Goal: Task Accomplishment & Management: Use online tool/utility

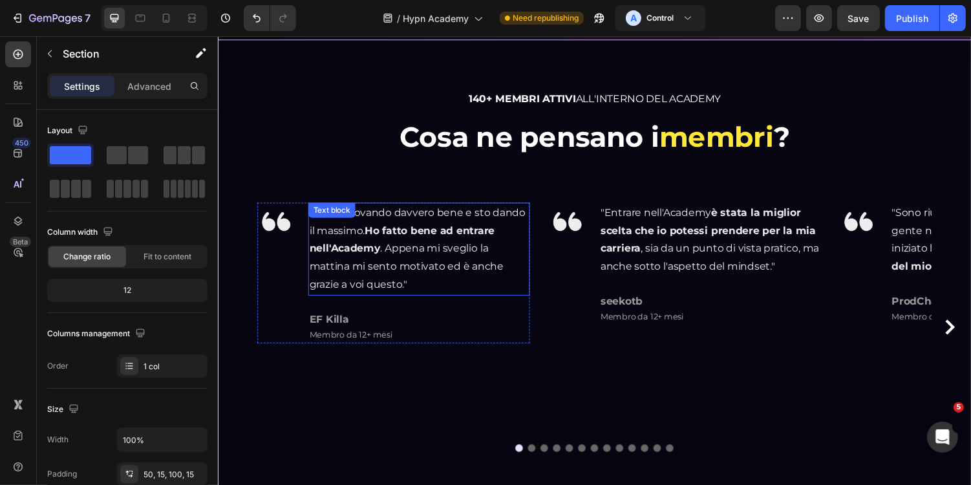
scroll to position [863, 0]
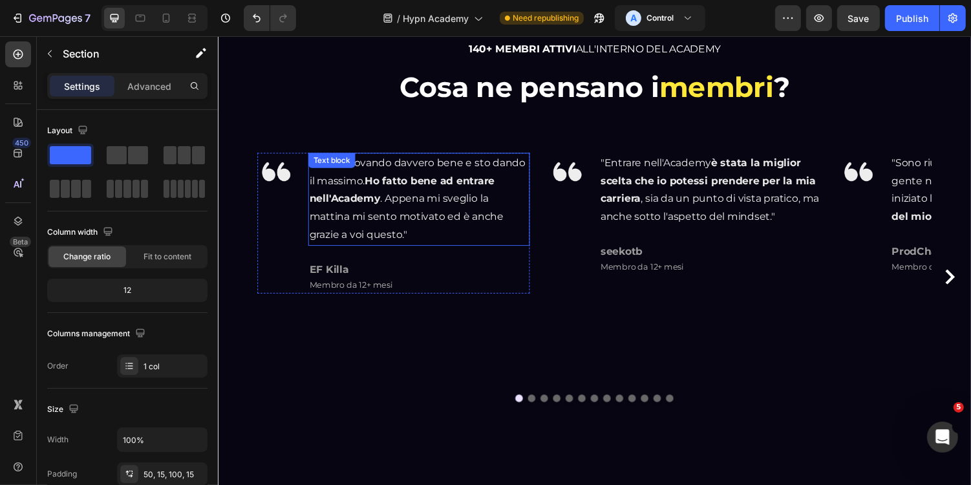
click at [383, 189] on p ""Mi sto trovando davvero bene e sto dando il massimo. Ho fatto bene ad entrare …" at bounding box center [425, 202] width 226 height 93
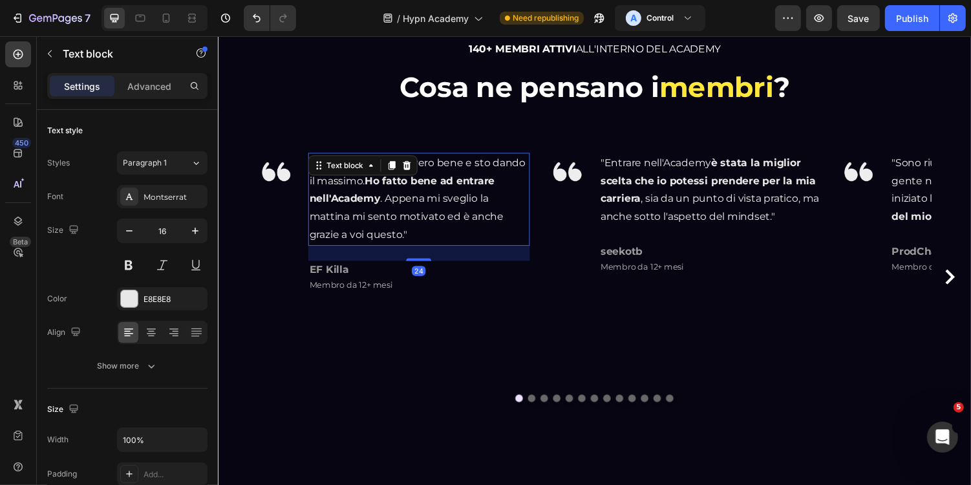
click at [397, 211] on p ""Mi sto trovando davvero bene e sto dando il massimo. Ho fatto bene ad entrare …" at bounding box center [425, 202] width 226 height 93
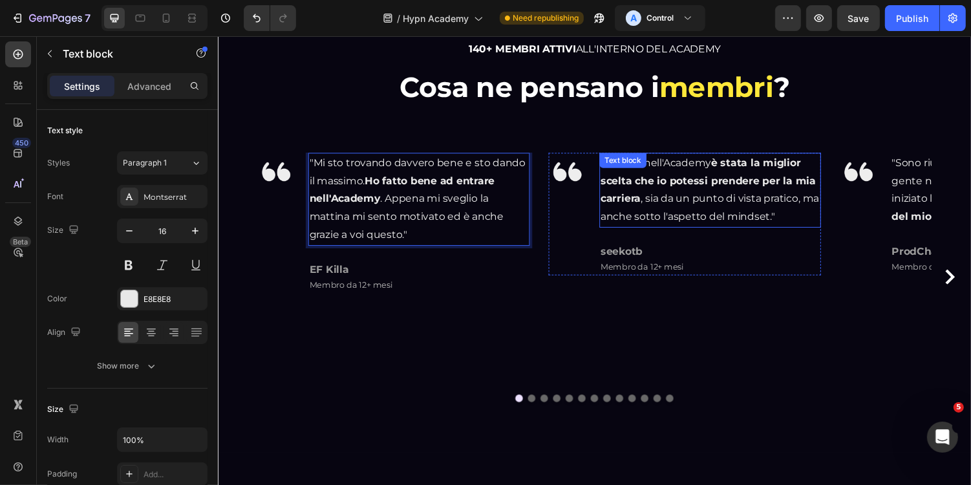
click at [642, 207] on strong "è stata la miglior scelta che io potessi prendere per la mia carriera" at bounding box center [722, 184] width 222 height 50
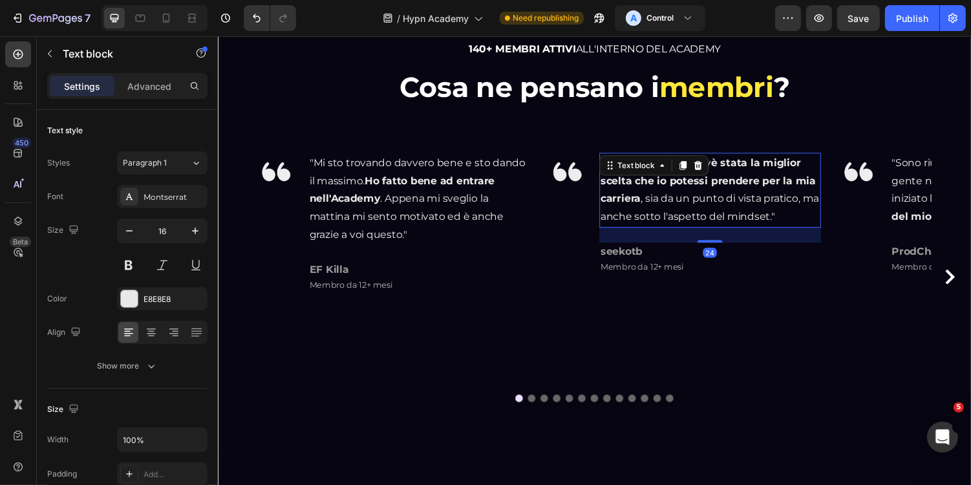
click at [804, 220] on p ""Entrare nell'Academy è stata la miglior scelta che io potessi prendere per la …" at bounding box center [724, 193] width 226 height 74
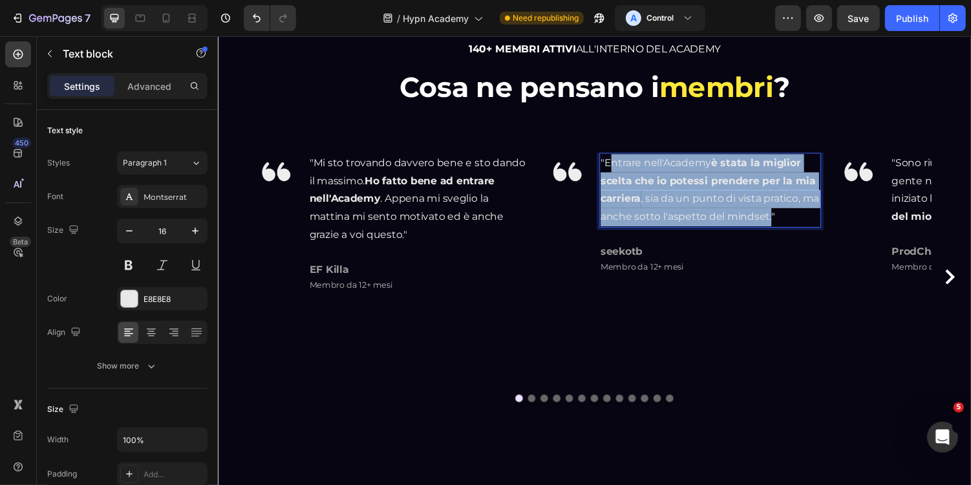
click at [620, 167] on p ""Entrare nell'Academy è stata la miglior scelta che io potessi prendere per la …" at bounding box center [724, 193] width 226 height 74
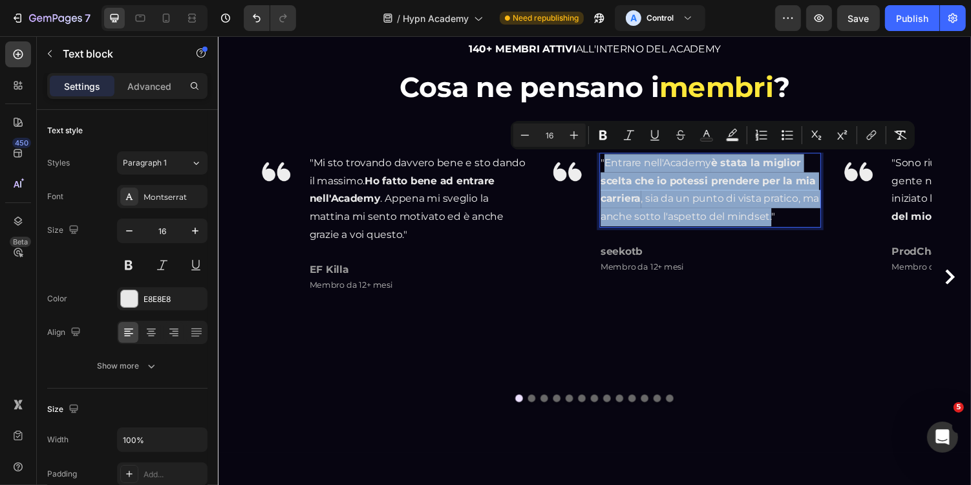
click at [617, 167] on p ""Entrare nell'Academy è stata la miglior scelta che io potessi prendere per la …" at bounding box center [724, 193] width 226 height 74
copy p "Entrare nell'Academy è stata la miglior scelta che io potessi prendere per la m…"
click at [662, 270] on span "Membro da 12+ mesi" at bounding box center [654, 272] width 86 height 10
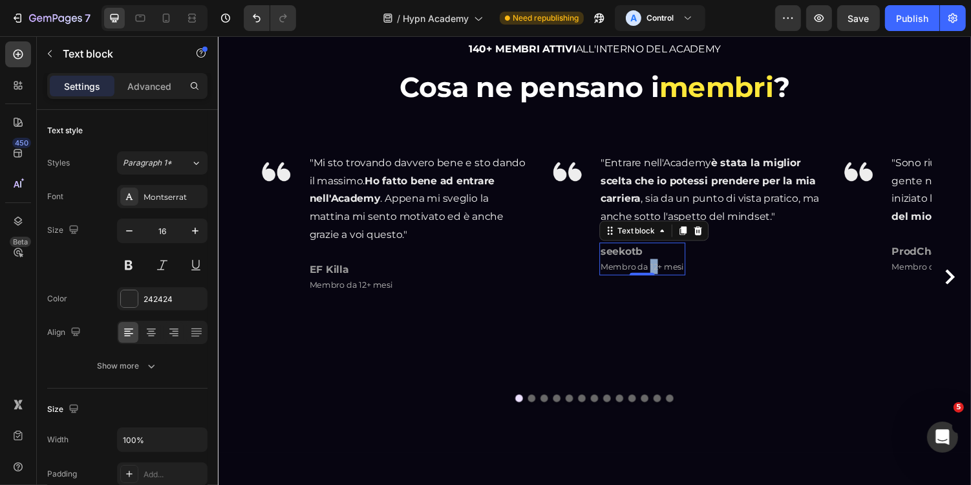
click at [662, 270] on span "Membro da 12+ mesi" at bounding box center [654, 272] width 86 height 10
copy span "Membro da 12+ mesi"
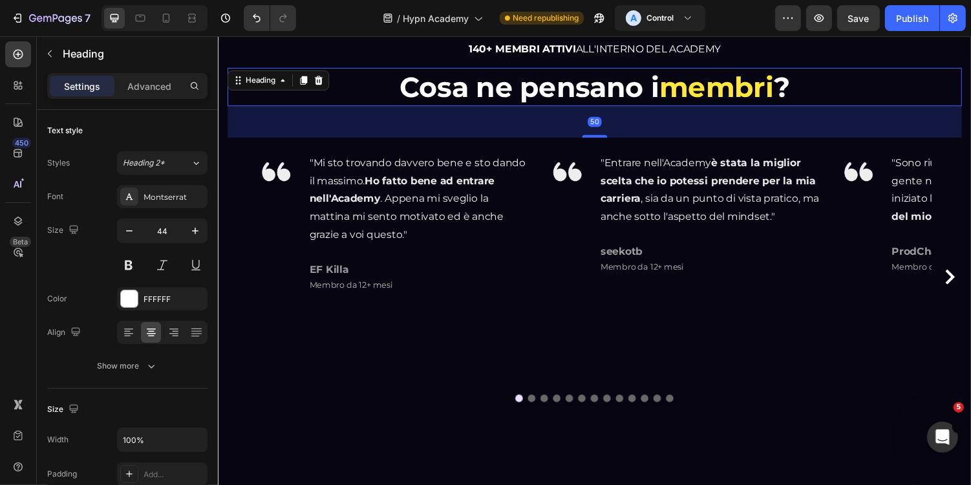
click at [726, 79] on span "membri" at bounding box center [731, 87] width 118 height 35
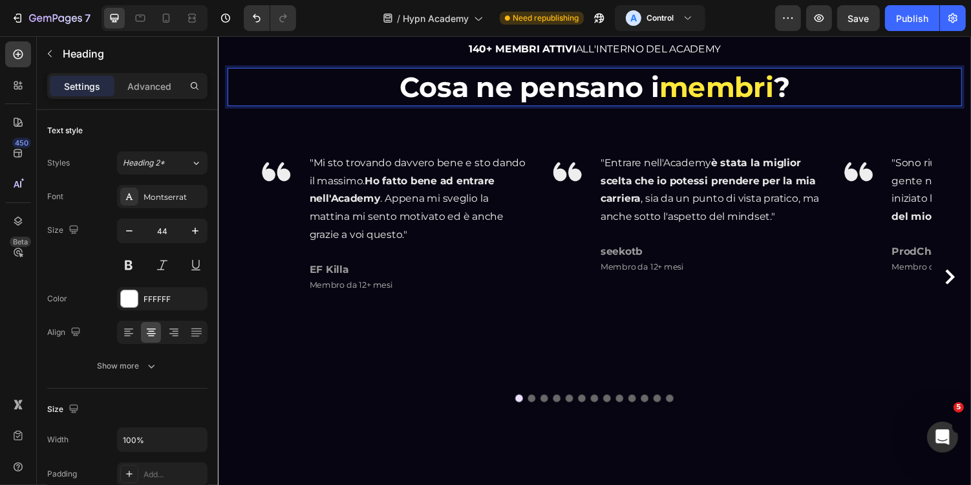
click at [746, 80] on span "membri" at bounding box center [731, 87] width 118 height 35
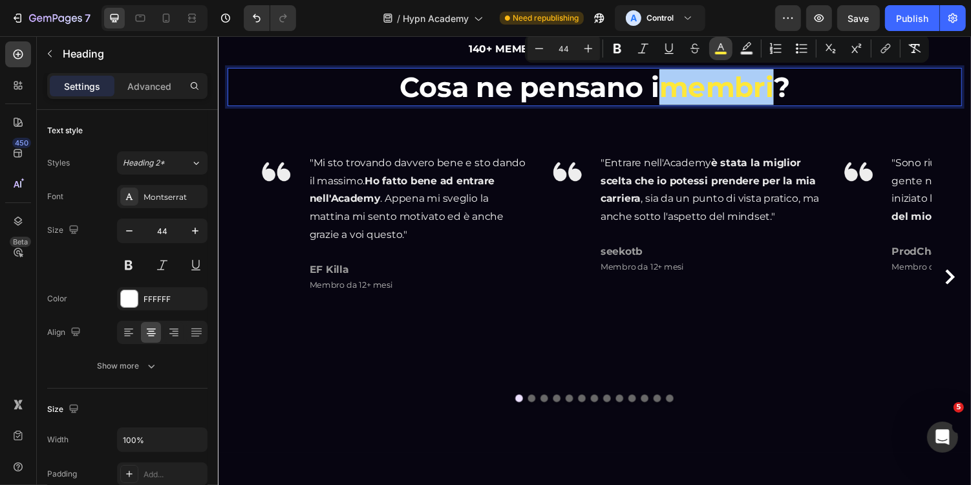
click at [720, 58] on button "color" at bounding box center [720, 48] width 23 height 23
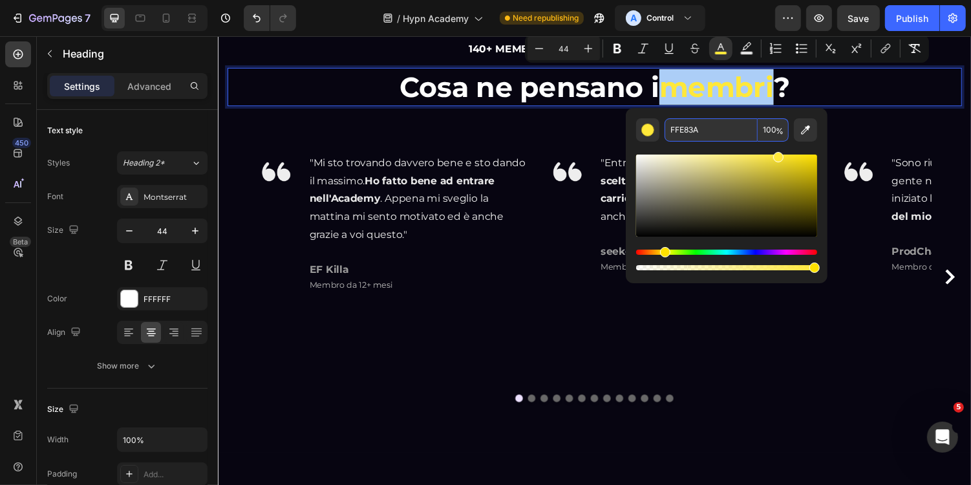
click at [730, 133] on input "FFE83A" at bounding box center [710, 129] width 93 height 23
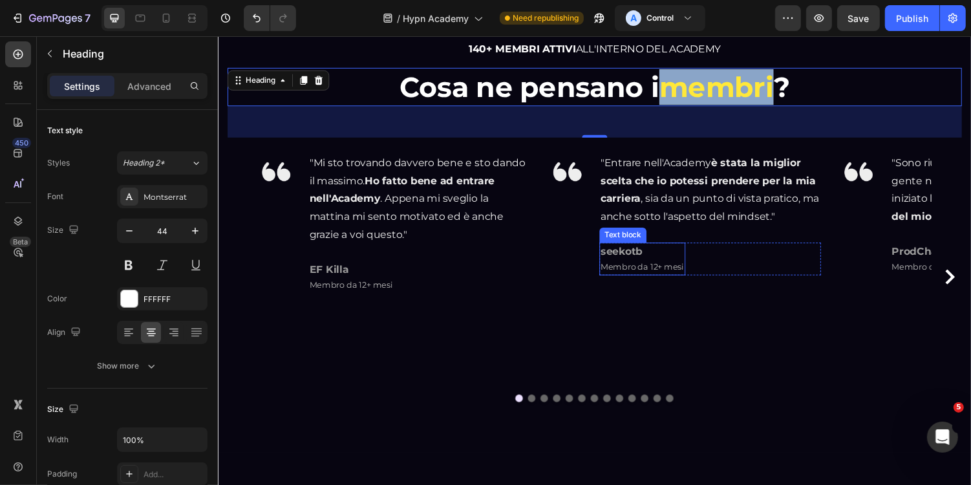
click at [672, 269] on span "Membro da 12+ mesi" at bounding box center [654, 272] width 86 height 10
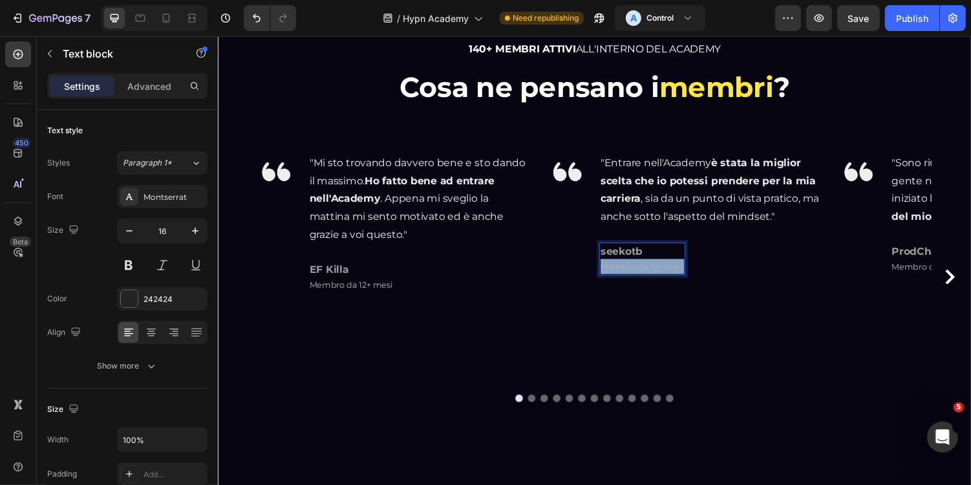
click at [672, 269] on span "Membro da 12+ mesi" at bounding box center [654, 272] width 86 height 10
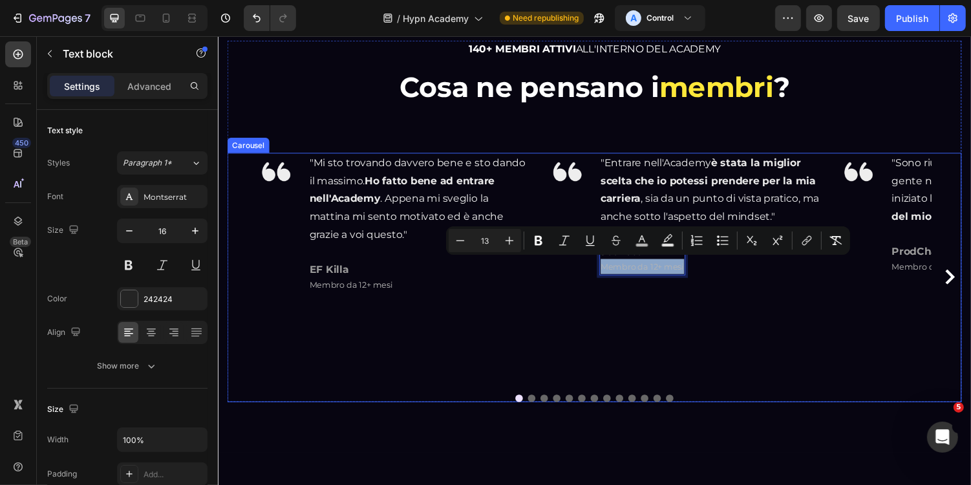
click at [970, 276] on icon "Carousel Next Arrow" at bounding box center [971, 283] width 16 height 16
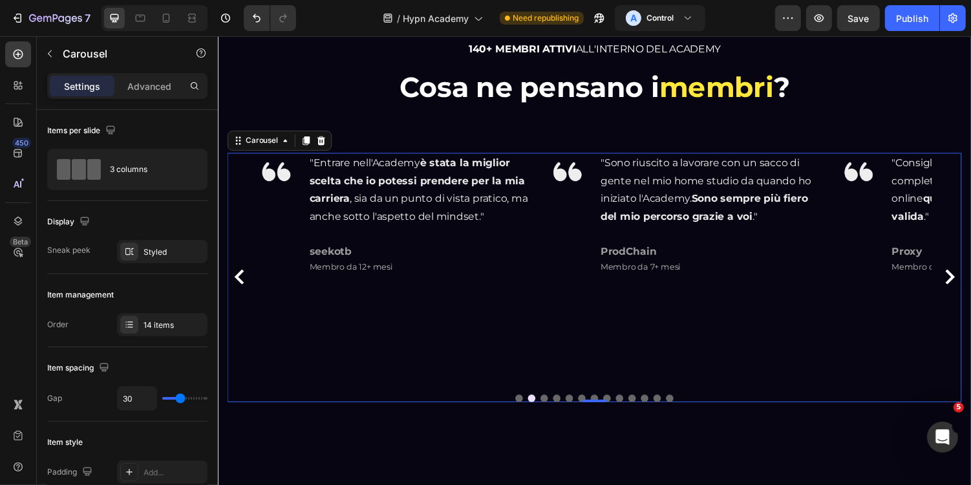
click at [970, 280] on icon "Carousel Next Arrow" at bounding box center [971, 283] width 16 height 16
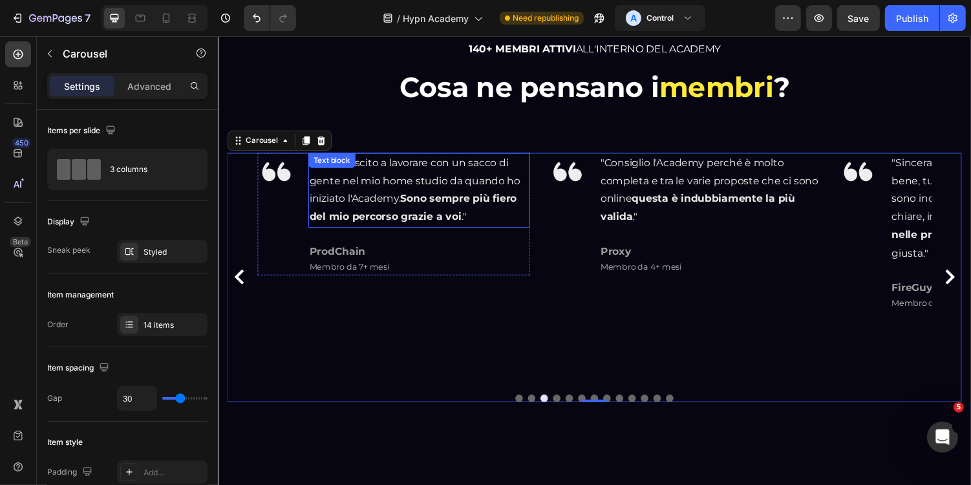
click at [401, 204] on p ""Sono riuscito a lavorare con un sacco di gente nel mio home studio da quando h…" at bounding box center [425, 193] width 226 height 74
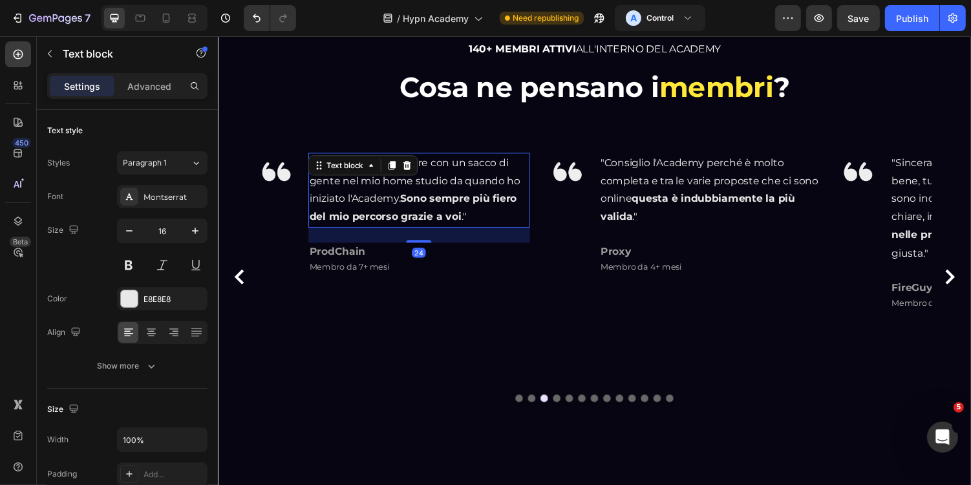
click at [465, 217] on strong "Sono sempre più fiero del mio percorso grazie a voi" at bounding box center [418, 211] width 213 height 31
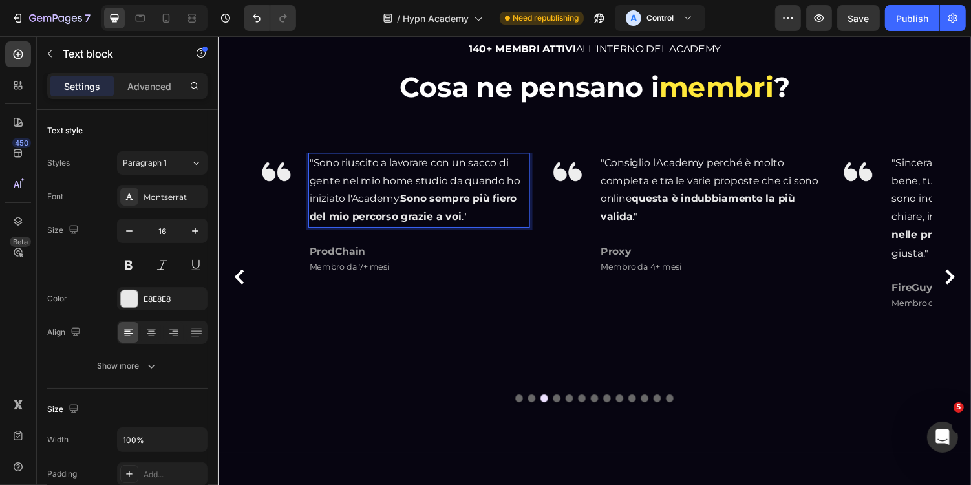
click at [471, 220] on p ""Sono riuscito a lavorare con un sacco di gente nel mio home studio da quando h…" at bounding box center [425, 193] width 226 height 74
click at [469, 224] on p ""Sono riuscito a lavorare con un sacco di gente nel mio home studio da quando h…" at bounding box center [425, 193] width 226 height 74
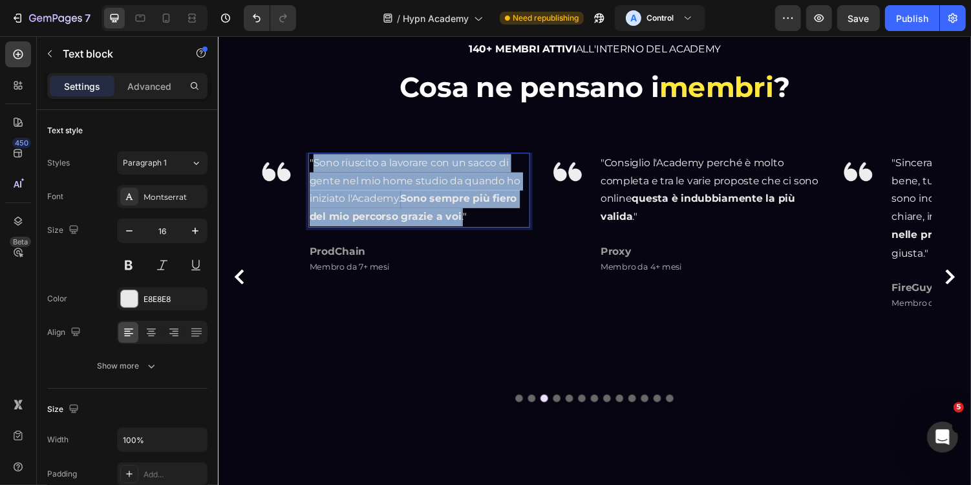
click at [317, 163] on p ""Sono riuscito a lavorare con un sacco di gente nel mio home studio da quando h…" at bounding box center [425, 193] width 226 height 74
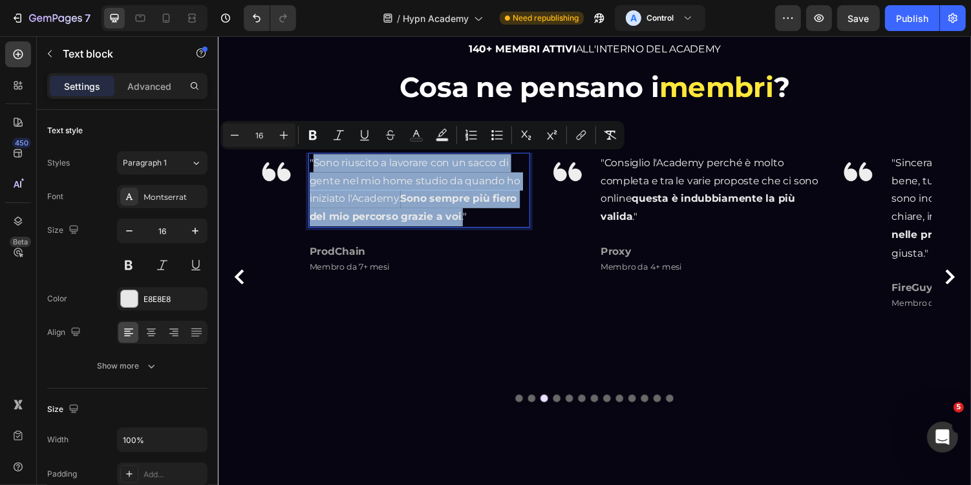
copy p "Sono riuscito a lavorare con un sacco di gente nel mio home studio da quando ho…"
click at [354, 257] on strong "ProdChain" at bounding box center [341, 256] width 58 height 12
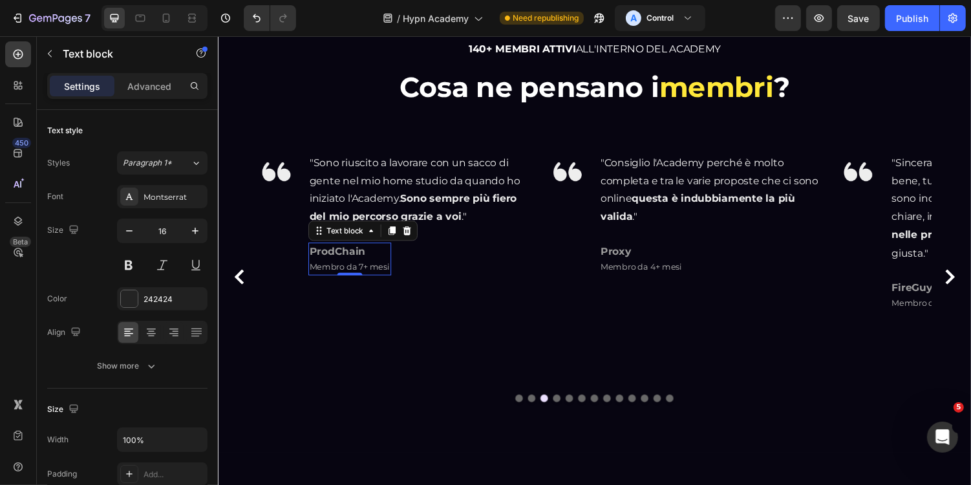
click at [354, 257] on strong "ProdChain" at bounding box center [341, 256] width 58 height 12
copy strong "ProdChain"
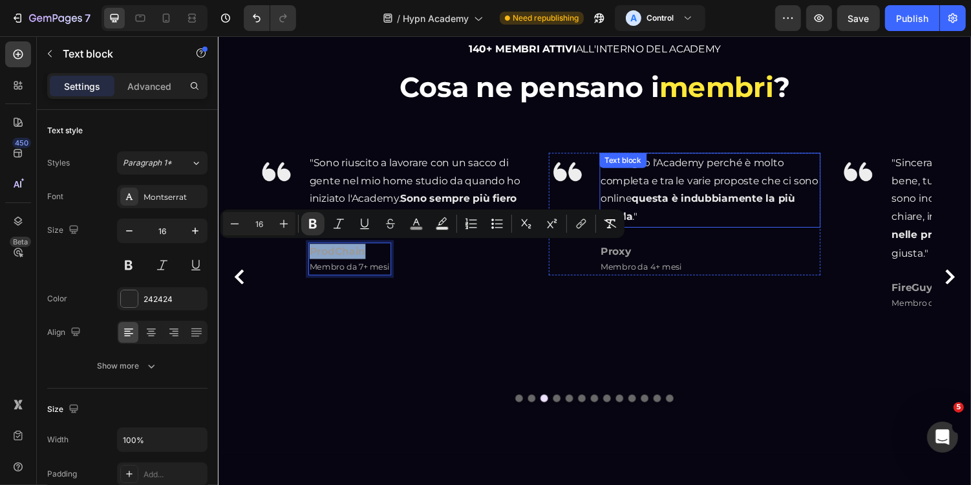
click at [714, 196] on strong "questa è indubbiamente la più valida" at bounding box center [711, 211] width 200 height 31
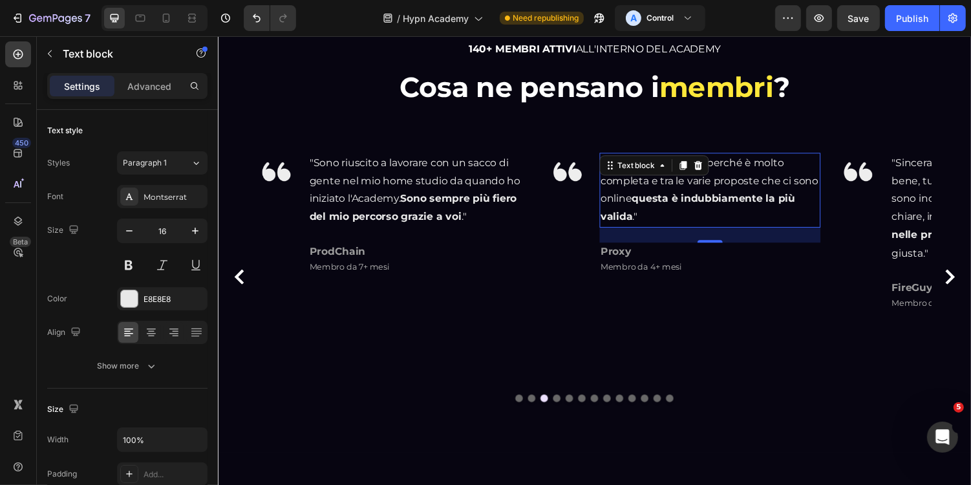
click at [658, 210] on p ""Consiglio l'Academy perché è molto completa e tra le varie proposte che ci son…" at bounding box center [724, 193] width 226 height 74
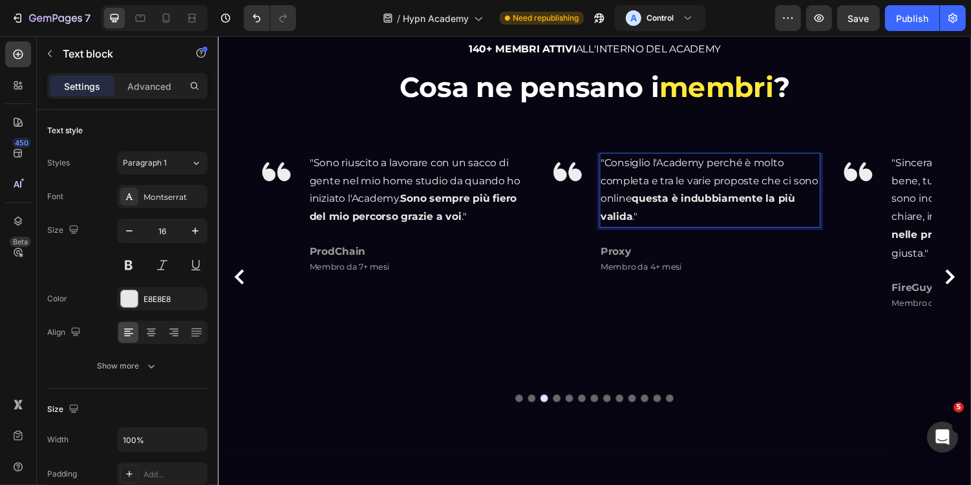
click at [647, 220] on p ""Consiglio l'Academy perché è molto completa e tra le varie proposte che ci son…" at bounding box center [724, 193] width 226 height 74
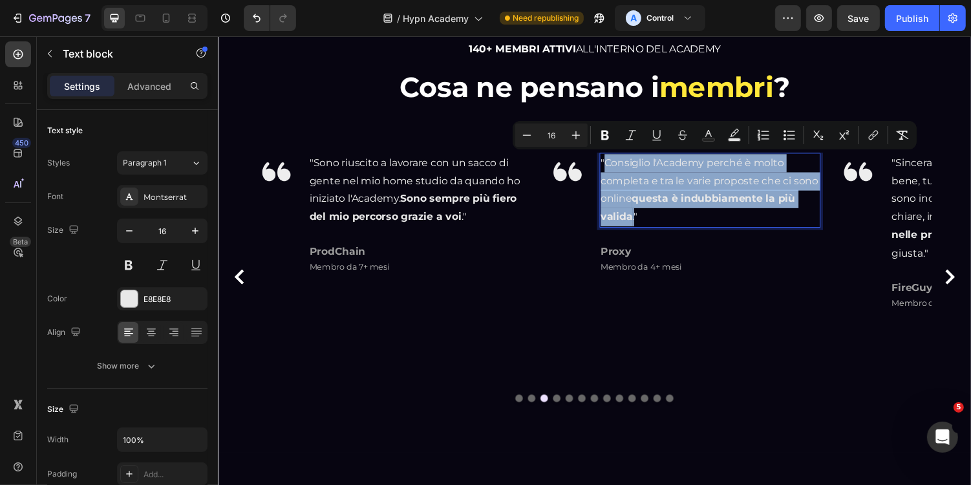
copy p "Consiglio l'Academy perché è molto completa e tra le varie proposte che ci sono…"
click at [641, 260] on strong "Proxy" at bounding box center [627, 256] width 32 height 12
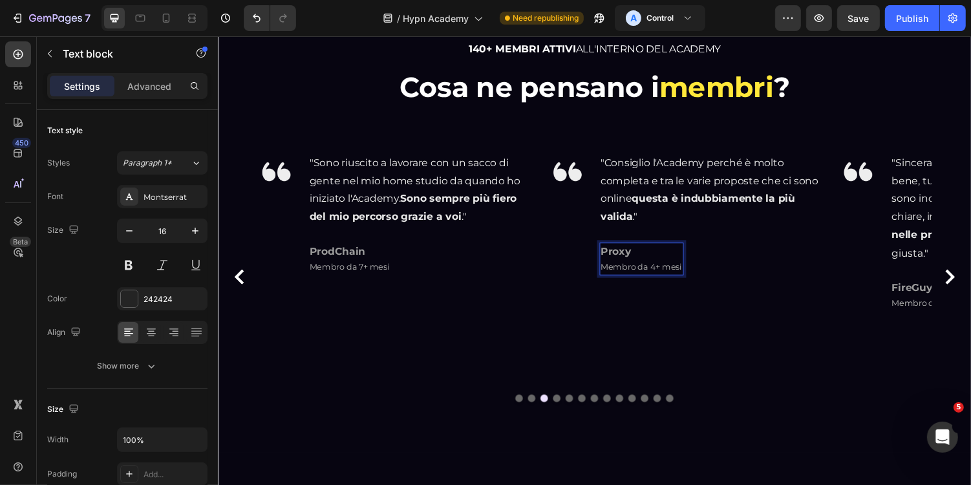
click at [641, 260] on strong "Proxy" at bounding box center [627, 256] width 32 height 12
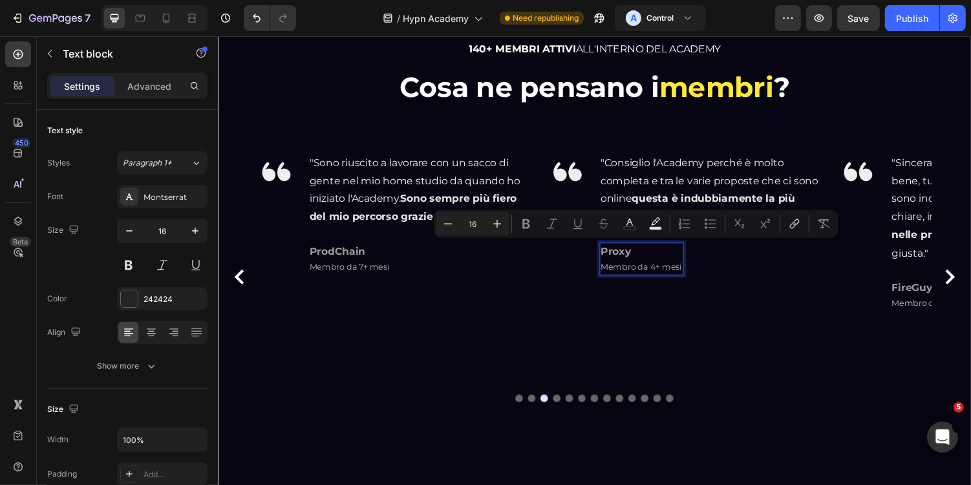
type input "13"
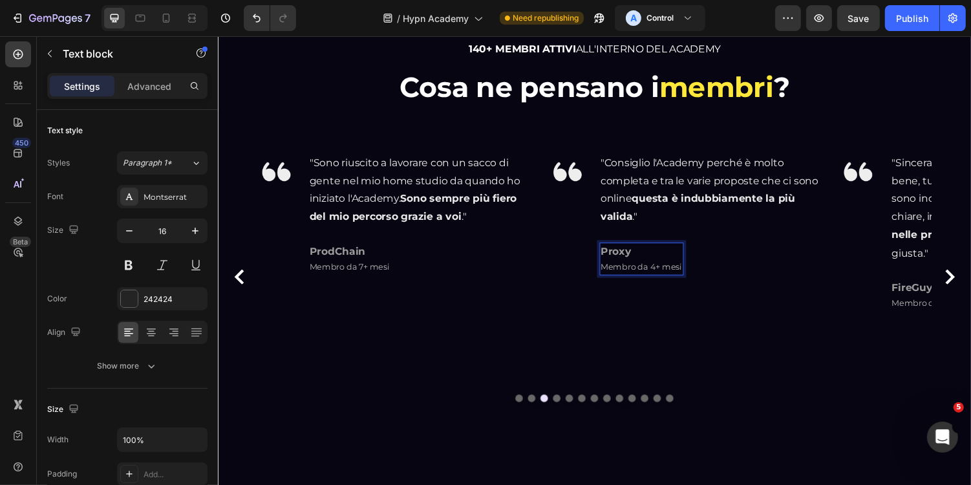
click at [648, 271] on span "Membro da 4+ mesi" at bounding box center [653, 272] width 84 height 10
copy span "Membro da 4+ mesi"
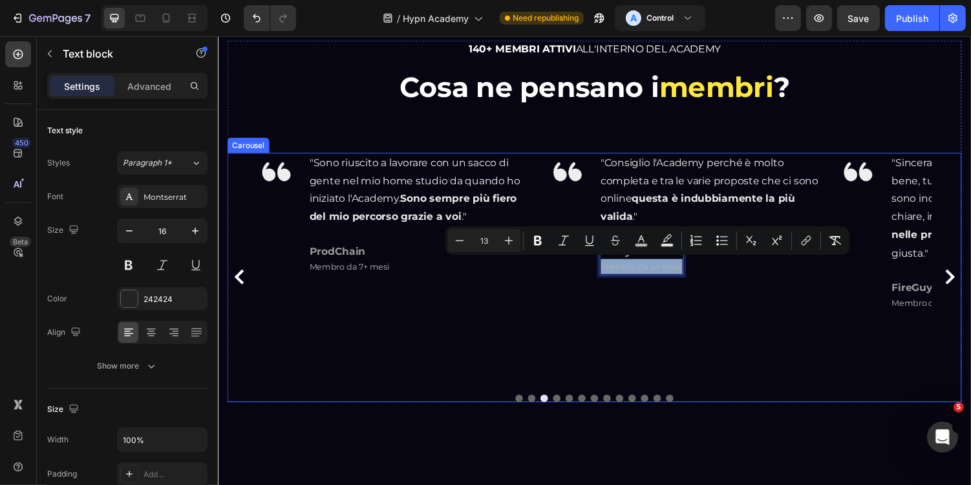
click at [969, 285] on icon "Carousel Next Arrow" at bounding box center [971, 283] width 10 height 16
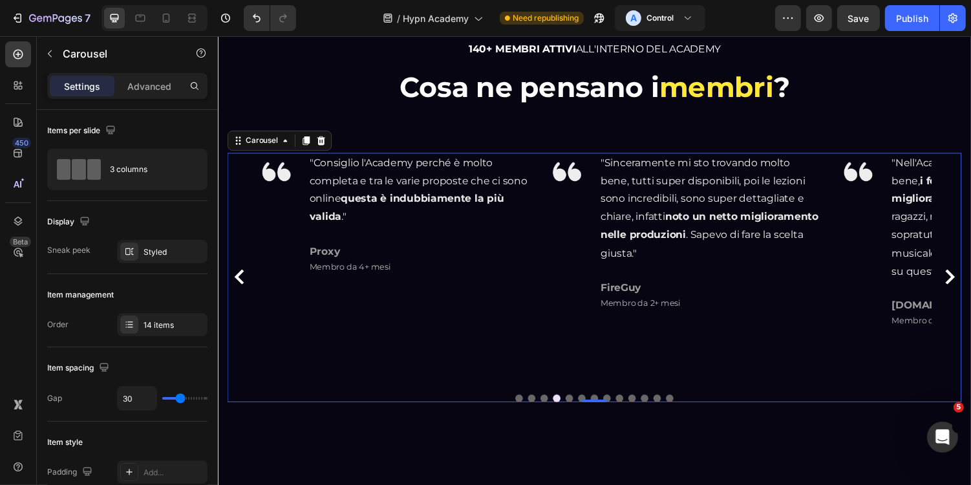
click at [969, 285] on icon "Carousel Next Arrow" at bounding box center [971, 283] width 10 height 16
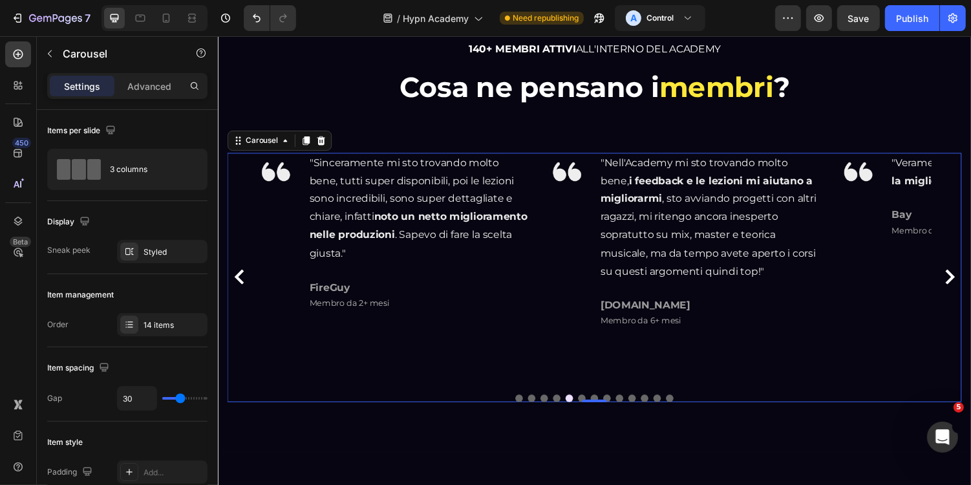
click at [969, 285] on icon "Carousel Next Arrow" at bounding box center [971, 283] width 10 height 16
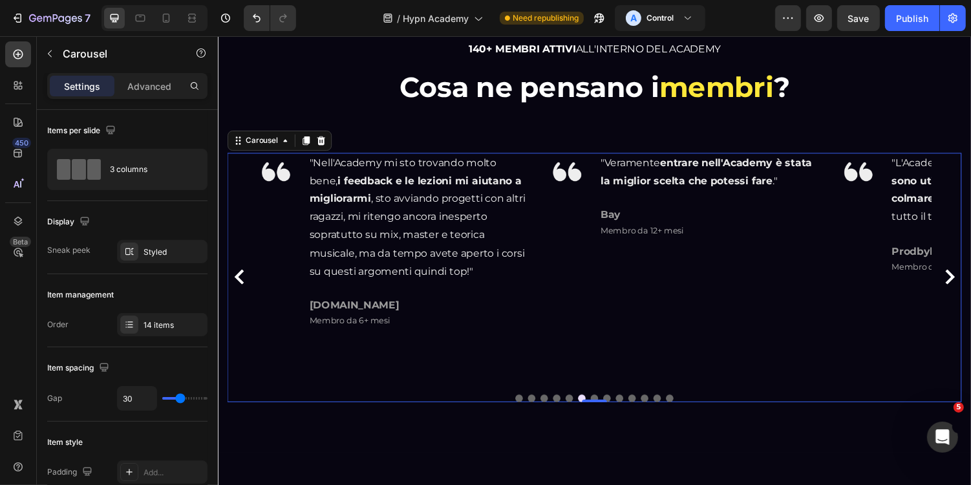
click at [969, 285] on icon "Carousel Next Arrow" at bounding box center [971, 283] width 10 height 16
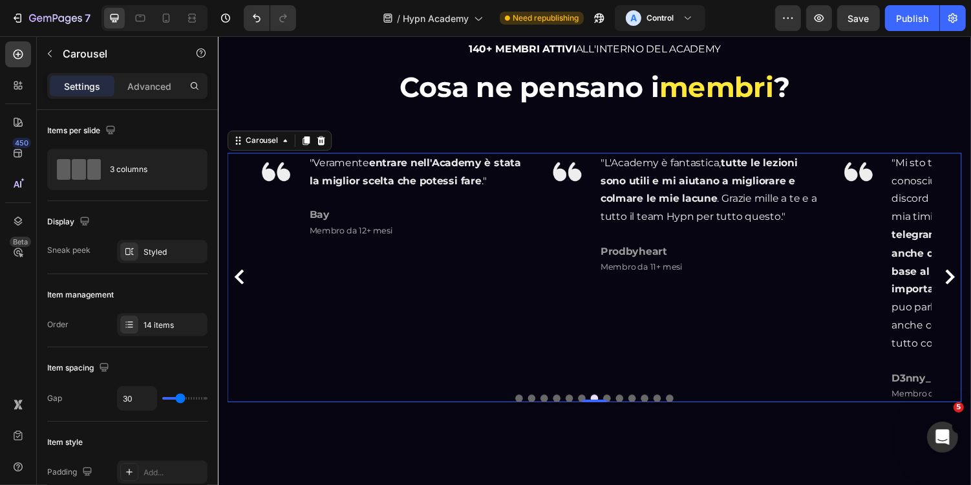
click at [968, 287] on icon "Carousel Next Arrow" at bounding box center [971, 283] width 10 height 16
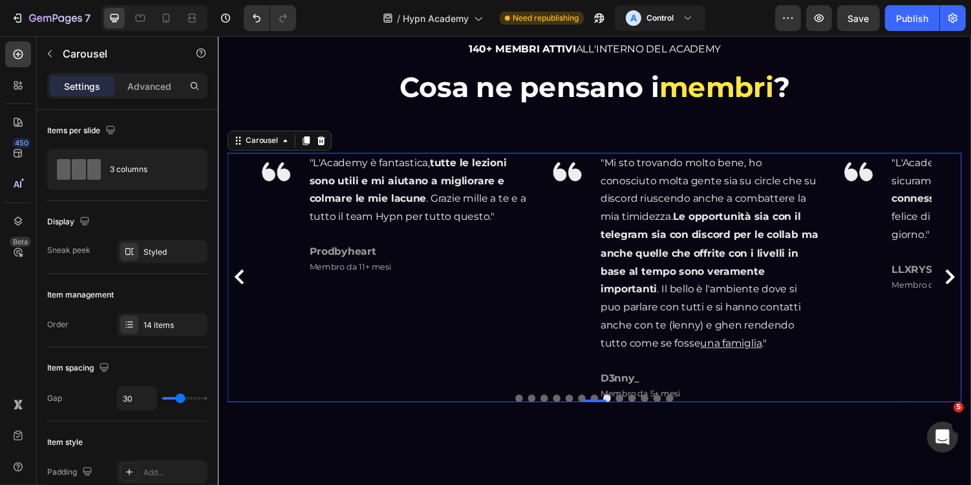
click at [968, 287] on icon "Carousel Next Arrow" at bounding box center [971, 283] width 10 height 16
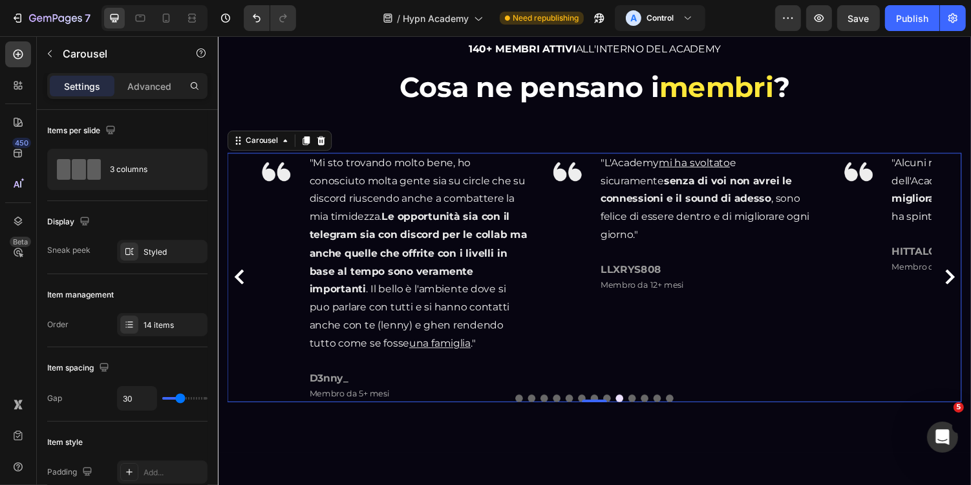
click at [970, 276] on icon "Carousel Next Arrow" at bounding box center [971, 283] width 16 height 16
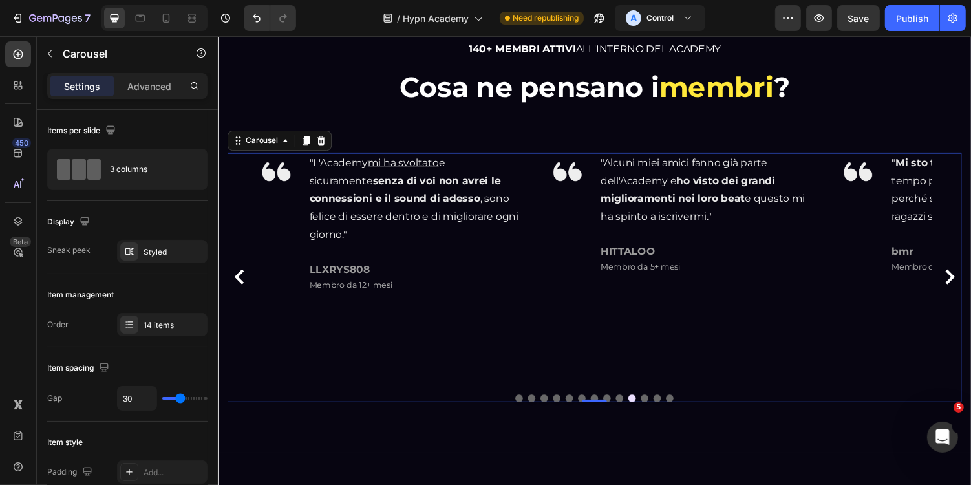
click at [970, 281] on icon "Carousel Next Arrow" at bounding box center [971, 283] width 10 height 16
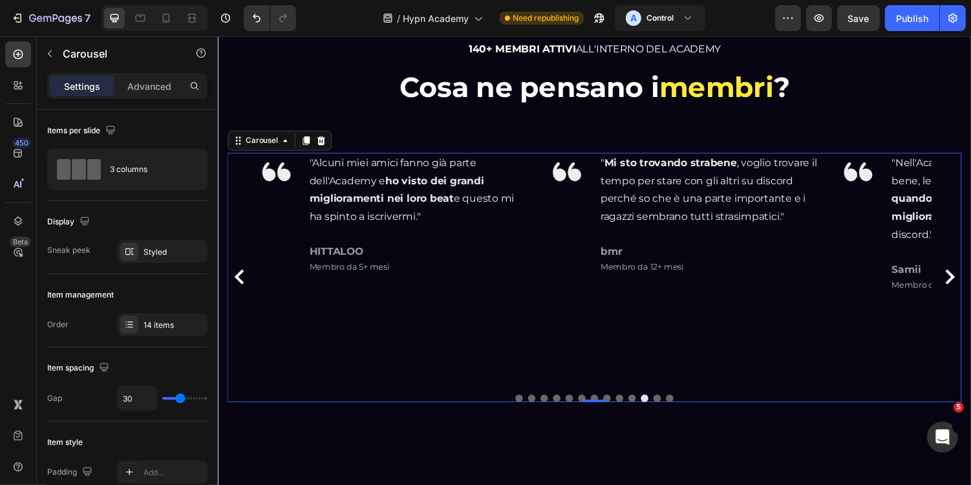
click at [970, 281] on icon "Carousel Next Arrow" at bounding box center [971, 283] width 10 height 16
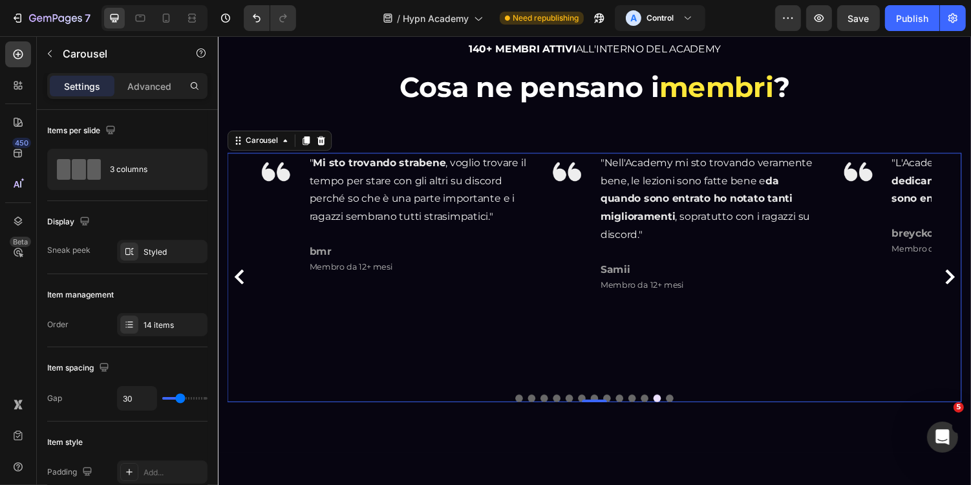
click at [970, 281] on icon "Carousel Next Arrow" at bounding box center [971, 283] width 10 height 16
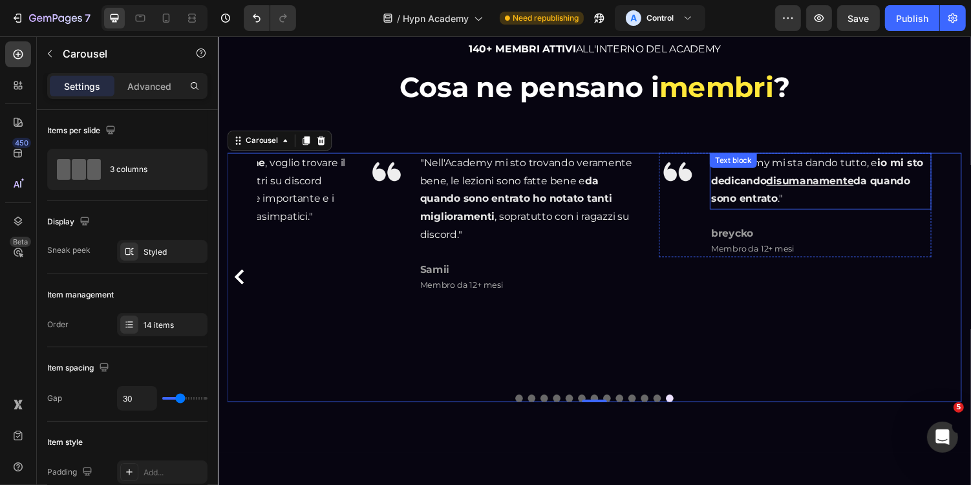
click at [803, 187] on u "disumanamente" at bounding box center [827, 184] width 90 height 12
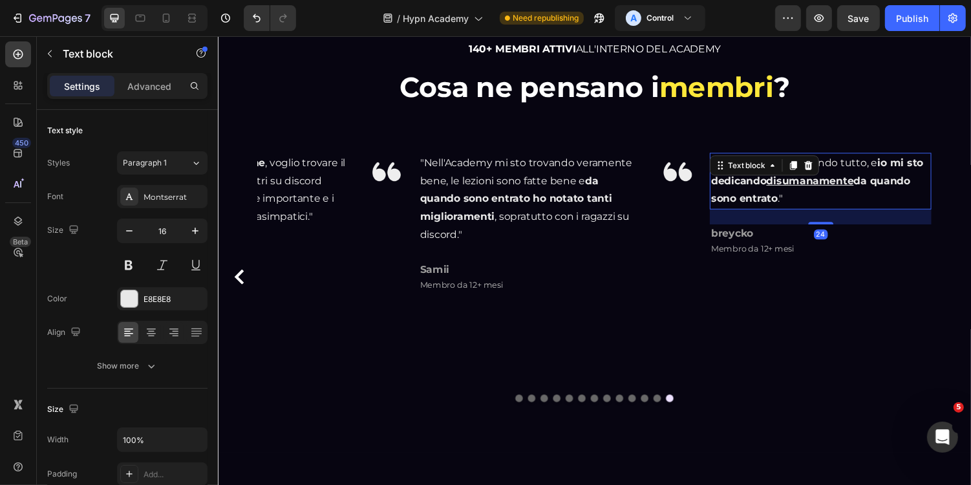
click at [800, 206] on p ""L'Academy mi sta dando tutto, e io mi sto dedicando disumanamente da quando so…" at bounding box center [838, 184] width 226 height 56
click at [798, 206] on p ""L'Academy mi sta dando tutto, e io mi sto dedicando disumanamente da quando so…" at bounding box center [838, 184] width 226 height 56
click at [797, 203] on p ""L'Academy mi sta dando tutto, e io mi sto dedicando disumanamente da quando so…" at bounding box center [838, 184] width 226 height 56
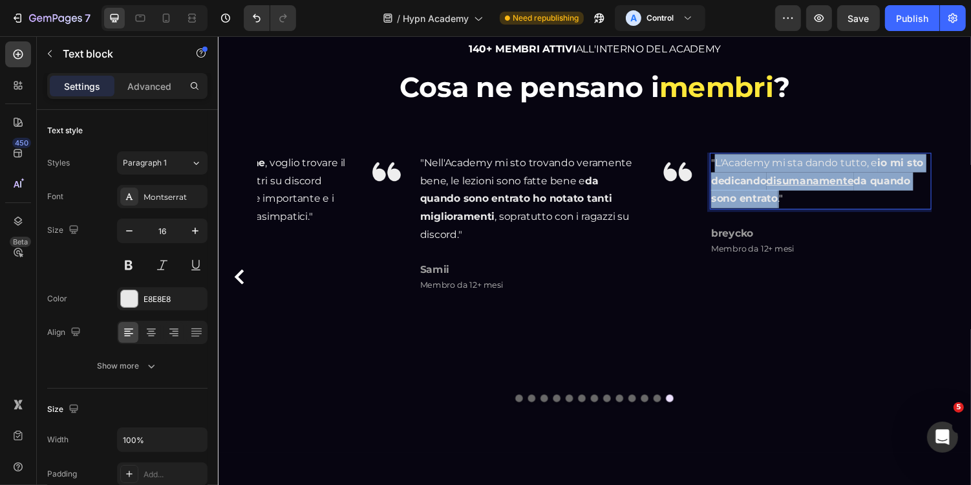
click at [732, 164] on p ""L'Academy mi sta dando tutto, e io mi sto dedicando disumanamente da quando so…" at bounding box center [838, 184] width 226 height 56
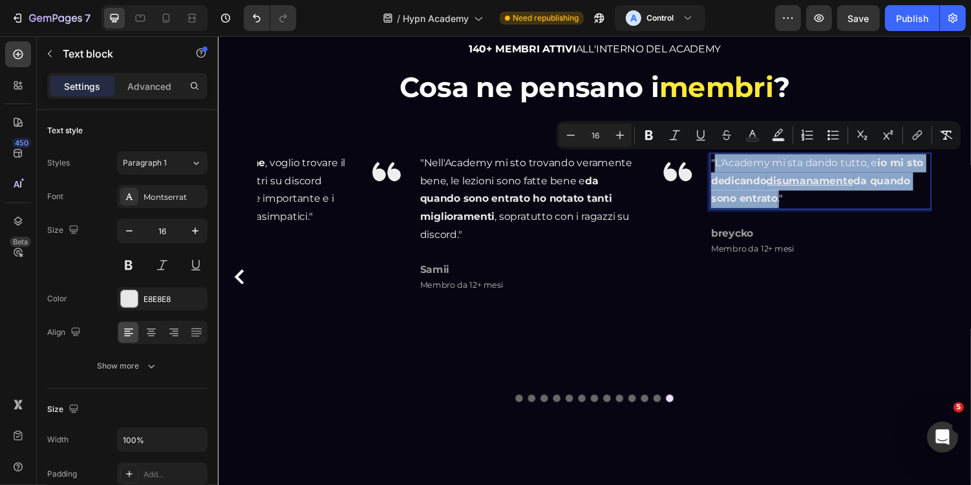
copy p "L'Academy mi sta dando tutto, e io mi sto dedicando disumanamente da quando son…"
click at [791, 256] on span "Membro da 12+ mesi" at bounding box center [768, 253] width 86 height 10
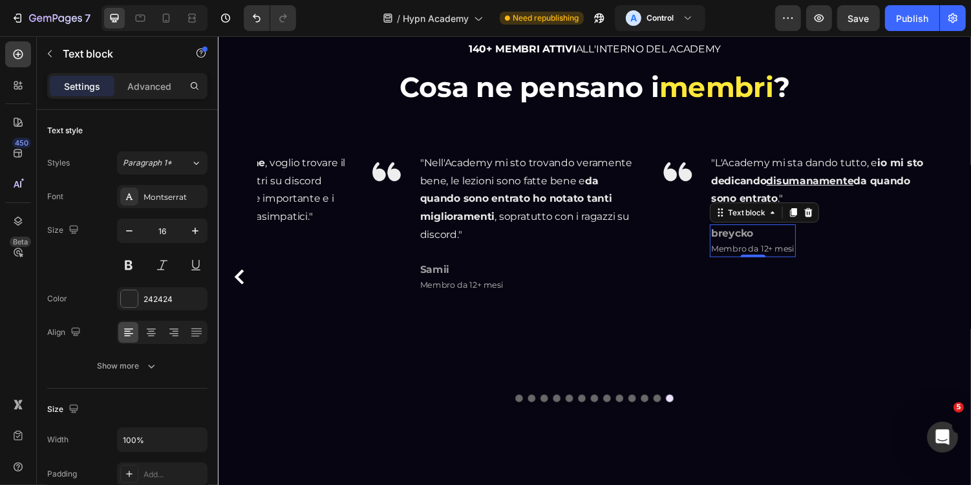
click at [791, 256] on span "Membro da 12+ mesi" at bounding box center [768, 253] width 86 height 10
copy span "Membro da 12+ mesi"
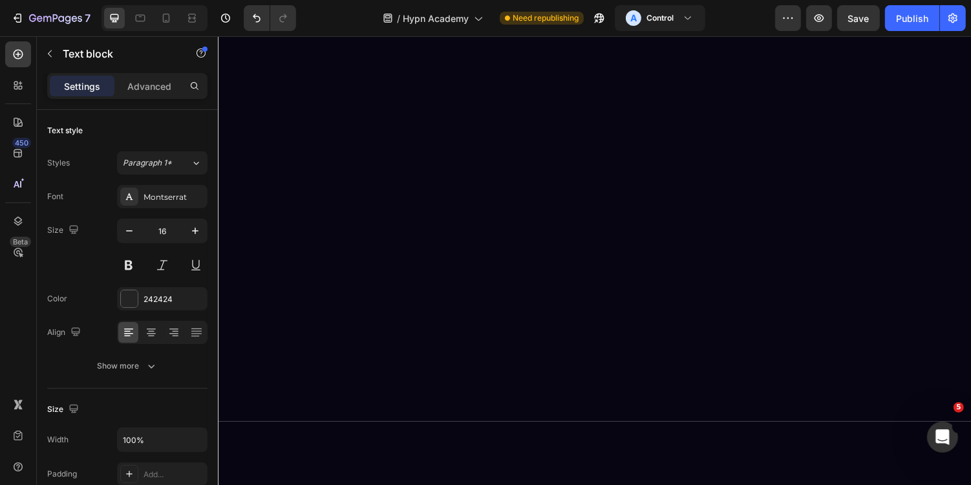
scroll to position [0, 0]
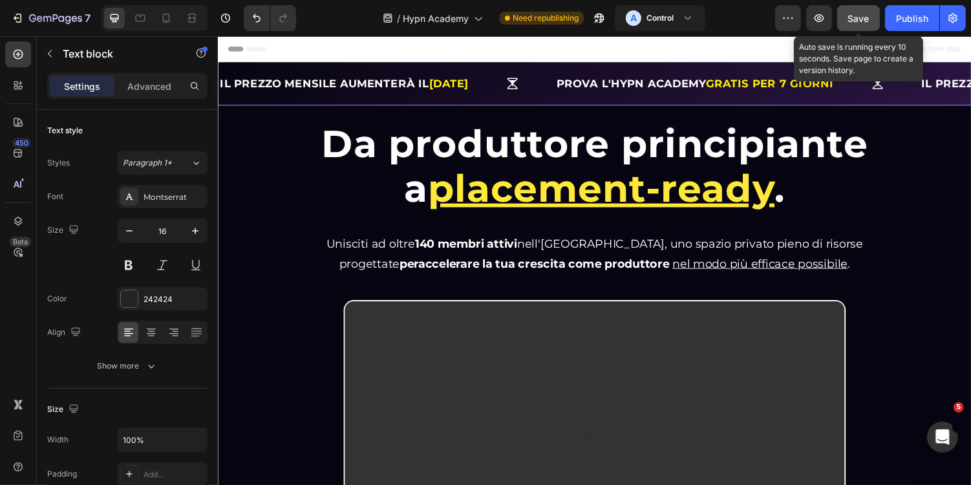
click at [859, 9] on button "Save" at bounding box center [858, 18] width 43 height 26
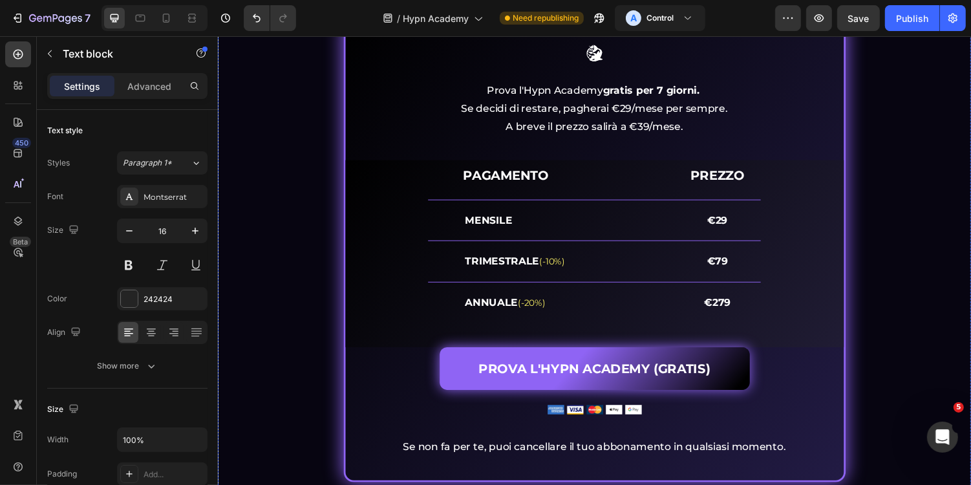
scroll to position [5341, 0]
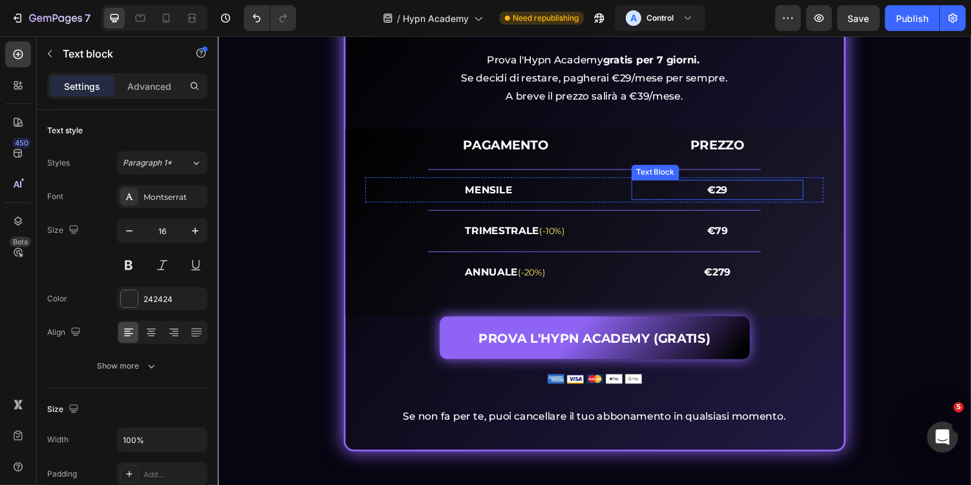
click at [733, 187] on strong "€29" at bounding box center [731, 193] width 21 height 12
click at [732, 189] on strong "€29" at bounding box center [731, 193] width 21 height 12
click at [724, 193] on strong "€29" at bounding box center [731, 193] width 21 height 12
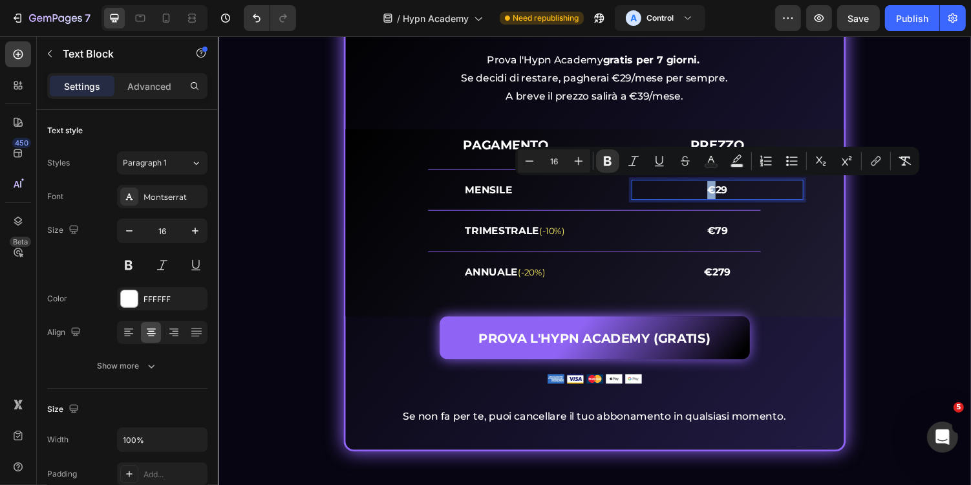
copy strong "€"
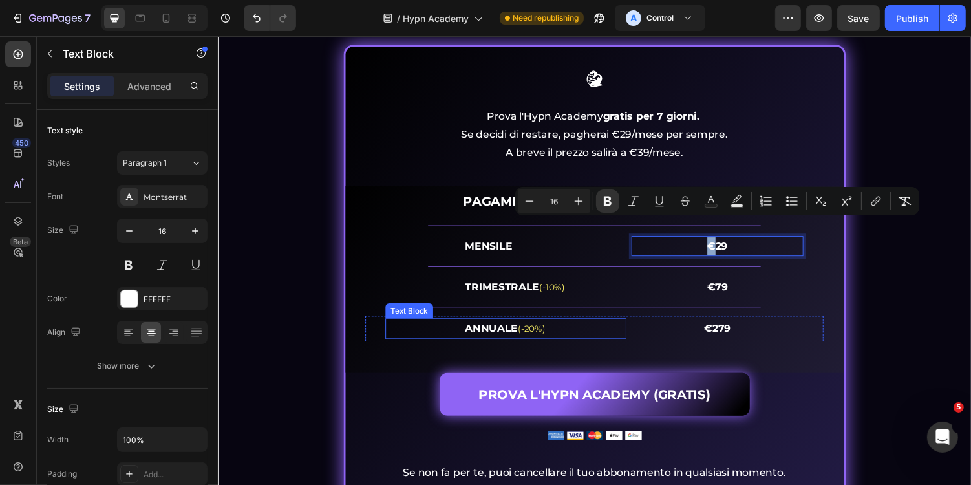
scroll to position [5265, 0]
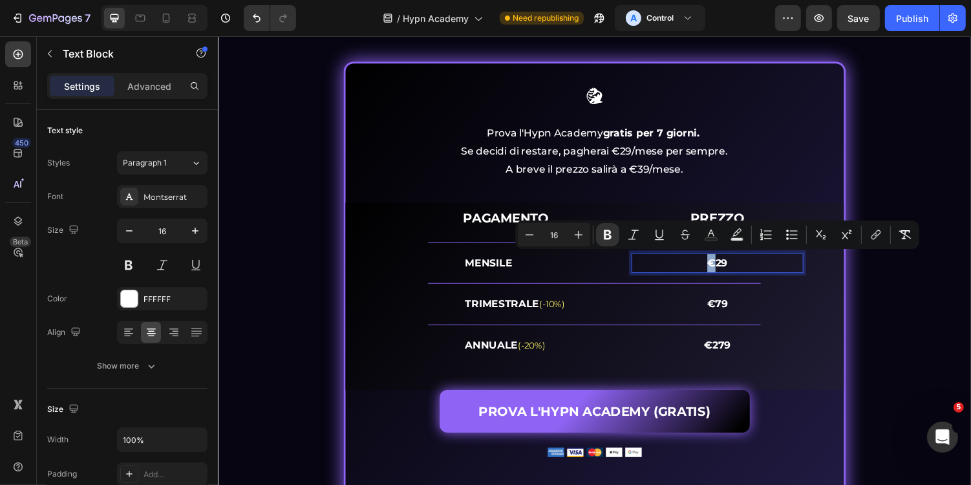
click at [644, 138] on strong "gratis per 7 giorni." at bounding box center [664, 135] width 100 height 12
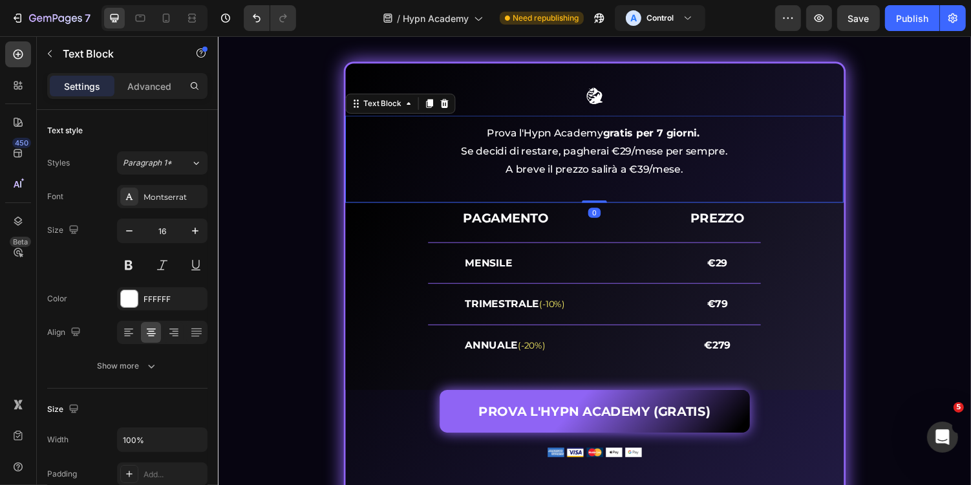
click at [737, 148] on p "Prova l'Hypn Academy gratis per 7 giorni. Se decidi di restare, pagherai €29/me…" at bounding box center [605, 154] width 511 height 56
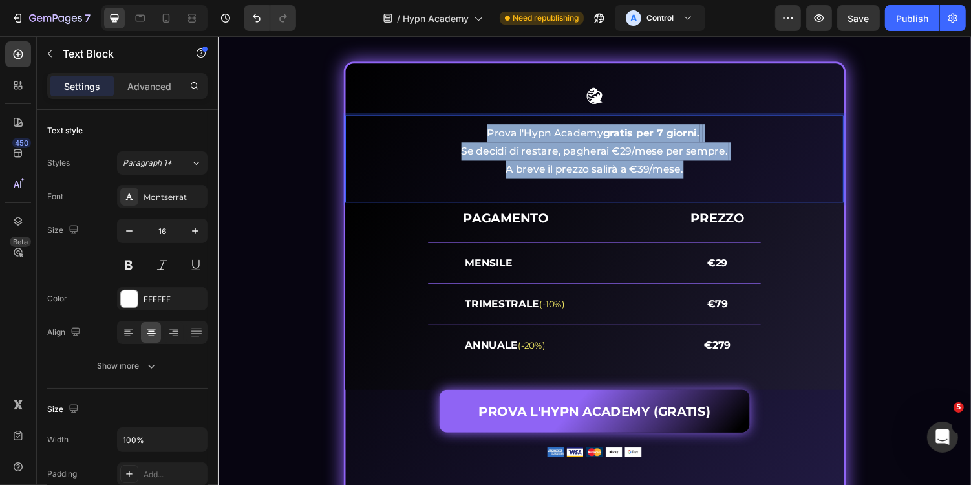
drag, startPoint x: 710, startPoint y: 170, endPoint x: 489, endPoint y: 135, distance: 223.1
click at [489, 135] on p "Prova l'Hypn Academy gratis per 7 giorni. Se decidi di restare, pagherai €29/me…" at bounding box center [605, 154] width 511 height 56
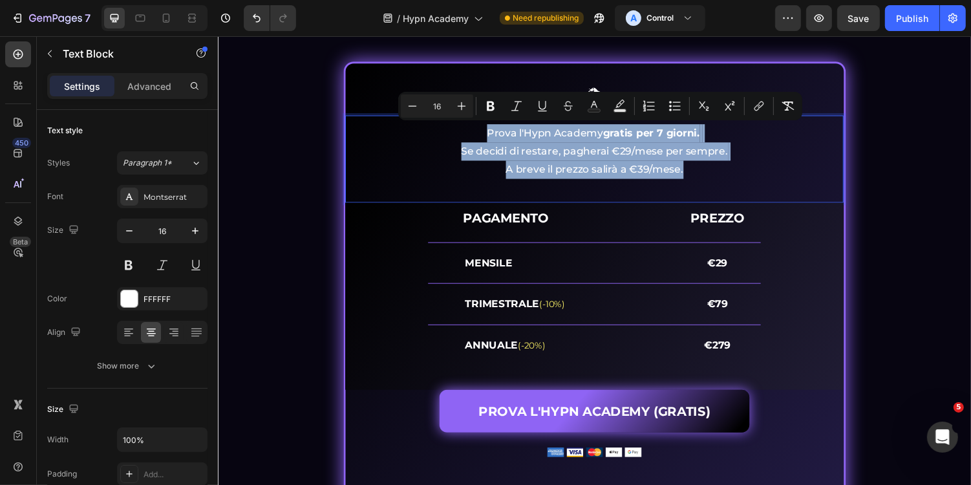
click at [701, 175] on p "Prova l'Hypn Academy gratis per 7 giorni. Se decidi di restare, pagherai €29/me…" at bounding box center [605, 154] width 511 height 56
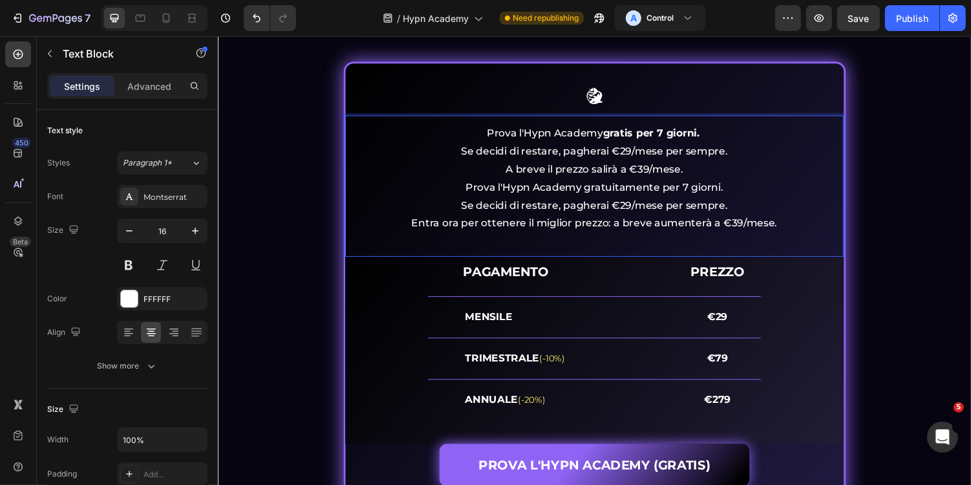
click at [653, 189] on p "Prova l'Hypn Academy gratuitamente per 7 giorni. Se decidi di restare, pagherai…" at bounding box center [605, 210] width 511 height 56
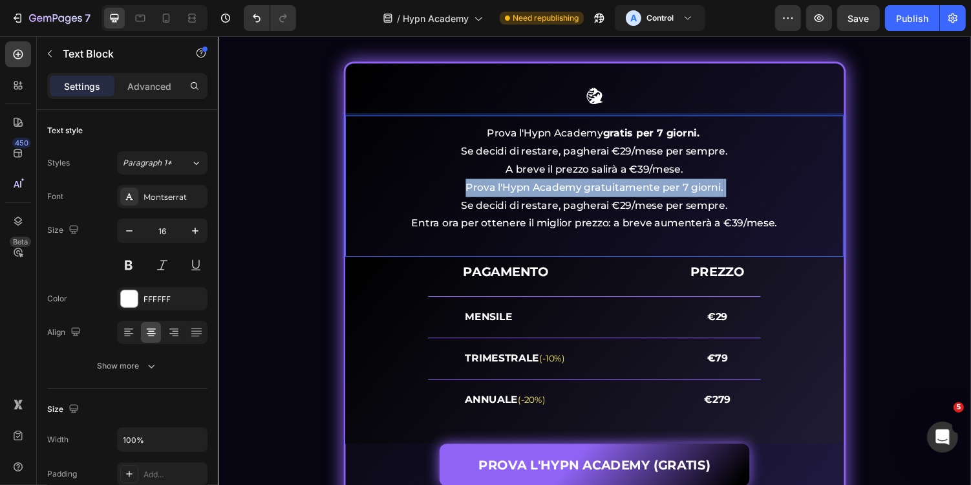
click at [653, 189] on p "Prova l'Hypn Academy gratuitamente per 7 giorni. Se decidi di restare, pagherai…" at bounding box center [605, 210] width 511 height 56
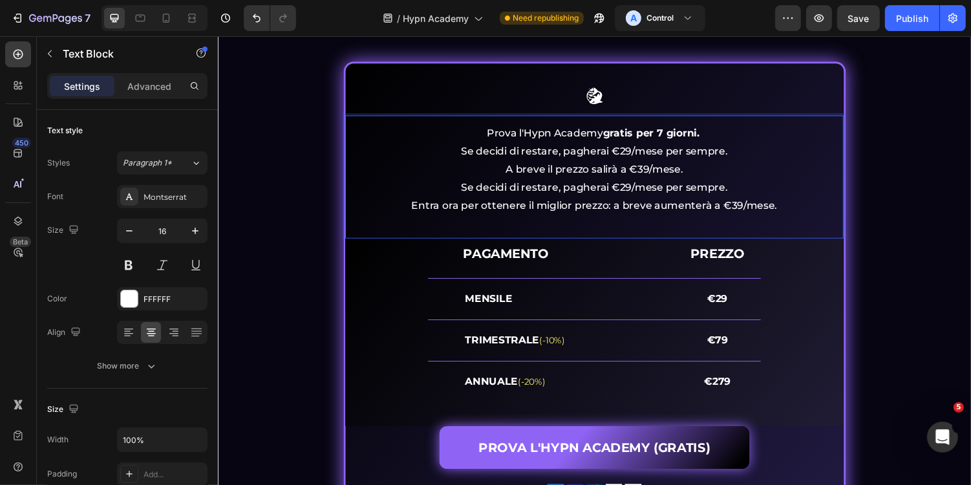
click at [697, 195] on p "Se decidi di restare, pagherai €29/mese per sempre. Entra ora per ottenere il m…" at bounding box center [605, 200] width 511 height 37
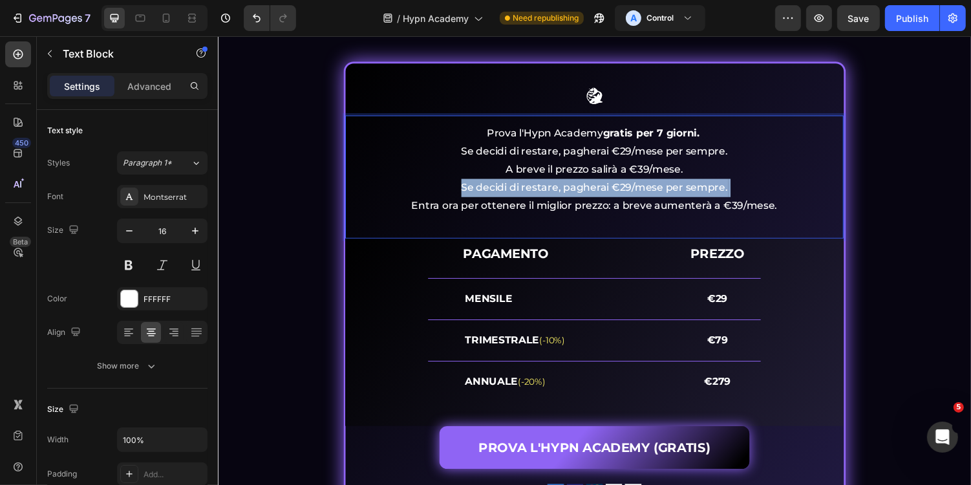
click at [697, 195] on p "Se decidi di restare, pagherai €29/mese per sempre. Entra ora per ottenere il m…" at bounding box center [605, 200] width 511 height 37
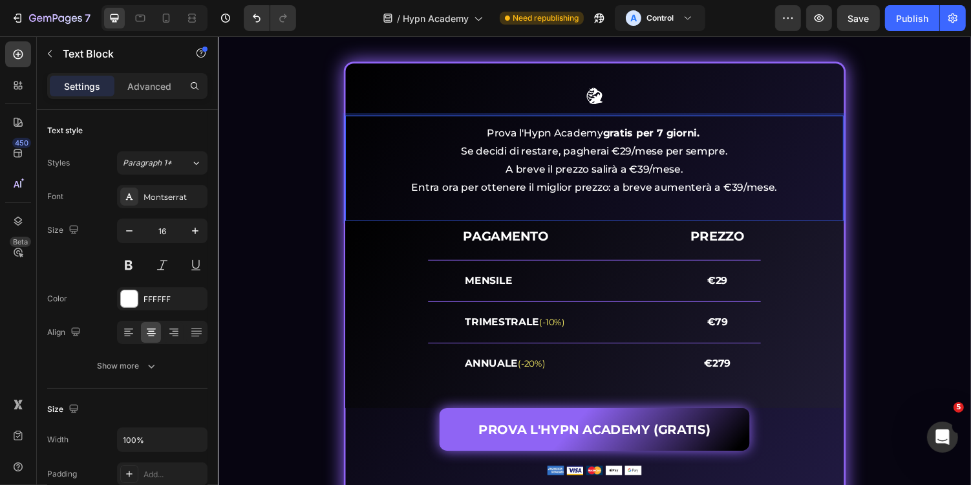
click at [642, 151] on p "Prova l'Hypn Academy gratis per 7 giorni. Se decidi di restare, pagherai €29/me…" at bounding box center [605, 154] width 511 height 56
drag, startPoint x: 681, startPoint y: 153, endPoint x: 737, endPoint y: 153, distance: 56.9
click at [737, 153] on p "Prova l'Hypn Academy gratis per 7 giorni. Se decidi di restare, pagherai €29 / …" at bounding box center [605, 154] width 511 height 56
click at [722, 169] on p "Prova l'Hypn Academy gratis per 7 giorni. Se decidi di restare, pagherai €29 / …" at bounding box center [605, 154] width 511 height 56
click at [664, 171] on p "Prova l'Hypn Academy gratis per 7 giorni. Se decidi di restare, pagherai €29 / …" at bounding box center [605, 154] width 511 height 56
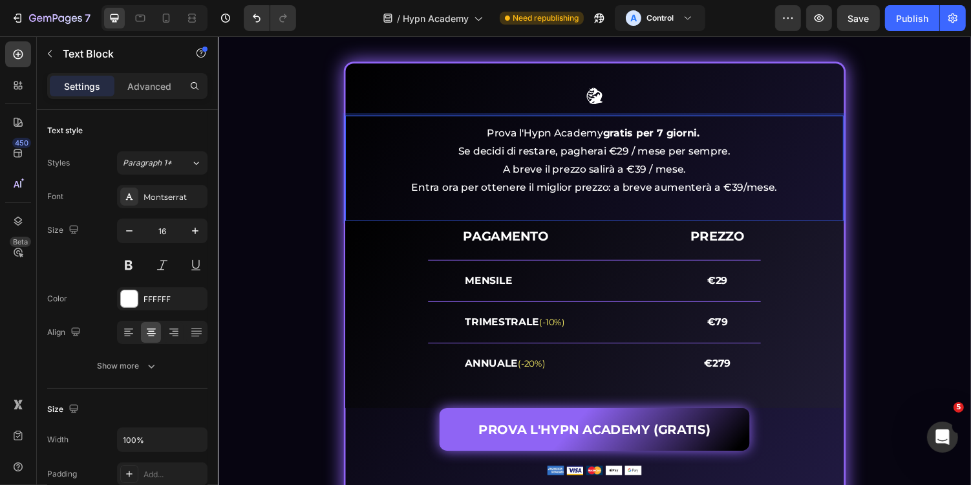
click at [551, 175] on p "Prova l'Hypn Academy gratis per 7 giorni. Se decidi di restare, pagherai €29 / …" at bounding box center [605, 154] width 511 height 56
click at [617, 175] on p "Prova l'Hypn Academy gratis per 7 giorni. Se decidi di restare, pagherai €29 / …" at bounding box center [605, 154] width 511 height 56
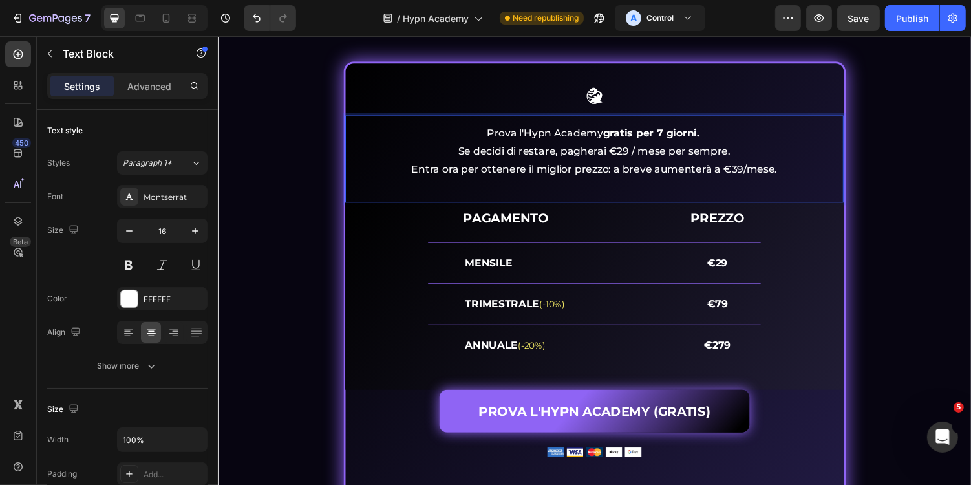
click at [756, 174] on p "Entra ora per ottenere il miglior prezzo: a breve aumenterà a €39/mese." at bounding box center [605, 173] width 511 height 19
drag, startPoint x: 413, startPoint y: 173, endPoint x: 462, endPoint y: 173, distance: 49.1
click at [462, 173] on p "Entra ora per ottenere il miglior prezzo: a breve aumenterà a €39 / mese." at bounding box center [605, 173] width 511 height 19
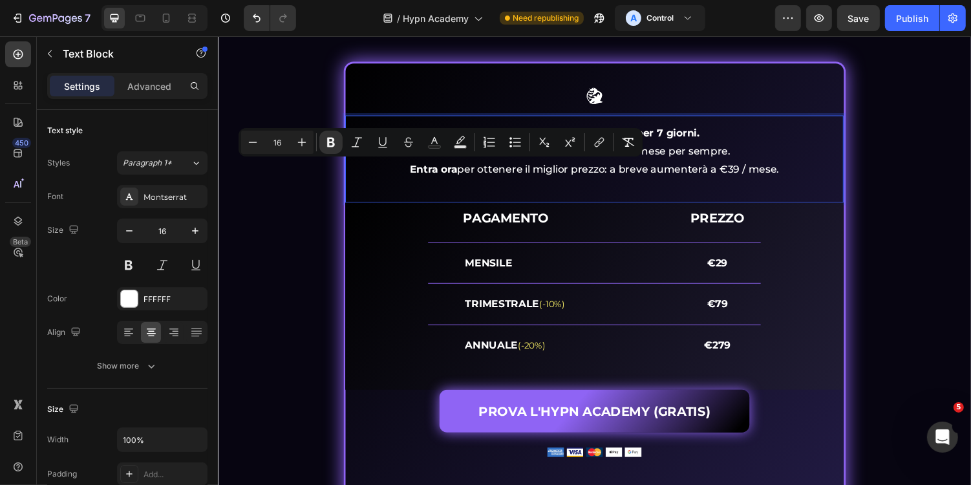
click at [595, 169] on p "Entra ora per ottenere il miglior prezzo: a breve aumenterà a €39 / mese." at bounding box center [605, 173] width 511 height 19
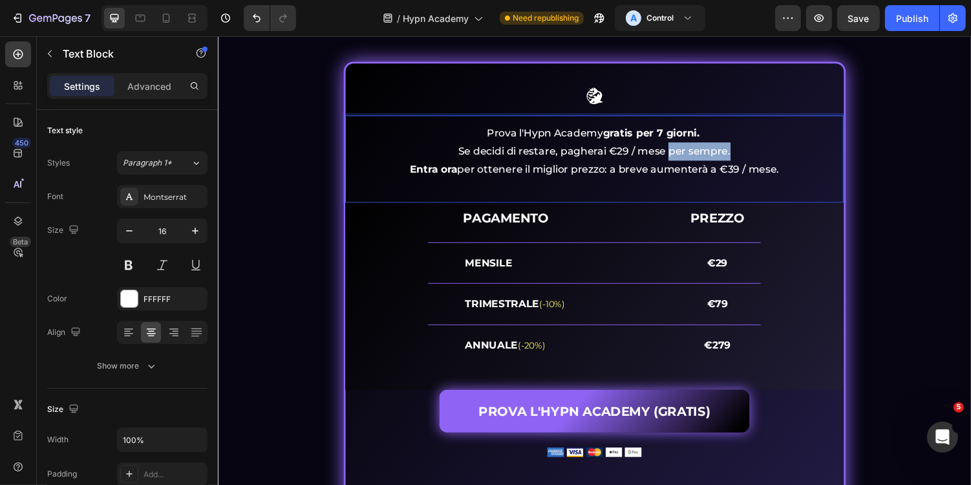
drag, startPoint x: 683, startPoint y: 154, endPoint x: 754, endPoint y: 153, distance: 70.5
click at [754, 153] on p "Prova l'Hypn Academy gratis per 7 giorni. Se decidi di restare, pagherai €29 / …" at bounding box center [605, 144] width 511 height 37
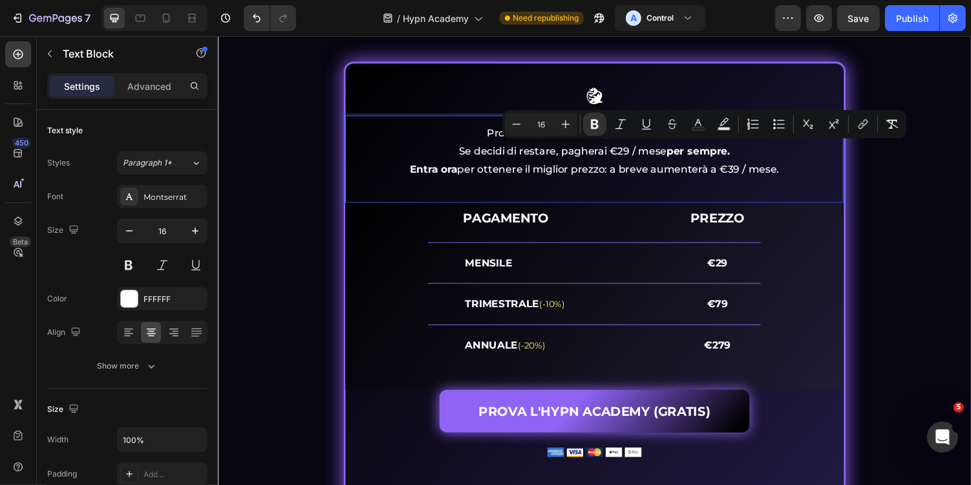
click at [819, 167] on p "Entra ora per ottenere il miglior prezzo: a breve aumenterà a €39 / mese." at bounding box center [605, 173] width 511 height 19
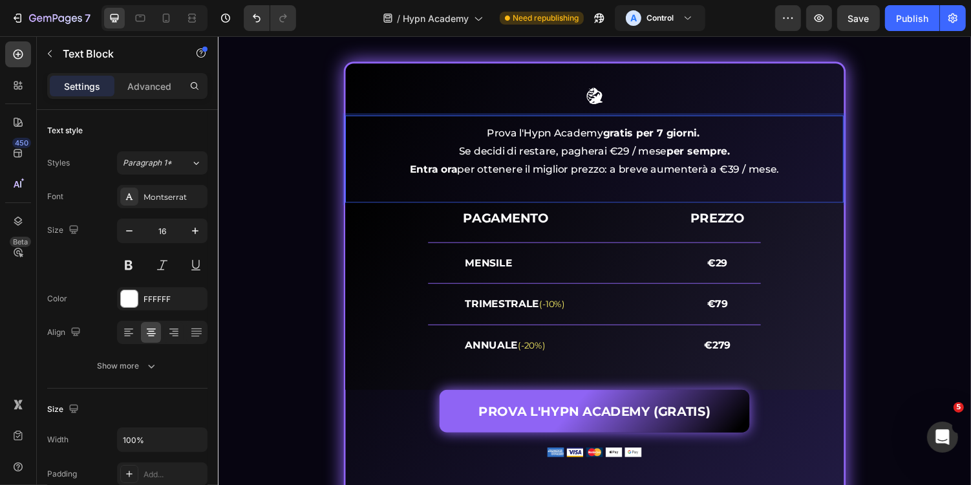
click at [723, 154] on strong "per sempre." at bounding box center [711, 153] width 65 height 12
click at [797, 155] on p "Prova l'Hypn Academy gratis per 7 giorni. Se decidi di restare, pagherai solo €…" at bounding box center [605, 144] width 511 height 37
drag, startPoint x: 641, startPoint y: 156, endPoint x: 737, endPoint y: 156, distance: 95.7
click at [737, 156] on p "Prova l'Hypn Academy gratis per 7 giorni. Se decidi di restare, pagherai solo €…" at bounding box center [605, 144] width 511 height 37
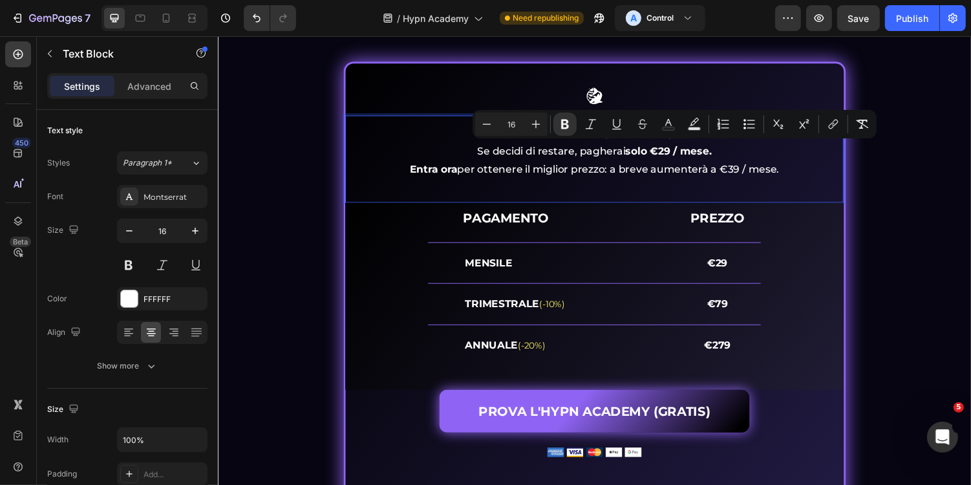
click at [838, 164] on p "Entra ora per ottenere il miglior prezzo: a breve aumenterà a €39 / mese." at bounding box center [605, 173] width 511 height 19
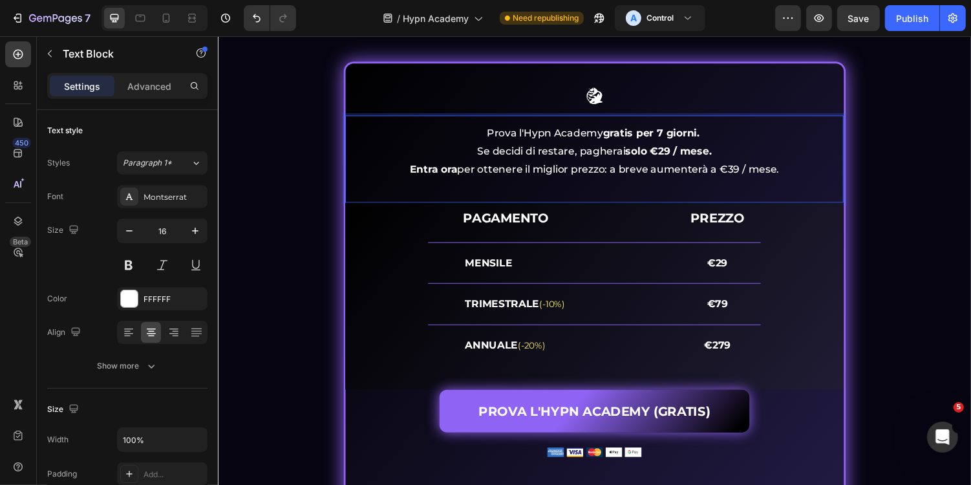
click at [747, 174] on p "Entra ora per ottenere il miglior prezzo: a breve aumenterà a €39 / mese." at bounding box center [605, 173] width 511 height 19
click at [907, 218] on div "PROVALA GRATIS PER 7 GIORNI E... Heading Sblocca la tua crescita Heading Image …" at bounding box center [605, 249] width 756 height 577
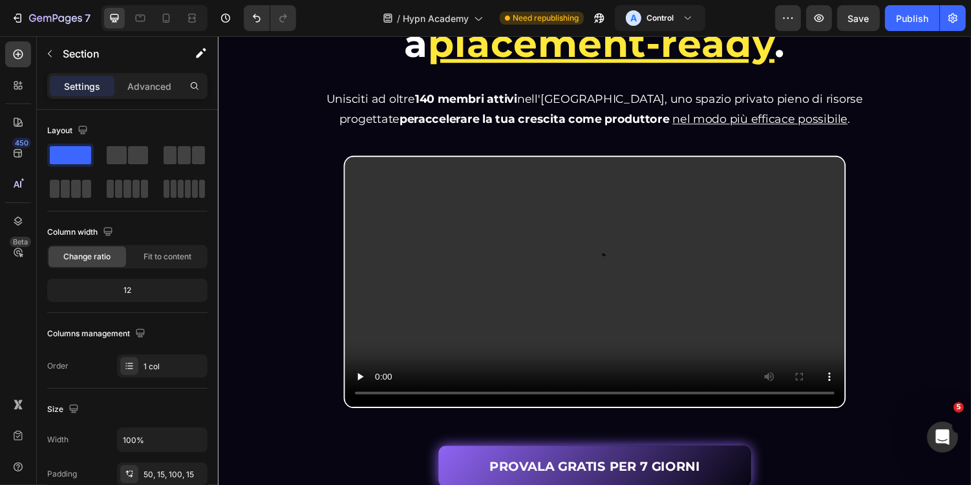
scroll to position [0, 0]
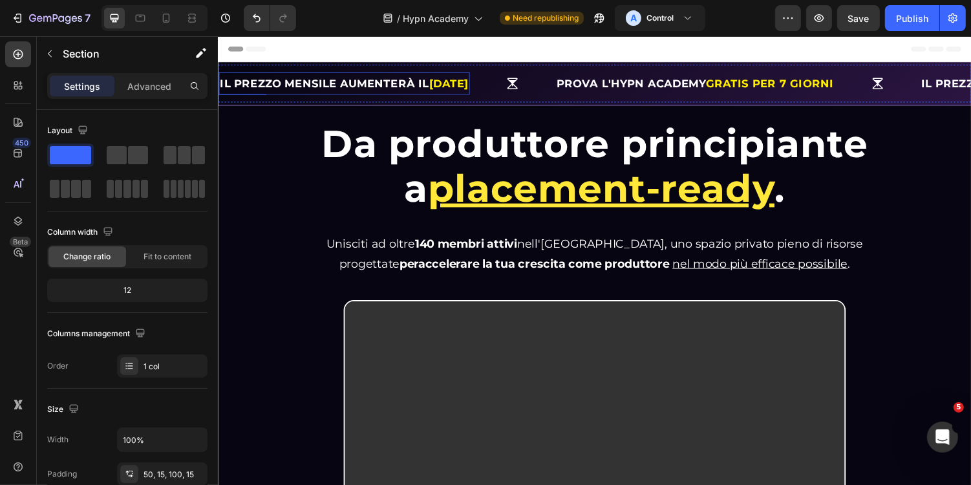
click at [406, 89] on strong "IL PREZZO MENSILE AUMENTERÀ IL" at bounding box center [326, 84] width 215 height 13
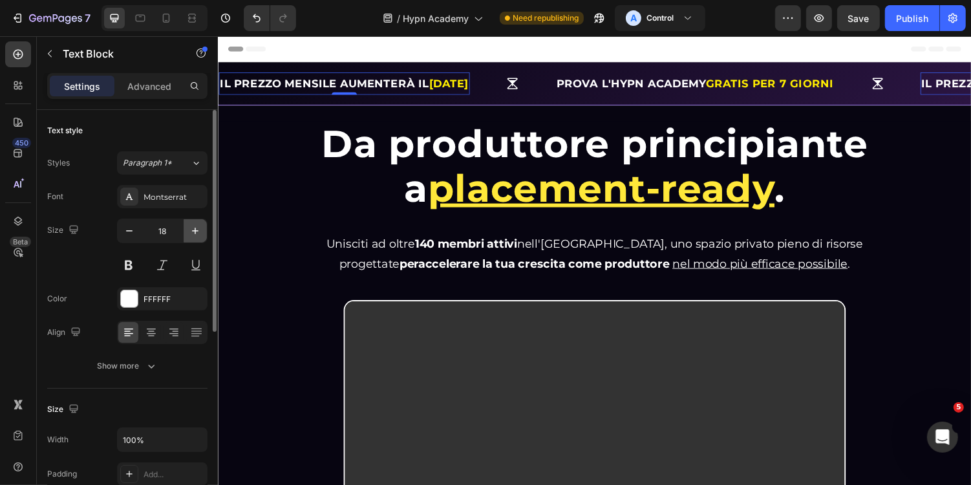
click at [201, 228] on icon "button" at bounding box center [195, 230] width 13 height 13
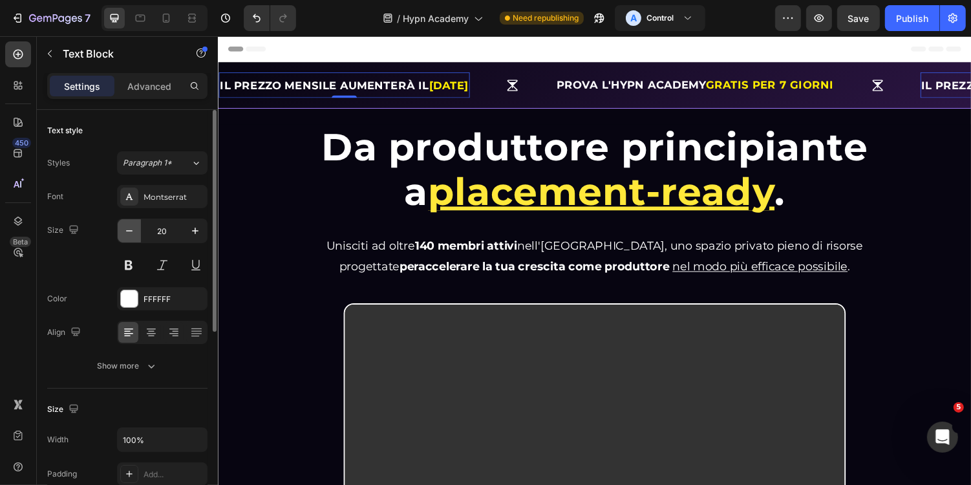
click at [138, 235] on button "button" at bounding box center [129, 230] width 23 height 23
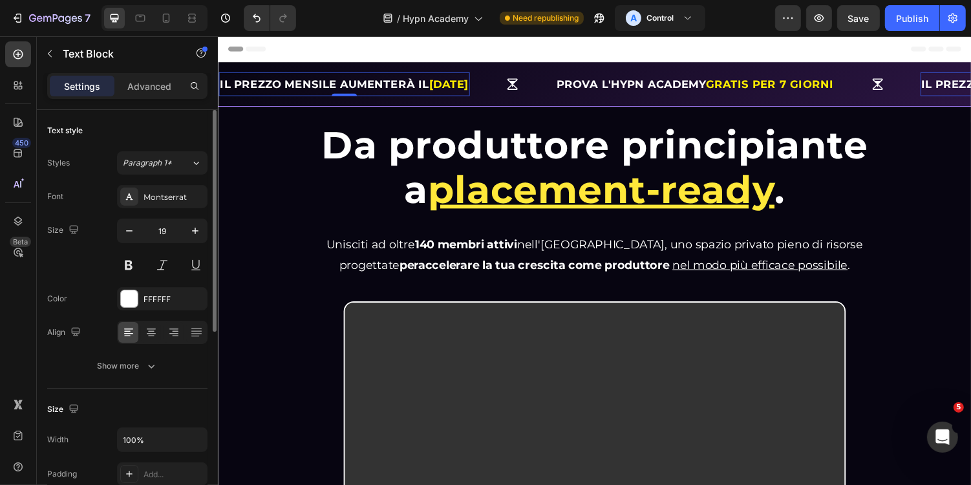
type input "18"
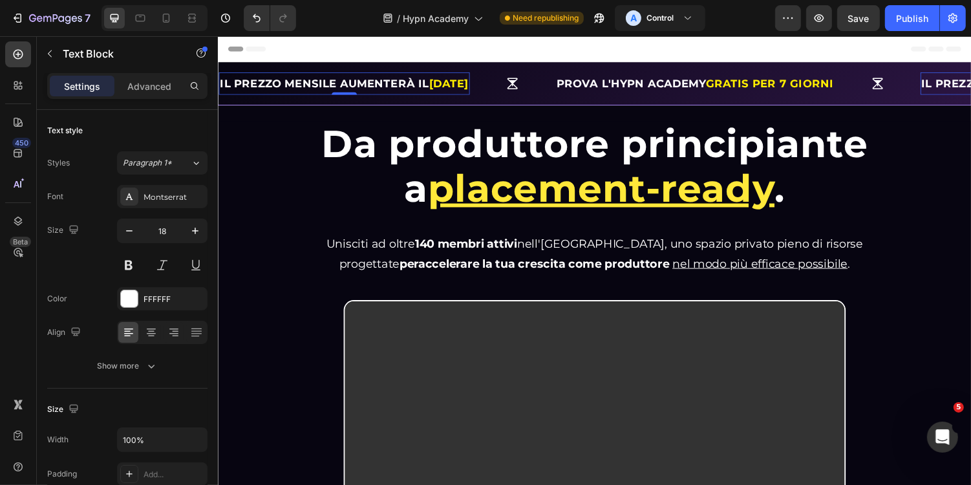
click at [354, 81] on strong "IL PREZZO MENSILE AUMENTERÀ IL" at bounding box center [326, 84] width 215 height 13
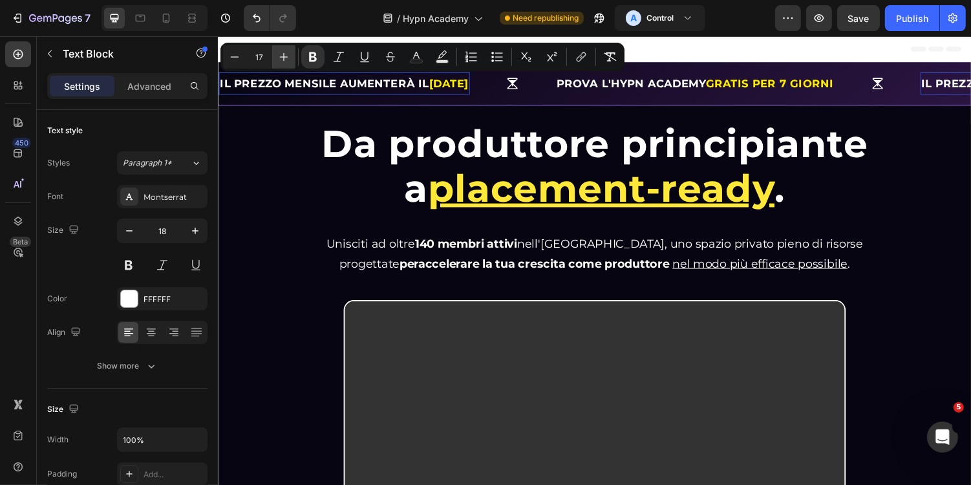
click at [287, 55] on icon "Editor contextual toolbar" at bounding box center [283, 56] width 13 height 13
type input "18"
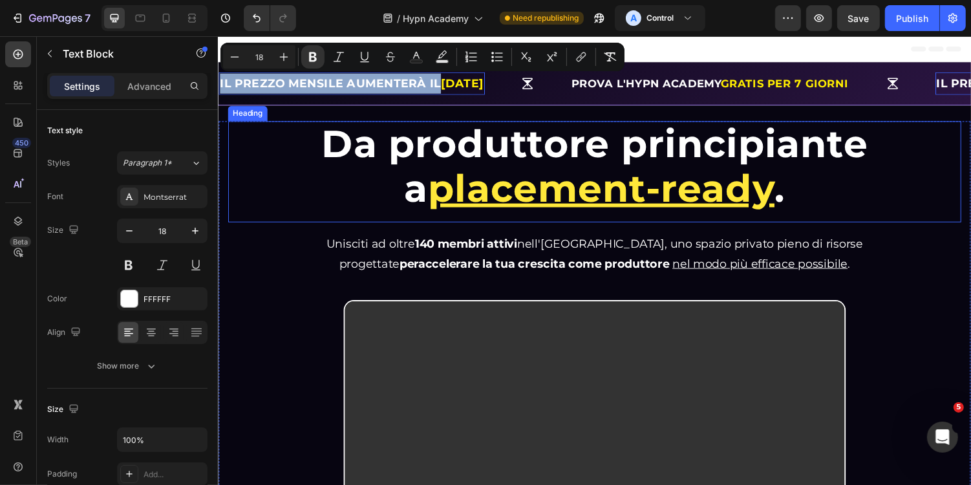
click at [295, 166] on h1 "Da produttore principiante a placement-ready ." at bounding box center [605, 170] width 658 height 94
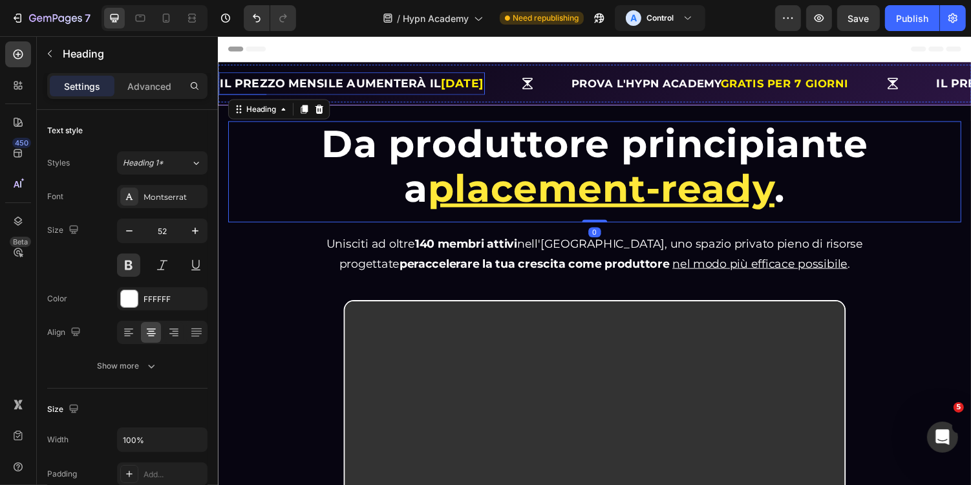
click at [350, 87] on strong "IL PREZZO MENSILE AUMENTERÀ IL" at bounding box center [333, 84] width 228 height 14
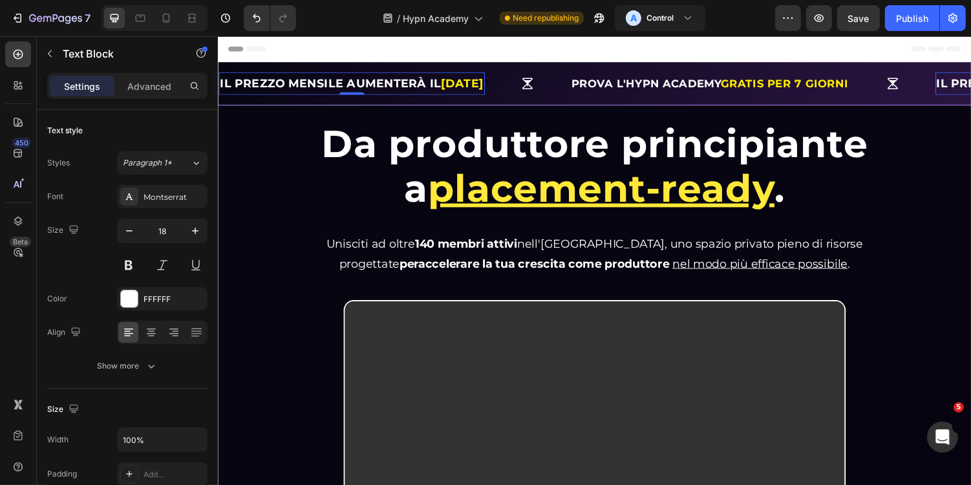
click at [350, 87] on strong "IL PREZZO MENSILE AUMENTERÀ IL" at bounding box center [333, 84] width 228 height 14
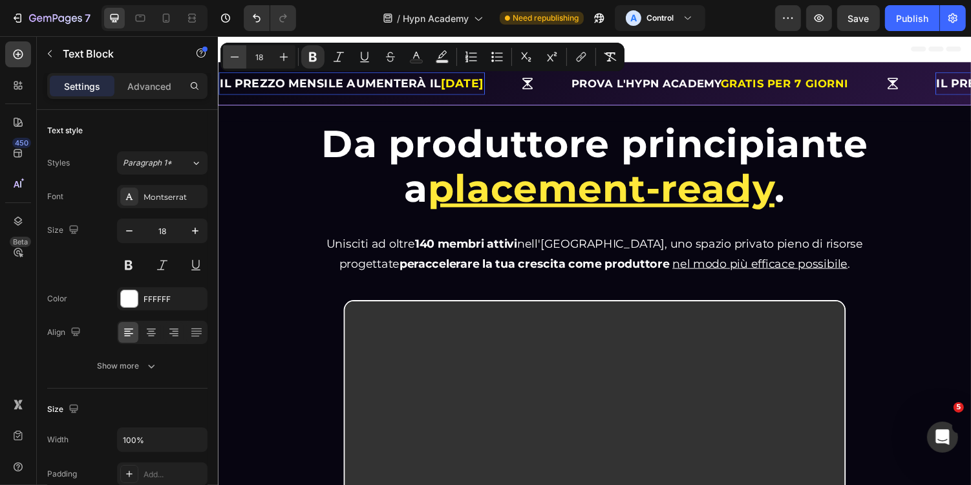
click at [241, 56] on button "Minus" at bounding box center [234, 56] width 23 height 23
type input "17"
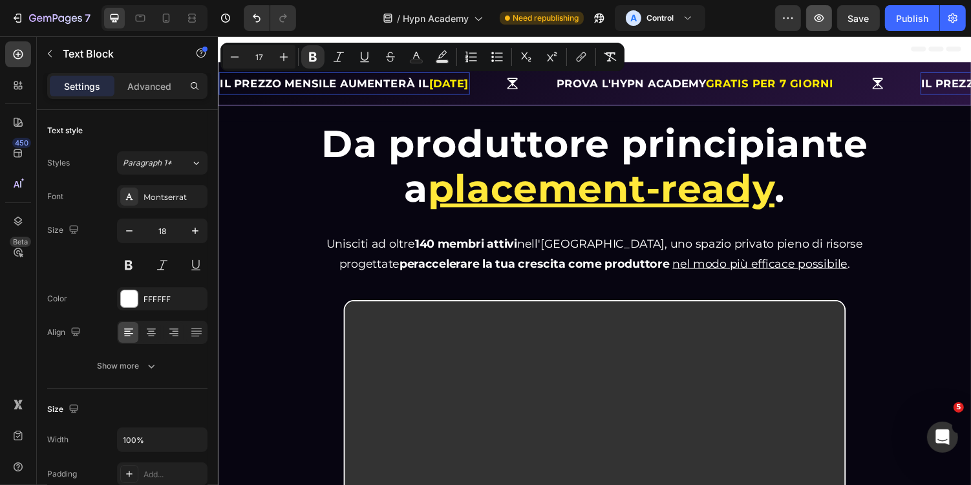
click at [820, 12] on icon "button" at bounding box center [818, 18] width 13 height 13
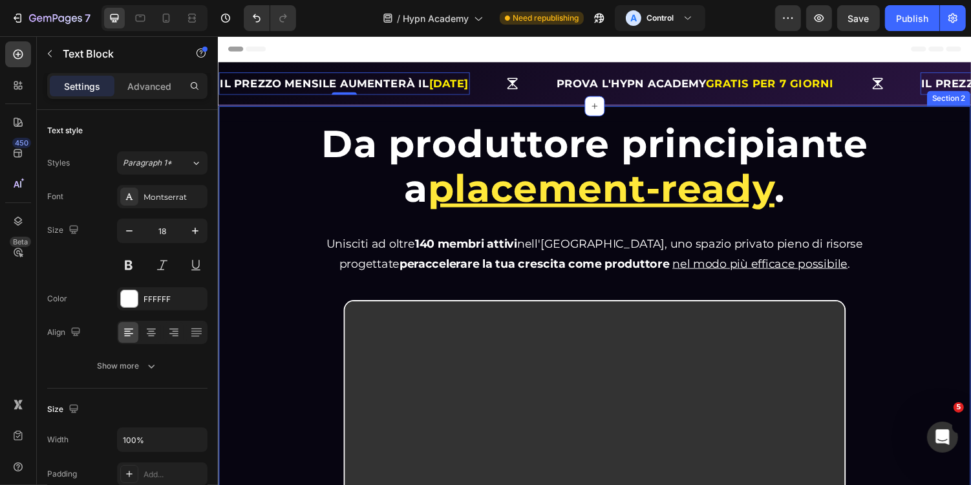
click at [310, 117] on div "Da produttore principiante a placement-ready . Heading Da produttore principian…" at bounding box center [605, 435] width 776 height 657
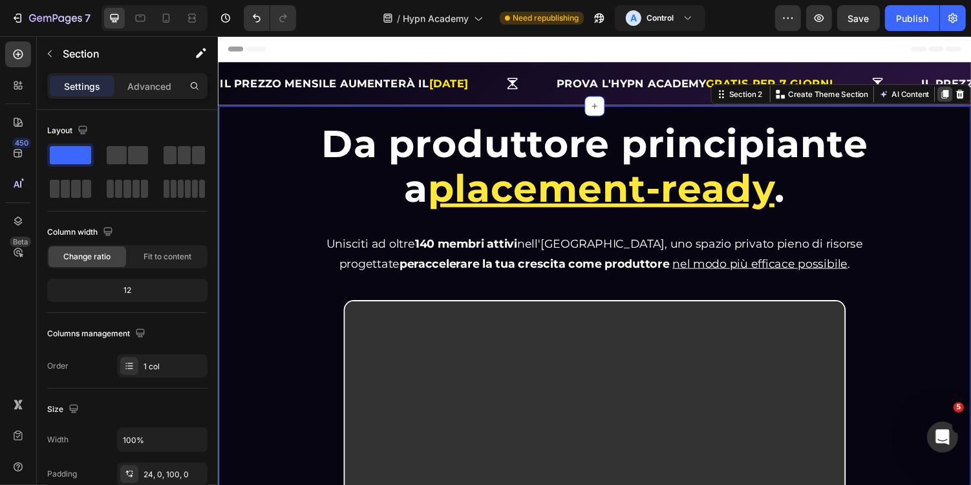
click at [965, 96] on icon at bounding box center [965, 95] width 7 height 9
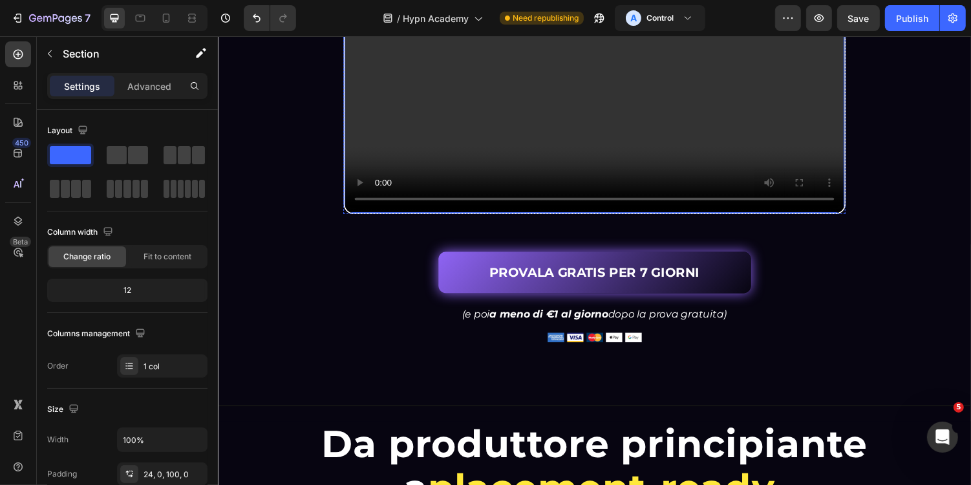
scroll to position [304, 0]
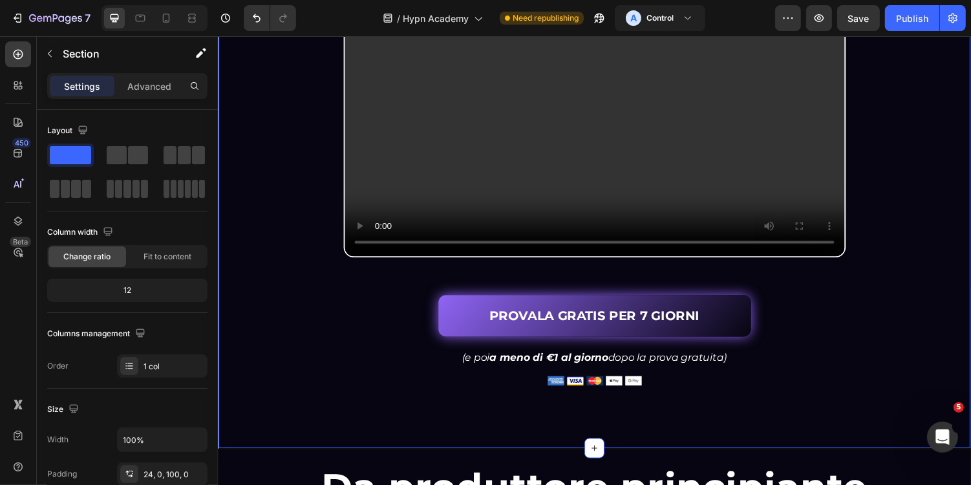
click at [361, 431] on div "Da produttore principiante a placement-ready . Heading Da produttore principian…" at bounding box center [605, 131] width 776 height 657
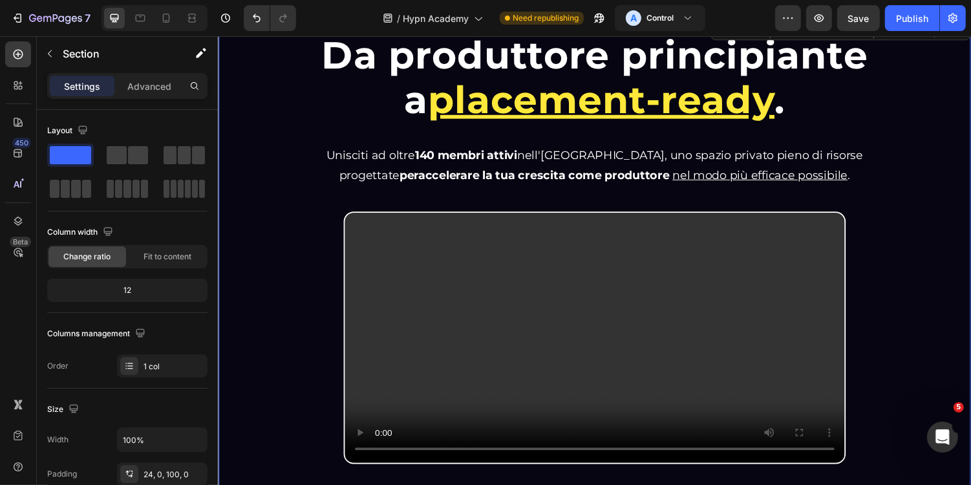
scroll to position [14, 0]
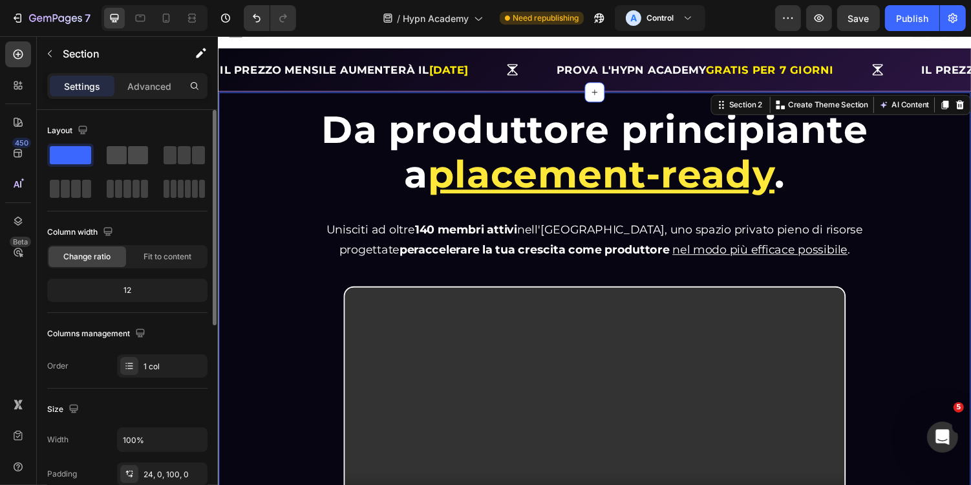
click at [132, 147] on span at bounding box center [138, 155] width 20 height 18
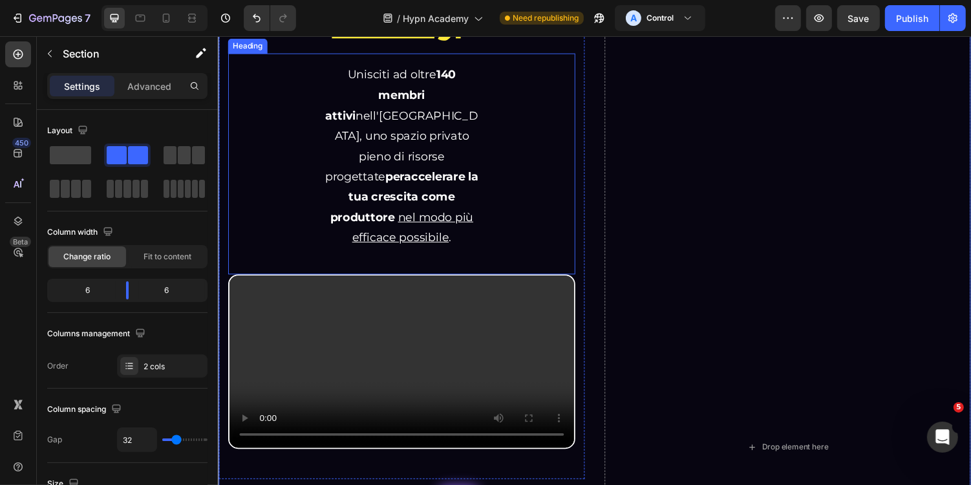
scroll to position [370, 0]
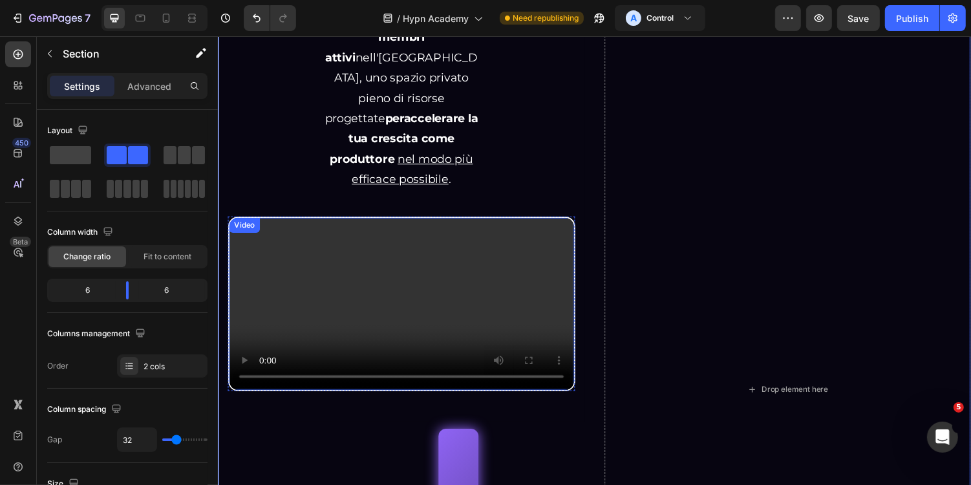
click at [524, 330] on video at bounding box center [406, 311] width 355 height 178
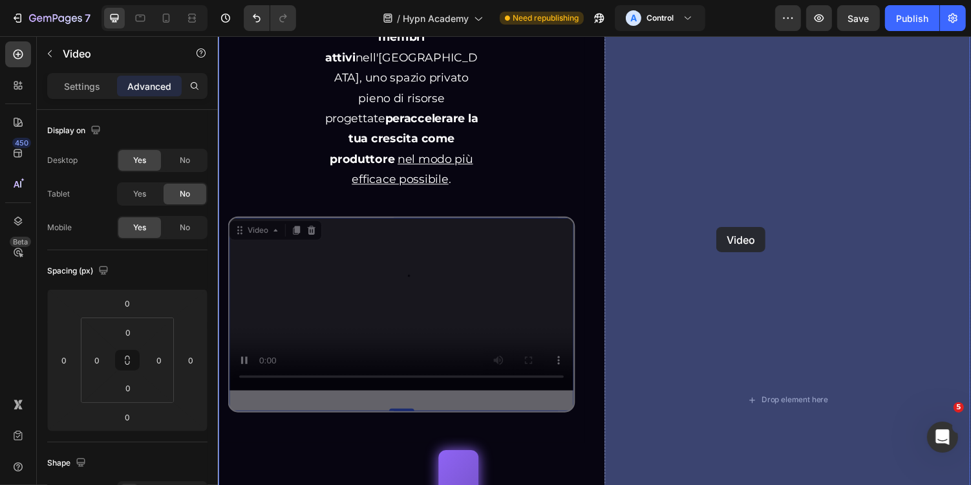
drag, startPoint x: 263, startPoint y: 304, endPoint x: 738, endPoint y: 229, distance: 480.9
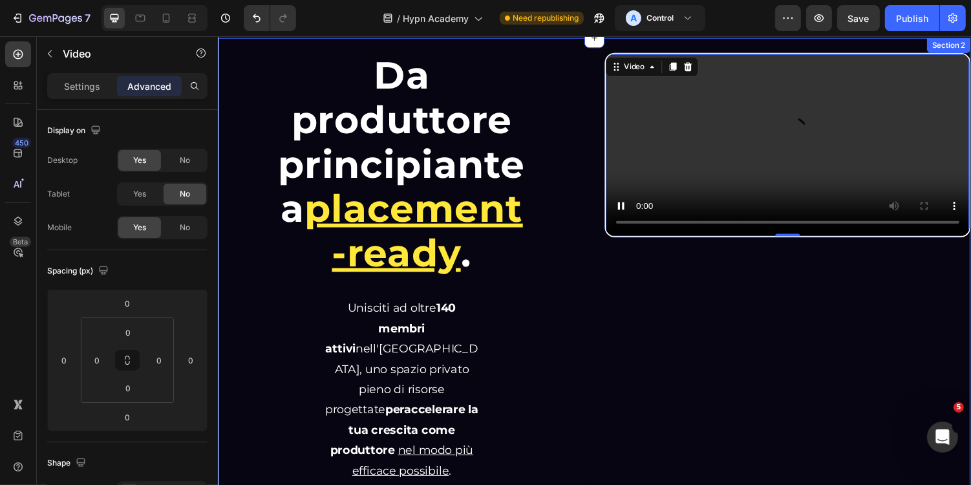
scroll to position [0, 0]
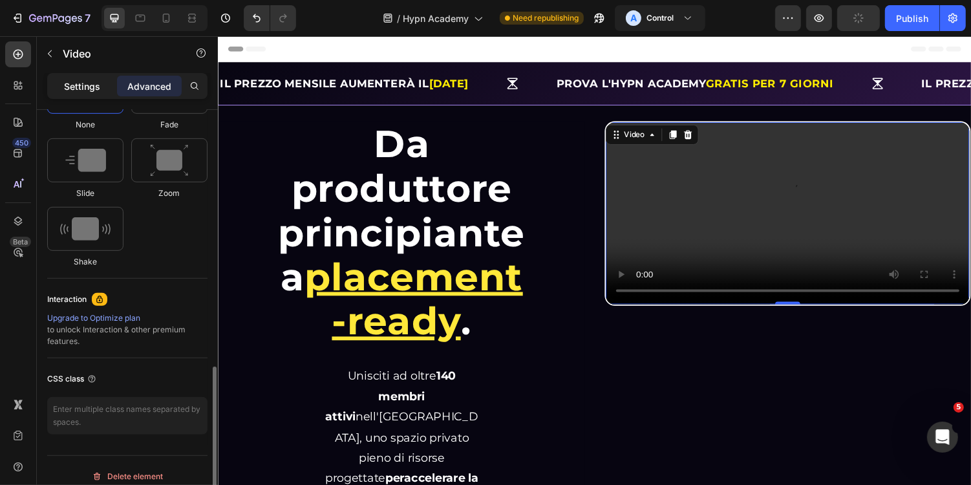
click at [91, 90] on p "Settings" at bounding box center [82, 86] width 36 height 14
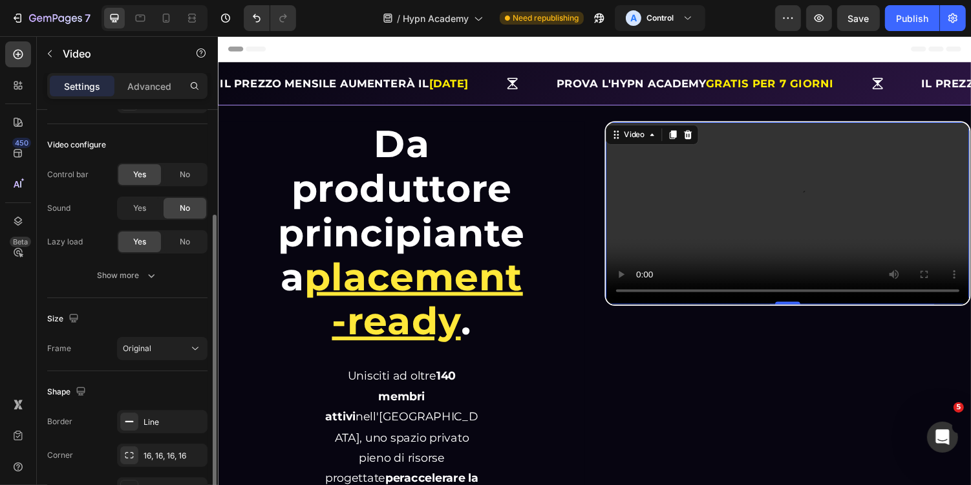
scroll to position [202, 0]
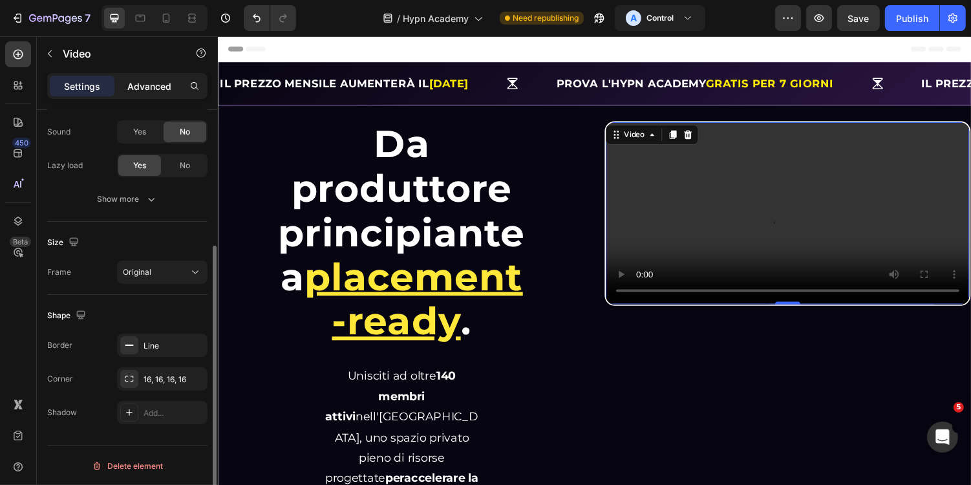
click at [143, 83] on p "Advanced" at bounding box center [149, 86] width 44 height 14
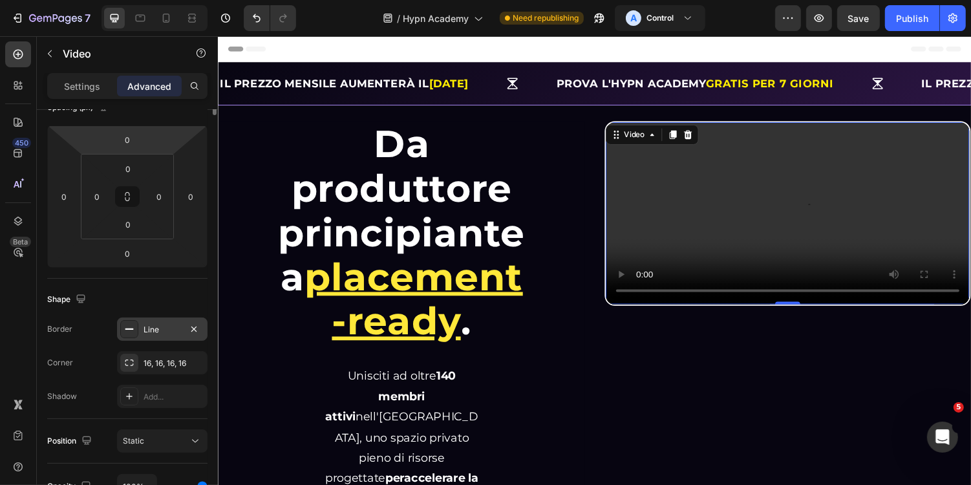
scroll to position [0, 0]
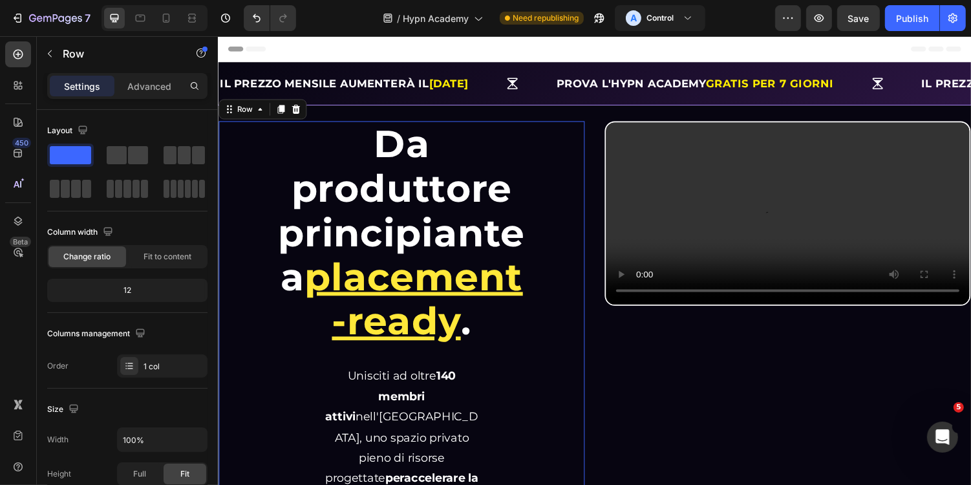
click at [593, 167] on div "Da produttore principiante a placement-ready . Heading Da produttore principian…" at bounding box center [406, 372] width 377 height 499
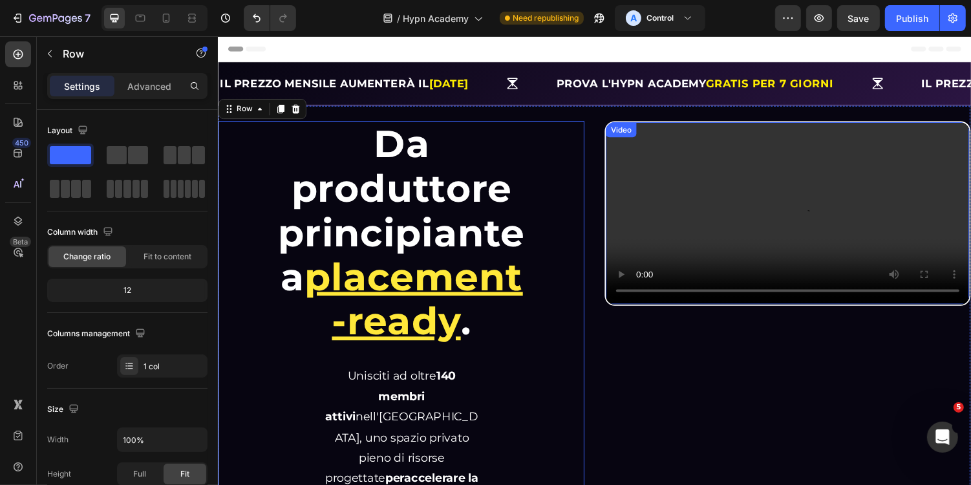
click at [650, 142] on div "Video" at bounding box center [803, 218] width 377 height 190
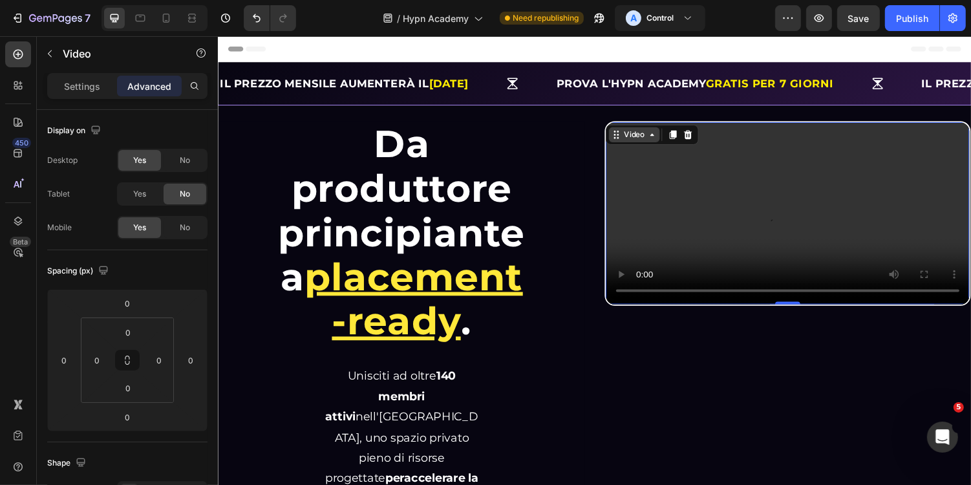
click at [636, 136] on div "Video" at bounding box center [646, 137] width 26 height 12
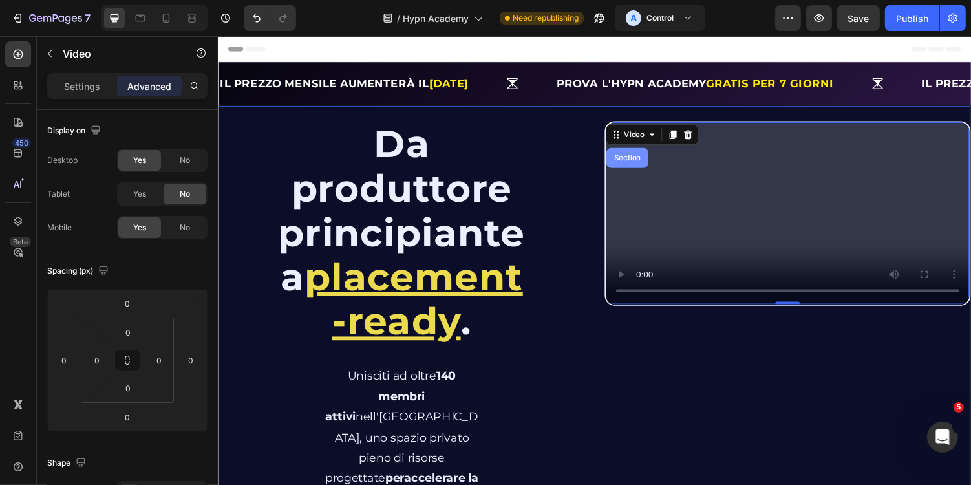
click at [634, 162] on div "Section" at bounding box center [638, 161] width 33 height 8
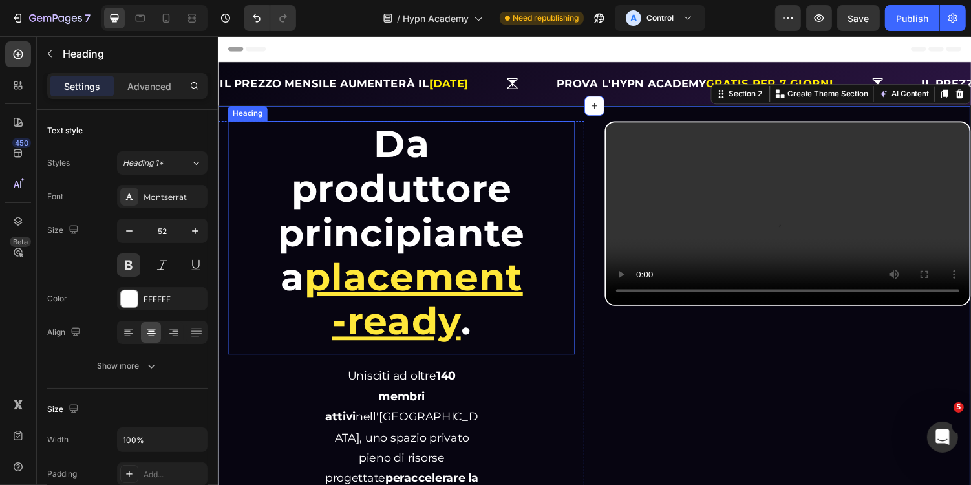
click at [557, 158] on div "Da produttore principiante a placement-ready . Heading" at bounding box center [406, 243] width 357 height 240
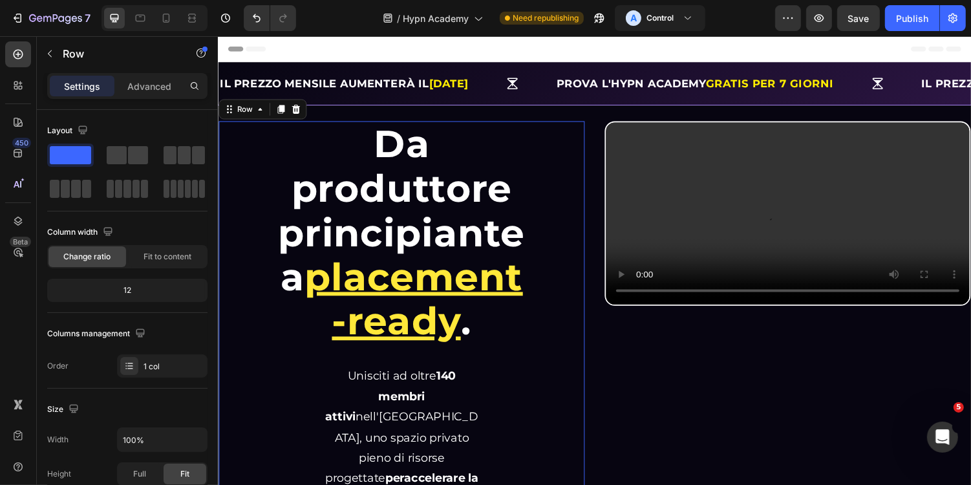
click at [591, 147] on div "Da produttore principiante a placement-ready . Heading Da produttore principian…" at bounding box center [406, 372] width 377 height 499
click at [242, 106] on div "Row" at bounding box center [244, 111] width 21 height 12
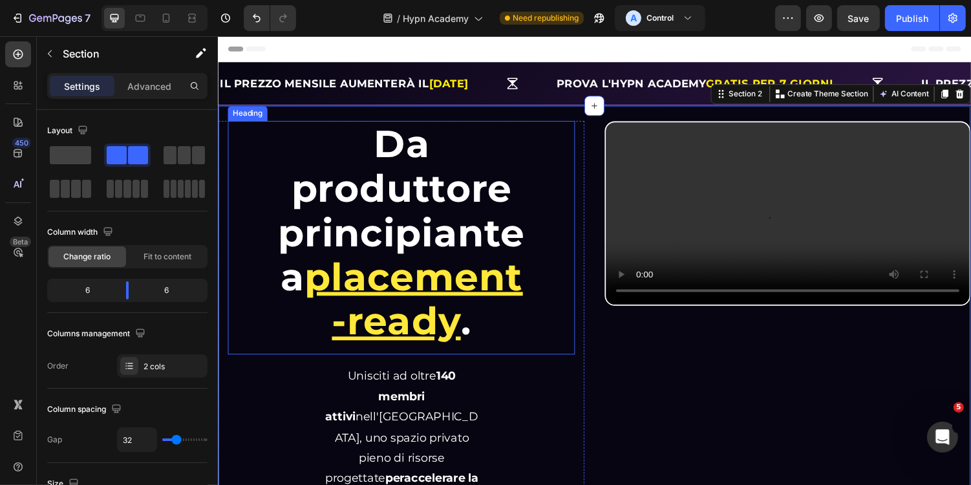
click at [301, 166] on h1 "Da produttore principiante a placement-ready ." at bounding box center [406, 238] width 260 height 231
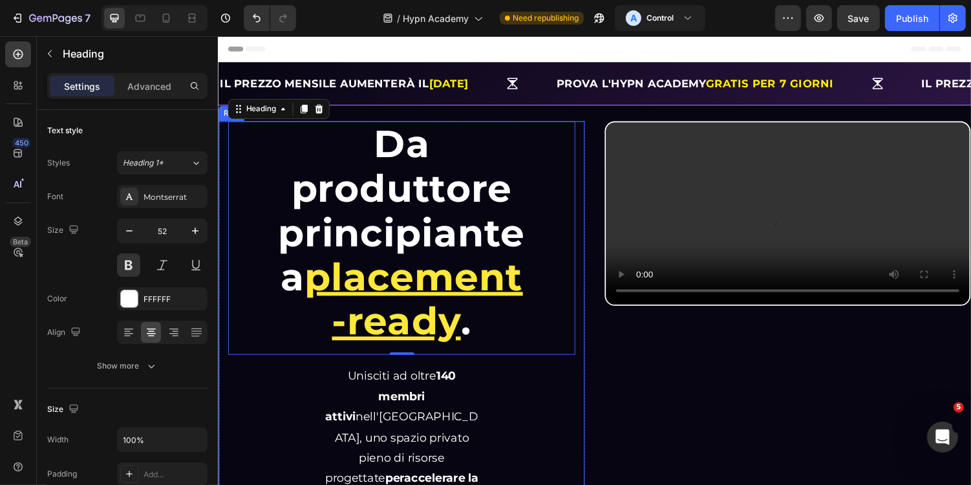
click at [223, 142] on div "Da produttore principiante a placement-ready . Heading 0 Da produttore principi…" at bounding box center [406, 372] width 377 height 499
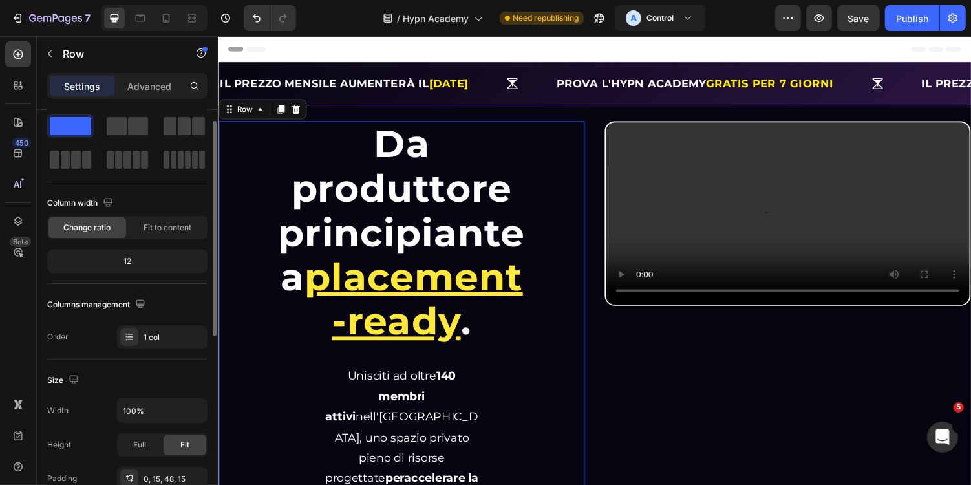
scroll to position [24, 0]
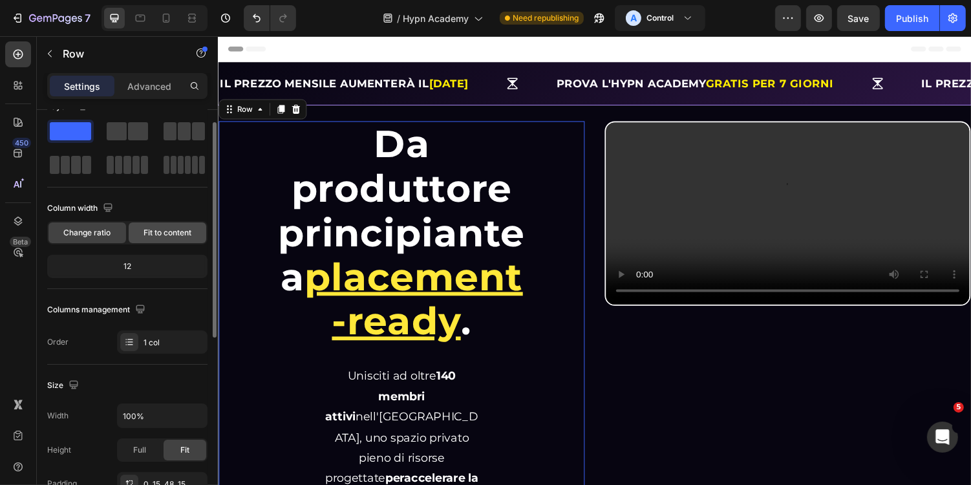
click at [173, 235] on span "Fit to content" at bounding box center [167, 233] width 48 height 12
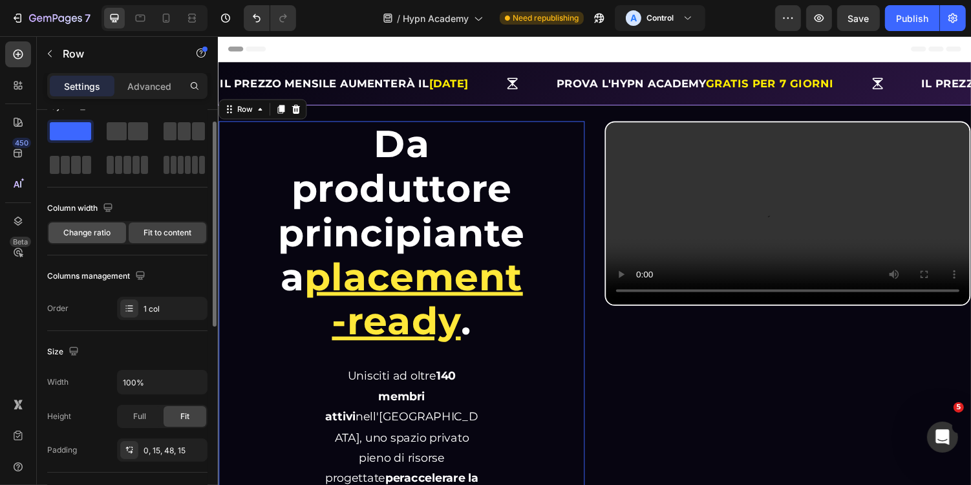
click at [105, 237] on div "Change ratio" at bounding box center [87, 232] width 78 height 21
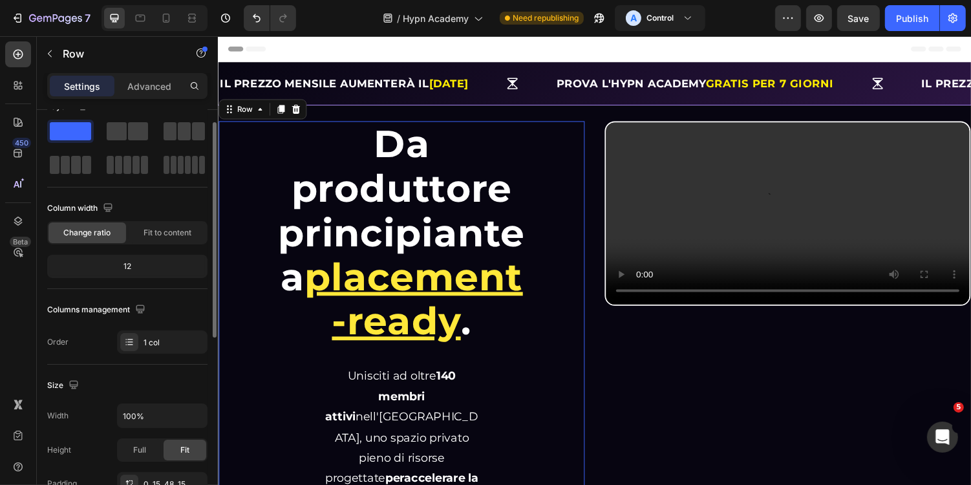
click at [159, 268] on div "12" at bounding box center [127, 266] width 155 height 18
click at [129, 264] on div "12" at bounding box center [127, 266] width 155 height 18
click at [140, 135] on span at bounding box center [138, 131] width 20 height 18
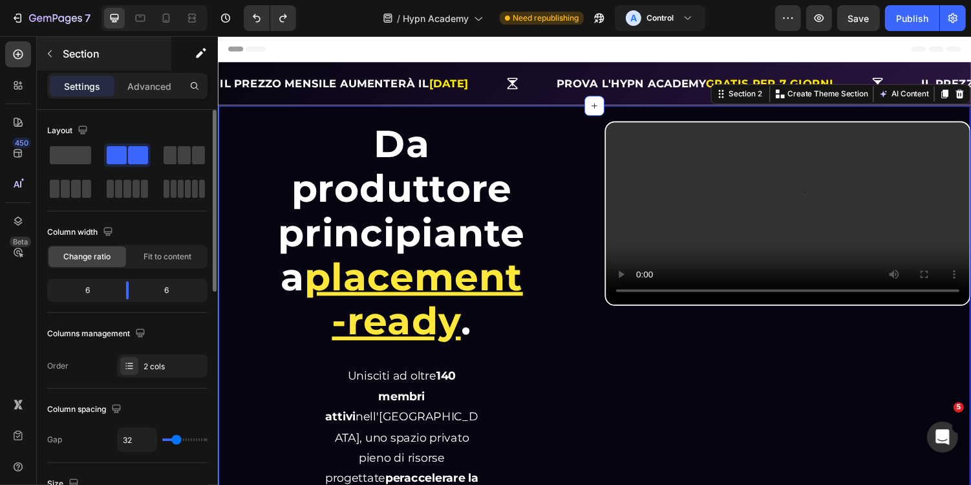
click at [48, 61] on button "button" at bounding box center [49, 53] width 21 height 21
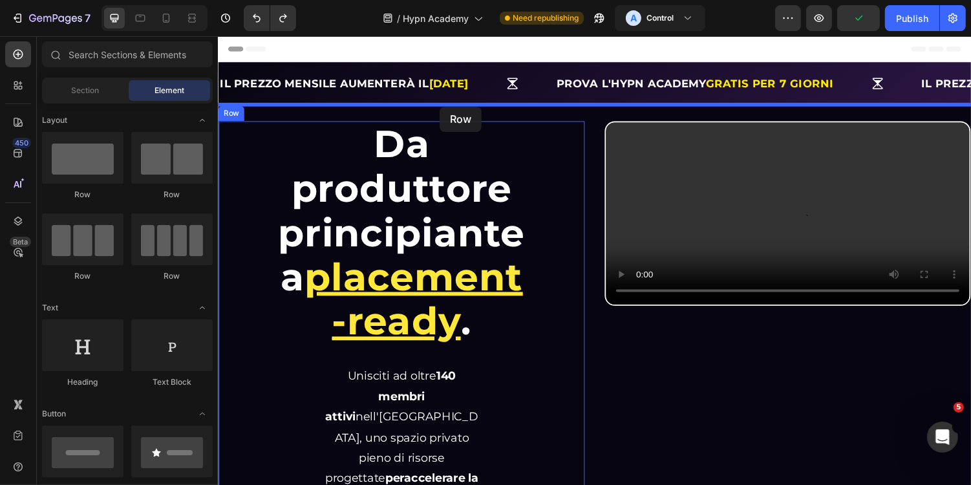
drag, startPoint x: 368, startPoint y: 204, endPoint x: 445, endPoint y: 108, distance: 122.8
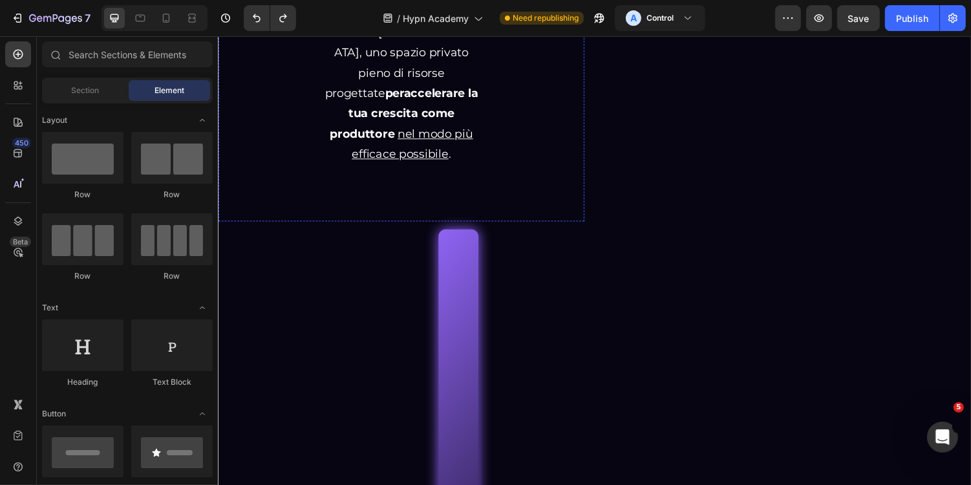
scroll to position [424, 0]
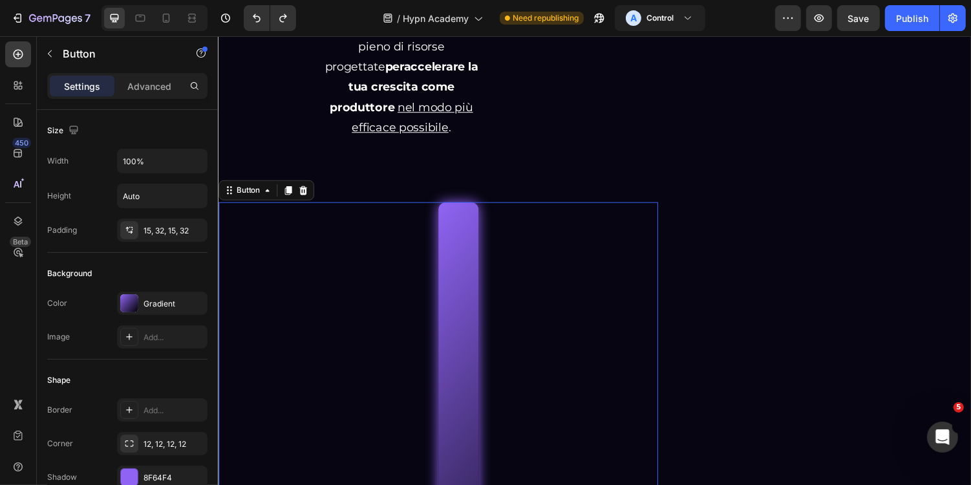
click at [516, 385] on div "PROVALA GRATIS PER 7 GIORNI Button 0" at bounding box center [444, 483] width 452 height 555
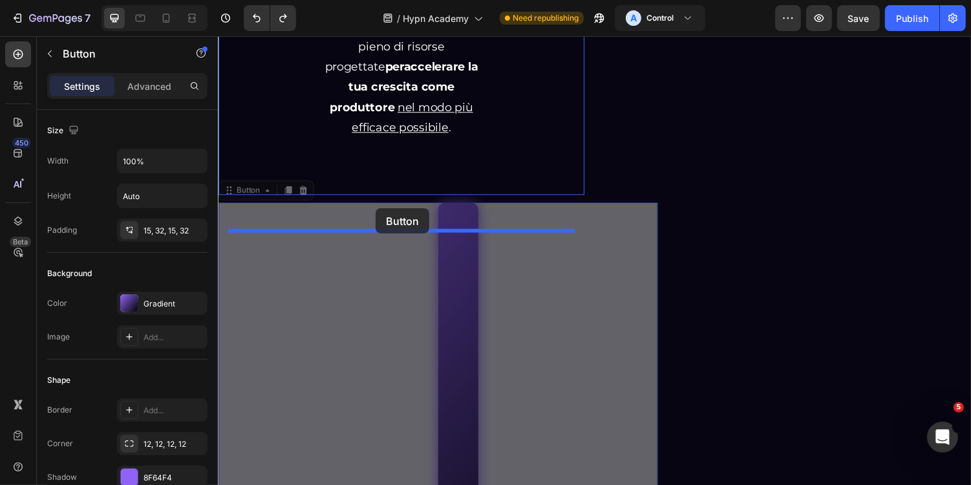
drag, startPoint x: 244, startPoint y: 262, endPoint x: 378, endPoint y: 213, distance: 143.1
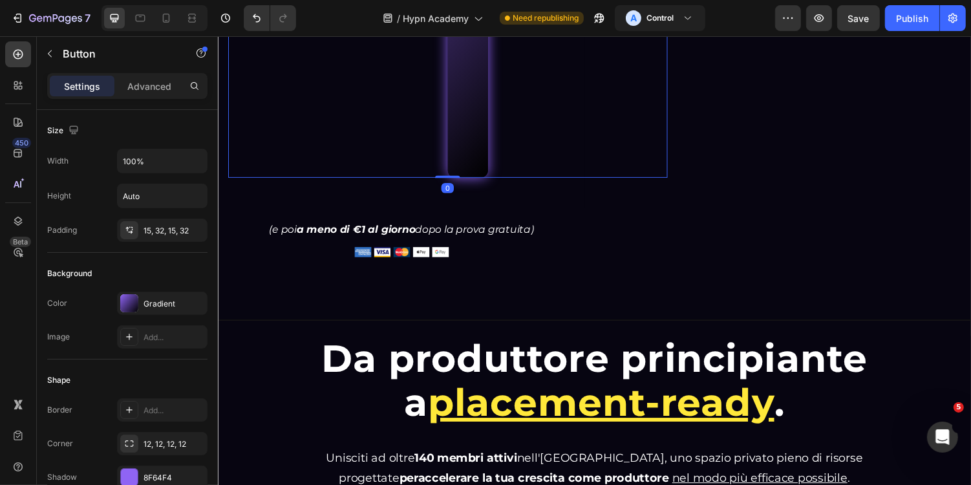
scroll to position [986, 0]
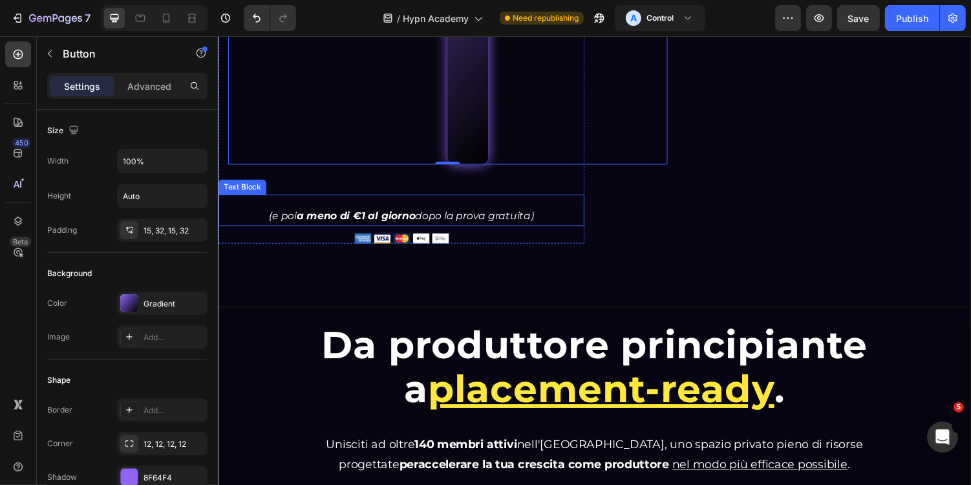
click at [429, 230] on p "(e poi a meno di €1 al giorno dopo la prova gratuita)" at bounding box center [406, 220] width 374 height 19
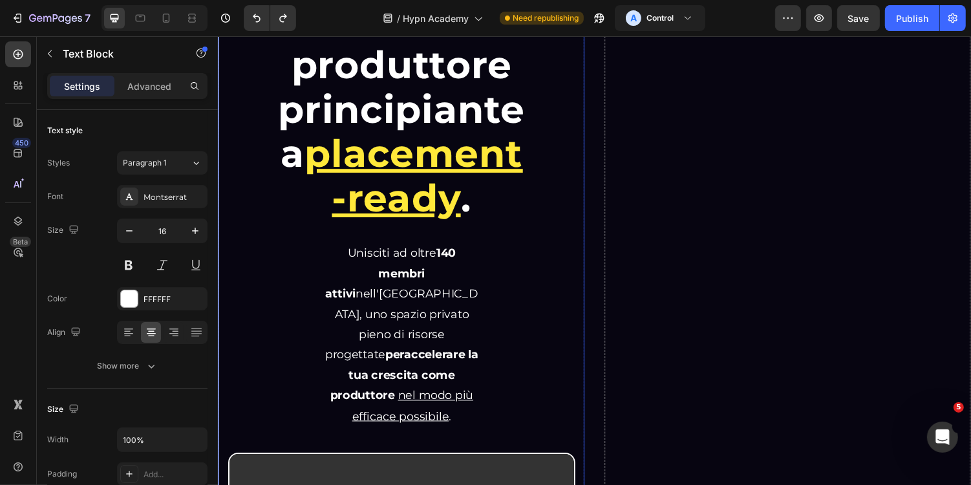
scroll to position [0, 0]
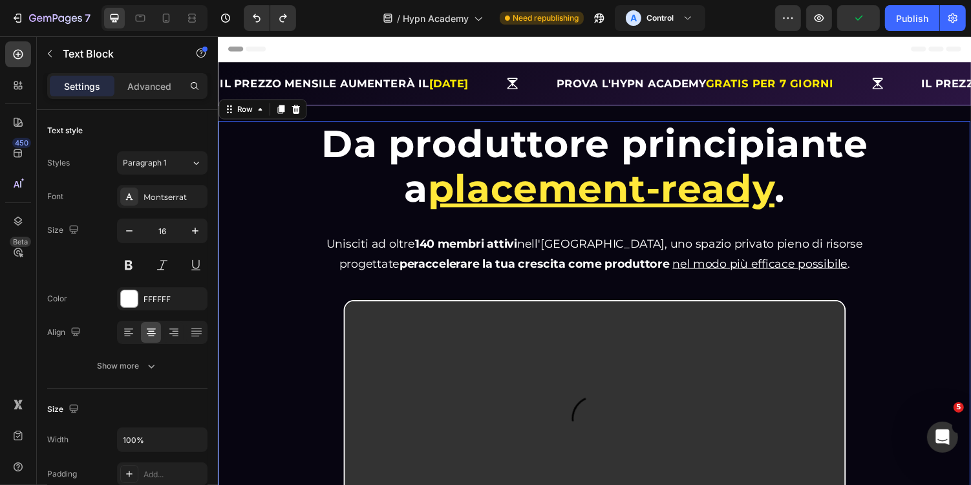
click at [224, 145] on div "Da produttore principiante a placement-ready . Heading Da produttore principian…" at bounding box center [605, 360] width 774 height 475
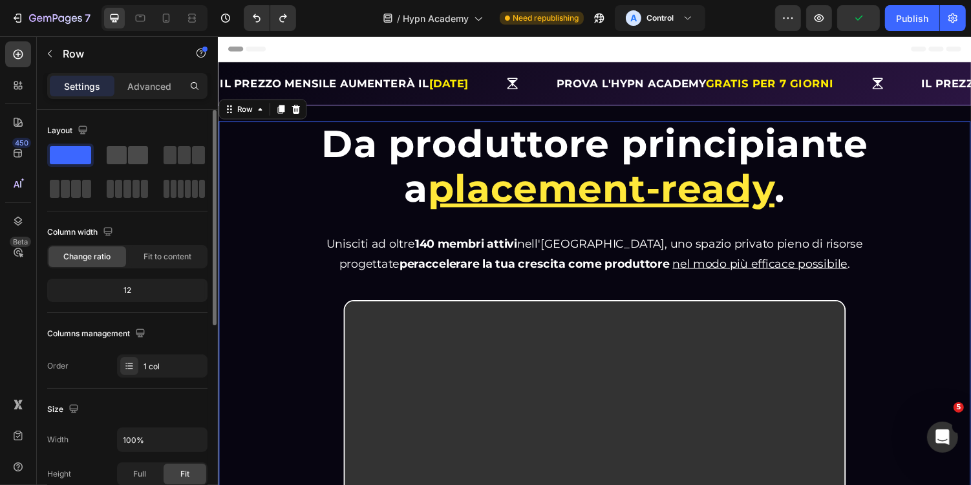
click at [129, 156] on span at bounding box center [138, 155] width 20 height 18
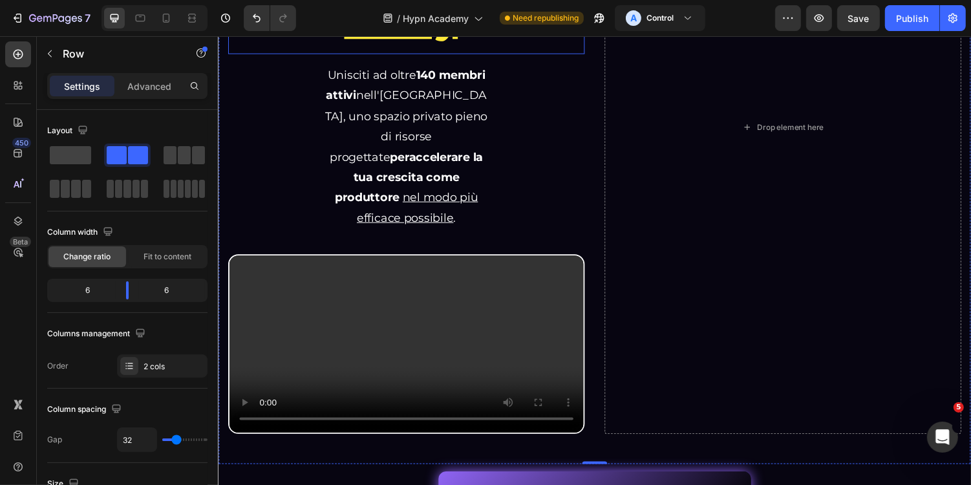
scroll to position [373, 0]
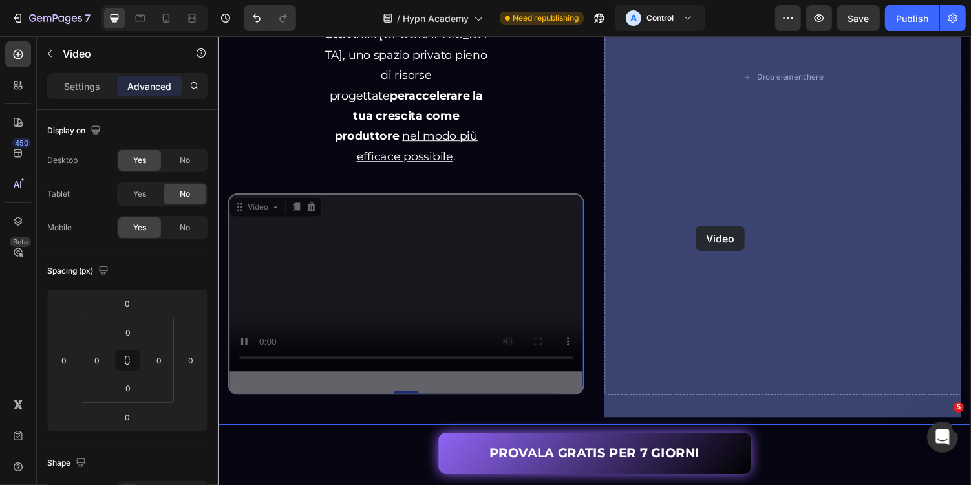
drag, startPoint x: 485, startPoint y: 262, endPoint x: 707, endPoint y: 229, distance: 224.8
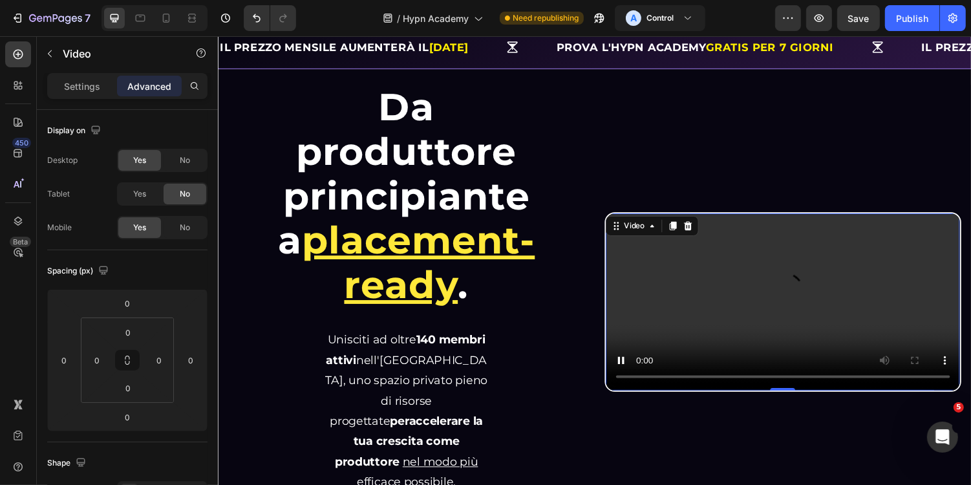
scroll to position [47, 0]
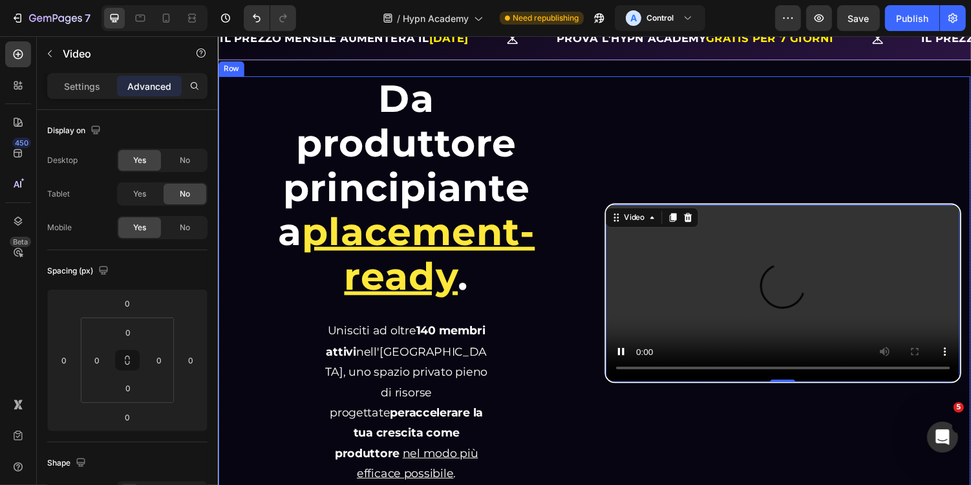
click at [645, 91] on div "Video 0" at bounding box center [798, 299] width 367 height 447
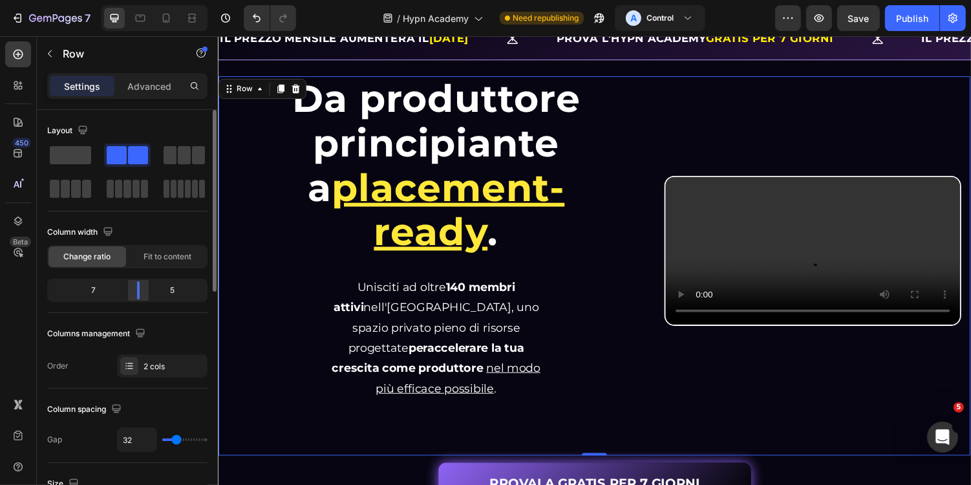
drag, startPoint x: 130, startPoint y: 286, endPoint x: 140, endPoint y: 285, distance: 9.8
click at [140, 285] on div at bounding box center [138, 290] width 23 height 18
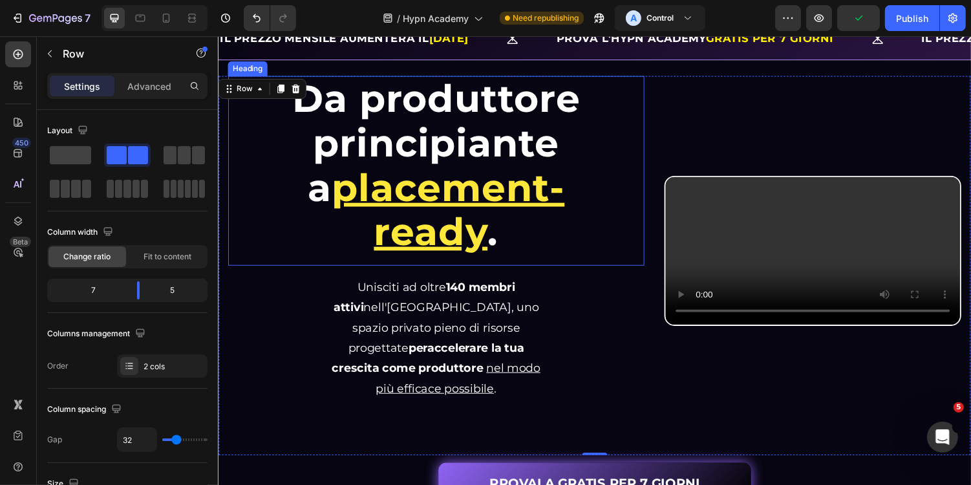
click at [443, 200] on u "placement-ready" at bounding box center [454, 213] width 240 height 93
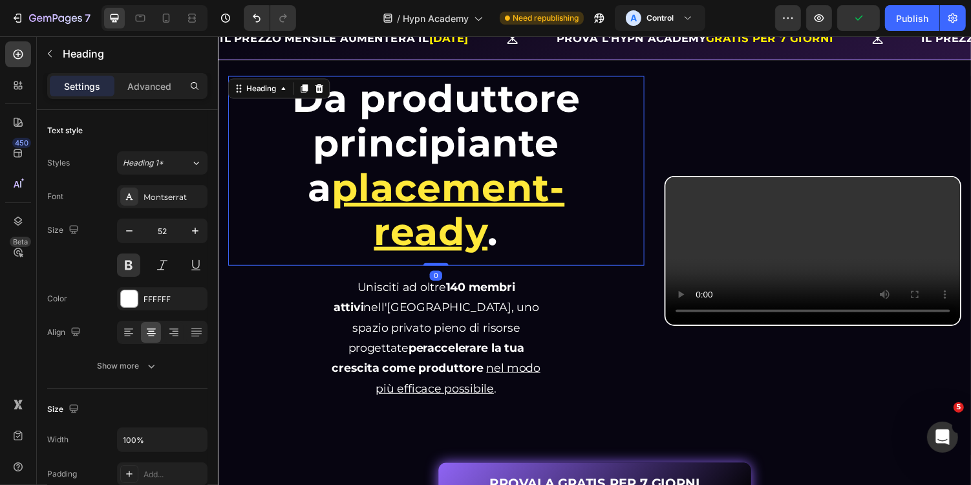
click at [116, 79] on div "Settings Advanced" at bounding box center [127, 86] width 155 height 21
click at [143, 79] on p "Advanced" at bounding box center [149, 86] width 44 height 14
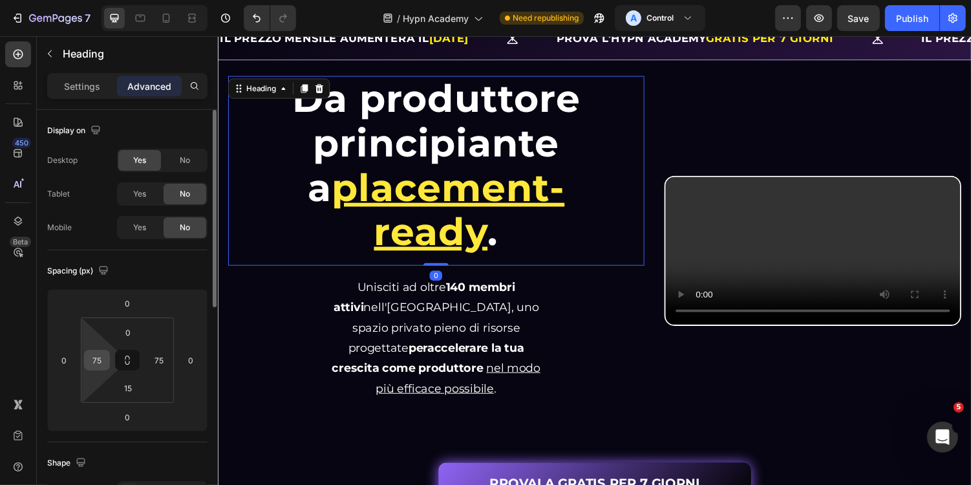
click at [98, 352] on input "75" at bounding box center [96, 359] width 19 height 19
type input "0"
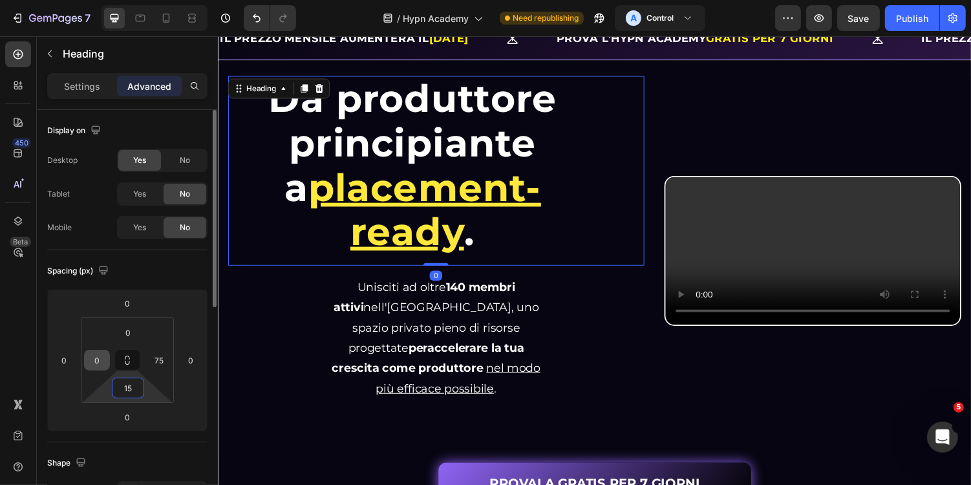
type input "0"
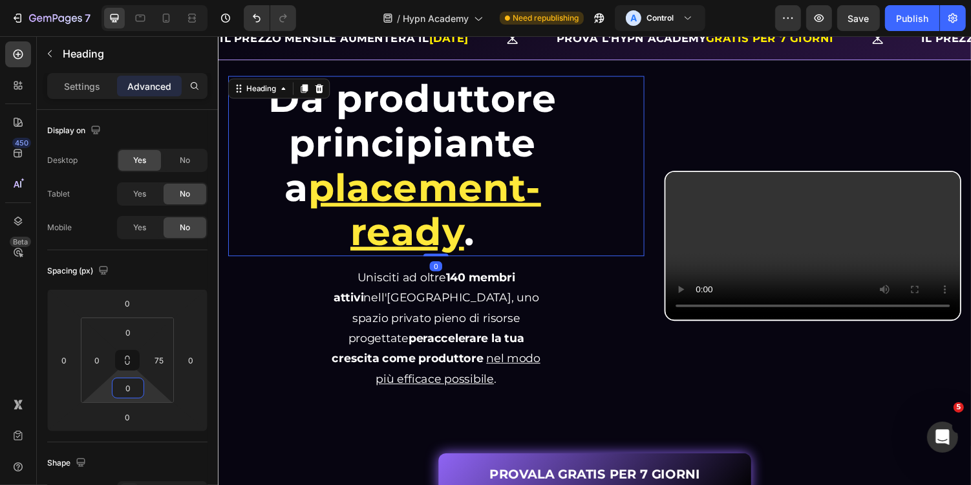
click at [172, 0] on html "7 Version history / Hypn Academy Need republishing A Control Preview Save Publi…" at bounding box center [485, 0] width 971 height 0
type input "4"
click at [179, 0] on html "7 Version history / Hypn Academy Need republishing A Control Preview Save Publi…" at bounding box center [485, 0] width 971 height 0
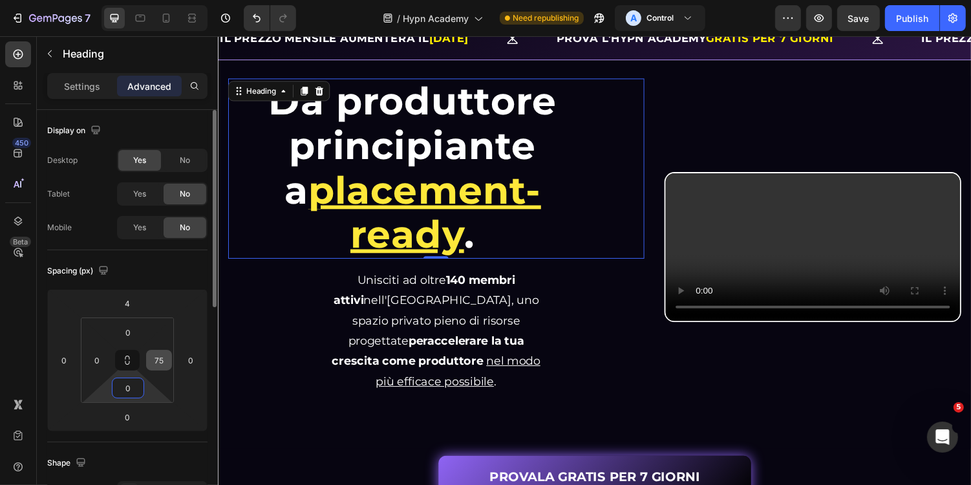
click at [160, 364] on input "75" at bounding box center [158, 359] width 19 height 19
click at [160, 238] on div "Yes No" at bounding box center [162, 227] width 90 height 23
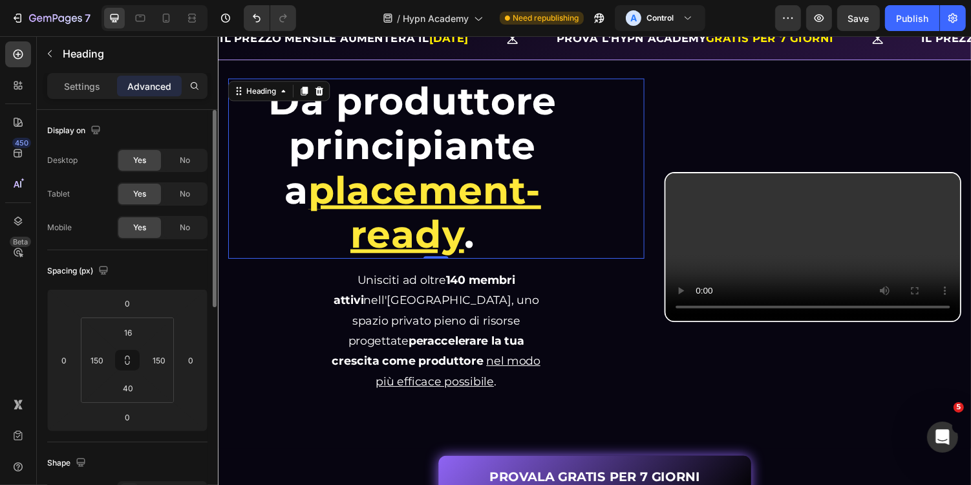
click at [361, 371] on strong "accelerare la tua crescita come produttore" at bounding box center [433, 359] width 198 height 35
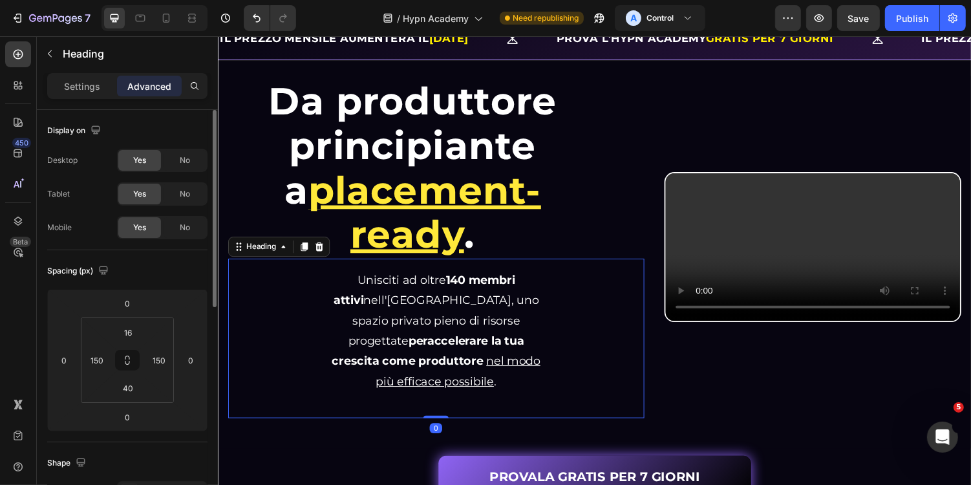
click at [365, 207] on u "placement-ready" at bounding box center [430, 216] width 240 height 93
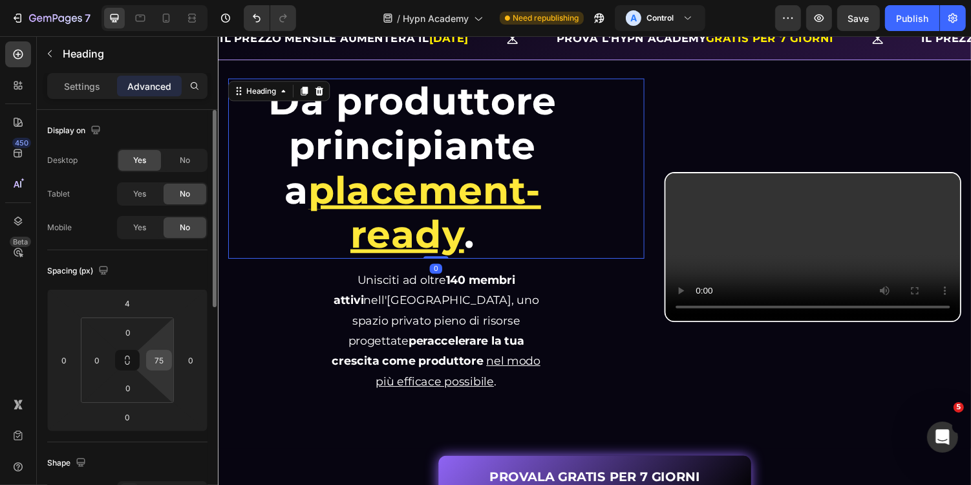
click at [160, 357] on input "75" at bounding box center [158, 359] width 19 height 19
type input "0"
click at [122, 297] on input "4" at bounding box center [127, 302] width 26 height 19
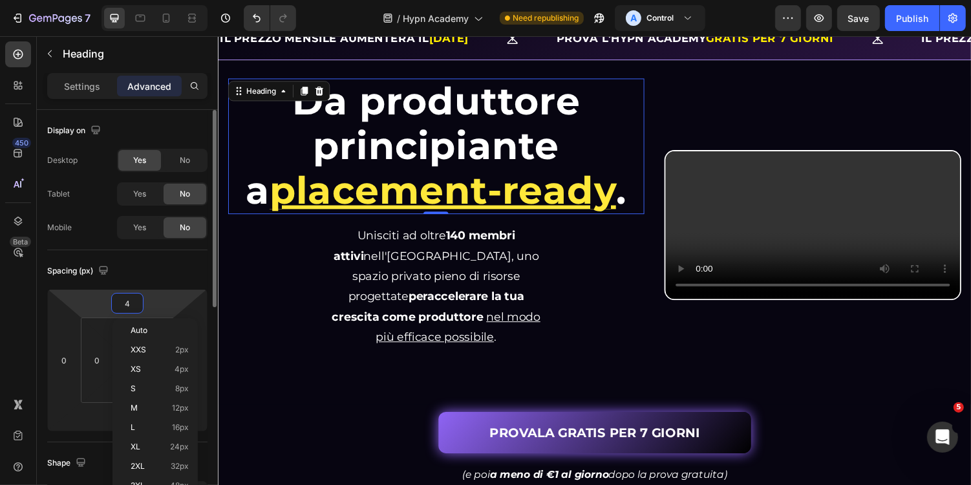
type input "0"
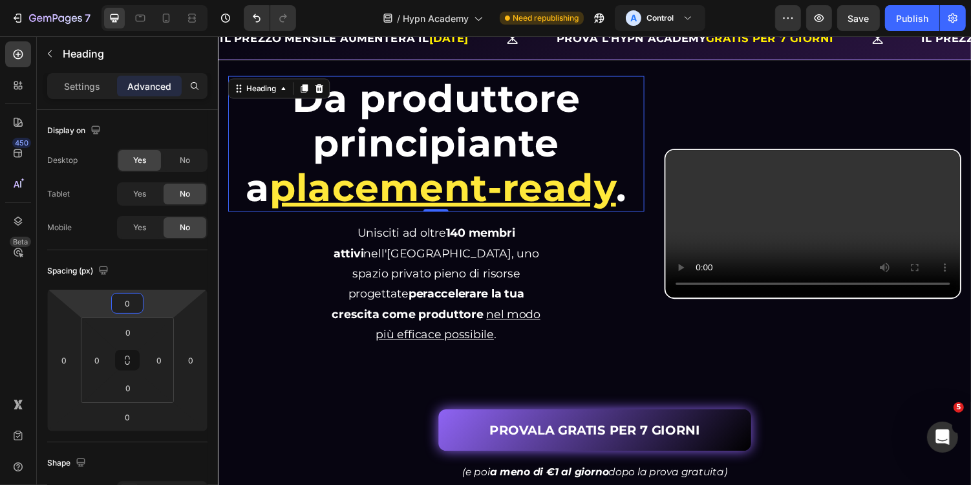
click at [337, 333] on h2 "Unisciti ad oltre 140 membri attivi nell'Hypn Academy, uno spazio privato pieno…" at bounding box center [441, 290] width 235 height 128
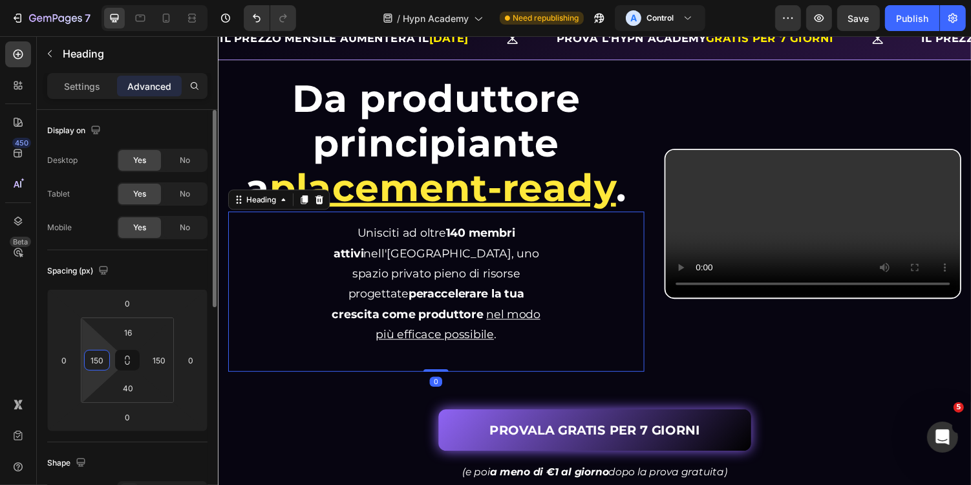
click at [103, 352] on input "150" at bounding box center [96, 359] width 19 height 19
type input "0"
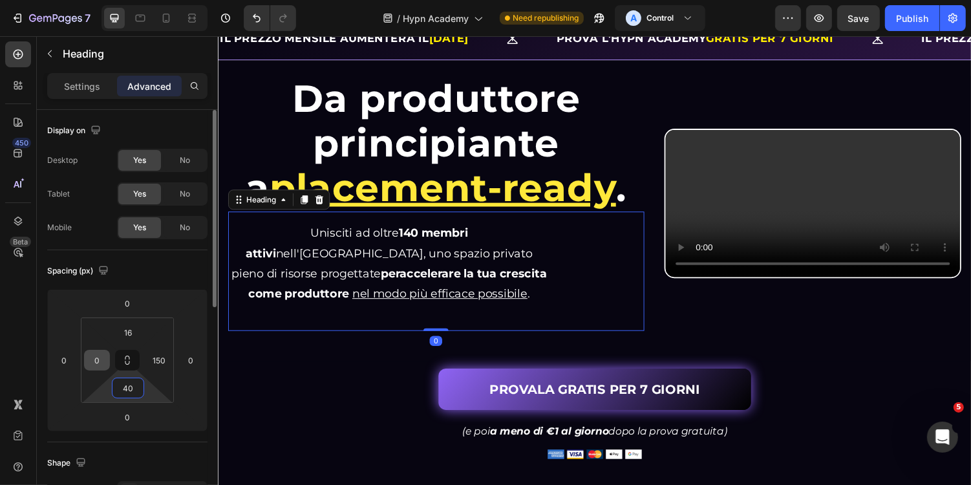
type input "0"
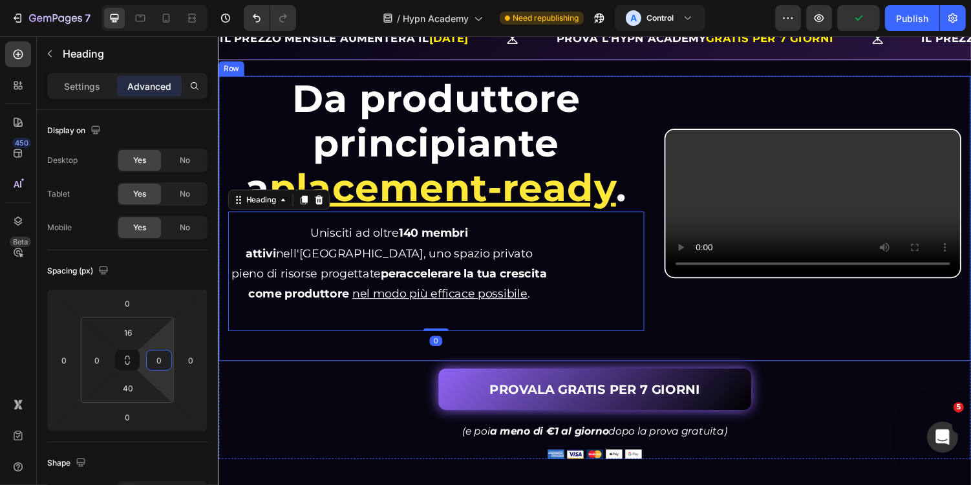
click at [425, 368] on div "Da produttore principiante a placement-ready . Heading Da produttore principian…" at bounding box center [605, 273] width 774 height 394
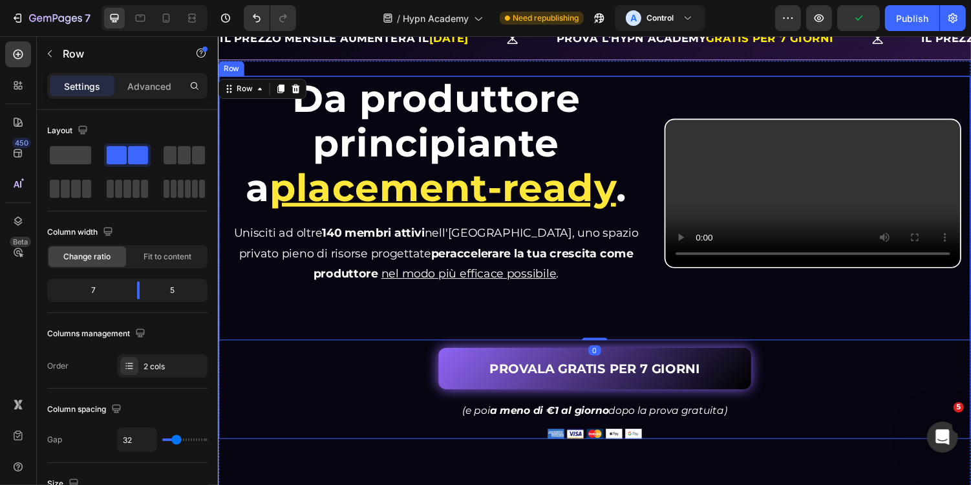
click at [265, 373] on div "PROVALA GRATIS PER 7 GIORNI Button" at bounding box center [605, 377] width 774 height 43
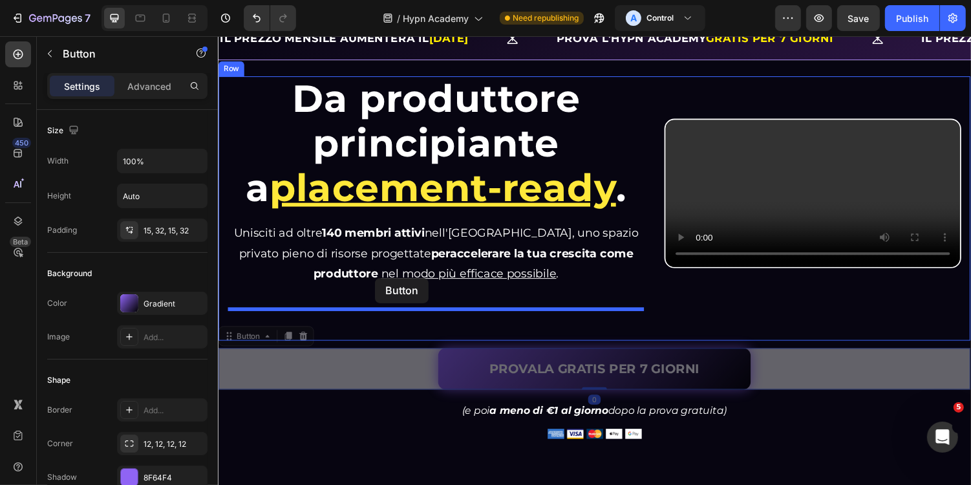
drag, startPoint x: 233, startPoint y: 343, endPoint x: 379, endPoint y: 284, distance: 157.2
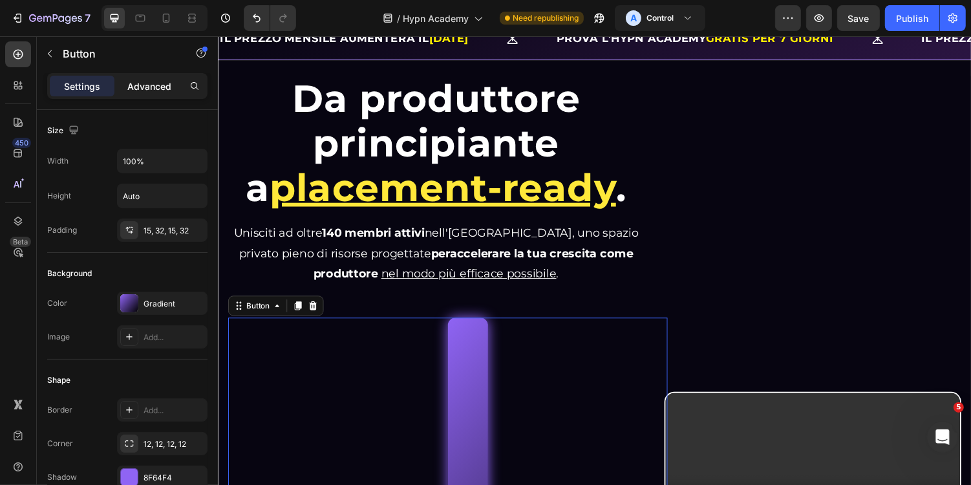
click at [149, 79] on p "Advanced" at bounding box center [149, 86] width 44 height 14
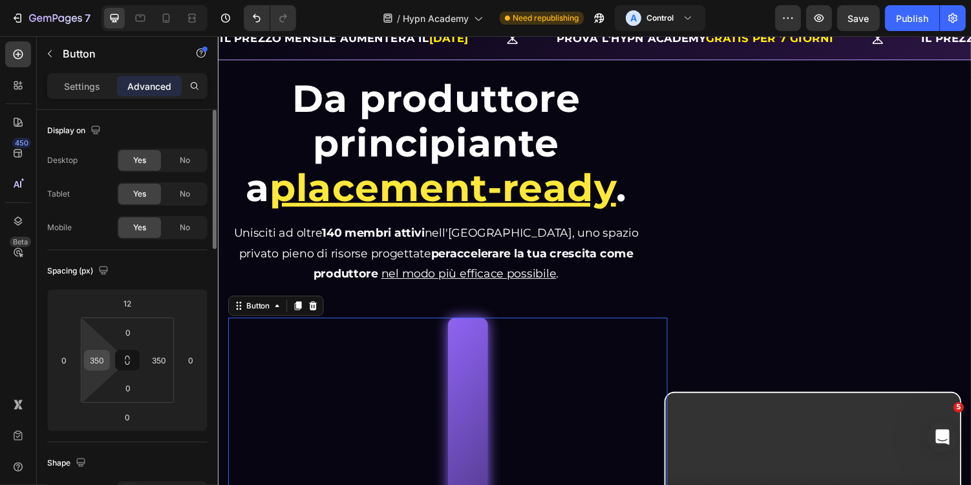
click at [98, 353] on input "350" at bounding box center [96, 359] width 19 height 19
type input "0"
click at [153, 359] on input "350" at bounding box center [158, 359] width 19 height 19
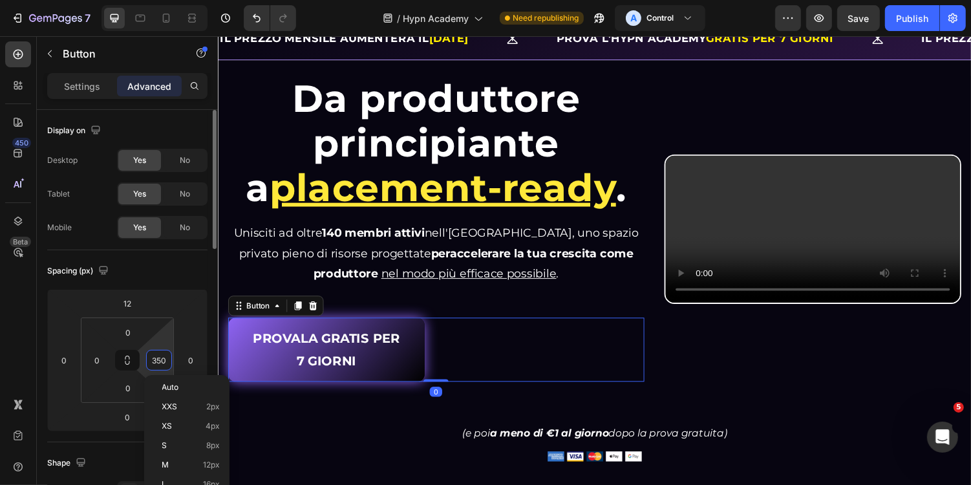
type input "0"
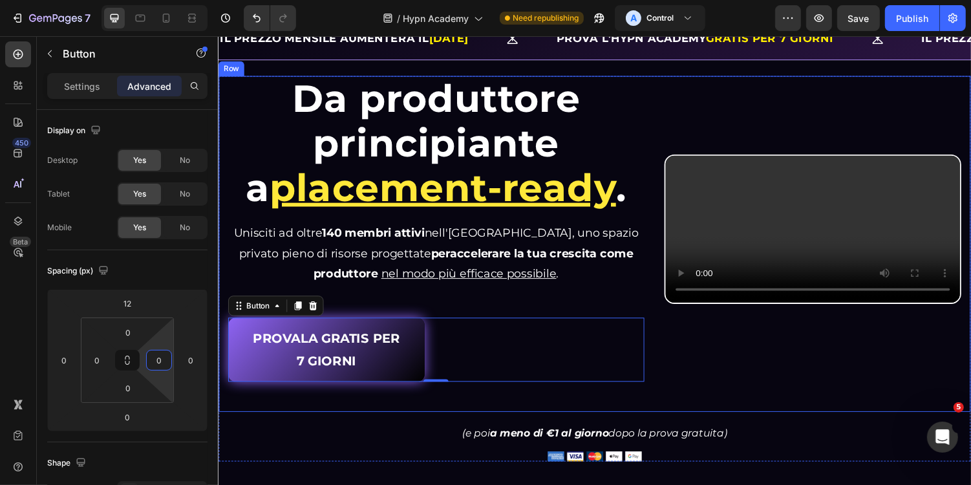
click at [304, 415] on div "Da produttore principiante a placement-ready . Heading Da produttore principian…" at bounding box center [605, 274] width 774 height 396
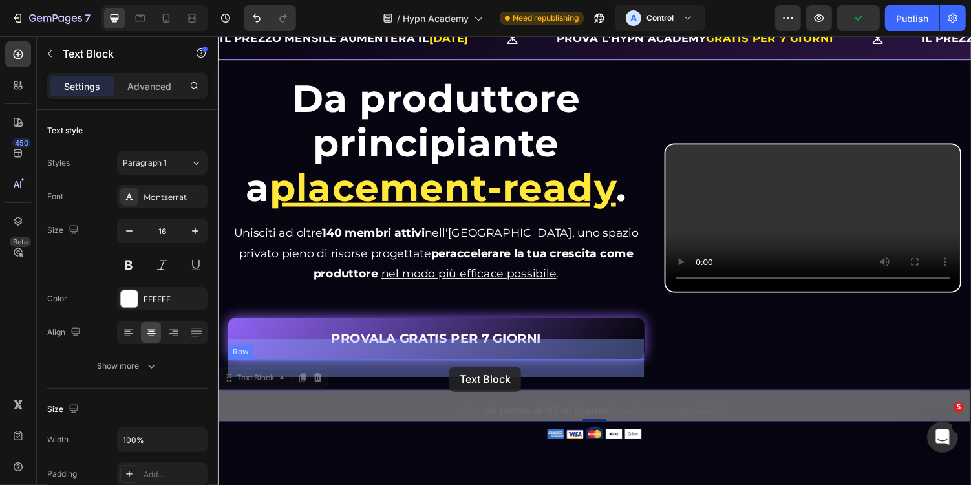
drag, startPoint x: 578, startPoint y: 418, endPoint x: 456, endPoint y: 376, distance: 129.2
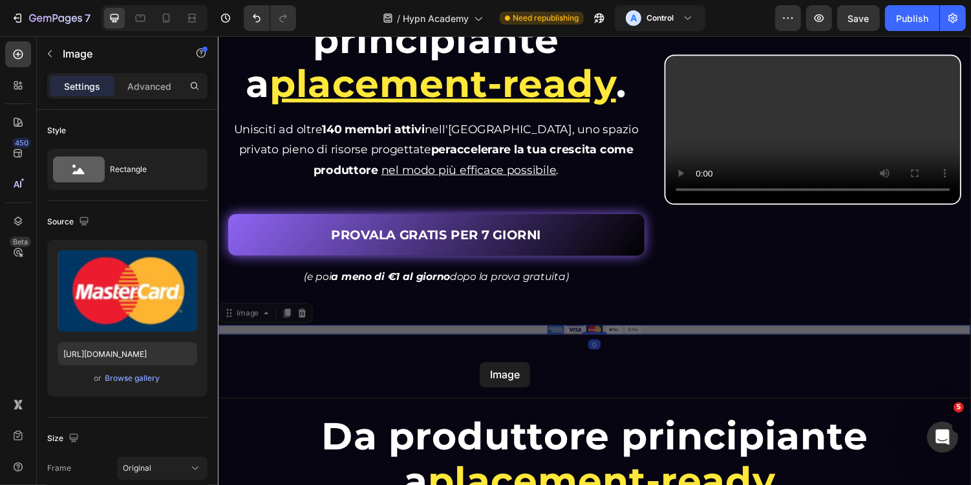
scroll to position [210, 0]
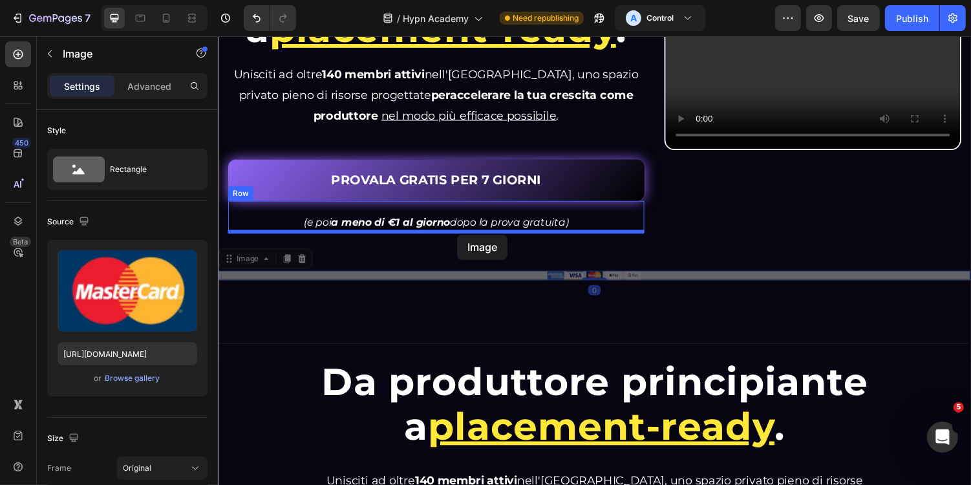
drag, startPoint x: 597, startPoint y: 447, endPoint x: 466, endPoint y: 241, distance: 243.5
drag, startPoint x: 591, startPoint y: 279, endPoint x: 464, endPoint y: 233, distance: 135.1
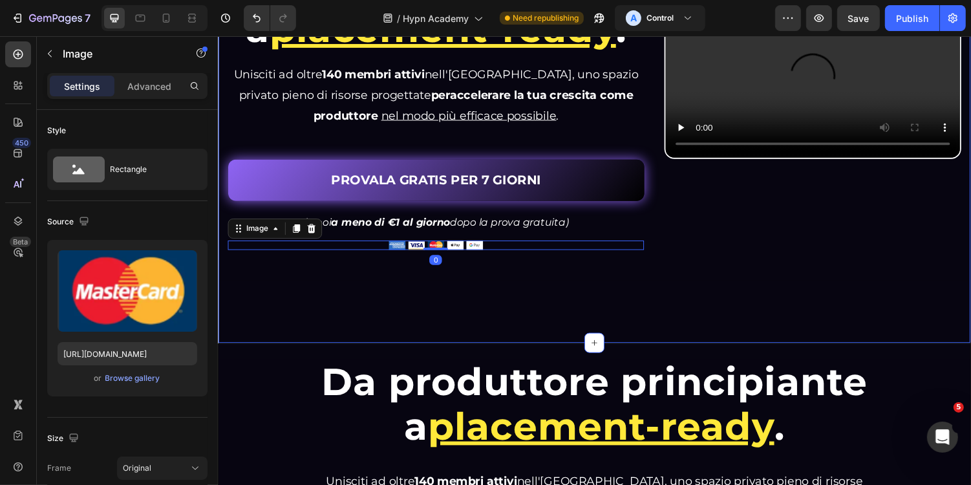
click at [523, 296] on div "Da produttore principiante a placement-ready . Heading Da produttore principian…" at bounding box center [605, 124] width 776 height 454
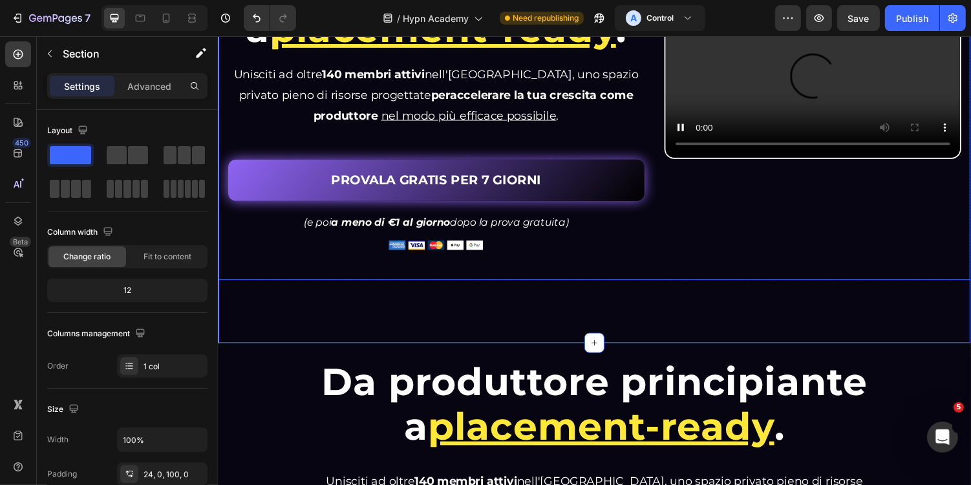
click at [474, 279] on div "Da produttore principiante a placement-ready . Heading Da produttore principian…" at bounding box center [605, 99] width 774 height 373
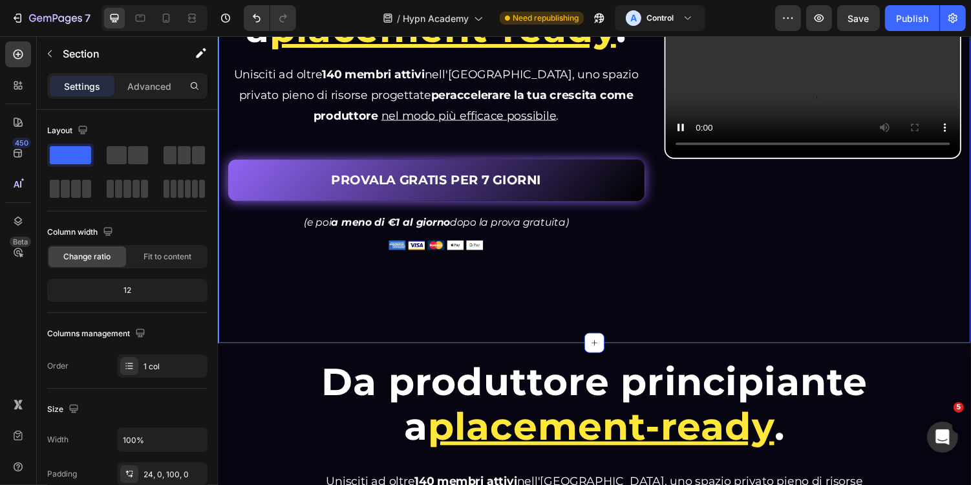
click at [481, 302] on div "Da produttore principiante a placement-ready . Heading Da produttore principian…" at bounding box center [605, 124] width 776 height 454
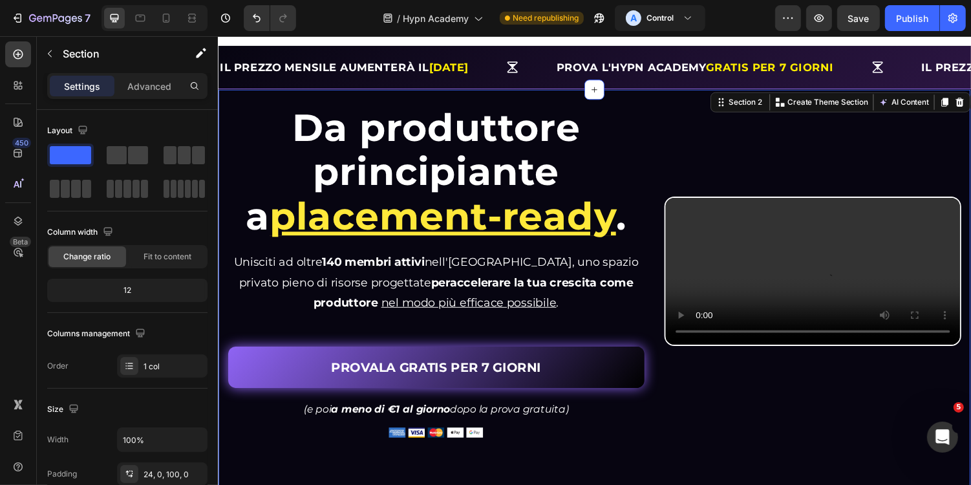
scroll to position [0, 0]
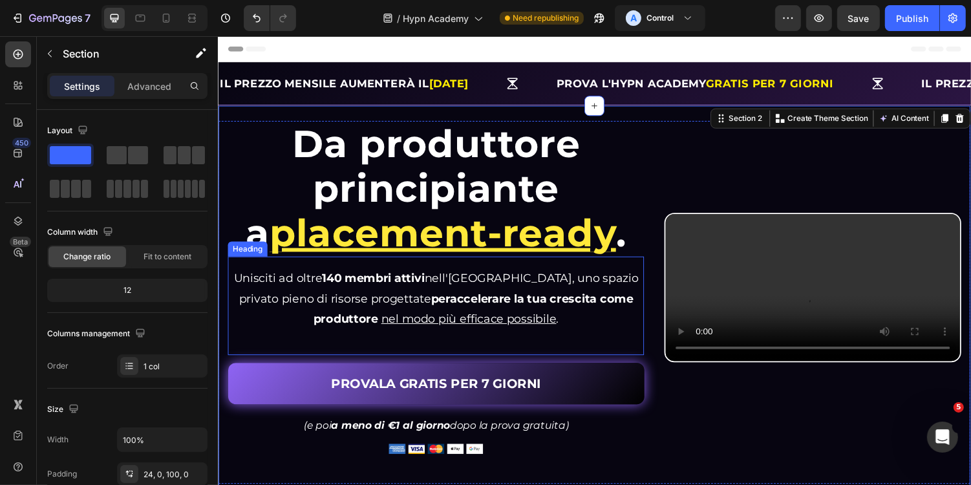
click at [591, 215] on u "placement-ready" at bounding box center [448, 237] width 357 height 47
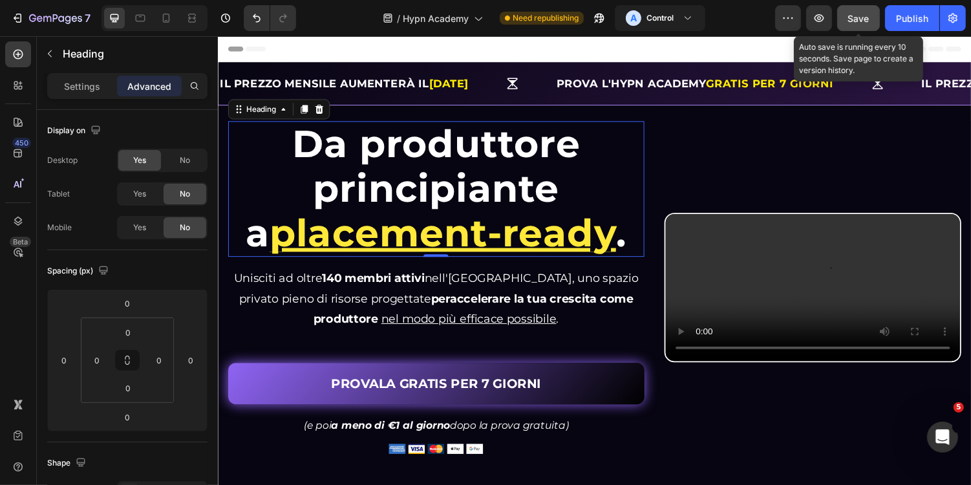
click at [851, 17] on span "Save" at bounding box center [858, 18] width 21 height 11
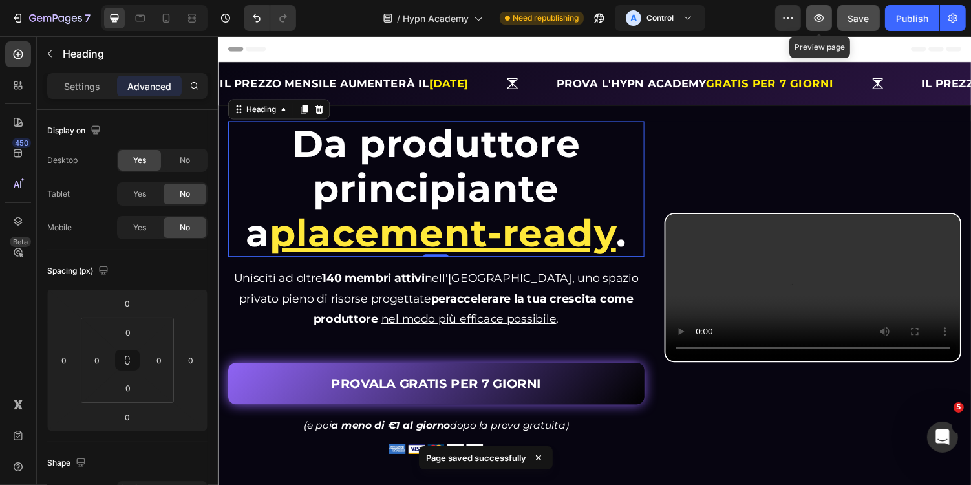
click at [818, 17] on icon "button" at bounding box center [819, 18] width 10 height 8
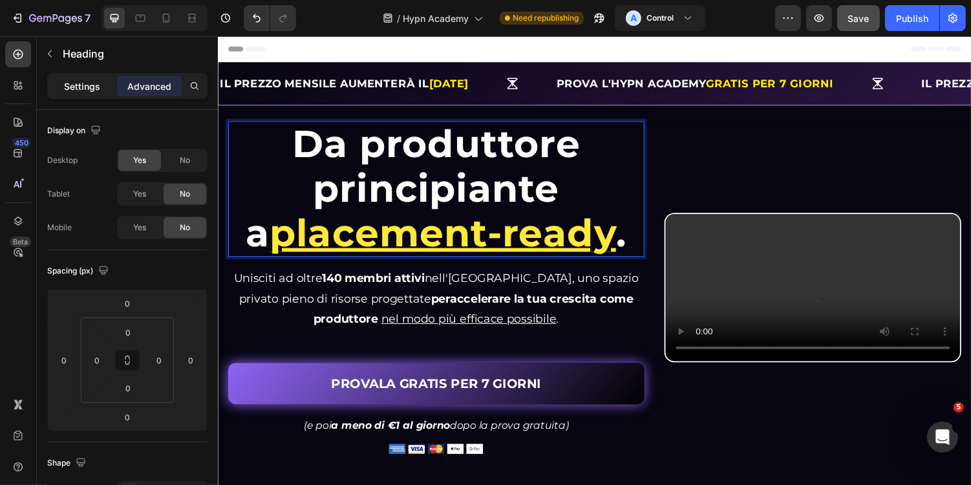
click at [78, 81] on p "Settings" at bounding box center [82, 86] width 36 height 14
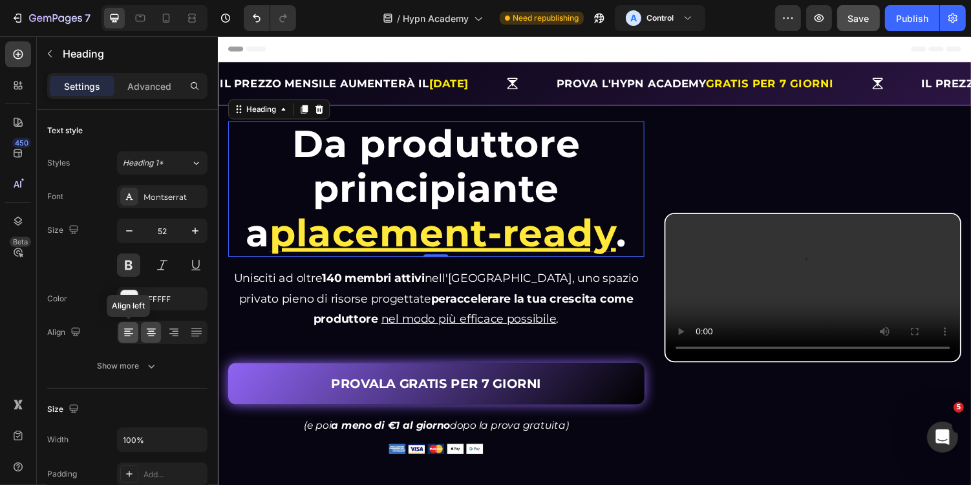
click at [129, 326] on icon at bounding box center [128, 332] width 13 height 13
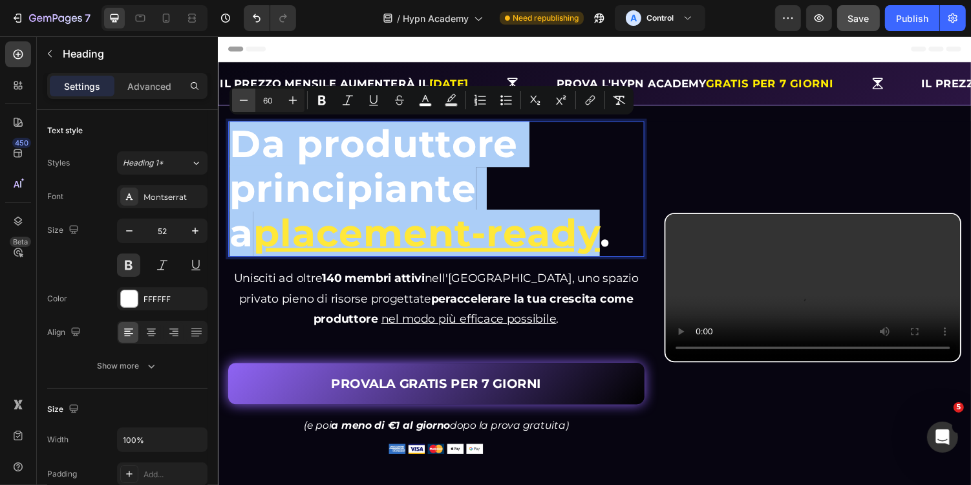
click at [253, 100] on button "Minus" at bounding box center [243, 100] width 23 height 23
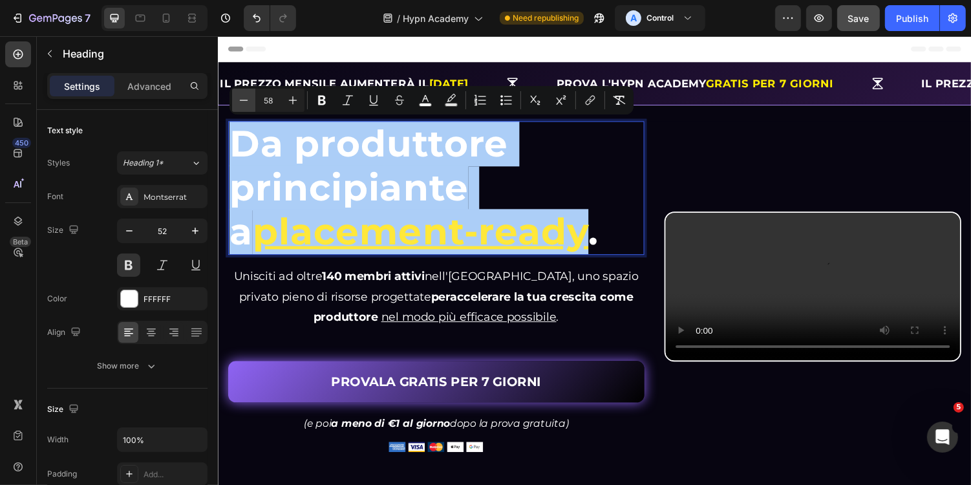
click at [253, 100] on button "Minus" at bounding box center [243, 100] width 23 height 23
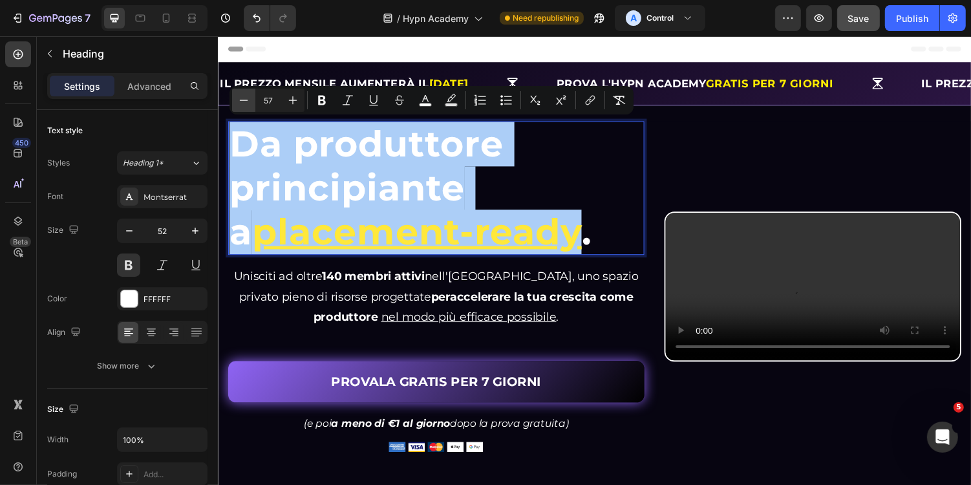
click at [253, 100] on button "Minus" at bounding box center [243, 100] width 23 height 23
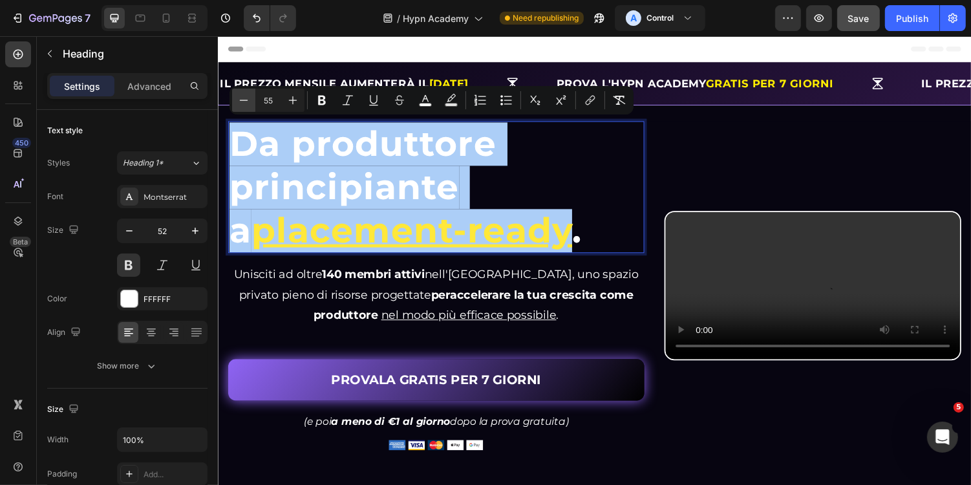
click at [253, 100] on button "Minus" at bounding box center [243, 100] width 23 height 23
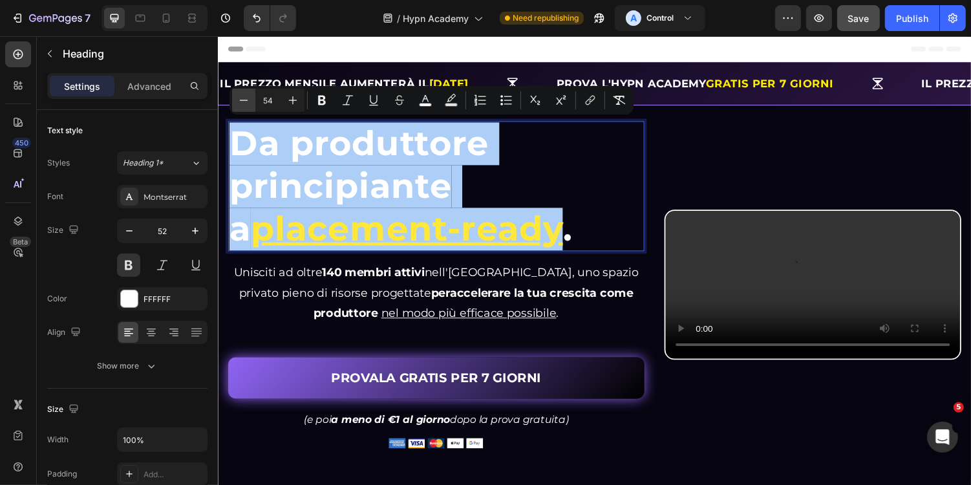
click at [253, 100] on button "Minus" at bounding box center [243, 100] width 23 height 23
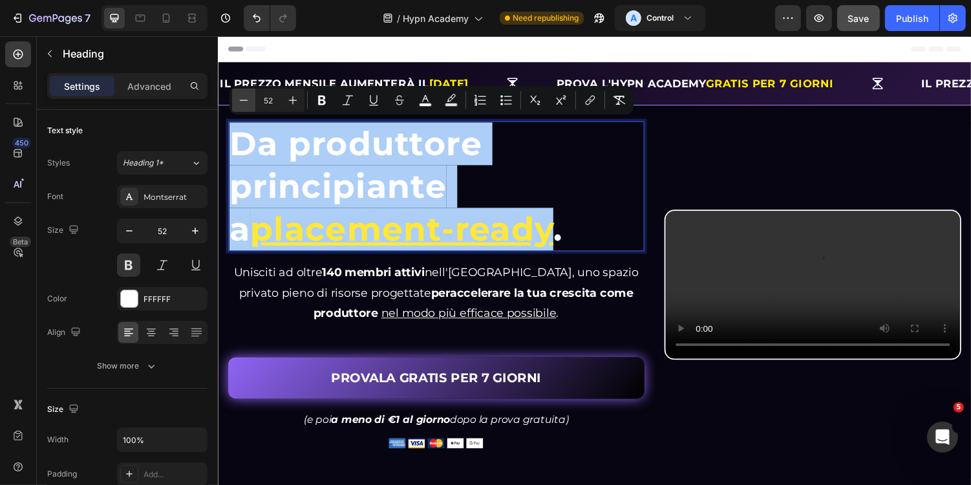
click at [253, 100] on button "Minus" at bounding box center [243, 100] width 23 height 23
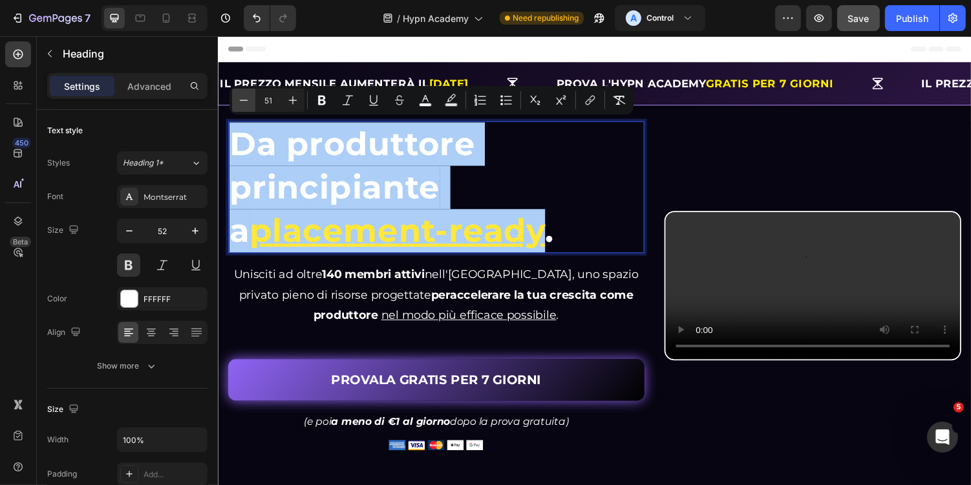
click at [253, 100] on button "Minus" at bounding box center [243, 100] width 23 height 23
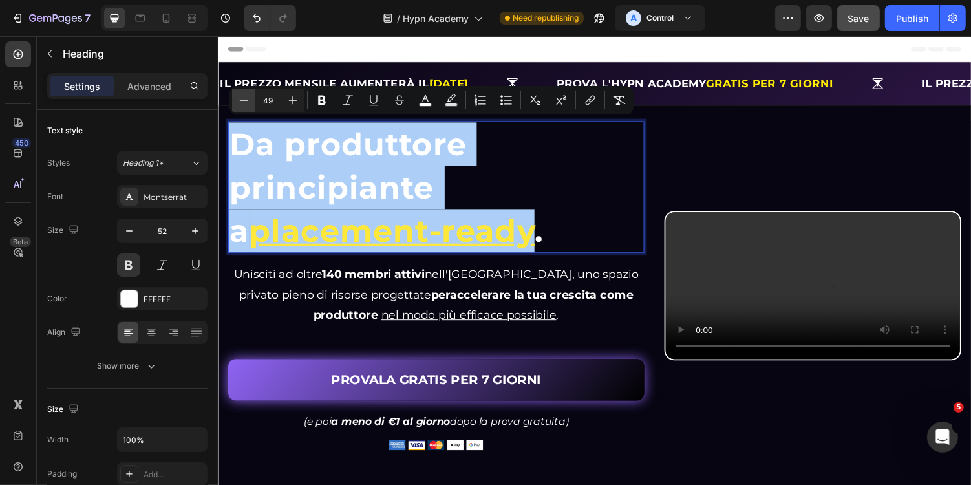
click at [253, 100] on button "Minus" at bounding box center [243, 100] width 23 height 23
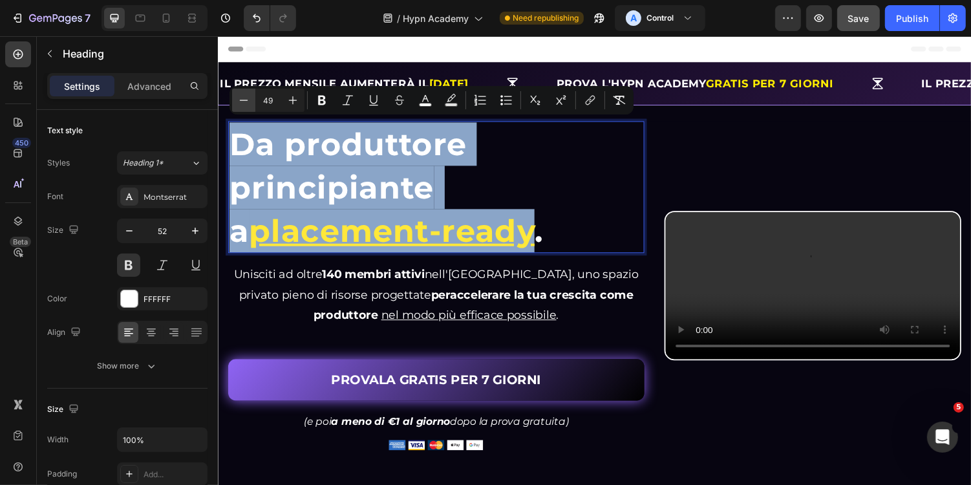
type input "48"
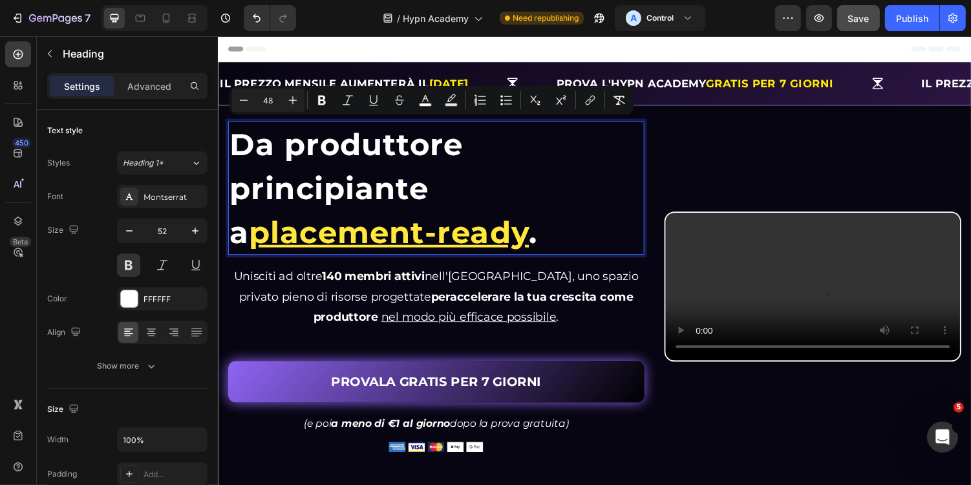
click at [264, 195] on span "Da produttore principiante" at bounding box center [349, 169] width 241 height 83
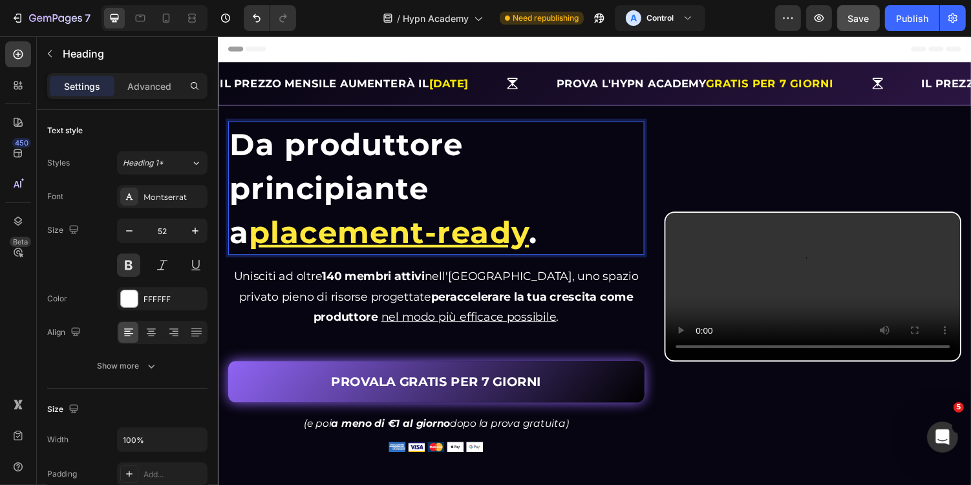
click at [232, 195] on span "Da produttore principiante" at bounding box center [349, 169] width 241 height 83
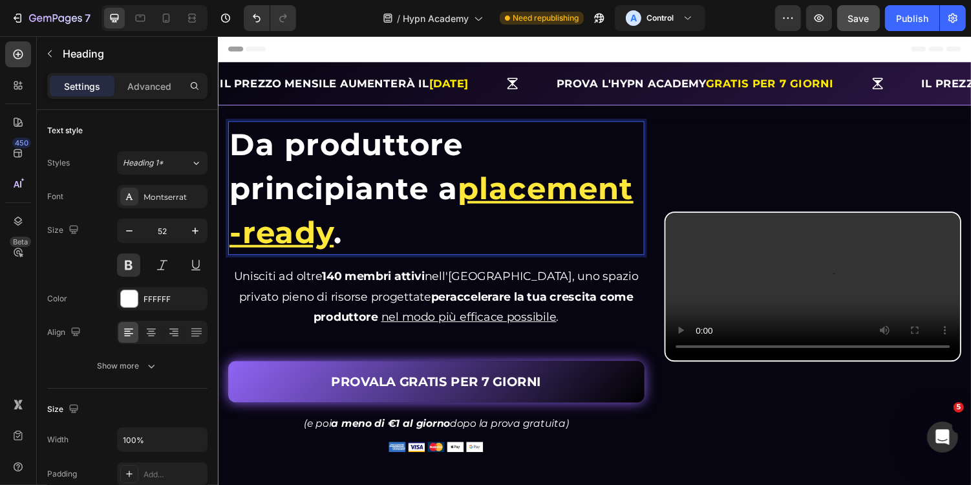
click at [233, 242] on u "placement-ready" at bounding box center [437, 214] width 416 height 83
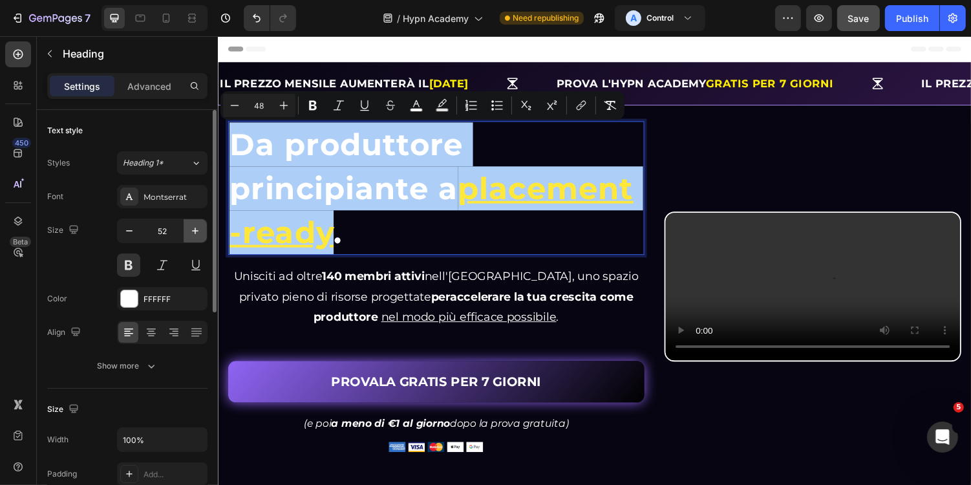
click at [195, 219] on button "button" at bounding box center [195, 230] width 23 height 23
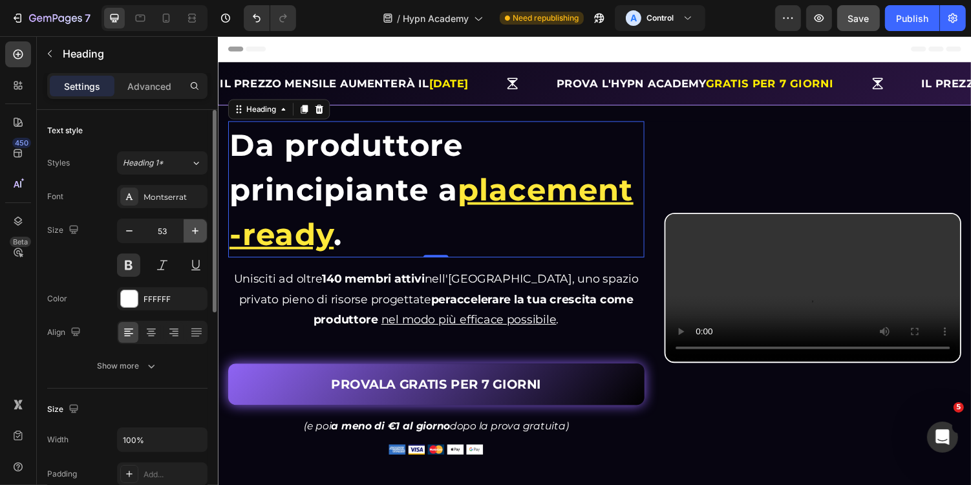
click at [195, 219] on button "button" at bounding box center [195, 230] width 23 height 23
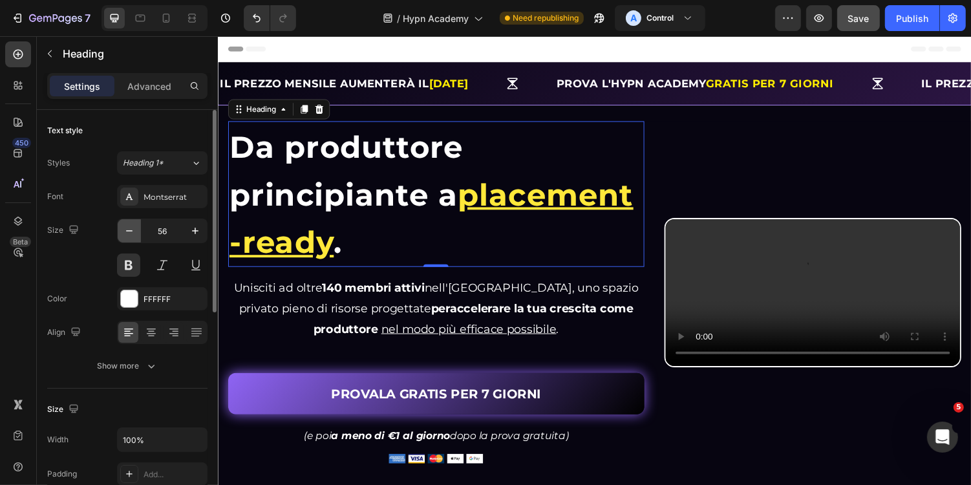
click at [132, 231] on icon "button" at bounding box center [129, 230] width 13 height 13
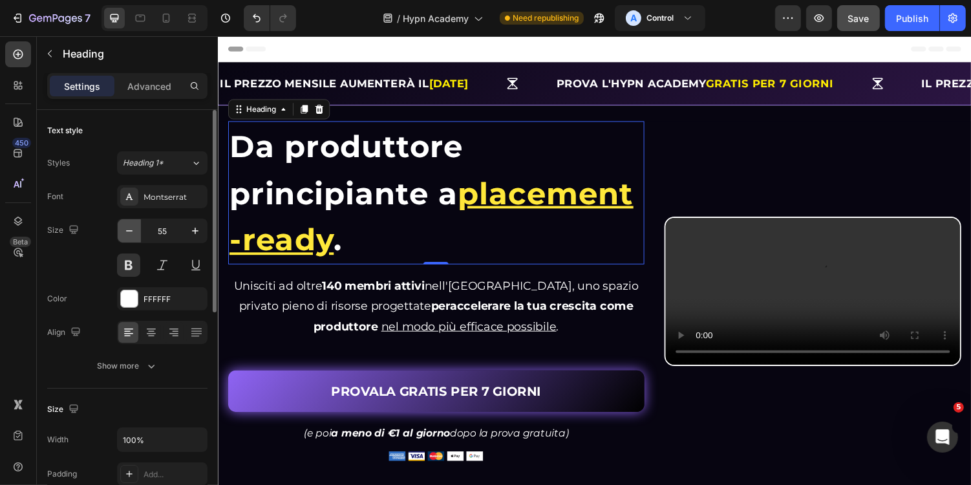
click at [132, 231] on icon "button" at bounding box center [129, 230] width 13 height 13
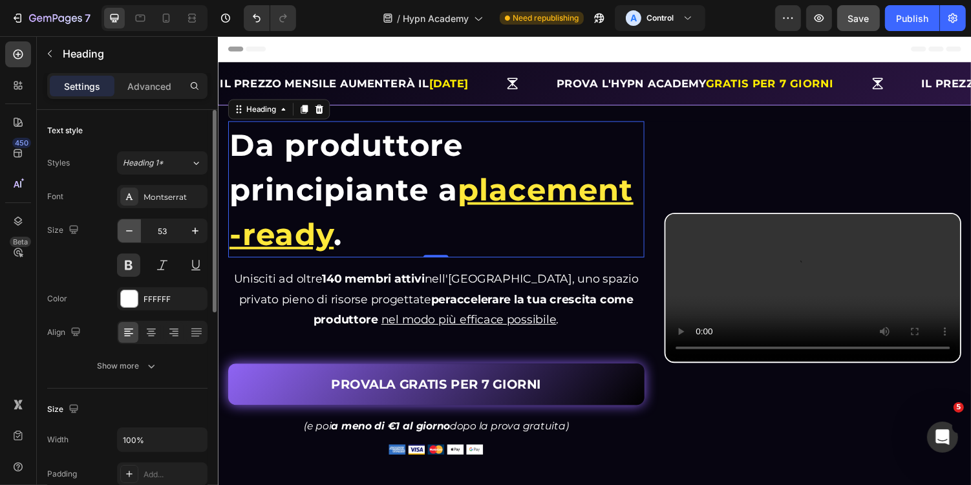
click at [132, 231] on icon "button" at bounding box center [129, 230] width 13 height 13
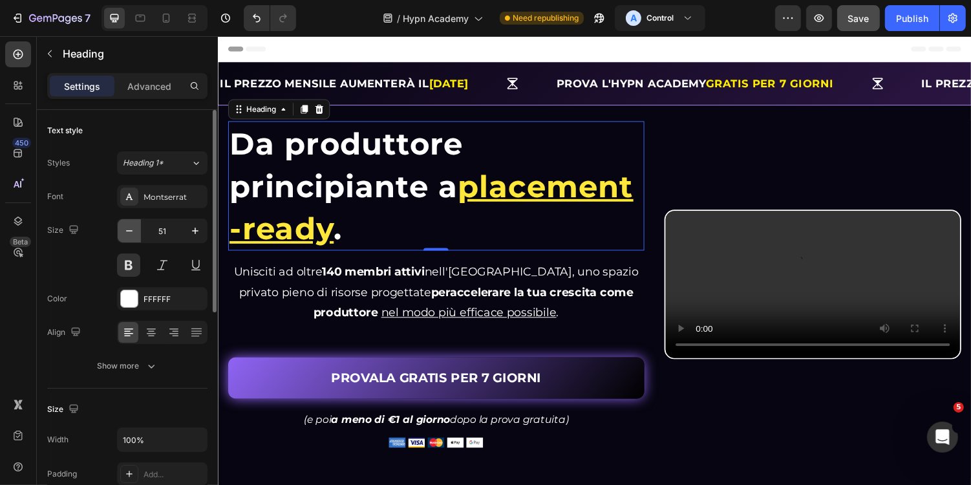
click at [132, 231] on icon "button" at bounding box center [129, 230] width 13 height 13
type input "50"
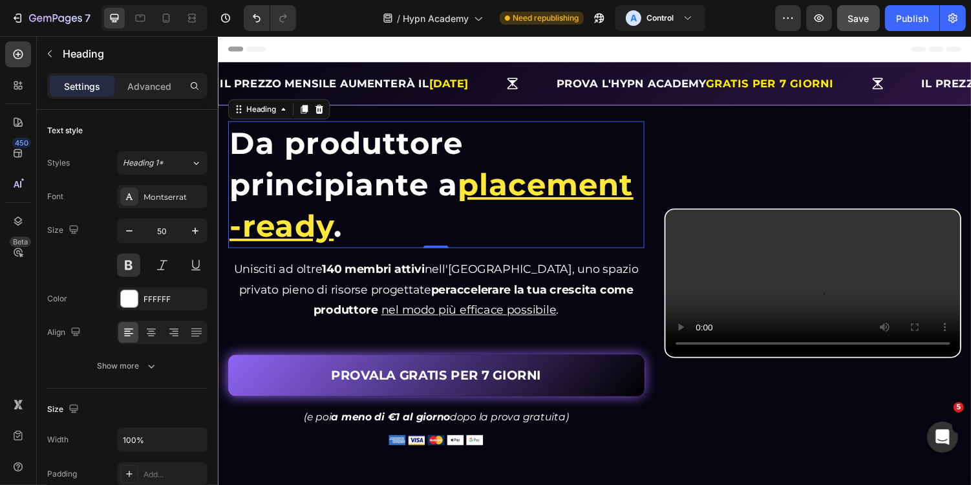
click at [311, 192] on span "Da produttore principiante a" at bounding box center [349, 167] width 241 height 80
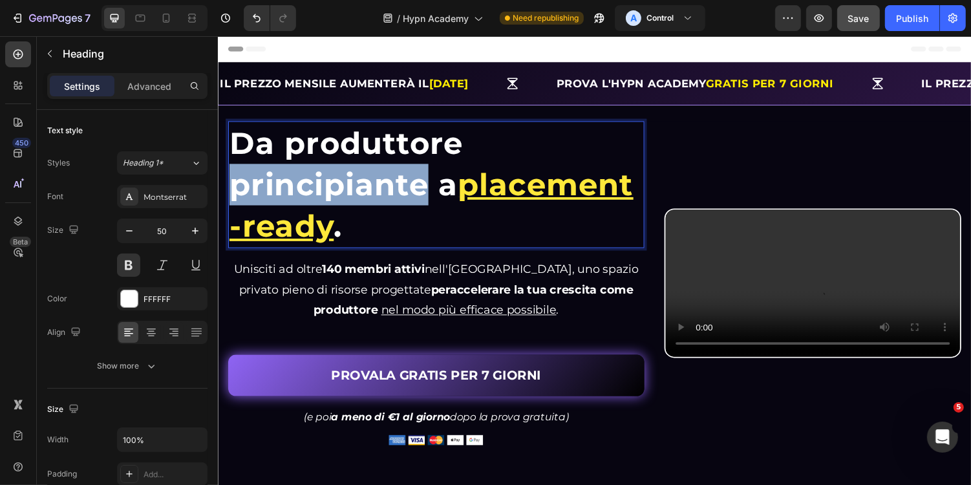
click at [311, 192] on span "Da produttore principiante a" at bounding box center [349, 167] width 241 height 80
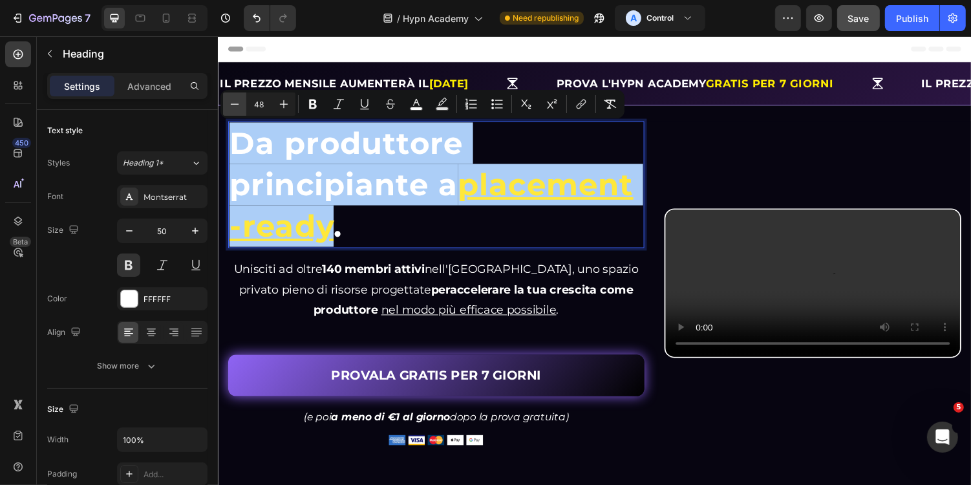
click at [238, 106] on icon "Editor contextual toolbar" at bounding box center [234, 104] width 13 height 13
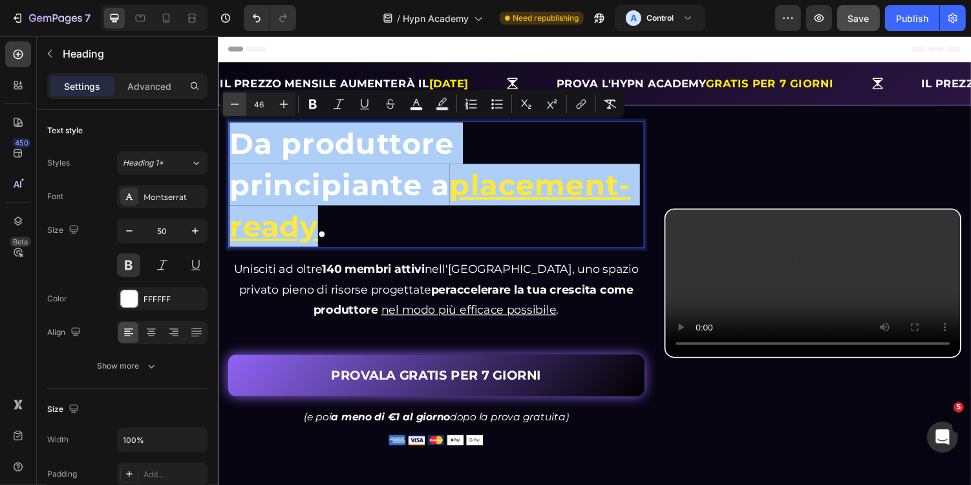
click at [238, 106] on icon "Editor contextual toolbar" at bounding box center [234, 104] width 13 height 13
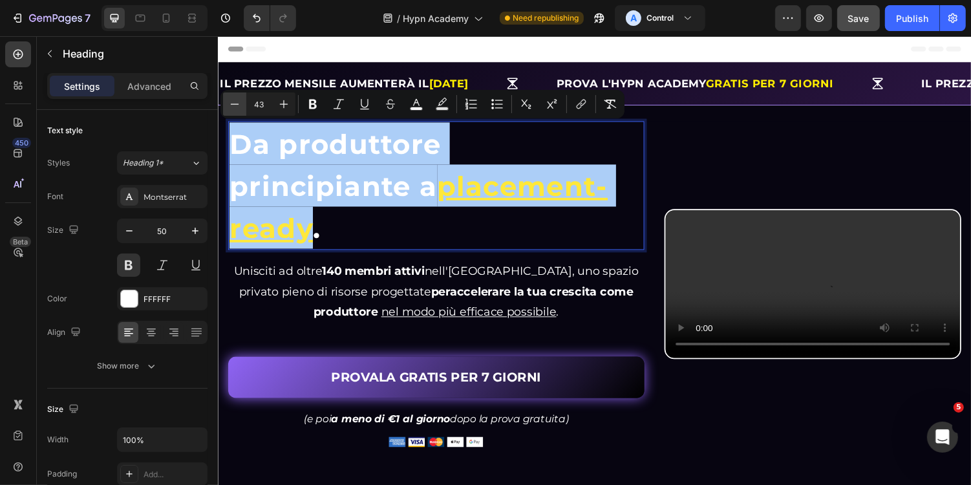
click at [238, 106] on icon "Editor contextual toolbar" at bounding box center [234, 104] width 13 height 13
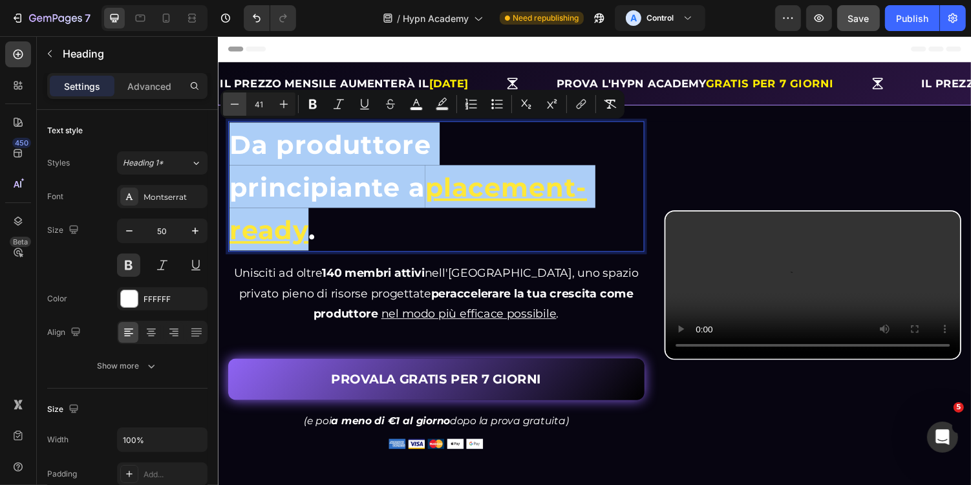
click at [238, 106] on icon "Editor contextual toolbar" at bounding box center [234, 104] width 13 height 13
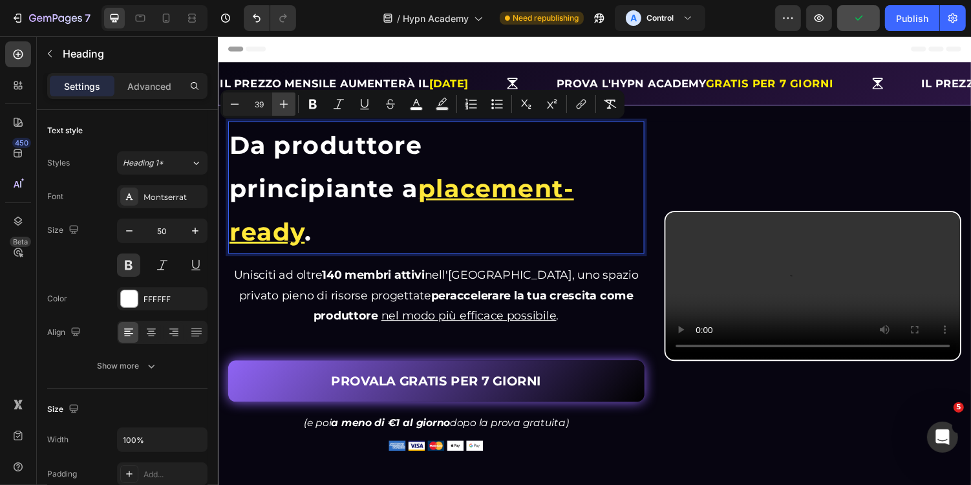
click at [288, 98] on icon "Editor contextual toolbar" at bounding box center [283, 104] width 13 height 13
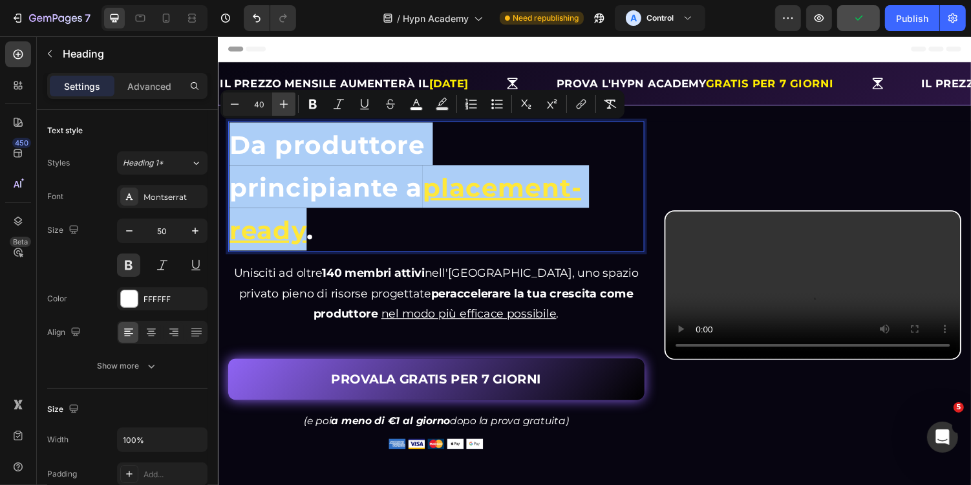
click at [288, 98] on icon "Editor contextual toolbar" at bounding box center [283, 104] width 13 height 13
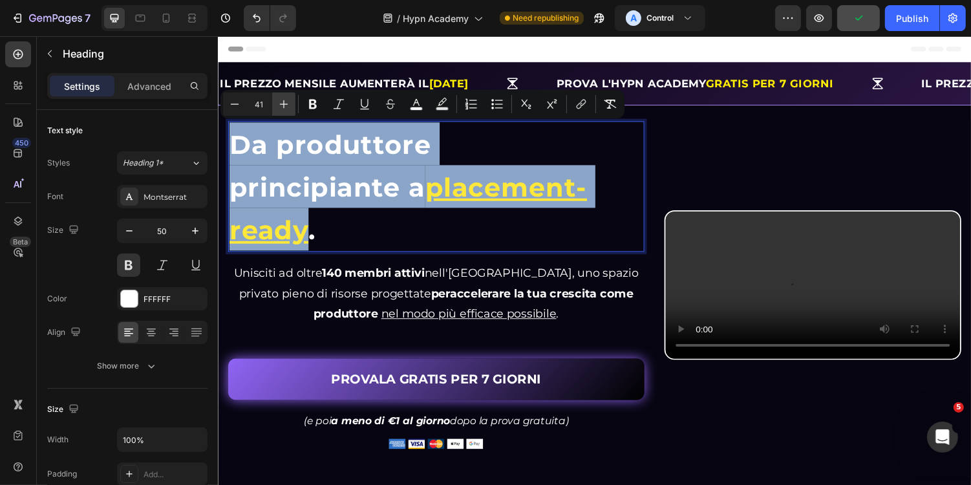
type input "42"
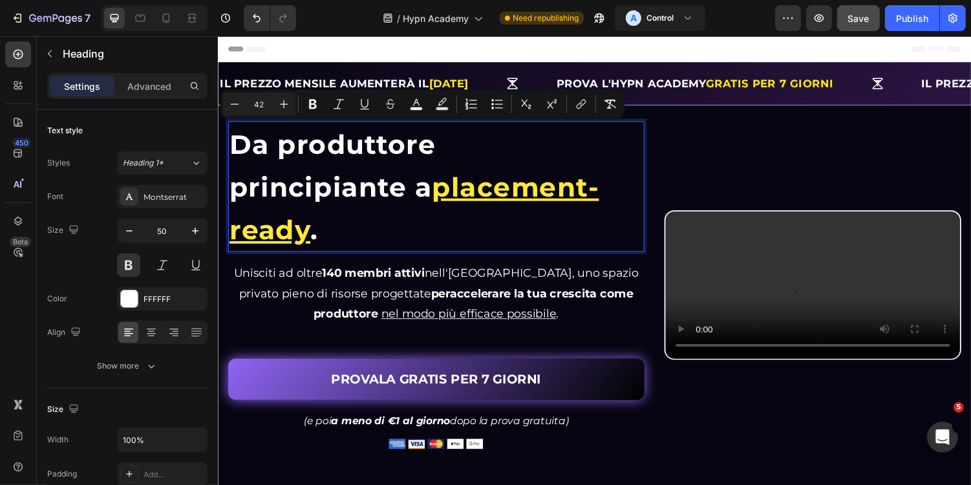
click at [421, 195] on span "Da produttore principiante a" at bounding box center [335, 169] width 213 height 78
click at [429, 195] on span "Da produttore principiante a" at bounding box center [335, 169] width 213 height 78
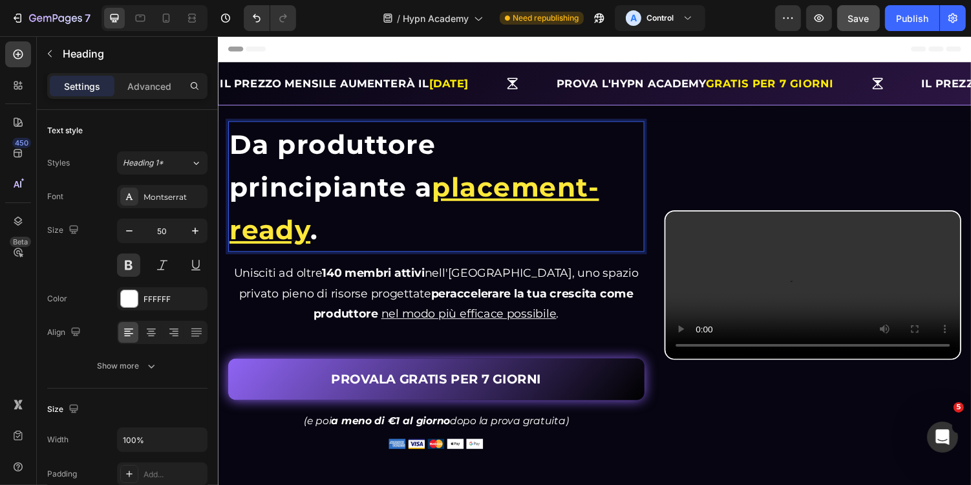
click at [421, 197] on span "Da produttore principiante a" at bounding box center [335, 169] width 213 height 78
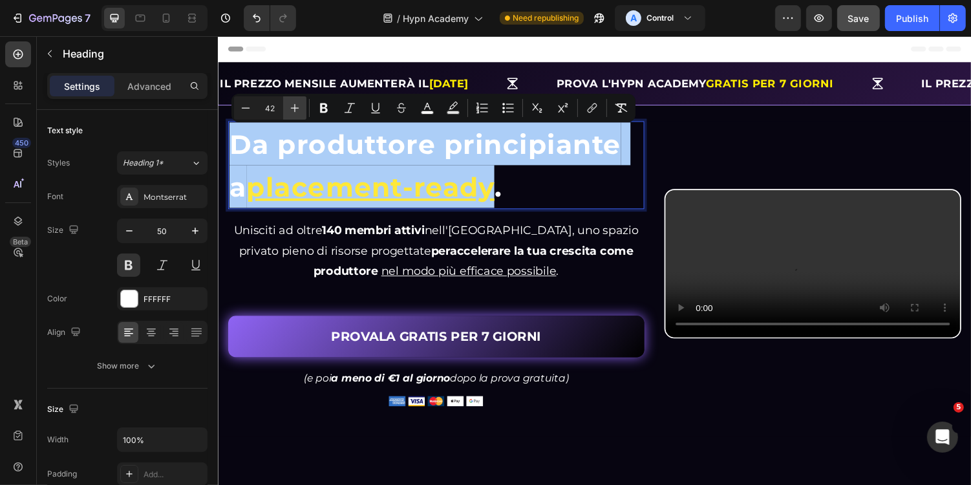
click at [299, 109] on icon "Editor contextual toolbar" at bounding box center [294, 107] width 13 height 13
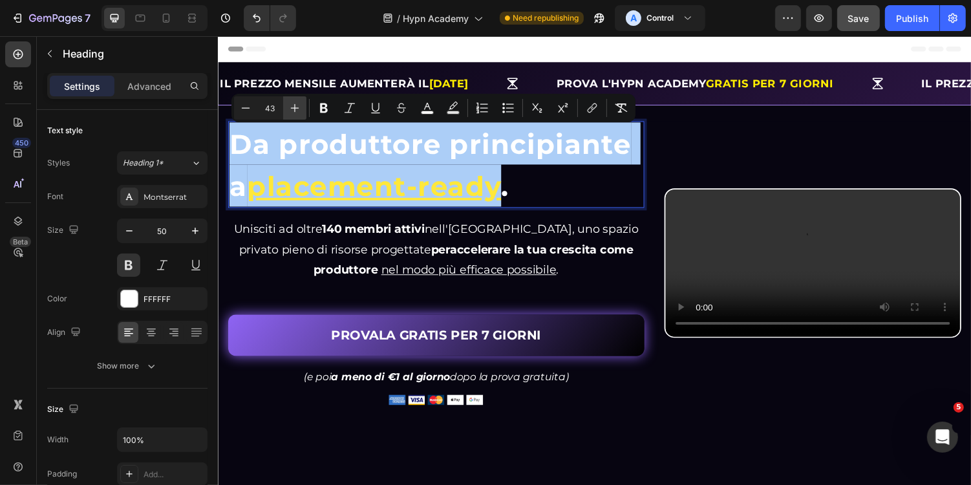
click at [299, 109] on icon "Editor contextual toolbar" at bounding box center [294, 107] width 13 height 13
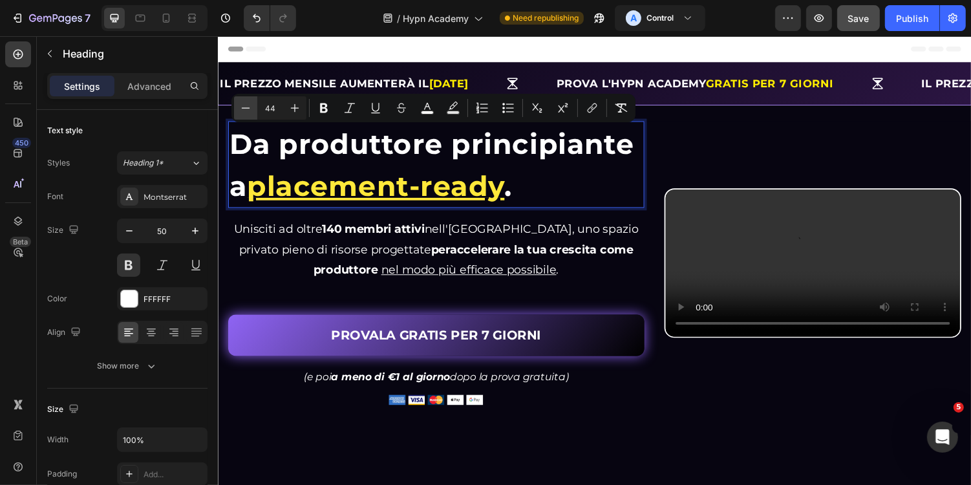
click at [253, 111] on button "Minus" at bounding box center [245, 107] width 23 height 23
type input "43"
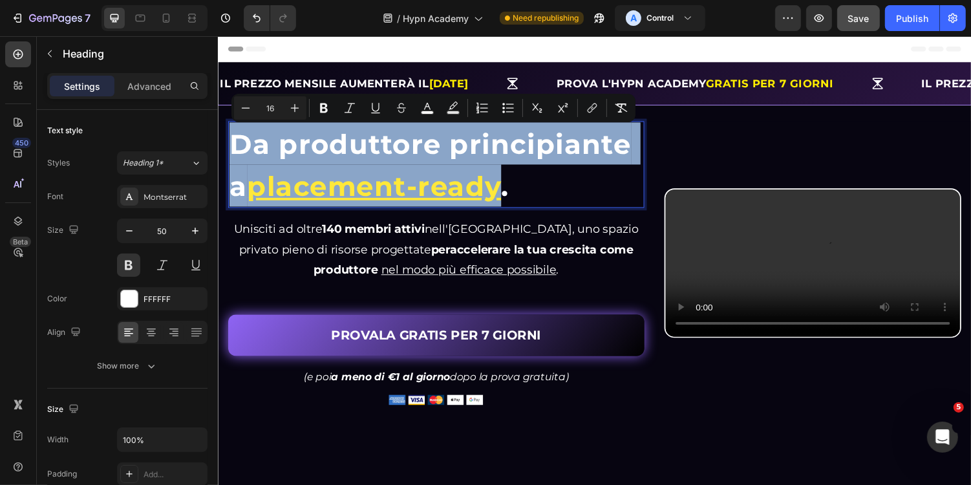
click at [522, 230] on span "Unisciti ad oltre 140 membri attivi nell'Hypn Academy, uno spazio privato pieno…" at bounding box center [441, 244] width 417 height 35
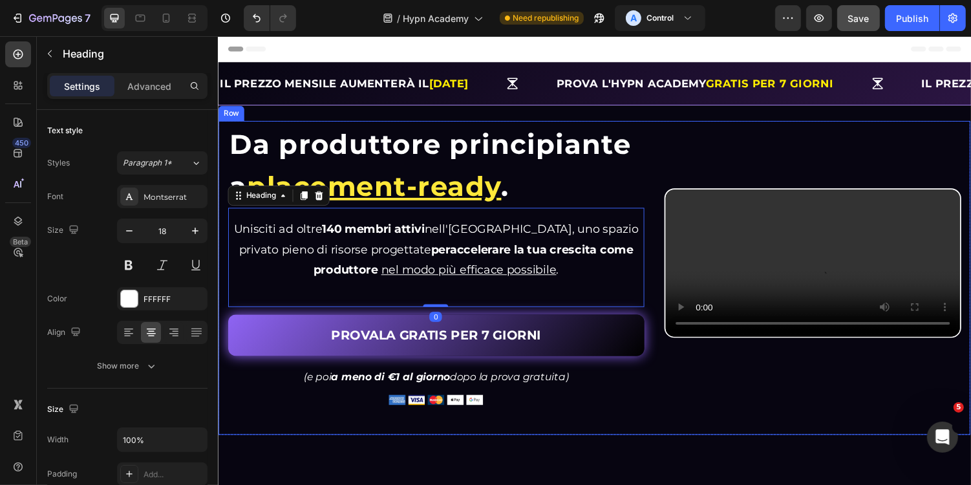
click at [674, 399] on div "⁠⁠⁠⁠⁠⁠⁠ Da produttore principiante a placement-ready . Heading Da produttore pr…" at bounding box center [605, 284] width 774 height 323
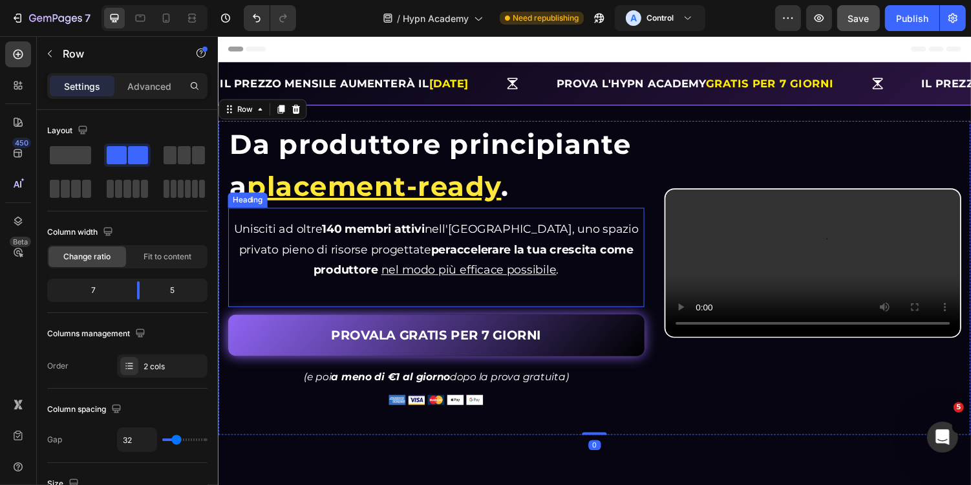
click at [537, 248] on strong "accelerare la tua crescita come produttore" at bounding box center [480, 265] width 330 height 35
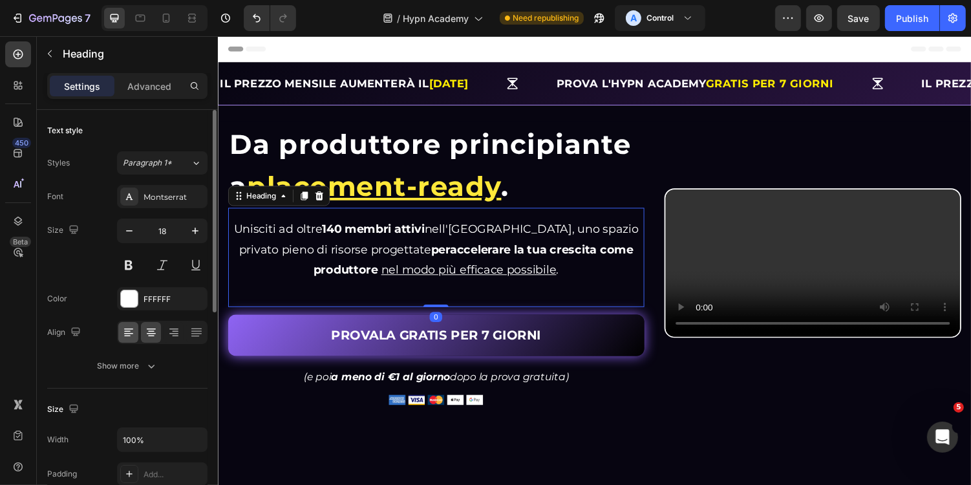
click at [127, 328] on icon at bounding box center [128, 328] width 9 height 1
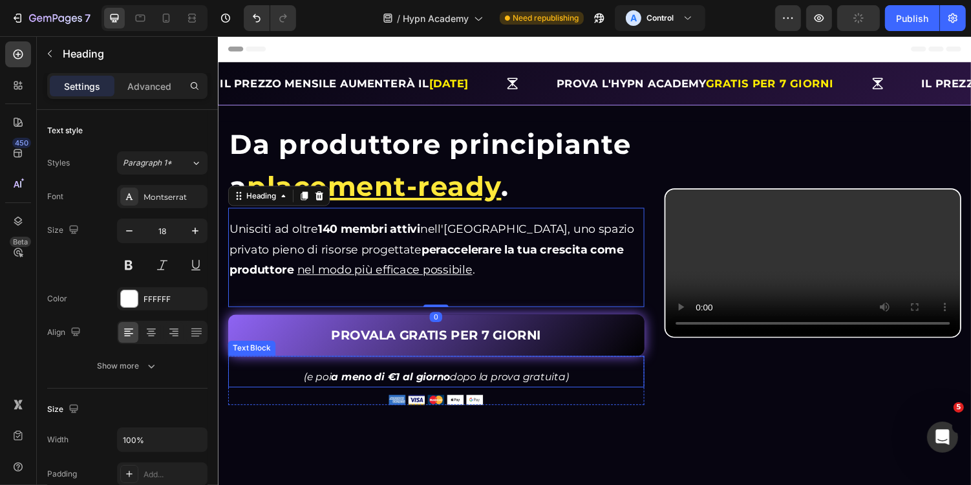
click at [549, 405] on div at bounding box center [442, 410] width 429 height 10
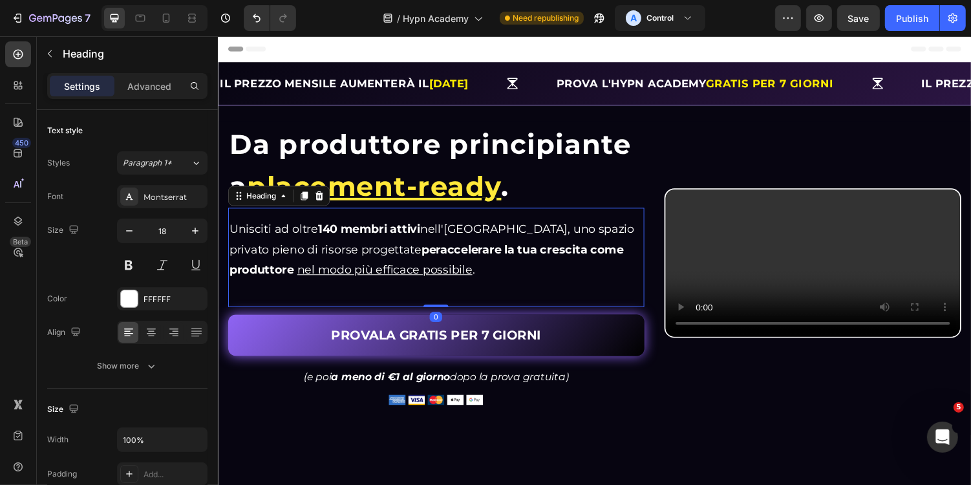
click at [537, 269] on h2 "Unisciti ad oltre 140 membri attivi nell'Hypn Academy, uno spazio privato pieno…" at bounding box center [442, 254] width 429 height 65
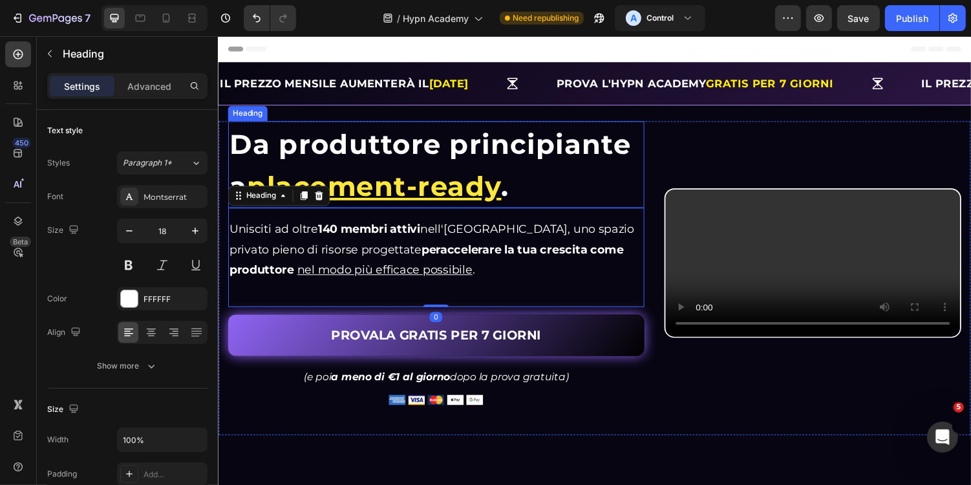
click at [544, 187] on p "⁠⁠⁠⁠⁠⁠⁠ Da produttore principiante a placement-ready ." at bounding box center [442, 167] width 426 height 87
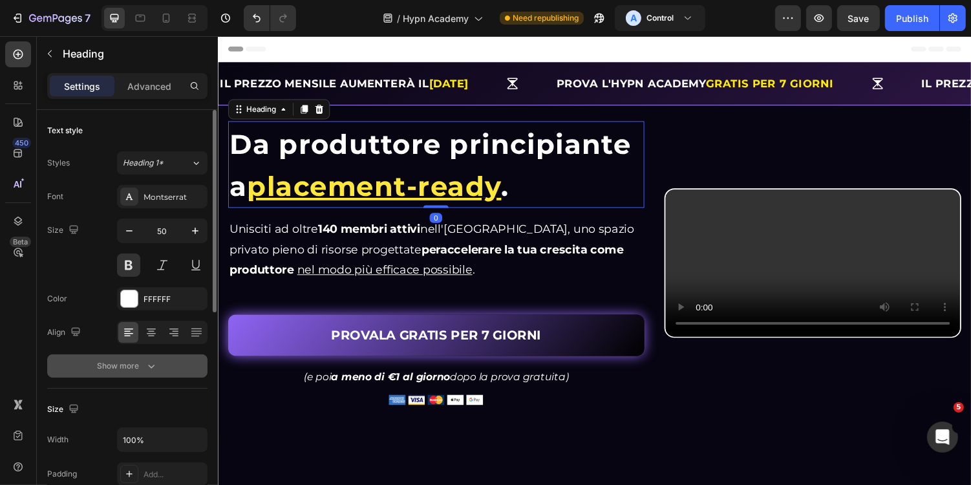
click at [162, 355] on button "Show more" at bounding box center [127, 365] width 160 height 23
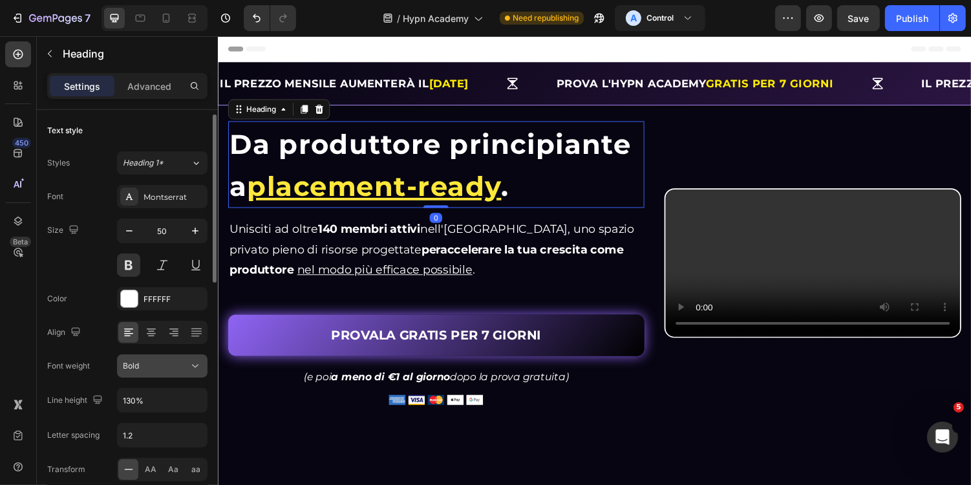
scroll to position [28, 0]
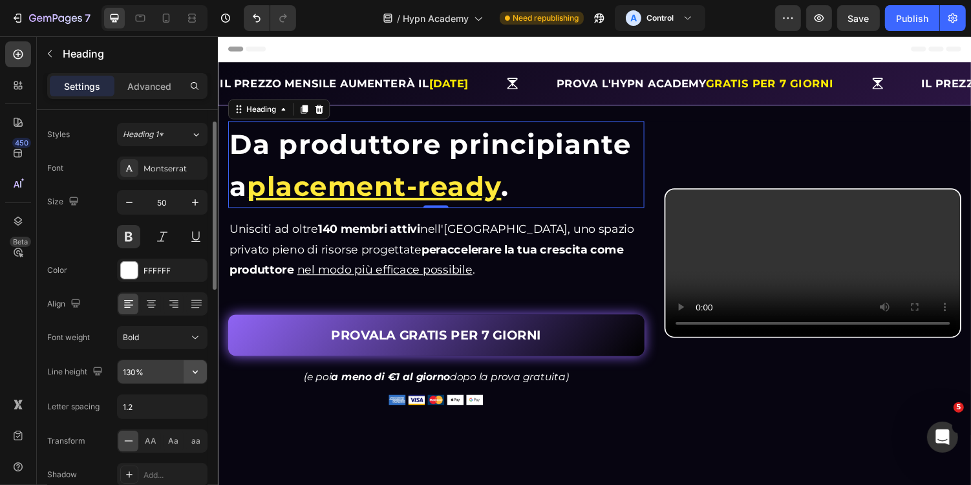
click at [193, 366] on icon "button" at bounding box center [195, 371] width 13 height 13
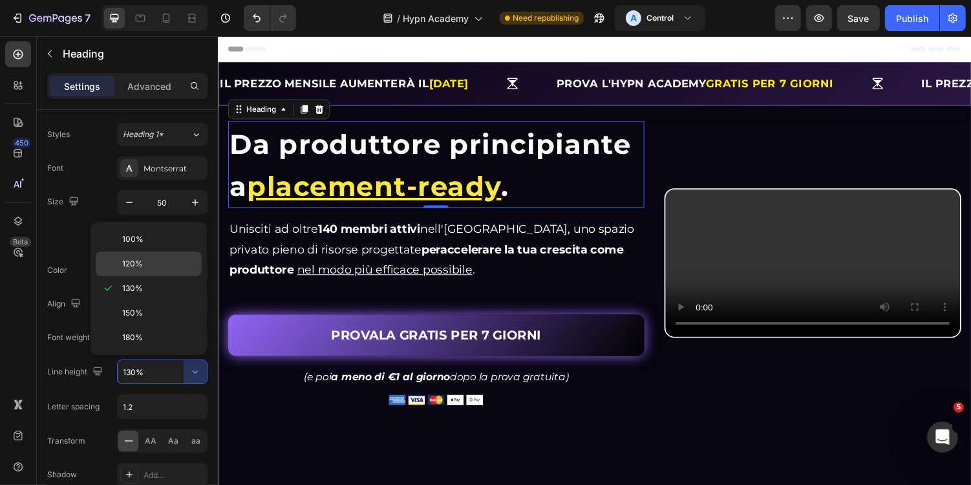
click at [139, 267] on span "120%" at bounding box center [132, 264] width 21 height 12
type input "120%"
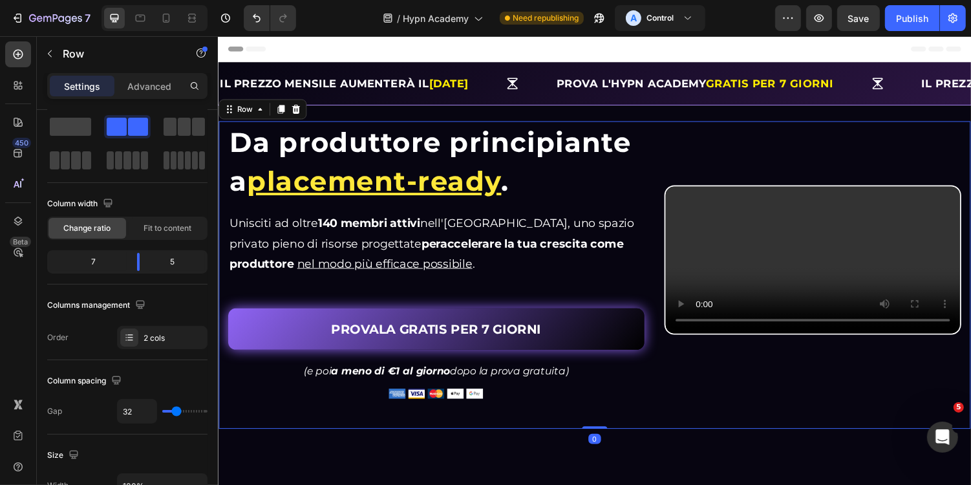
click at [443, 414] on div "⁠⁠⁠⁠⁠⁠⁠ Da produttore principiante a placement-ready . Heading Da produttore pr…" at bounding box center [605, 281] width 774 height 316
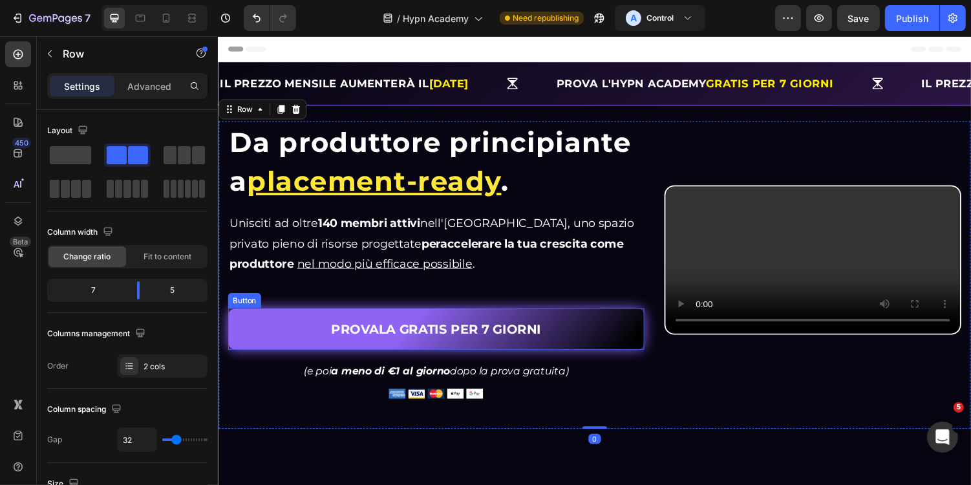
click at [632, 337] on link "PROVALA GRATIS PER 7 GIORNI" at bounding box center [442, 336] width 429 height 43
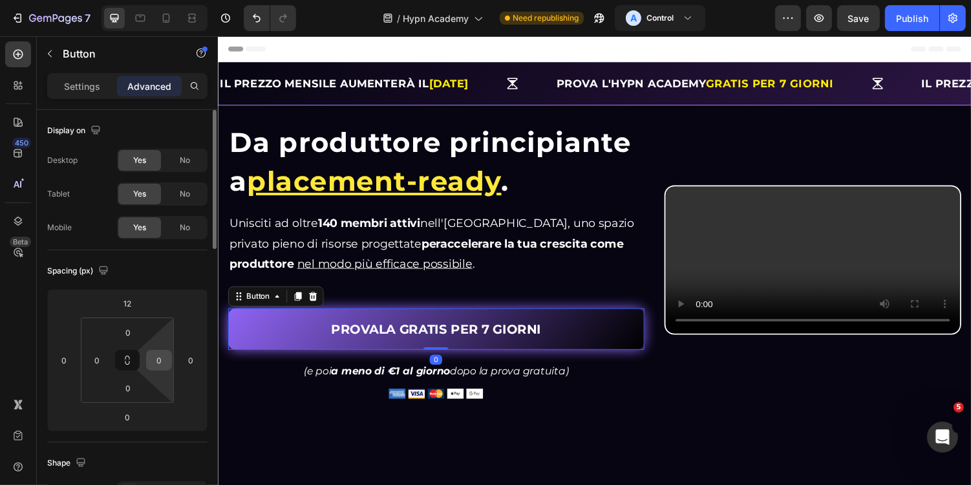
click at [163, 367] on input "0" at bounding box center [158, 359] width 19 height 19
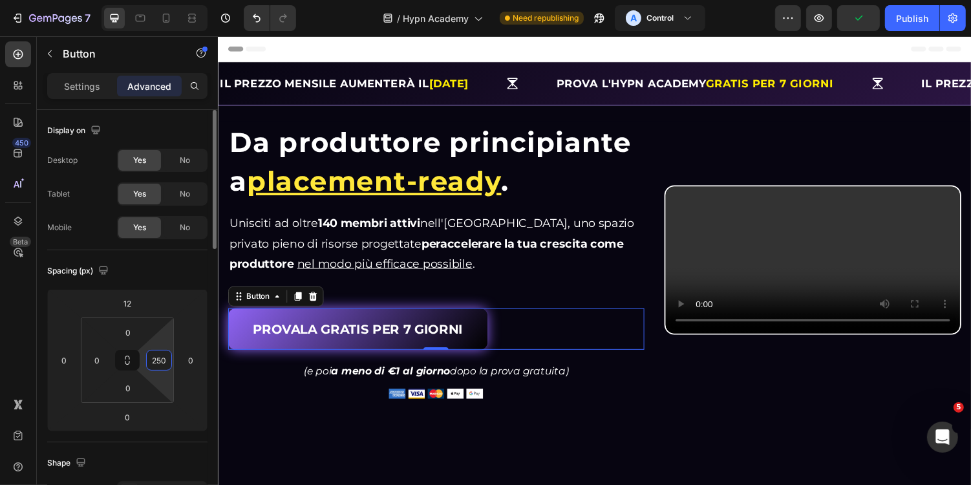
click at [163, 367] on input "250" at bounding box center [158, 359] width 19 height 19
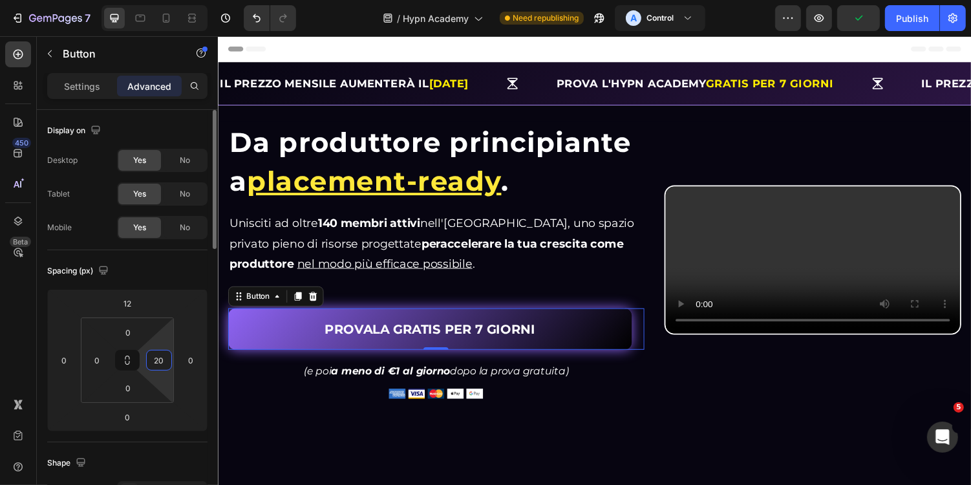
type input "200"
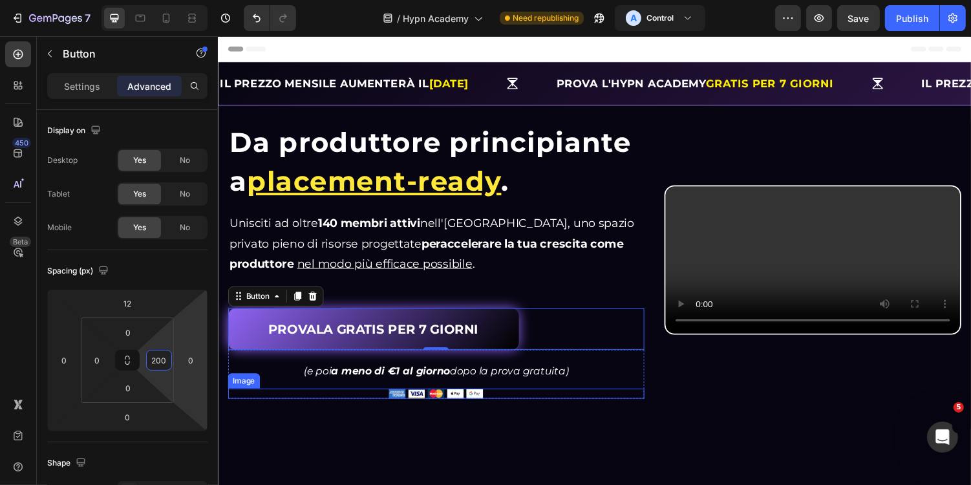
click at [536, 391] on div "Video (e poi a meno di €1 al giorno dopo la prova gratuita) Text Block Image" at bounding box center [442, 383] width 429 height 50
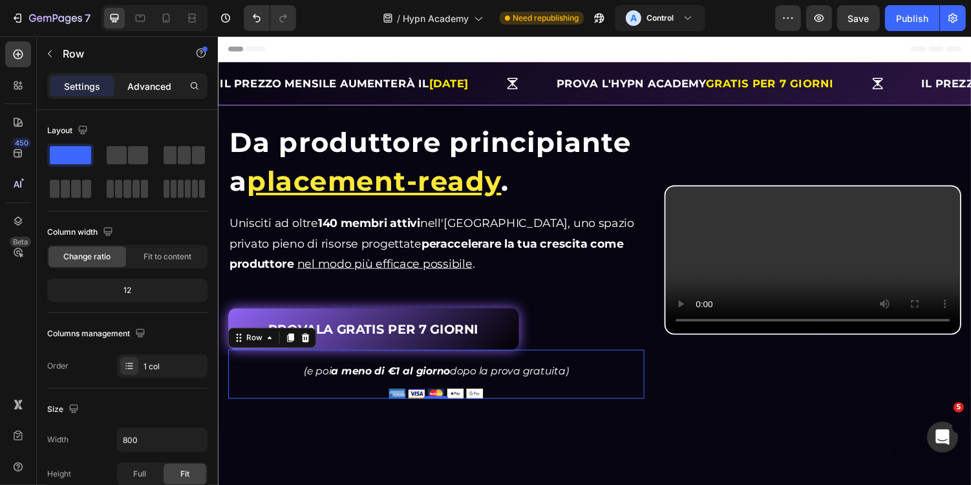
click at [147, 92] on p "Advanced" at bounding box center [149, 86] width 44 height 14
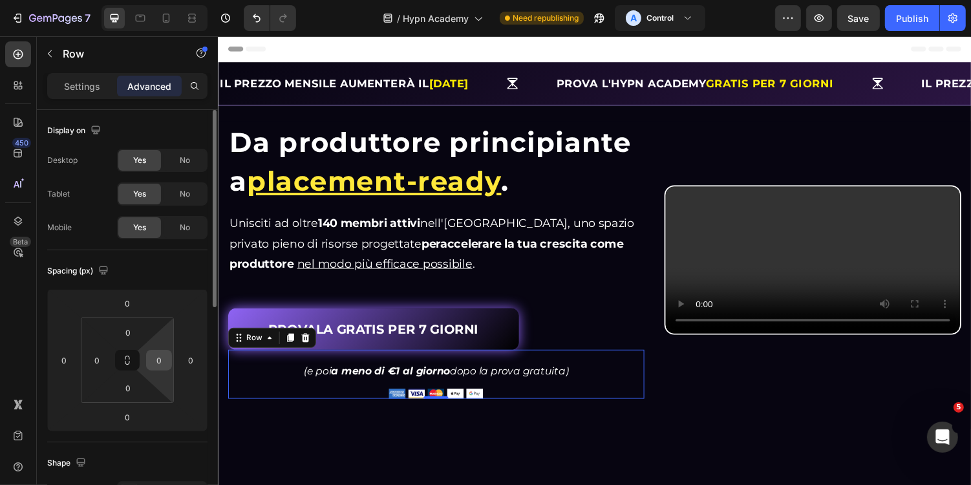
click at [167, 363] on input "0" at bounding box center [158, 359] width 19 height 19
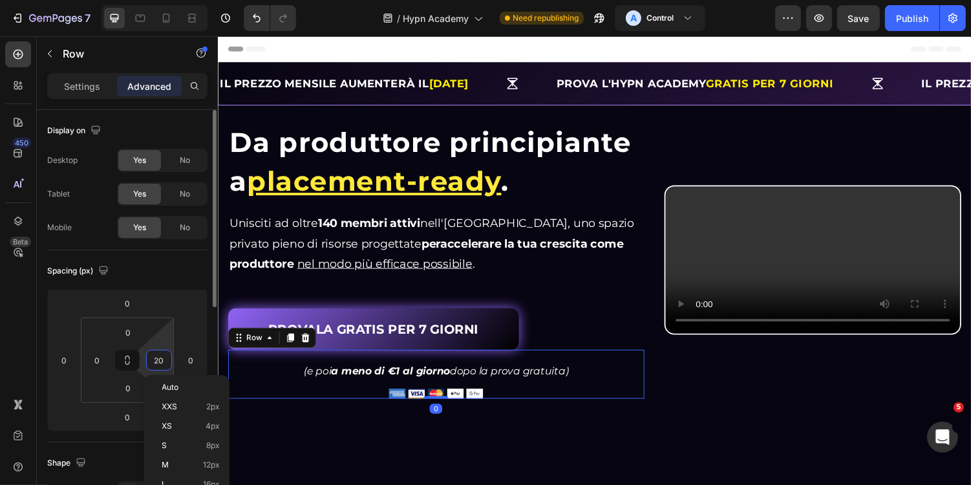
type input "200"
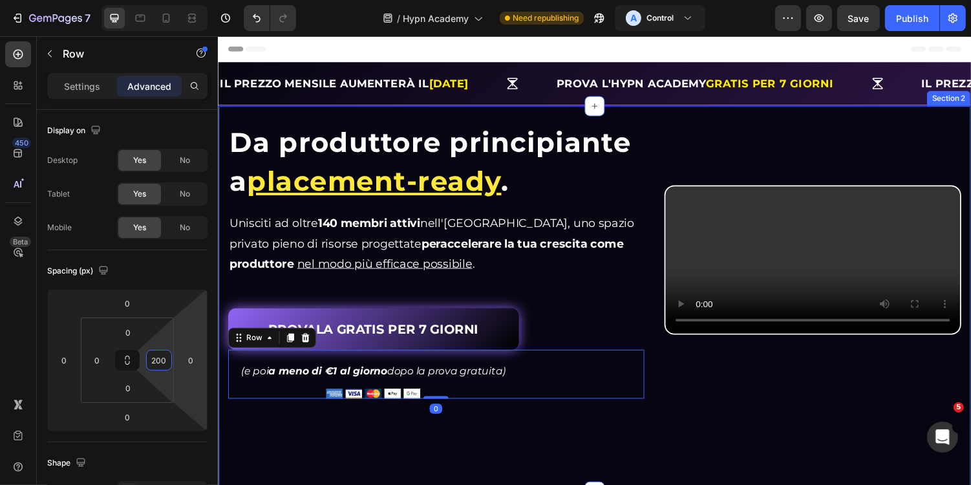
click at [651, 459] on div "⁠⁠⁠⁠⁠⁠⁠ Da produttore principiante a placement-ready . Heading Da produttore pr…" at bounding box center [605, 305] width 776 height 397
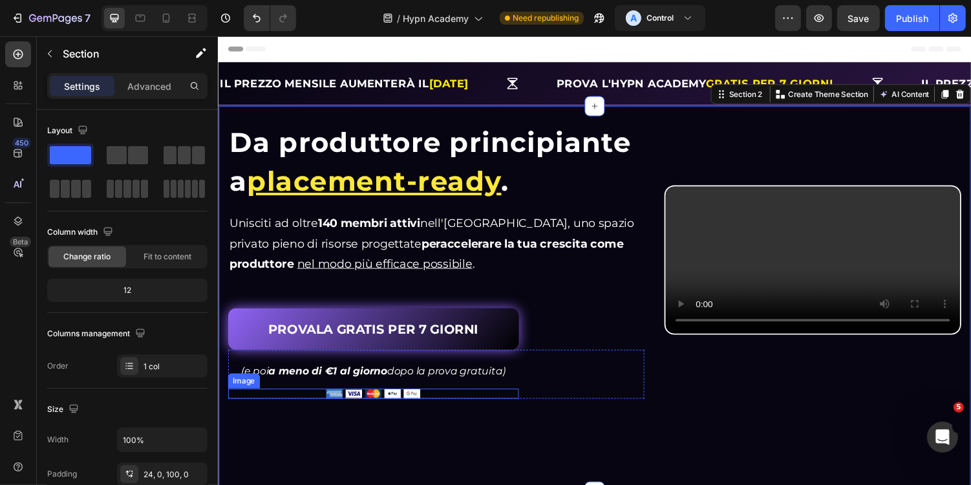
click at [456, 403] on div at bounding box center [377, 403] width 299 height 10
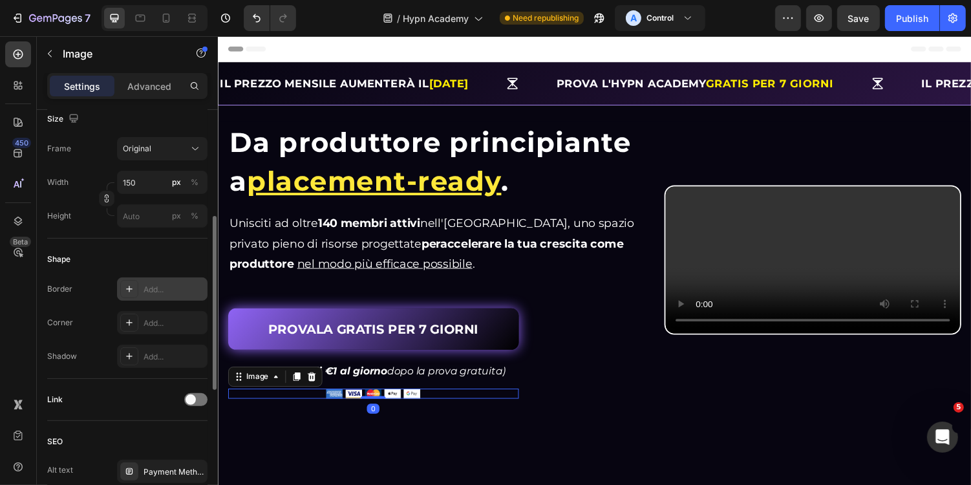
scroll to position [298, 0]
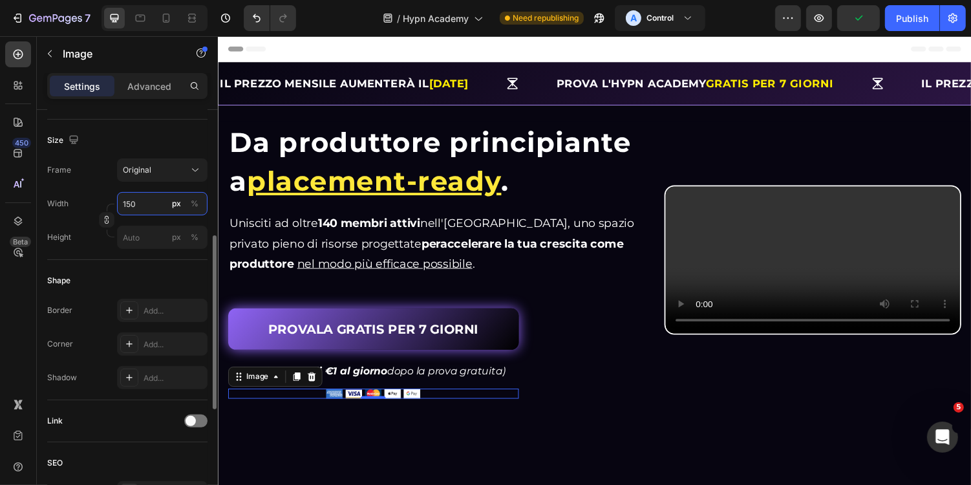
click at [141, 204] on input "150" at bounding box center [162, 203] width 90 height 23
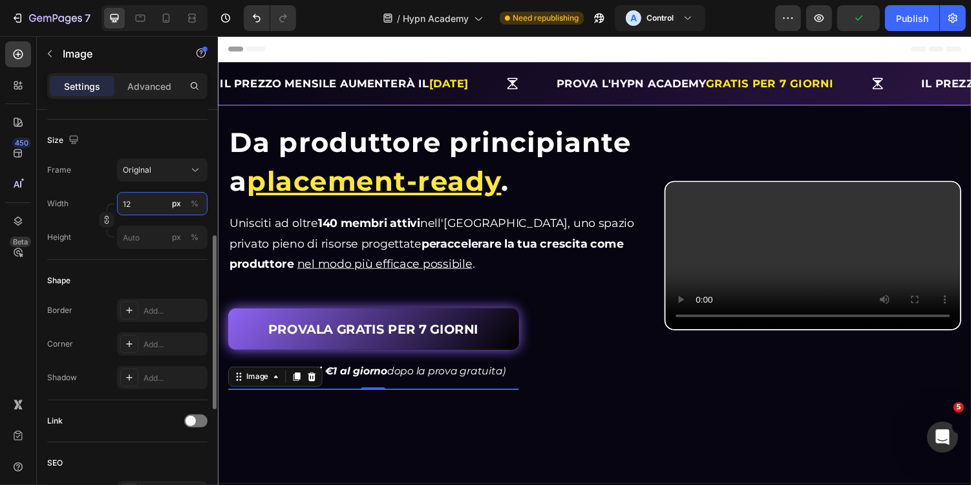
type input "125"
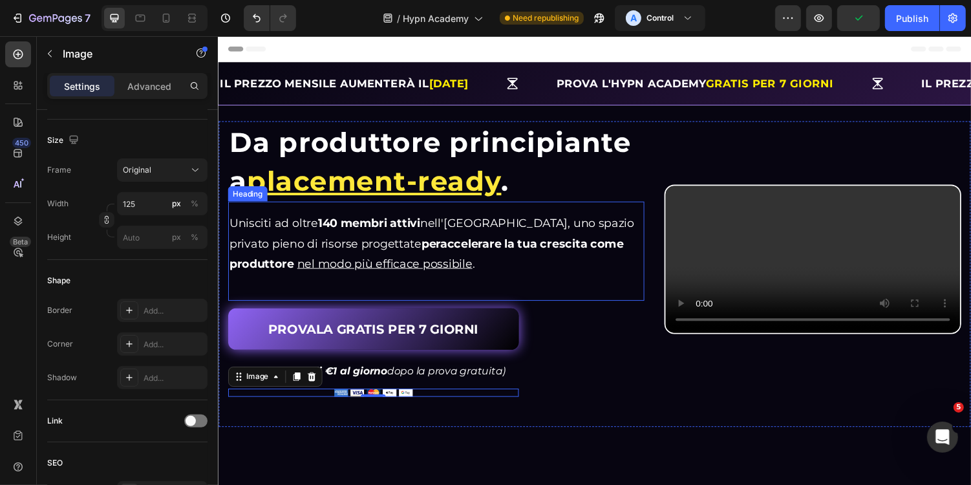
click at [539, 402] on div "Video (e poi a meno di €1 al giorno dopo la prova gratuita) Text Block Image 0 …" at bounding box center [442, 382] width 429 height 49
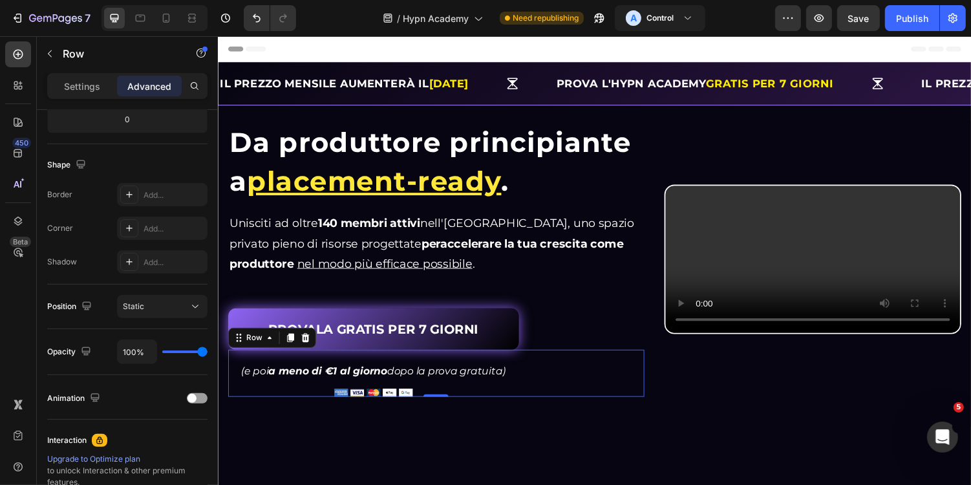
scroll to position [0, 0]
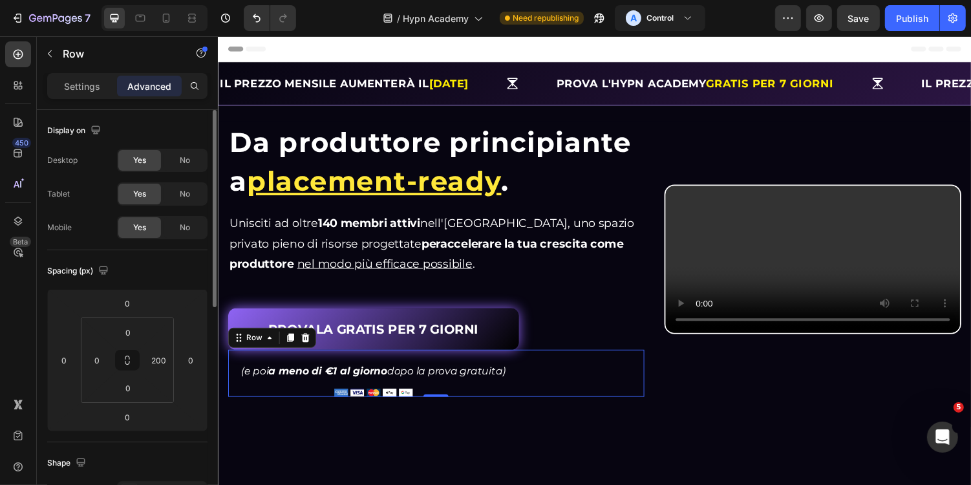
click at [860, 33] on div "7 Version history / Hypn Academy Need republishing A Control Preview Save Publi…" at bounding box center [485, 18] width 971 height 37
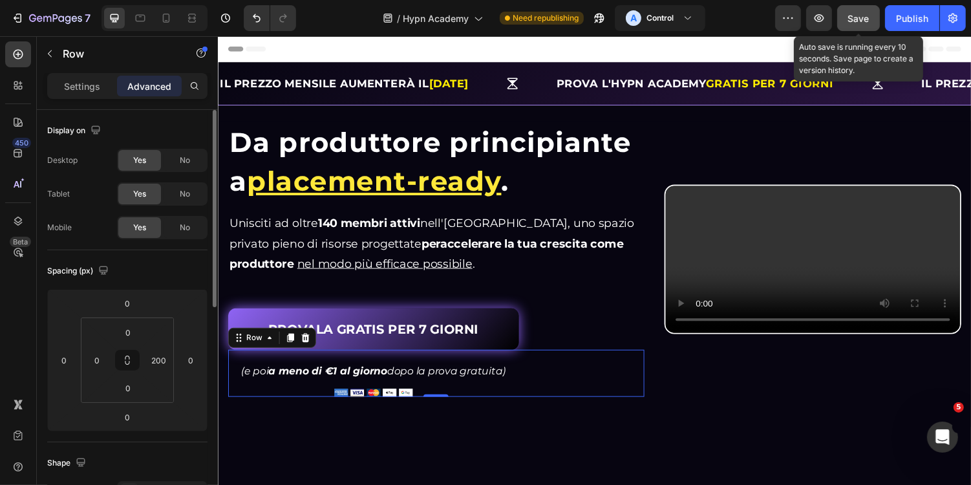
click at [869, 26] on button "Save" at bounding box center [858, 18] width 43 height 26
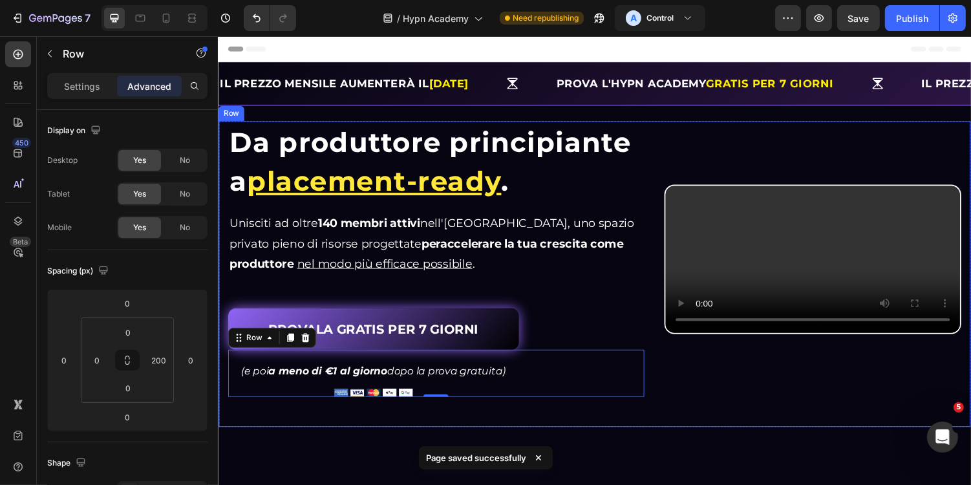
click at [675, 138] on div "⁠⁠⁠⁠⁠⁠⁠ Da produttore principiante a placement-ready . Heading Da produttore pr…" at bounding box center [605, 280] width 774 height 315
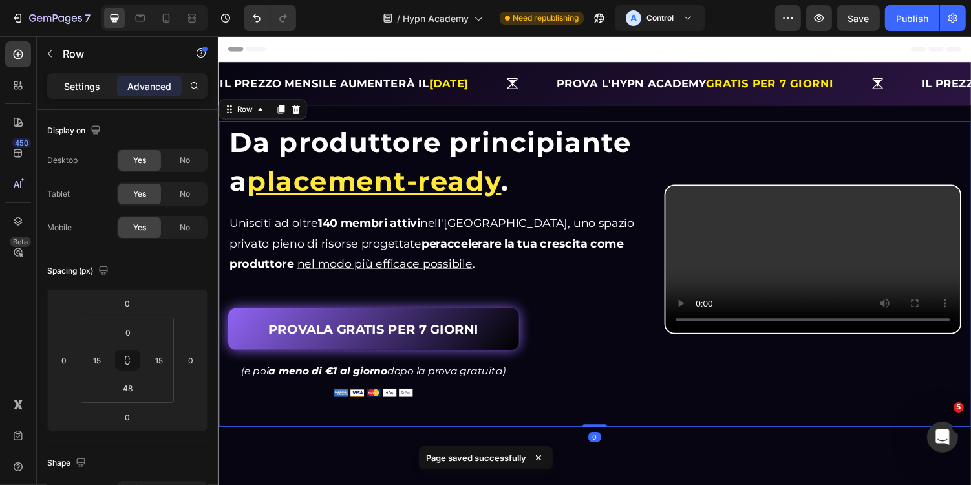
click at [87, 76] on div "Settings" at bounding box center [82, 86] width 65 height 21
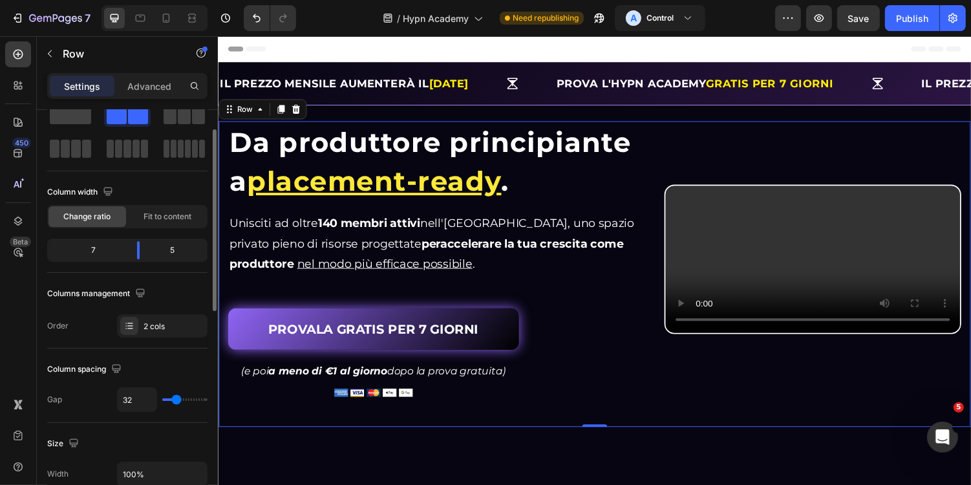
scroll to position [59, 0]
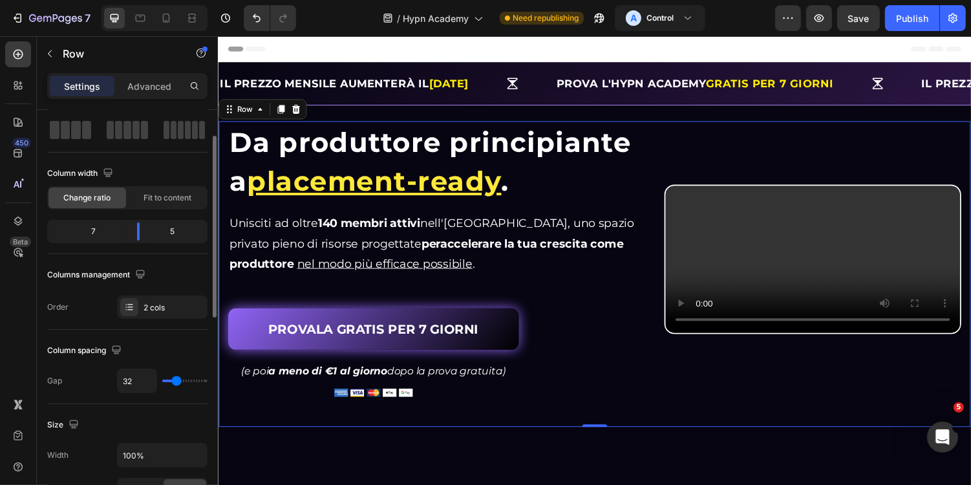
type input "43"
type input "44"
type input "57"
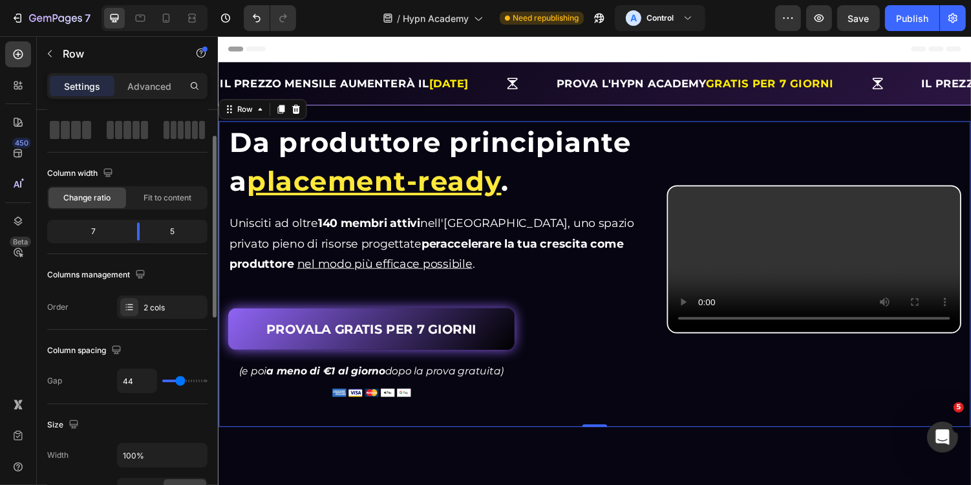
type input "57"
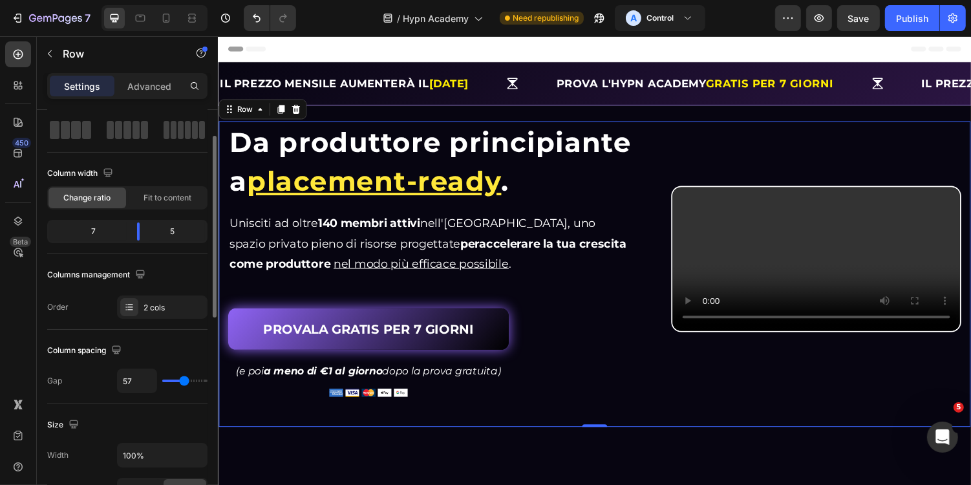
type input "59"
type input "61"
type input "62"
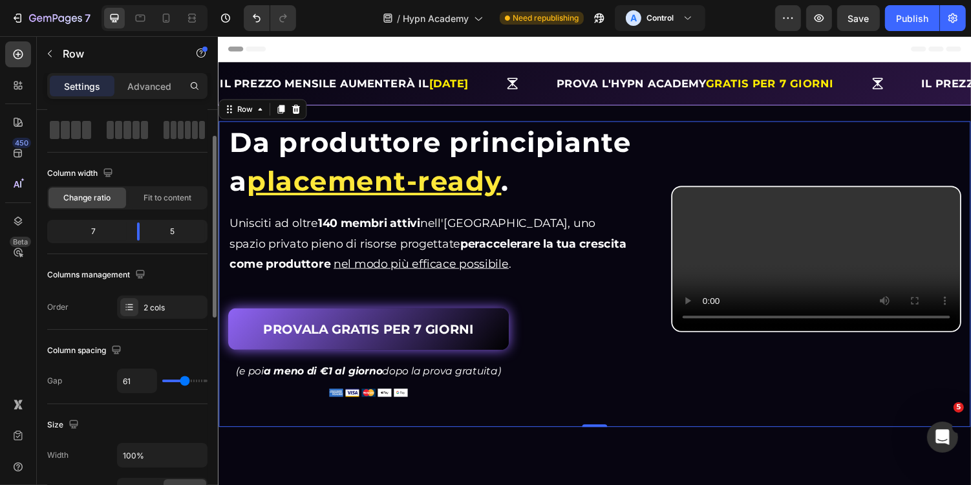
type input "62"
type input "60"
type input "57"
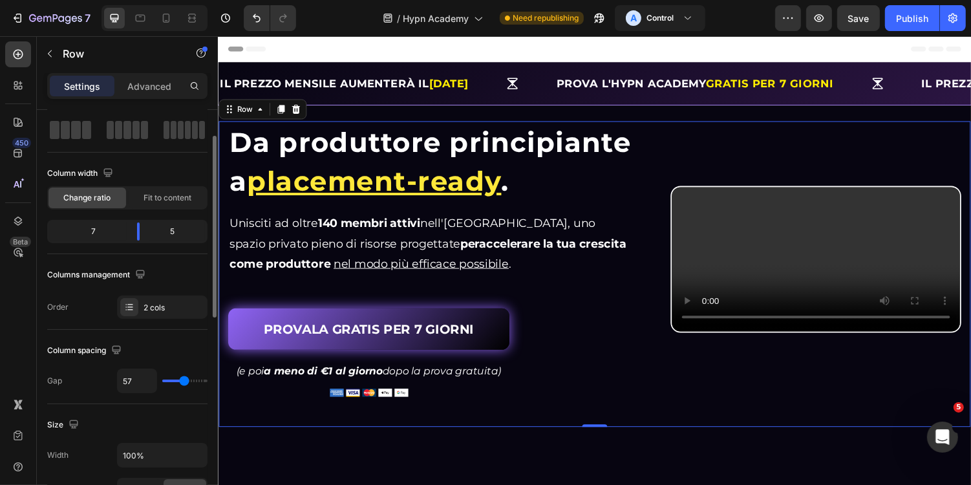
type input "56"
type input "55"
type input "54"
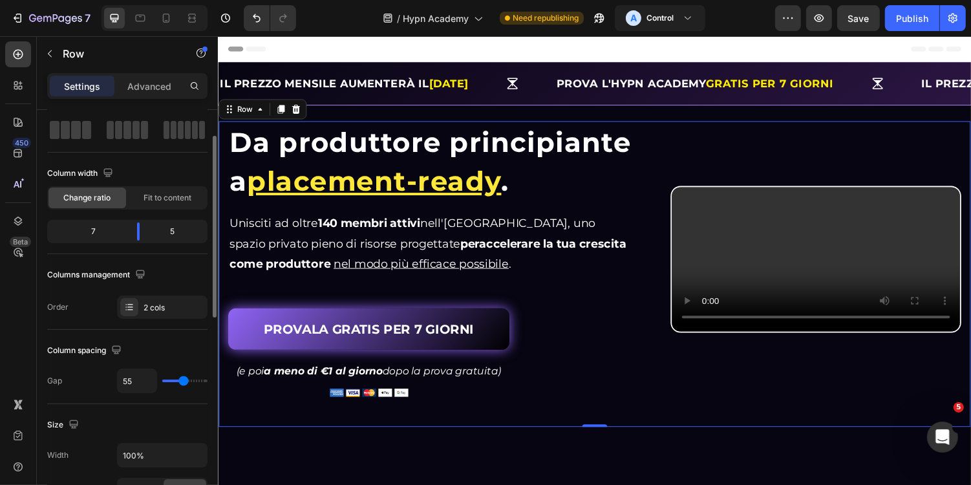
type input "54"
type input "53"
type input "52"
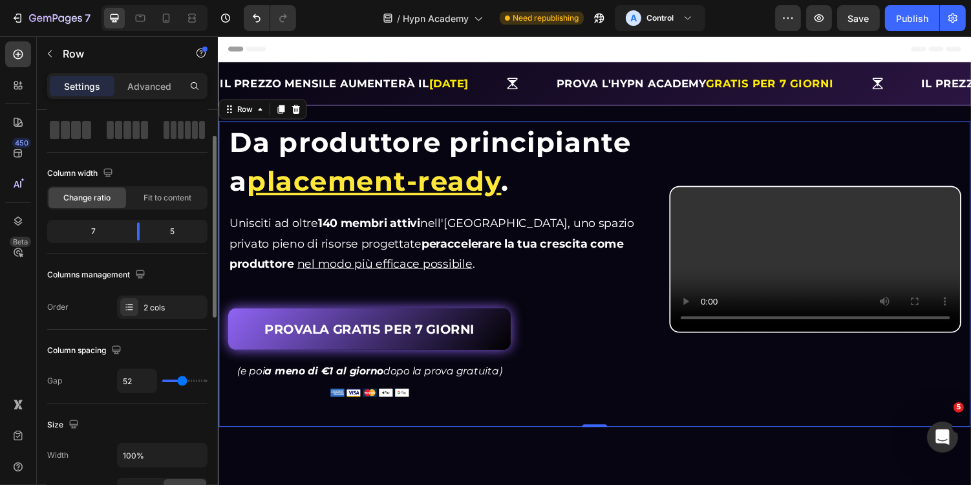
type input "51"
type input "50"
click at [182, 379] on input "range" at bounding box center [184, 380] width 45 height 3
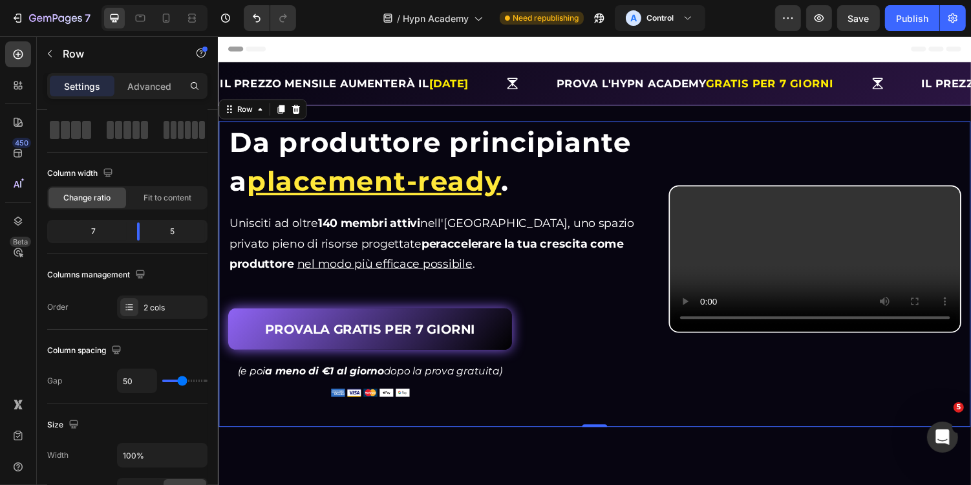
click at [836, 13] on div "Preview Save Publish" at bounding box center [870, 18] width 191 height 26
click at [823, 19] on icon "button" at bounding box center [819, 18] width 10 height 8
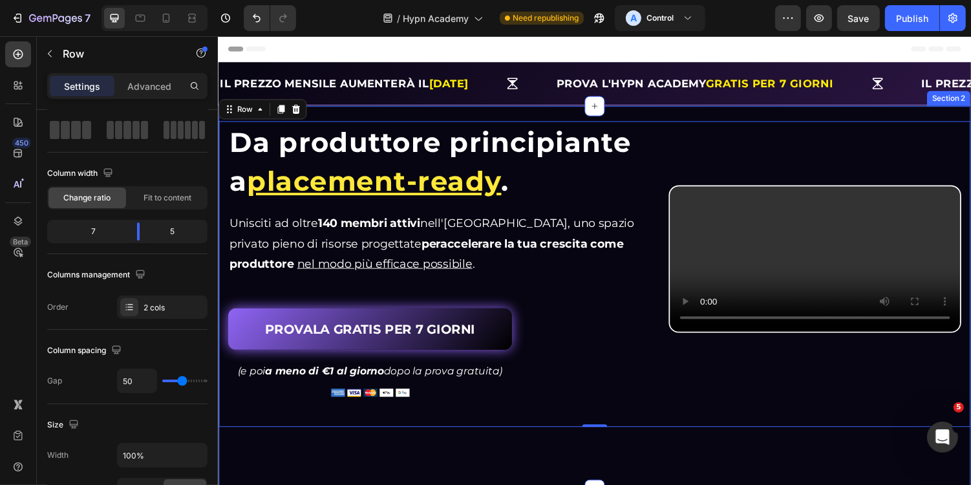
click at [332, 114] on div "⁠⁠⁠⁠⁠⁠⁠ Da produttore principiante a placement-ready . Heading Da produttore pr…" at bounding box center [605, 305] width 776 height 396
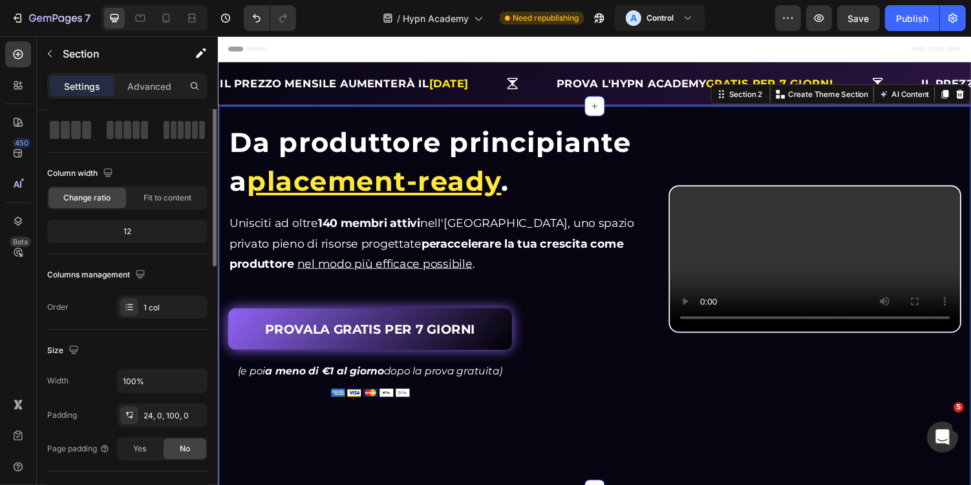
scroll to position [0, 0]
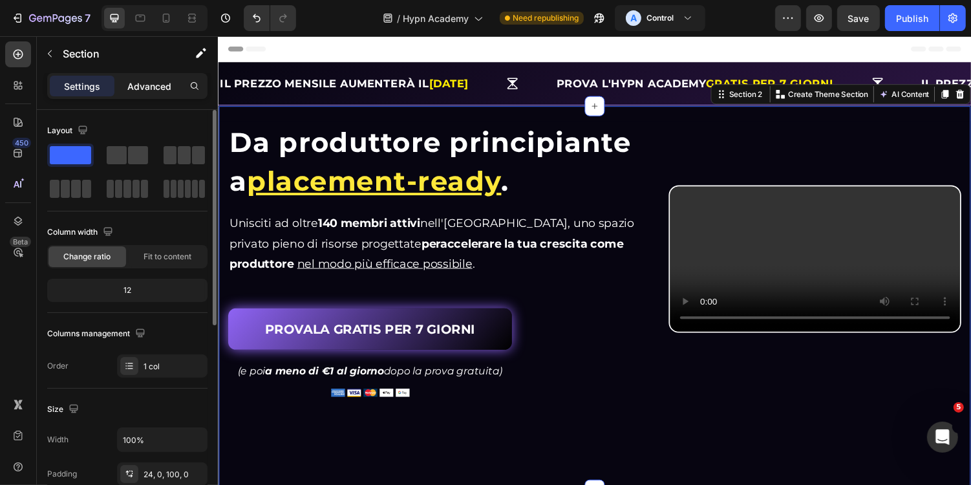
click at [132, 93] on div "Advanced" at bounding box center [149, 86] width 65 height 21
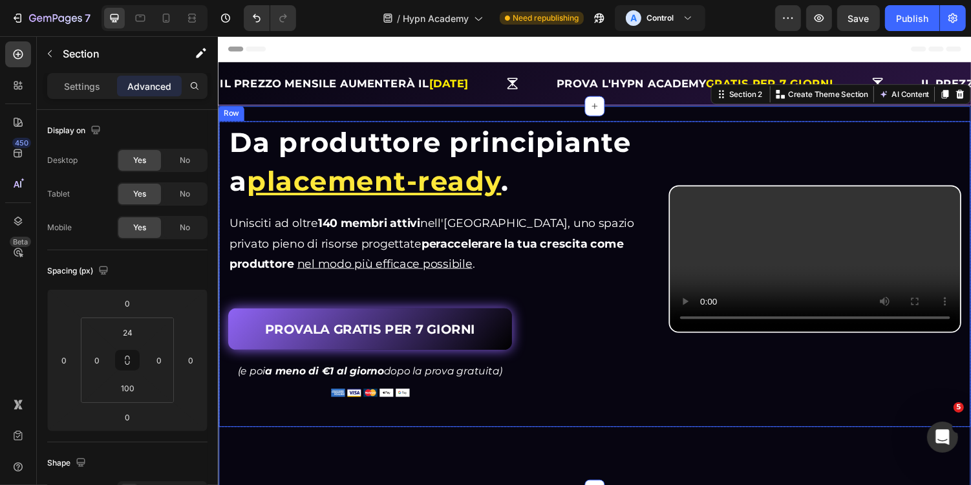
click at [661, 246] on div "⁠⁠⁠⁠⁠⁠⁠ Da produttore principiante a placement-ready . Heading Da produttore pr…" at bounding box center [605, 280] width 774 height 315
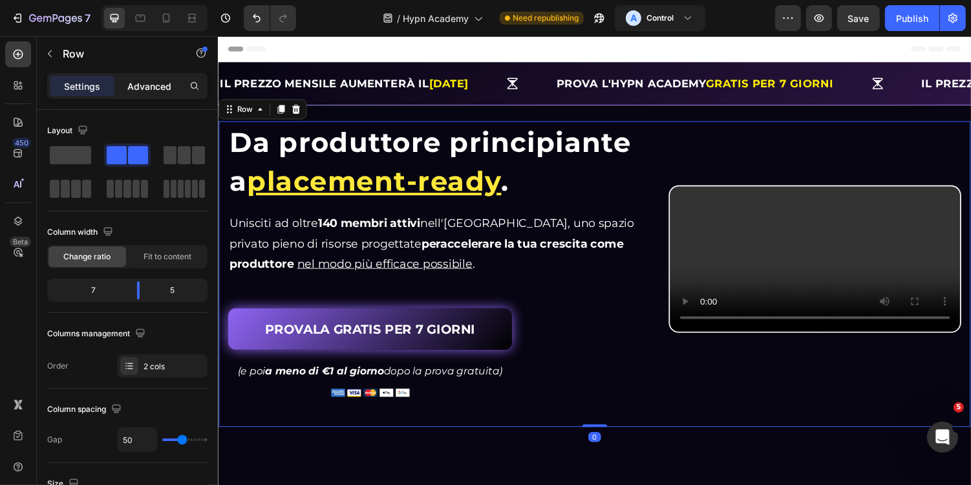
click at [127, 76] on div "Advanced" at bounding box center [149, 86] width 65 height 21
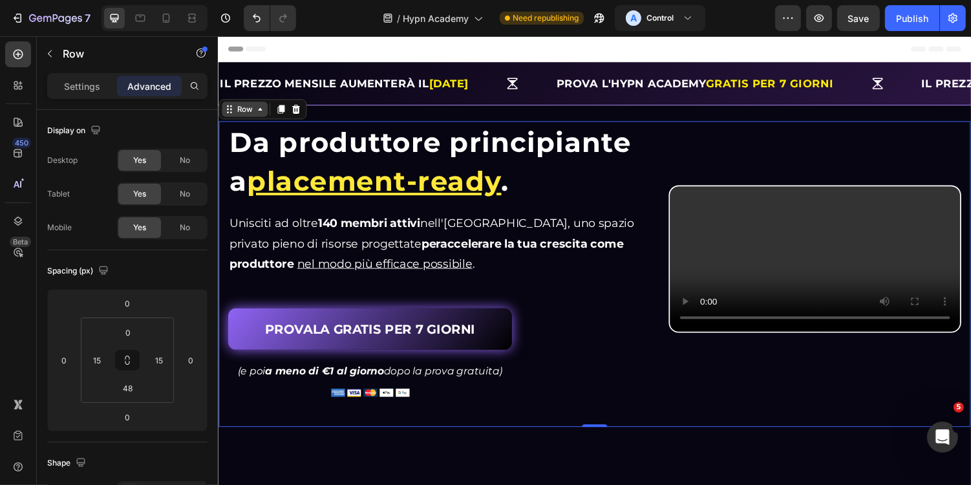
click at [244, 111] on div "Row" at bounding box center [244, 111] width 21 height 12
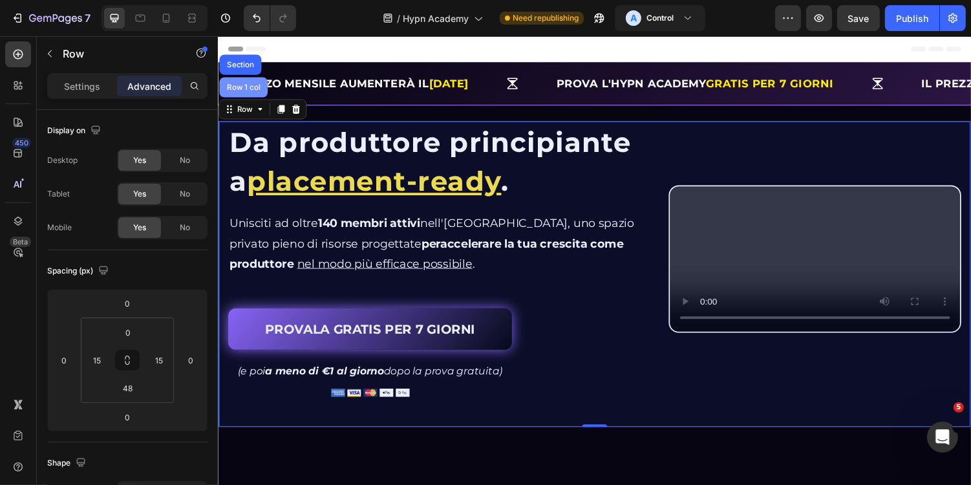
click at [242, 88] on div "Row 1 col" at bounding box center [243, 88] width 39 height 8
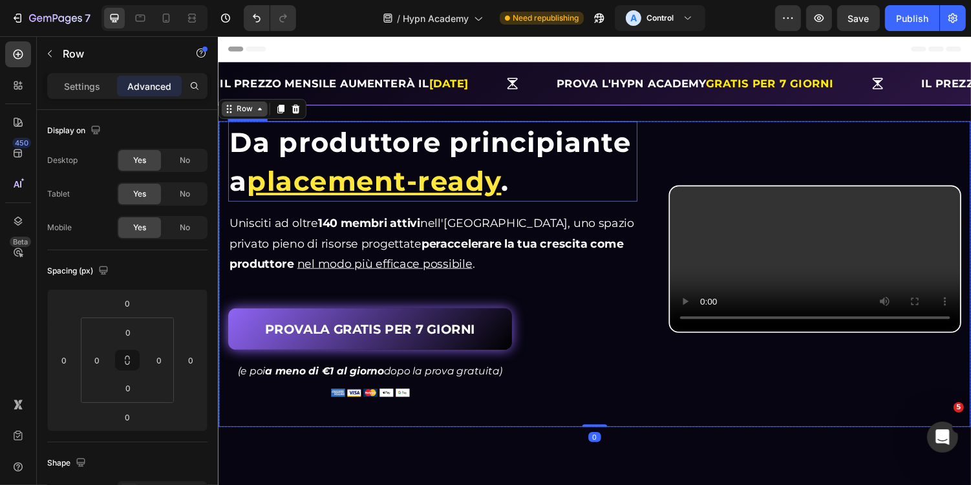
click at [253, 111] on div "Row" at bounding box center [244, 111] width 21 height 12
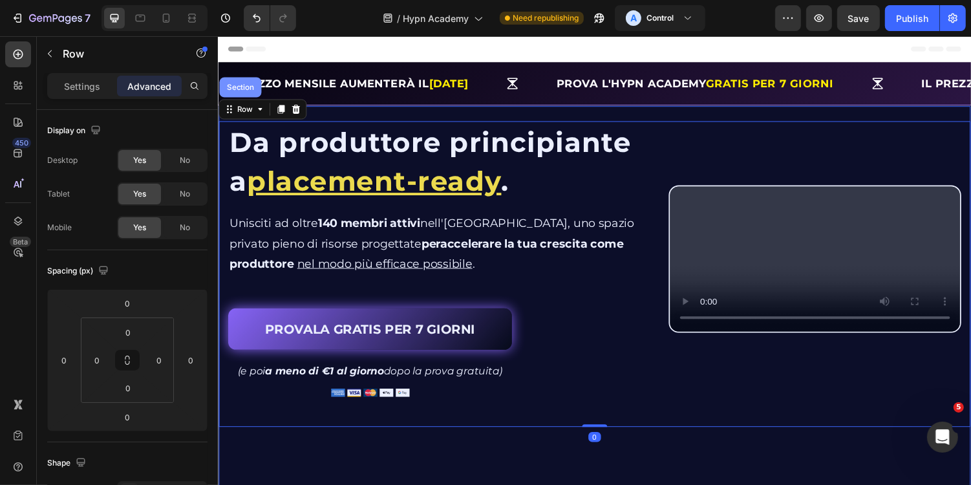
click at [245, 84] on div "Section" at bounding box center [240, 88] width 33 height 8
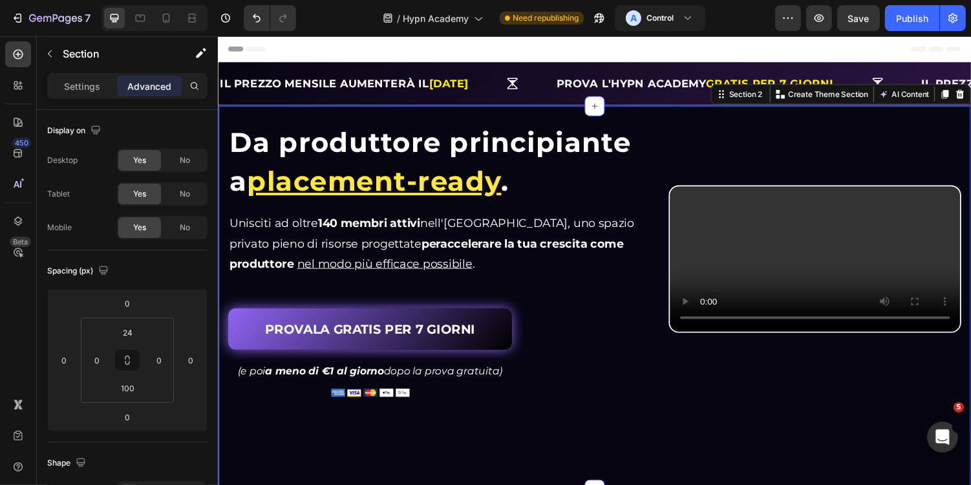
click at [304, 114] on div "⁠⁠⁠⁠⁠⁠⁠ Da produttore principiante a placement-ready . Heading Da produttore pr…" at bounding box center [605, 305] width 776 height 396
click at [73, 85] on p "Settings" at bounding box center [82, 86] width 36 height 14
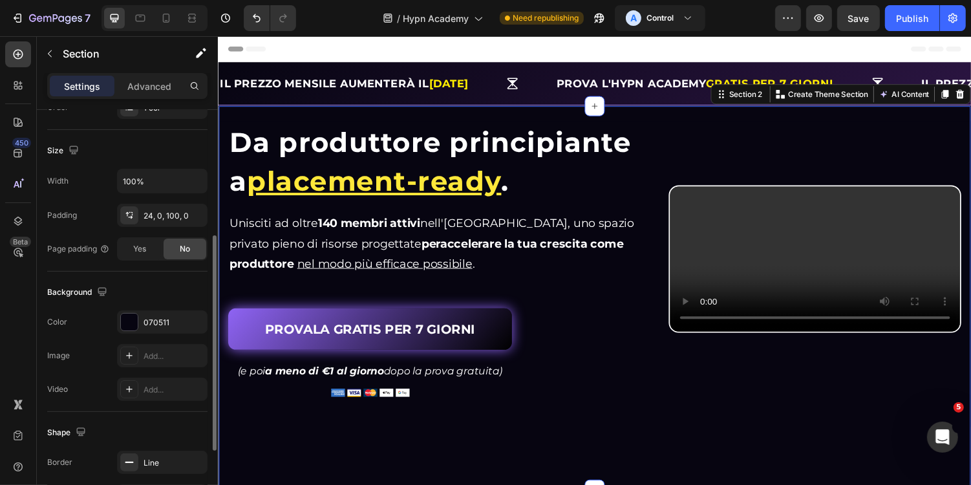
scroll to position [298, 0]
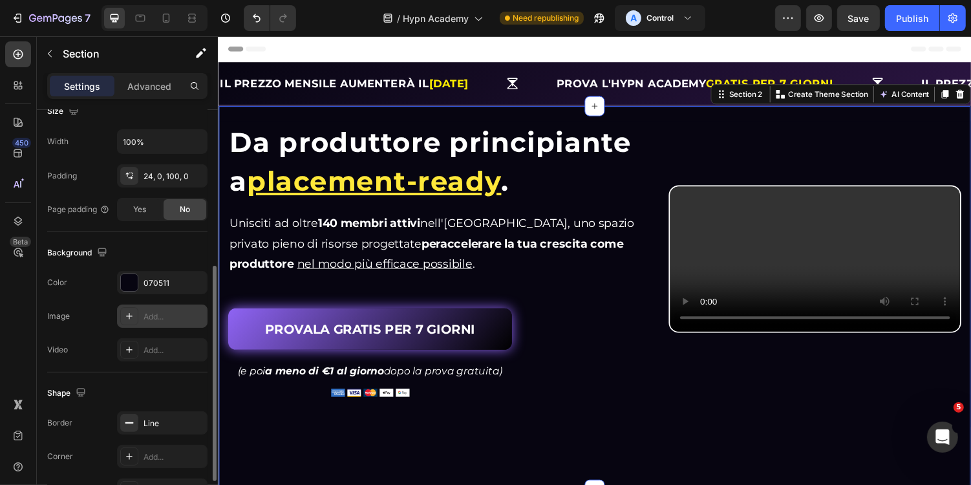
click at [171, 317] on div "Add..." at bounding box center [173, 317] width 61 height 12
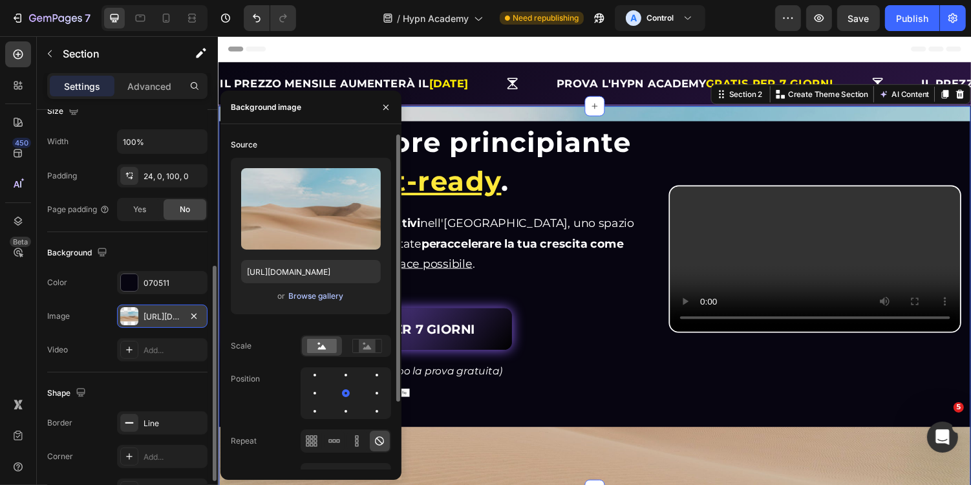
click at [321, 292] on div "Browse gallery" at bounding box center [315, 296] width 55 height 12
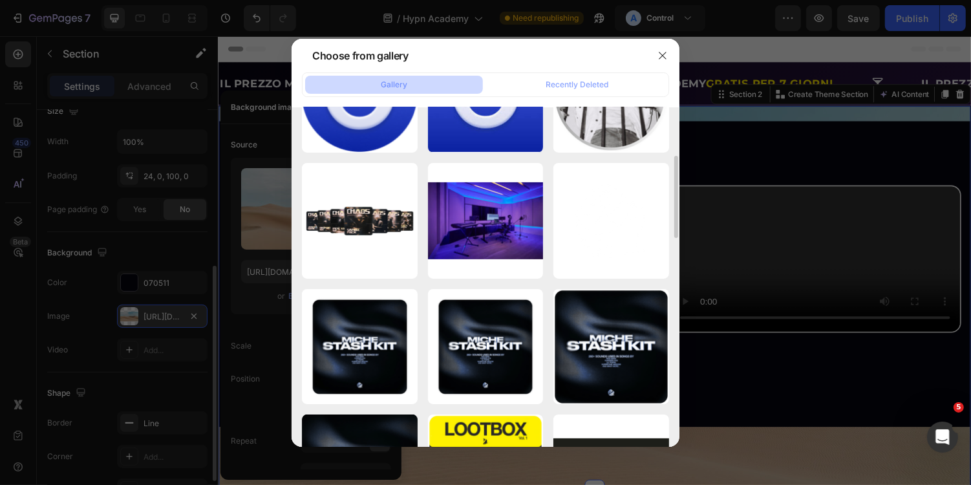
scroll to position [586, 0]
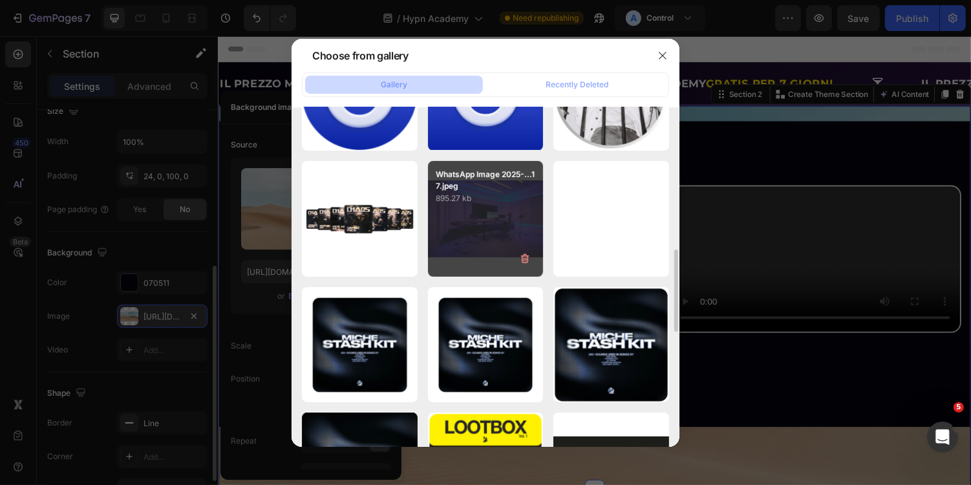
click at [489, 198] on p "895.27 kb" at bounding box center [486, 198] width 100 height 13
type input "[URL][DOMAIN_NAME]"
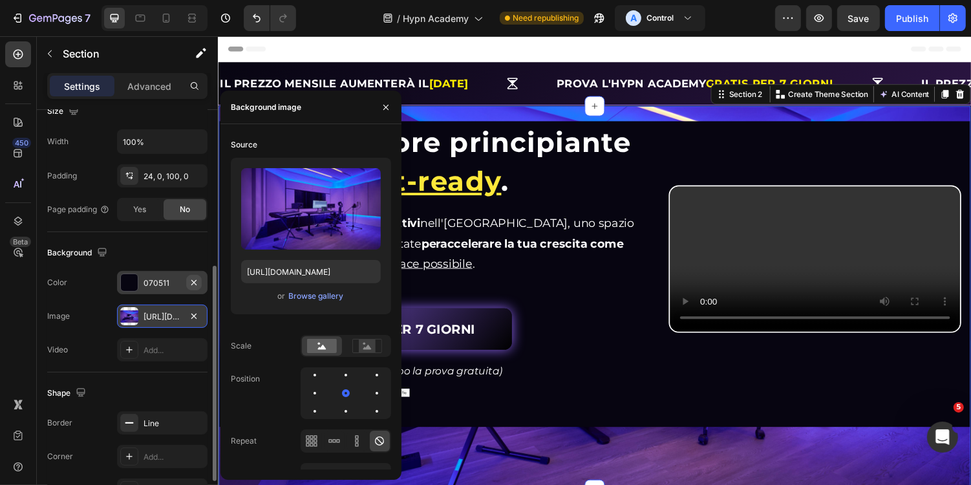
click at [196, 280] on icon "button" at bounding box center [194, 282] width 10 height 10
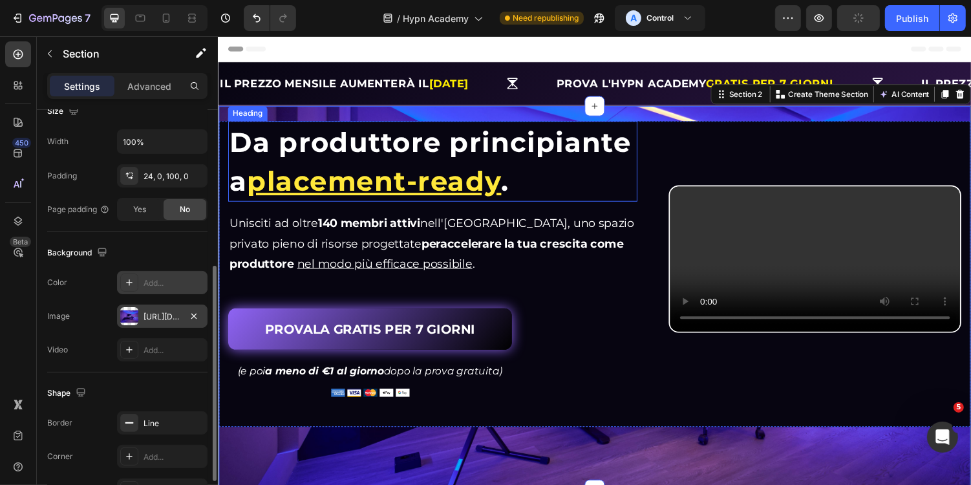
click at [222, 131] on div "⁠⁠⁠⁠⁠⁠⁠ Da produttore principiante a placement-ready . Heading Da produttore pr…" at bounding box center [605, 280] width 774 height 315
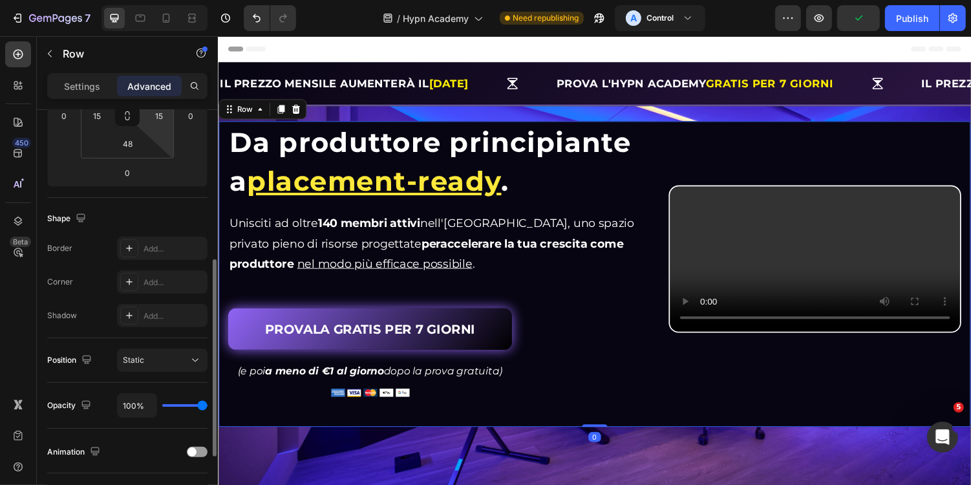
scroll to position [447, 0]
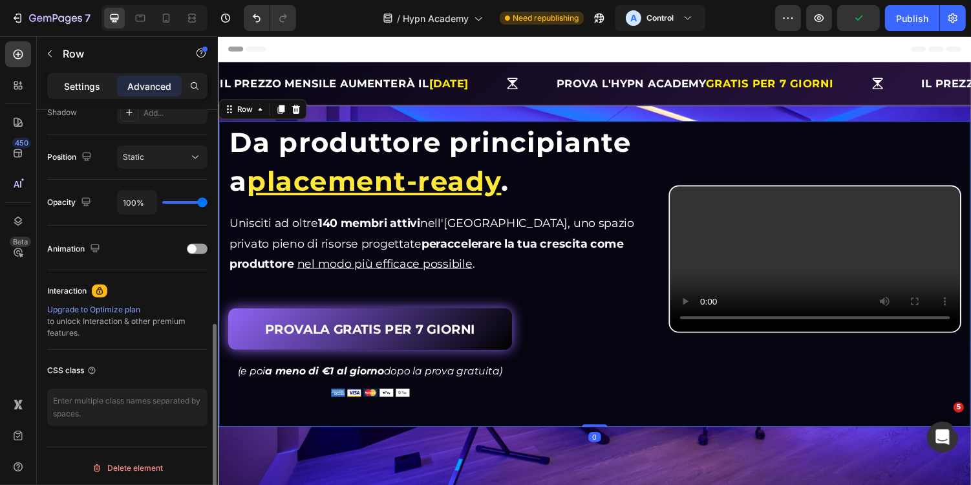
click at [83, 91] on p "Settings" at bounding box center [82, 86] width 36 height 14
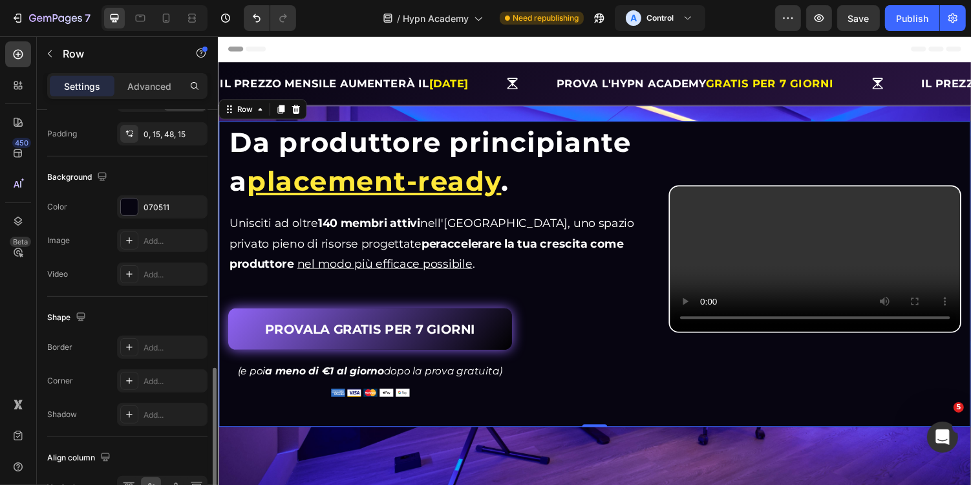
scroll to position [396, 0]
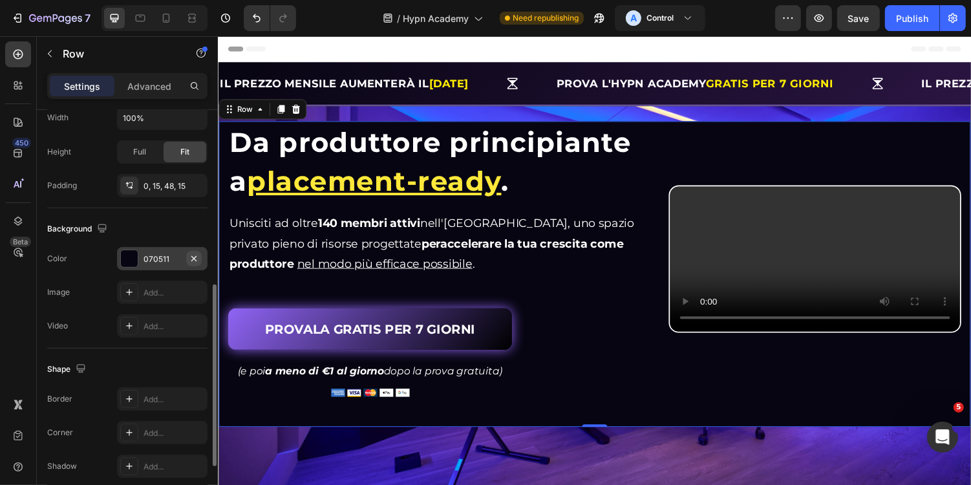
click at [193, 259] on icon "button" at bounding box center [194, 258] width 10 height 10
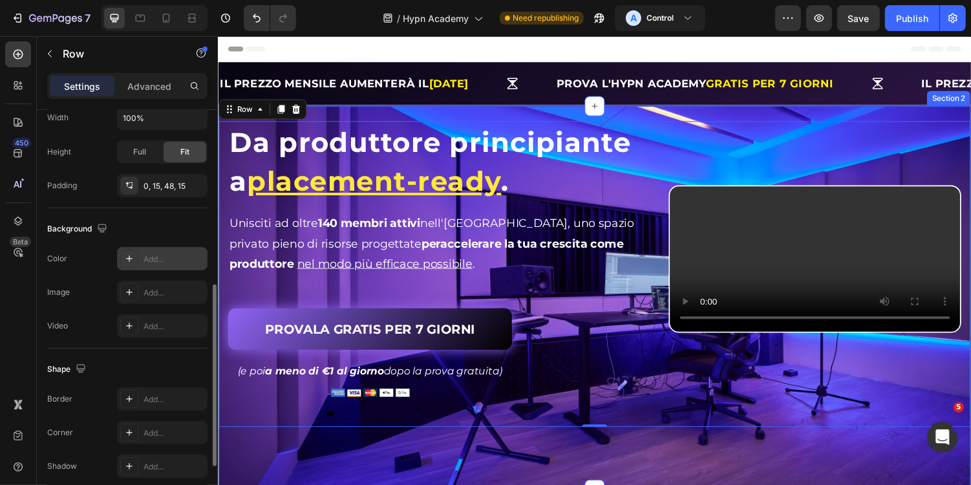
scroll to position [0, 0]
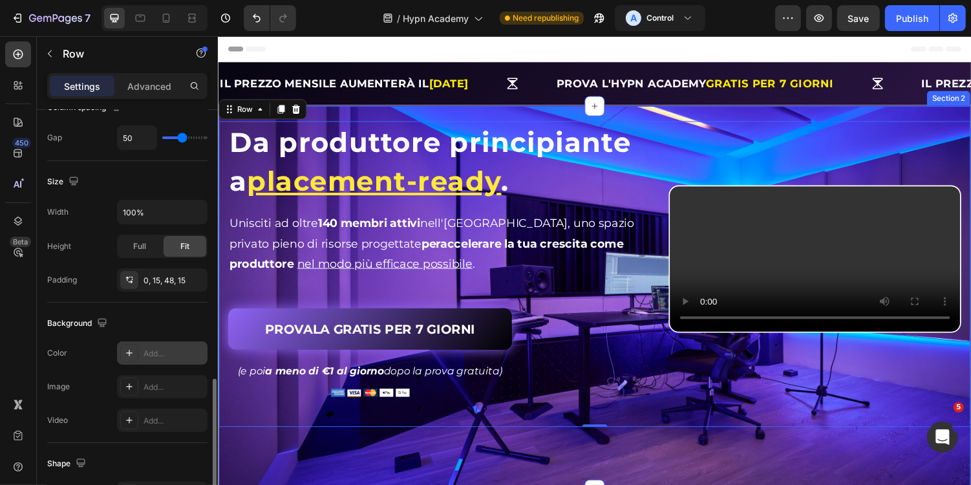
click at [454, 112] on div "⁠⁠⁠⁠⁠⁠⁠ Da produttore principiante a placement-ready . Heading Da produttore pr…" at bounding box center [605, 305] width 776 height 396
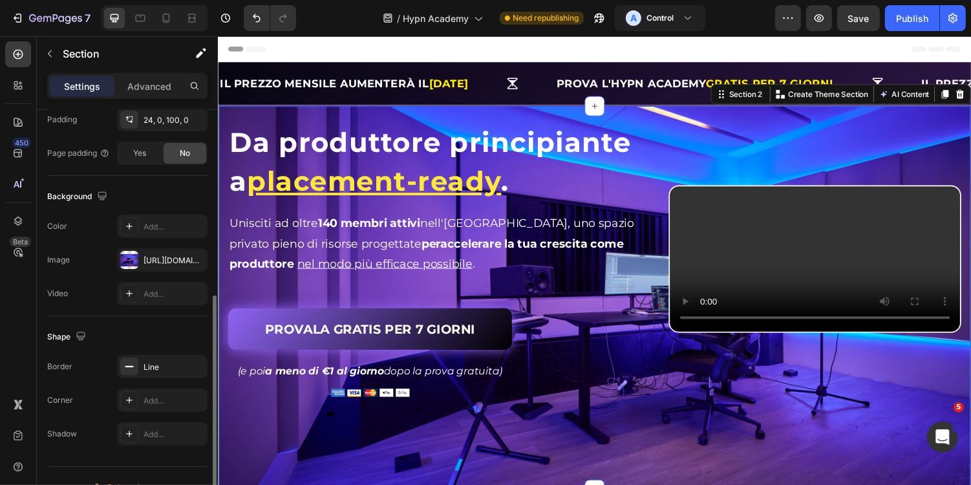
scroll to position [374, 0]
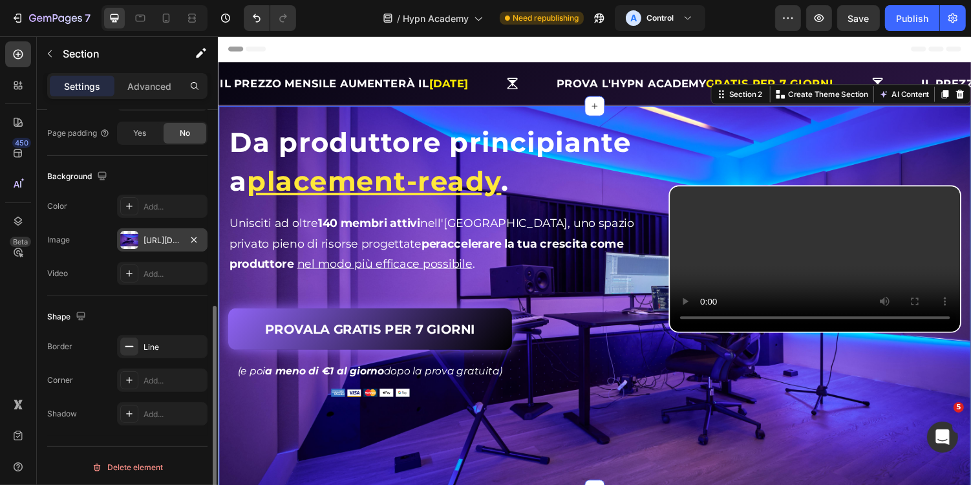
click at [158, 238] on div "[URL][DOMAIN_NAME]" at bounding box center [161, 241] width 37 height 12
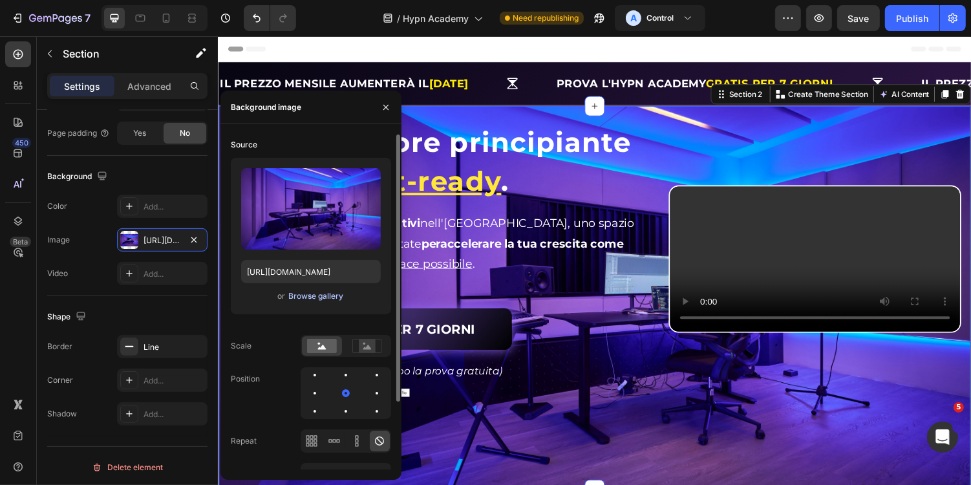
click at [311, 293] on div "Browse gallery" at bounding box center [315, 296] width 55 height 12
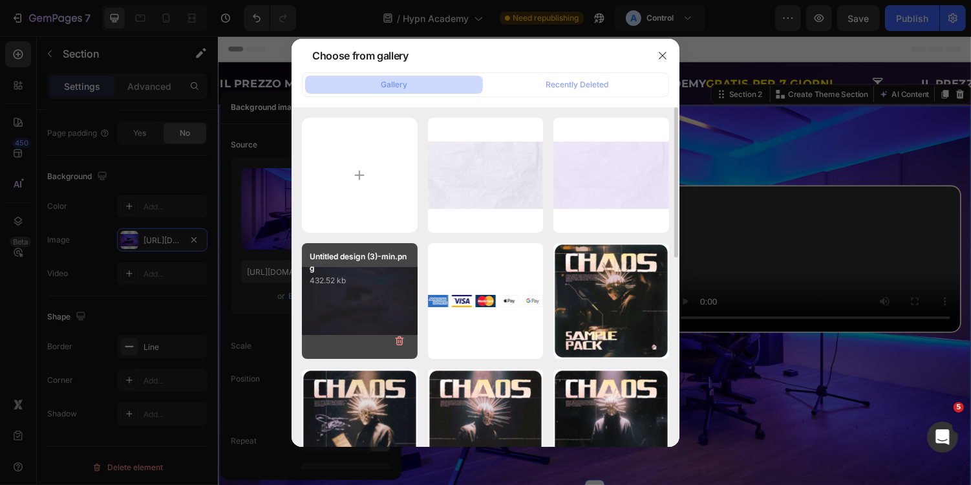
click at [388, 291] on div "Untitled design (3)-min.png 432.52 kb" at bounding box center [360, 301] width 116 height 116
type input "[URL][DOMAIN_NAME]"
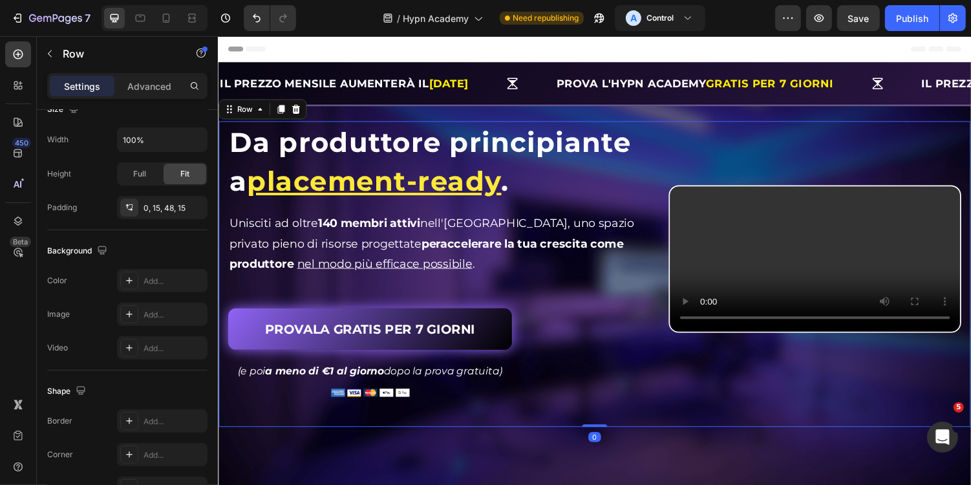
click at [680, 171] on div "⁠⁠⁠⁠⁠⁠⁠ Da produttore principiante a placement-ready . Heading Da produttore pr…" at bounding box center [605, 280] width 774 height 315
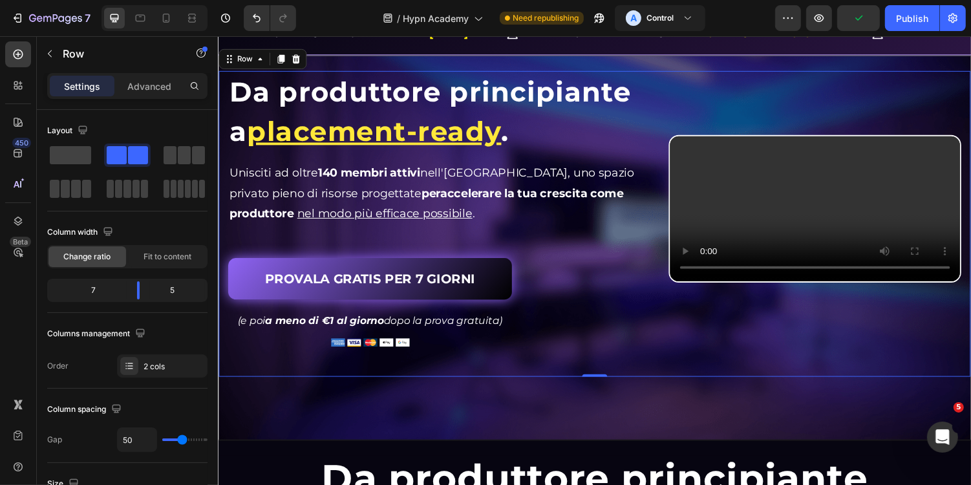
scroll to position [24, 0]
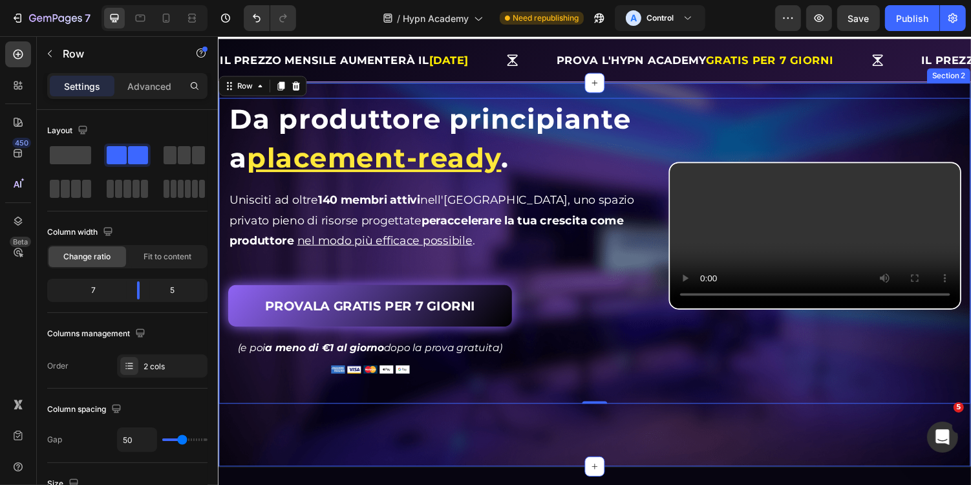
click at [537, 85] on div "⁠⁠⁠⁠⁠⁠⁠ Da produttore principiante a placement-ready . Heading Da produttore pr…" at bounding box center [605, 281] width 776 height 396
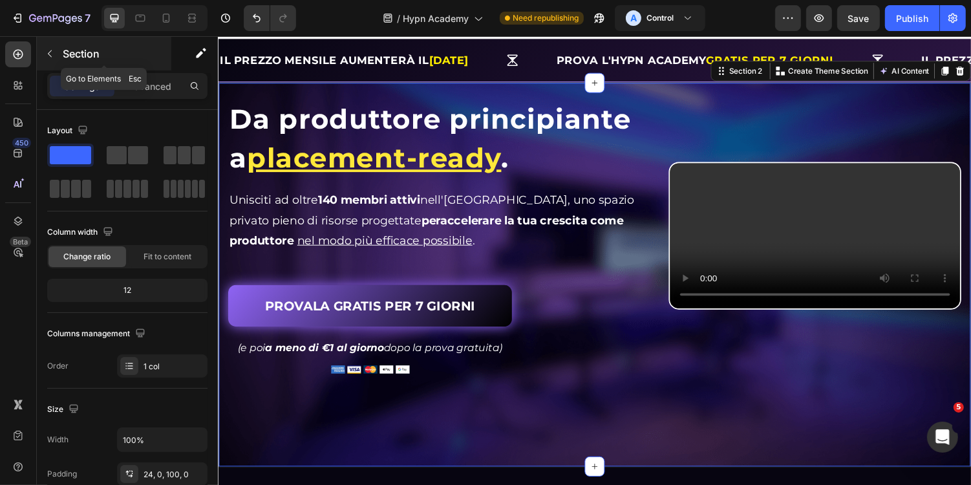
click at [57, 52] on button "button" at bounding box center [49, 53] width 21 height 21
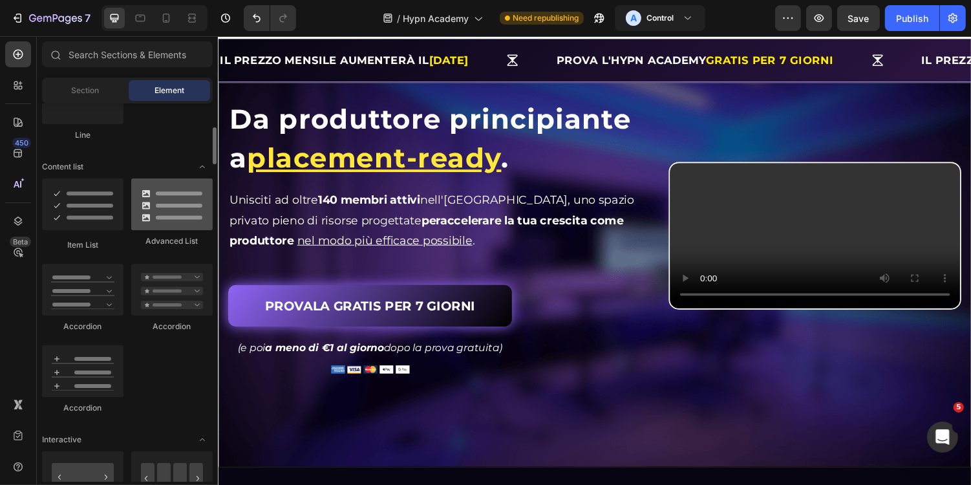
scroll to position [1032, 0]
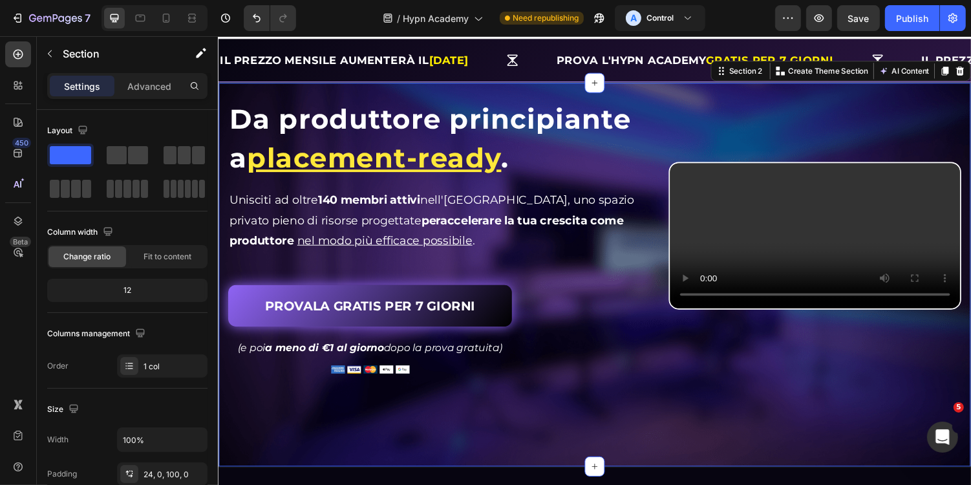
click at [312, 96] on div "⁠⁠⁠⁠⁠⁠⁠ Da produttore principiante a placement-ready . Heading Da produttore pr…" at bounding box center [605, 281] width 776 height 396
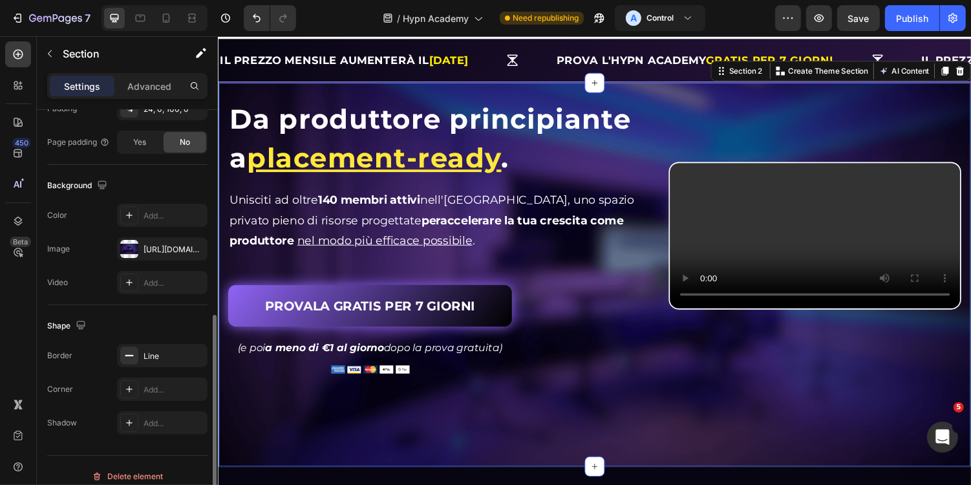
scroll to position [374, 0]
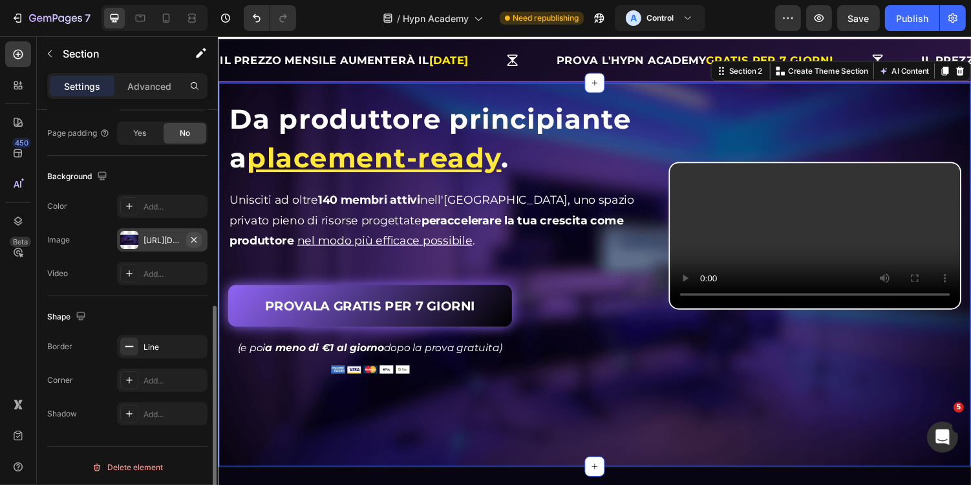
click at [195, 235] on icon "button" at bounding box center [194, 240] width 10 height 10
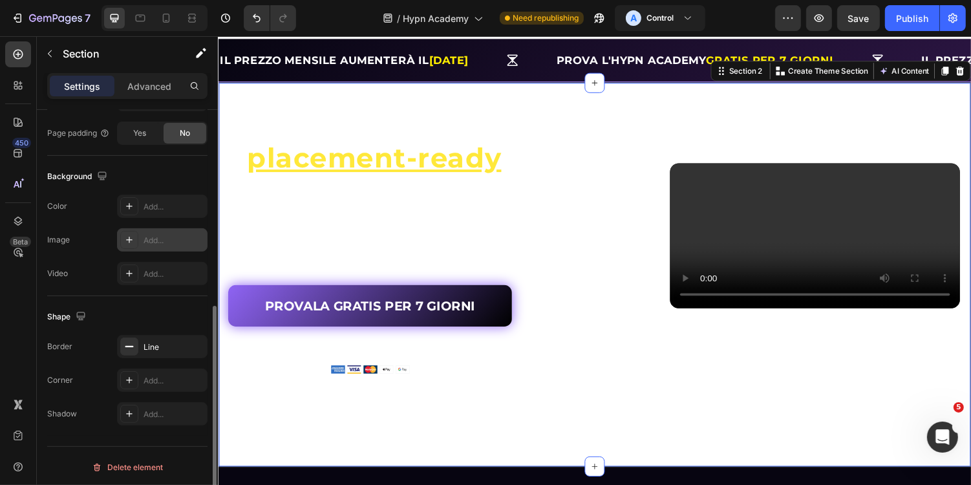
click at [164, 245] on div "Add..." at bounding box center [162, 239] width 90 height 23
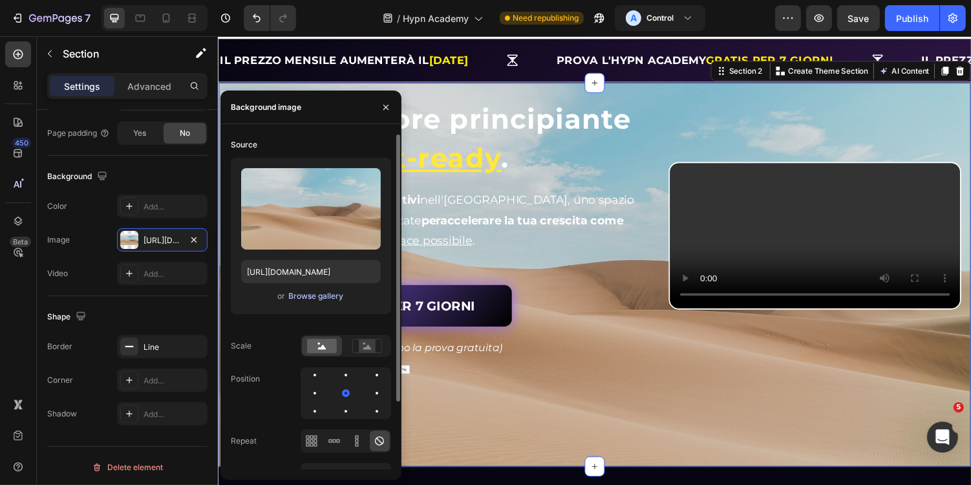
click at [323, 299] on div "Browse gallery" at bounding box center [315, 296] width 55 height 12
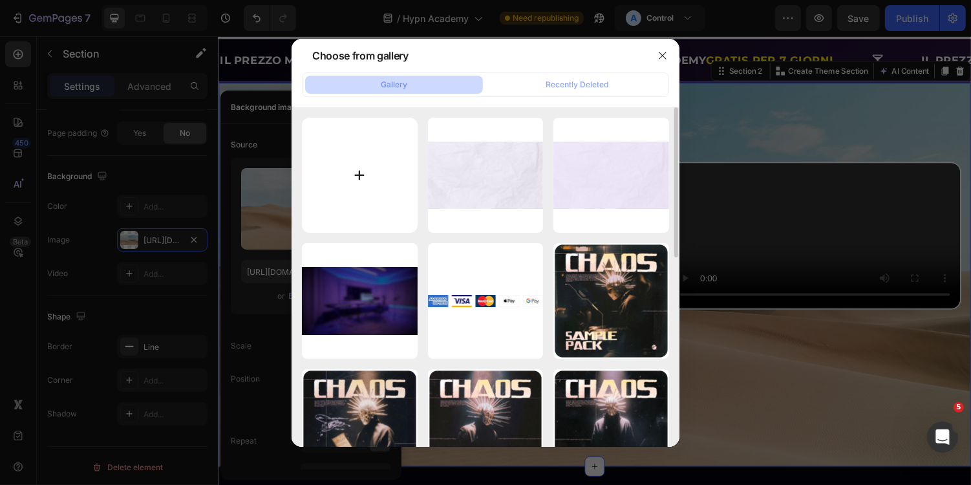
click at [376, 169] on input "file" at bounding box center [360, 176] width 116 height 116
type input "C:\fakepath\Untitled design (4)-min.png"
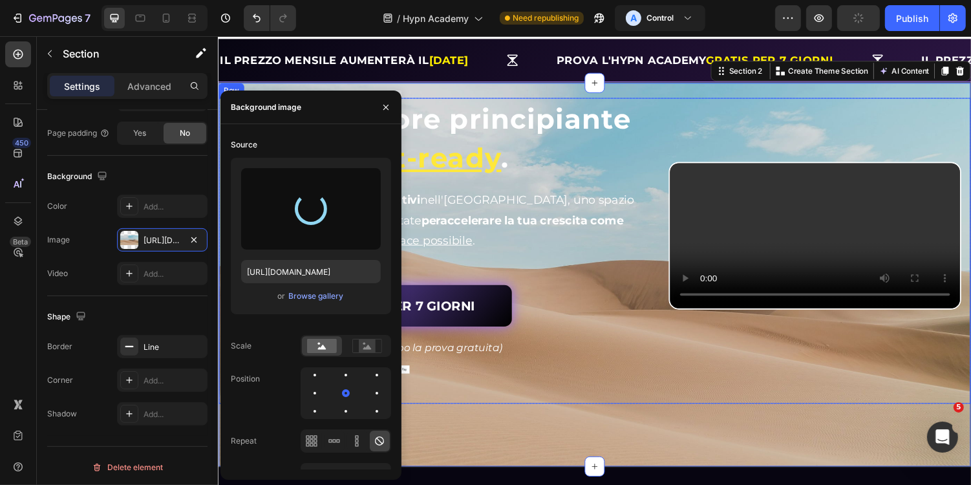
type input "[URL][DOMAIN_NAME]"
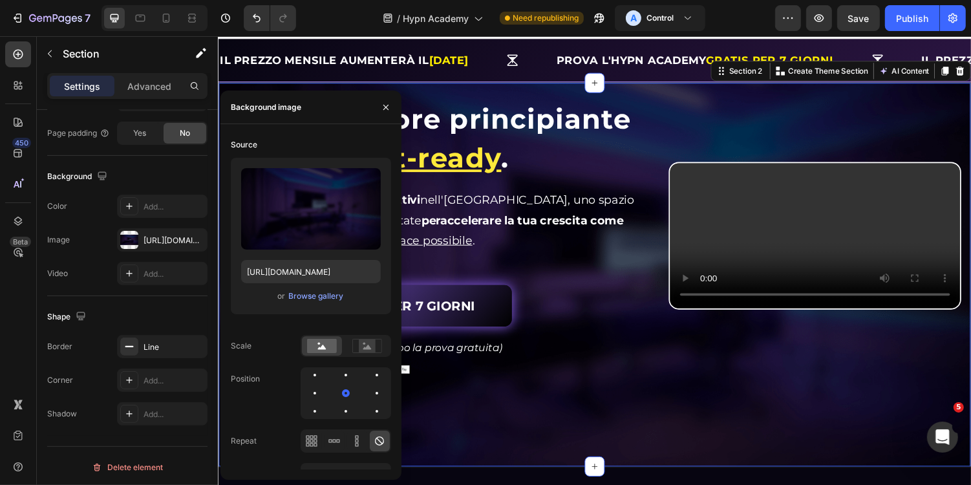
click at [717, 87] on div "⁠⁠⁠⁠⁠⁠⁠ Da produttore principiante a placement-ready . Heading Da produttore pr…" at bounding box center [605, 281] width 776 height 396
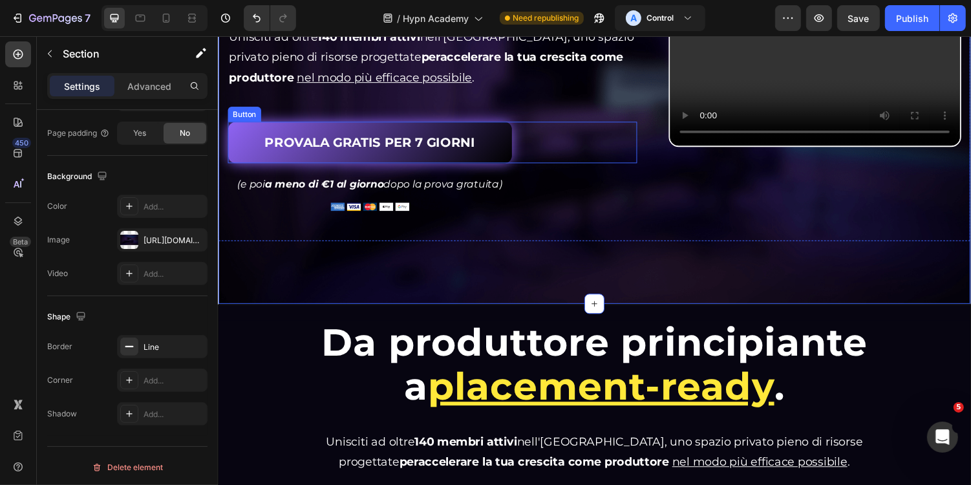
scroll to position [197, 0]
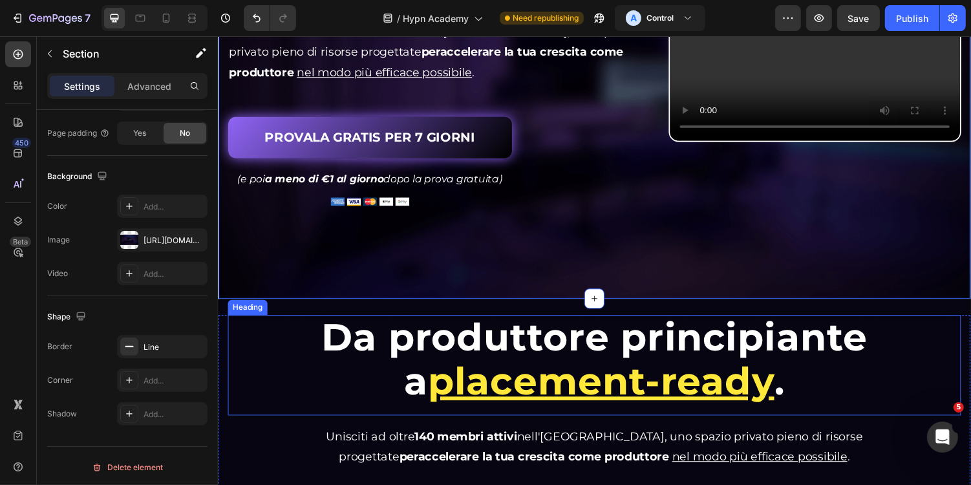
click at [625, 369] on span "Da produttore principiante" at bounding box center [604, 345] width 563 height 47
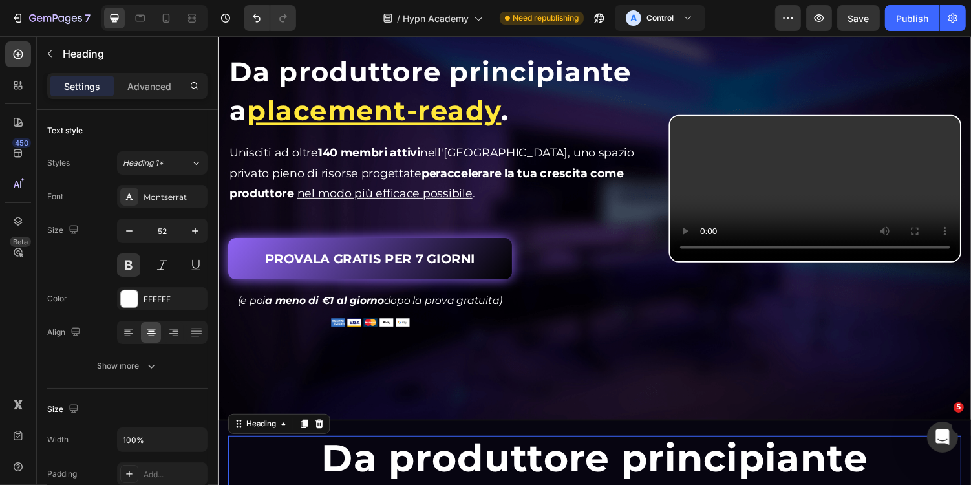
scroll to position [17, 0]
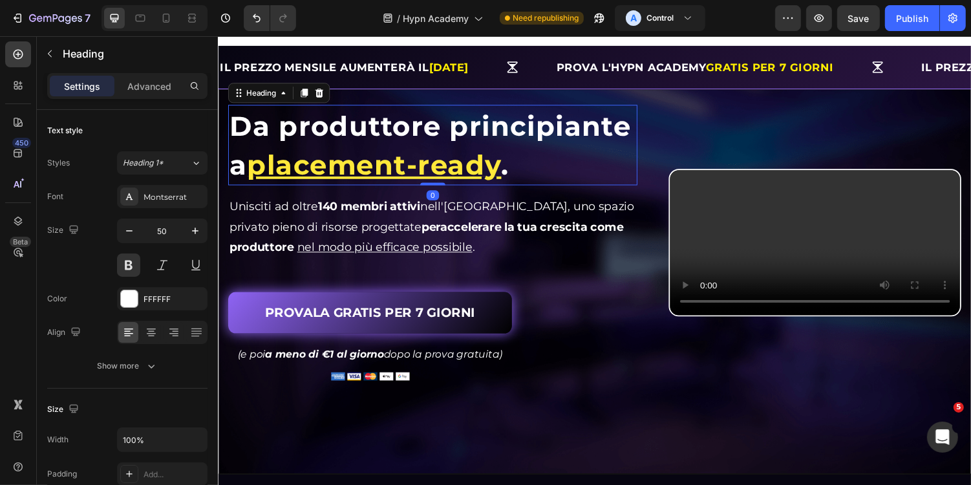
click at [474, 185] on u "placement-ready" at bounding box center [378, 168] width 262 height 34
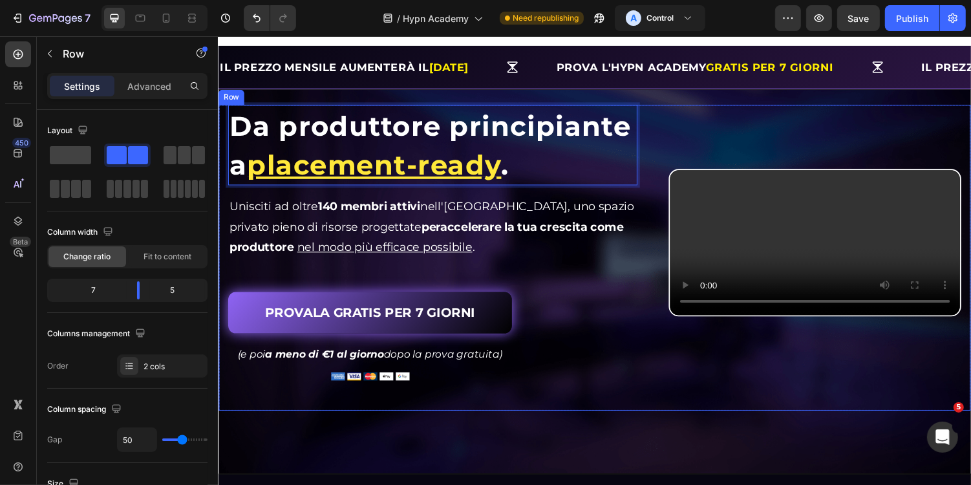
click at [690, 143] on div "Video" at bounding box center [831, 248] width 301 height 284
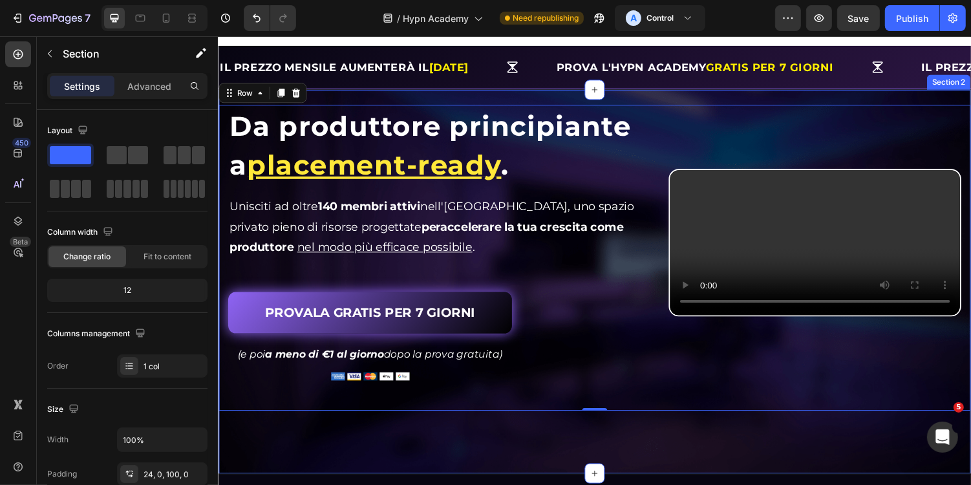
click at [359, 92] on div "⁠⁠⁠⁠⁠⁠⁠ Da produttore principiante a placement-ready . Heading Da produttore pr…" at bounding box center [605, 288] width 776 height 396
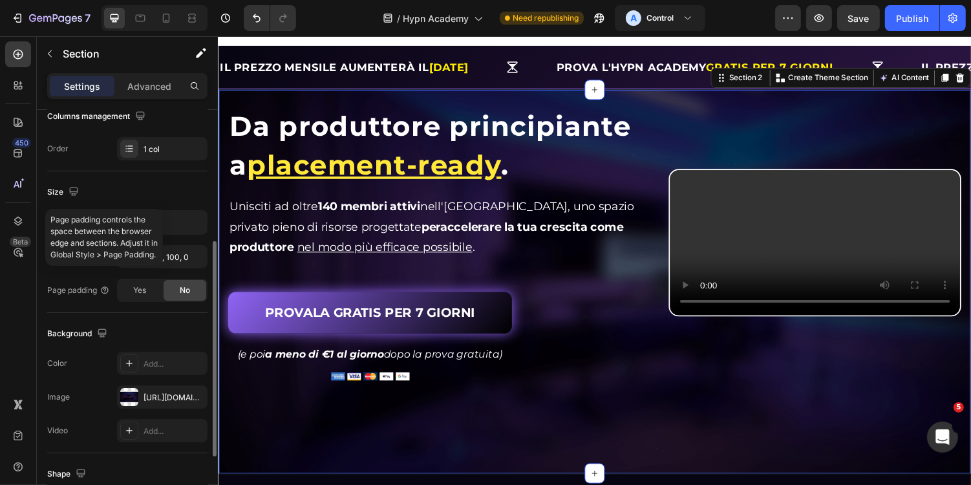
scroll to position [235, 0]
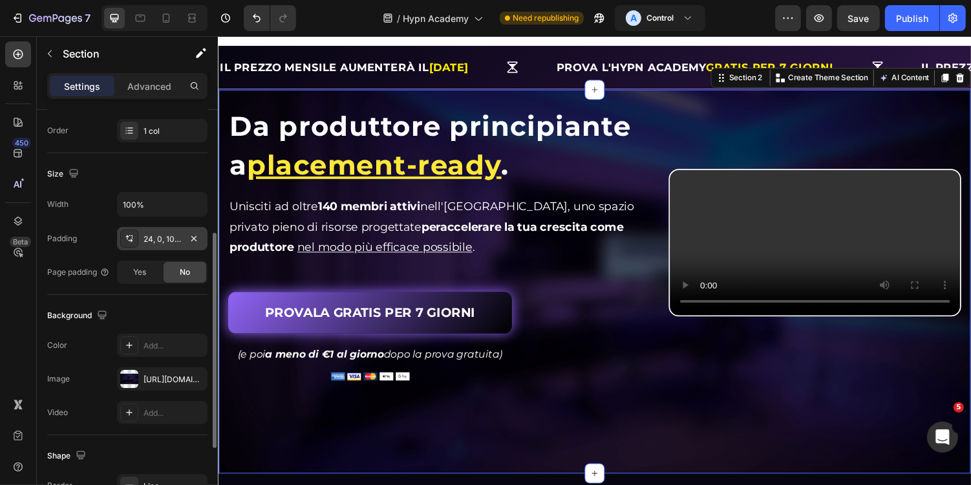
click at [169, 243] on div "24, 0, 100, 0" at bounding box center [162, 238] width 90 height 23
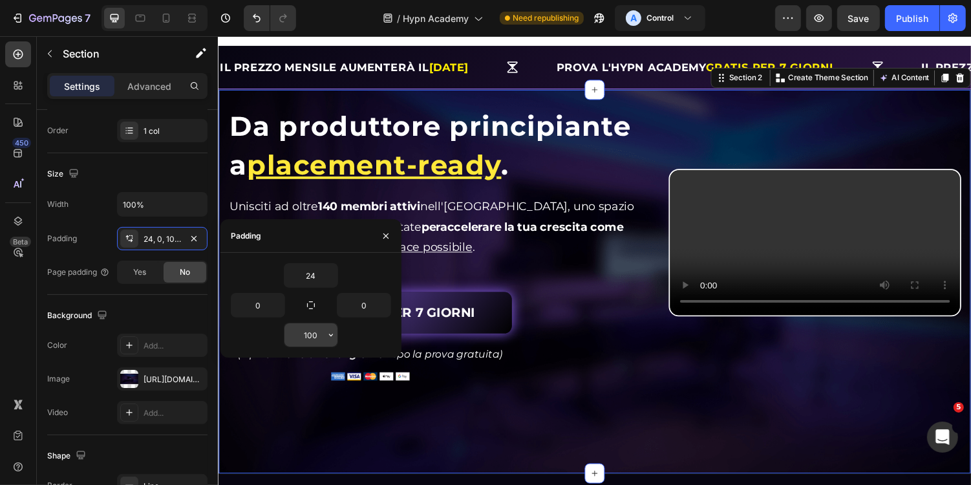
click at [313, 330] on input "100" at bounding box center [310, 334] width 53 height 23
click at [317, 341] on input "100" at bounding box center [310, 334] width 53 height 23
type input "24"
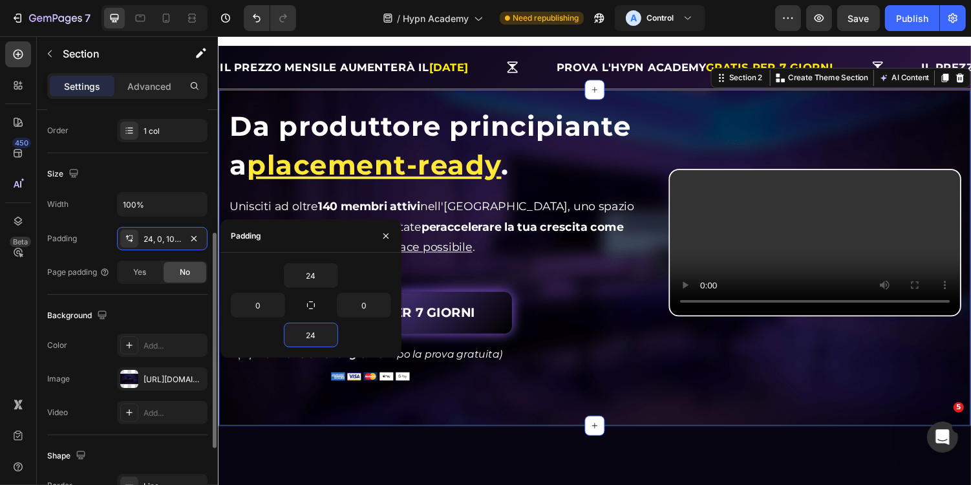
click at [163, 315] on div "Background" at bounding box center [127, 315] width 160 height 21
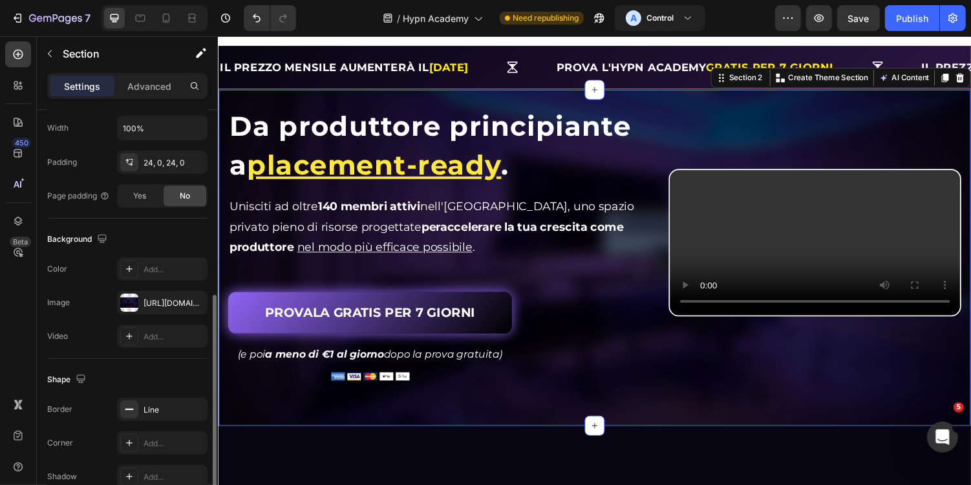
scroll to position [336, 0]
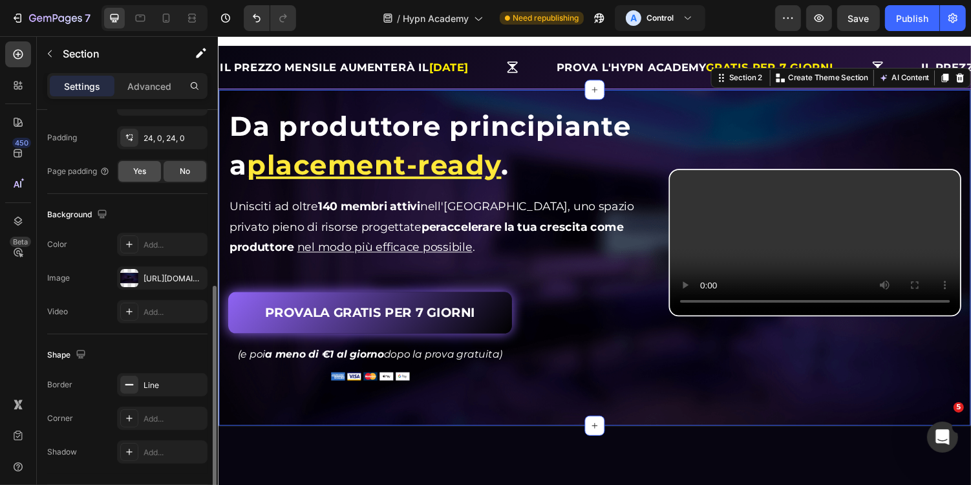
click at [147, 168] on div "Yes" at bounding box center [139, 171] width 43 height 21
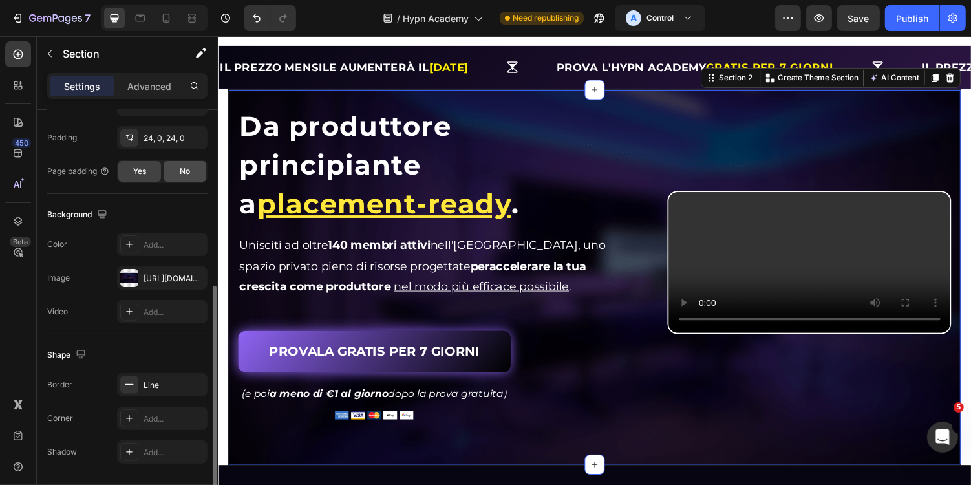
click at [185, 173] on span "No" at bounding box center [185, 171] width 10 height 12
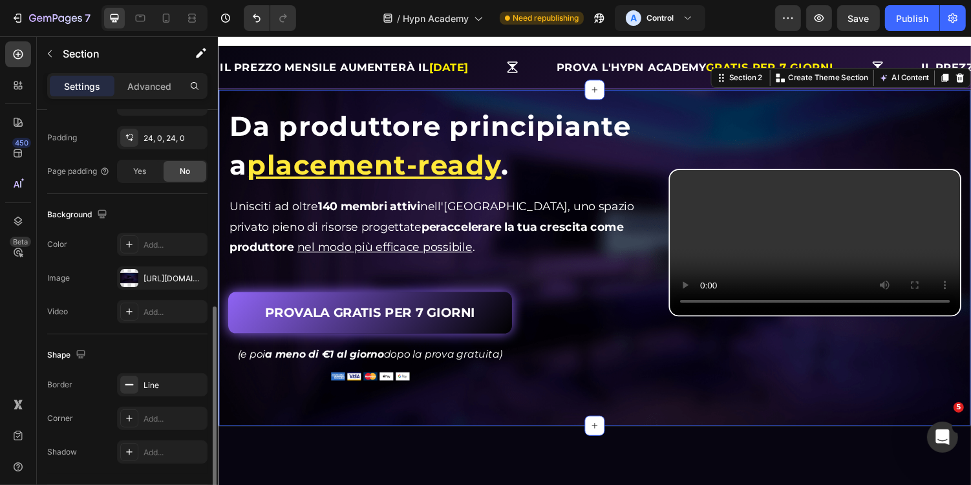
scroll to position [374, 0]
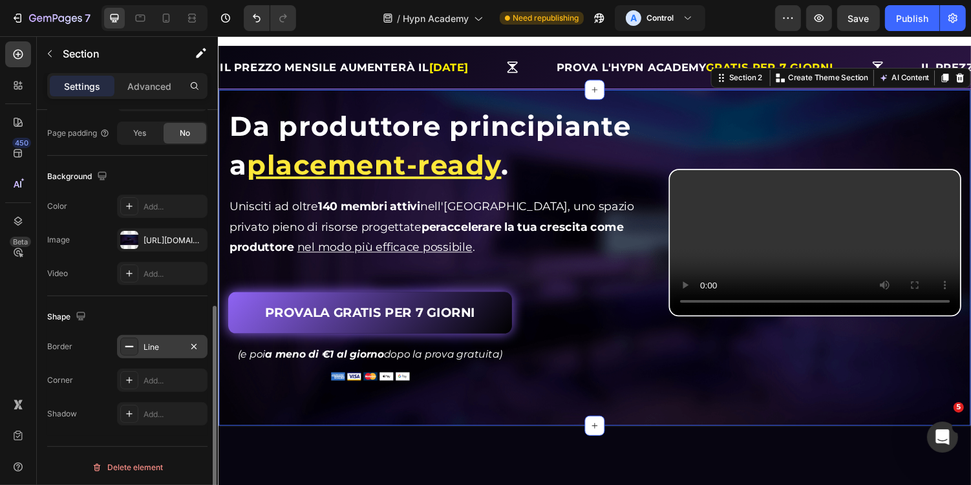
click at [175, 335] on div "Line" at bounding box center [162, 346] width 90 height 23
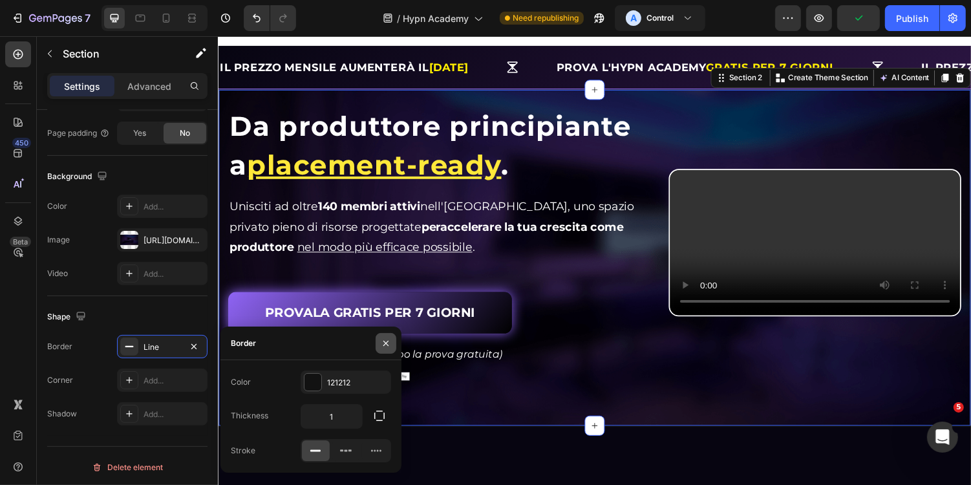
click at [387, 347] on icon "button" at bounding box center [386, 343] width 10 height 10
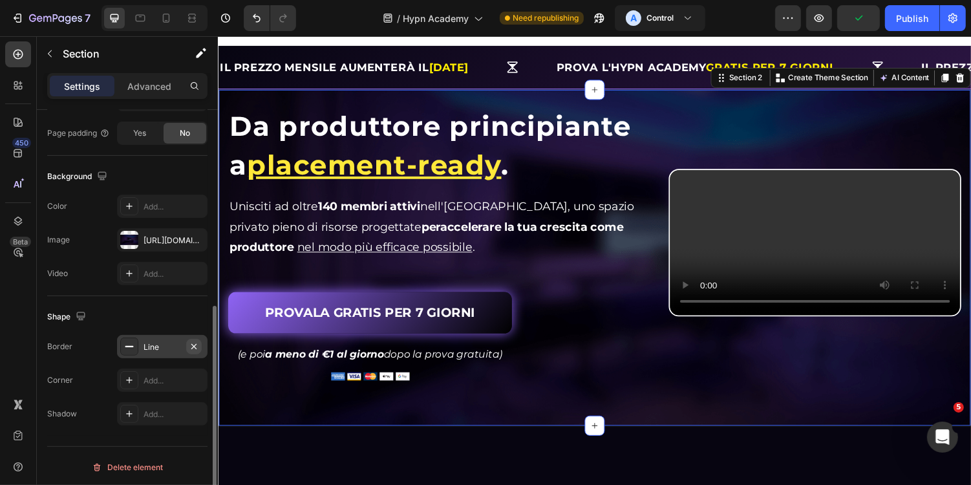
click at [198, 343] on icon "button" at bounding box center [194, 346] width 10 height 10
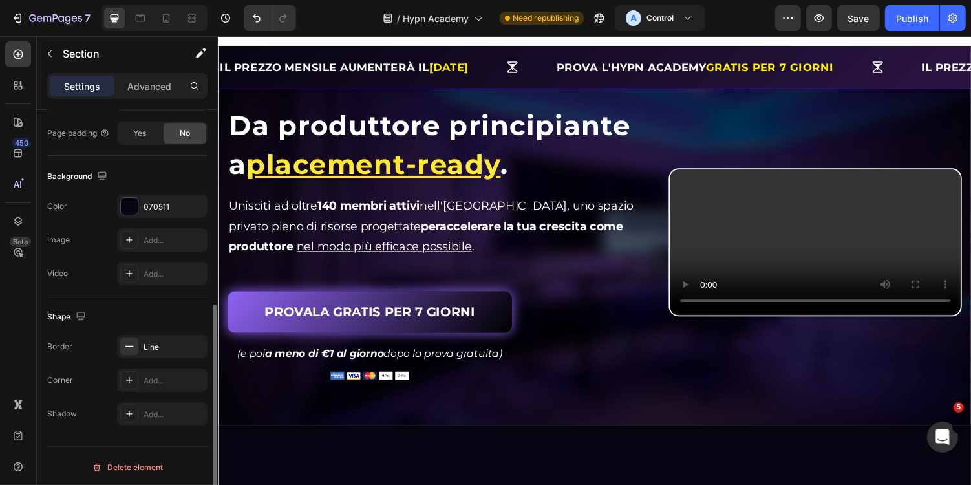
click at [445, 430] on div "⁠⁠⁠⁠⁠⁠⁠ Da produttore principiante a placement-ready . Heading Da produttore pr…" at bounding box center [605, 263] width 776 height 346
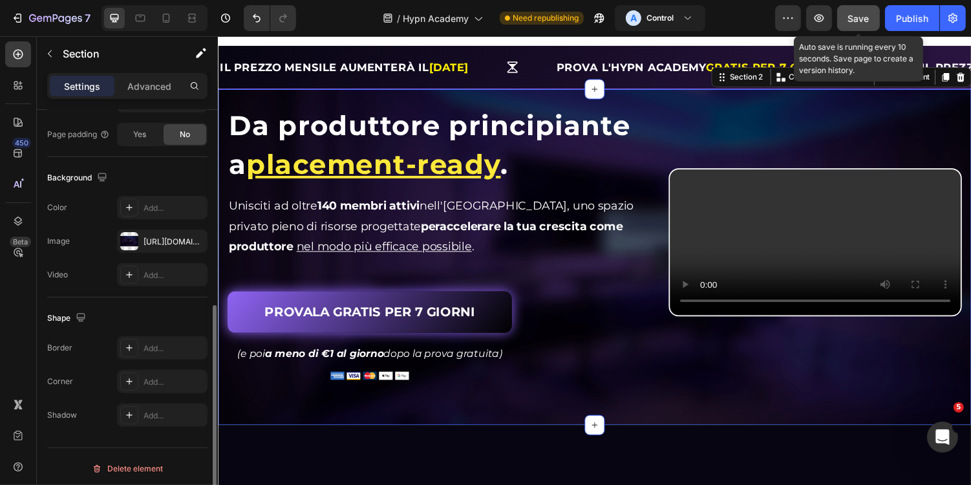
click at [847, 17] on button "Save" at bounding box center [858, 18] width 43 height 26
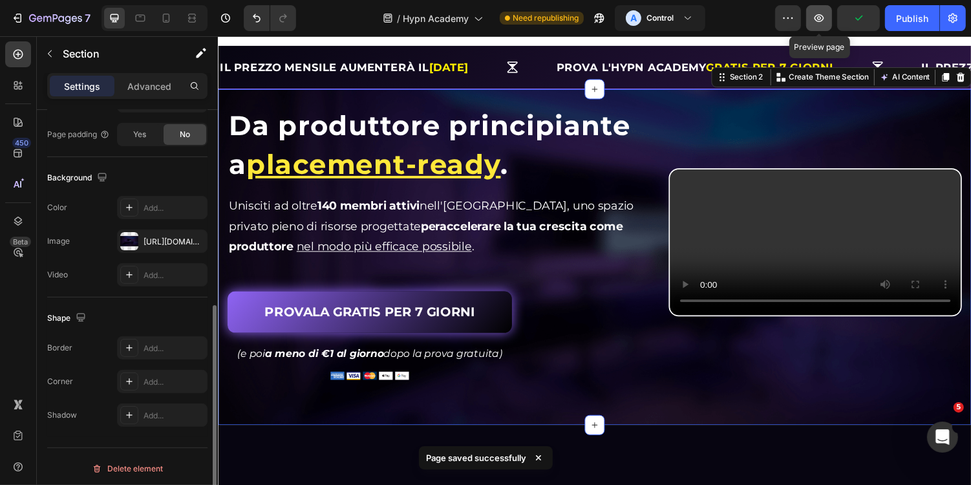
click at [822, 21] on icon "button" at bounding box center [819, 18] width 10 height 8
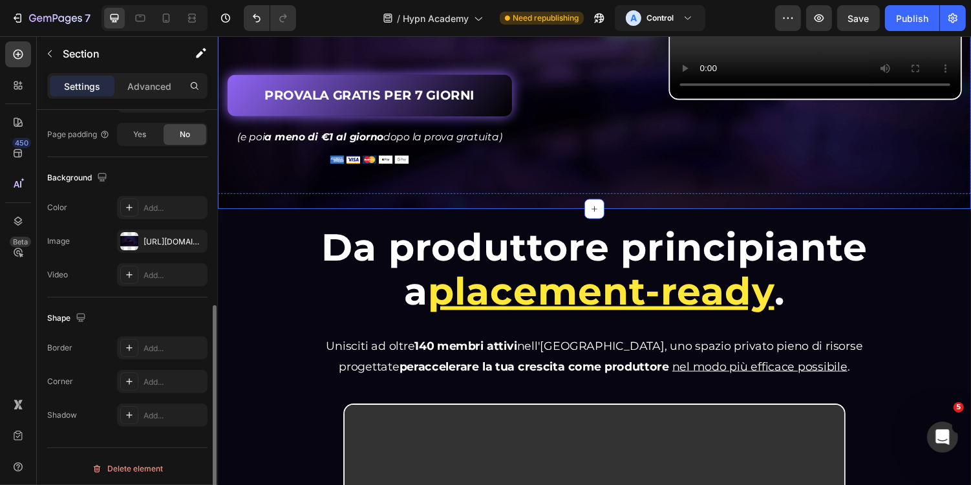
scroll to position [251, 0]
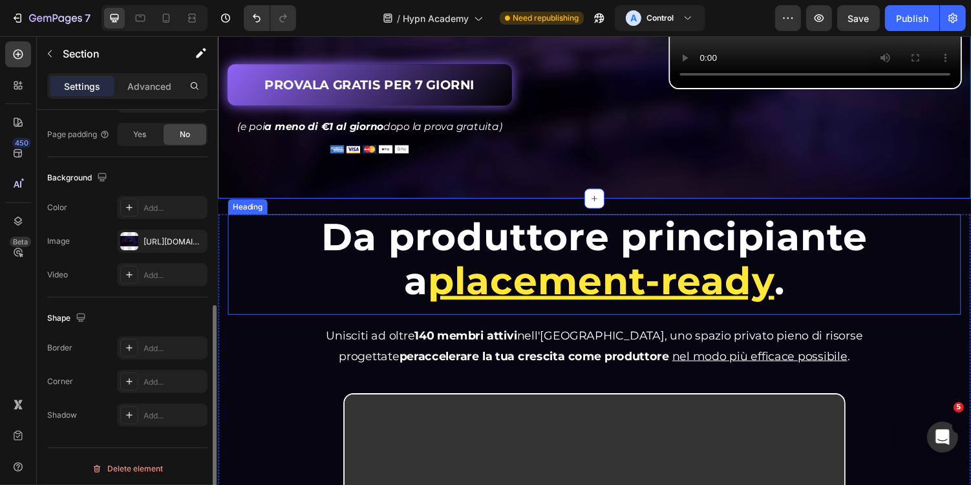
click at [372, 220] on span "Da produttore principiante" at bounding box center [604, 241] width 563 height 47
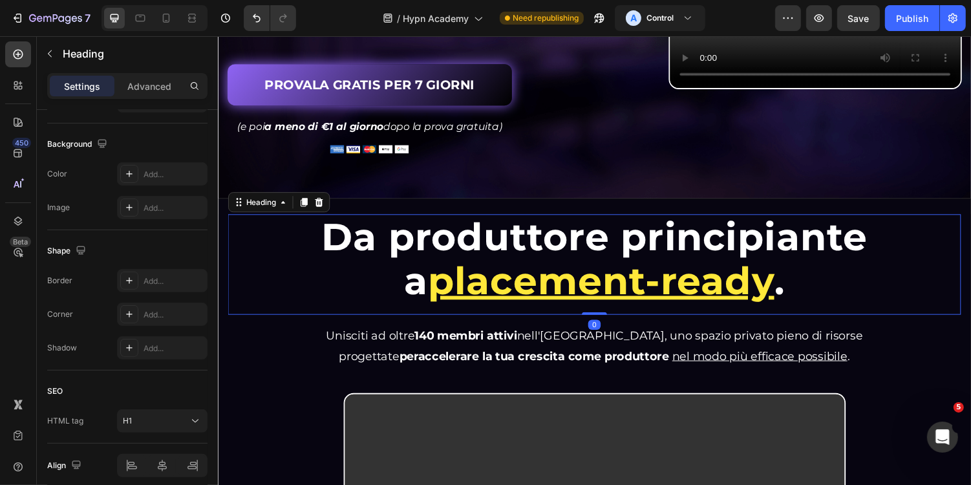
scroll to position [0, 0]
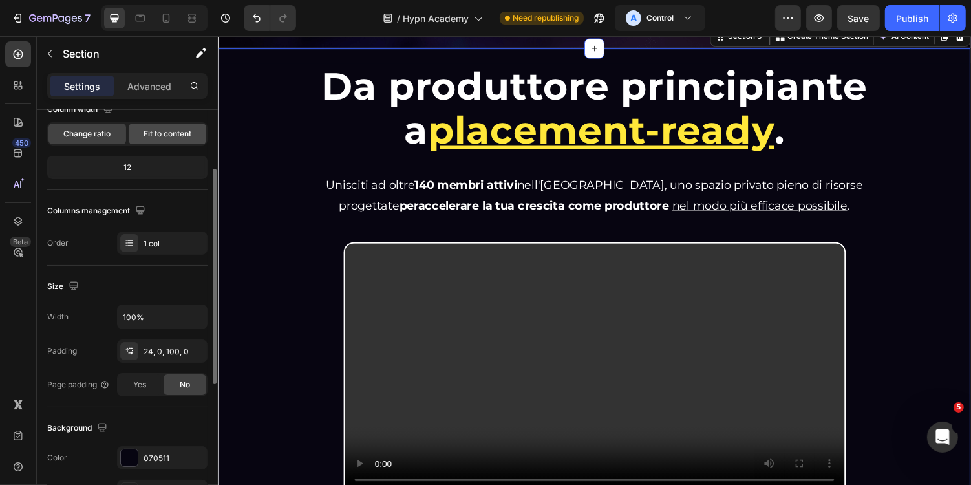
scroll to position [136, 0]
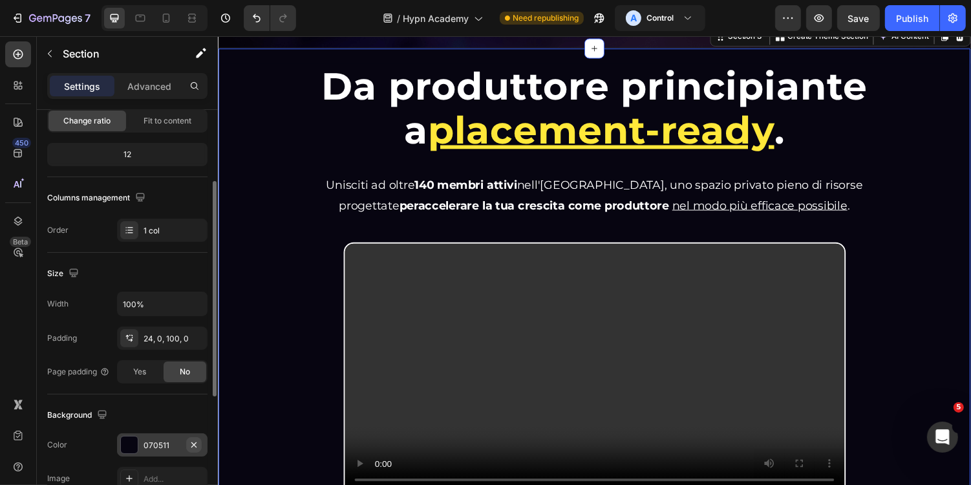
click at [193, 440] on icon "button" at bounding box center [194, 444] width 10 height 10
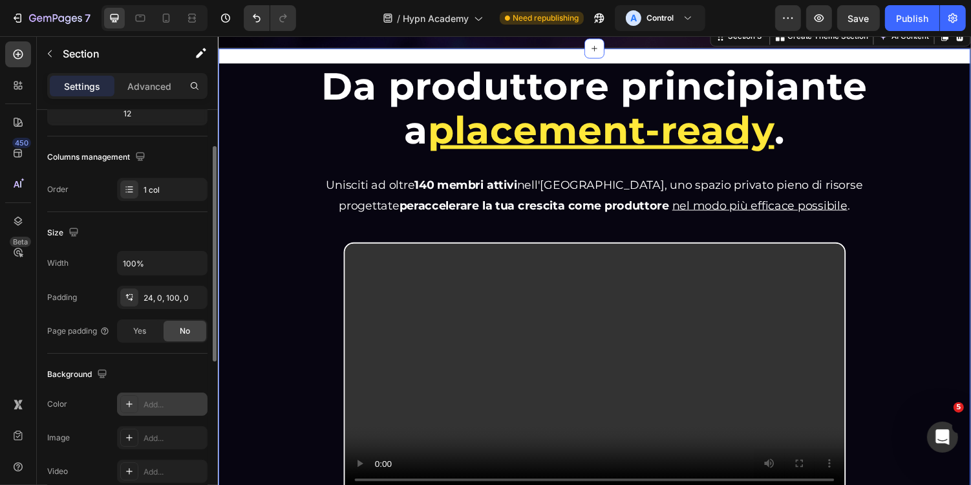
scroll to position [178, 0]
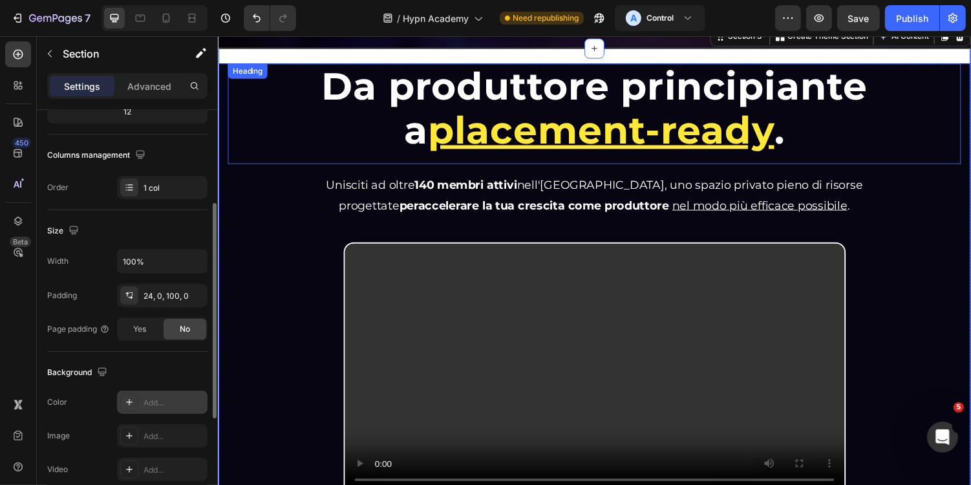
click at [287, 128] on h1 "Da produttore principiante a placement-ready ." at bounding box center [605, 110] width 658 height 94
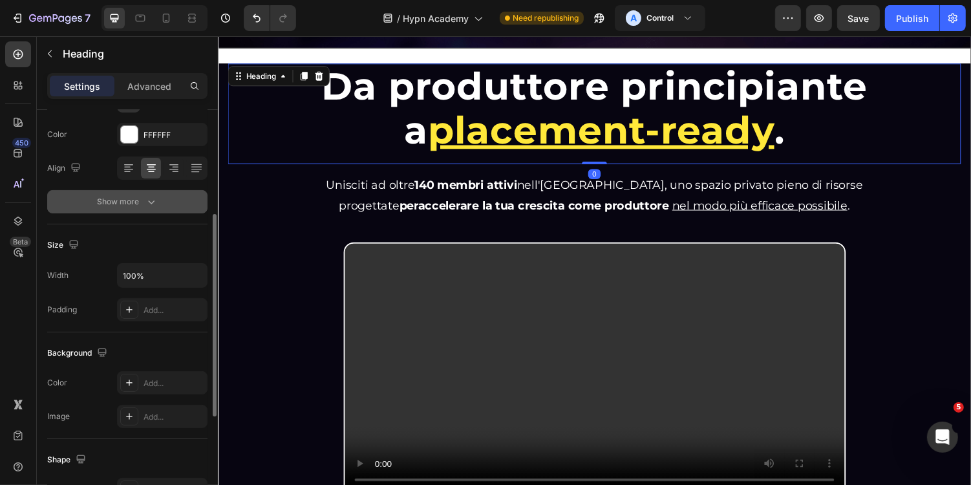
scroll to position [324, 0]
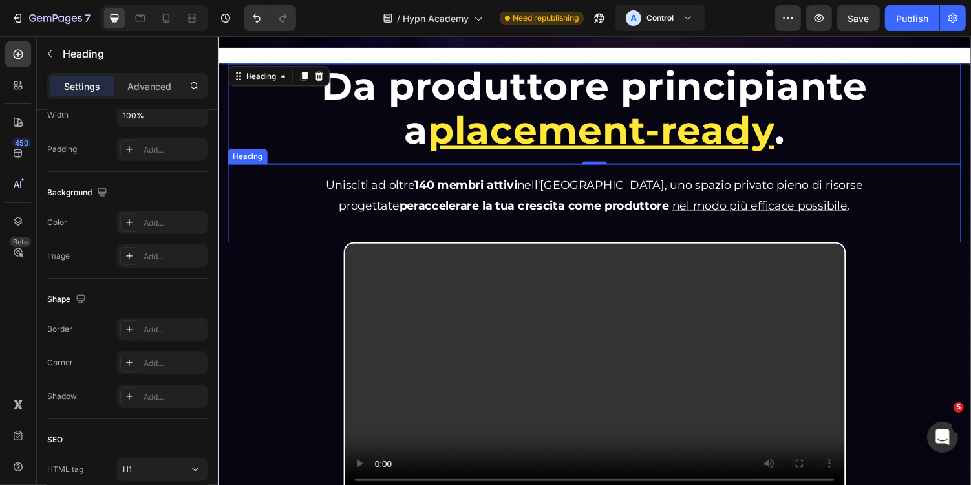
click at [302, 206] on div "Unisciti ad oltre 140 membri attivi nell'Hypn Academy, uno spazio privato pieno…" at bounding box center [605, 207] width 755 height 81
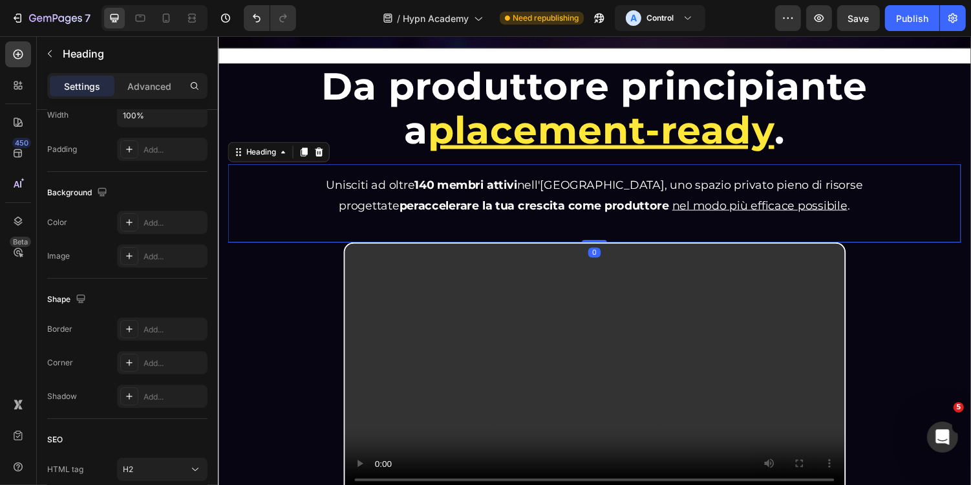
click at [281, 161] on div "Heading" at bounding box center [280, 154] width 105 height 21
click at [275, 156] on div "Heading" at bounding box center [262, 155] width 36 height 12
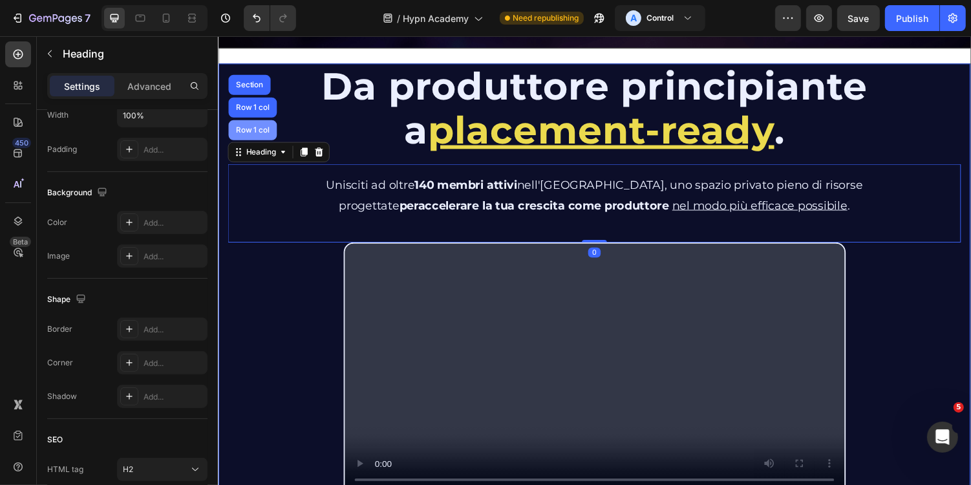
click at [253, 125] on div "Row 1 col" at bounding box center [253, 132] width 50 height 21
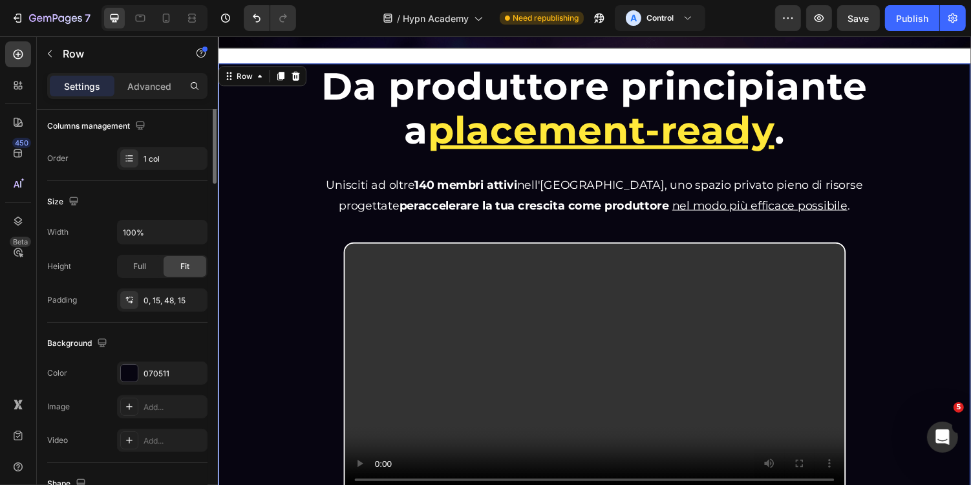
scroll to position [301, 0]
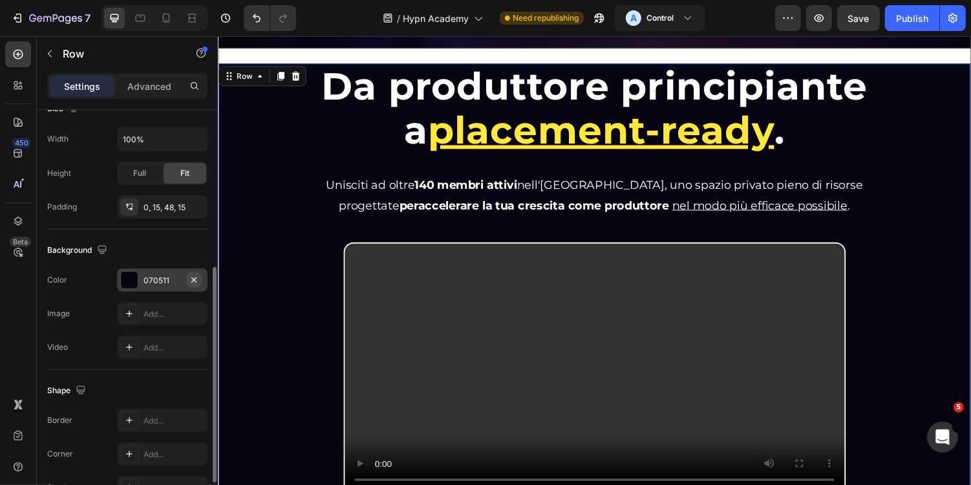
click at [199, 276] on button "button" at bounding box center [194, 280] width 16 height 16
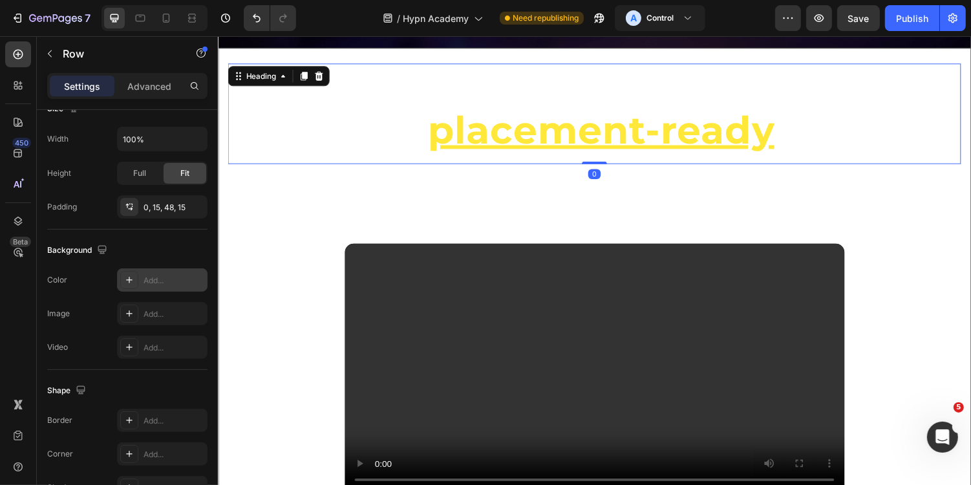
click at [319, 133] on h1 "Da produttore principiante a placement-ready ." at bounding box center [605, 110] width 658 height 94
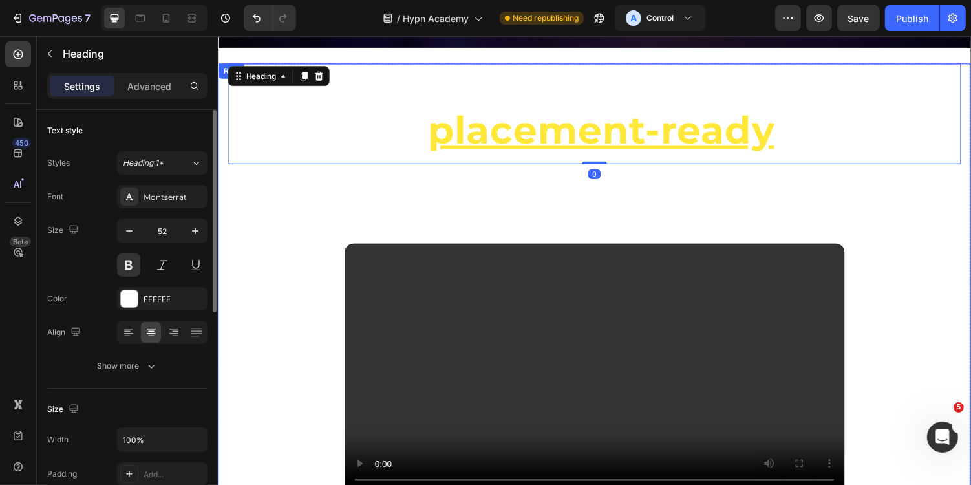
click at [221, 252] on div "Da produttore principiante a placement-ready . Heading 0 Da produttore principi…" at bounding box center [605, 300] width 774 height 475
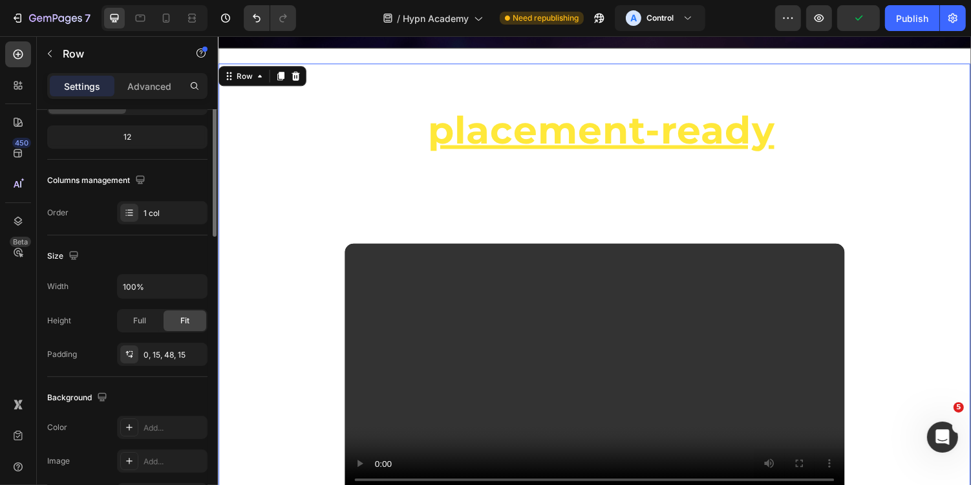
scroll to position [241, 0]
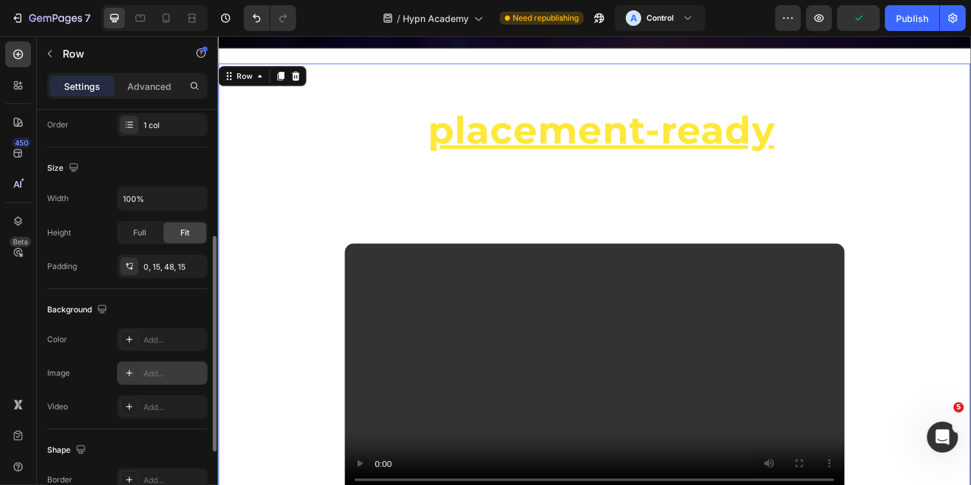
click at [162, 368] on div "Add..." at bounding box center [173, 374] width 61 height 12
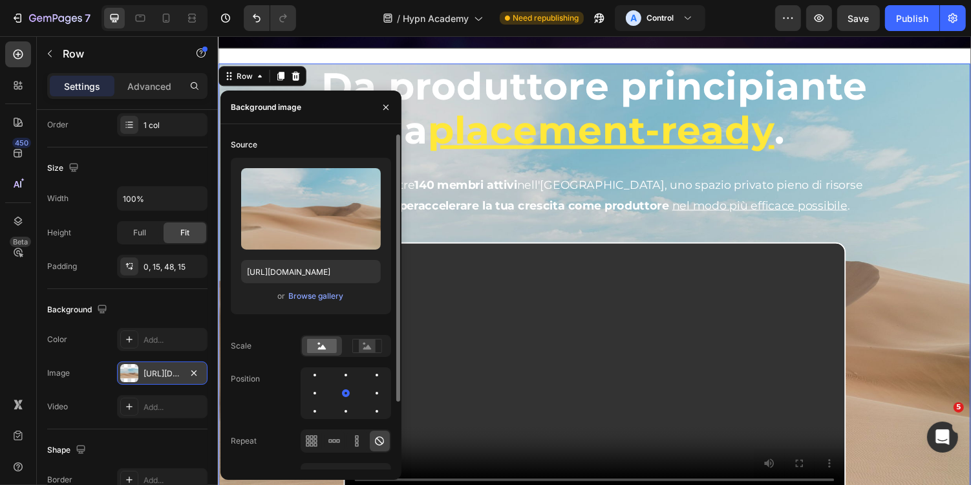
click at [305, 288] on div "or Browse gallery" at bounding box center [311, 296] width 140 height 16
click at [318, 295] on div "Browse gallery" at bounding box center [315, 296] width 55 height 12
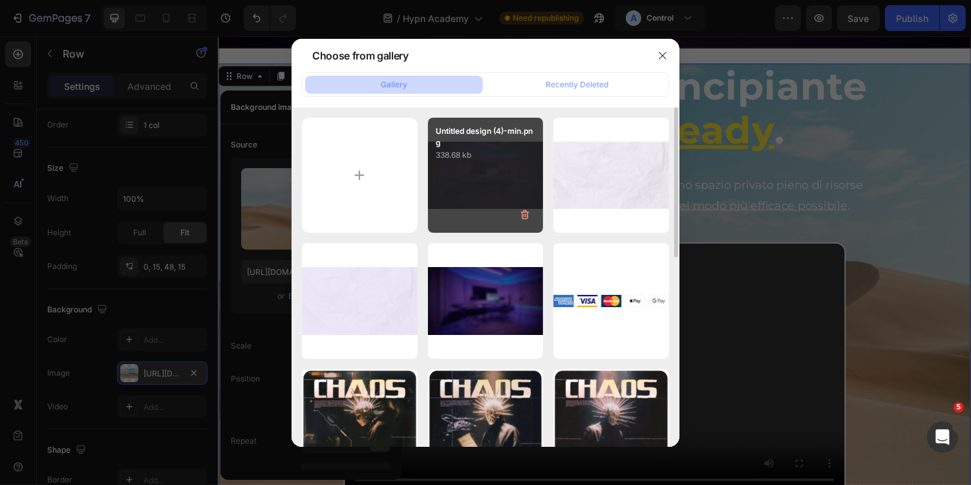
click at [463, 154] on p "338.68 kb" at bounding box center [486, 155] width 100 height 13
type input "https://cdn.shopify.com/s/files/1/0669/2824/7049/files/gempages_491410533749097…"
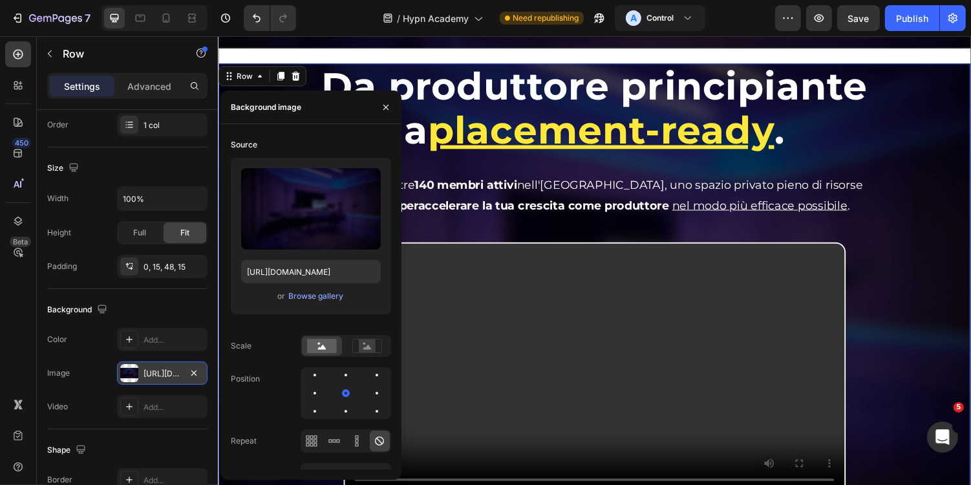
click at [891, 283] on div "Da produttore principiante a placement-ready . Heading Da produttore principian…" at bounding box center [605, 285] width 755 height 444
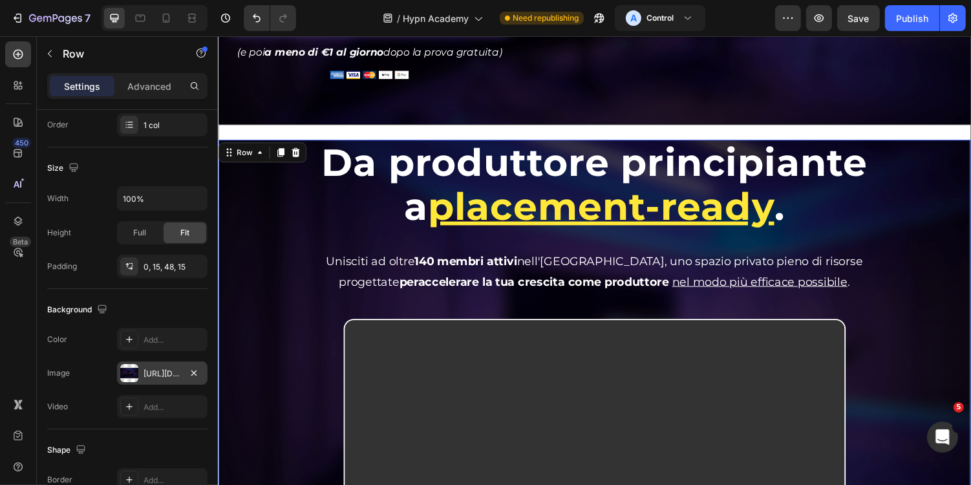
scroll to position [326, 0]
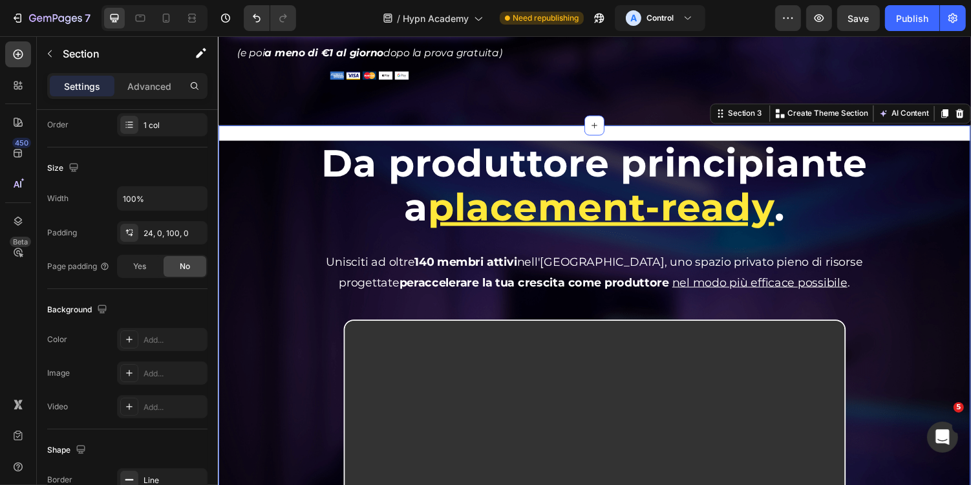
click at [755, 134] on div "Da produttore principiante a placement-ready . Heading Da produttore principian…" at bounding box center [605, 455] width 776 height 657
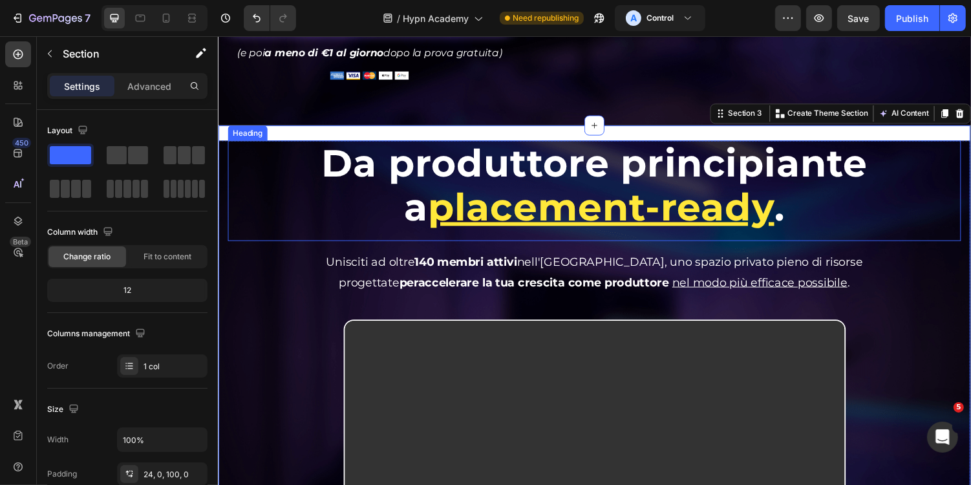
click at [286, 160] on h1 "Da produttore principiante a placement-ready ." at bounding box center [605, 190] width 658 height 94
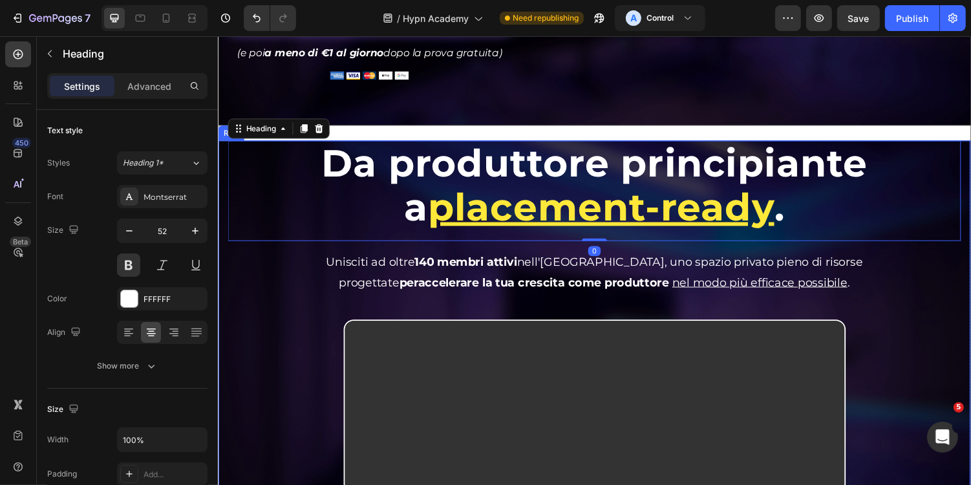
click at [223, 198] on div "Da produttore principiante a placement-ready . Heading 0 Da produttore principi…" at bounding box center [605, 380] width 774 height 475
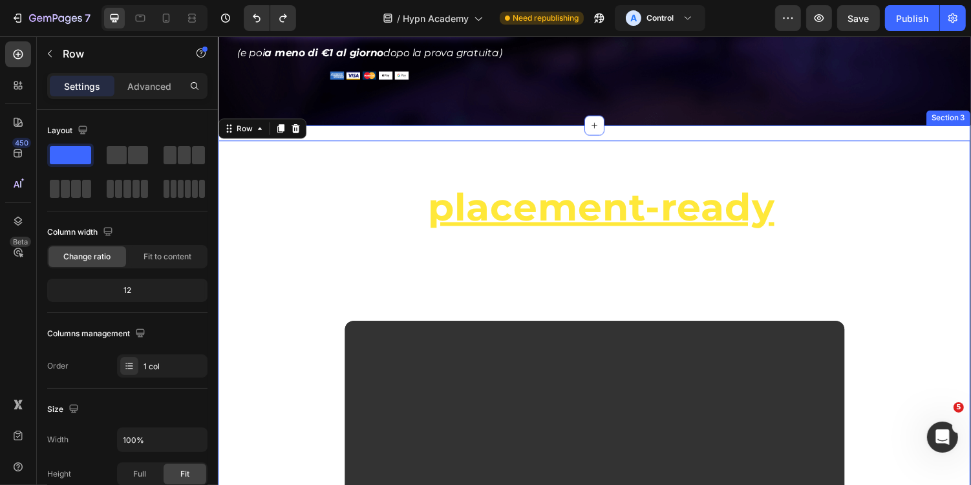
click at [327, 133] on div "Da produttore principiante a placement-ready . Heading Da produttore principian…" at bounding box center [605, 455] width 776 height 657
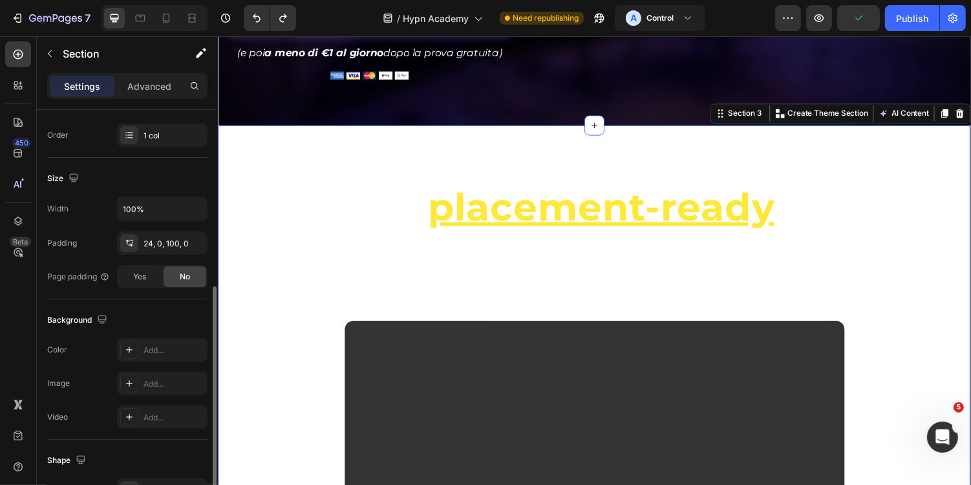
scroll to position [374, 0]
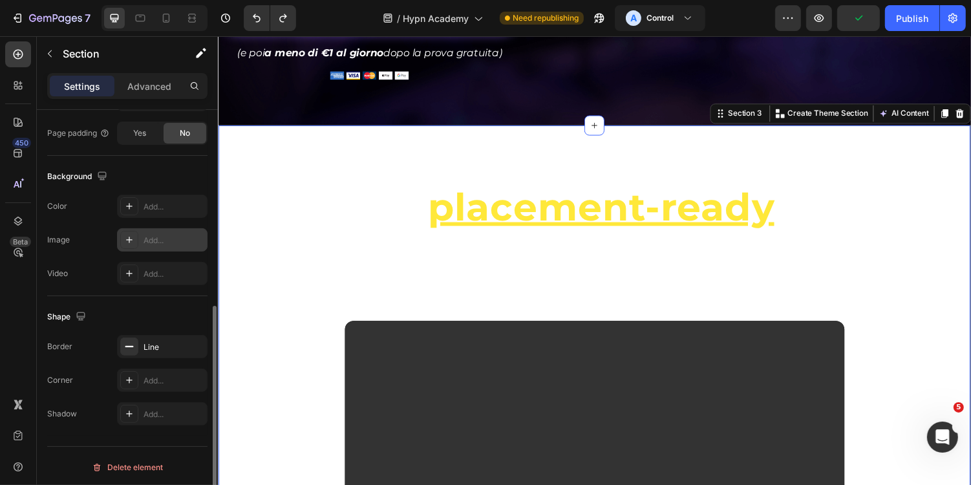
click at [159, 238] on div "Add..." at bounding box center [173, 241] width 61 height 12
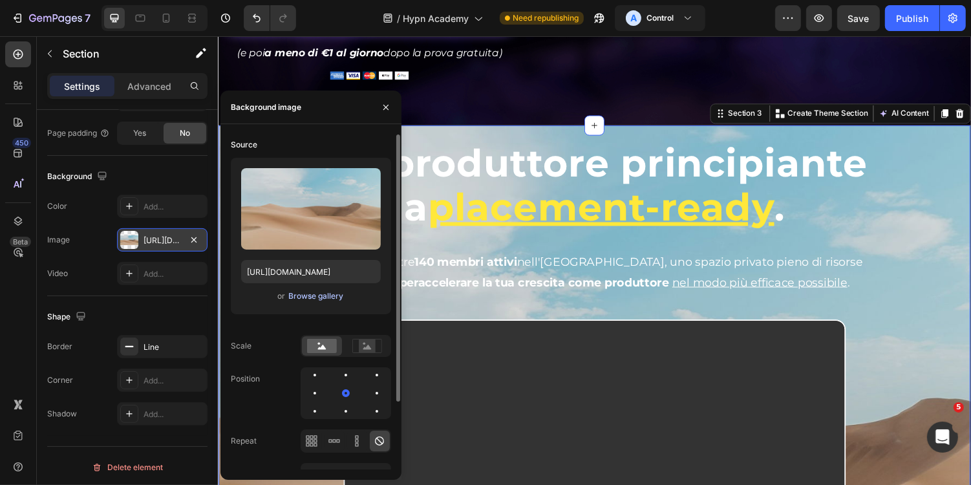
click at [299, 291] on div "Browse gallery" at bounding box center [315, 296] width 55 height 12
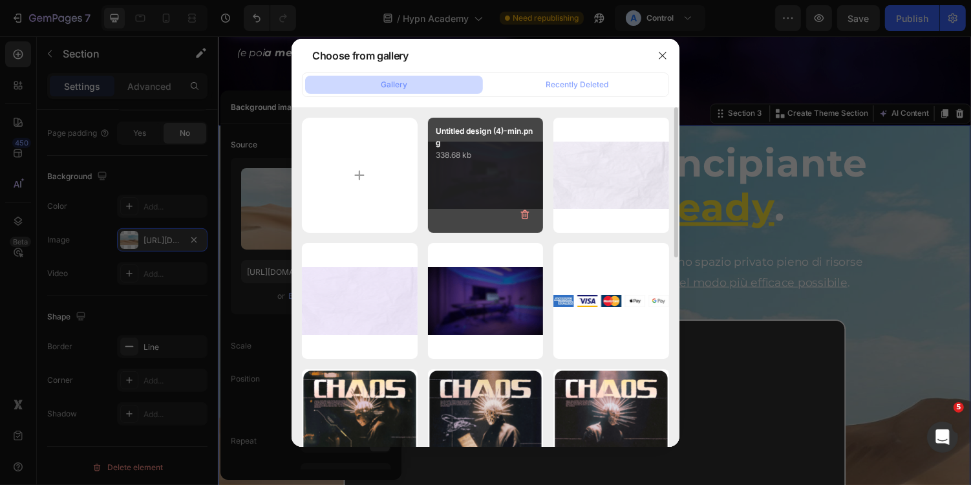
click at [469, 159] on p "338.68 kb" at bounding box center [486, 155] width 100 height 13
type input "https://cdn.shopify.com/s/files/1/0669/2824/7049/files/gempages_491410533749097…"
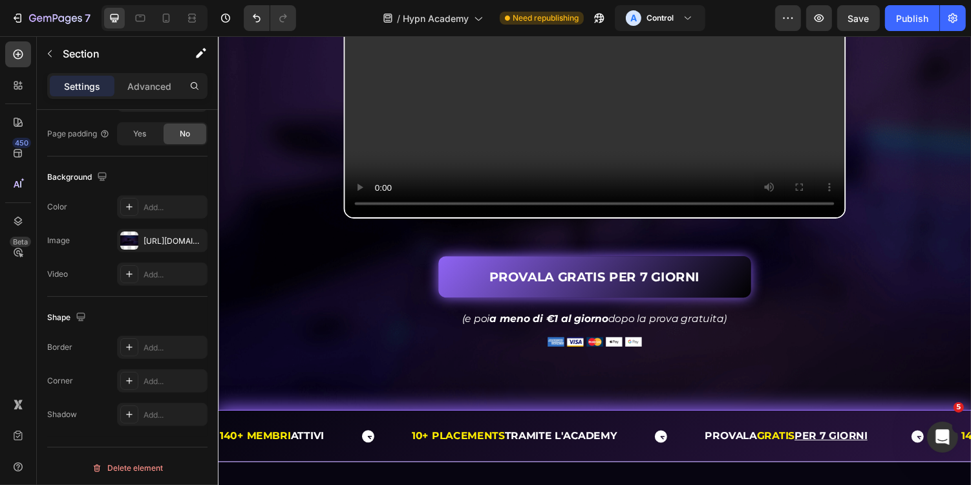
scroll to position [695, 0]
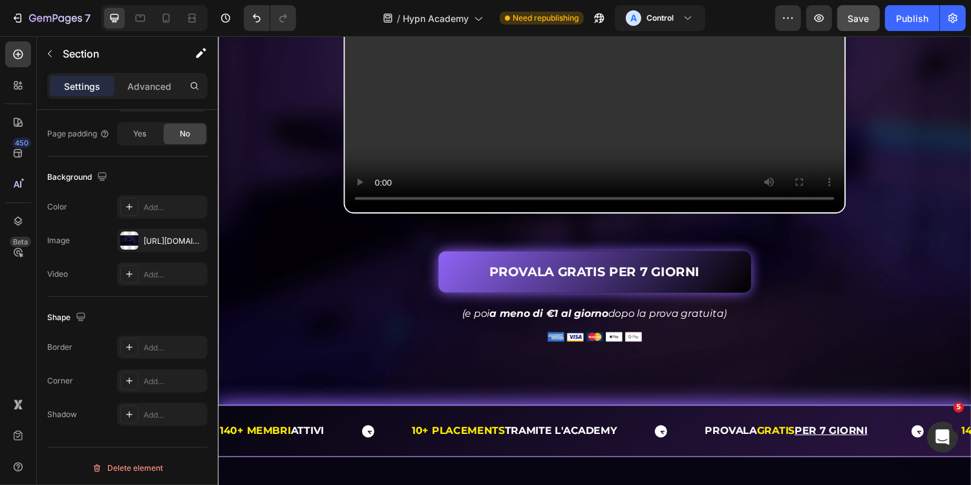
click at [867, 13] on span "Save" at bounding box center [858, 18] width 21 height 11
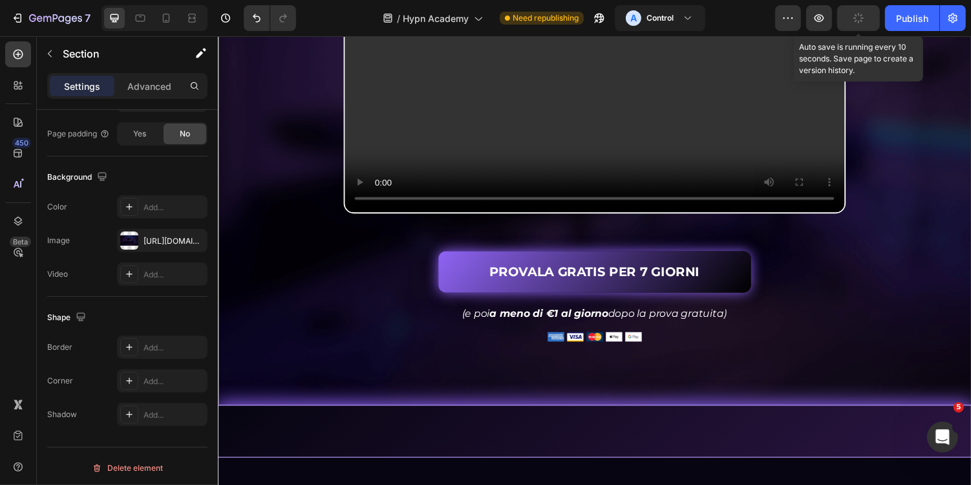
scroll to position [228, 0]
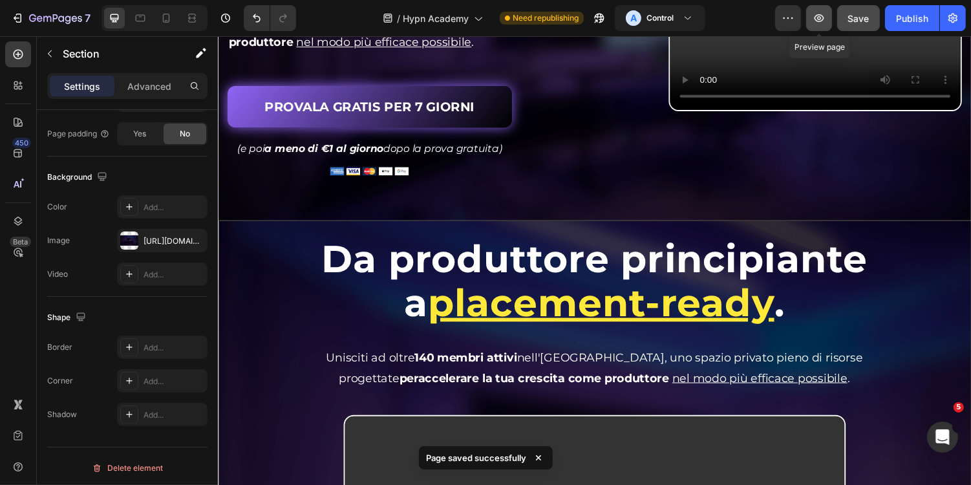
click at [821, 14] on icon "button" at bounding box center [818, 18] width 13 height 13
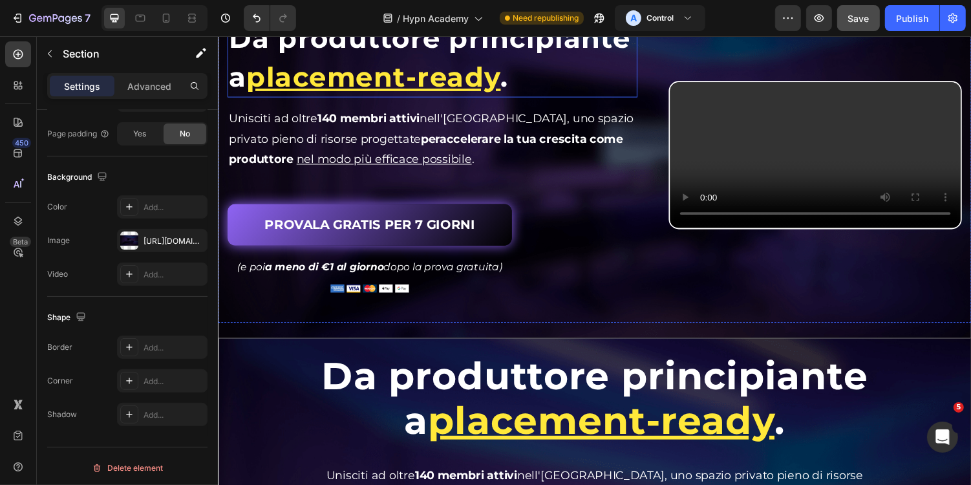
scroll to position [15, 0]
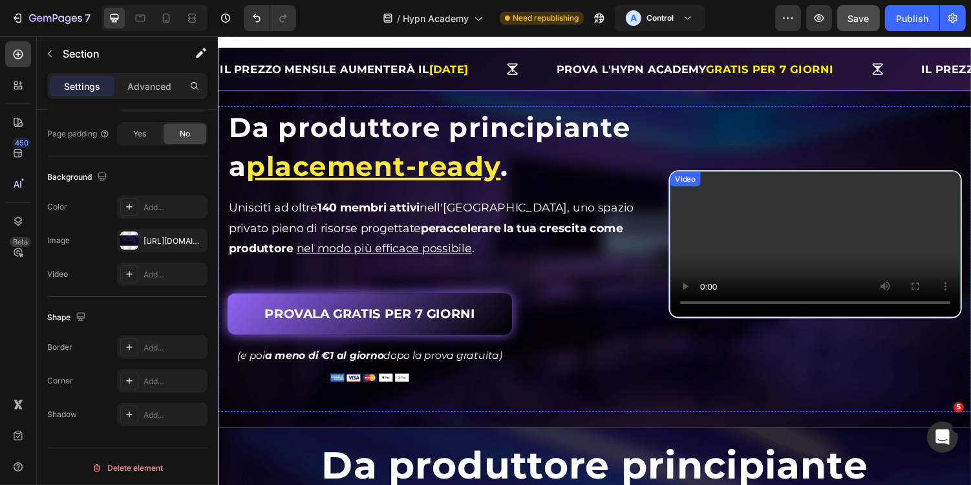
click at [716, 173] on div "Video" at bounding box center [832, 249] width 302 height 152
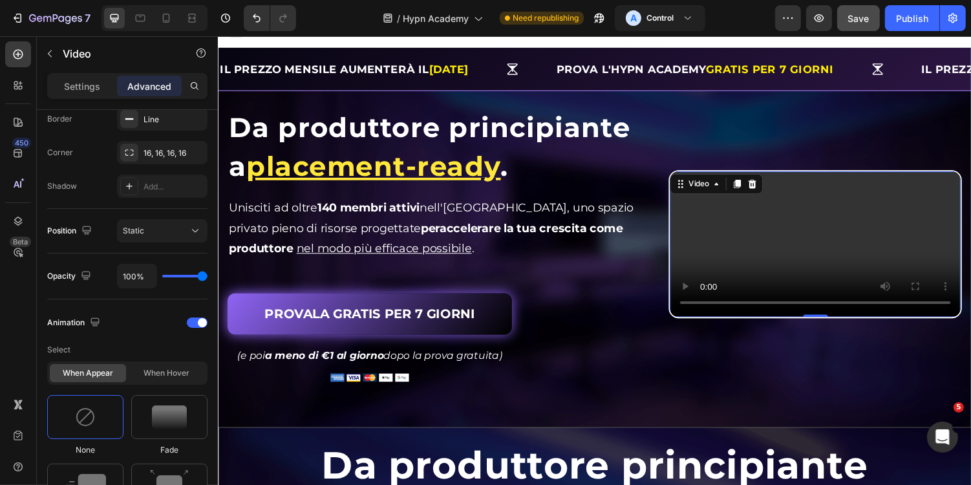
scroll to position [0, 0]
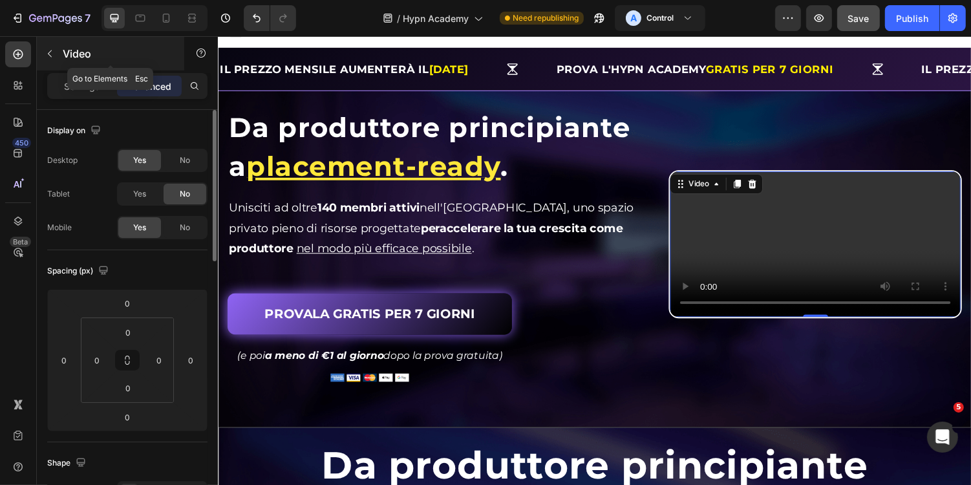
click at [84, 64] on div "Video" at bounding box center [110, 54] width 147 height 34
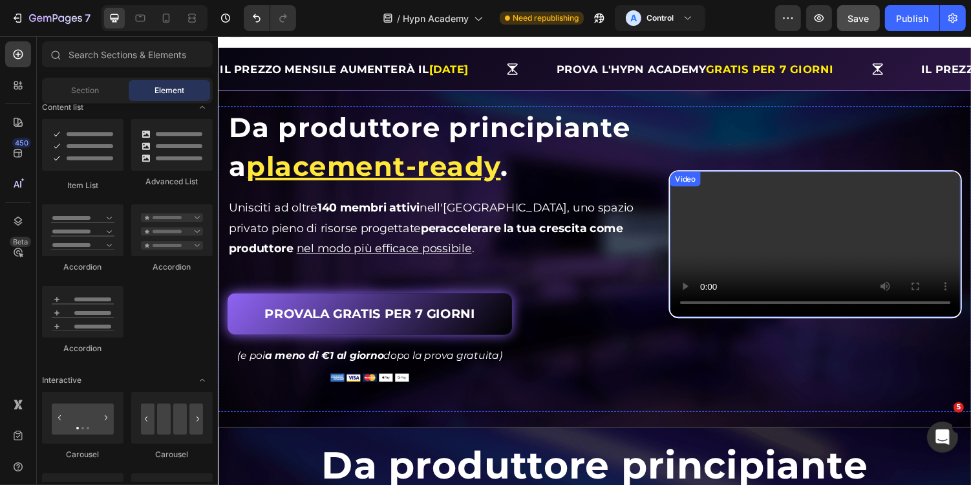
click at [716, 195] on video at bounding box center [832, 249] width 299 height 149
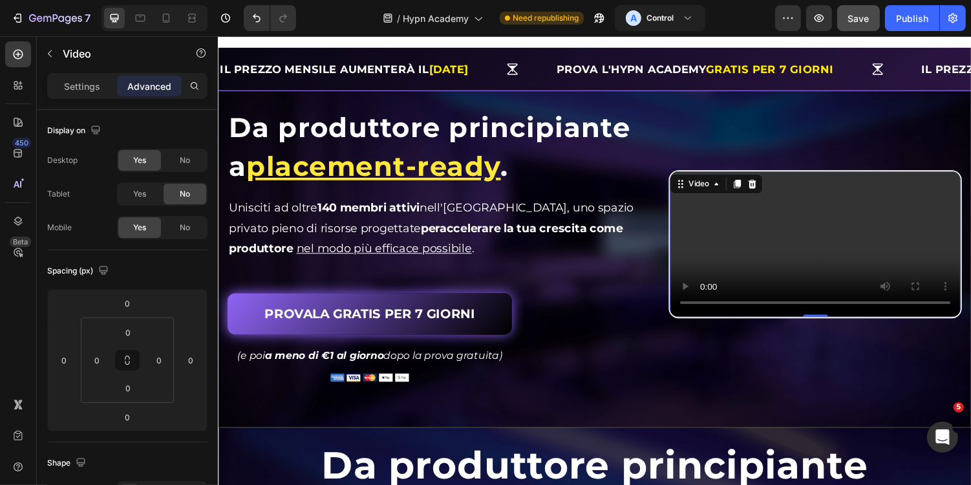
click at [98, 98] on div "Settings Advanced" at bounding box center [127, 86] width 160 height 26
click at [86, 92] on div "Settings" at bounding box center [82, 86] width 65 height 21
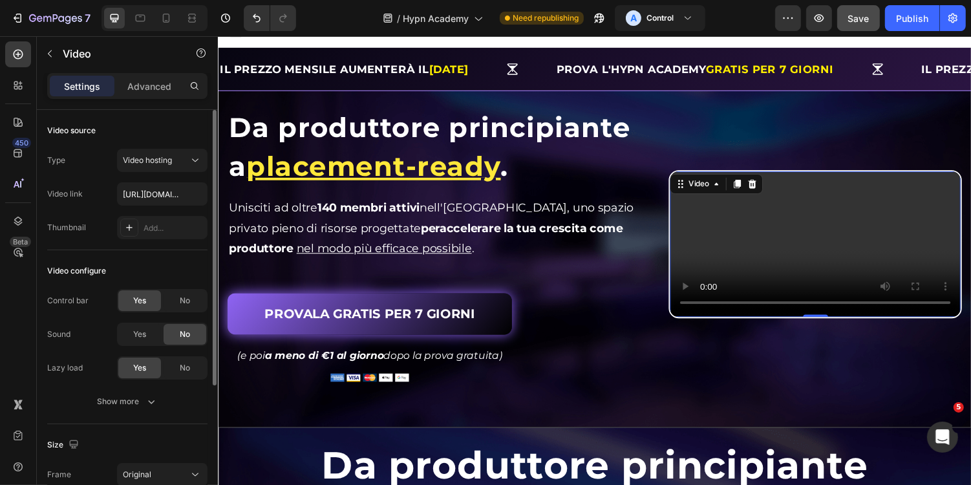
scroll to position [202, 0]
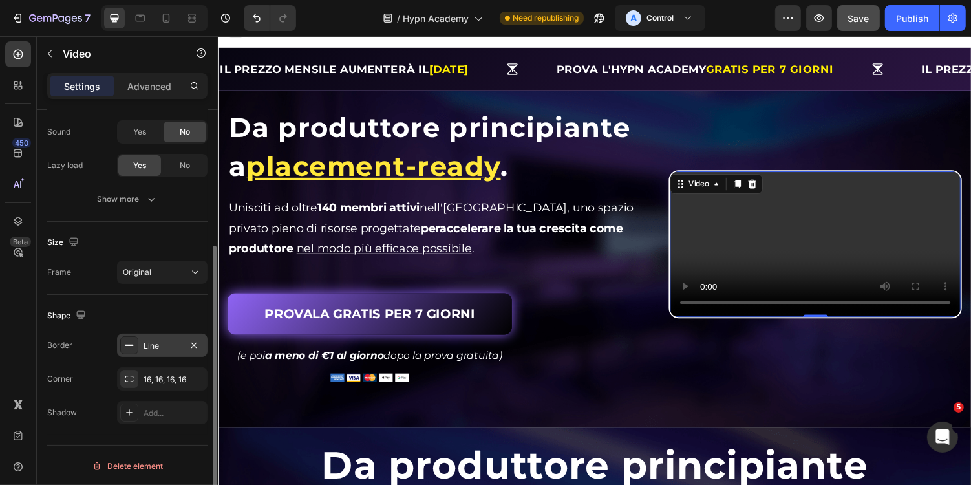
click at [160, 344] on div "Line" at bounding box center [161, 346] width 37 height 12
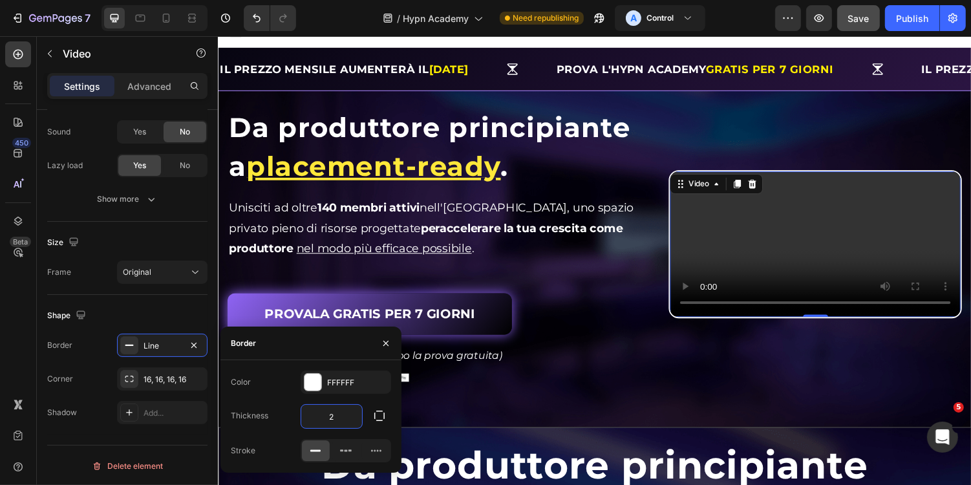
click at [347, 417] on input "2" at bounding box center [331, 416] width 61 height 23
type input "1"
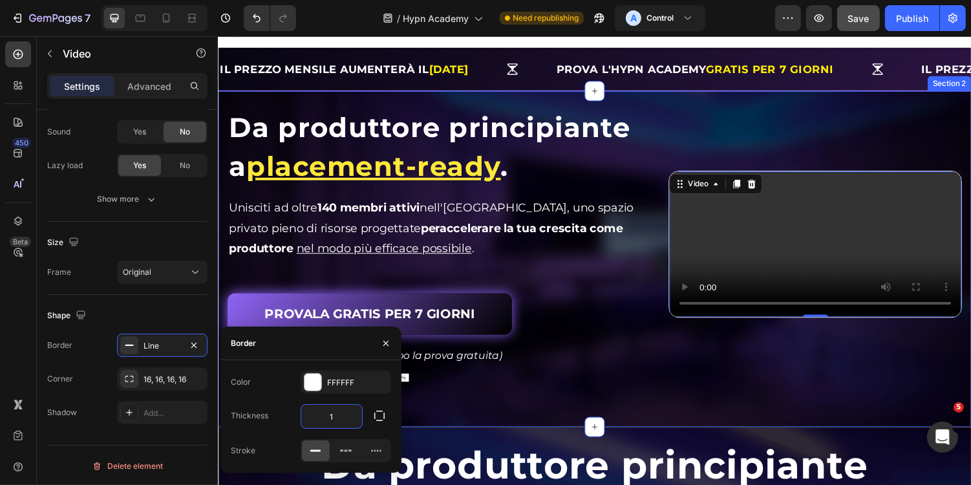
click at [584, 421] on div "Da produttore principiante a placement-ready . Heading Da produttore principian…" at bounding box center [605, 265] width 776 height 346
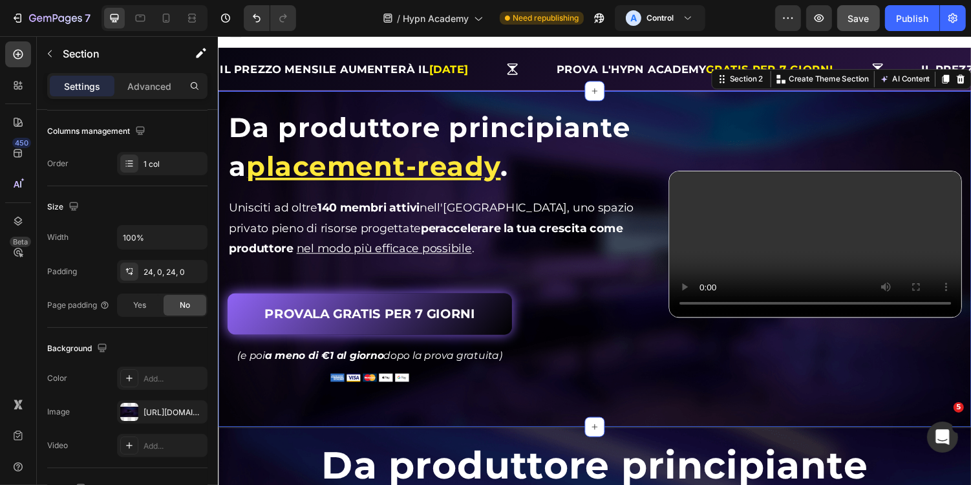
scroll to position [0, 0]
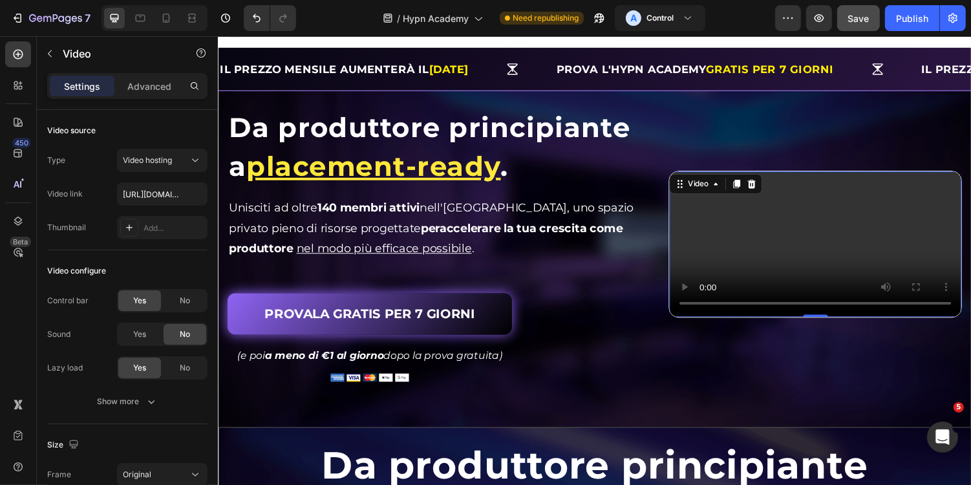
click at [717, 244] on video at bounding box center [832, 250] width 301 height 150
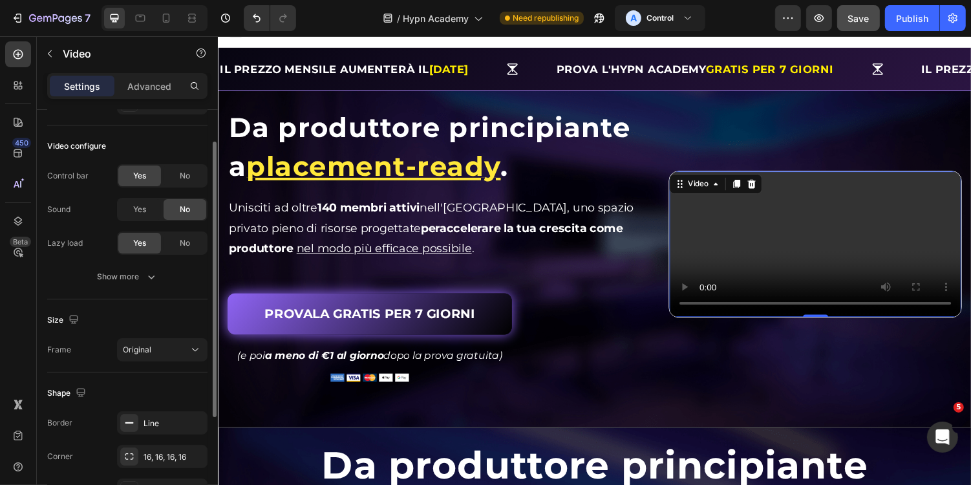
scroll to position [202, 0]
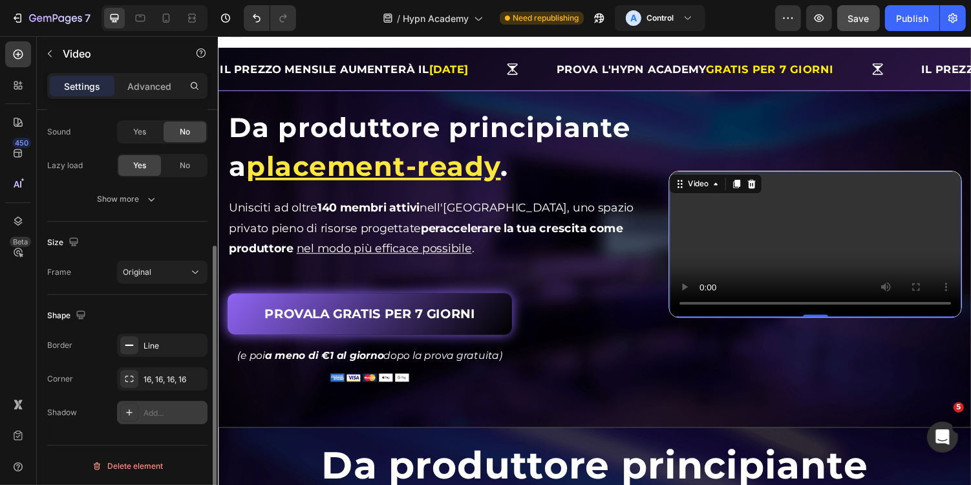
click at [154, 418] on div "Add..." at bounding box center [162, 412] width 90 height 23
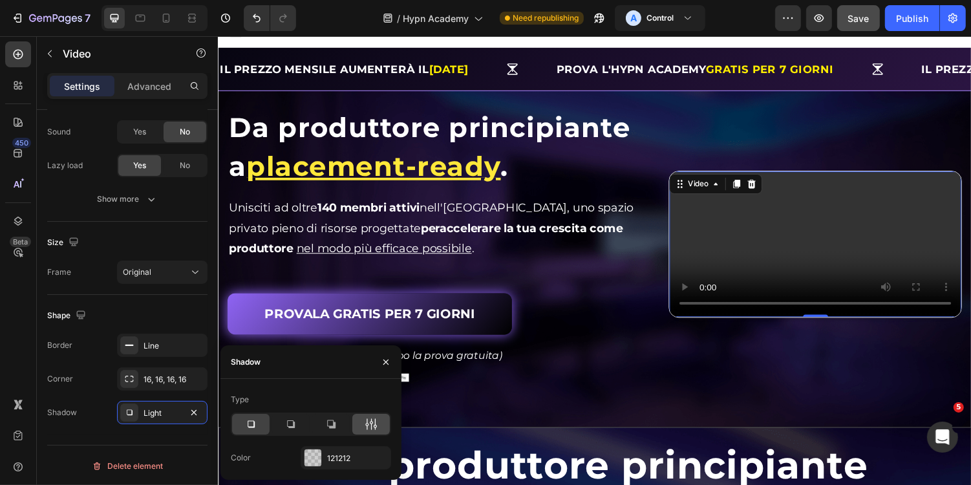
click at [372, 419] on icon at bounding box center [371, 424] width 13 height 13
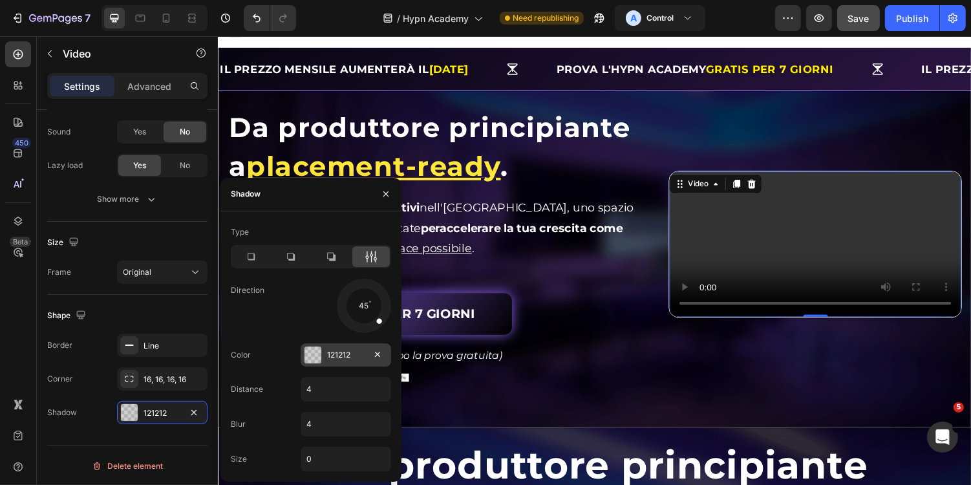
click at [315, 353] on div at bounding box center [312, 354] width 17 height 17
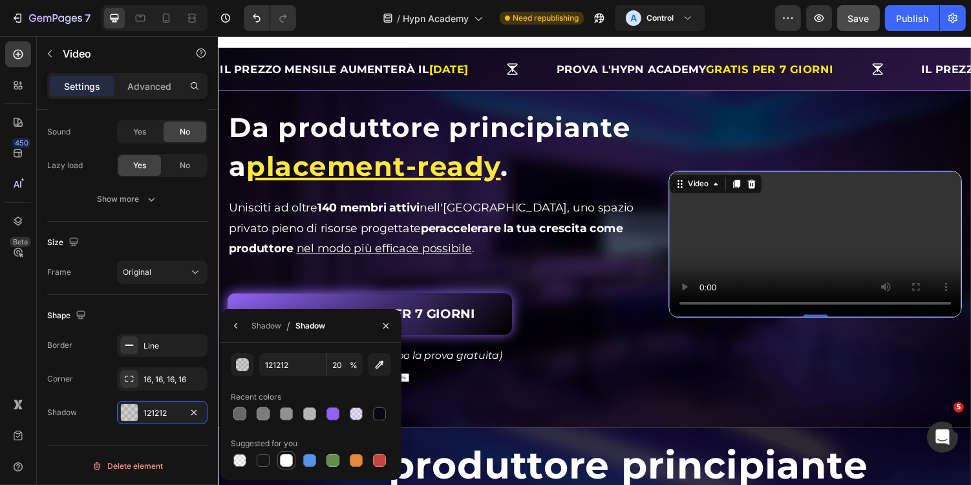
click at [295, 457] on div at bounding box center [311, 460] width 160 height 18
click at [290, 459] on div at bounding box center [286, 460] width 13 height 13
type input "FFFFFF"
type input "100"
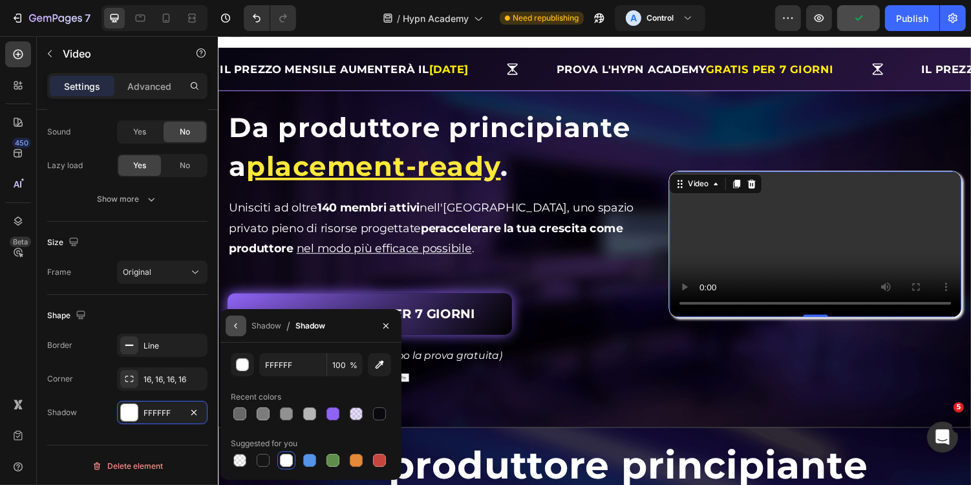
click at [242, 329] on button "button" at bounding box center [236, 325] width 21 height 21
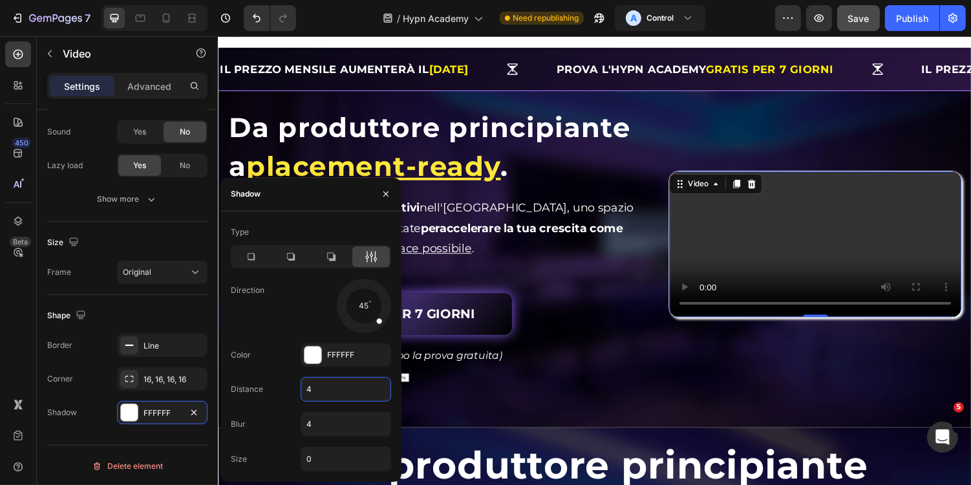
click at [337, 382] on input "4" at bounding box center [345, 388] width 89 height 23
type input "1"
click at [335, 418] on input "4" at bounding box center [345, 423] width 89 height 23
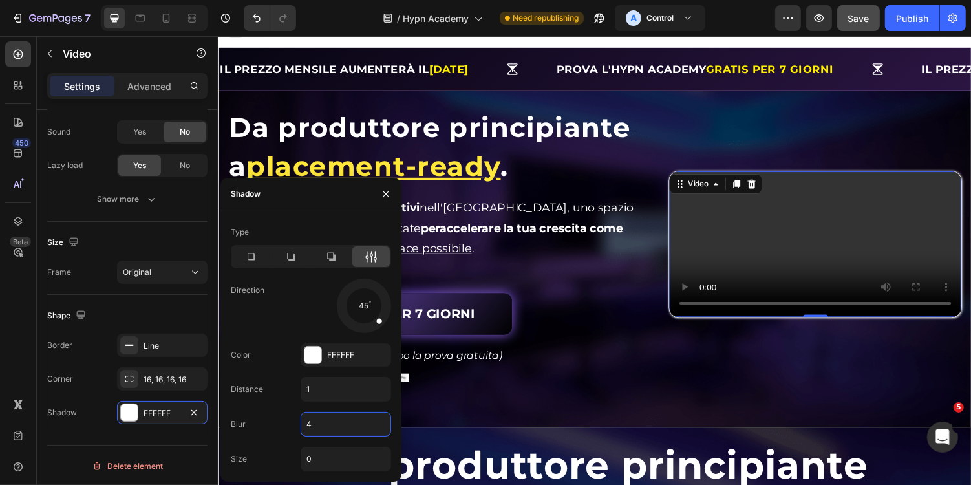
click at [335, 418] on input "4" at bounding box center [345, 423] width 89 height 23
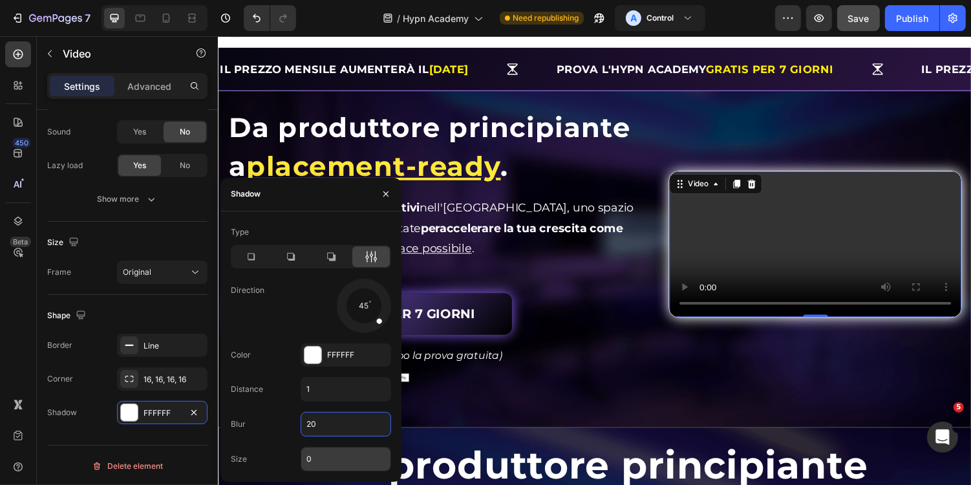
type input "20"
click at [323, 463] on input "0" at bounding box center [345, 458] width 89 height 23
type input "1"
type input "0"
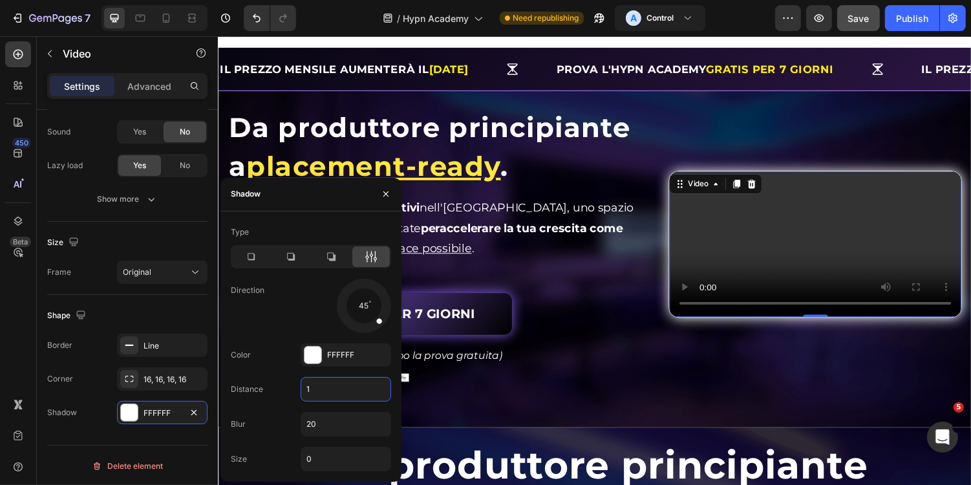
click at [332, 379] on input "1" at bounding box center [345, 388] width 89 height 23
type input "0"
type input "5"
type input "1"
type input "0"
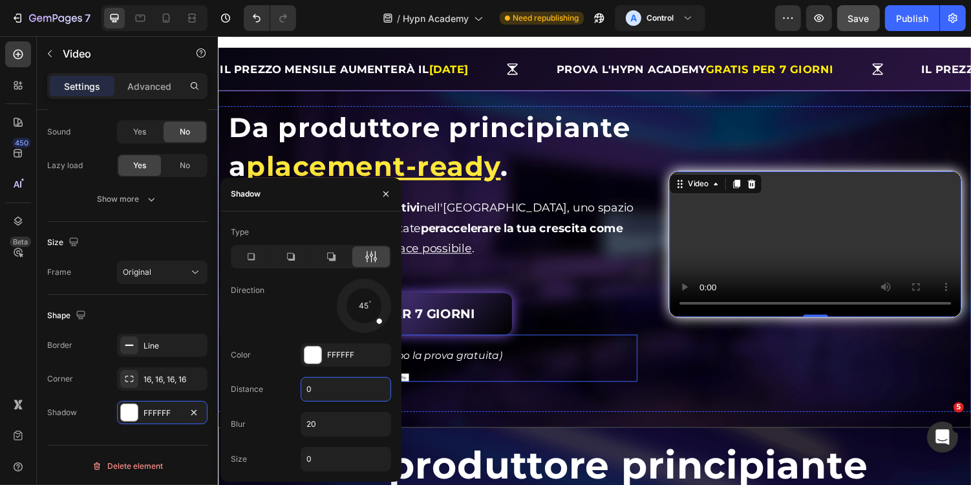
click at [718, 370] on div "Video 0" at bounding box center [832, 249] width 302 height 284
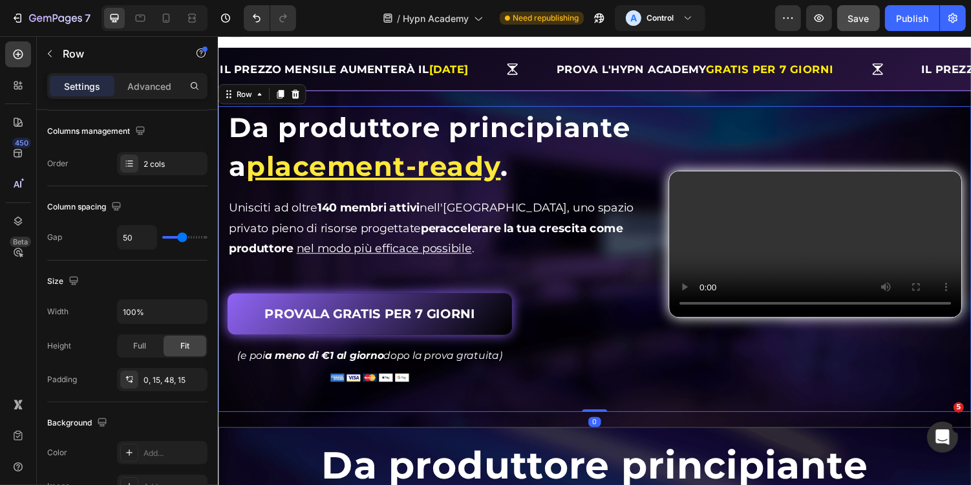
scroll to position [0, 0]
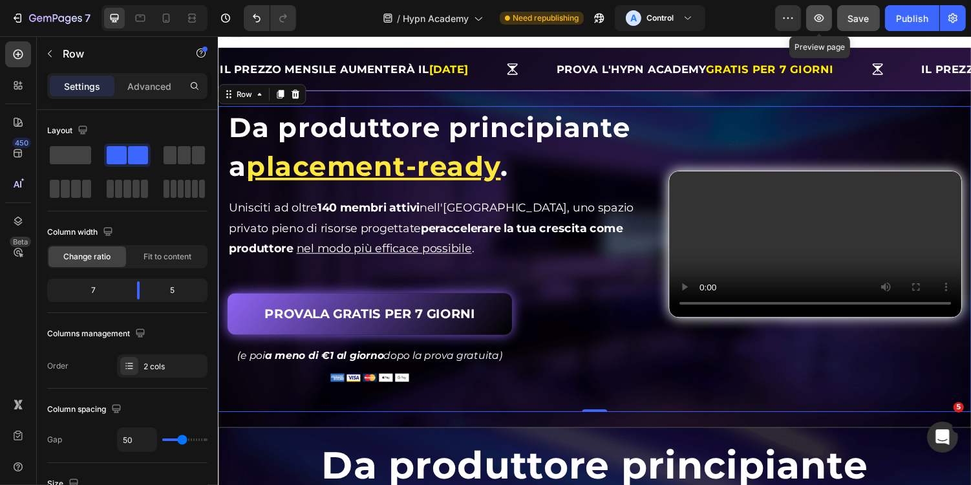
click at [814, 21] on icon "button" at bounding box center [818, 18] width 13 height 13
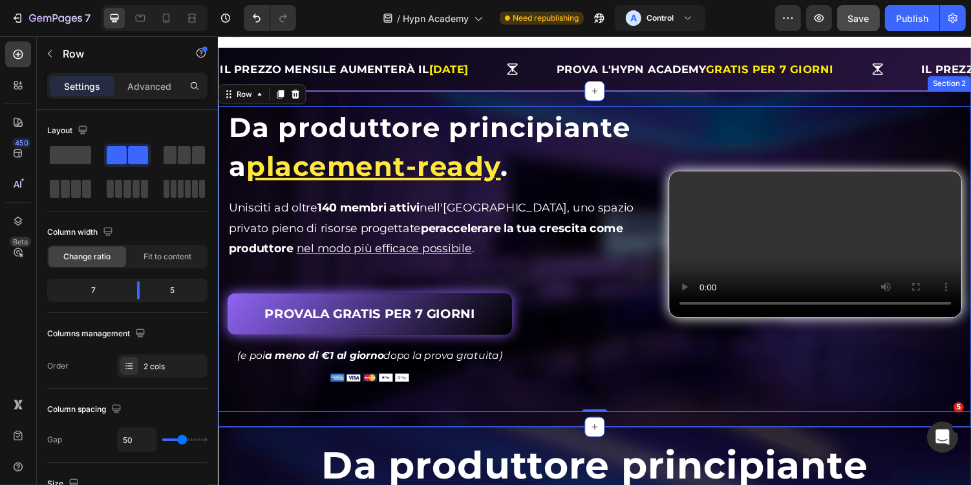
click at [712, 101] on div "Da produttore principiante a placement-ready . Heading Da produttore principian…" at bounding box center [605, 265] width 776 height 346
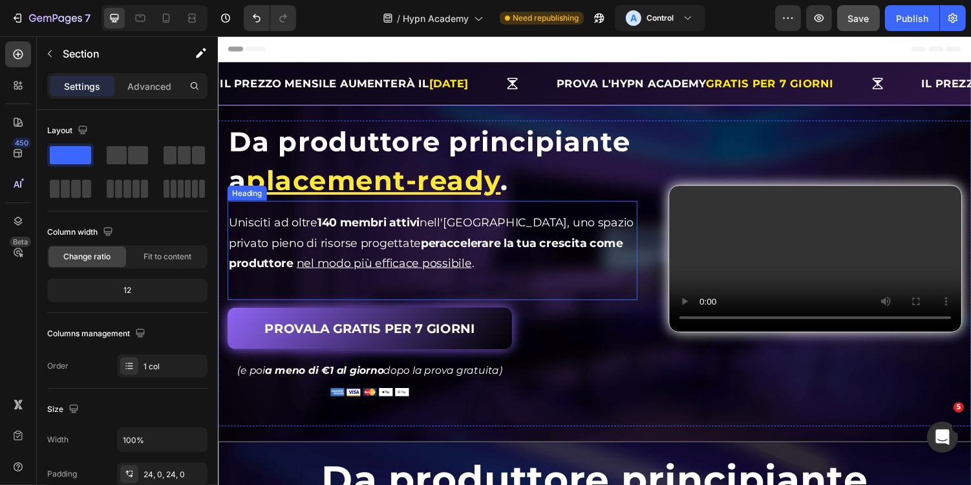
click at [513, 255] on h2 "Unisciti ad oltre 140 membri attivi nell'Hypn Academy, uno spazio privato pieno…" at bounding box center [438, 247] width 422 height 65
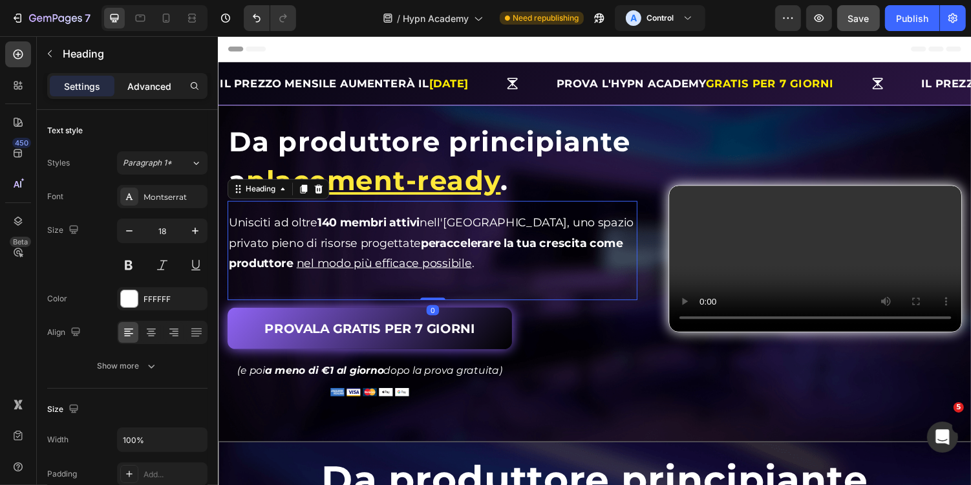
click at [164, 90] on p "Advanced" at bounding box center [149, 86] width 44 height 14
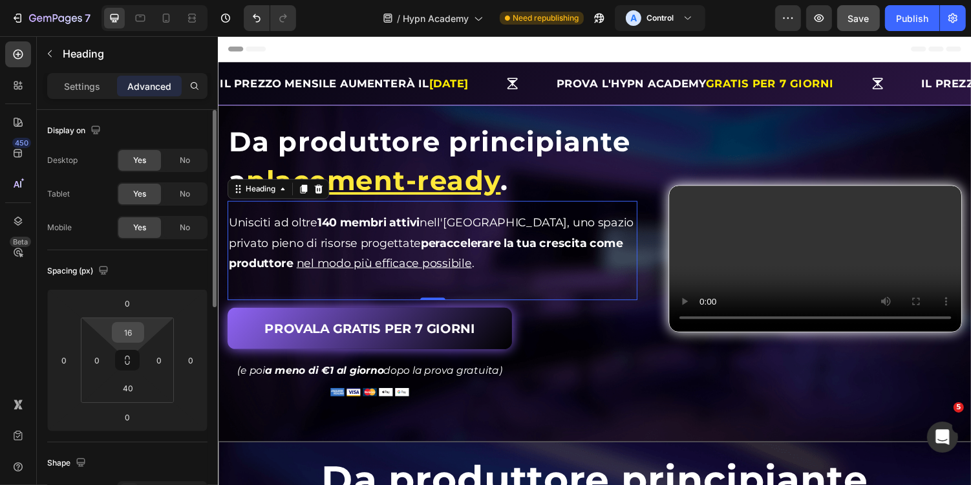
click at [133, 336] on input "16" at bounding box center [128, 332] width 26 height 19
type input "24"
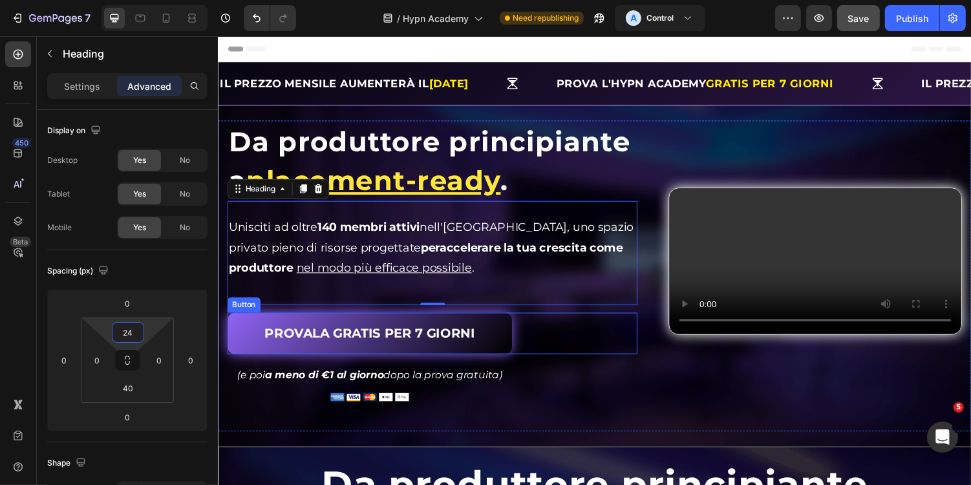
click at [619, 333] on div "PROVALA GRATIS PER 7 GIORNI Button" at bounding box center [438, 341] width 422 height 43
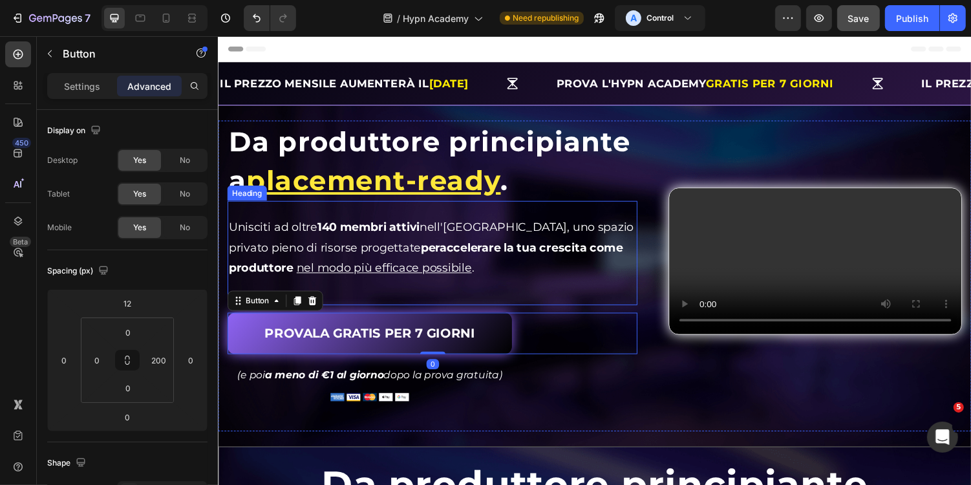
click at [601, 267] on h2 "Unisciti ad oltre 140 membri attivi nell'Hypn Academy, uno spazio privato pieno…" at bounding box center [438, 252] width 422 height 65
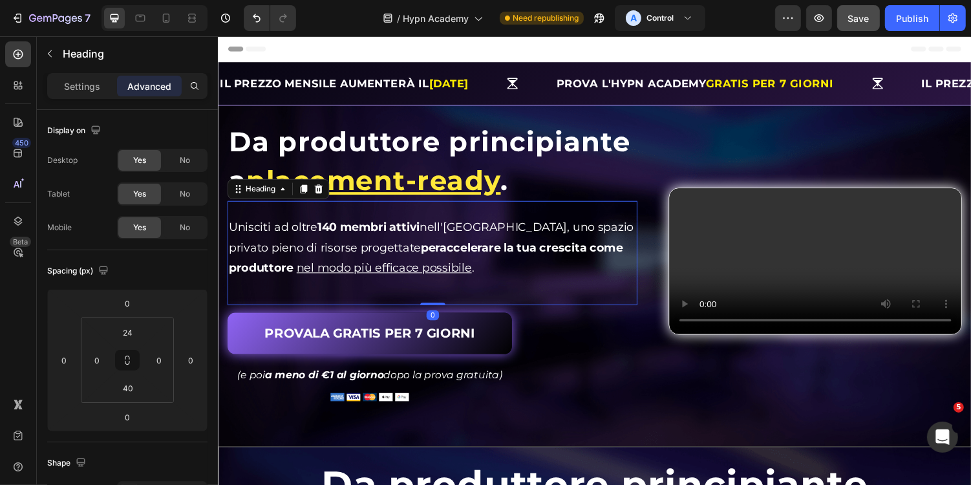
click at [518, 276] on h2 "Unisciti ad oltre 140 membri attivi nell'Hypn Academy, uno spazio privato pieno…" at bounding box center [438, 252] width 422 height 65
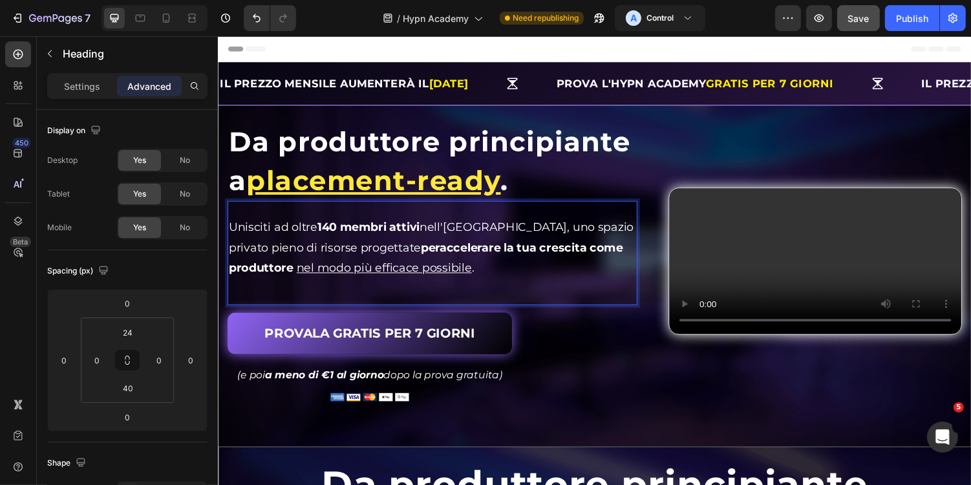
click at [518, 276] on p "Unisciti ad oltre 140 membri attivi nell'Hypn Academy, uno spazio privato pieno…" at bounding box center [437, 253] width 419 height 63
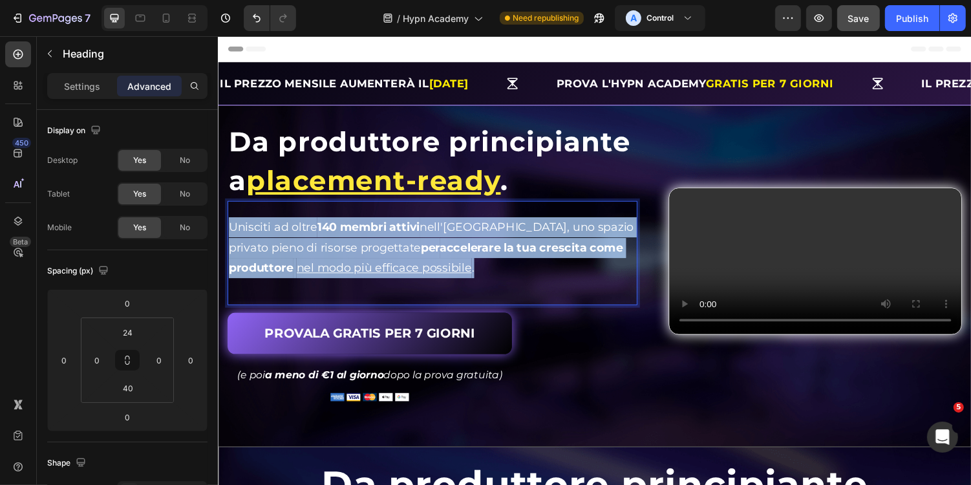
click at [518, 276] on p "Unisciti ad oltre 140 membri attivi nell'Hypn Academy, uno spazio privato pieno…" at bounding box center [437, 253] width 419 height 63
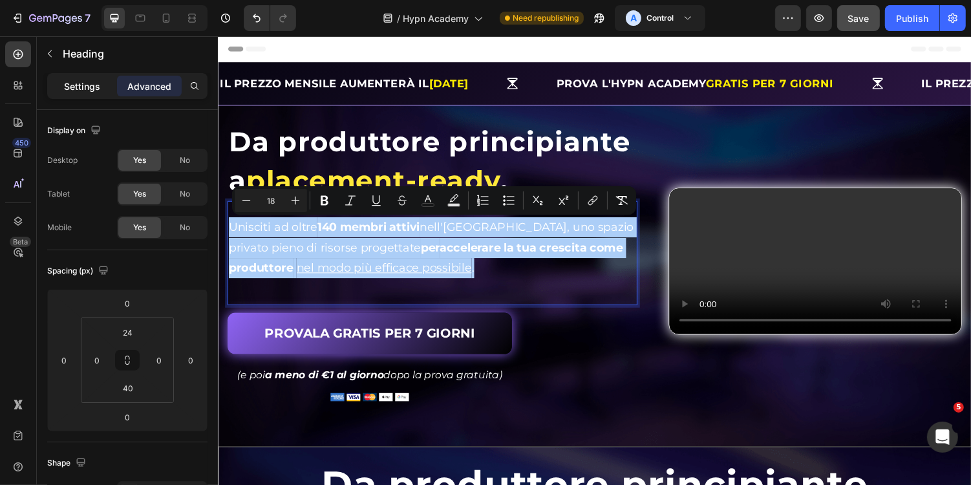
click at [79, 79] on p "Settings" at bounding box center [82, 86] width 36 height 14
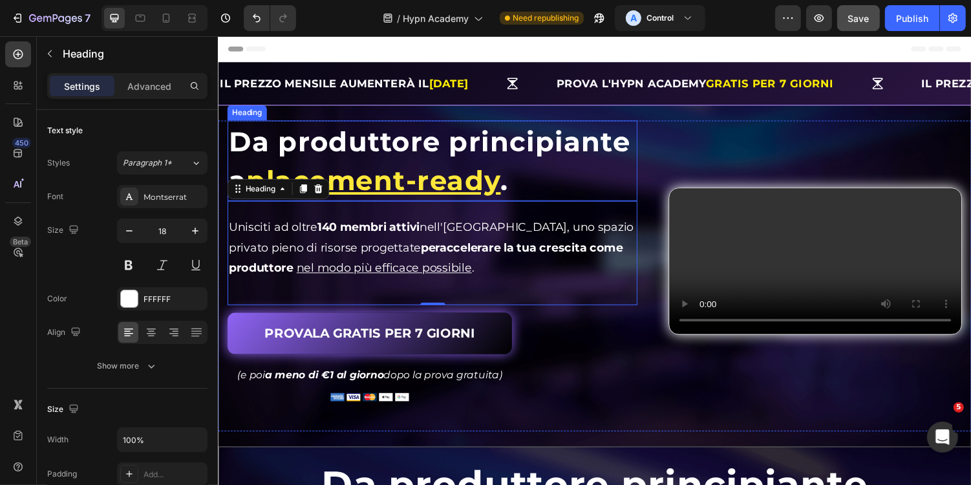
click at [575, 189] on h1 "Da produttore principiante a placement-ready ." at bounding box center [438, 163] width 422 height 83
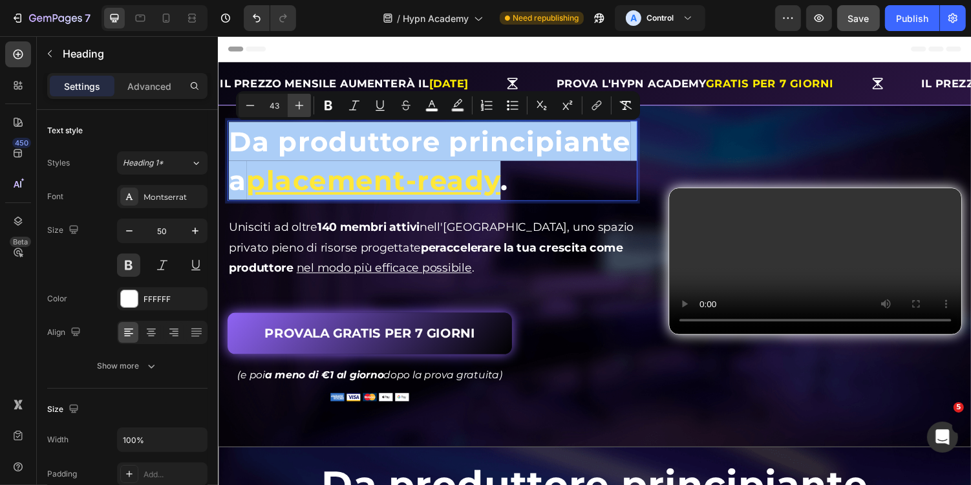
click at [299, 100] on icon "Editor contextual toolbar" at bounding box center [299, 105] width 13 height 13
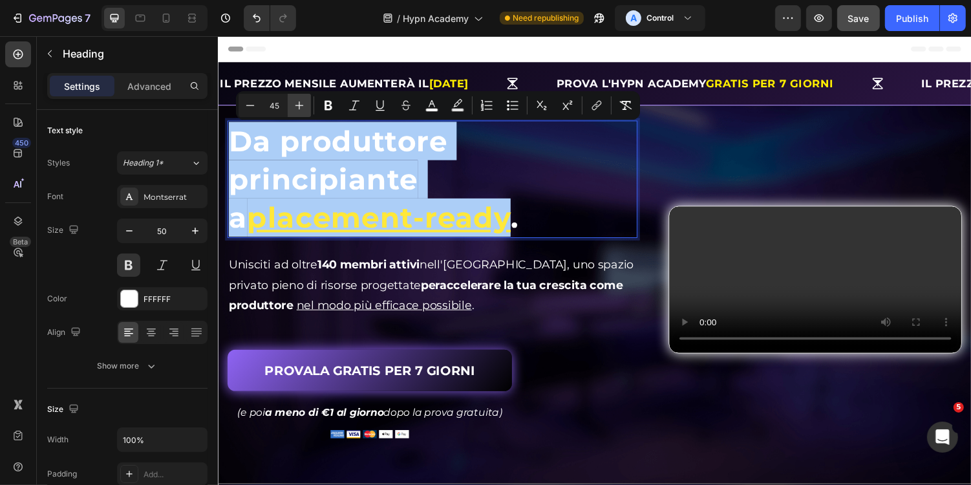
click at [299, 100] on icon "Editor contextual toolbar" at bounding box center [299, 105] width 13 height 13
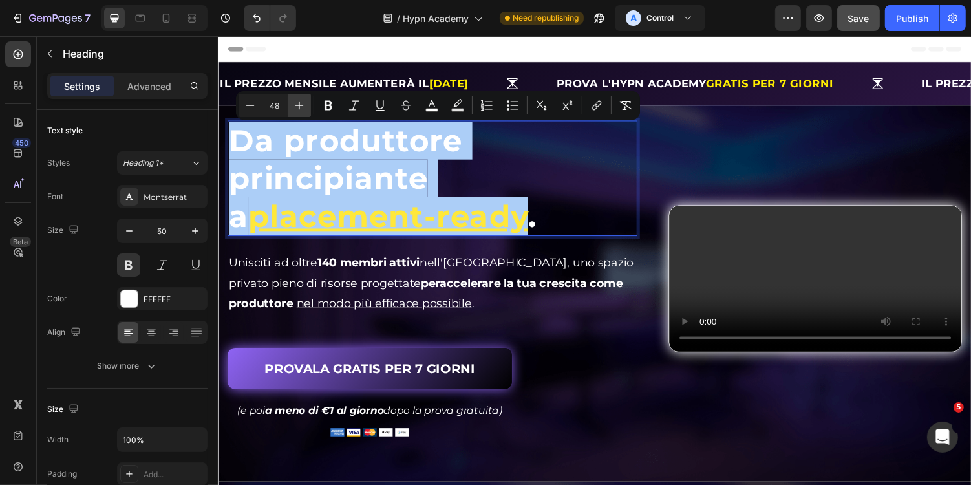
click at [299, 100] on icon "Editor contextual toolbar" at bounding box center [299, 105] width 13 height 13
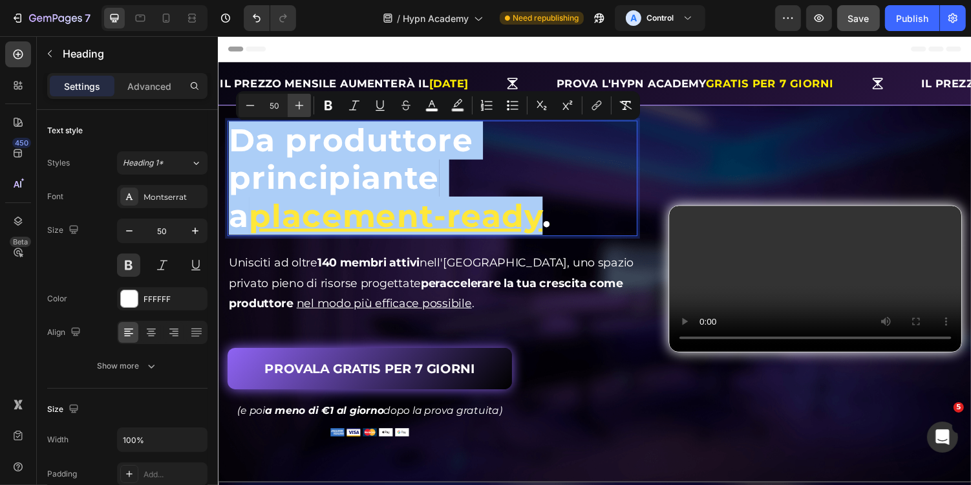
click at [299, 100] on icon "Editor contextual toolbar" at bounding box center [299, 105] width 13 height 13
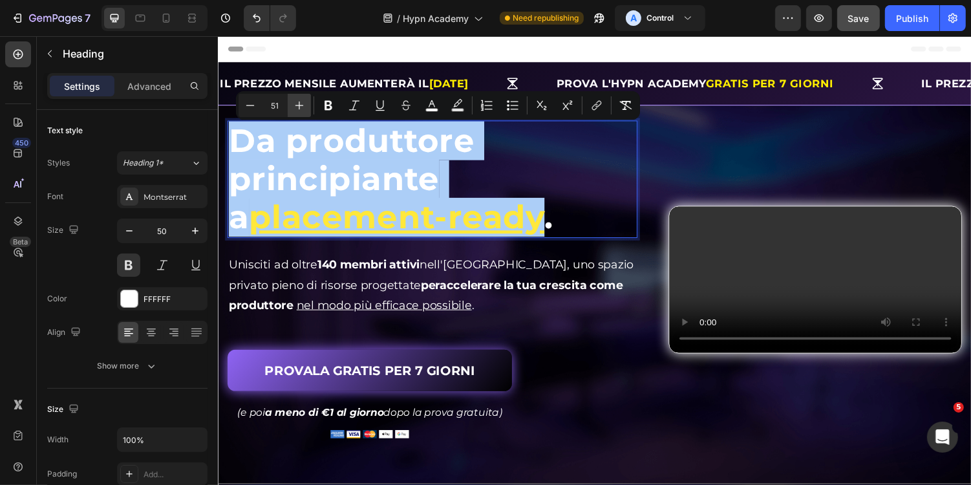
click at [299, 100] on icon "Editor contextual toolbar" at bounding box center [299, 105] width 13 height 13
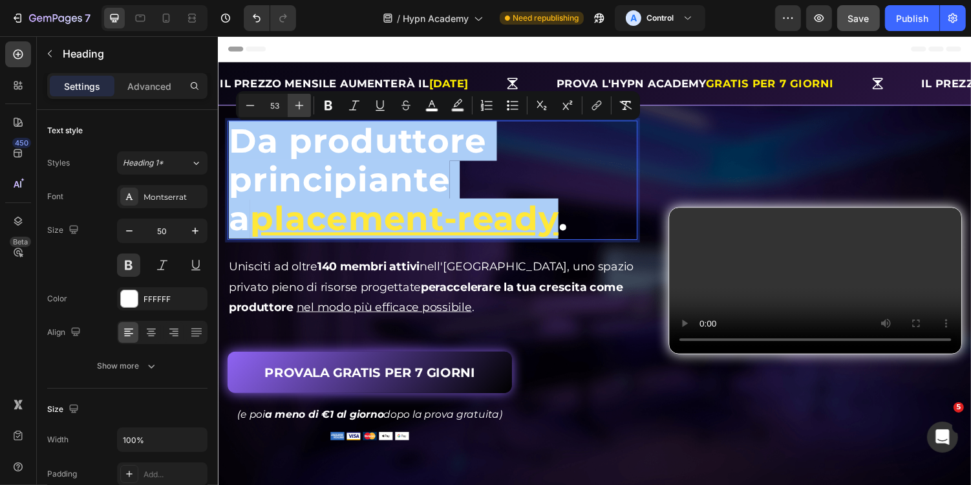
click at [299, 100] on icon "Editor contextual toolbar" at bounding box center [299, 105] width 13 height 13
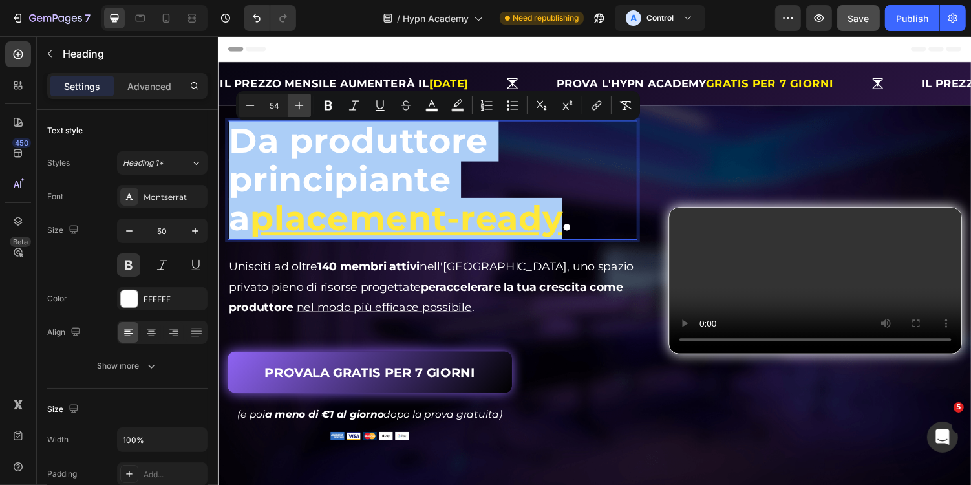
click at [299, 100] on icon "Editor contextual toolbar" at bounding box center [299, 105] width 13 height 13
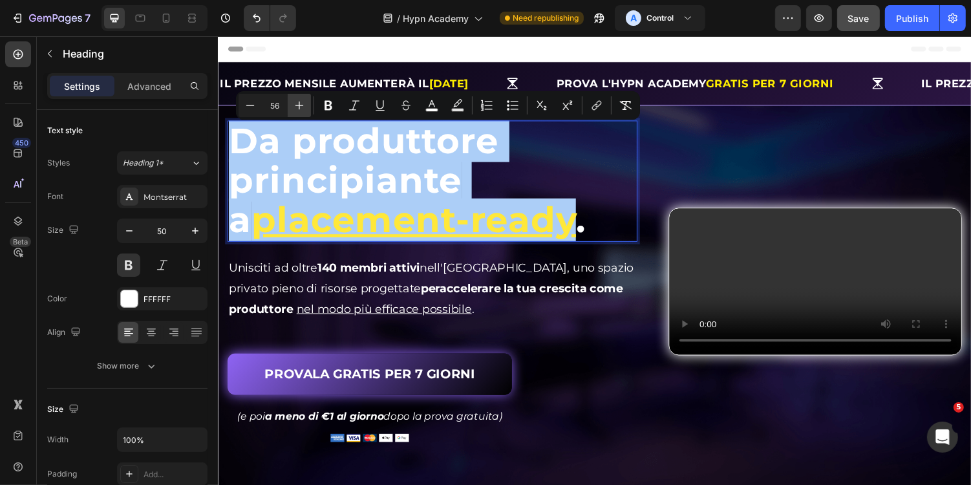
click at [299, 100] on icon "Editor contextual toolbar" at bounding box center [299, 105] width 13 height 13
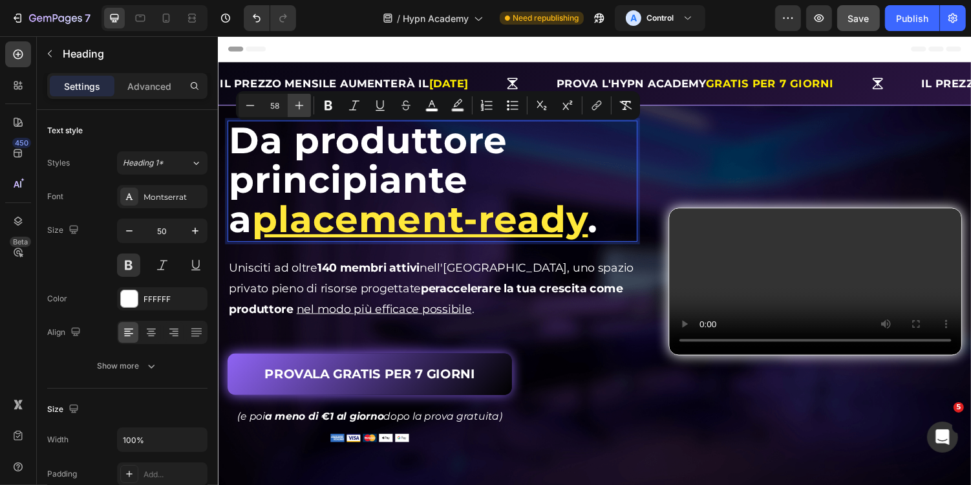
click at [299, 100] on icon "Editor contextual toolbar" at bounding box center [299, 105] width 13 height 13
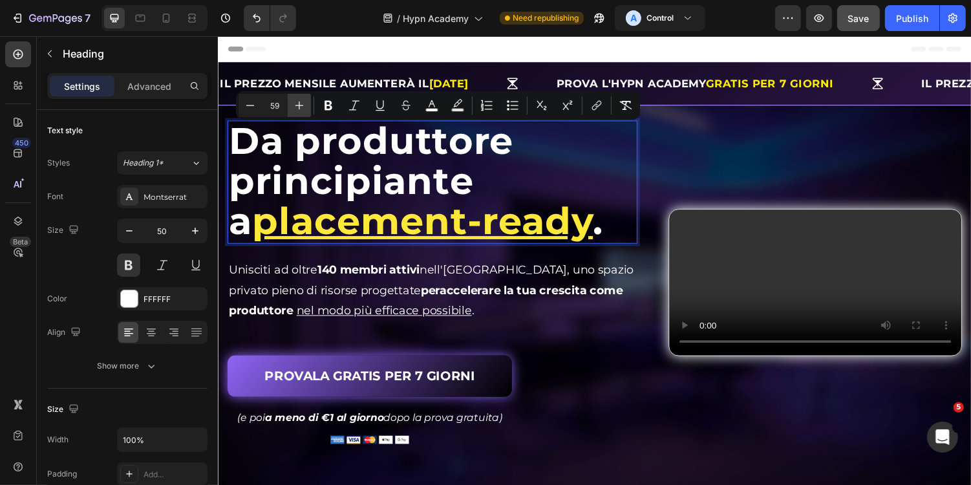
click at [299, 100] on icon "Editor contextual toolbar" at bounding box center [299, 105] width 13 height 13
type input "60"
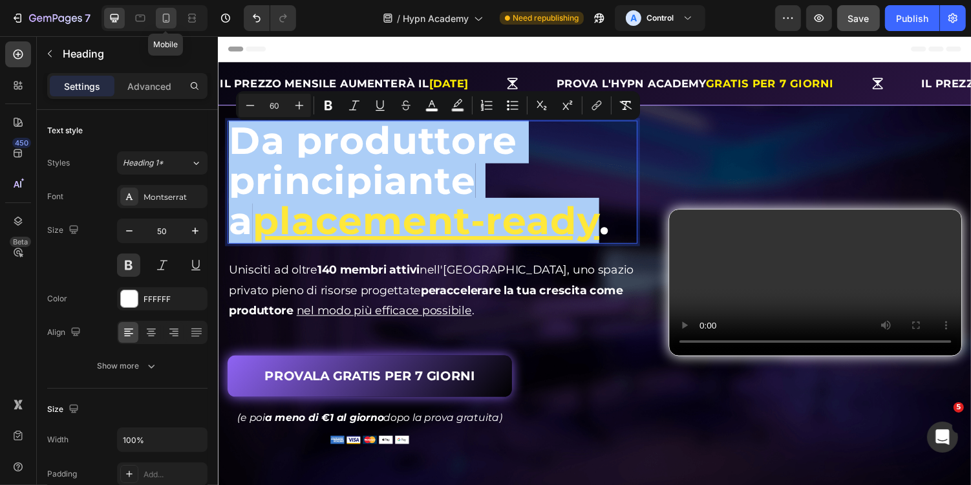
click at [165, 17] on icon at bounding box center [166, 18] width 13 height 13
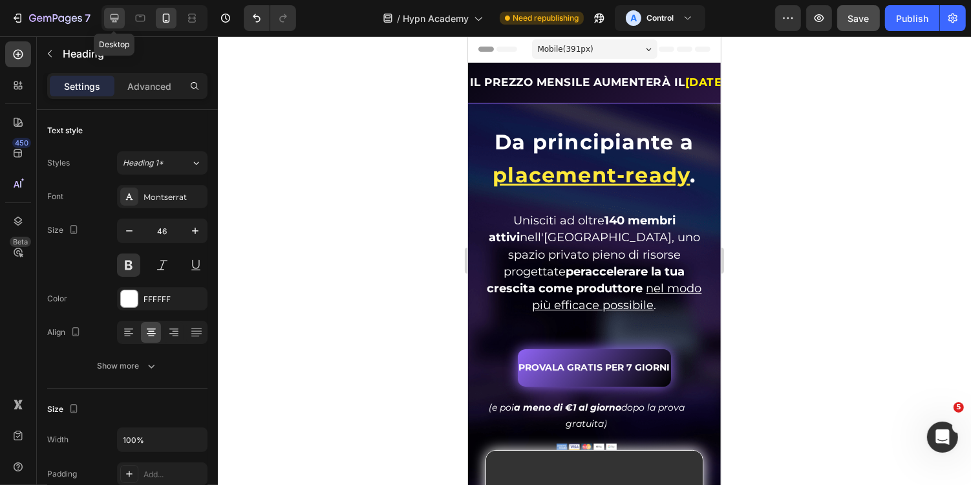
click at [119, 17] on icon at bounding box center [114, 18] width 13 height 13
type input "50"
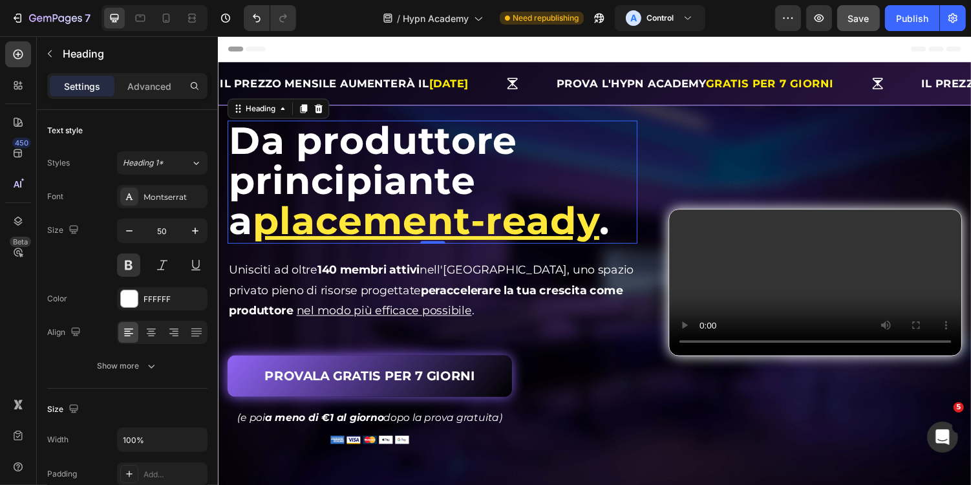
scroll to position [41, 0]
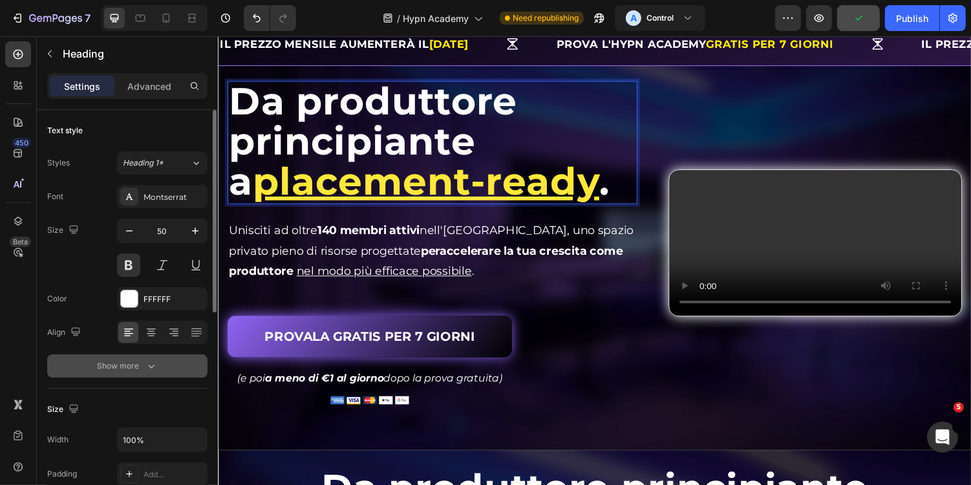
click at [157, 365] on icon "button" at bounding box center [151, 365] width 13 height 13
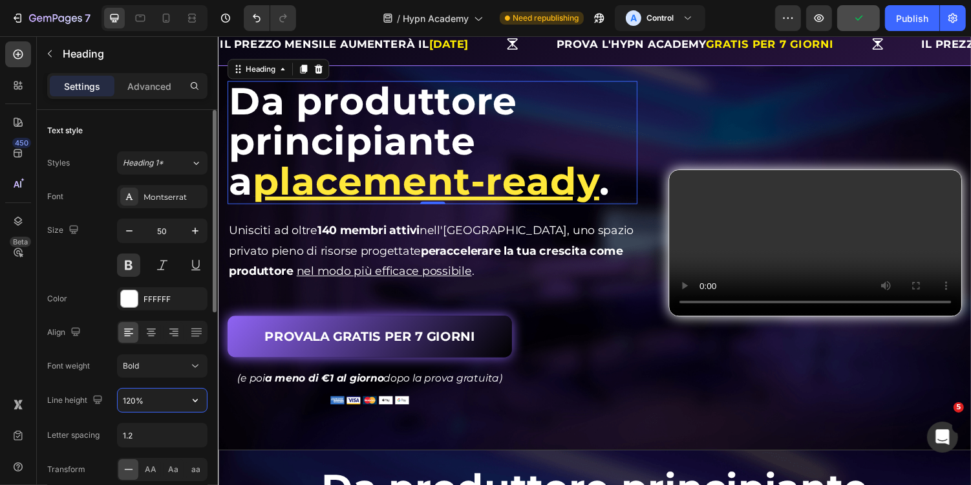
click at [160, 401] on input "120%" at bounding box center [162, 399] width 89 height 23
click at [188, 399] on button "button" at bounding box center [195, 399] width 23 height 23
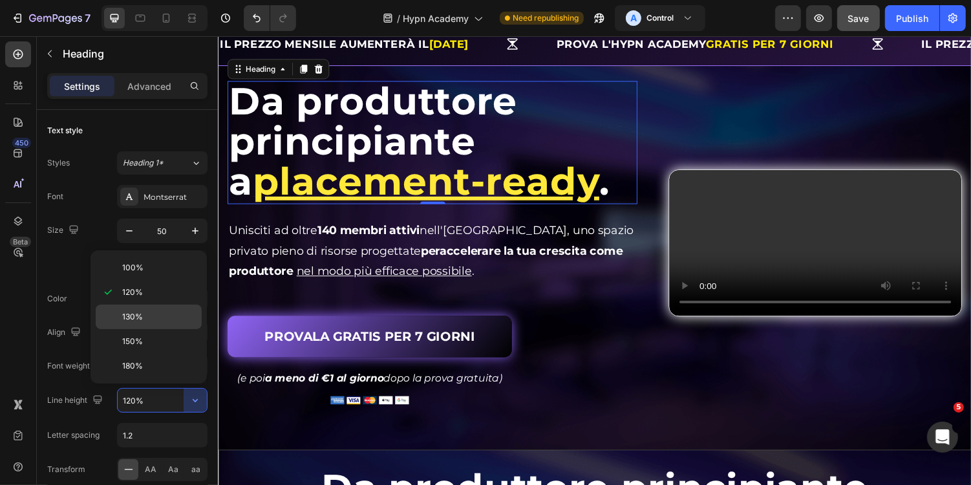
click at [139, 315] on span "130%" at bounding box center [132, 317] width 21 height 12
type input "130%"
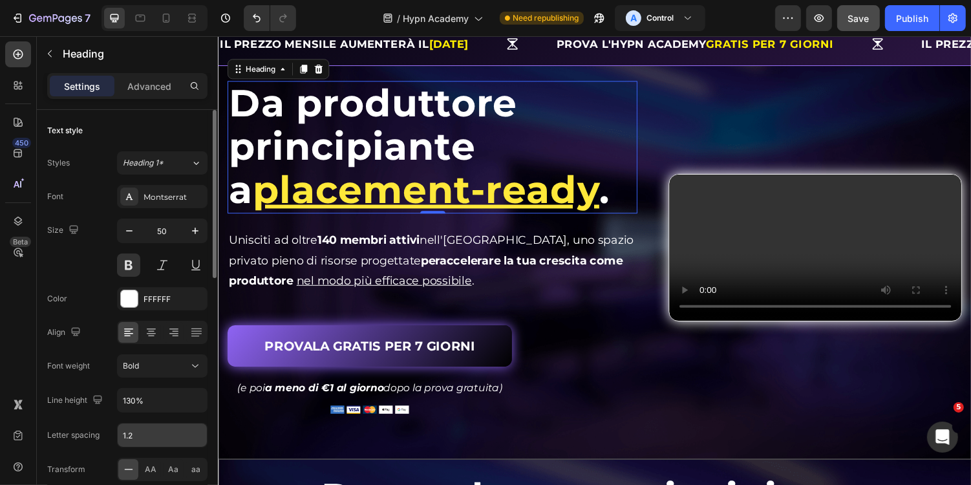
click at [152, 432] on input "1.2" at bounding box center [162, 434] width 89 height 23
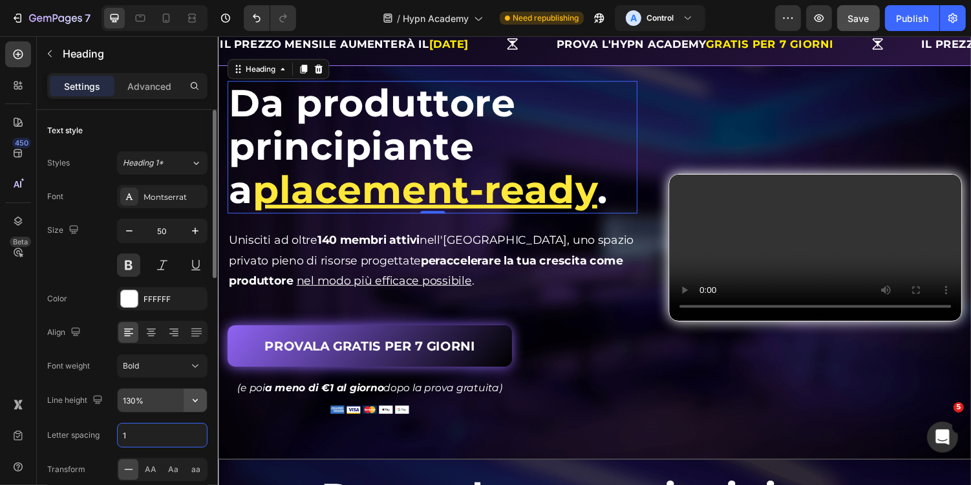
type input "1"
click at [206, 394] on button "button" at bounding box center [195, 399] width 23 height 23
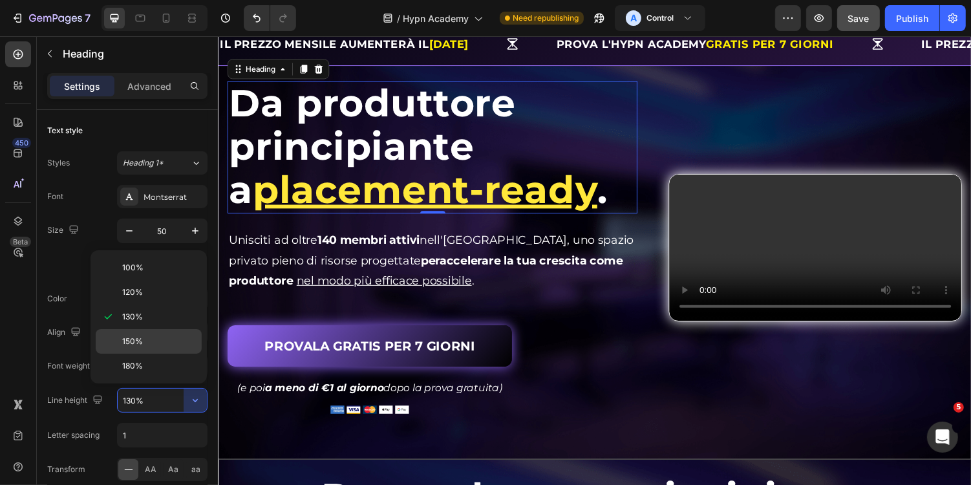
click at [147, 341] on p "150%" at bounding box center [159, 341] width 74 height 12
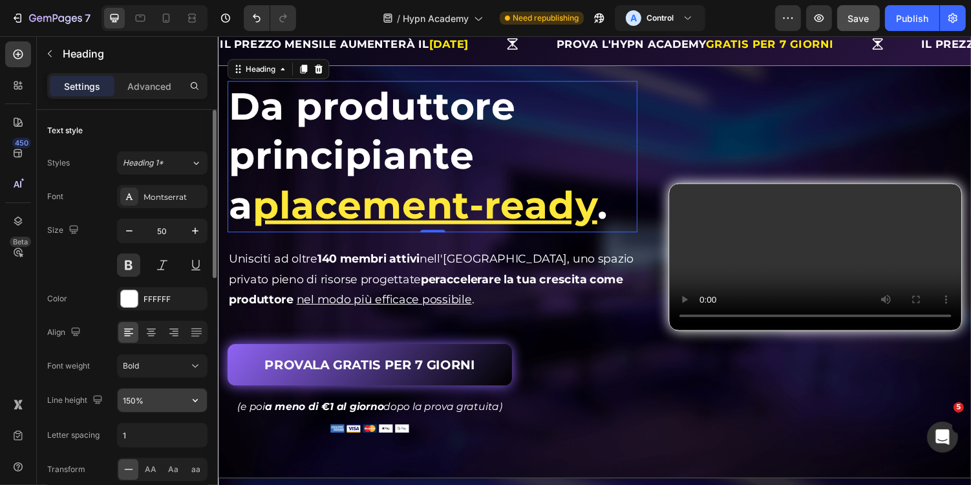
click at [207, 403] on div "150%" at bounding box center [162, 400] width 90 height 25
click at [197, 401] on icon "button" at bounding box center [195, 400] width 13 height 13
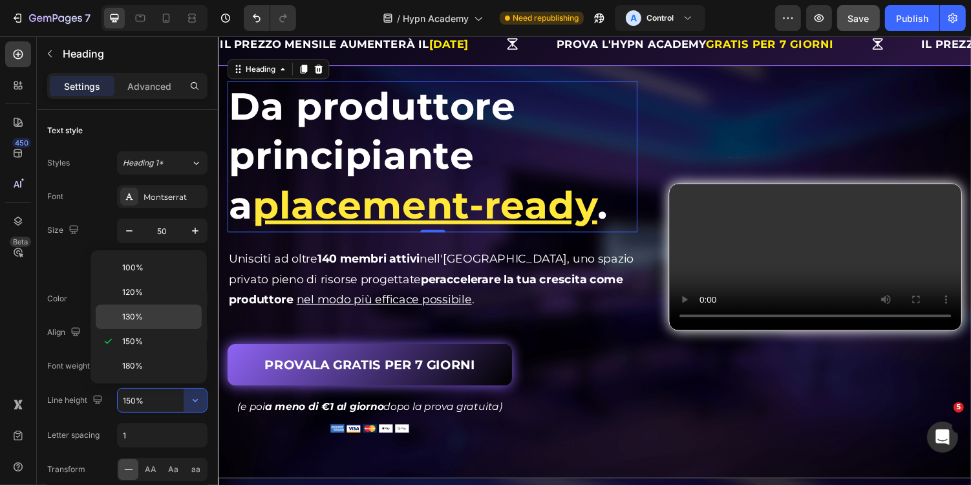
click at [147, 313] on p "130%" at bounding box center [159, 317] width 74 height 12
type input "130%"
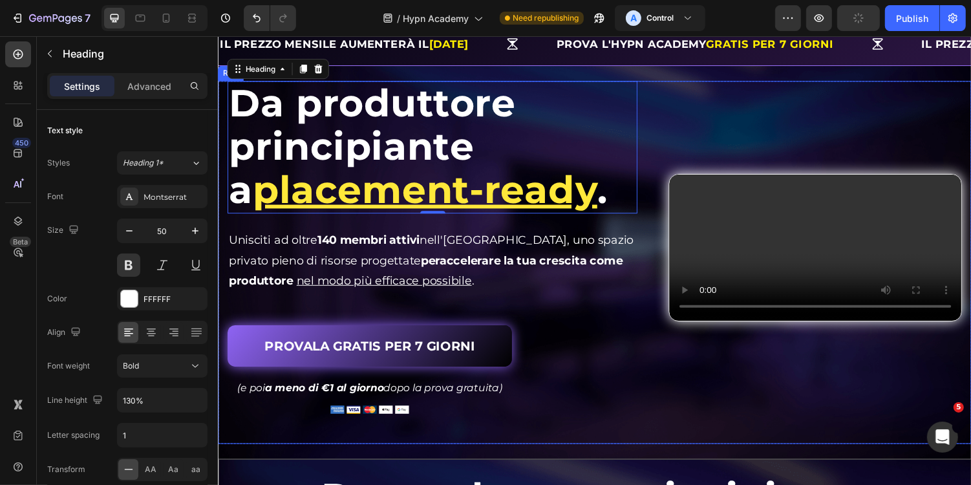
click at [640, 445] on div "⁠⁠⁠⁠⁠⁠⁠ Da produttore principiante a placement-ready . Heading 0 Da produttore …" at bounding box center [605, 268] width 776 height 374
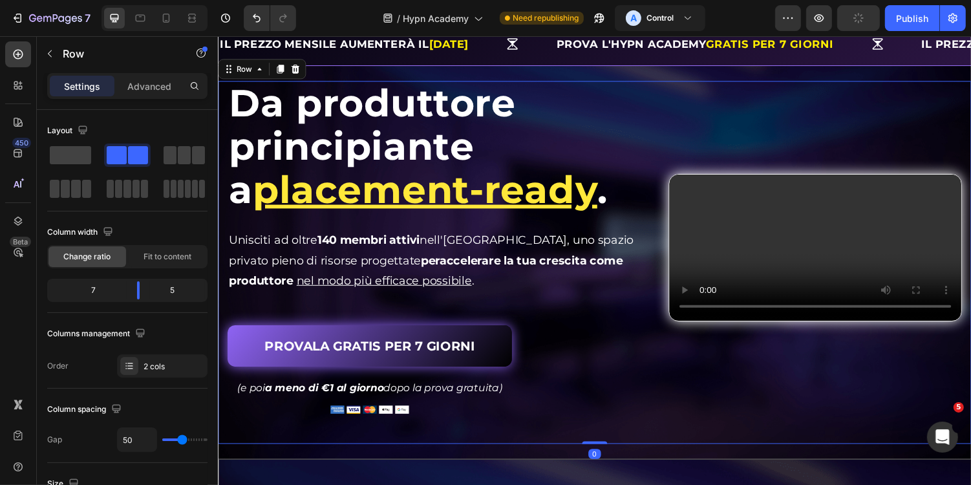
scroll to position [0, 0]
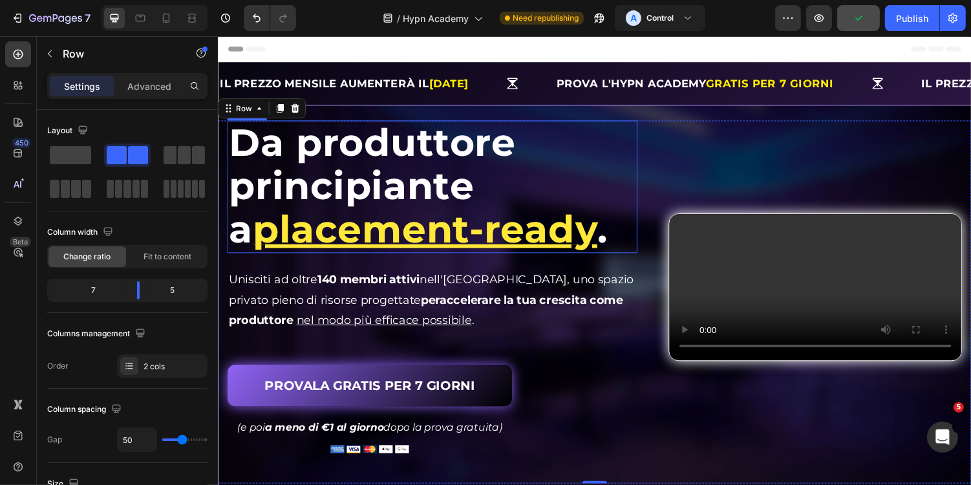
click at [462, 200] on span "Da produttore principiante" at bounding box center [375, 167] width 295 height 92
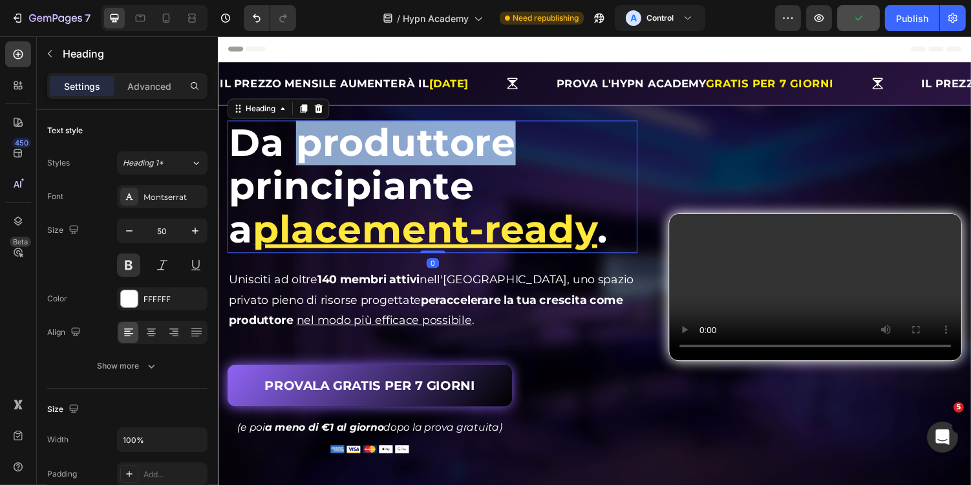
click at [346, 160] on span "Da produttore principiante" at bounding box center [375, 167] width 295 height 92
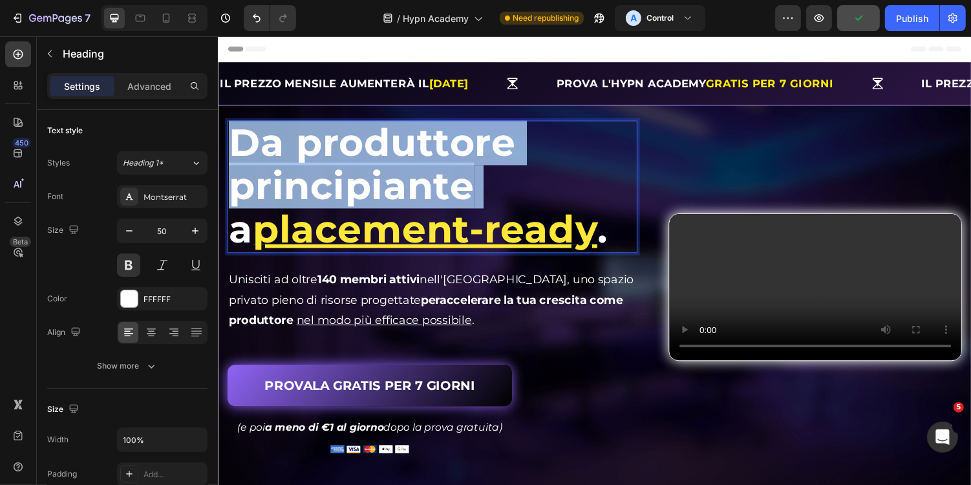
click at [346, 160] on span "Da produttore principiante" at bounding box center [375, 167] width 295 height 92
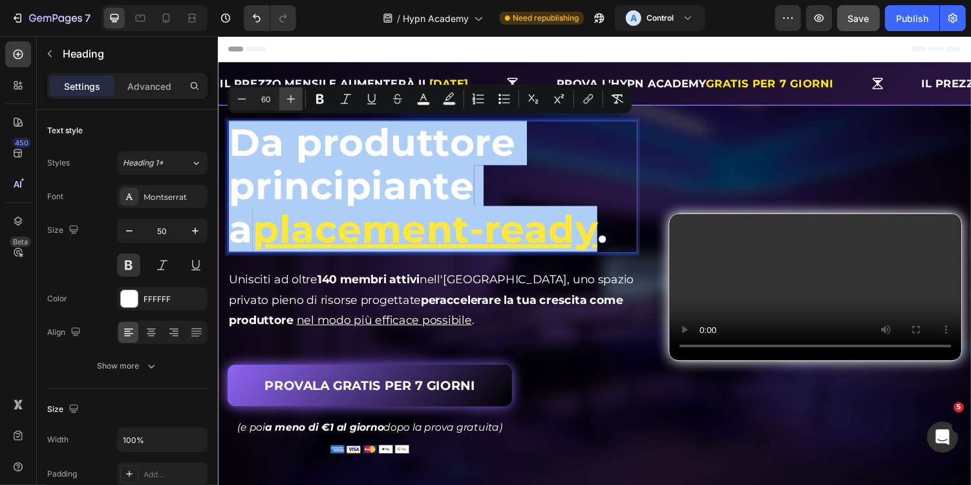
click at [294, 97] on icon "Editor contextual toolbar" at bounding box center [290, 98] width 13 height 13
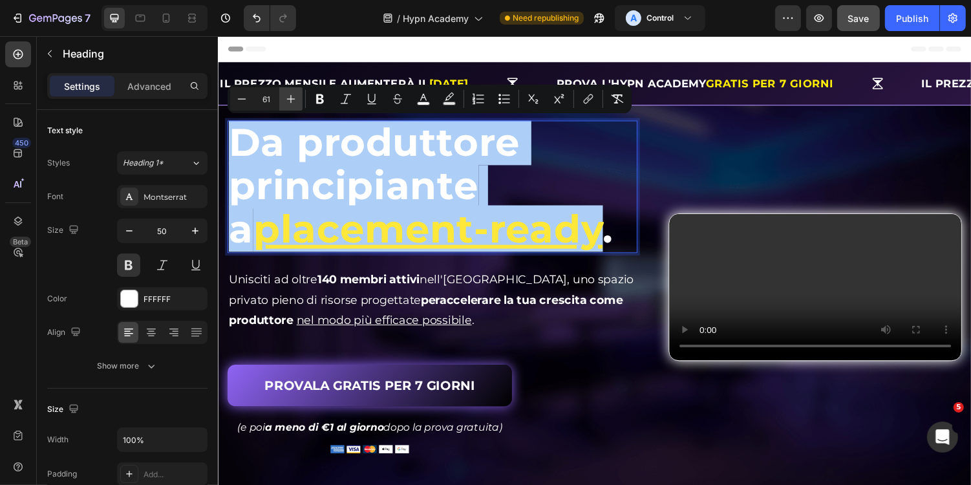
click at [294, 97] on icon "Editor contextual toolbar" at bounding box center [290, 98] width 13 height 13
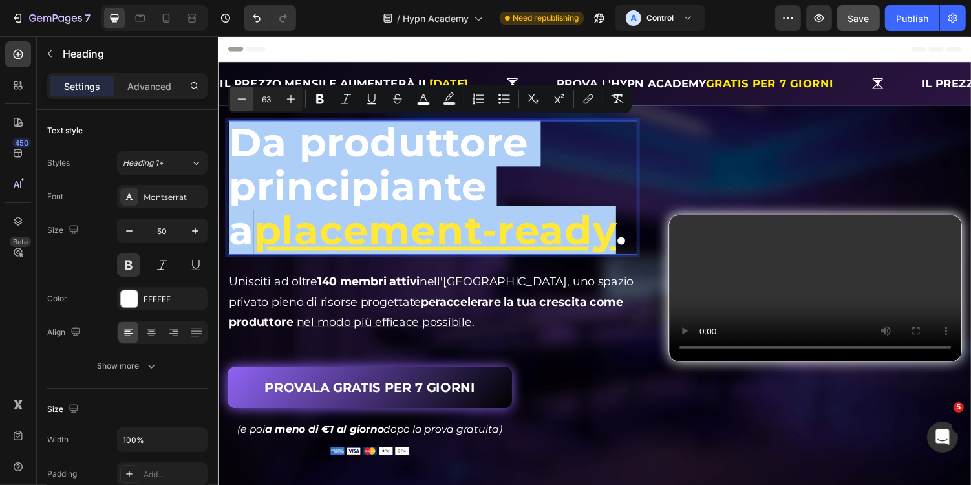
click at [246, 100] on icon "Editor contextual toolbar" at bounding box center [241, 98] width 13 height 13
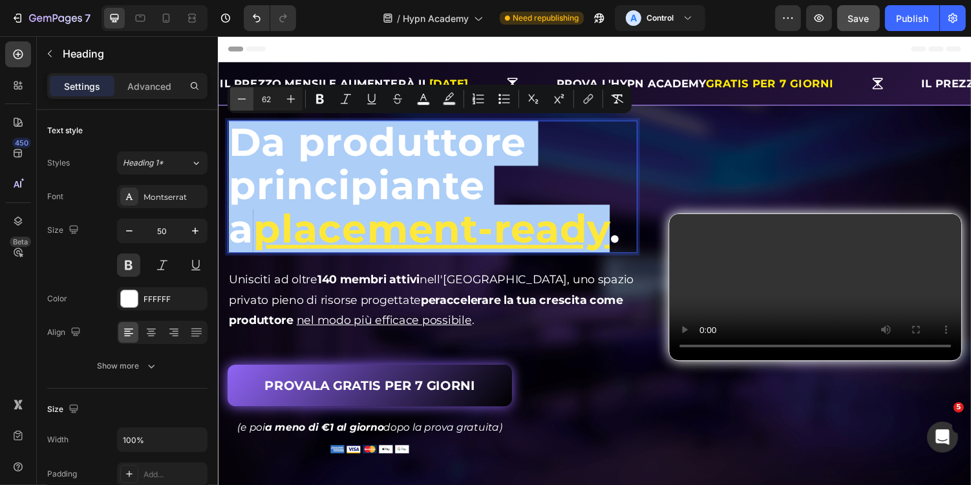
click at [246, 100] on icon "Editor contextual toolbar" at bounding box center [241, 98] width 13 height 13
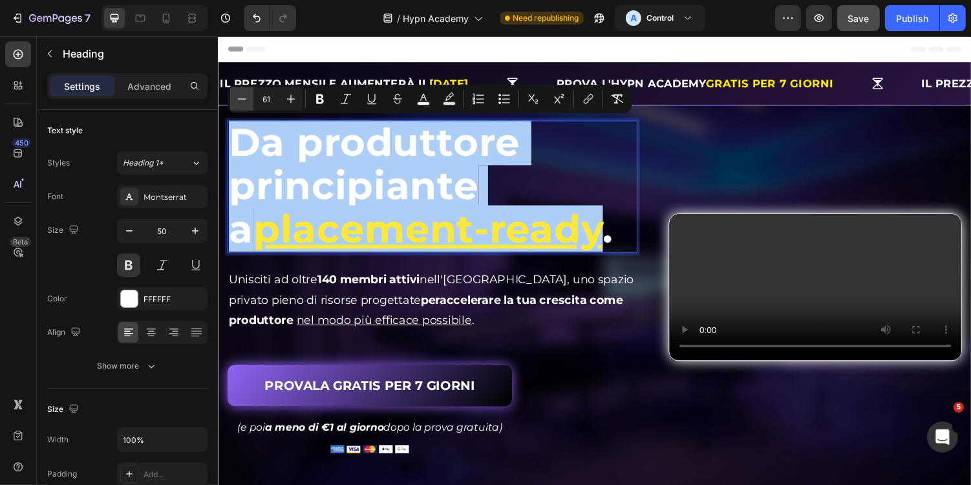
click at [246, 100] on icon "Editor contextual toolbar" at bounding box center [241, 98] width 13 height 13
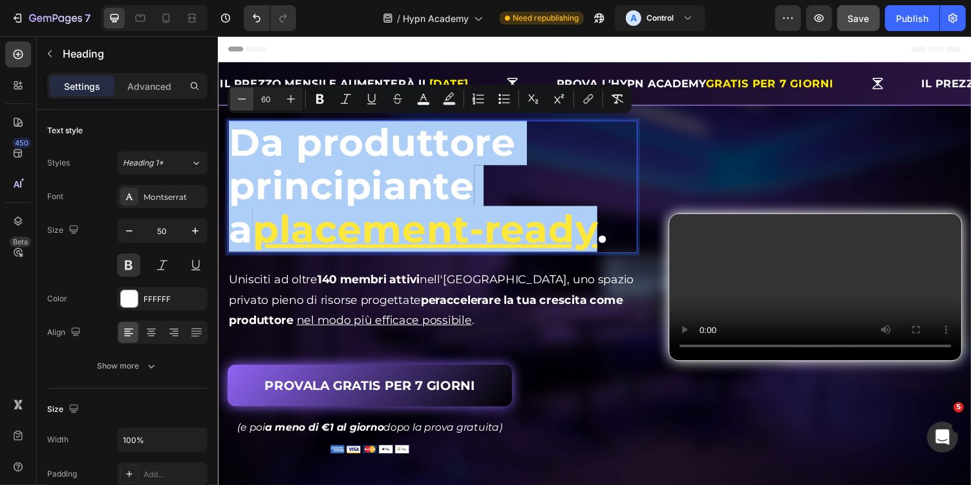
click at [246, 100] on icon "Editor contextual toolbar" at bounding box center [241, 98] width 13 height 13
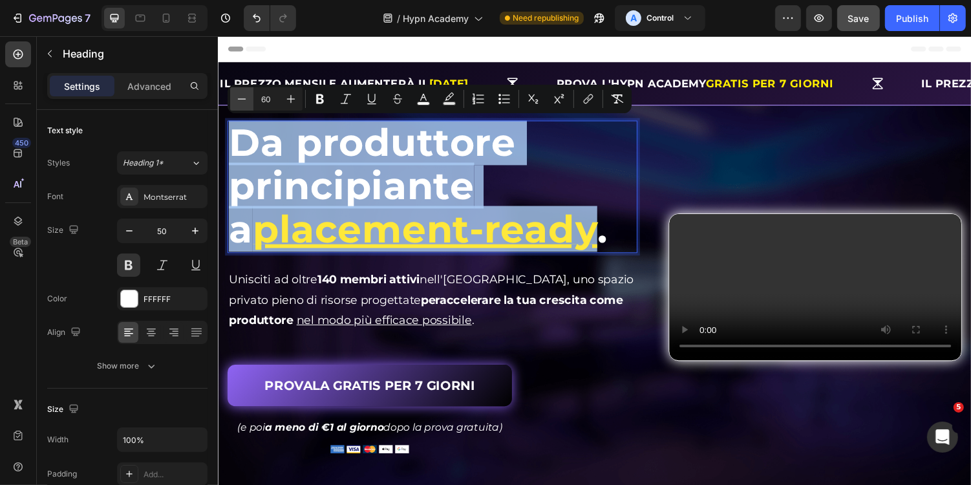
type input "59"
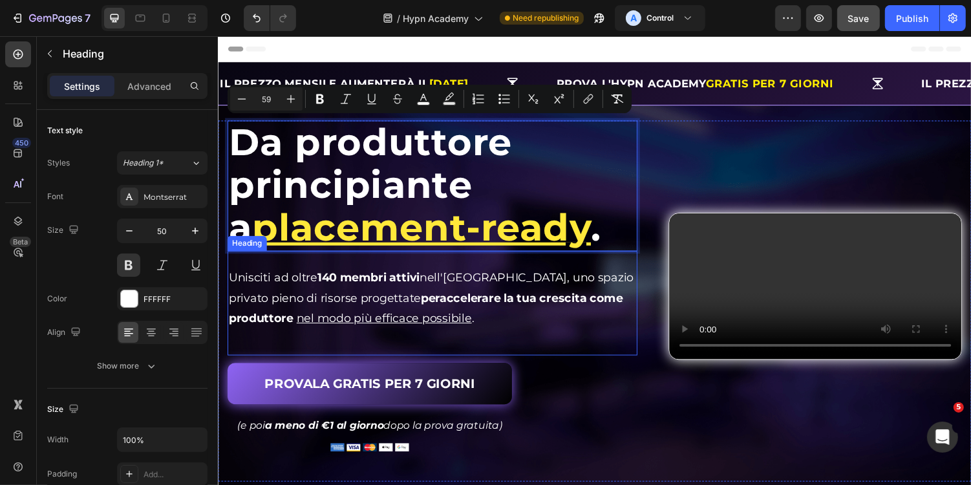
click at [648, 368] on div "PROVALA GRATIS PER 7 GIORNI Button" at bounding box center [438, 389] width 422 height 50
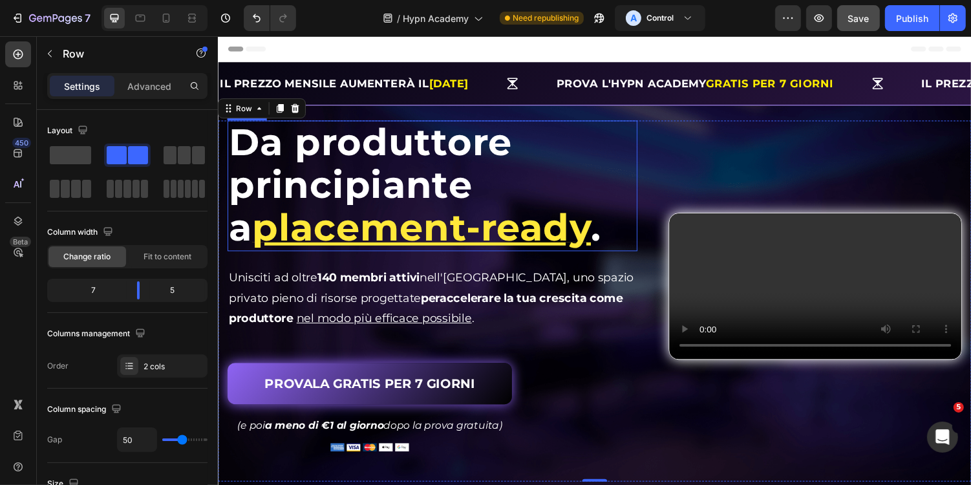
click at [434, 188] on span "Da produttore principiante" at bounding box center [373, 166] width 291 height 90
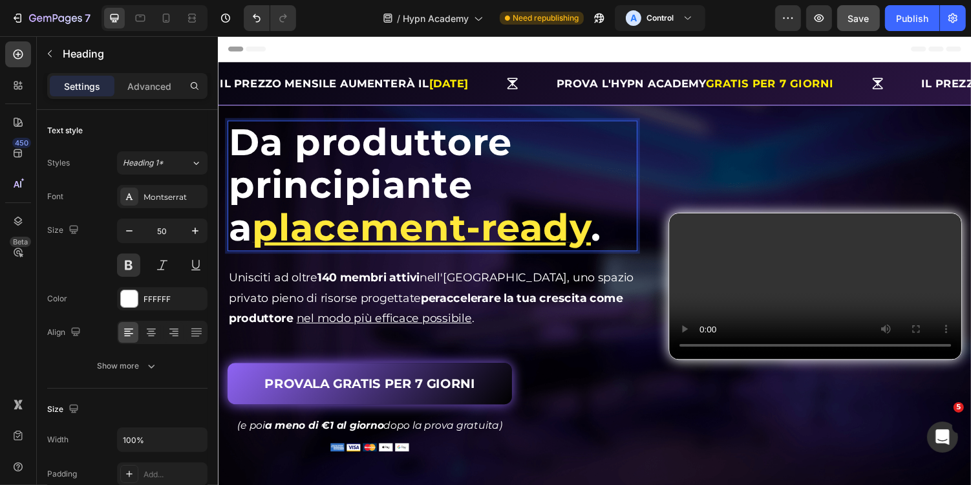
click at [399, 200] on span "Da produttore principiante" at bounding box center [373, 166] width 291 height 90
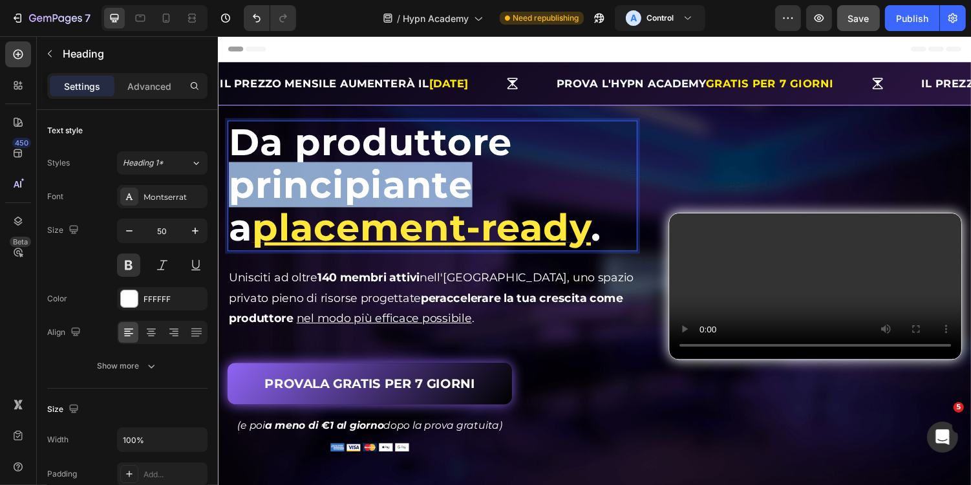
click at [399, 200] on span "Da produttore principiante" at bounding box center [373, 166] width 291 height 90
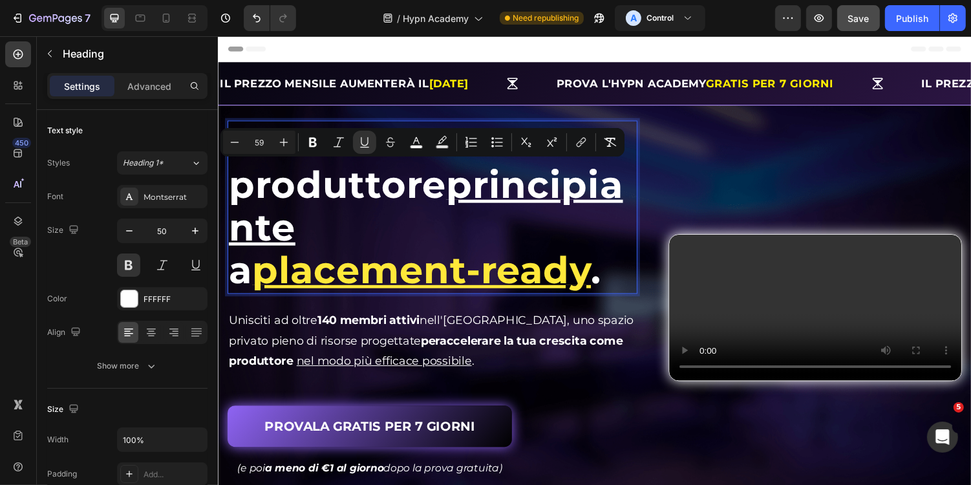
click at [304, 253] on u "placement-ready" at bounding box center [426, 276] width 349 height 47
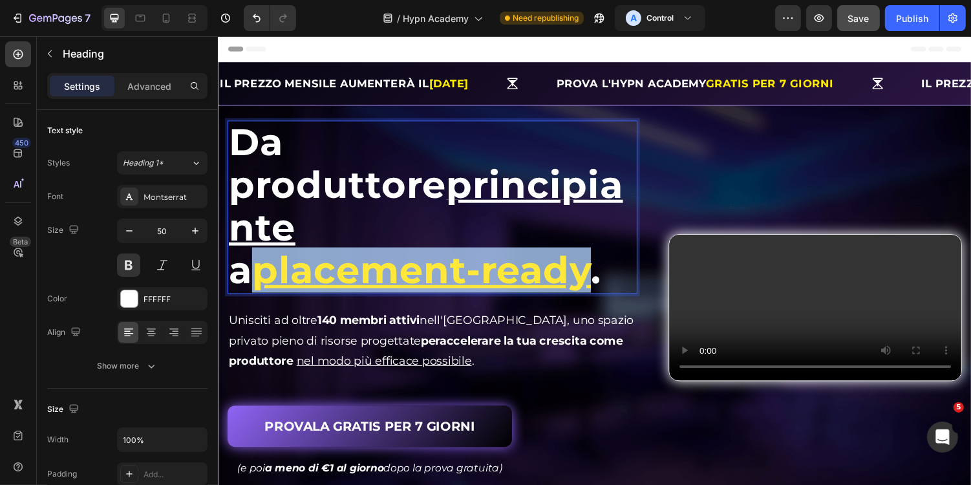
drag, startPoint x: 267, startPoint y: 237, endPoint x: 605, endPoint y: 236, distance: 338.0
click at [601, 253] on u "placement-ready" at bounding box center [426, 276] width 349 height 47
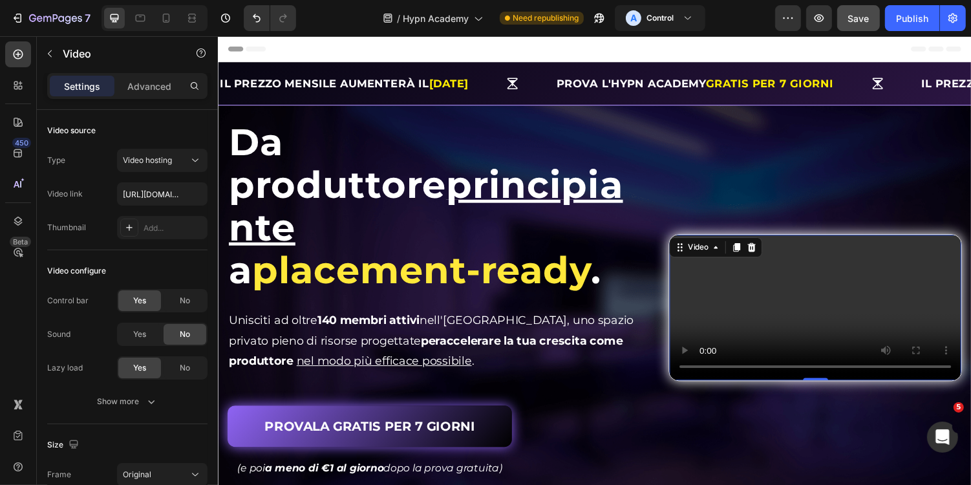
click at [702, 313] on video at bounding box center [832, 315] width 301 height 150
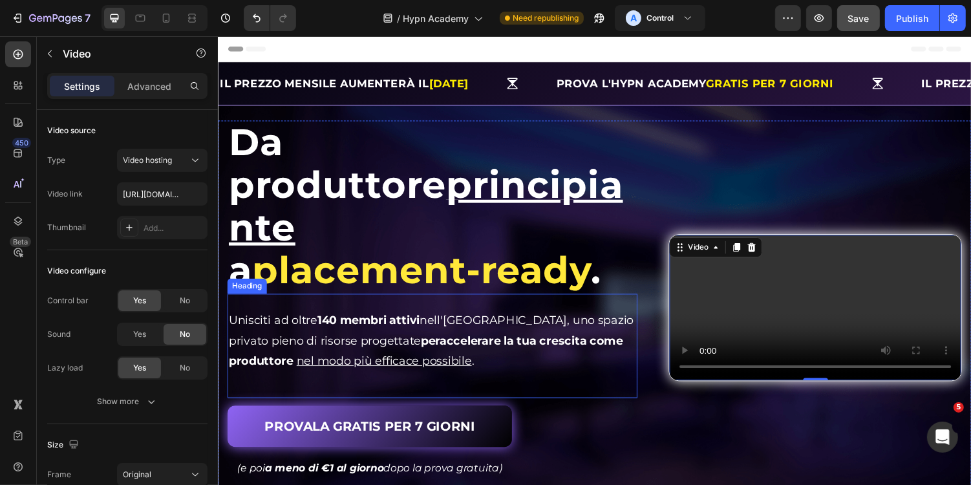
click at [621, 348] on div "⁠⁠⁠⁠⁠⁠⁠ Unisciti ad oltre 140 membri attivi nell'Hypn Academy, uno spazio priva…" at bounding box center [438, 354] width 422 height 107
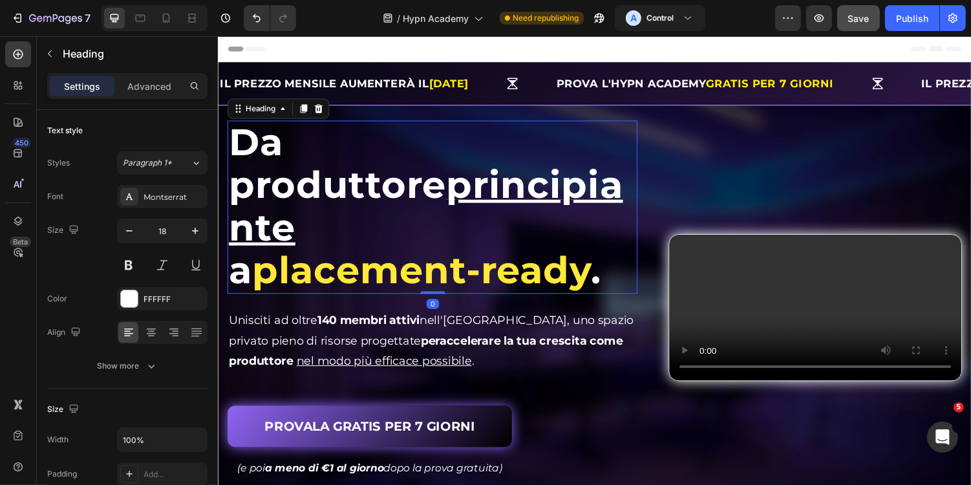
click at [494, 198] on p "⁠⁠⁠⁠⁠⁠⁠ Da produttore principiante a placement-ready ." at bounding box center [437, 211] width 419 height 176
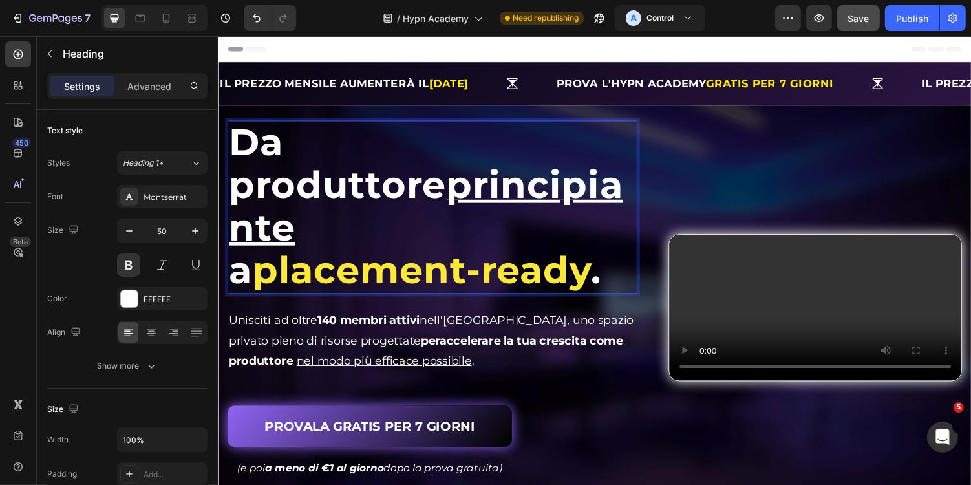
click at [441, 193] on u "principiante" at bounding box center [431, 210] width 406 height 90
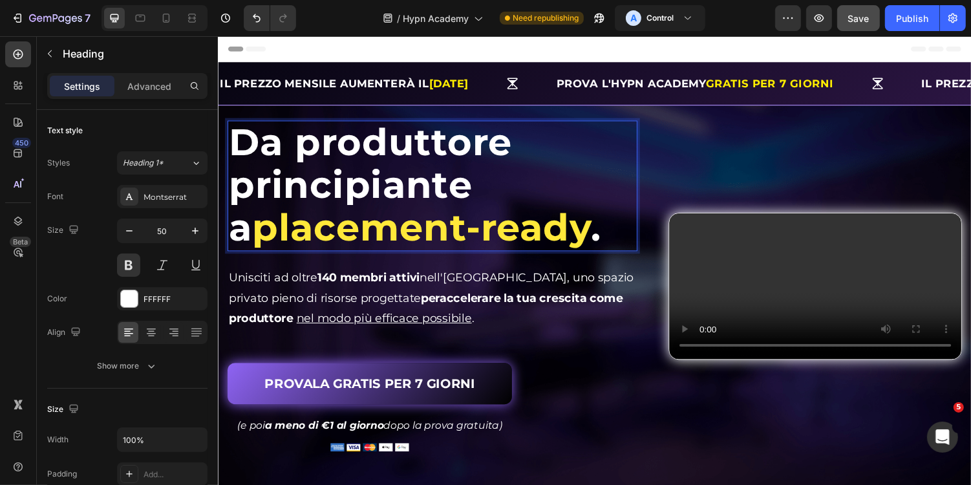
click at [498, 209] on span "placement-ready" at bounding box center [426, 232] width 349 height 47
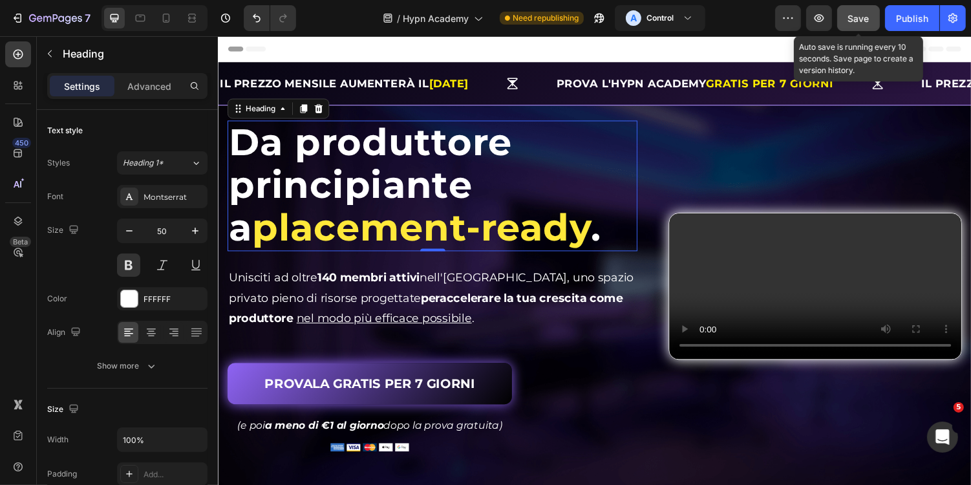
click at [854, 19] on span "Save" at bounding box center [858, 18] width 21 height 11
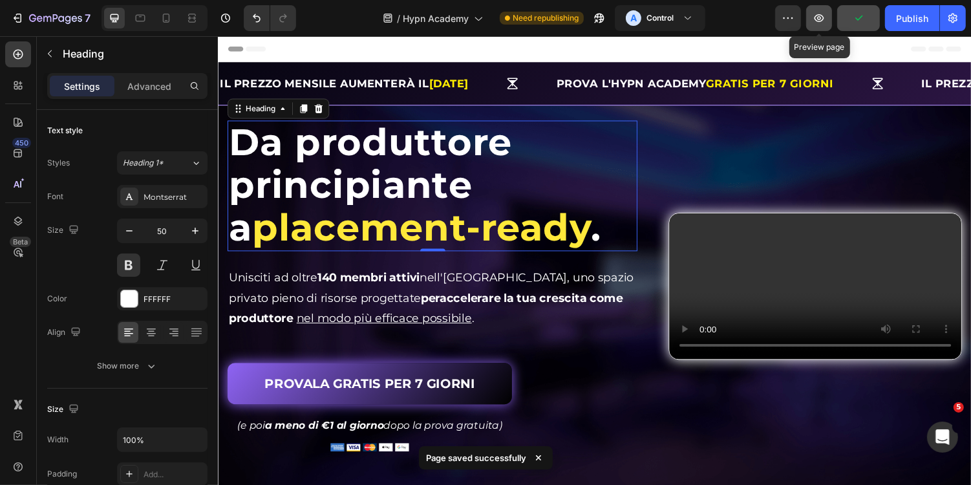
click at [821, 27] on button "button" at bounding box center [819, 18] width 26 height 26
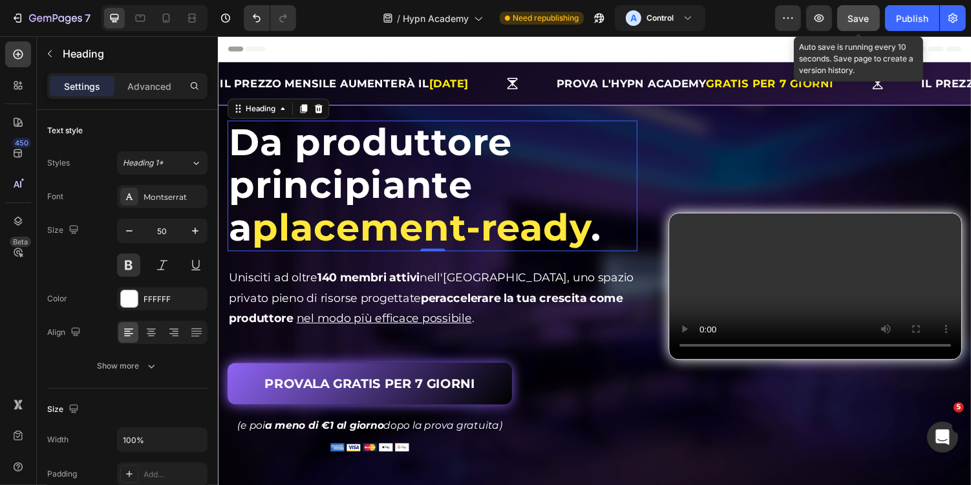
click at [845, 12] on button "Save" at bounding box center [858, 18] width 43 height 26
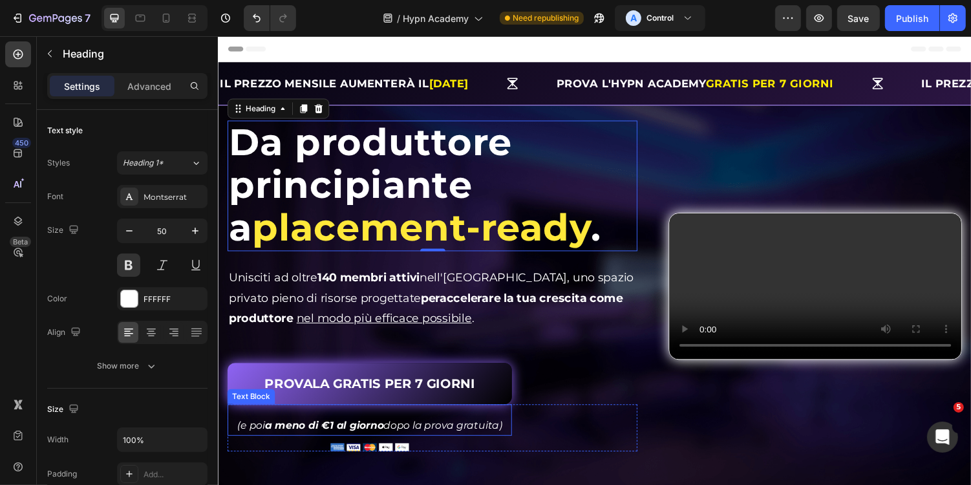
click at [473, 439] on icon "(e poi a meno di €1 al giorno dopo la prova gratuita)" at bounding box center [373, 436] width 273 height 12
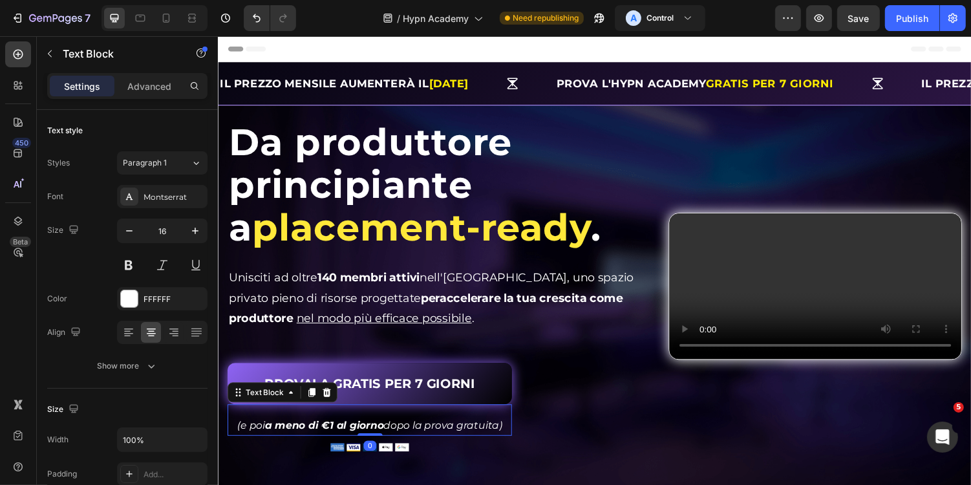
click at [473, 439] on icon "(e poi a meno di €1 al giorno dopo la prova gratuita)" at bounding box center [373, 436] width 273 height 12
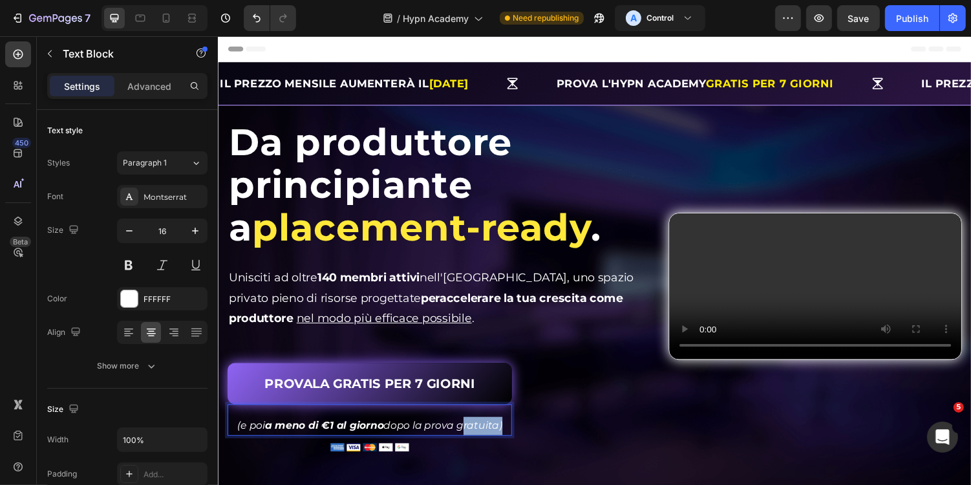
click at [473, 439] on icon "(e poi a meno di €1 al giorno dopo la prova gratuita)" at bounding box center [373, 436] width 273 height 12
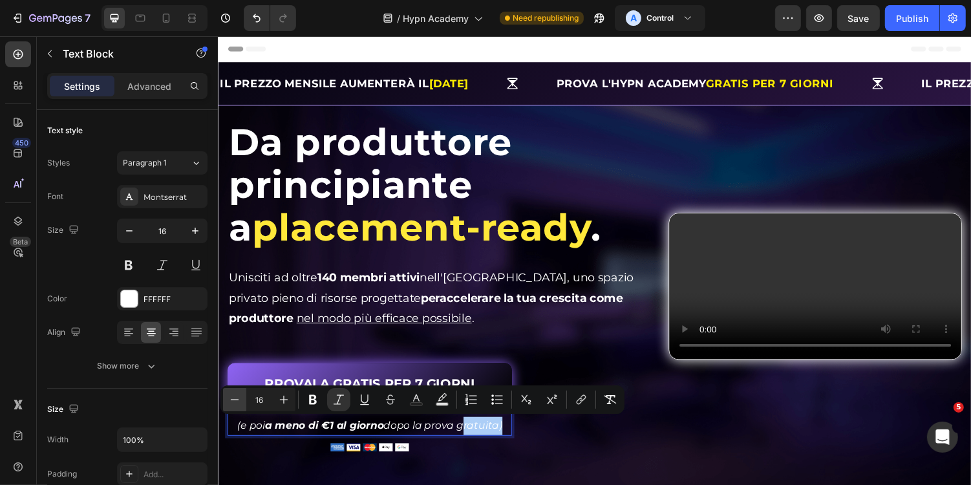
click at [238, 398] on icon "Editor contextual toolbar" at bounding box center [234, 399] width 13 height 13
type input "14"
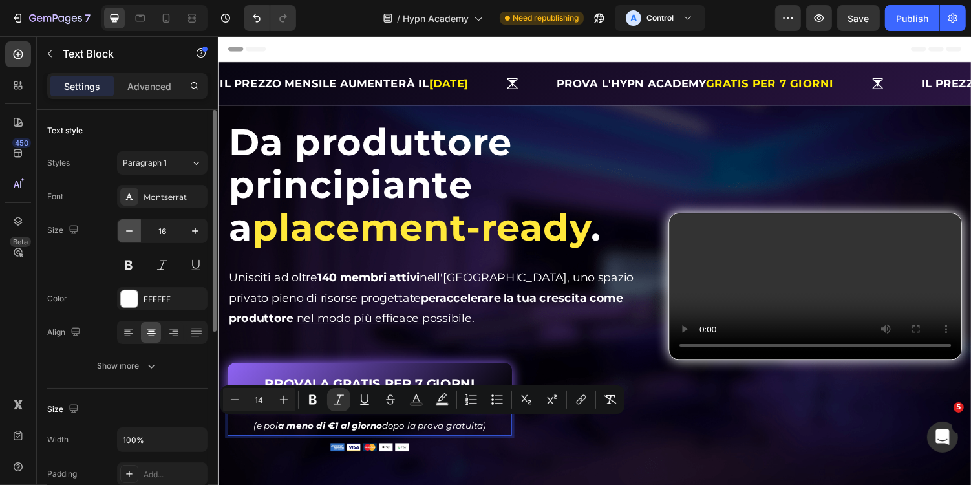
click at [129, 234] on icon "button" at bounding box center [129, 230] width 13 height 13
type input "14"
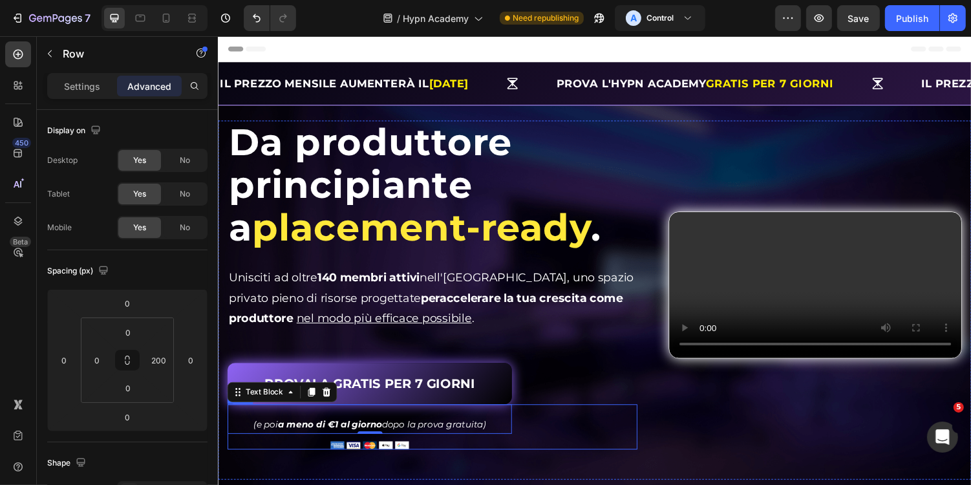
click at [582, 438] on div "Video (e poi a meno di €1 al giorno dopo la prova gratuita) Text Block 0 Image …" at bounding box center [438, 437] width 422 height 47
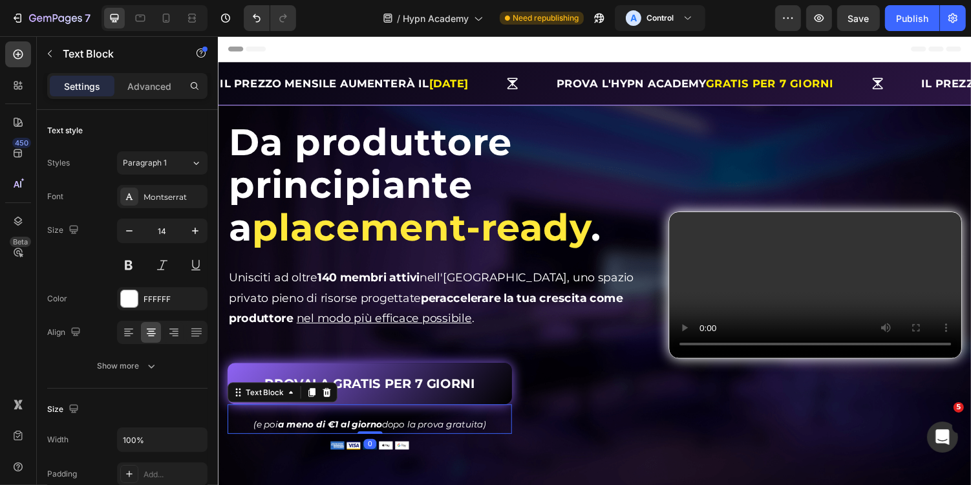
click at [498, 432] on p "(e poi a meno di €1 al giorno dopo la prova gratuita)" at bounding box center [373, 435] width 290 height 16
click at [591, 436] on div "Video (e poi a meno di €1 al giorno dopo la prova gratuita) Text Block 0 Image …" at bounding box center [438, 437] width 422 height 47
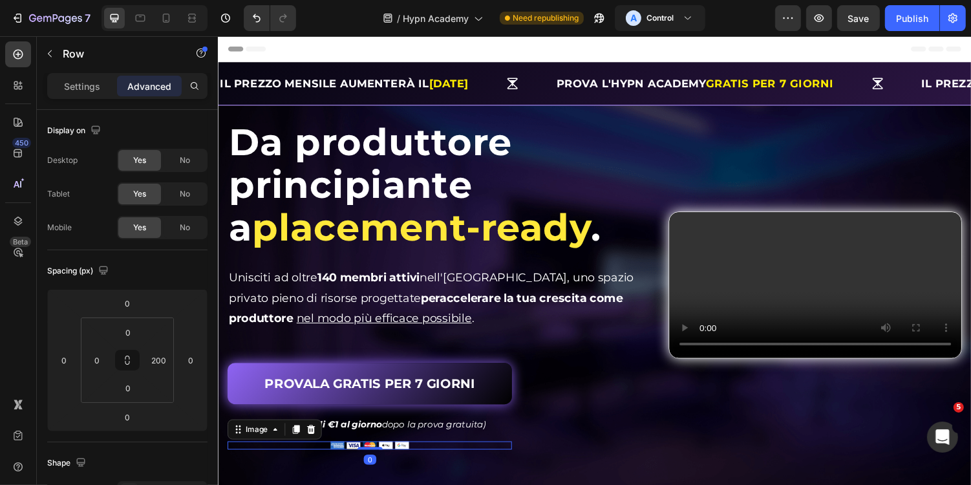
click at [414, 454] on div at bounding box center [373, 456] width 293 height 8
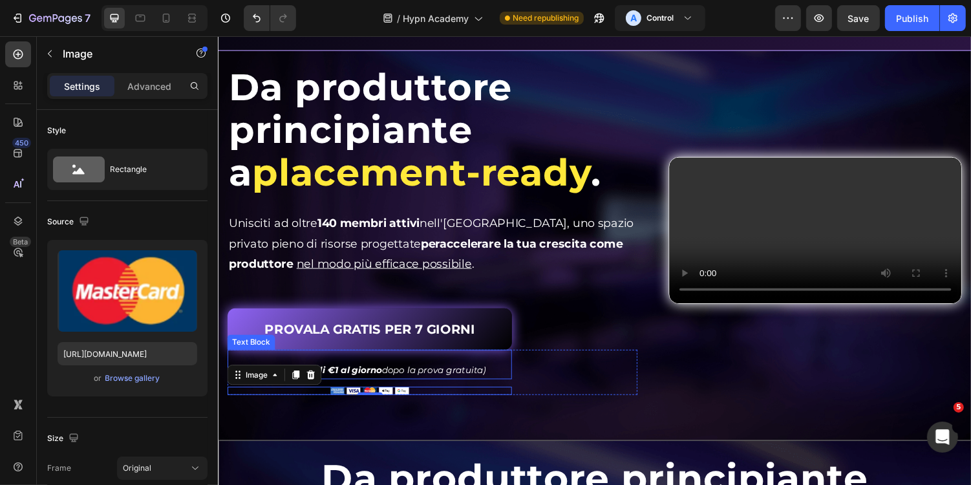
scroll to position [63, 0]
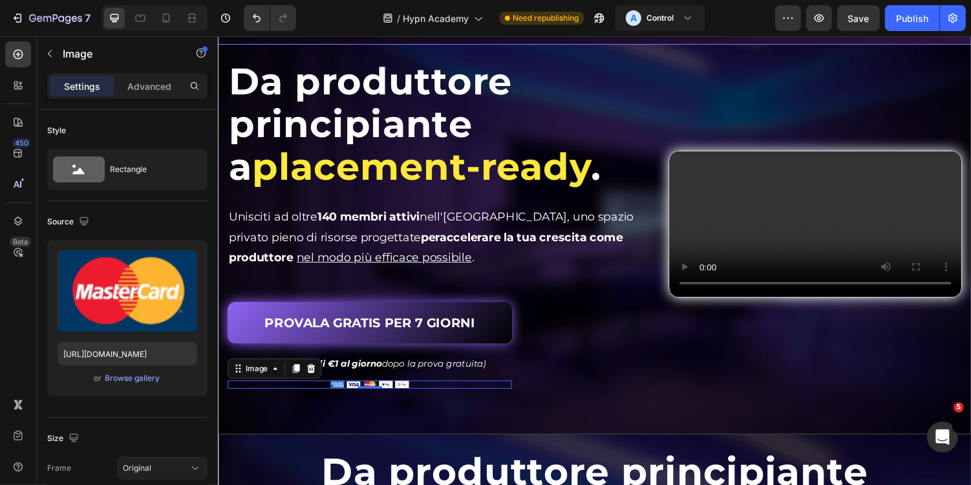
click at [423, 394] on div at bounding box center [373, 394] width 293 height 8
click at [316, 378] on icon at bounding box center [313, 377] width 10 height 10
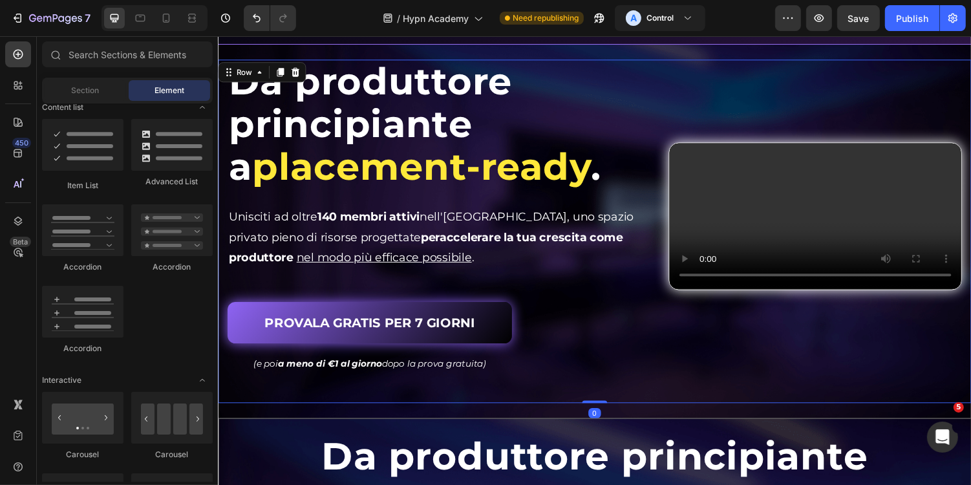
click at [518, 401] on div "⁠⁠⁠⁠⁠⁠⁠ Da produttore principiante a placement-ready . Heading Da produttore pr…" at bounding box center [605, 235] width 776 height 353
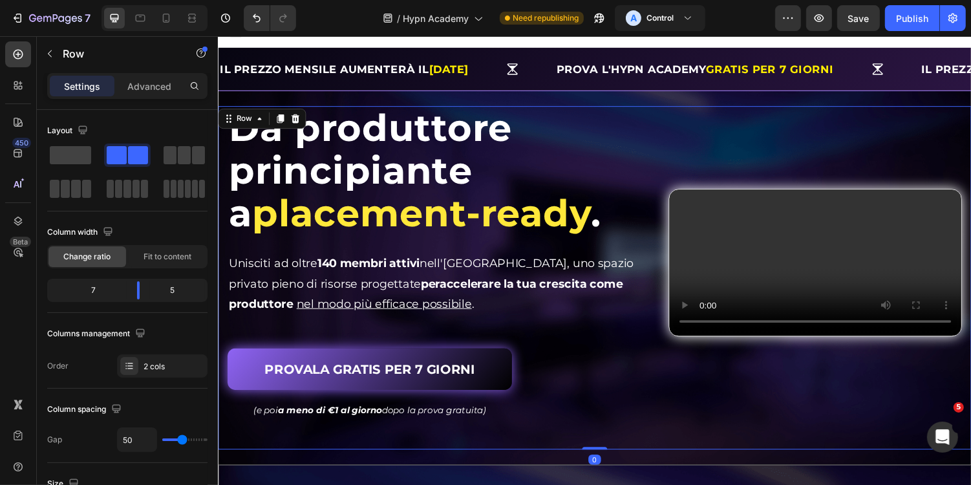
scroll to position [12, 0]
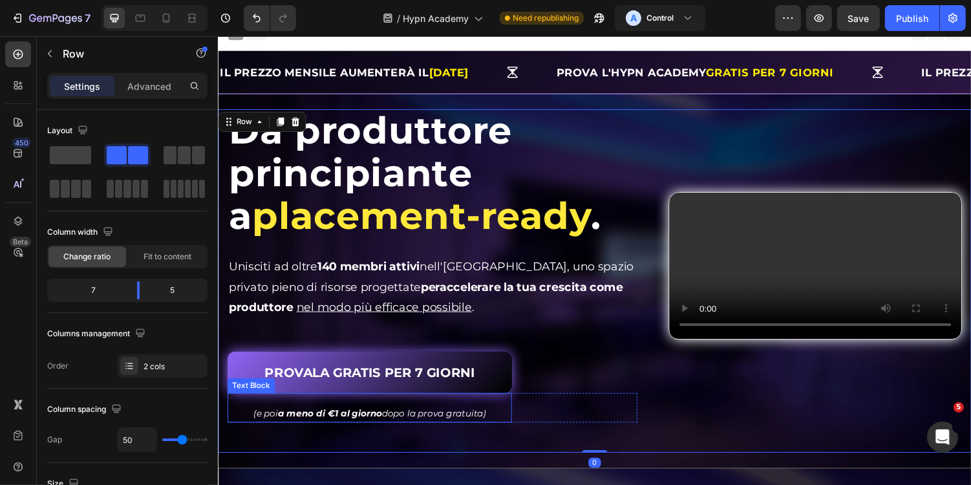
click at [501, 423] on p "(e poi a meno di €1 al giorno dopo la prova gratuita)" at bounding box center [373, 424] width 290 height 16
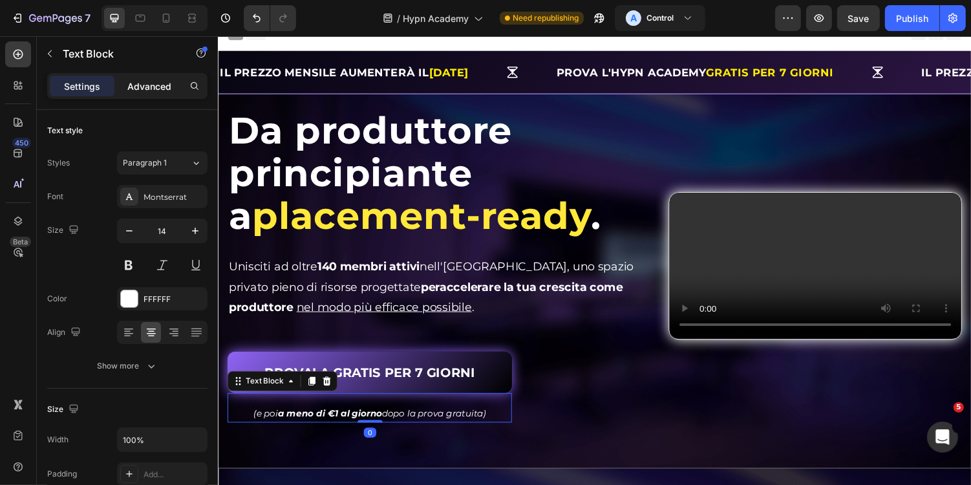
click at [147, 94] on div "Advanced" at bounding box center [149, 86] width 65 height 21
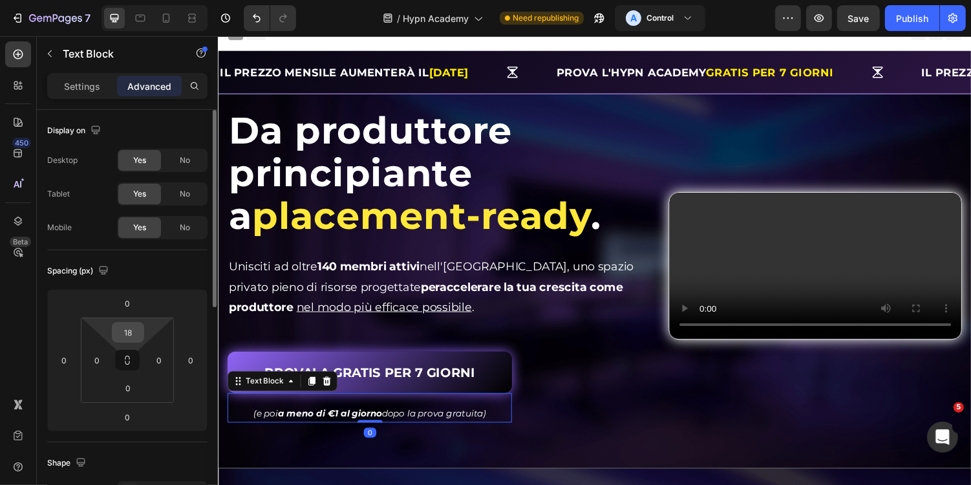
click at [131, 326] on input "18" at bounding box center [128, 332] width 26 height 19
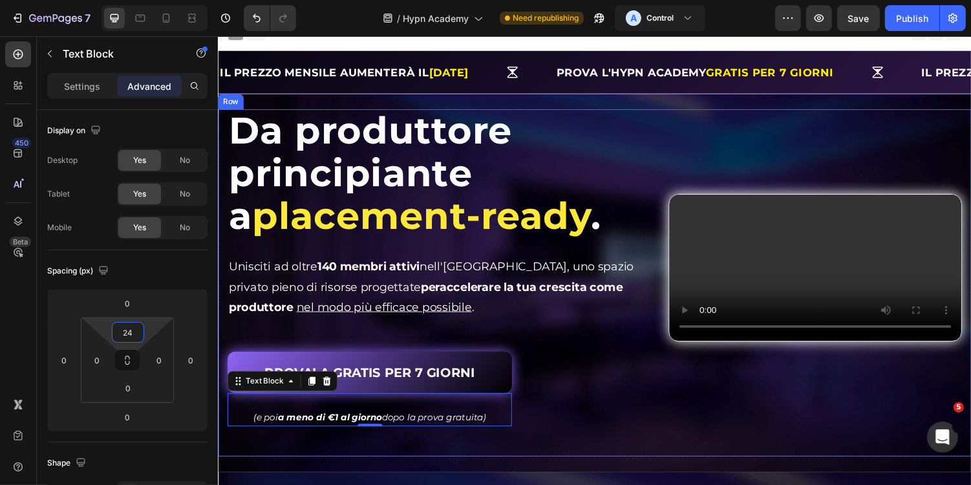
type input "2"
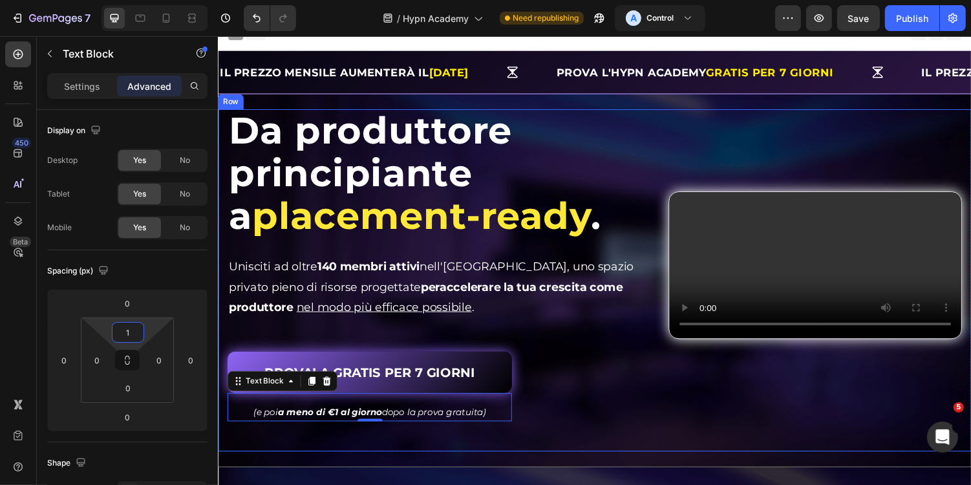
type input "18"
click at [598, 449] on div "⁠⁠⁠⁠⁠⁠⁠ Da produttore principiante a placement-ready . Heading Da produttore pr…" at bounding box center [605, 287] width 776 height 353
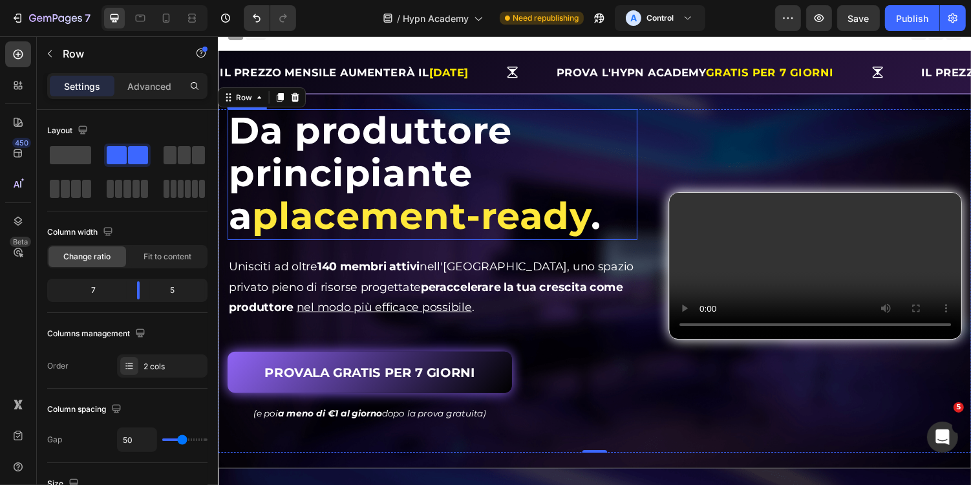
click at [530, 204] on span "placement-ready" at bounding box center [426, 220] width 349 height 47
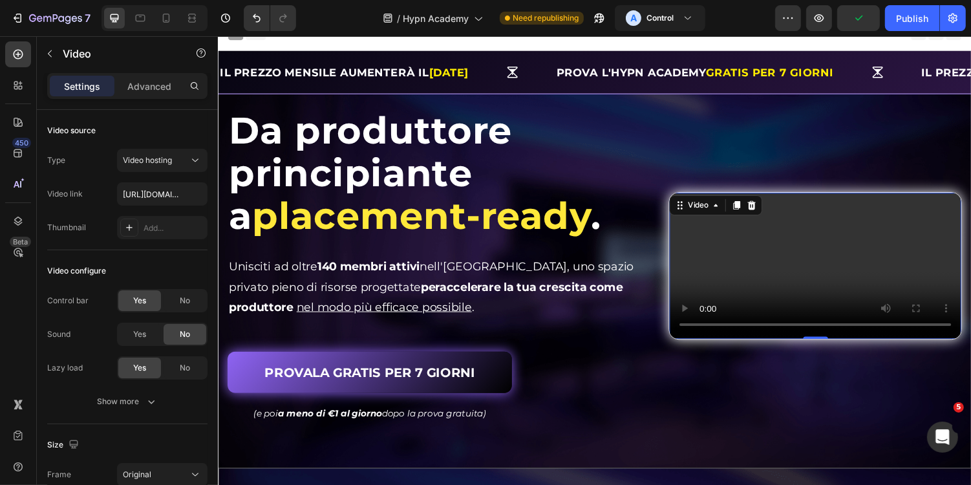
click at [756, 246] on video at bounding box center [832, 271] width 301 height 150
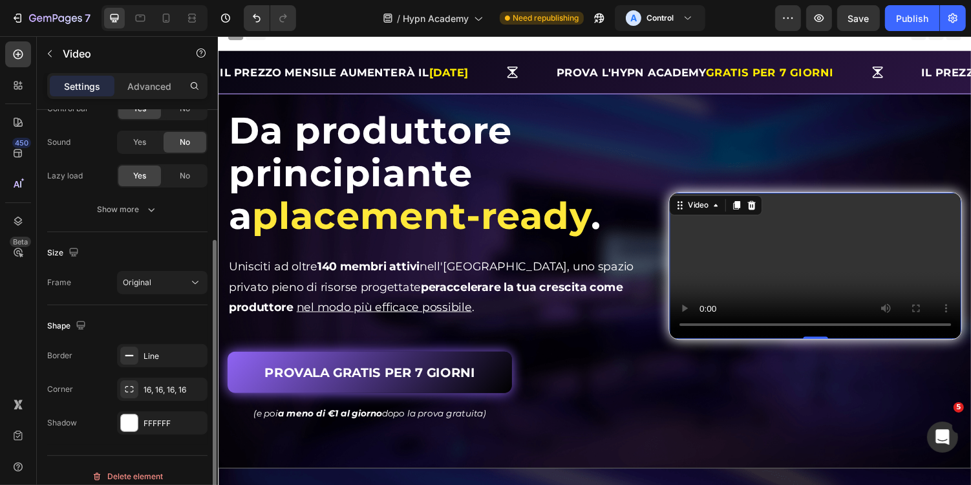
scroll to position [202, 0]
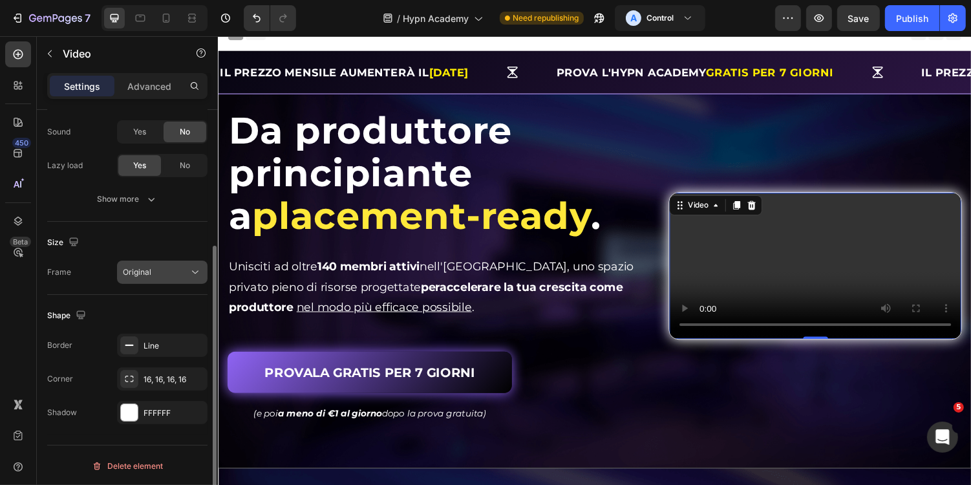
click at [183, 270] on div "Original" at bounding box center [156, 272] width 66 height 12
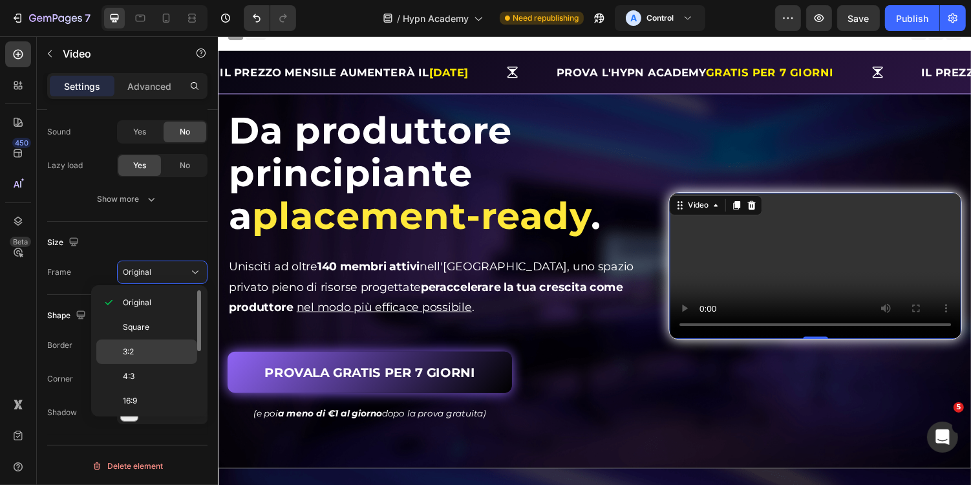
click at [176, 346] on p "3:2" at bounding box center [157, 352] width 69 height 12
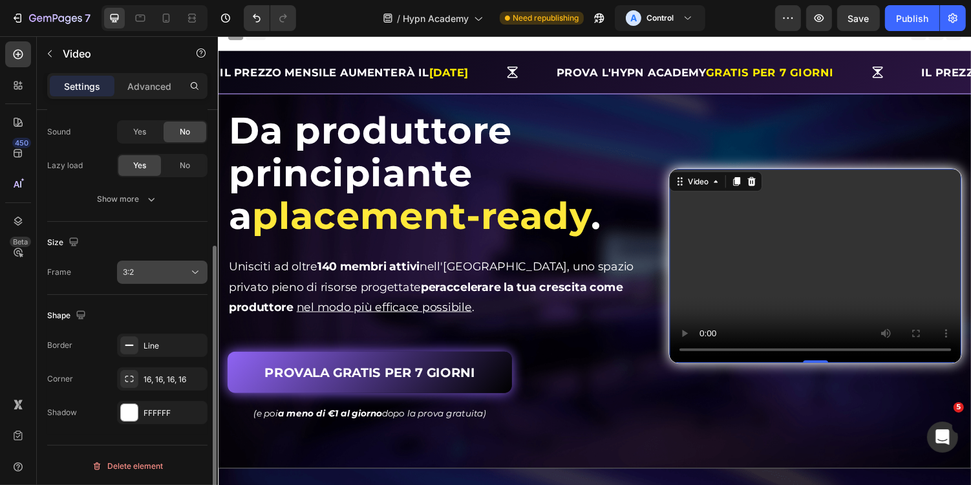
click at [165, 268] on div "3:2" at bounding box center [156, 272] width 66 height 12
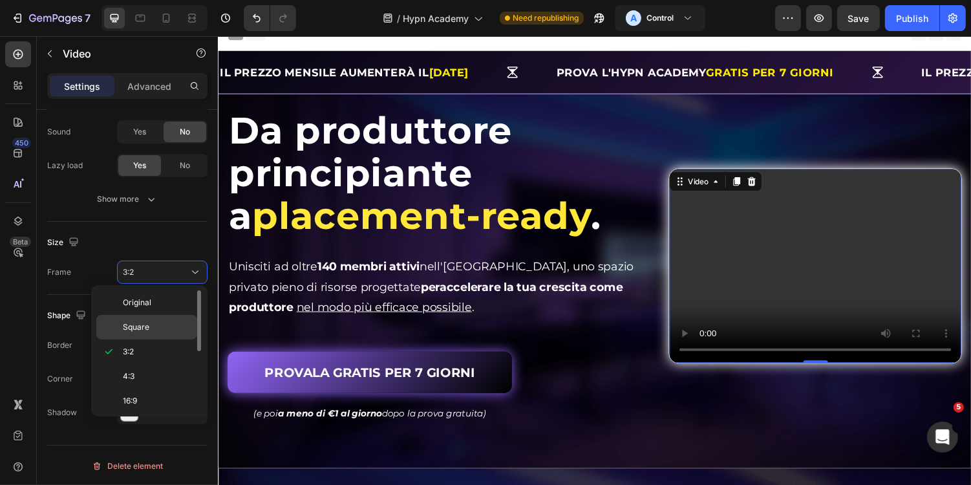
click at [160, 329] on p "Square" at bounding box center [157, 327] width 69 height 12
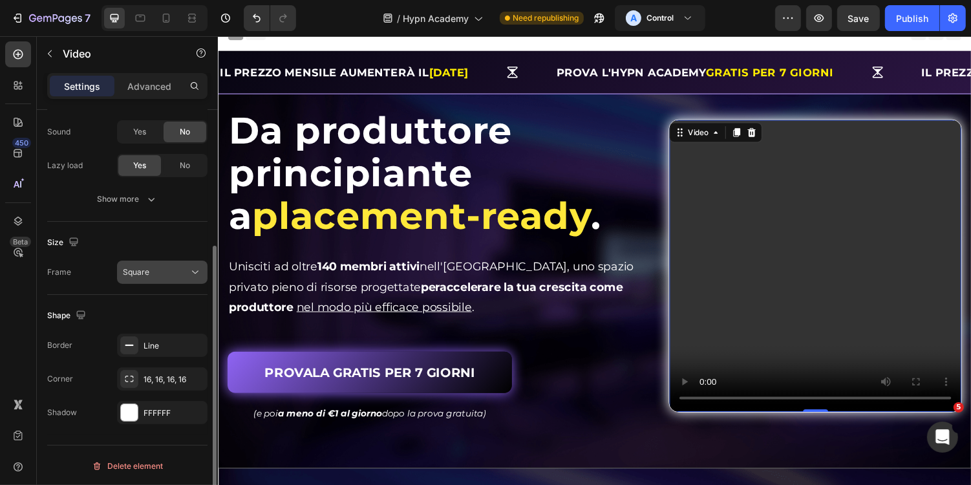
click at [170, 276] on div "Square" at bounding box center [156, 272] width 66 height 12
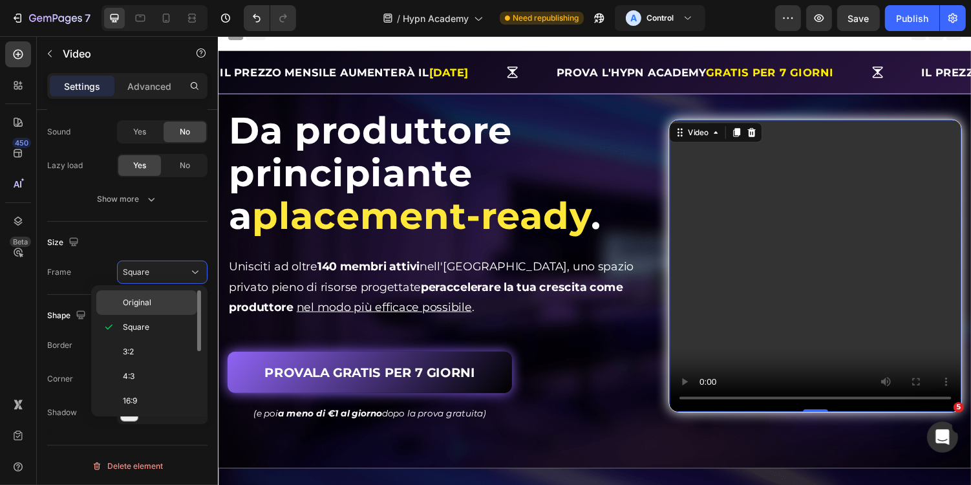
click at [169, 298] on p "Original" at bounding box center [157, 303] width 69 height 12
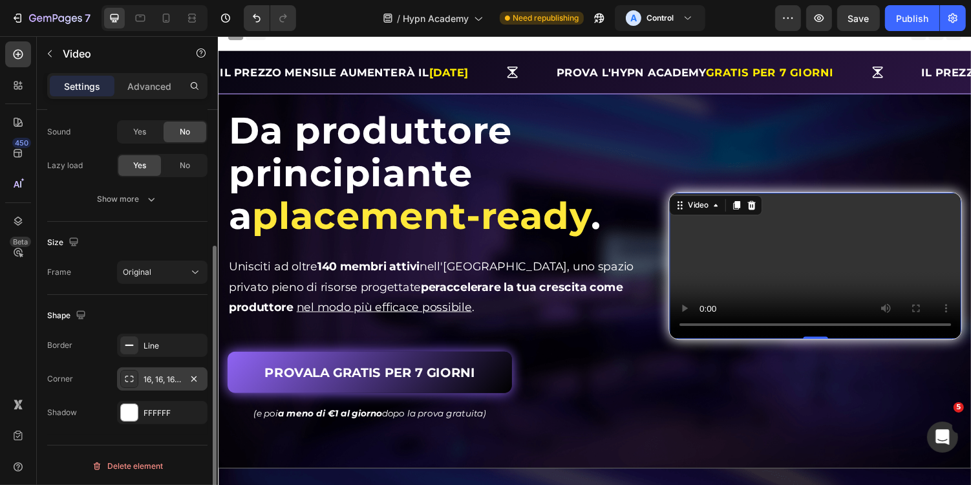
click at [177, 377] on div "16, 16, 16, 16" at bounding box center [161, 380] width 37 height 12
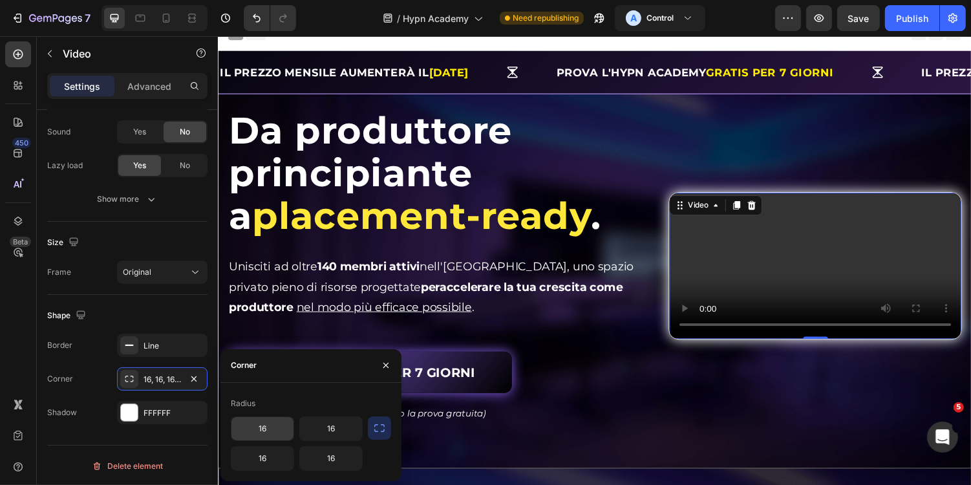
click at [277, 427] on input "16" at bounding box center [262, 428] width 62 height 23
type input "10"
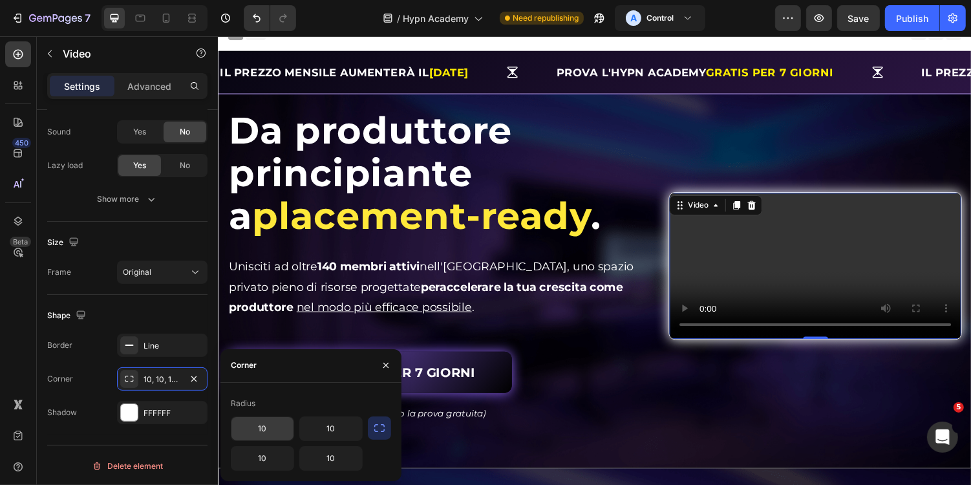
click at [276, 430] on input "10" at bounding box center [262, 428] width 62 height 23
type input "16"
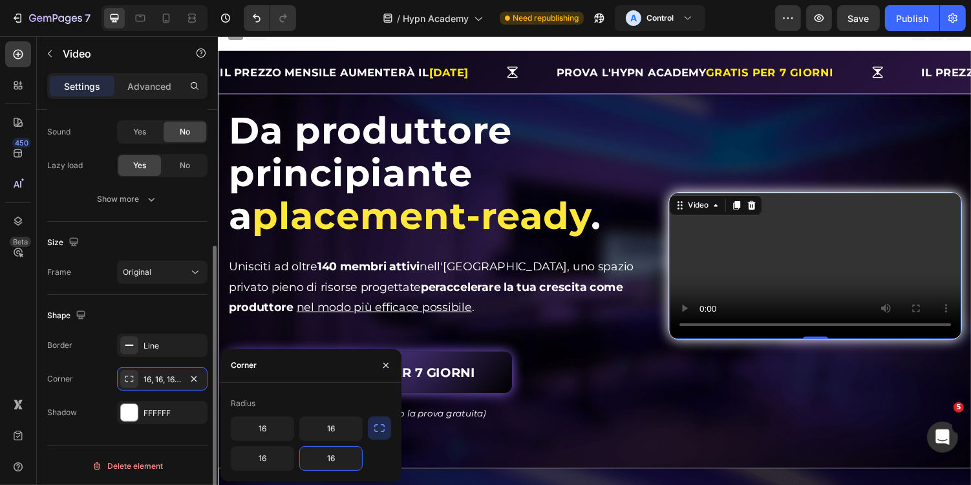
click at [184, 316] on div "Shape" at bounding box center [127, 315] width 160 height 21
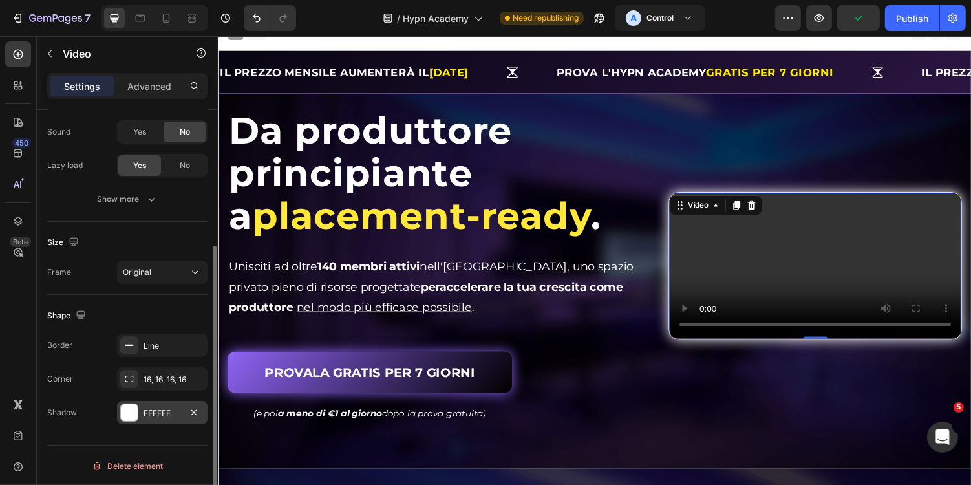
click at [181, 412] on div "FFFFFF" at bounding box center [162, 412] width 90 height 23
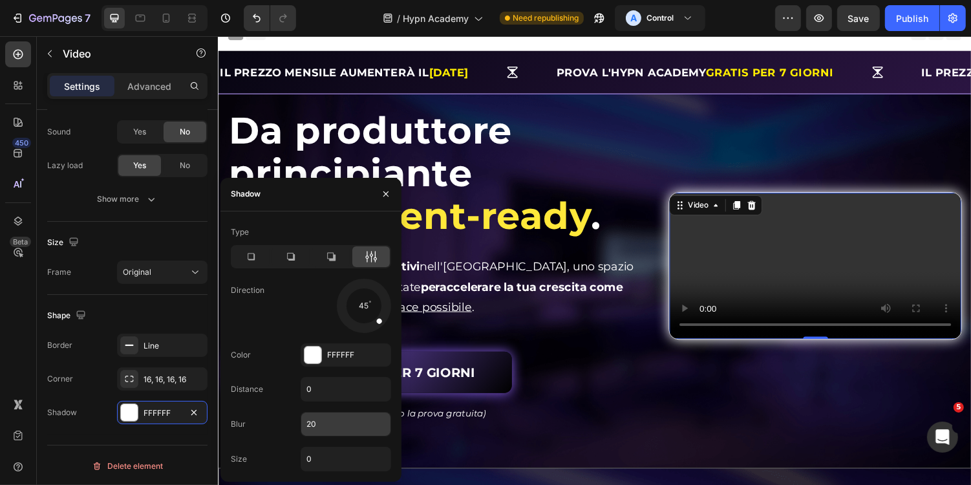
click at [349, 423] on input "20" at bounding box center [345, 423] width 89 height 23
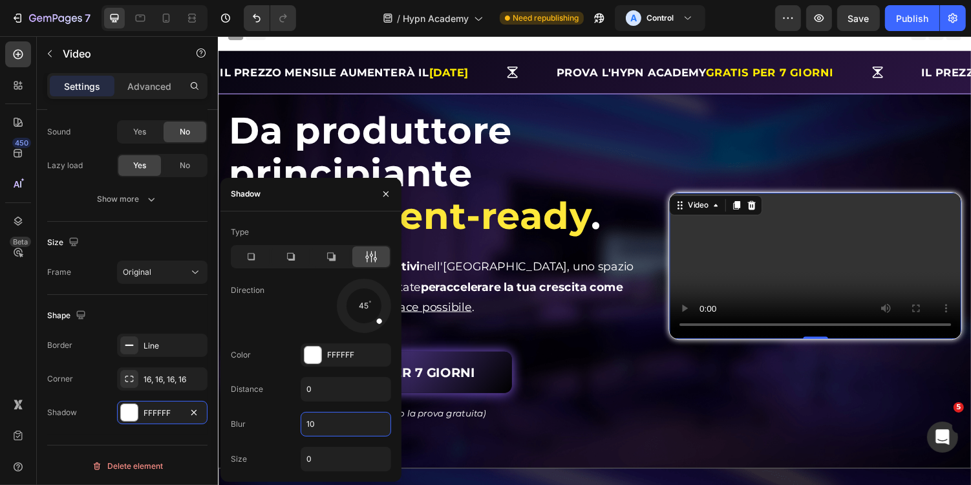
type input "1"
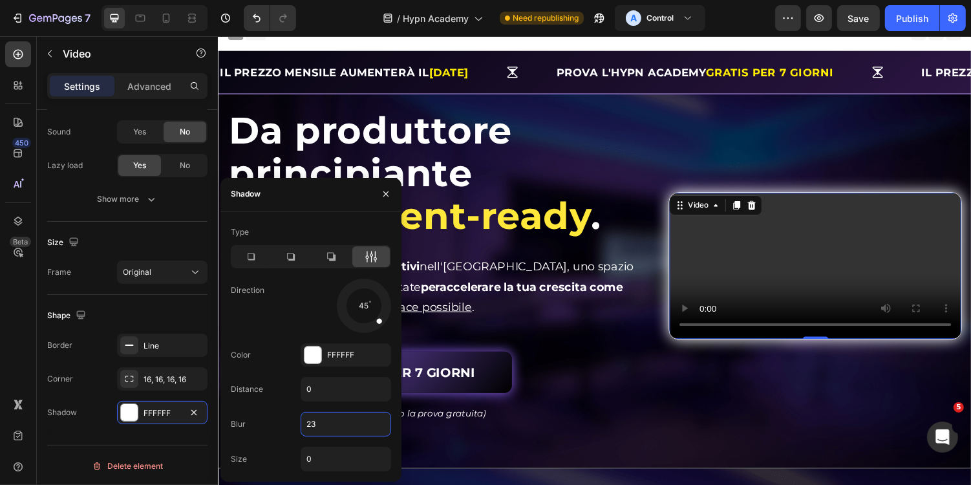
type input "2"
type input "3"
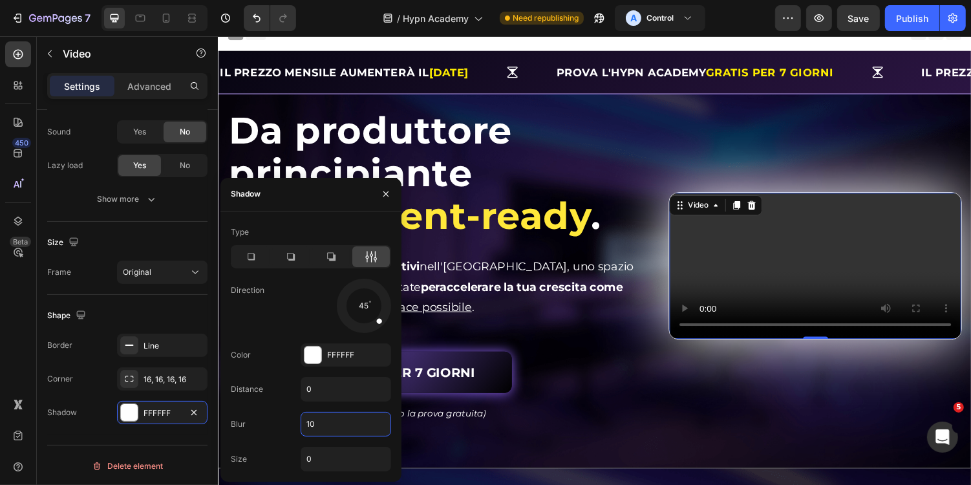
type input "1"
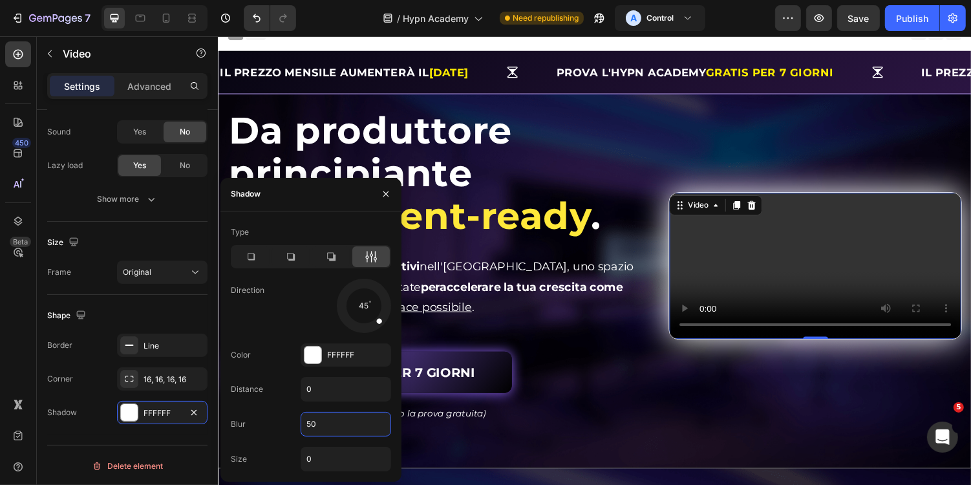
type input "5"
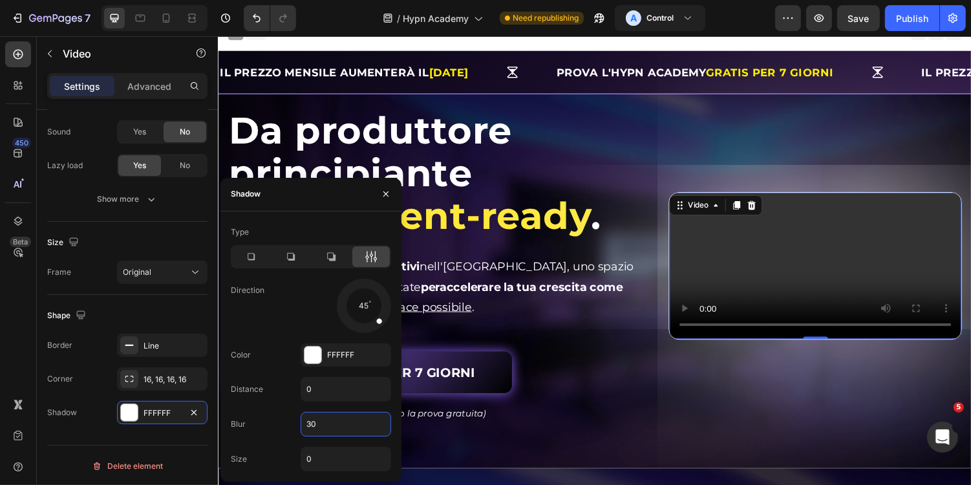
type input "3"
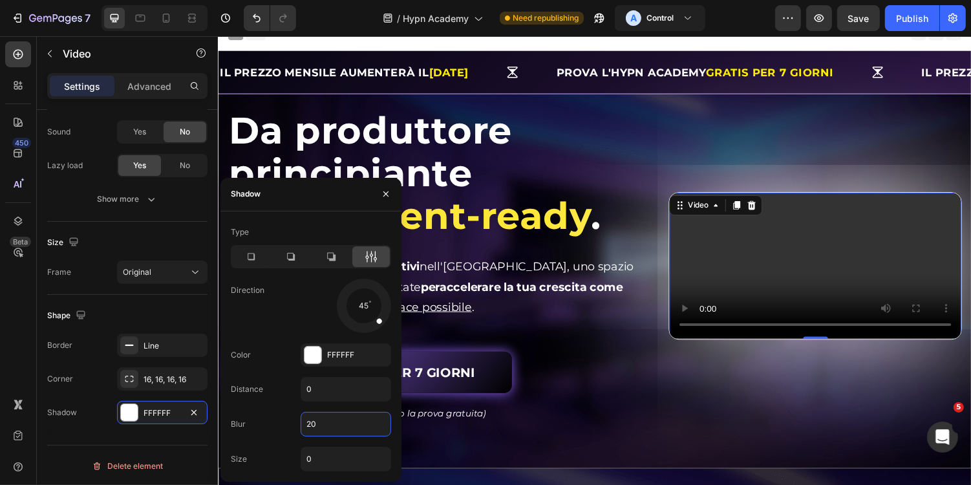
type input "2"
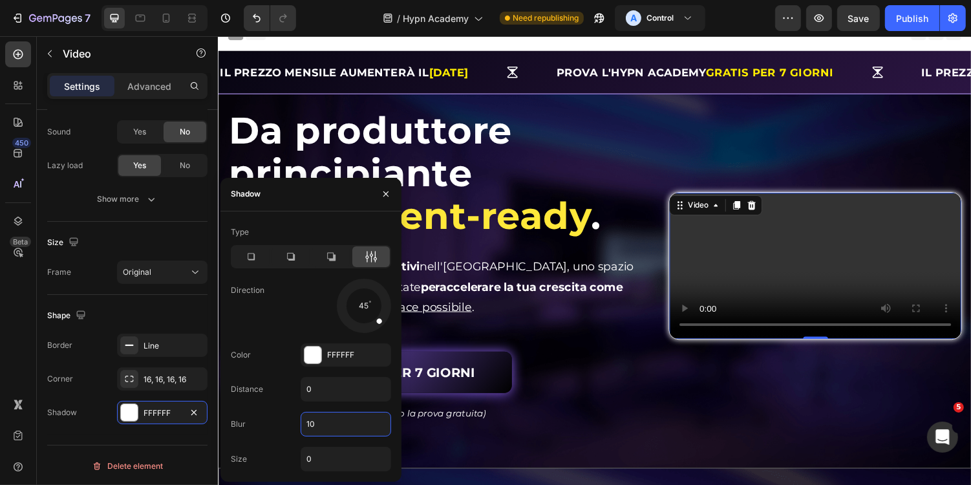
type input "1"
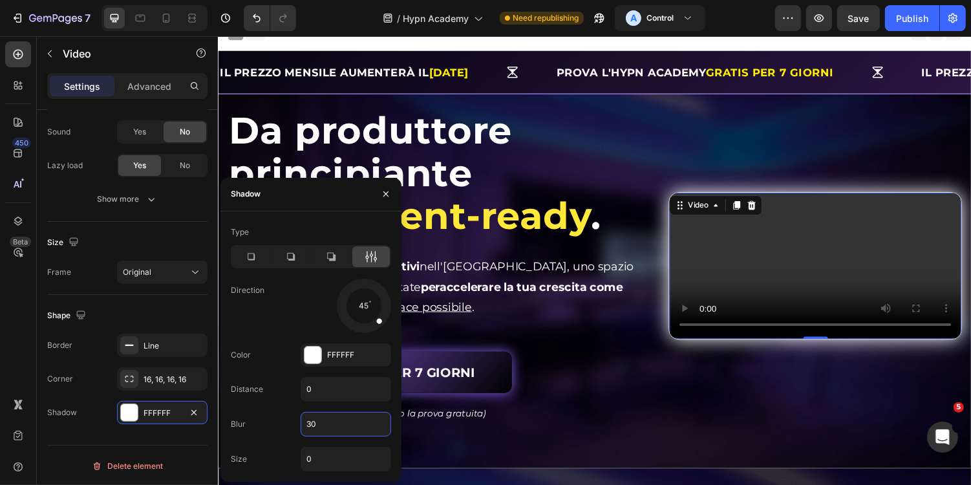
type input "300"
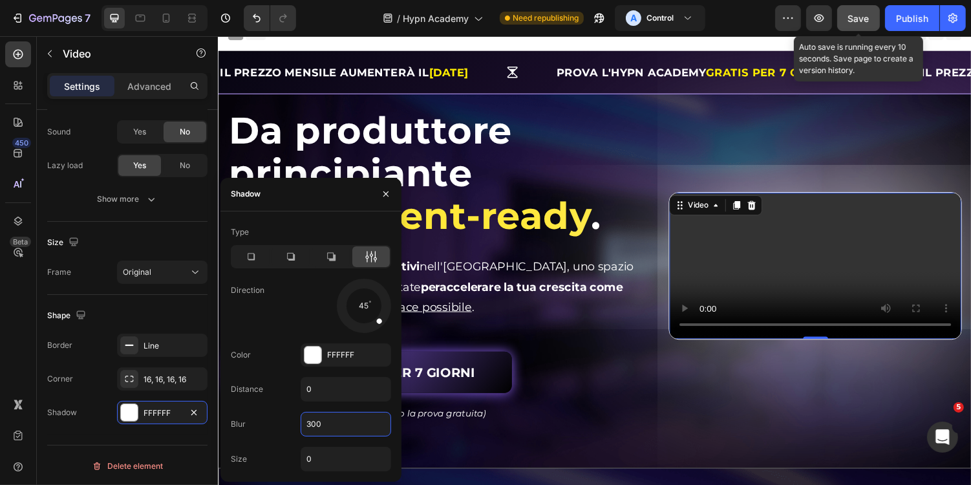
click at [845, 24] on button "Save" at bounding box center [858, 18] width 43 height 26
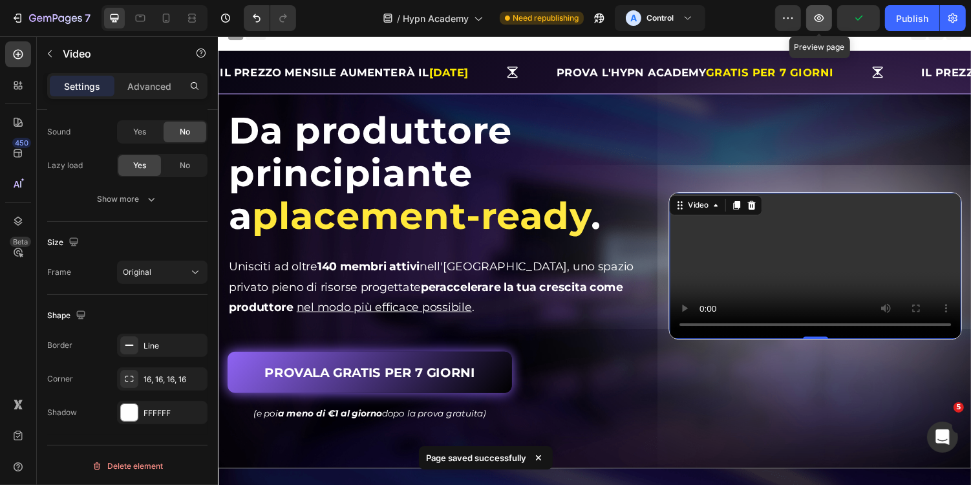
click at [824, 22] on icon "button" at bounding box center [818, 18] width 13 height 13
click at [817, 15] on icon "button" at bounding box center [818, 18] width 13 height 13
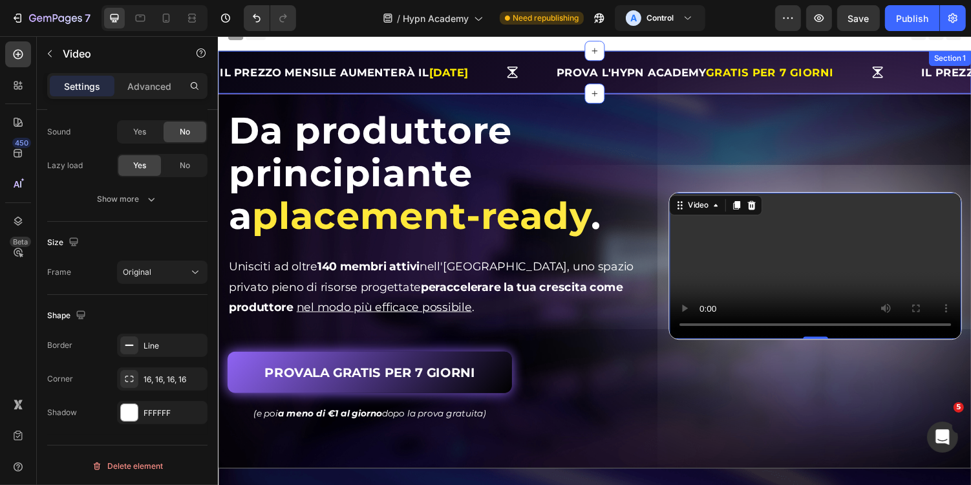
click at [517, 92] on div "IL PREZZO MENSILE AUMENTERÀ IL 01/09/2025 Text Block Prova l'Hypn Academy GRATI…" at bounding box center [605, 72] width 776 height 45
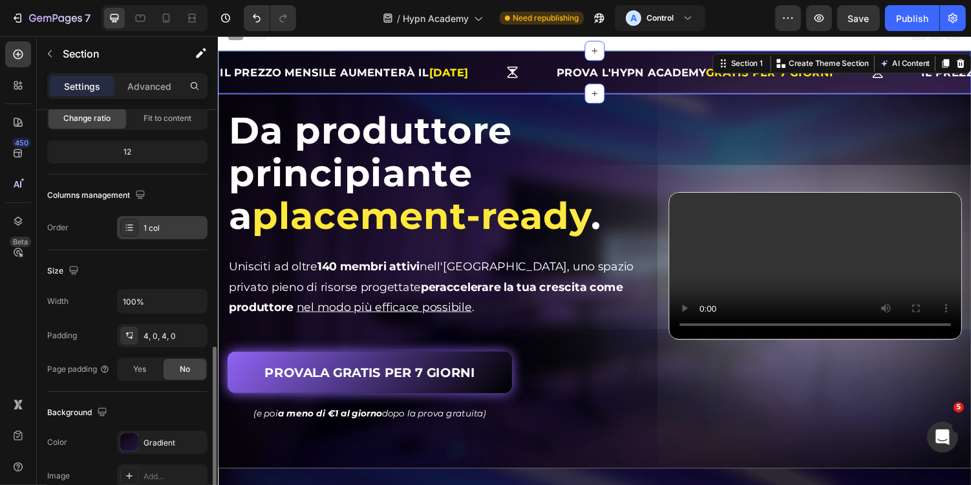
scroll to position [257, 0]
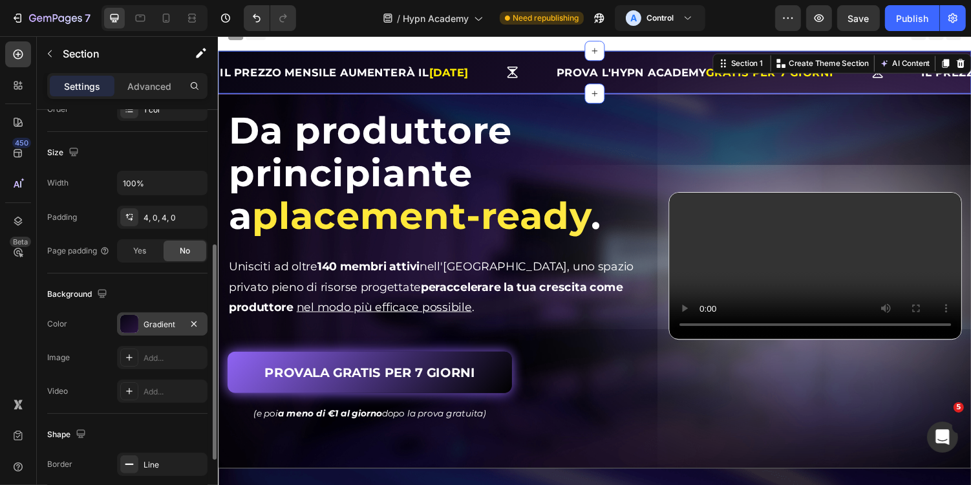
click at [158, 323] on div "Gradient" at bounding box center [161, 325] width 37 height 12
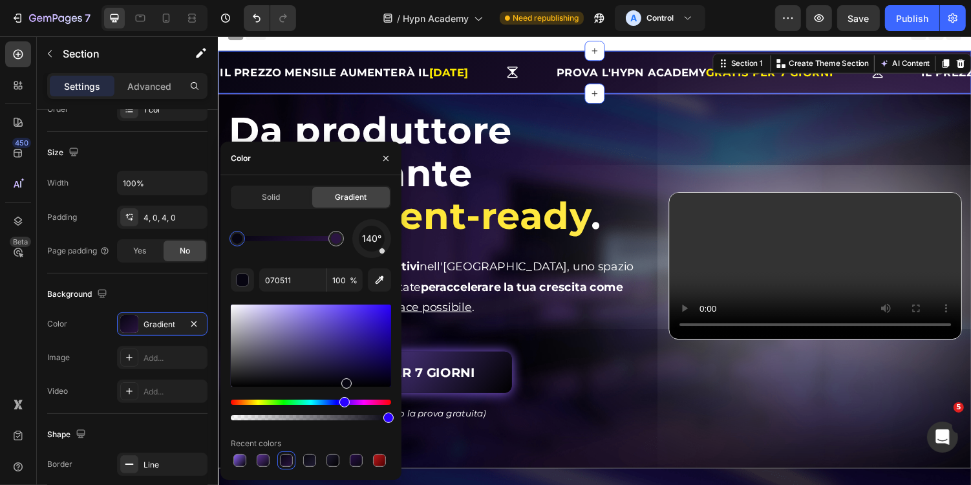
click at [237, 241] on div at bounding box center [237, 238] width 10 height 10
type input "2B1542"
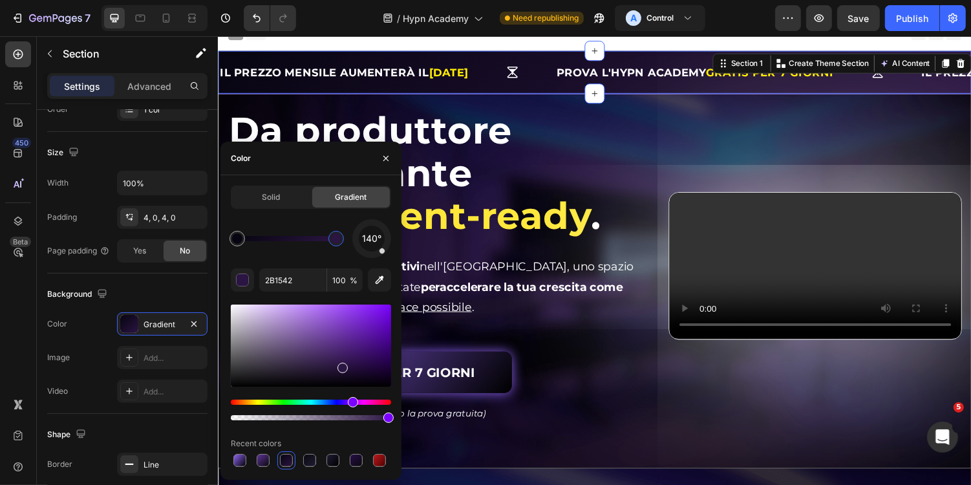
drag, startPoint x: 341, startPoint y: 237, endPoint x: 383, endPoint y: 237, distance: 42.0
click at [383, 237] on div "140°" at bounding box center [311, 238] width 160 height 39
click at [338, 281] on input "100" at bounding box center [345, 279] width 36 height 23
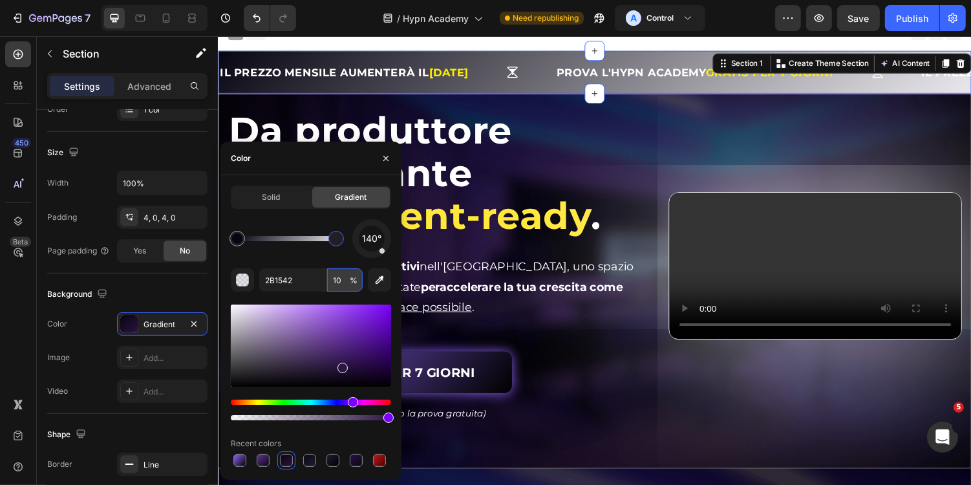
type input "100"
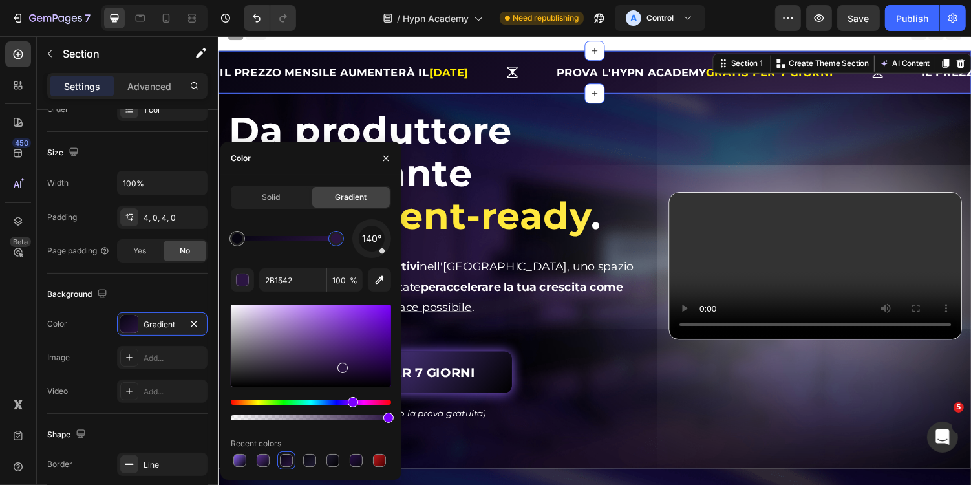
click at [313, 259] on div "140° 2B1542 100 % Recent colors" at bounding box center [311, 344] width 160 height 250
click at [344, 244] on div at bounding box center [335, 238] width 23 height 23
click at [343, 241] on div at bounding box center [336, 239] width 16 height 16
click at [335, 237] on div at bounding box center [335, 238] width 10 height 10
drag, startPoint x: 335, startPoint y: 237, endPoint x: 377, endPoint y: 237, distance: 42.0
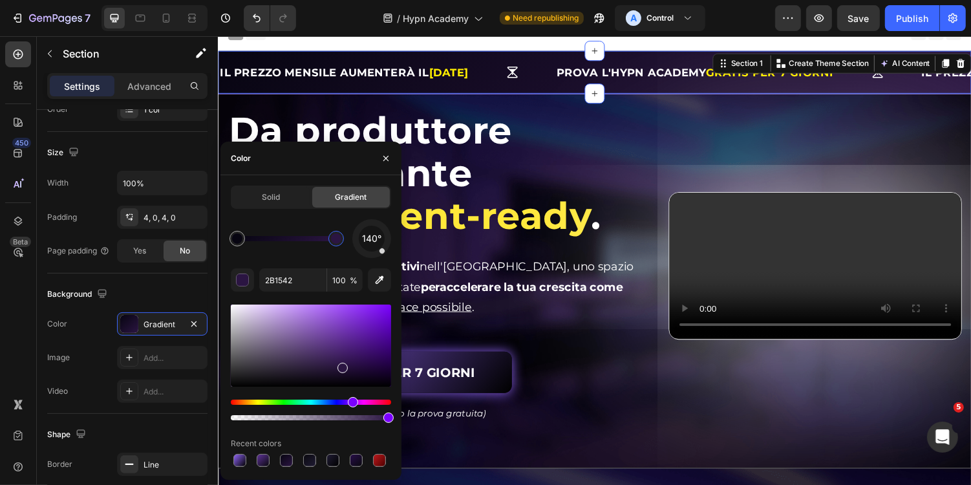
click at [377, 237] on div "140°" at bounding box center [311, 238] width 160 height 39
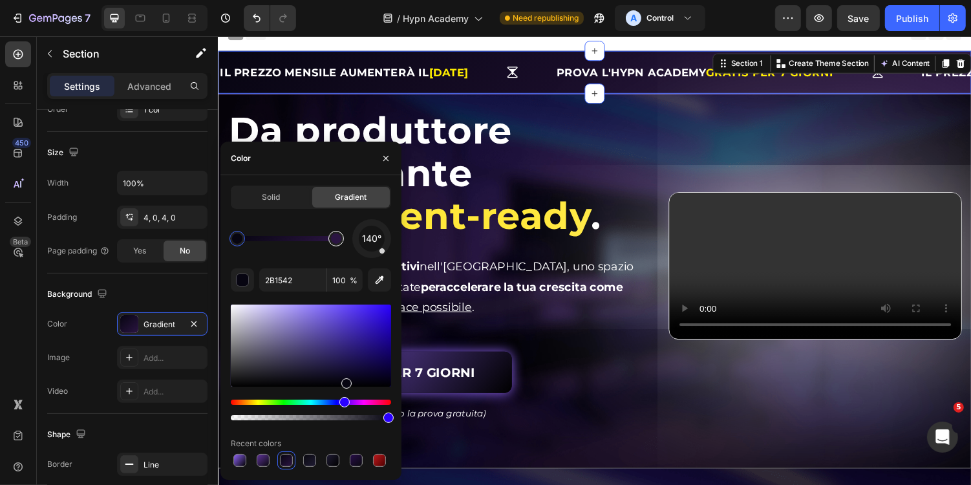
click at [334, 240] on div at bounding box center [336, 238] width 10 height 10
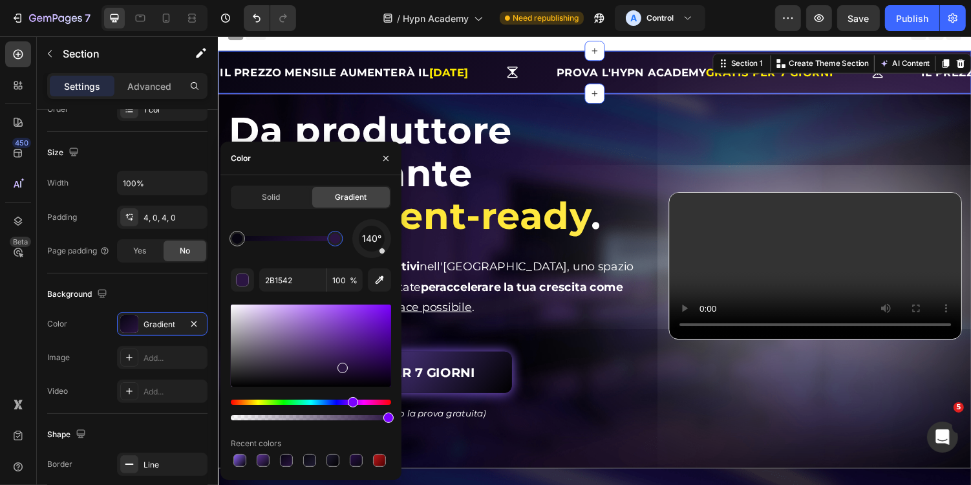
click at [335, 240] on div at bounding box center [335, 238] width 10 height 10
drag, startPoint x: 335, startPoint y: 240, endPoint x: 363, endPoint y: 240, distance: 27.1
click at [361, 240] on div "140°" at bounding box center [311, 238] width 160 height 39
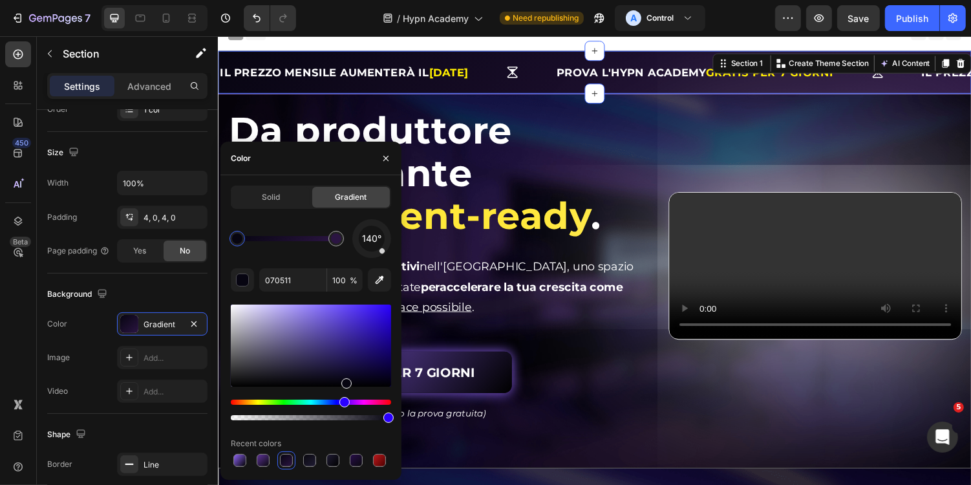
click at [344, 261] on div "140° 070511 100 % Recent colors" at bounding box center [311, 344] width 160 height 250
click at [341, 240] on div at bounding box center [336, 239] width 16 height 16
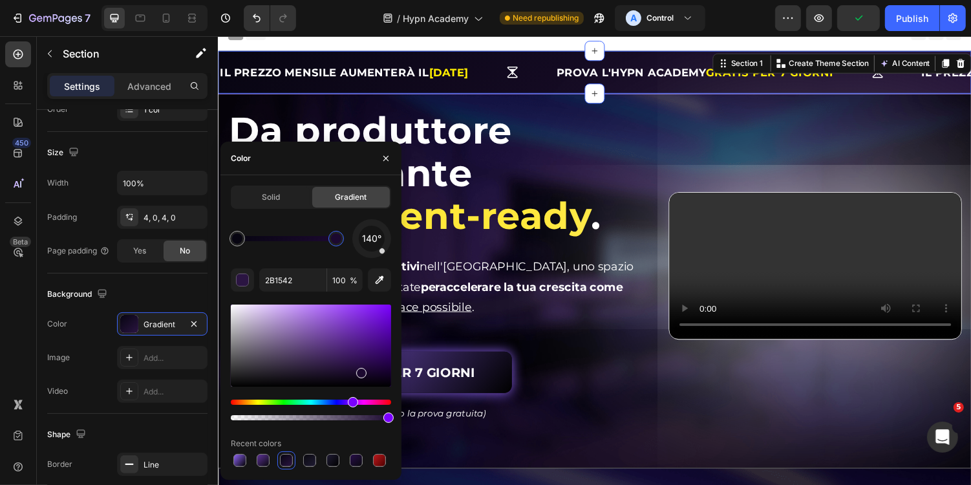
drag, startPoint x: 343, startPoint y: 369, endPoint x: 361, endPoint y: 370, distance: 17.5
click at [361, 370] on div at bounding box center [361, 373] width 10 height 10
drag, startPoint x: 365, startPoint y: 372, endPoint x: 397, endPoint y: 365, distance: 32.6
click at [397, 365] on div "Solid Gradient 140° 1C0930 100 % Recent colors" at bounding box center [310, 327] width 181 height 284
drag, startPoint x: 392, startPoint y: 368, endPoint x: 362, endPoint y: 339, distance: 42.0
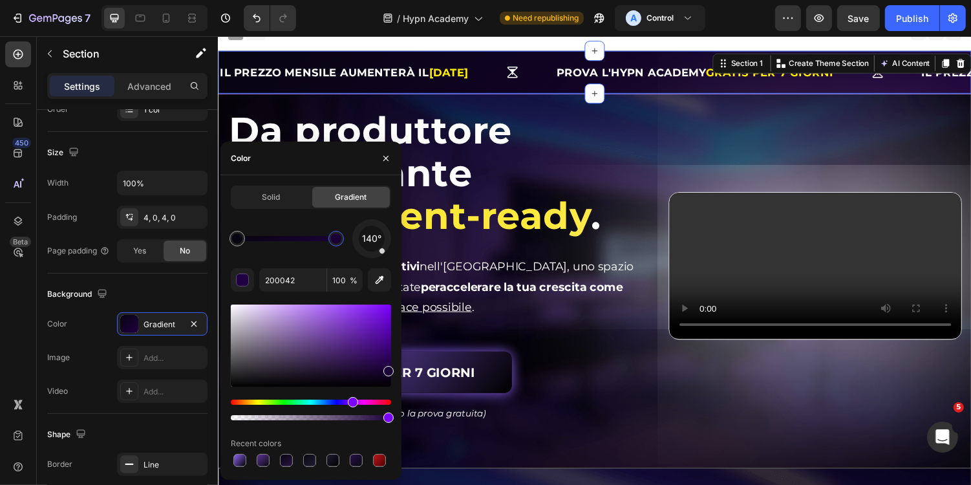
click at [383, 366] on div at bounding box center [388, 371] width 10 height 10
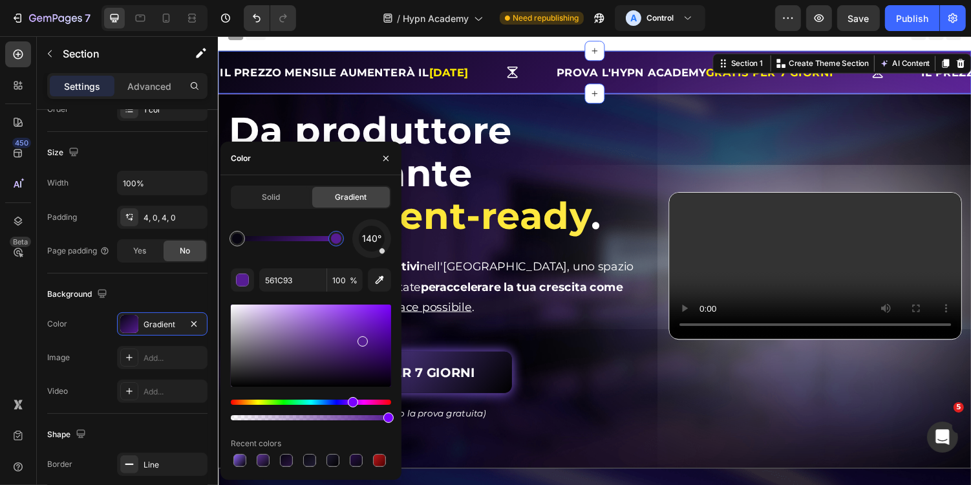
drag, startPoint x: 362, startPoint y: 339, endPoint x: 361, endPoint y: 374, distance: 34.9
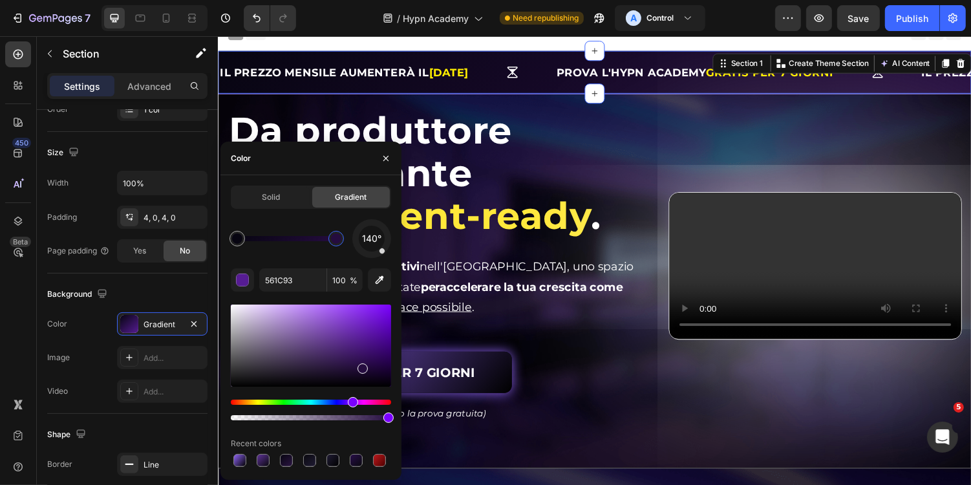
drag, startPoint x: 365, startPoint y: 343, endPoint x: 361, endPoint y: 366, distance: 23.6
click at [361, 366] on div at bounding box center [362, 368] width 10 height 10
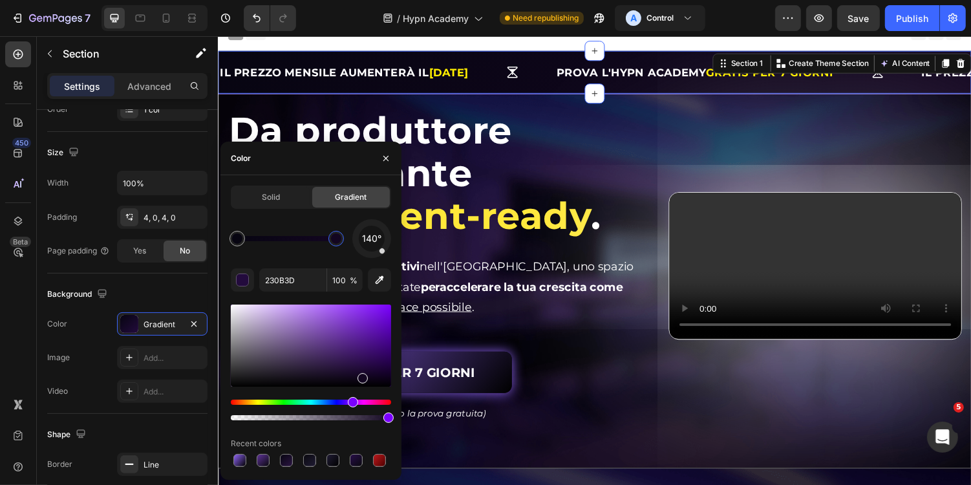
drag, startPoint x: 361, startPoint y: 370, endPoint x: 361, endPoint y: 378, distance: 8.4
click at [361, 378] on div at bounding box center [362, 378] width 10 height 10
drag, startPoint x: 367, startPoint y: 378, endPoint x: 359, endPoint y: 370, distance: 11.9
click at [359, 370] on div at bounding box center [361, 374] width 10 height 10
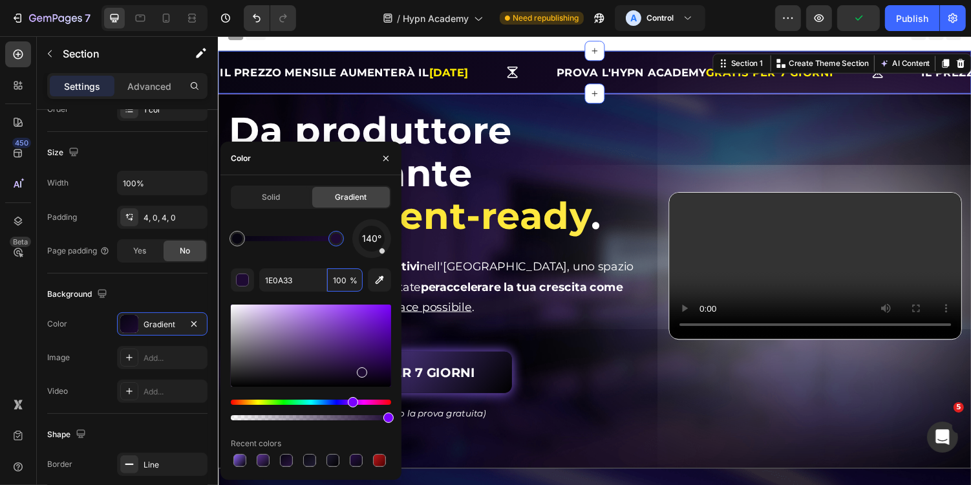
type input "0E0419"
type input "10"
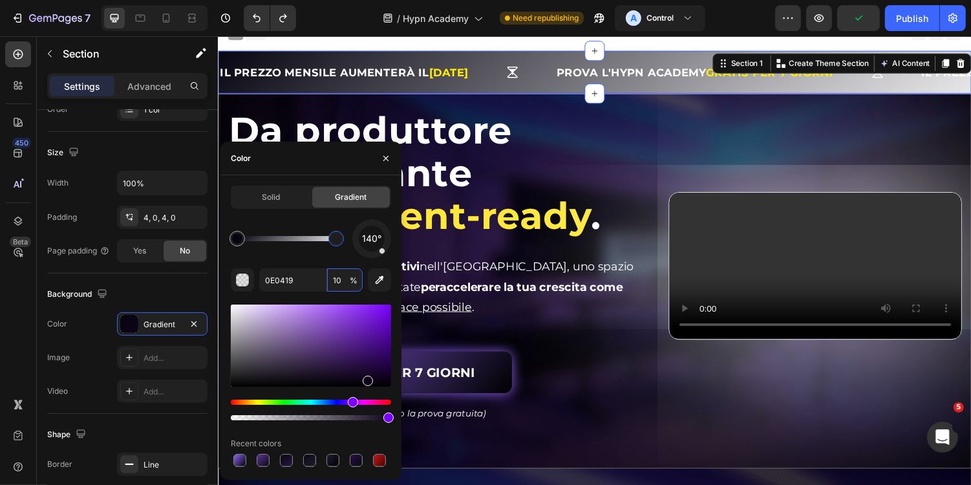
type input "230B3D"
type input "100"
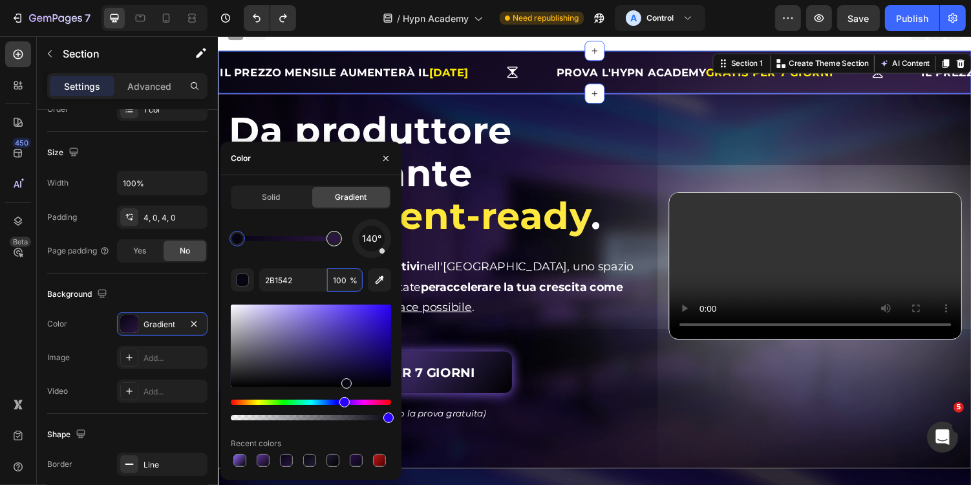
click at [334, 235] on div at bounding box center [334, 238] width 10 height 10
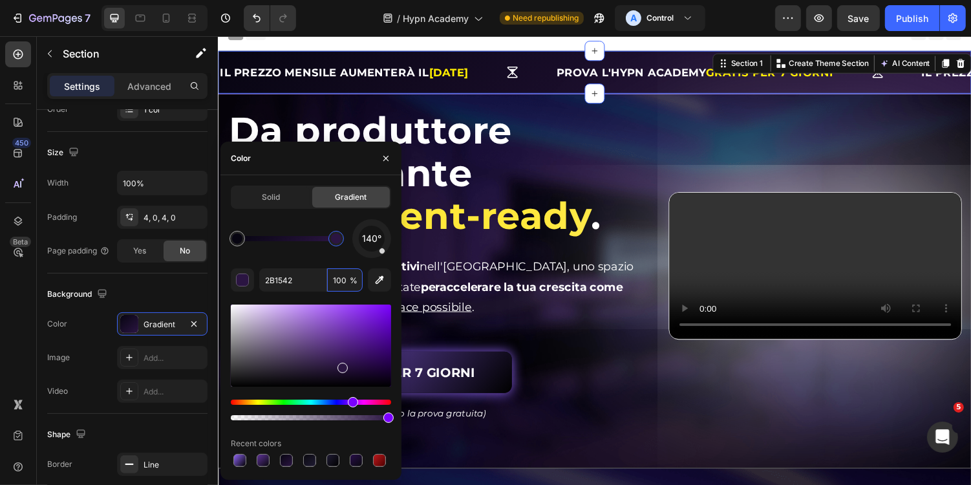
drag, startPoint x: 334, startPoint y: 240, endPoint x: 384, endPoint y: 240, distance: 49.8
click at [384, 240] on div "140°" at bounding box center [311, 238] width 160 height 39
click at [342, 238] on div at bounding box center [336, 239] width 16 height 16
click at [343, 369] on div at bounding box center [345, 371] width 10 height 10
type input "221035"
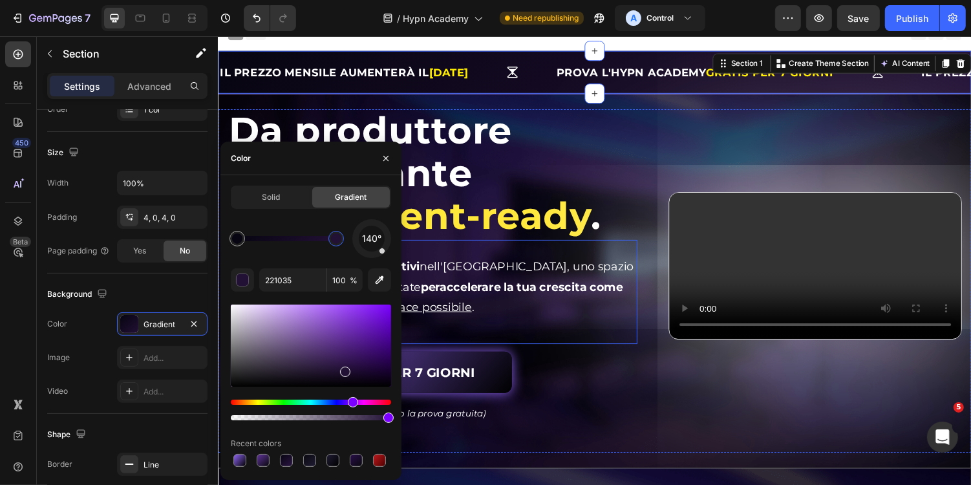
click at [617, 333] on div "⁠⁠⁠⁠⁠⁠⁠ Unisciti ad oltre 140 membri attivi nell'Hypn Academy, uno spazio priva…" at bounding box center [438, 298] width 422 height 107
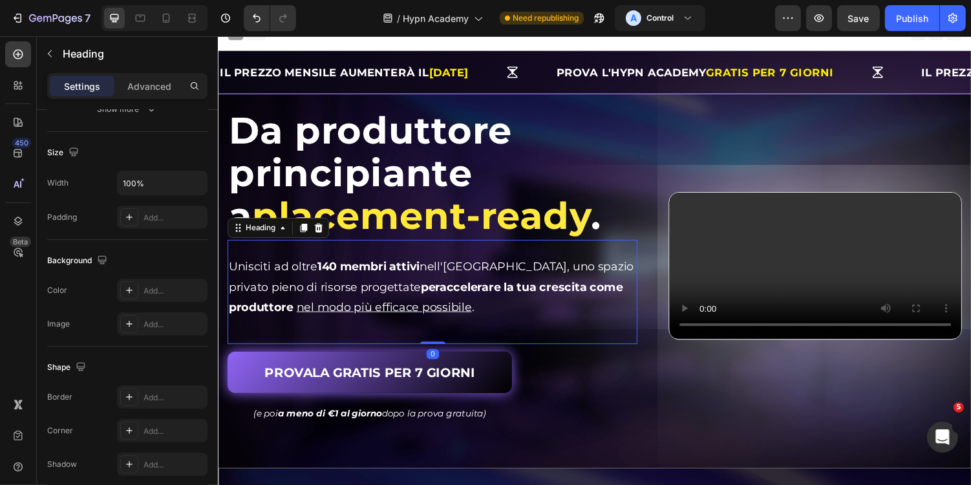
scroll to position [0, 0]
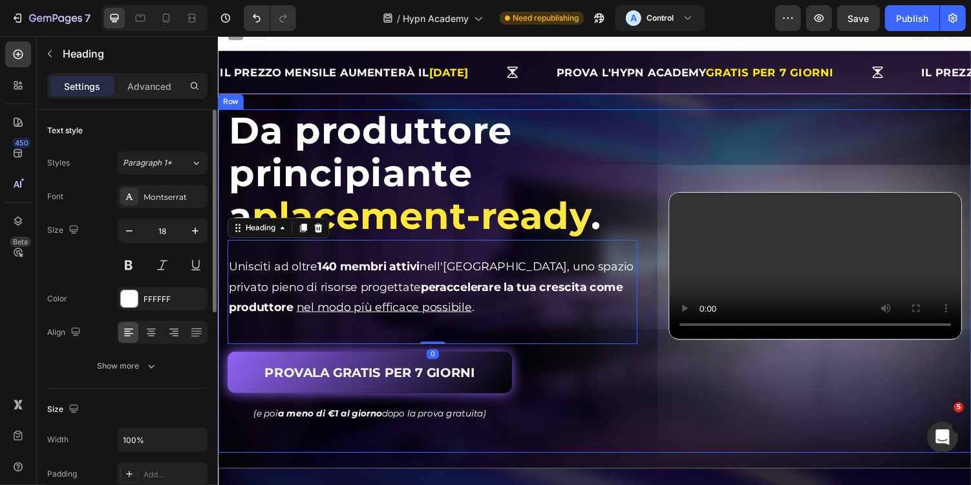
click at [684, 409] on div "Video" at bounding box center [832, 272] width 302 height 322
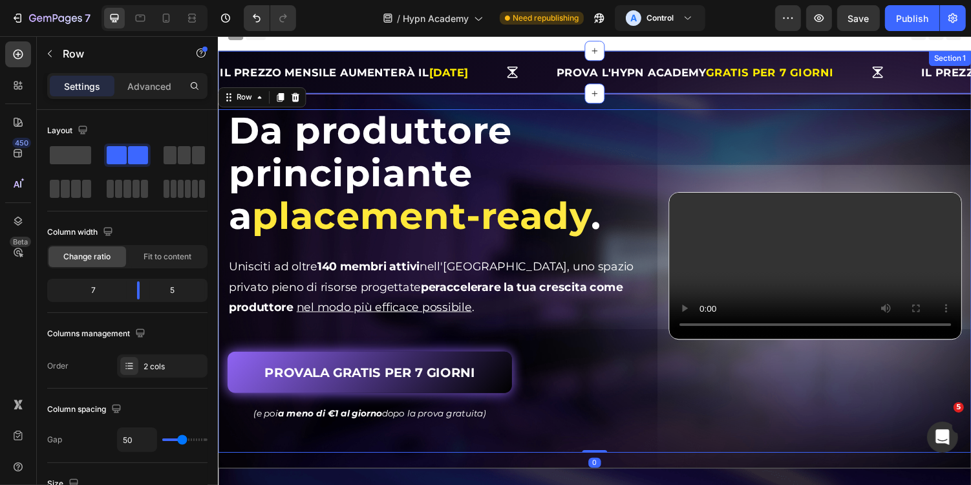
click at [726, 53] on div "IL PREZZO MENSILE AUMENTERÀ IL 01/09/2025 Text Block Prova l'Hypn Academy GRATI…" at bounding box center [605, 72] width 776 height 39
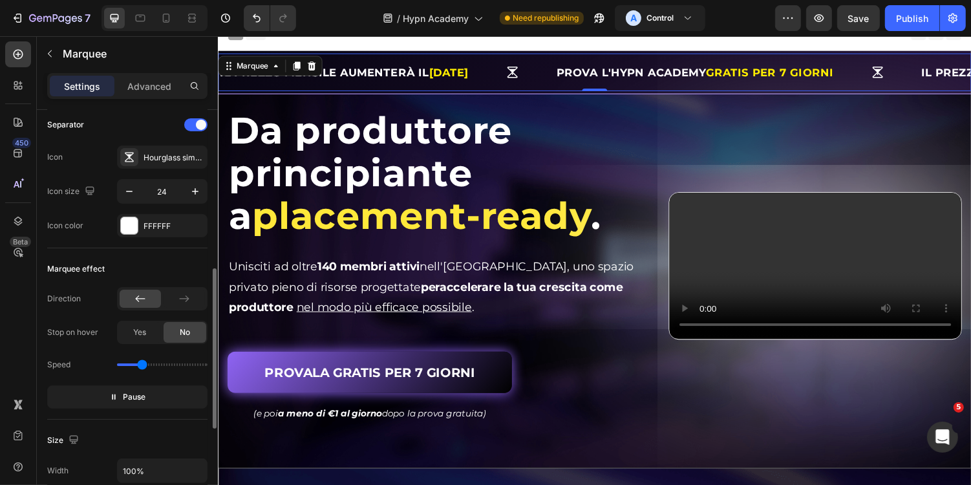
scroll to position [517, 0]
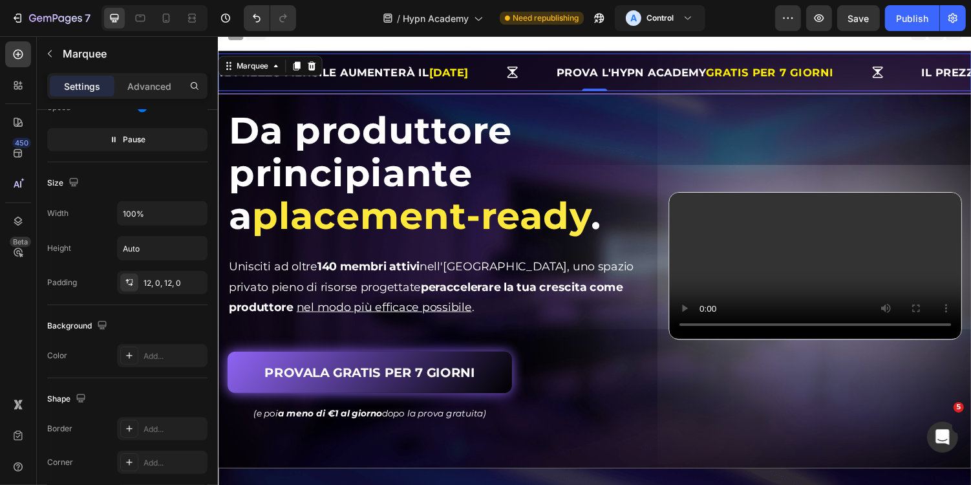
click at [334, 53] on div "IL PREZZO MENSILE AUMENTERÀ IL 01/09/2025 Text Block Prova l'Hypn Academy GRATI…" at bounding box center [605, 72] width 776 height 39
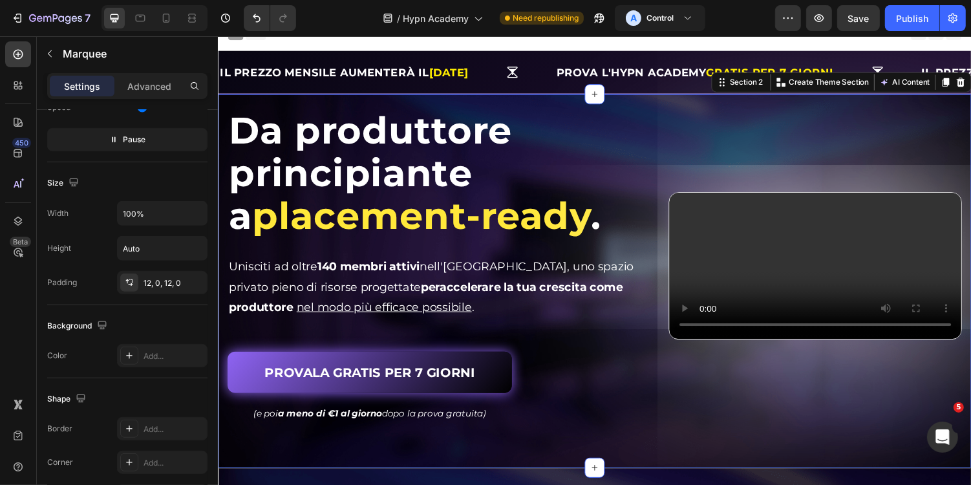
click at [327, 95] on div "⁠⁠⁠⁠⁠⁠⁠ Da produttore principiante a placement-ready . Heading Da produttore pr…" at bounding box center [605, 287] width 776 height 384
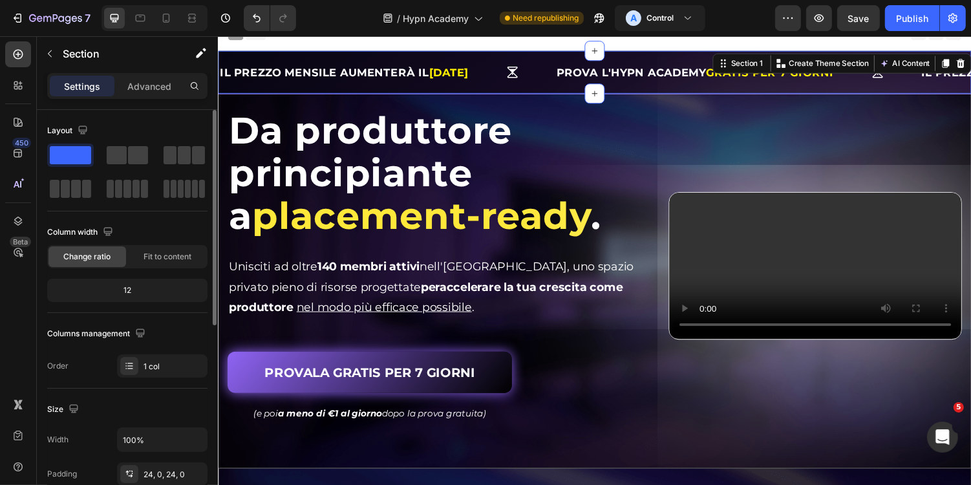
click at [288, 91] on div "IL PREZZO MENSILE AUMENTERÀ IL 01/09/2025 Text Block Prova l'Hypn Academy GRATI…" at bounding box center [605, 72] width 776 height 45
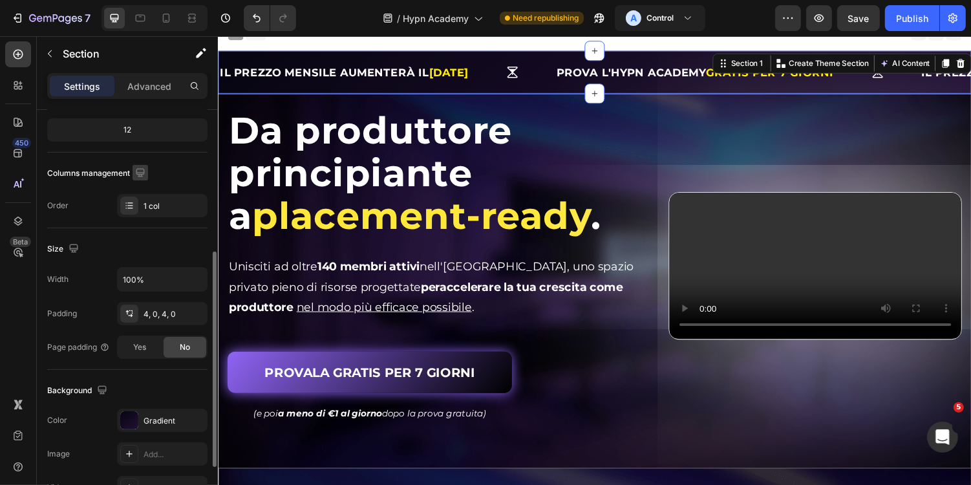
scroll to position [281, 0]
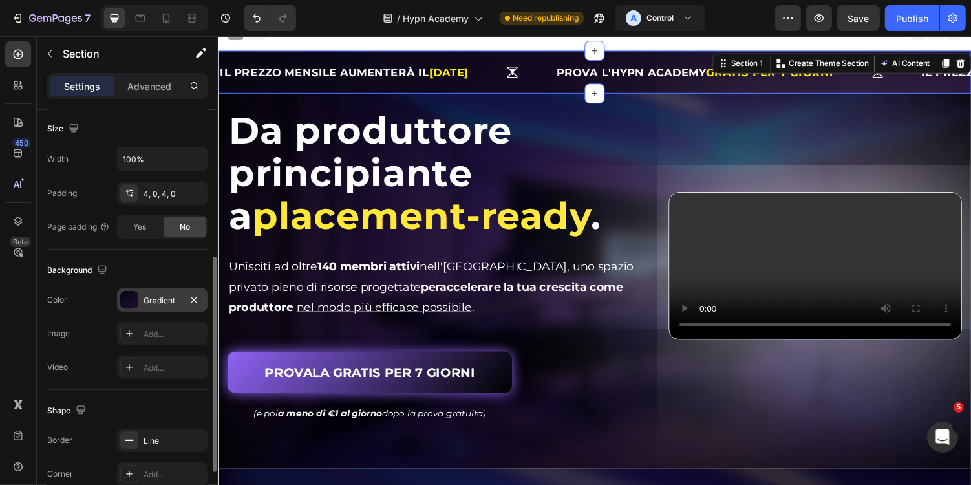
click at [162, 300] on div "Gradient" at bounding box center [161, 301] width 37 height 12
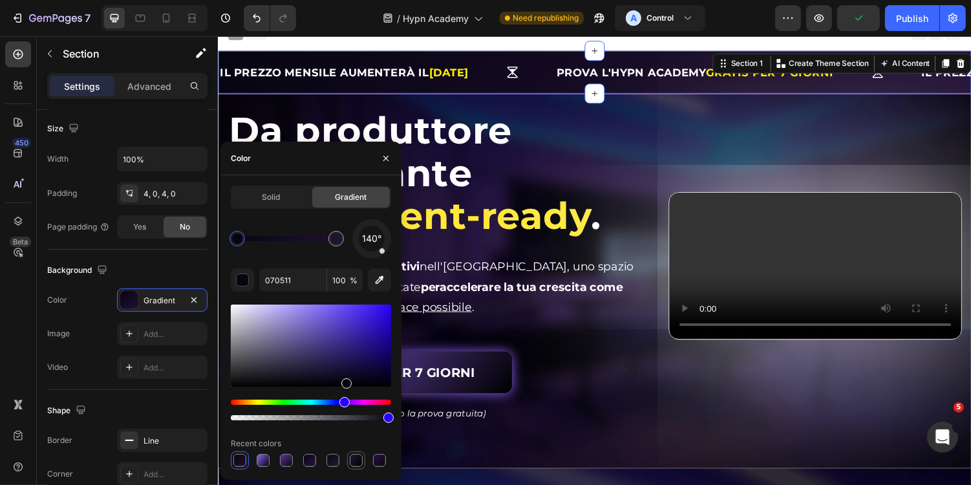
click at [356, 459] on div at bounding box center [356, 460] width 13 height 13
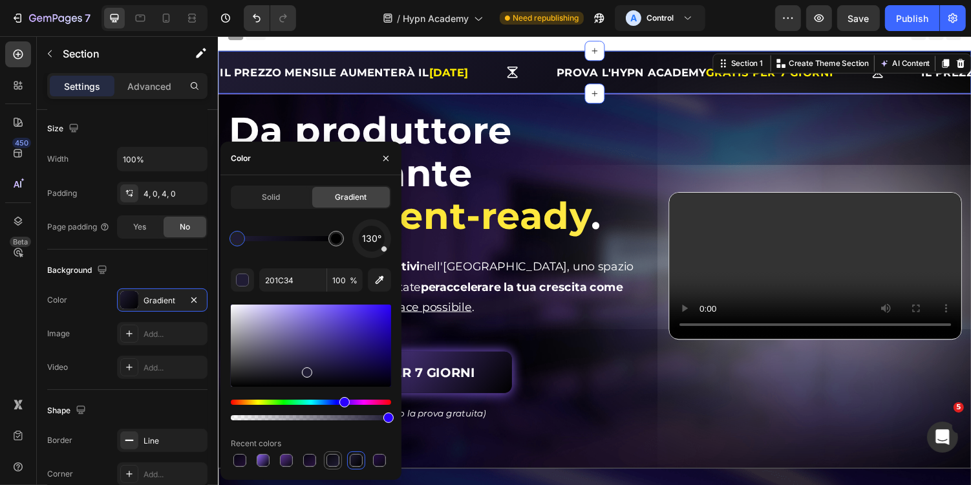
click at [334, 460] on div at bounding box center [332, 460] width 13 height 13
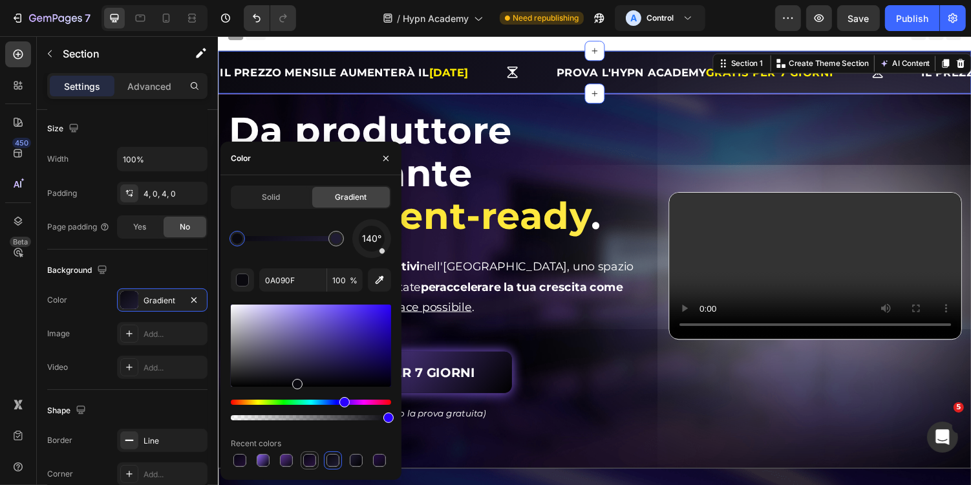
click at [315, 461] on div at bounding box center [309, 460] width 13 height 13
click at [241, 458] on div at bounding box center [239, 460] width 13 height 13
click at [313, 460] on div at bounding box center [309, 460] width 13 height 13
click at [241, 461] on div at bounding box center [239, 460] width 13 height 13
type input "221035"
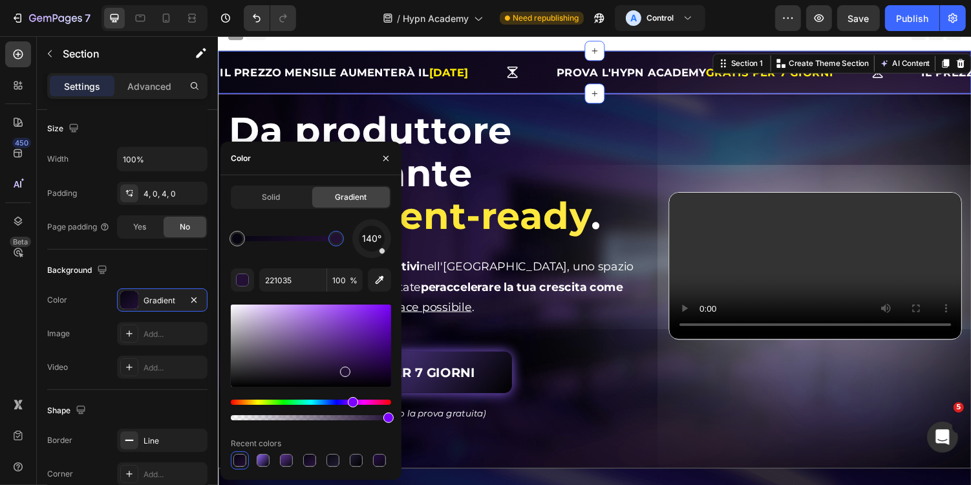
click at [337, 245] on div at bounding box center [336, 239] width 16 height 16
click at [620, 368] on div "PROVALA GRATIS PER 7 GIORNI Button" at bounding box center [438, 381] width 422 height 43
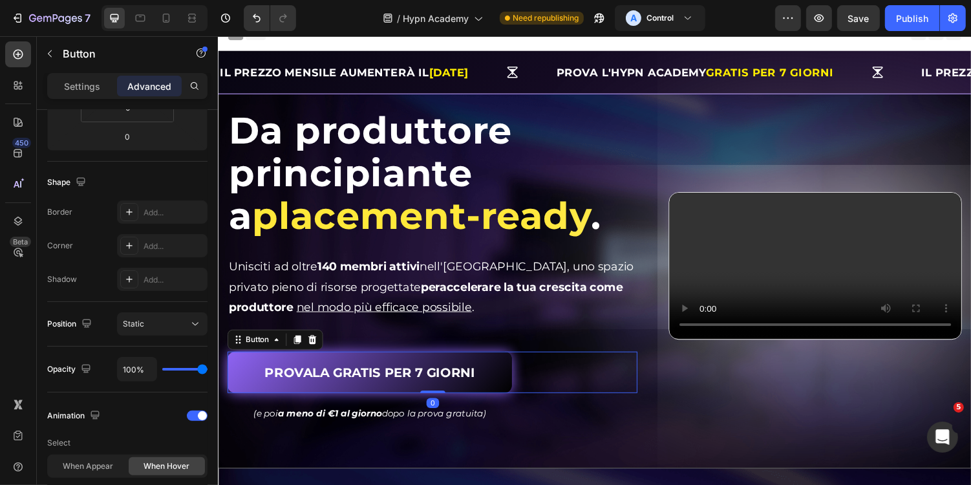
scroll to position [0, 0]
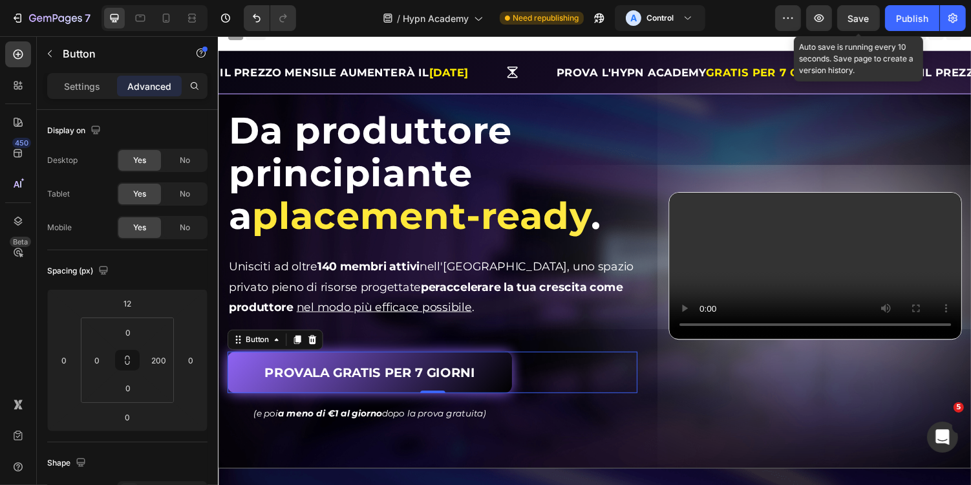
click at [862, 23] on div "Save" at bounding box center [858, 19] width 21 height 14
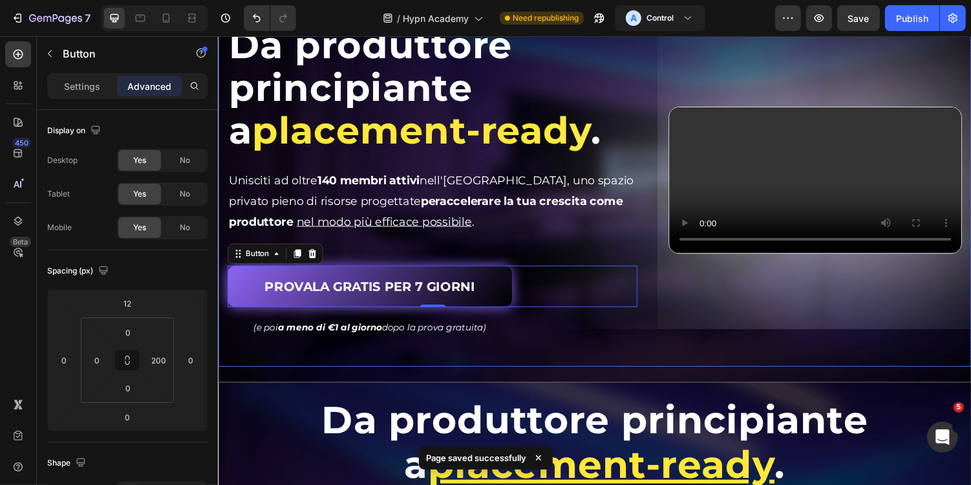
scroll to position [115, 0]
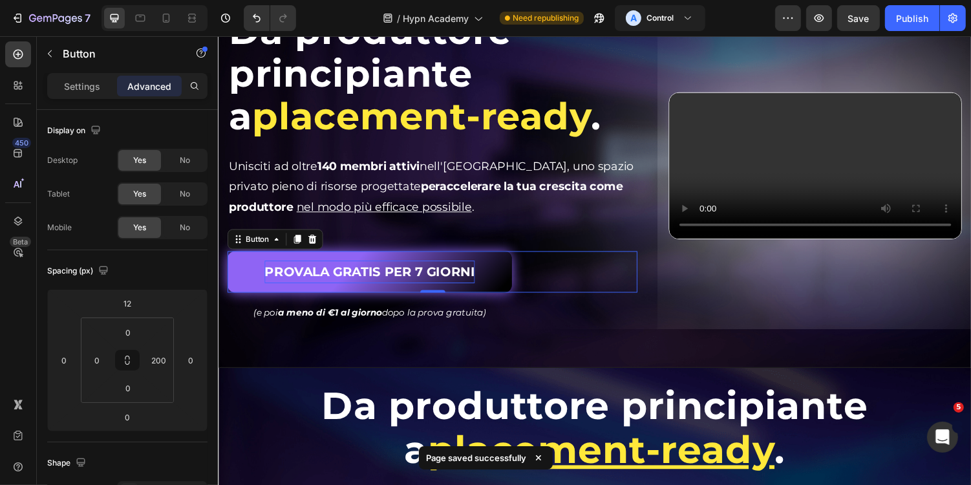
click at [471, 280] on p "PROVALA GRATIS PER 7 GIORNI" at bounding box center [373, 277] width 217 height 23
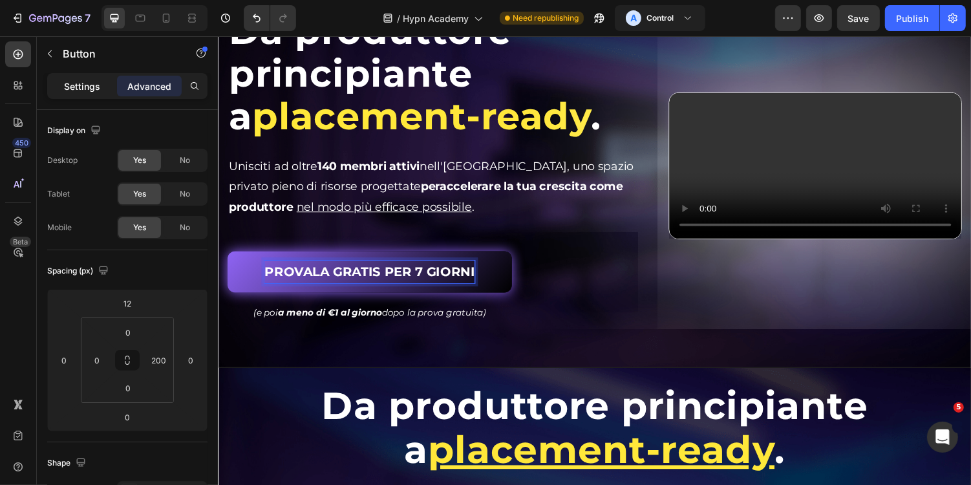
click at [69, 81] on p "Settings" at bounding box center [82, 86] width 36 height 14
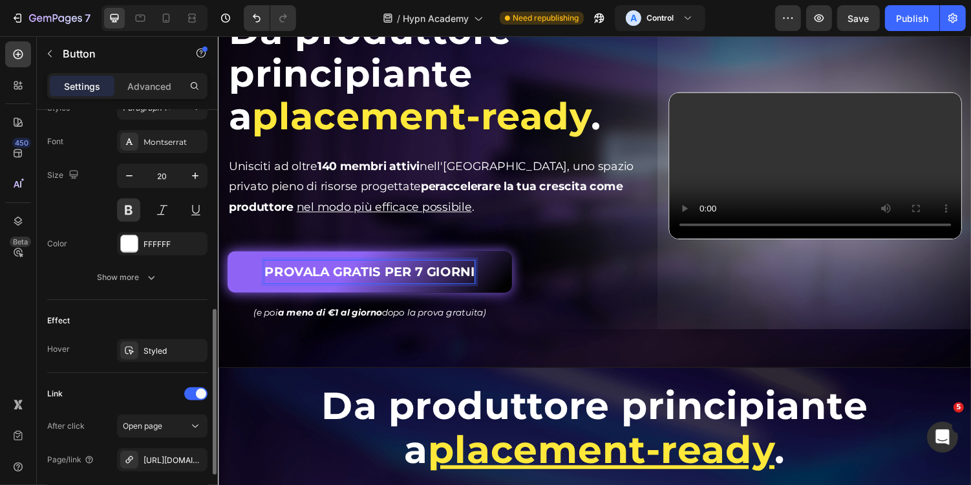
scroll to position [500, 0]
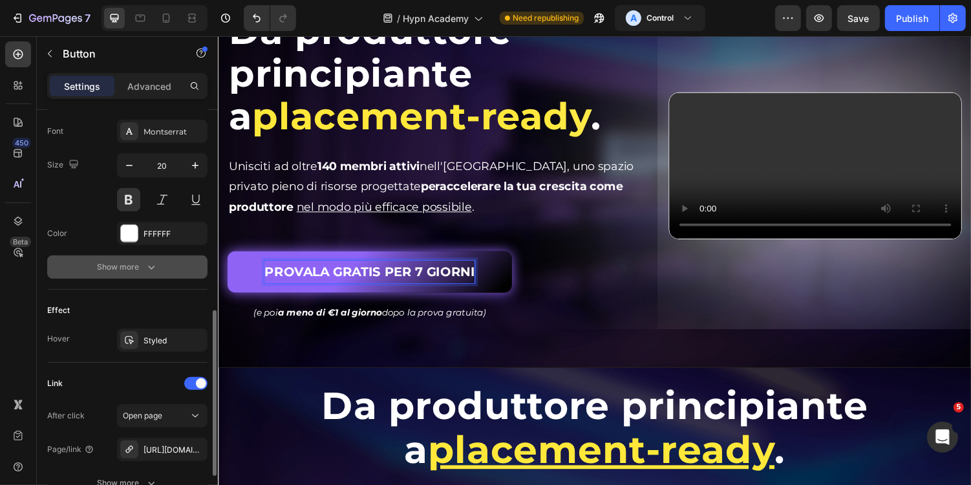
click at [153, 265] on icon "button" at bounding box center [151, 266] width 13 height 13
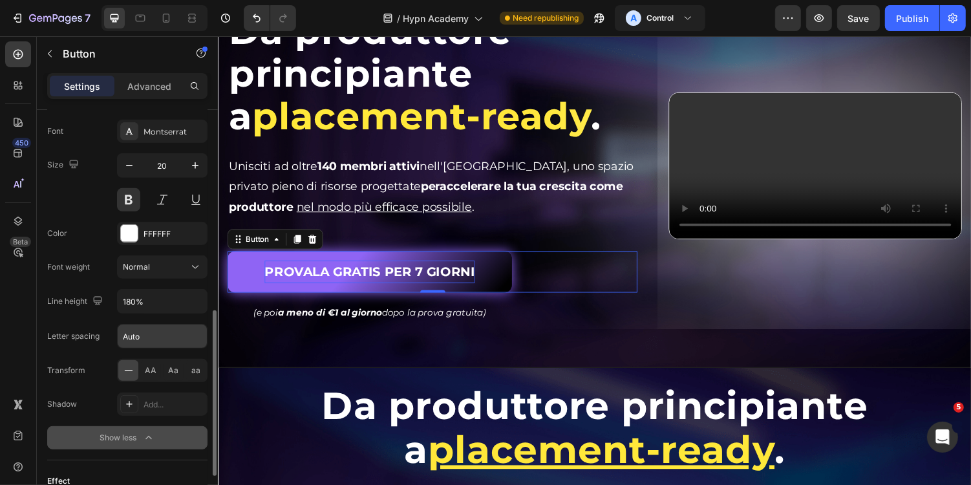
click at [164, 337] on input "Auto" at bounding box center [162, 335] width 89 height 23
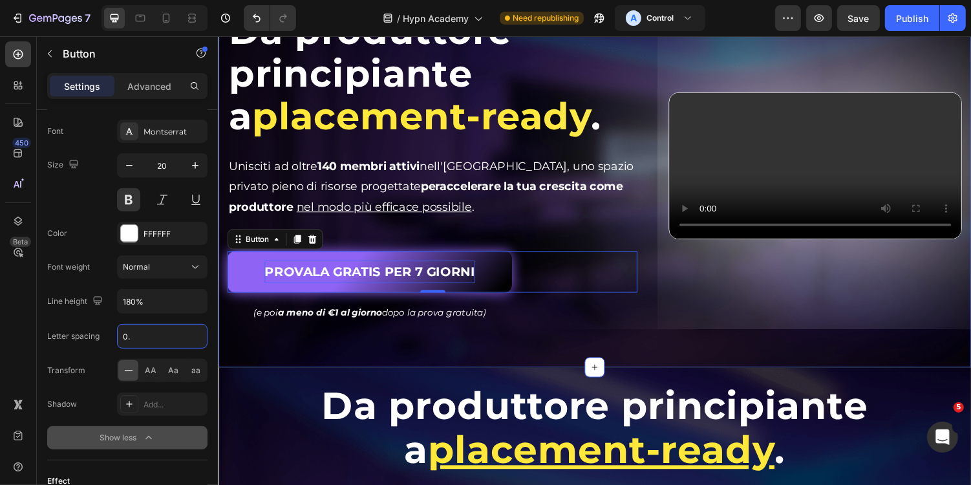
type input "0"
click at [482, 367] on div "⁠⁠⁠⁠⁠⁠⁠ Da produttore principiante a placement-ready . Heading Da produttore pr…" at bounding box center [605, 184] width 776 height 384
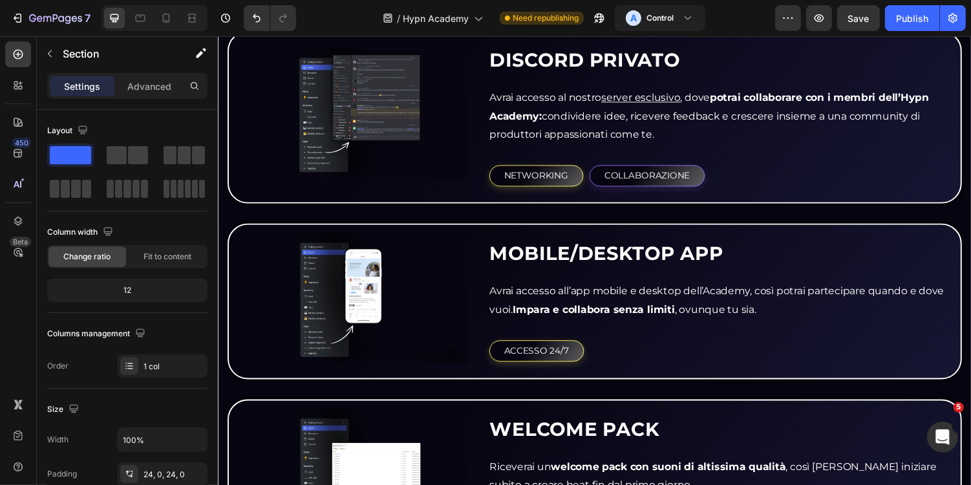
scroll to position [2625, 0]
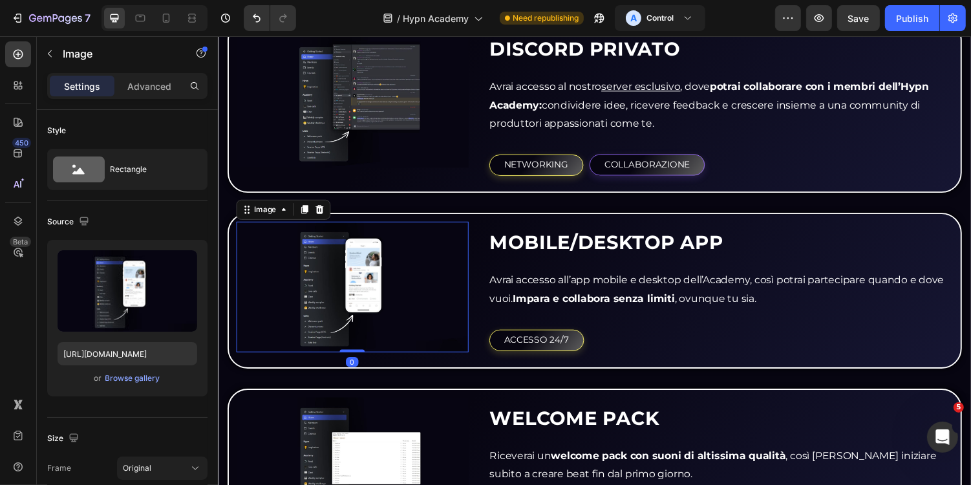
click at [348, 301] on img at bounding box center [355, 293] width 239 height 134
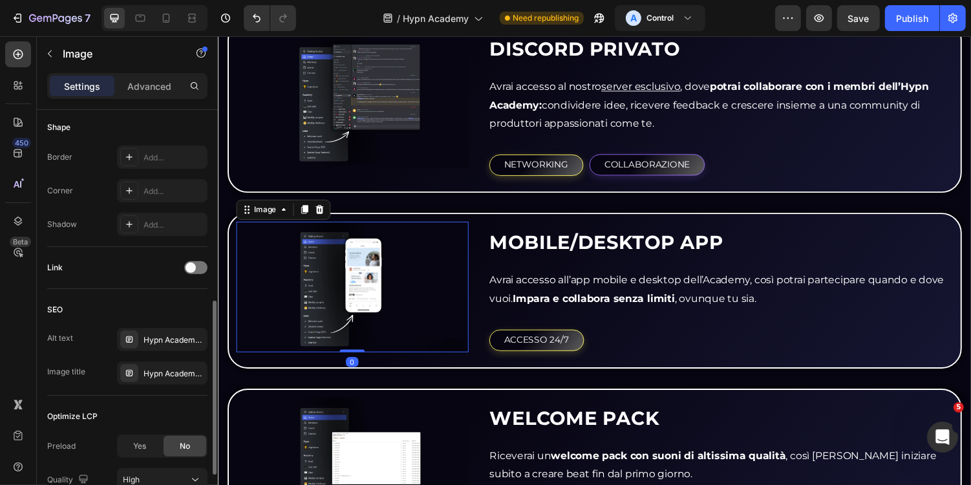
scroll to position [486, 0]
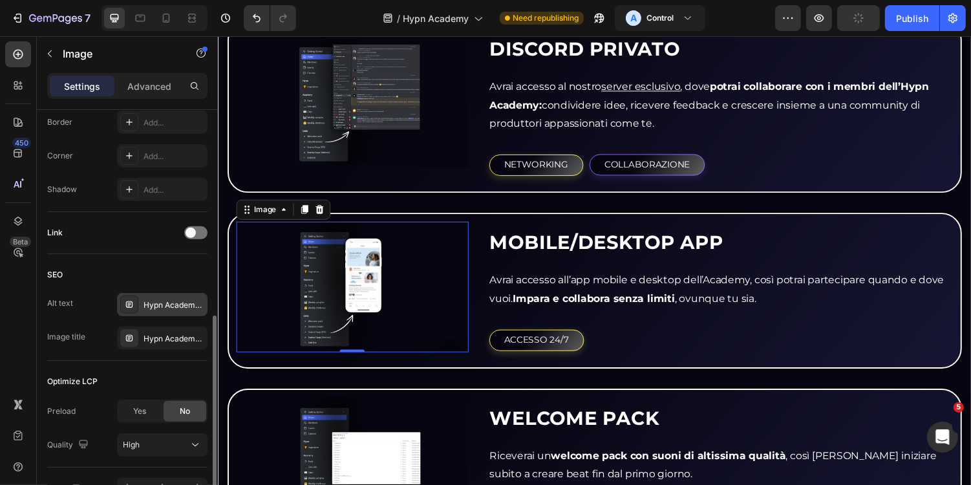
click at [167, 299] on div "Hypn Academy - App" at bounding box center [173, 305] width 61 height 12
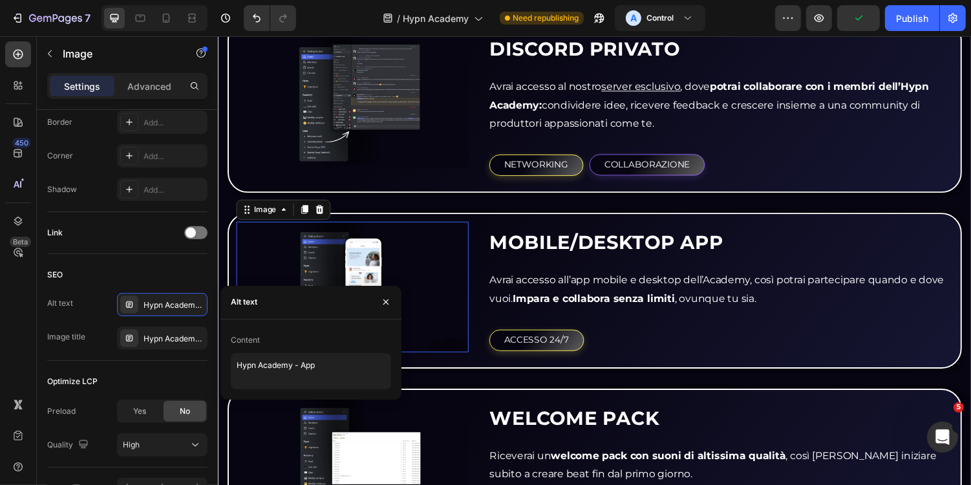
click at [502, 286] on p "Avrai accesso all’app mobile e desktop dell’Academy, così potrai partecipare qu…" at bounding box center [735, 296] width 476 height 37
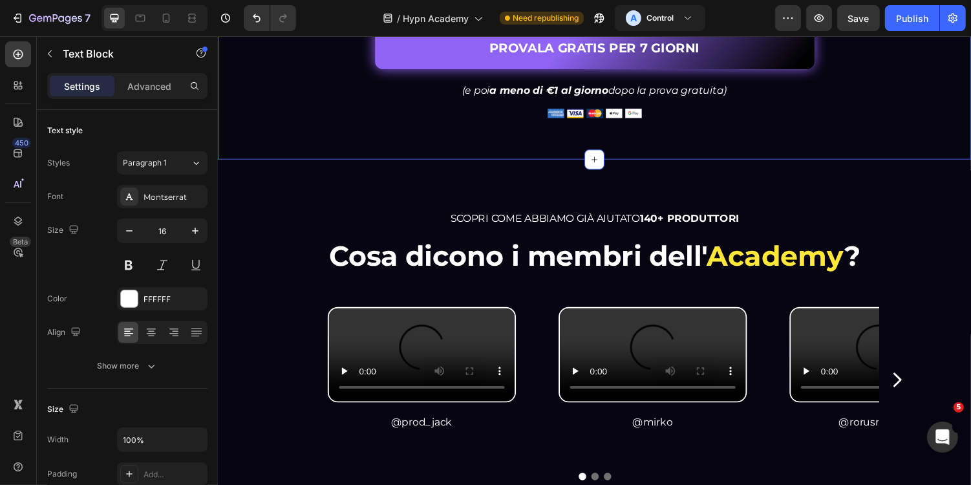
scroll to position [3081, 0]
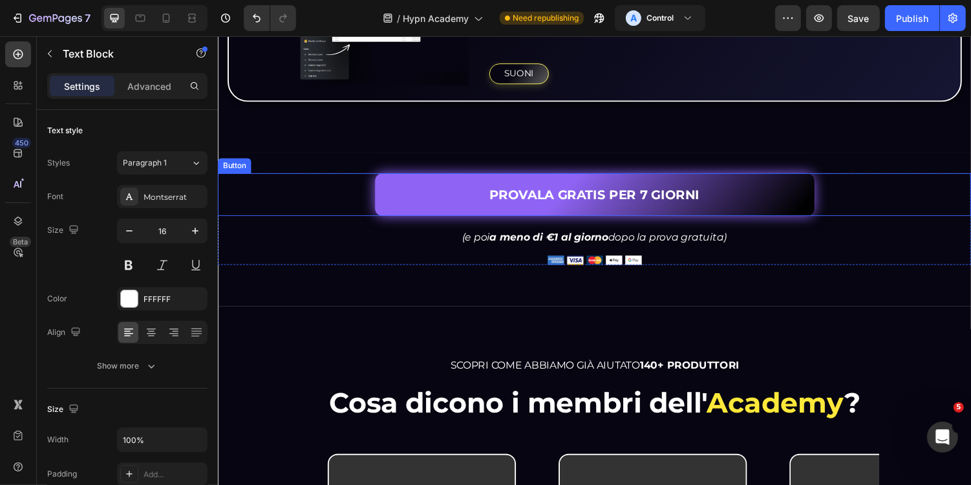
click at [822, 191] on link "PROVALA GRATIS PER 7 GIORNI" at bounding box center [605, 198] width 452 height 44
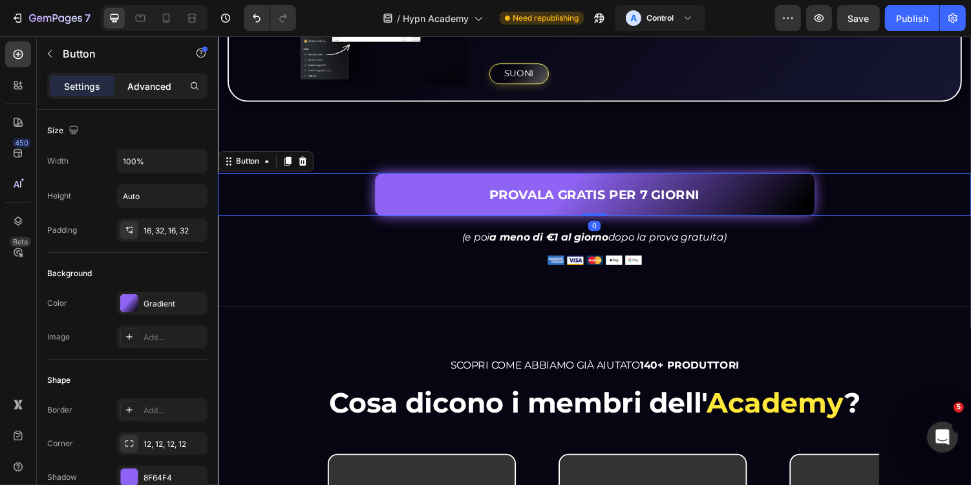
click at [151, 83] on p "Advanced" at bounding box center [149, 86] width 44 height 14
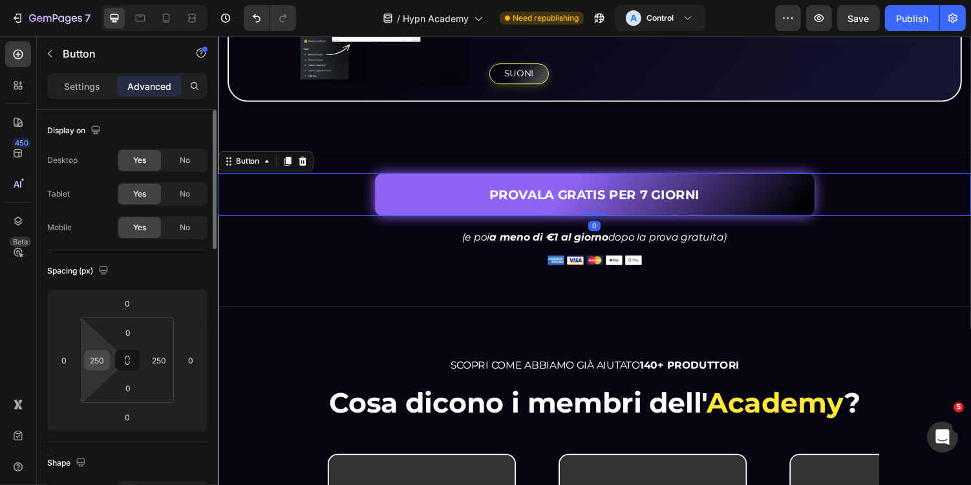
click at [98, 368] on input "250" at bounding box center [96, 359] width 19 height 19
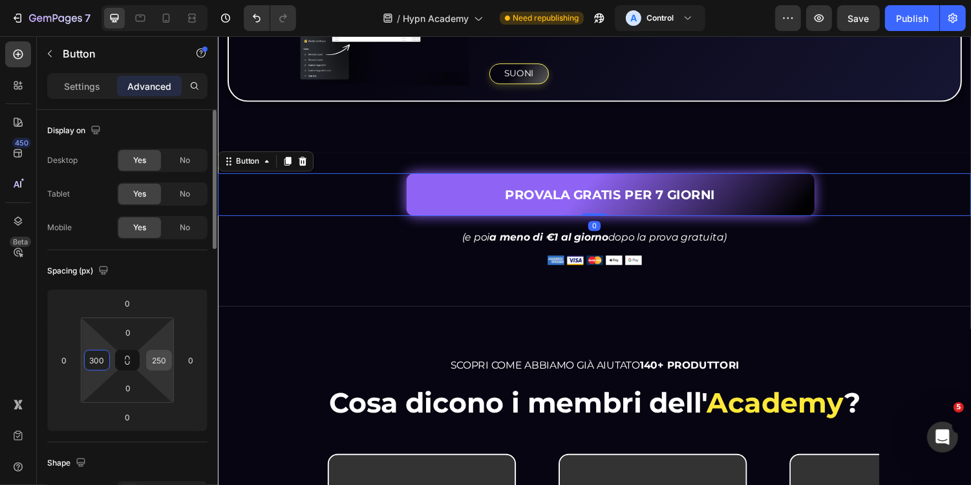
type input "300"
click at [165, 357] on input "250" at bounding box center [158, 359] width 19 height 19
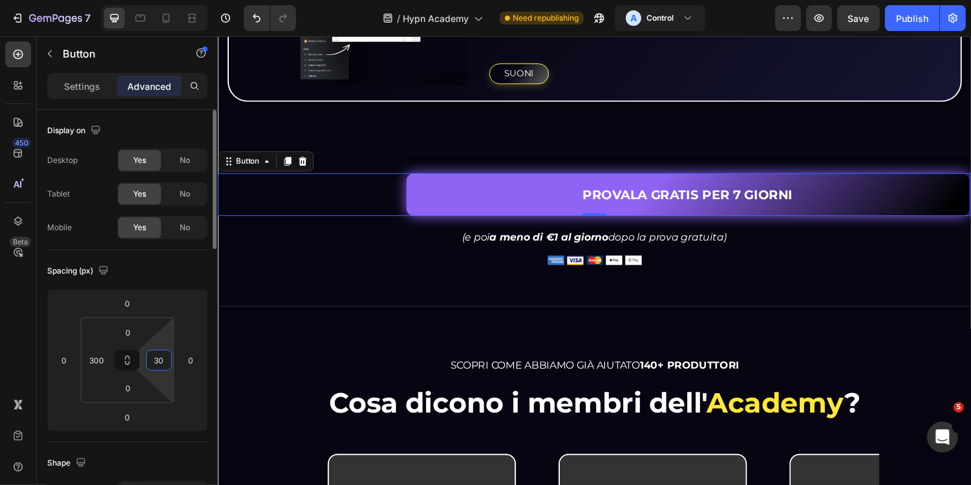
type input "300"
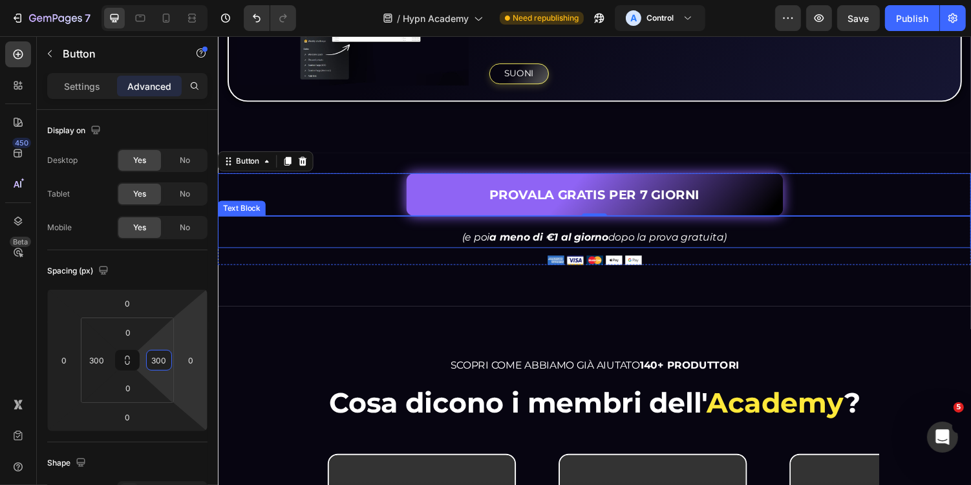
click at [699, 236] on icon "(e poi a meno di €1 al giorno dopo la prova gratuita)" at bounding box center [605, 242] width 273 height 12
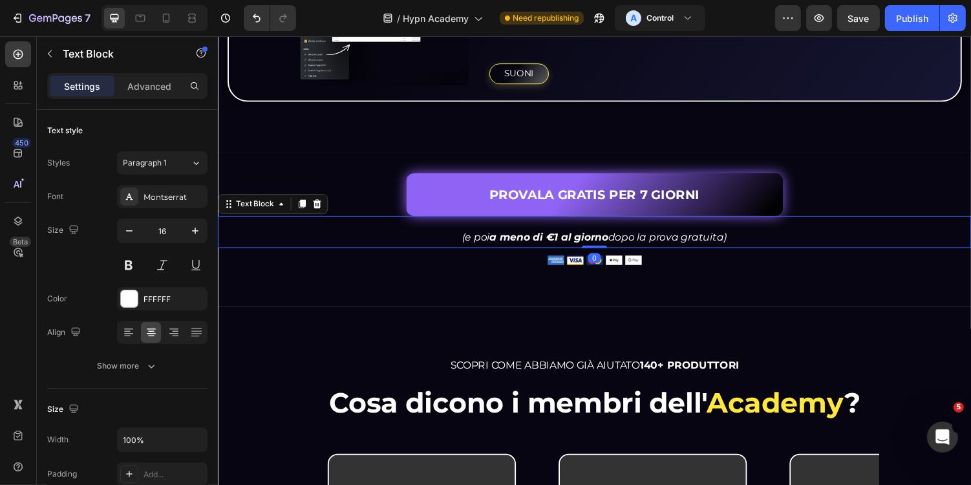
click at [511, 236] on strong "a meno di €1 al giorno" at bounding box center [558, 242] width 122 height 12
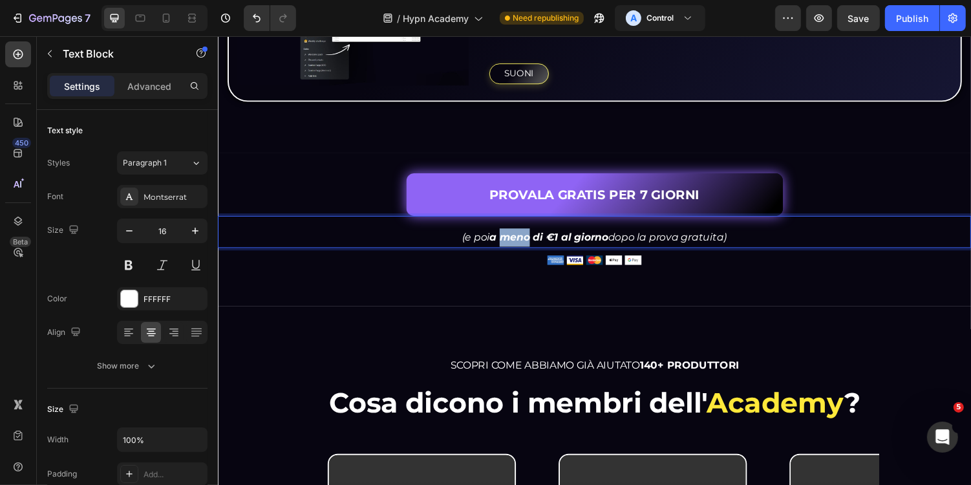
click at [511, 236] on strong "a meno di €1 al giorno" at bounding box center [558, 242] width 122 height 12
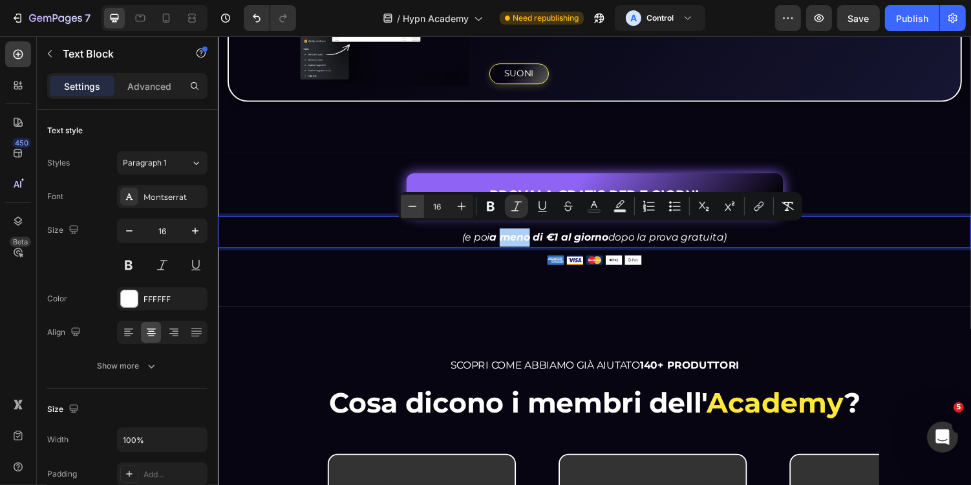
click at [416, 206] on icon "Editor contextual toolbar" at bounding box center [412, 206] width 13 height 13
type input "14"
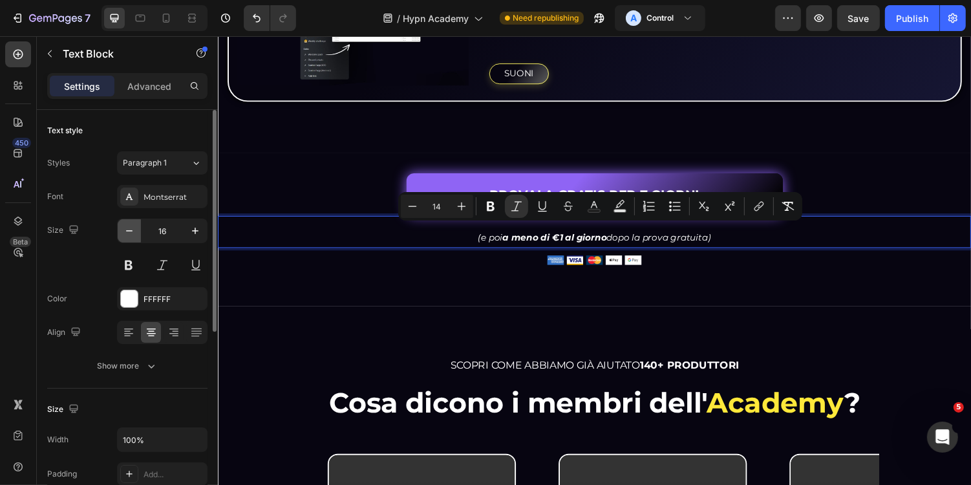
click at [123, 228] on icon "button" at bounding box center [129, 230] width 13 height 13
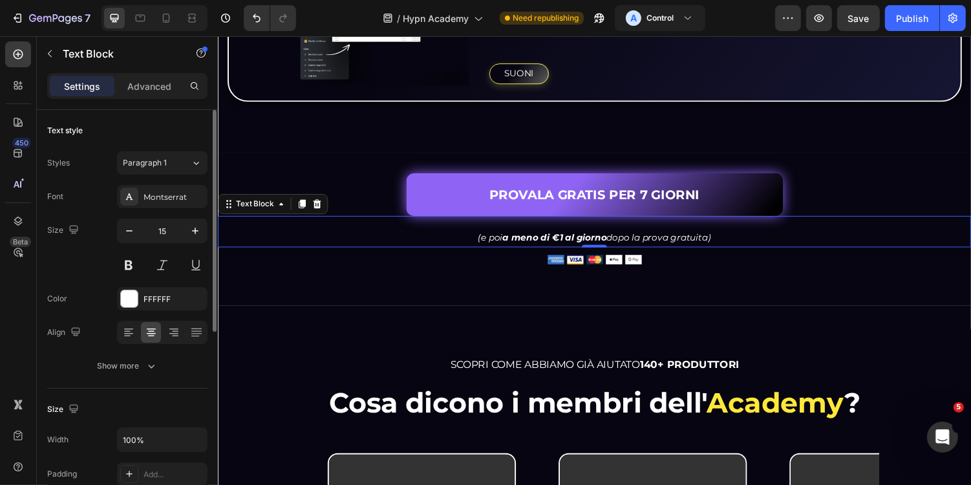
type input "14"
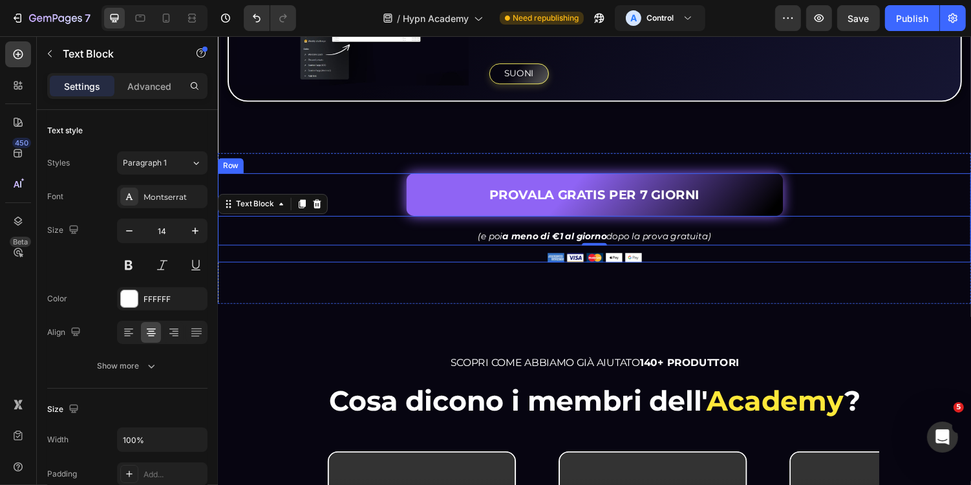
click at [416, 246] on div "PROVALA GRATIS PER 7 GIORNI Button (e poi a meno di €1 al giorno dopo la prova …" at bounding box center [605, 222] width 776 height 92
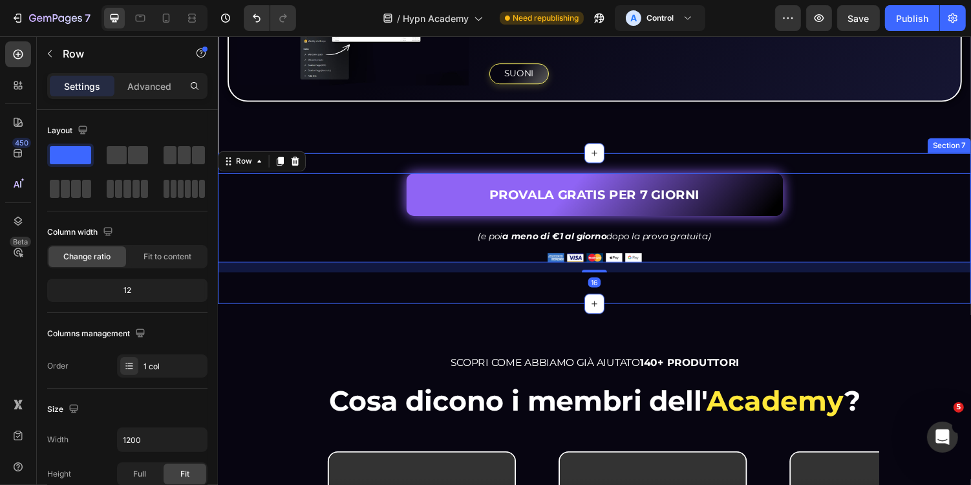
click at [656, 290] on div "PROVALA GRATIS PER 7 GIORNI Button (e poi a meno di €1 al giorno dopo la prova …" at bounding box center [605, 234] width 776 height 156
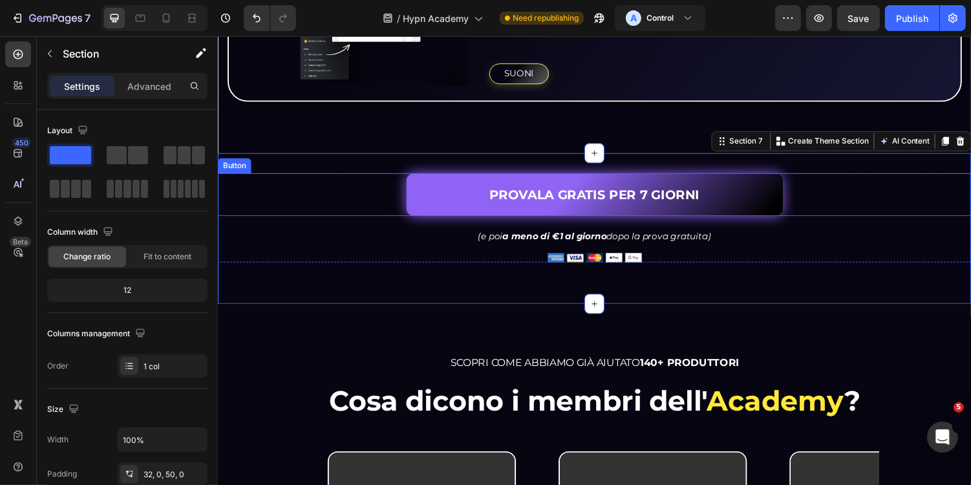
click at [858, 195] on div "PROVALA GRATIS PER 7 GIORNI Button" at bounding box center [605, 198] width 776 height 44
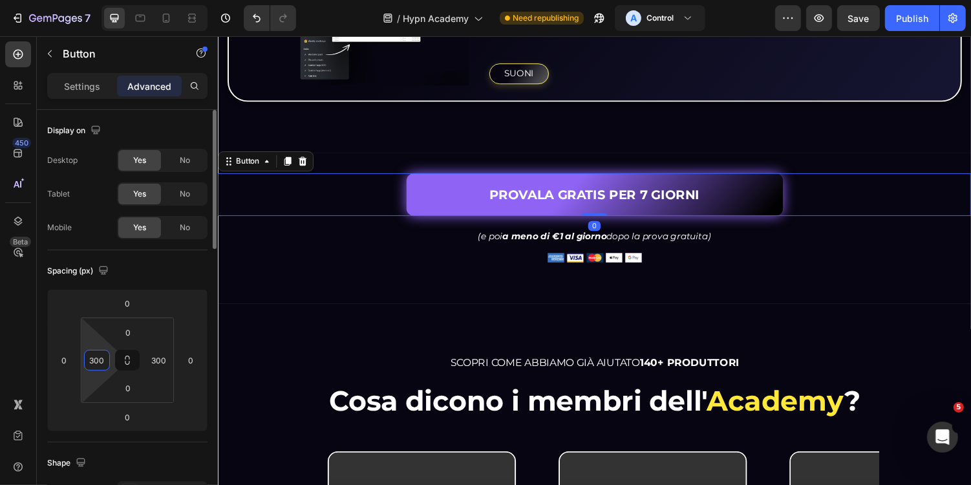
click at [101, 361] on input "300" at bounding box center [96, 359] width 19 height 19
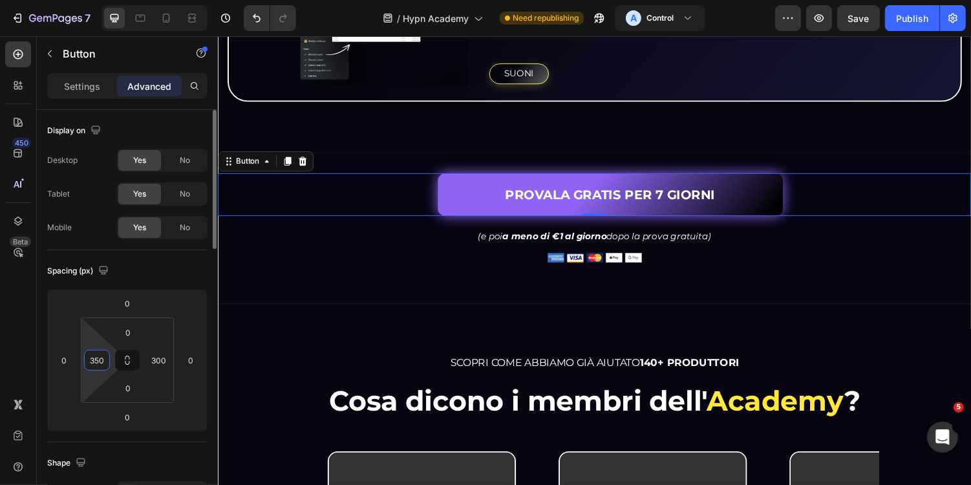
type input "350"
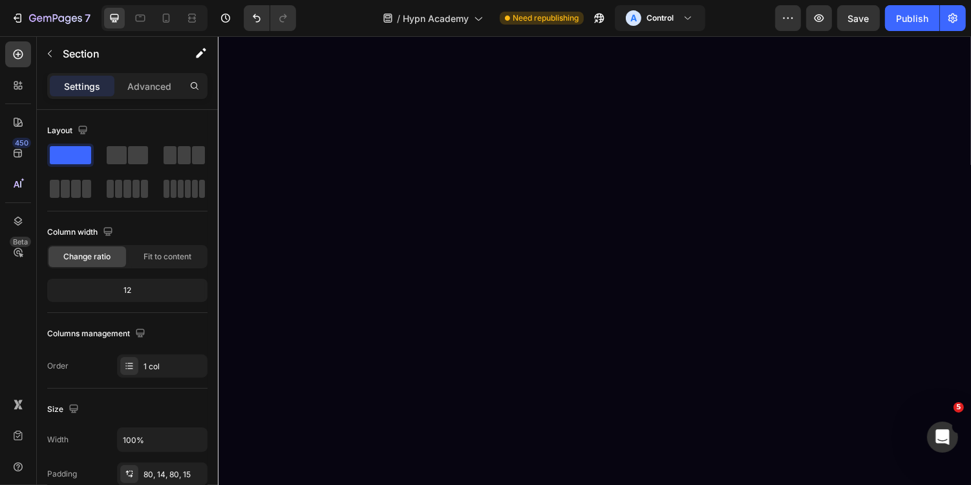
scroll to position [5761, 0]
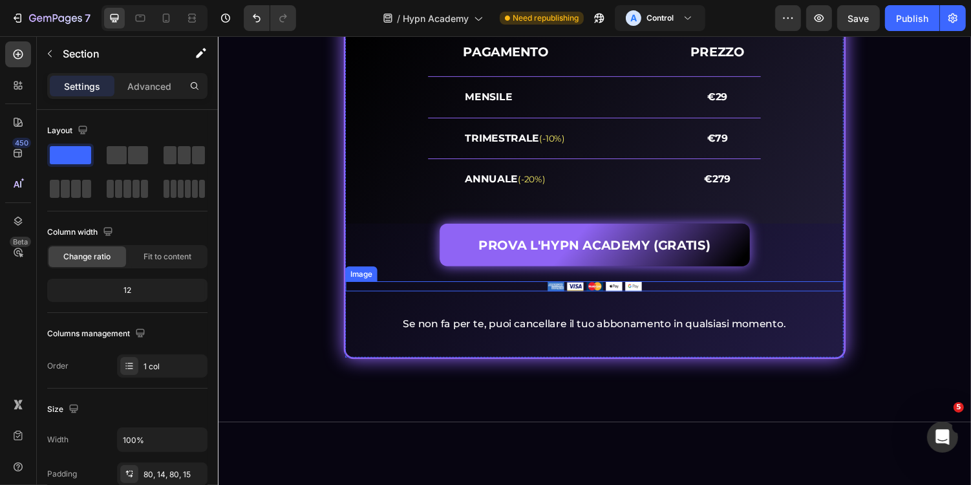
click at [694, 297] on div at bounding box center [604, 293] width 513 height 10
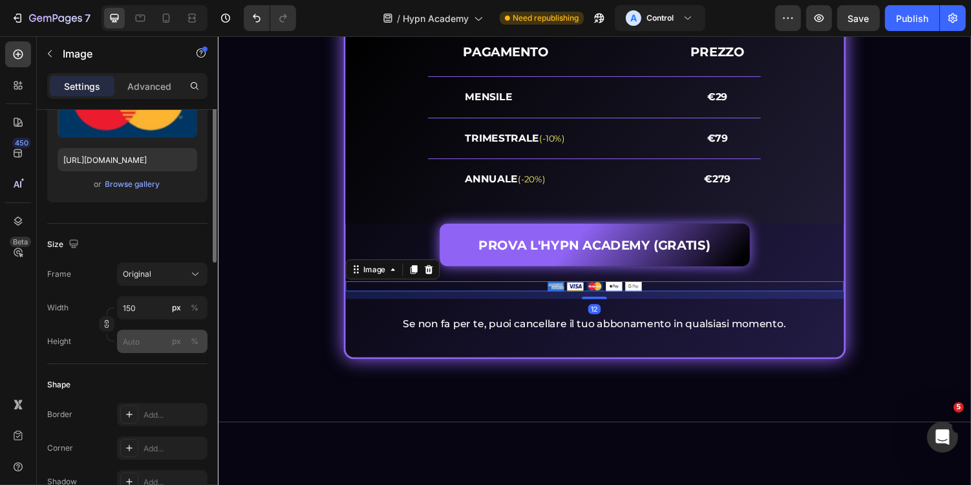
scroll to position [199, 0]
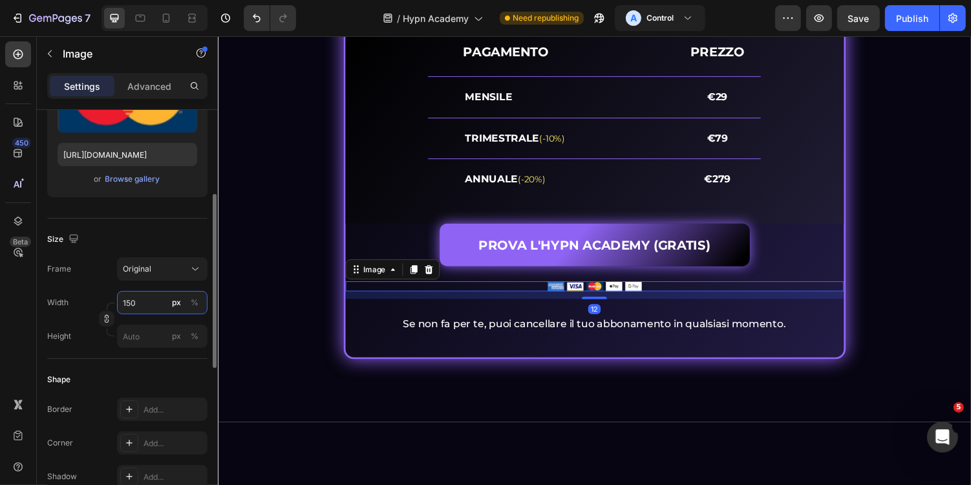
click at [145, 304] on input "150" at bounding box center [162, 302] width 90 height 23
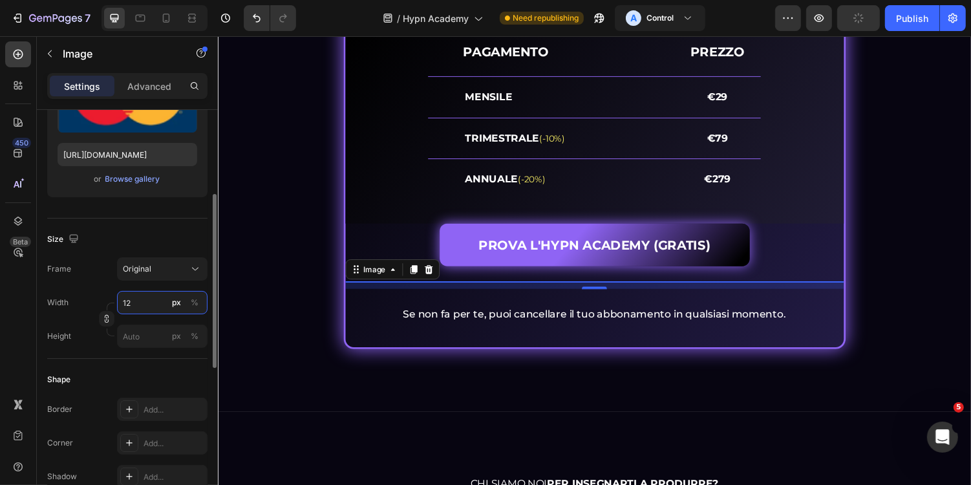
type input "125"
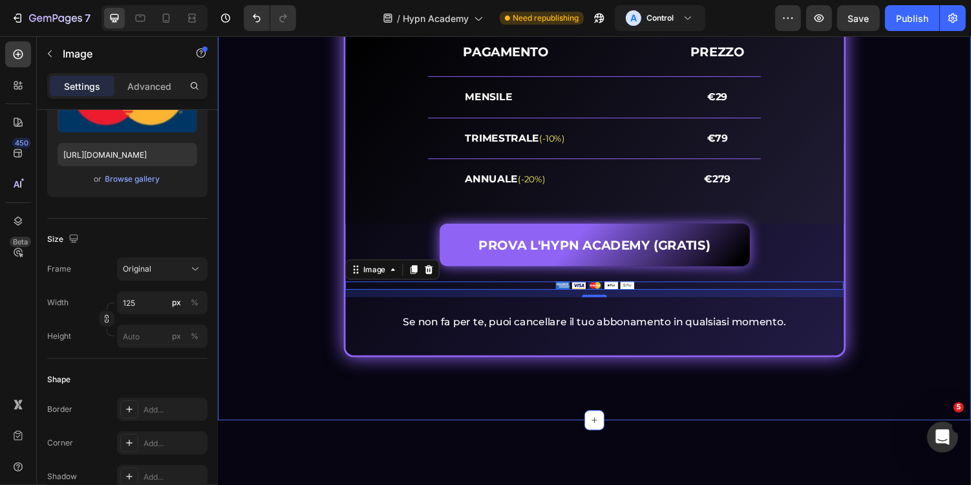
click at [299, 366] on div "PROVALA GRATIS PER 7 GIORNI E... Heading Sblocca la tua crescita Heading Image …" at bounding box center [605, 91] width 756 height 550
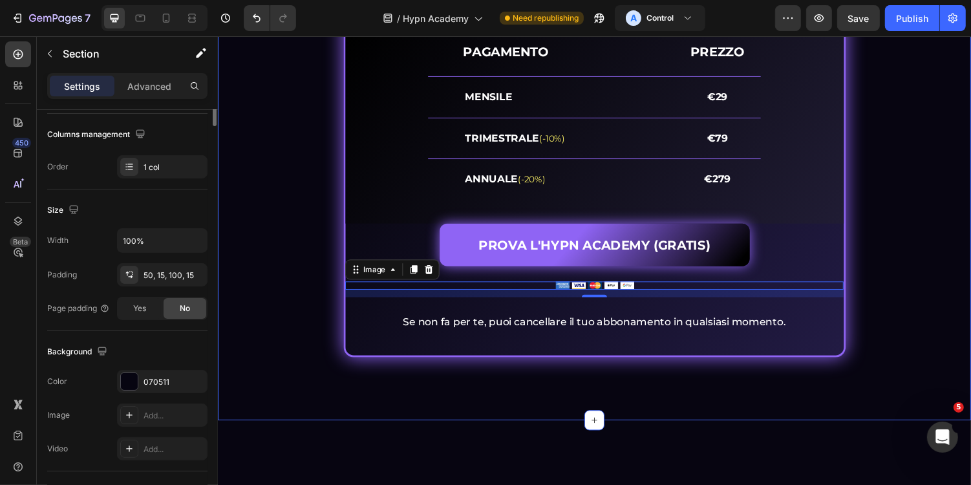
scroll to position [0, 0]
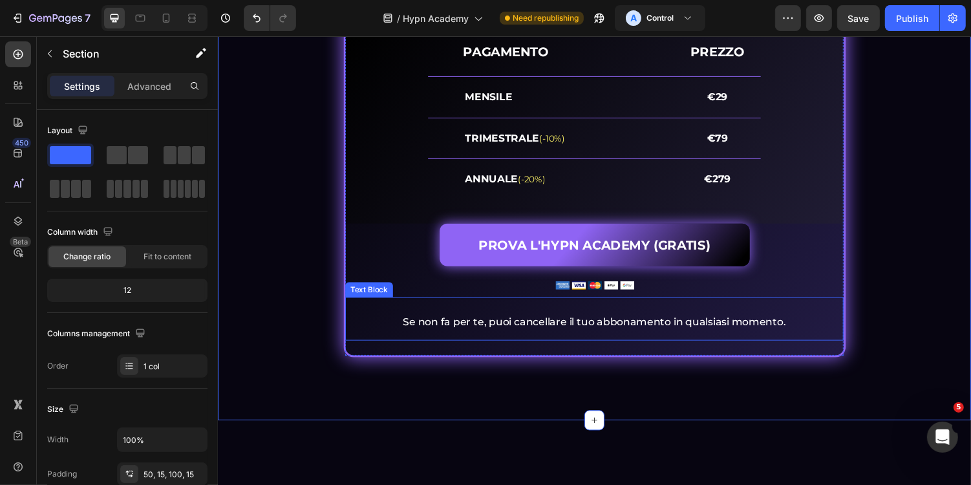
click at [562, 339] on p "Se non fa per te, puoi cancellare il tuo abbonamento in qualsiasi momento." at bounding box center [605, 330] width 511 height 19
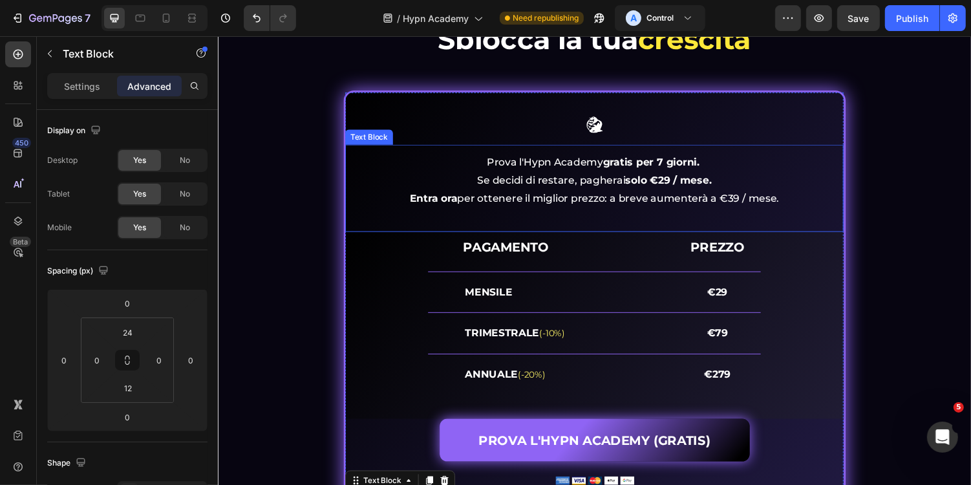
scroll to position [5592, 0]
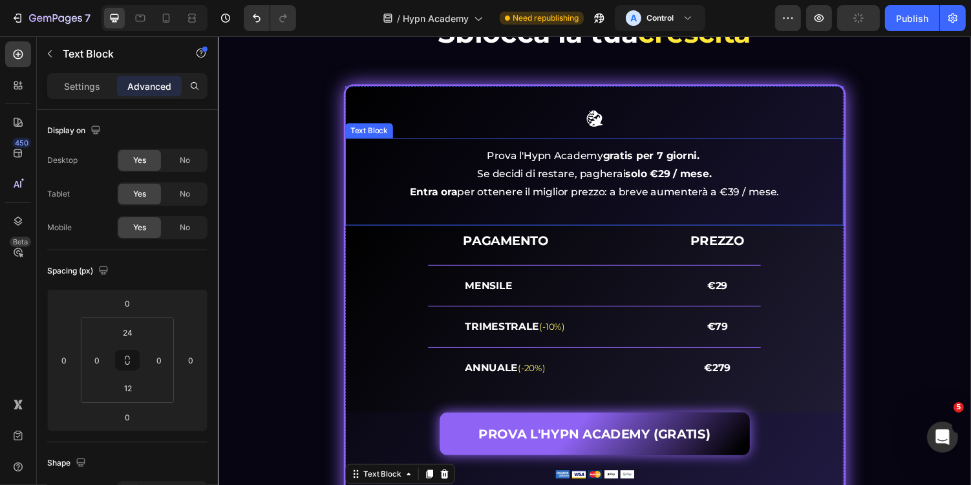
click at [913, 212] on div "PROVALA GRATIS PER 7 GIORNI E... Heading Sblocca la tua crescita Heading Image …" at bounding box center [605, 272] width 756 height 576
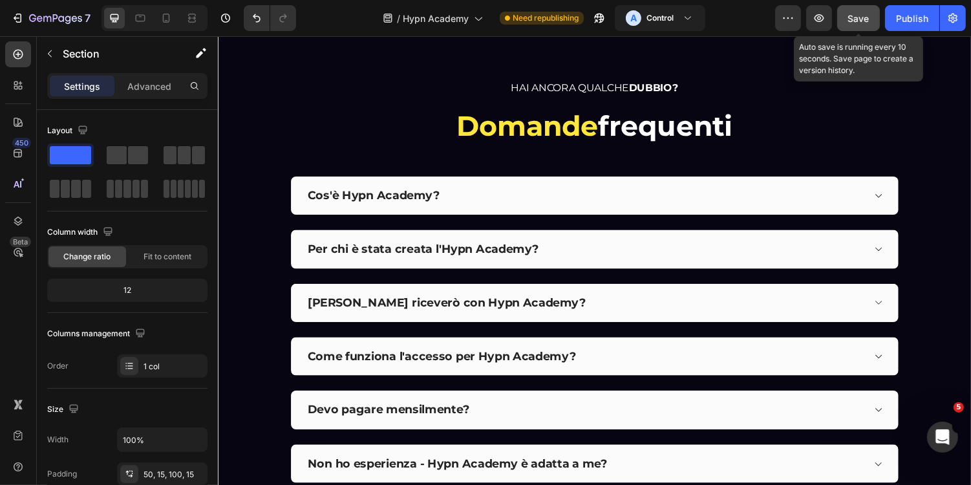
scroll to position [5225, 0]
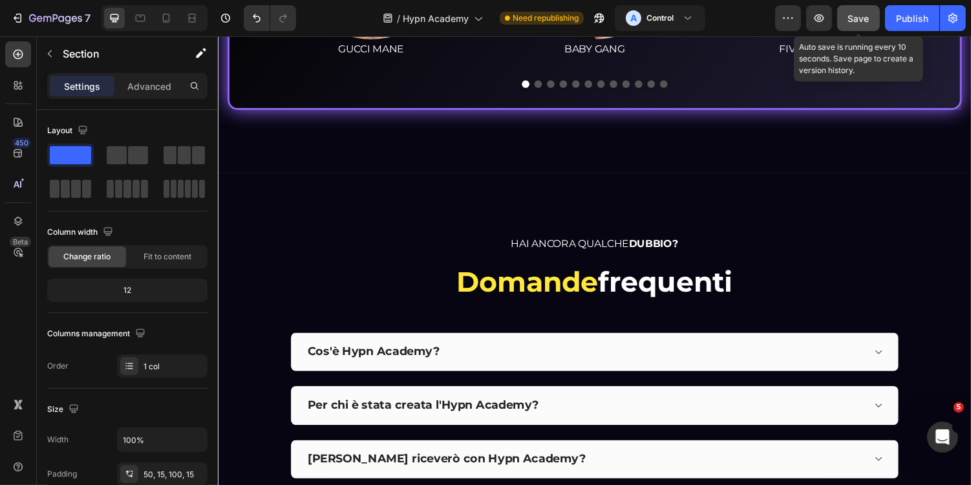
click at [867, 5] on button "Save" at bounding box center [858, 18] width 43 height 26
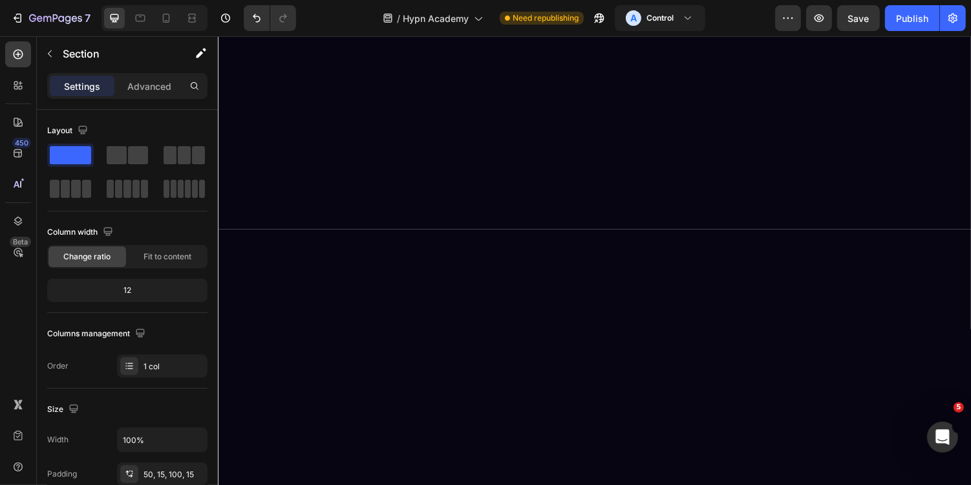
scroll to position [0, 0]
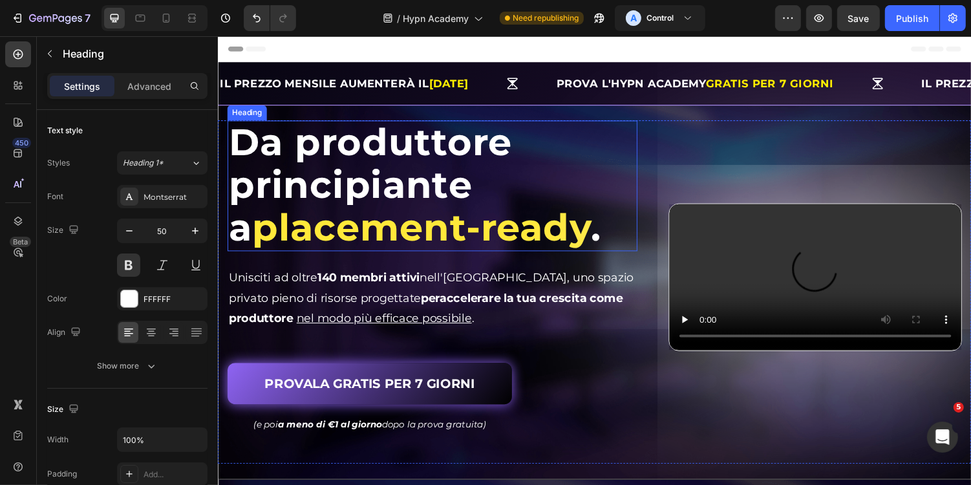
click at [451, 157] on span "Da produttore principiante a" at bounding box center [373, 188] width 291 height 134
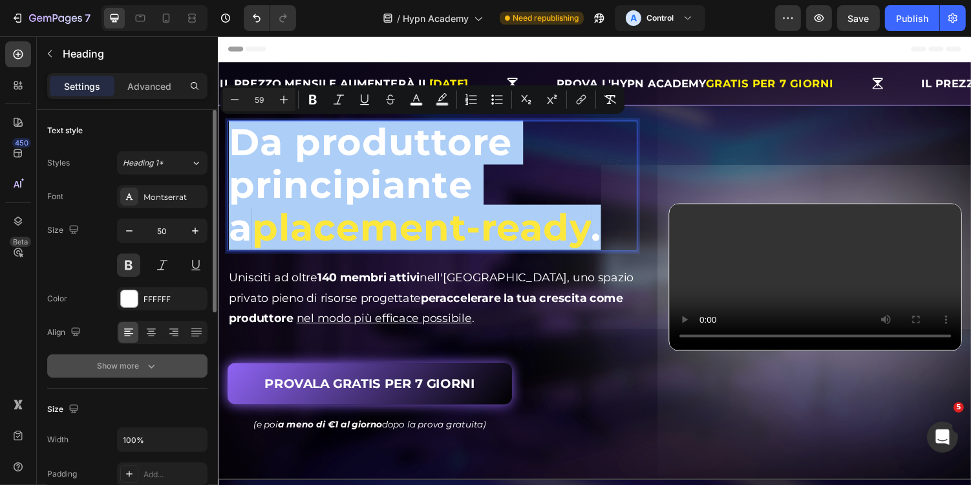
click at [142, 365] on div "Show more" at bounding box center [128, 365] width 60 height 13
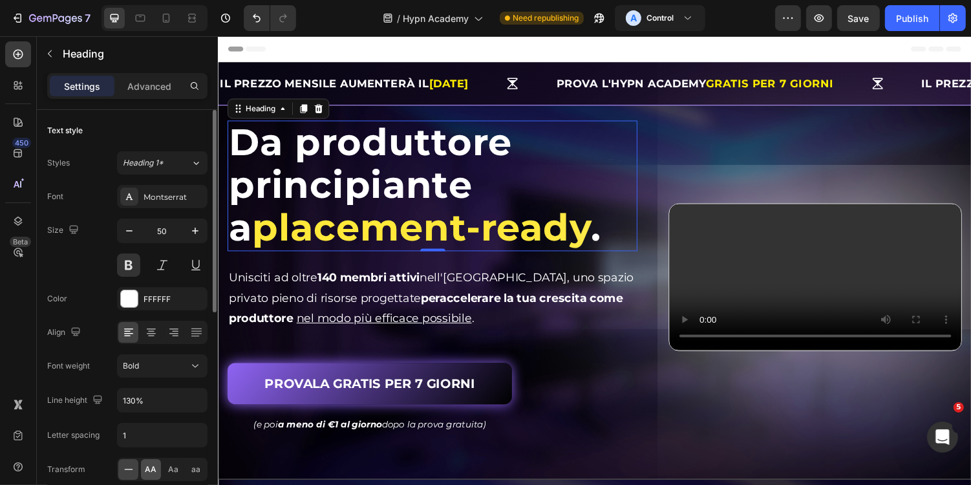
click at [153, 469] on span "AA" at bounding box center [151, 469] width 12 height 12
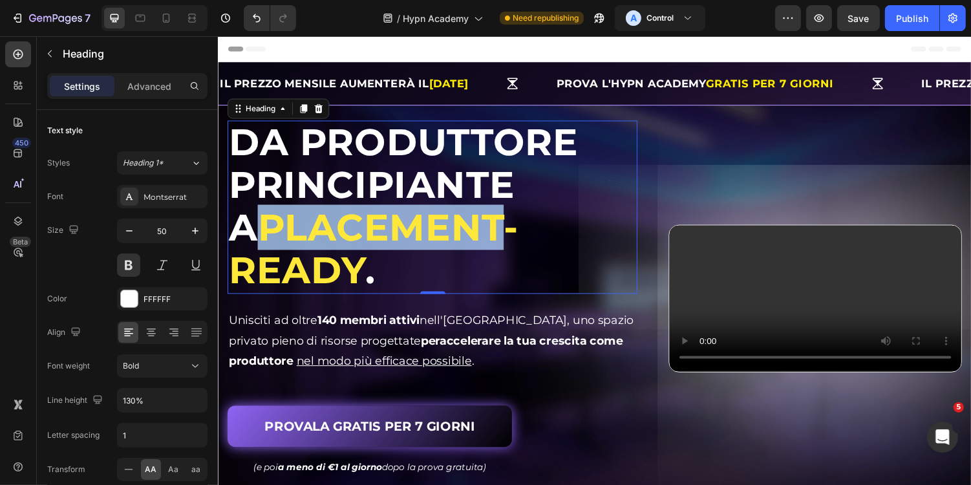
click at [328, 219] on span "placement-ready" at bounding box center [377, 254] width 299 height 90
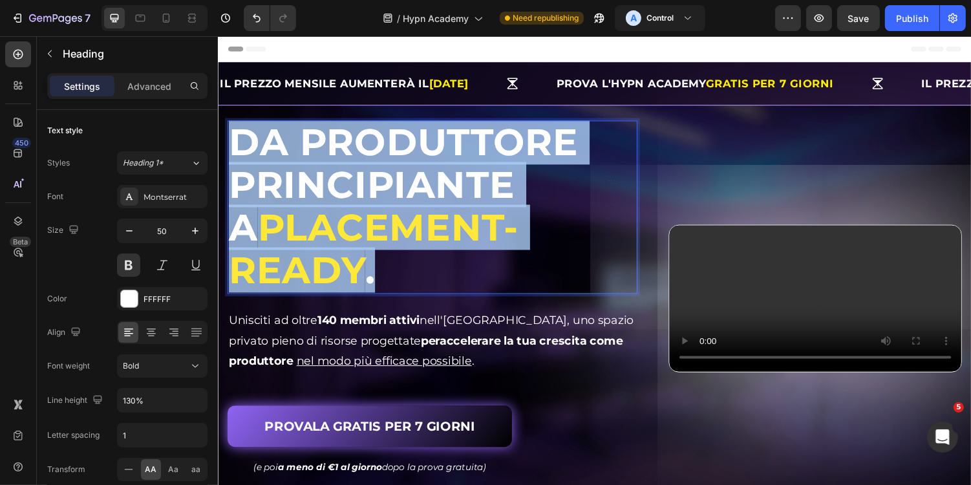
click at [328, 219] on span "placement-ready" at bounding box center [377, 254] width 299 height 90
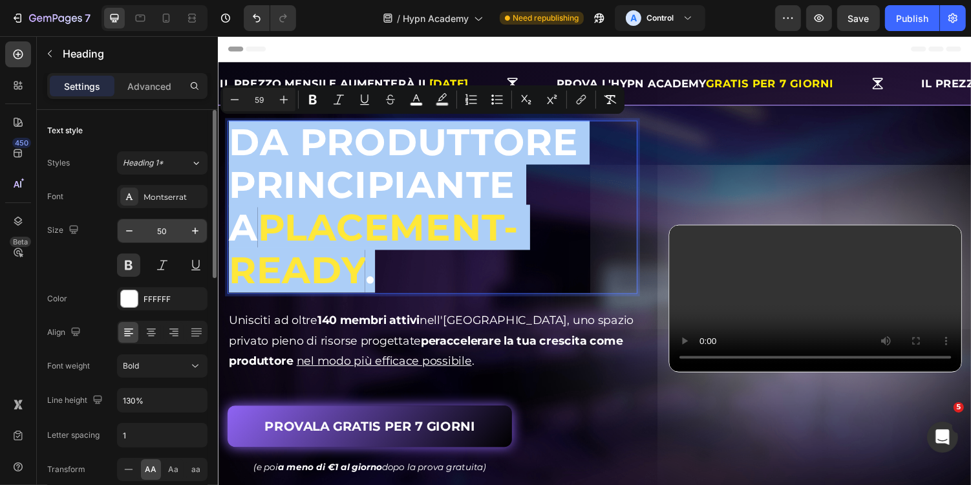
click at [167, 231] on input "50" at bounding box center [162, 230] width 43 height 23
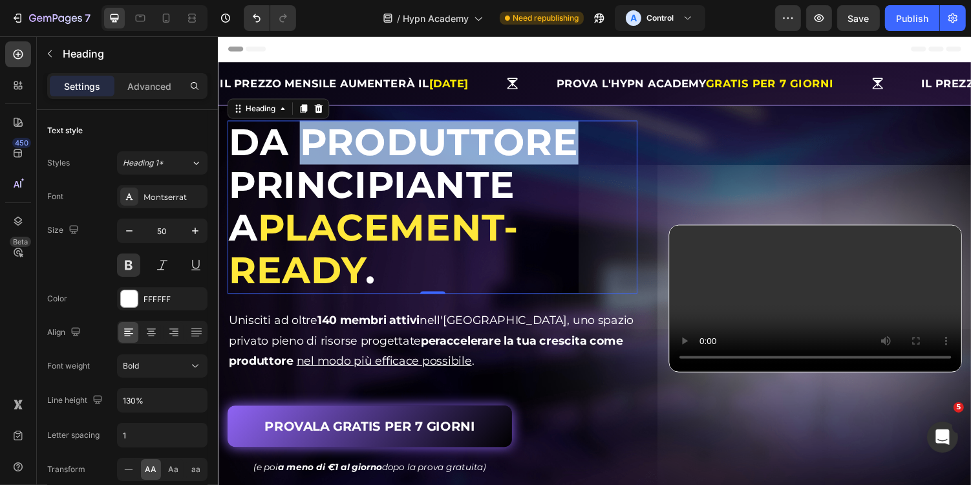
click at [306, 164] on span "Da produttore principiante a" at bounding box center [408, 188] width 360 height 134
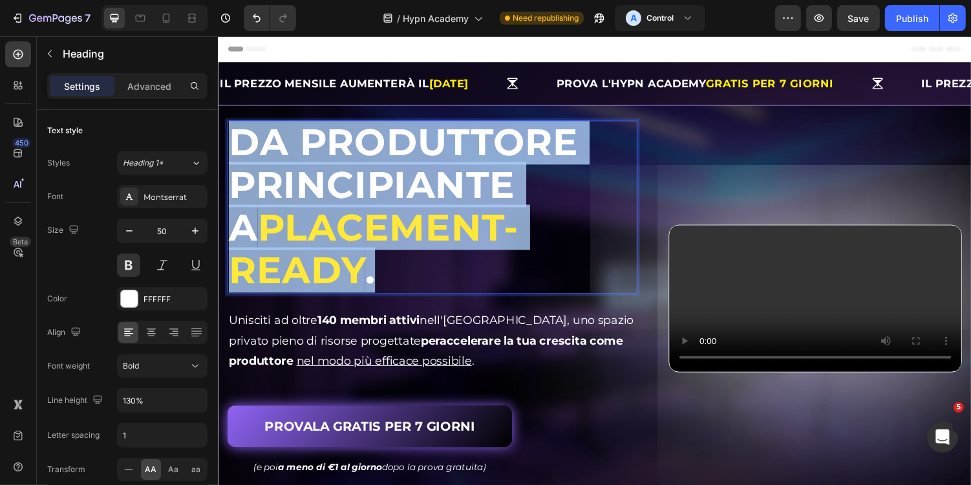
click at [306, 164] on span "Da produttore principiante a" at bounding box center [408, 188] width 360 height 134
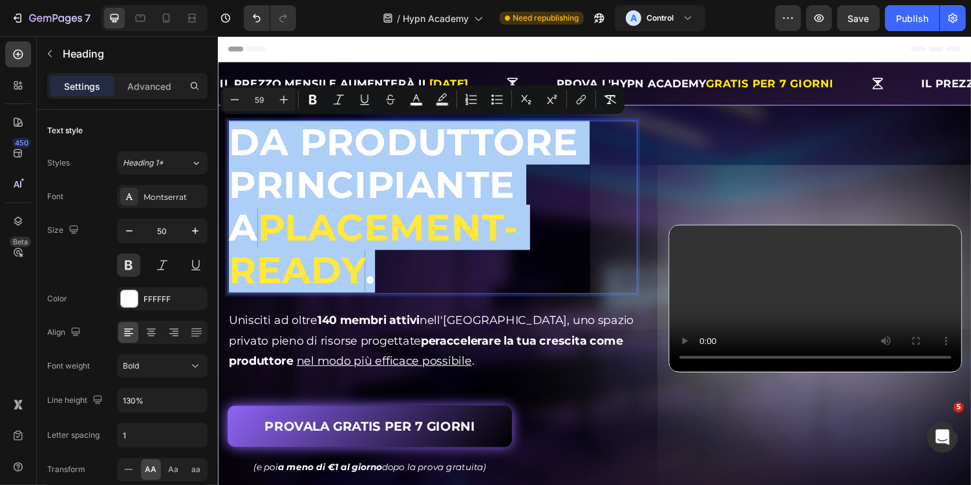
click at [262, 96] on input "59" at bounding box center [259, 100] width 26 height 16
type input "50"
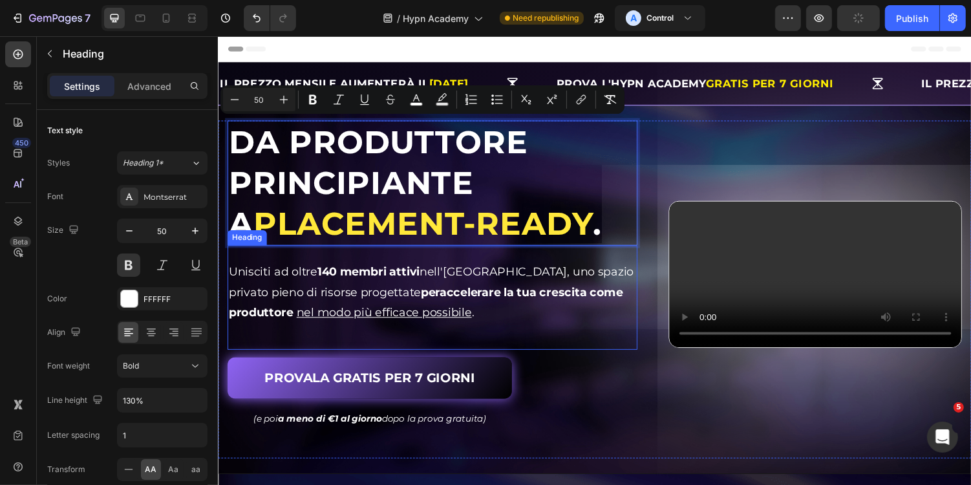
click at [620, 281] on h2 "Unisciti ad oltre 140 membri attivi nell'Hypn Academy, uno spazio privato pieno…" at bounding box center [438, 298] width 422 height 65
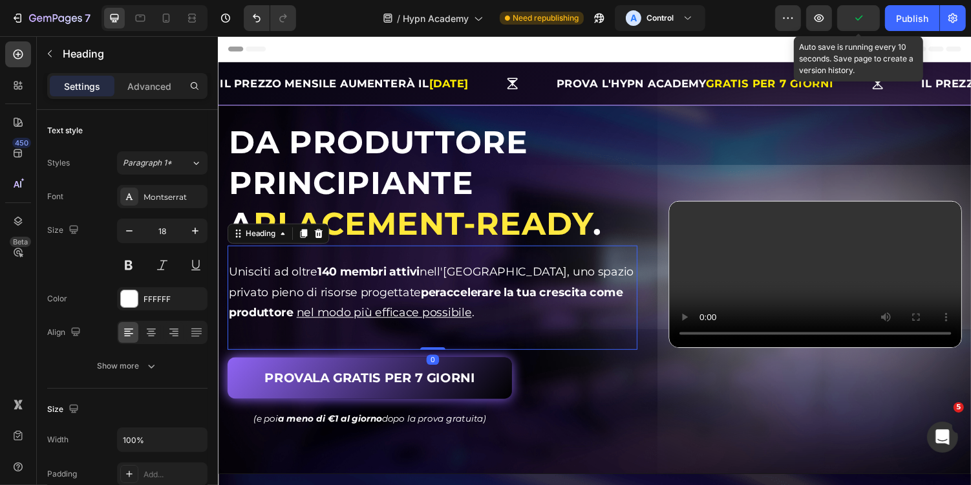
click at [855, 19] on icon "button" at bounding box center [858, 18] width 13 height 13
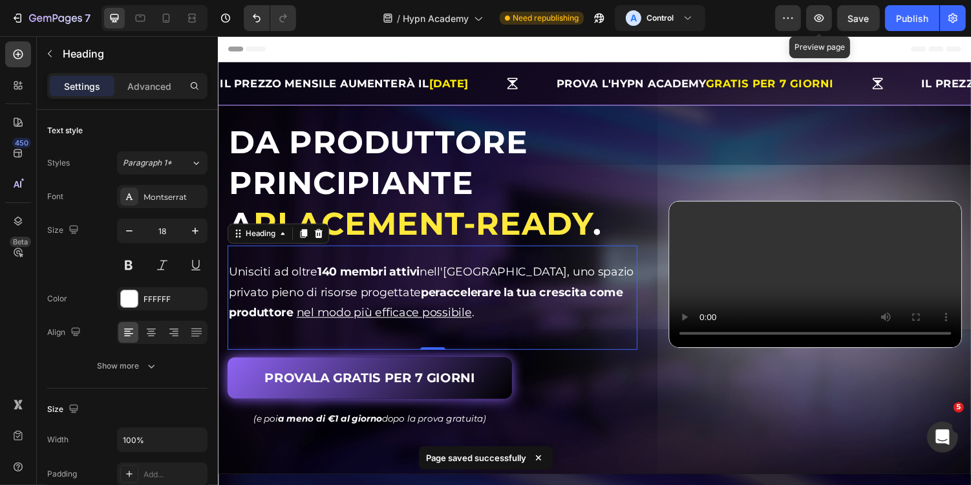
click at [850, 19] on span "Save" at bounding box center [858, 18] width 21 height 11
click at [825, 22] on icon "button" at bounding box center [818, 18] width 13 height 13
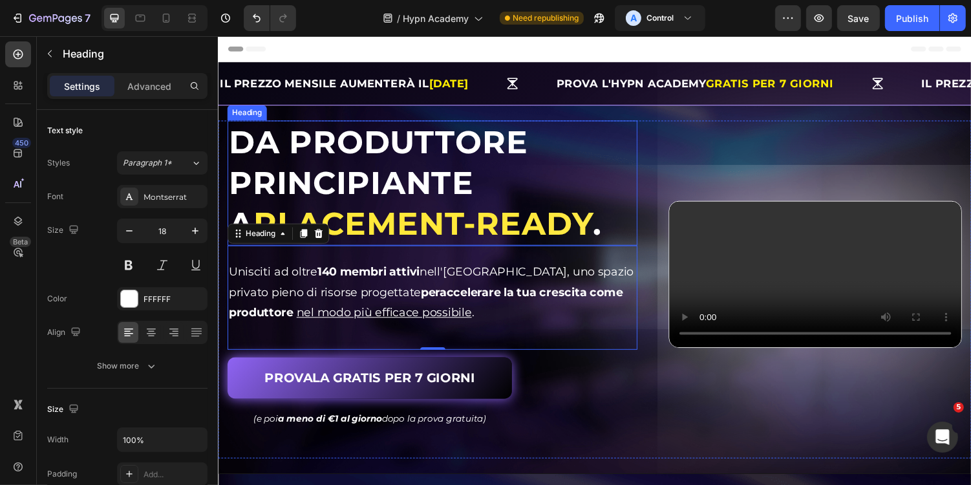
click at [435, 145] on span "Da produttore principiante a" at bounding box center [382, 186] width 308 height 123
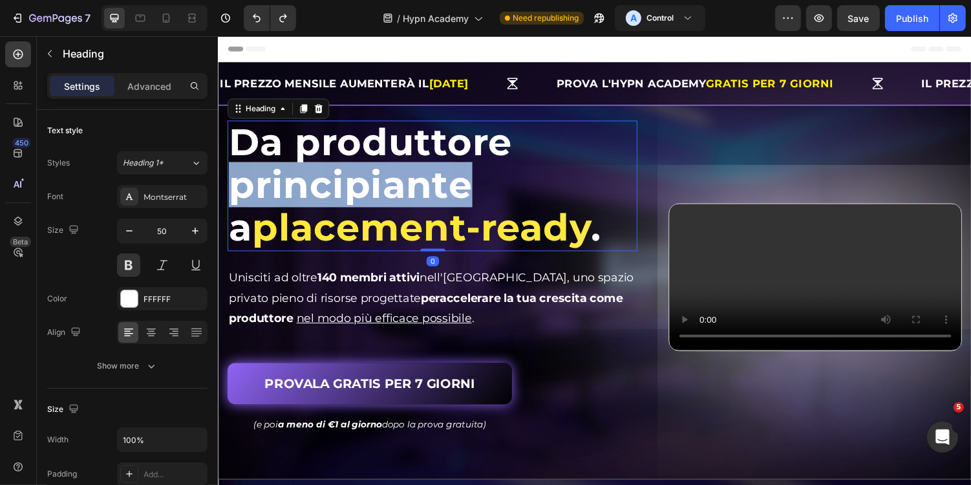
click at [455, 168] on span "Da produttore principiante a" at bounding box center [373, 188] width 291 height 134
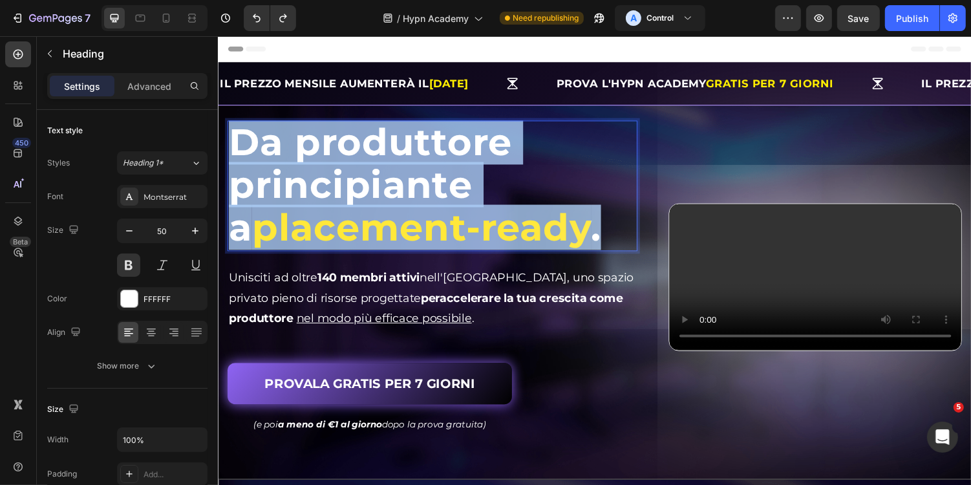
click at [455, 168] on span "Da produttore principiante a" at bounding box center [373, 188] width 291 height 134
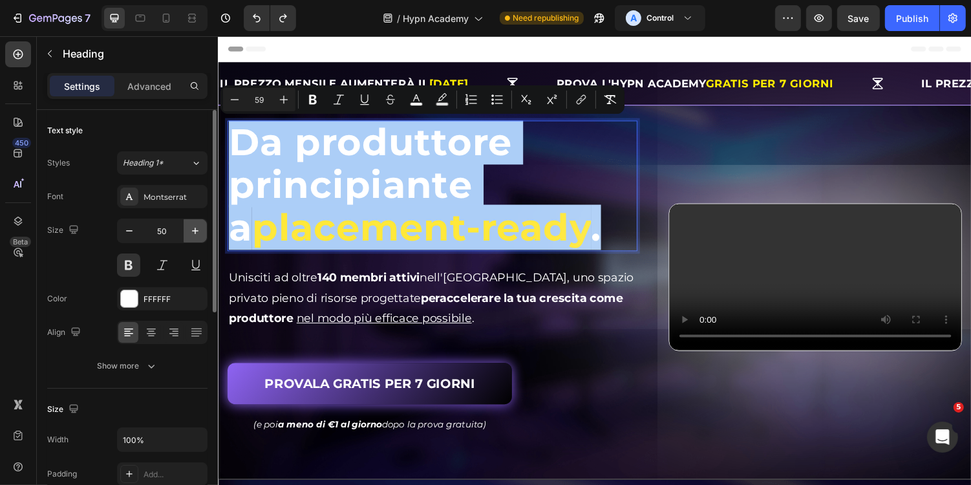
click at [195, 228] on icon "button" at bounding box center [195, 231] width 6 height 6
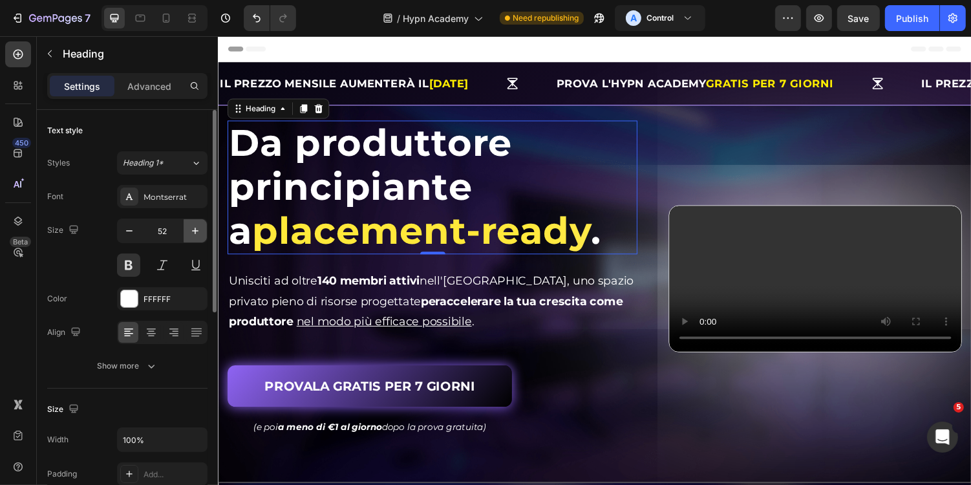
click at [195, 228] on icon "button" at bounding box center [195, 231] width 6 height 6
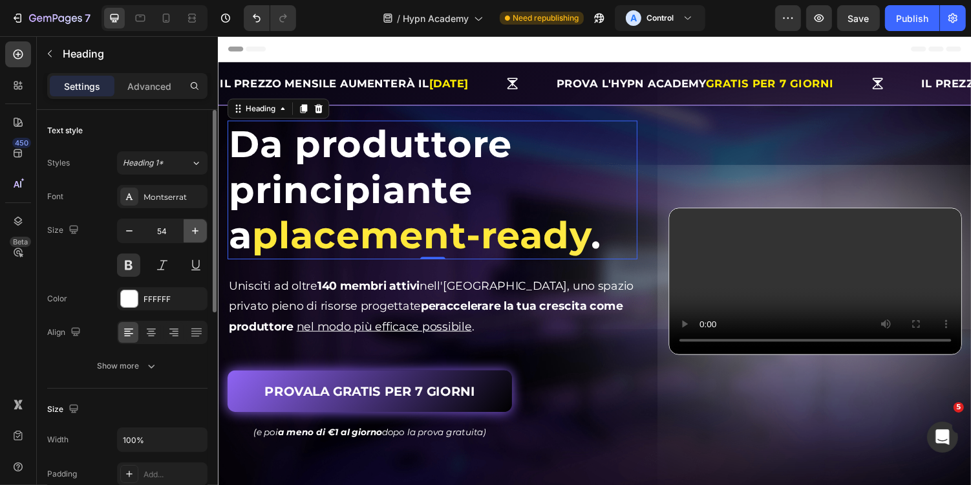
click at [195, 228] on icon "button" at bounding box center [195, 231] width 6 height 6
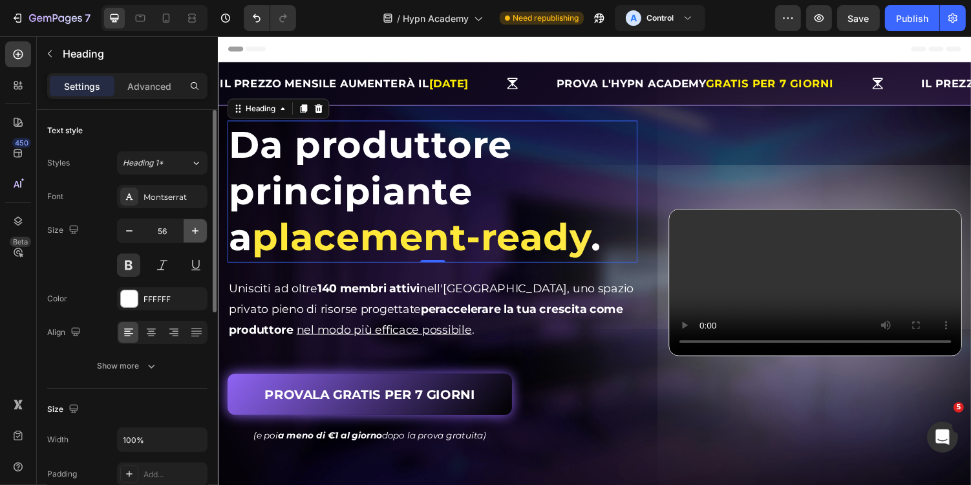
click at [195, 228] on icon "button" at bounding box center [195, 231] width 6 height 6
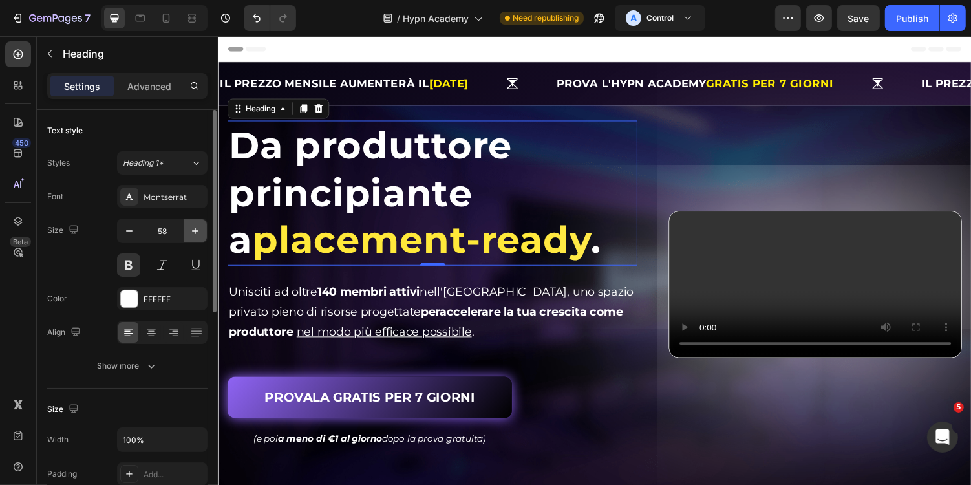
click at [195, 228] on icon "button" at bounding box center [195, 231] width 6 height 6
type input "59"
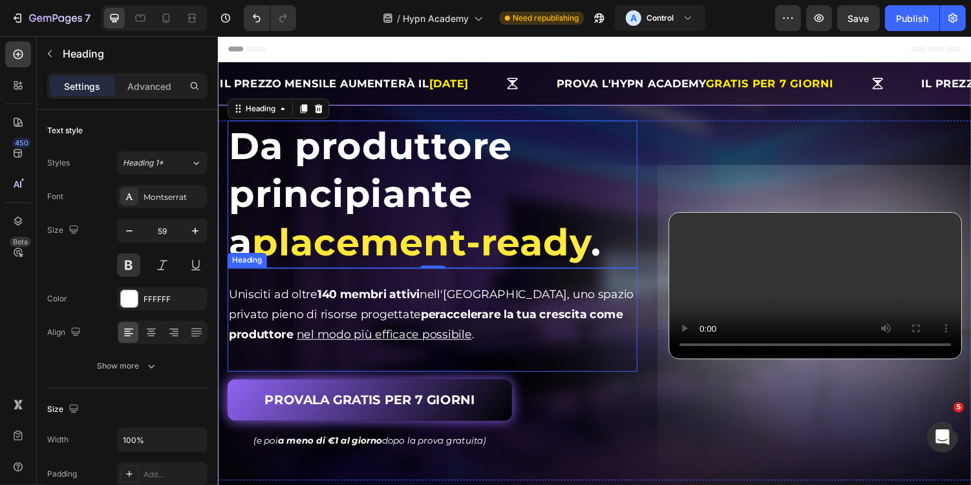
click at [580, 365] on div "Unisciti ad oltre 140 membri attivi nell'Hypn Academy, uno spazio privato pieno…" at bounding box center [438, 327] width 422 height 107
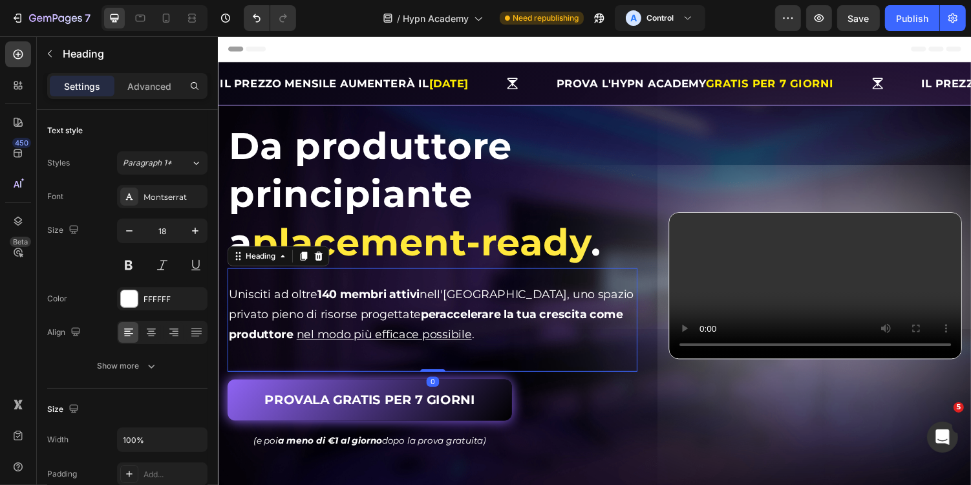
click at [606, 405] on div "PROVALA GRATIS PER 7 GIORNI Button" at bounding box center [438, 409] width 422 height 43
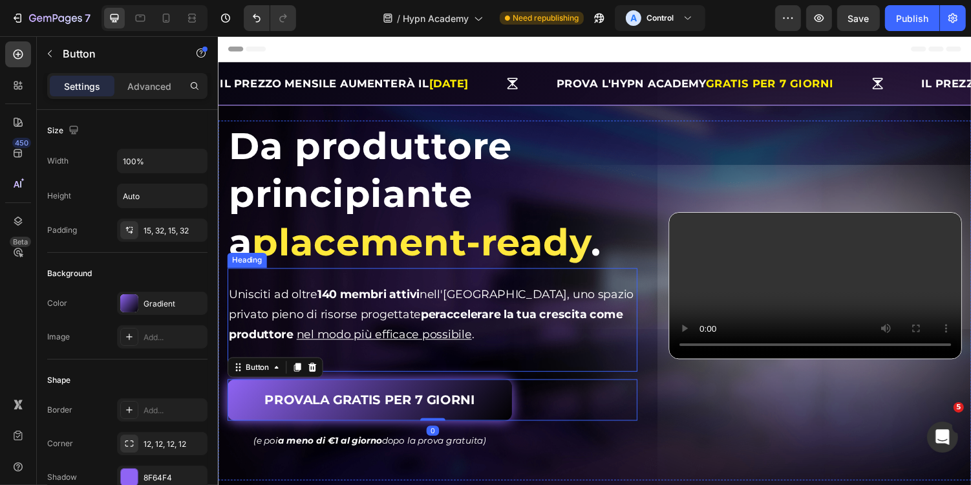
click at [547, 306] on span "Unisciti ad oltre 140 membri attivi nell'Hypn Academy, uno spazio privato pieno…" at bounding box center [436, 311] width 417 height 35
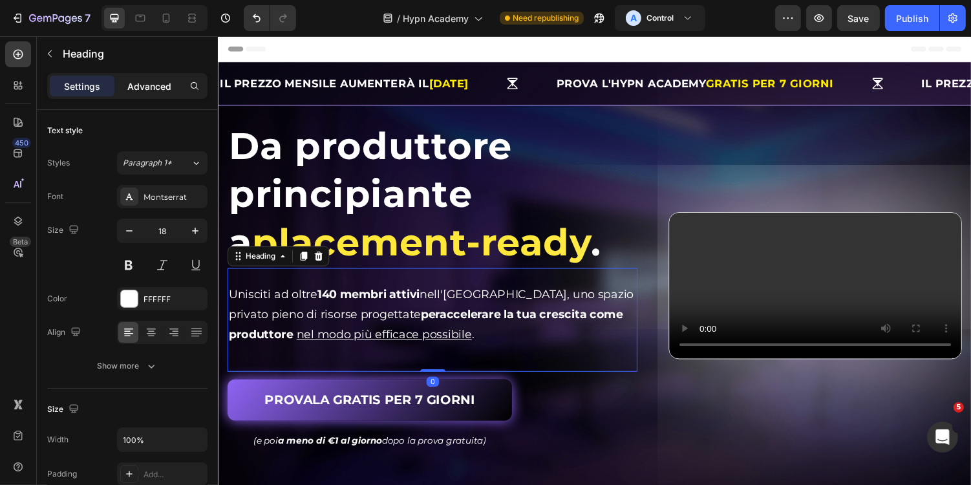
click at [167, 92] on div "Advanced" at bounding box center [149, 86] width 65 height 21
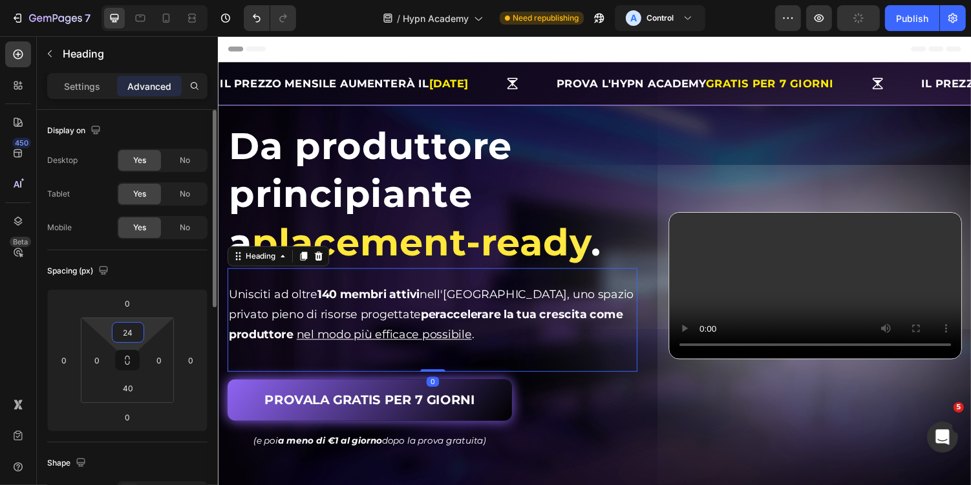
click at [136, 330] on input "24" at bounding box center [128, 332] width 26 height 19
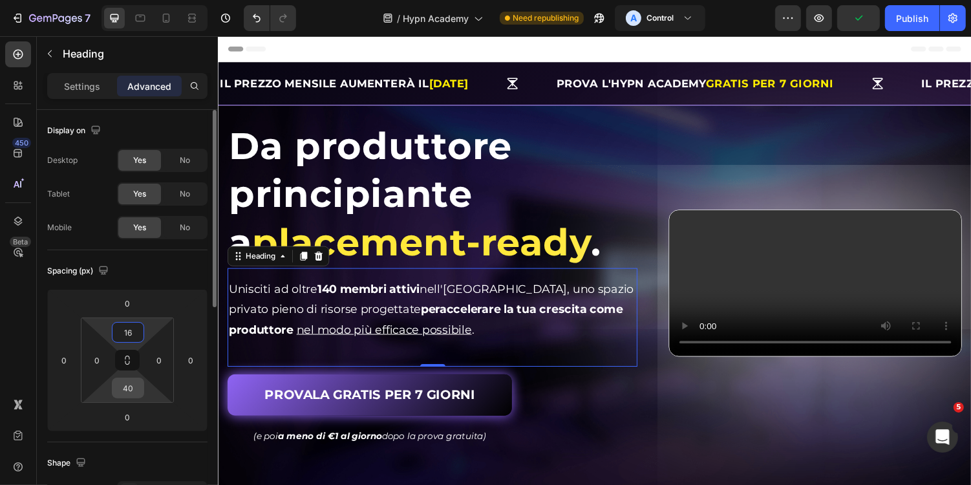
type input "16"
click at [137, 392] on input "40" at bounding box center [128, 387] width 26 height 19
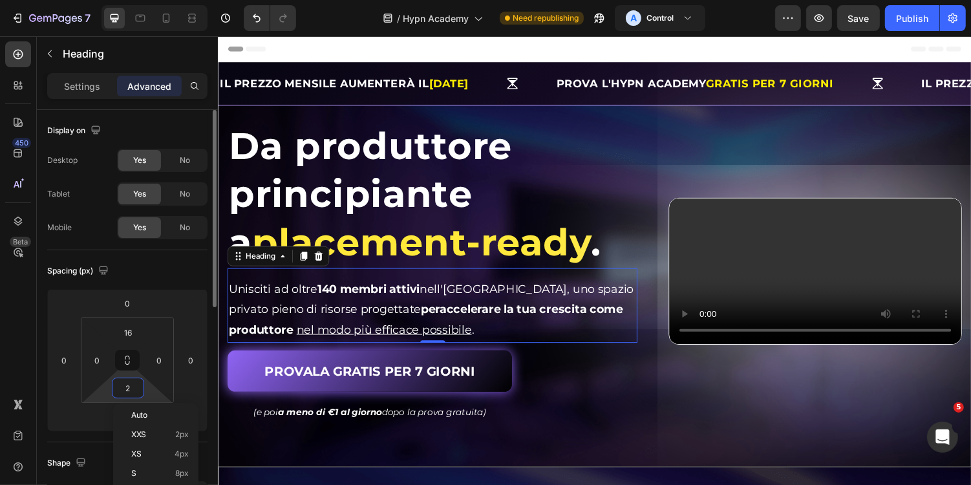
type input "24"
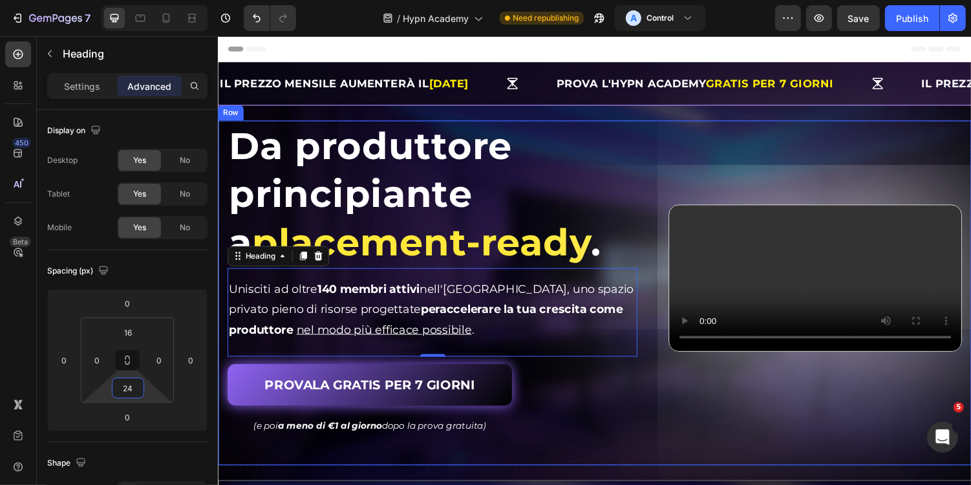
click at [657, 459] on div "⁠⁠⁠⁠⁠⁠⁠ Da produttore principiante a placement-ready . Heading Da produttore pr…" at bounding box center [605, 299] width 776 height 355
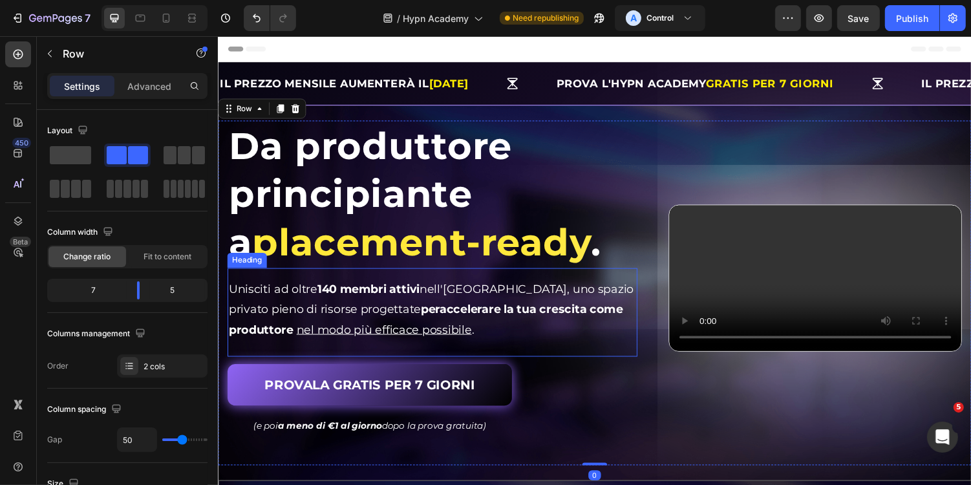
click at [542, 302] on h2 "Unisciti ad oltre 140 membri attivi nell'Hypn Academy, uno spazio privato pieno…" at bounding box center [438, 316] width 422 height 65
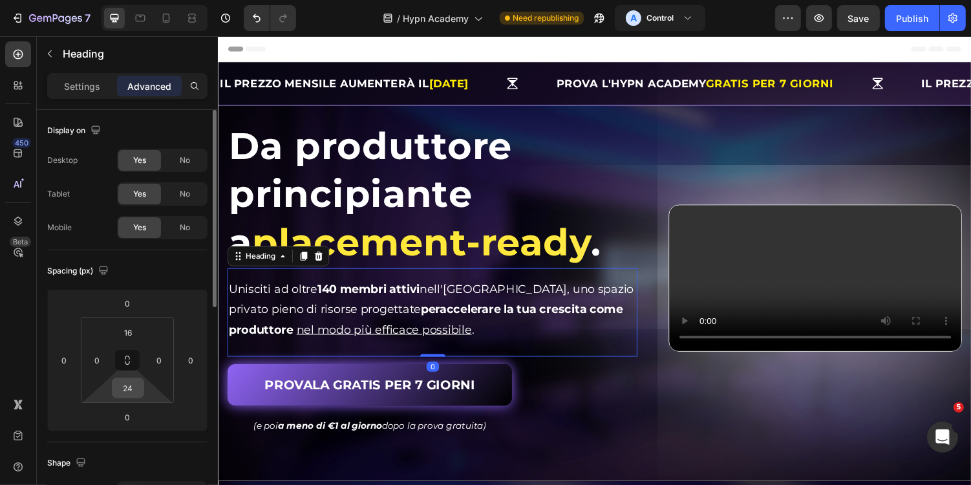
click at [137, 385] on input "24" at bounding box center [128, 387] width 26 height 19
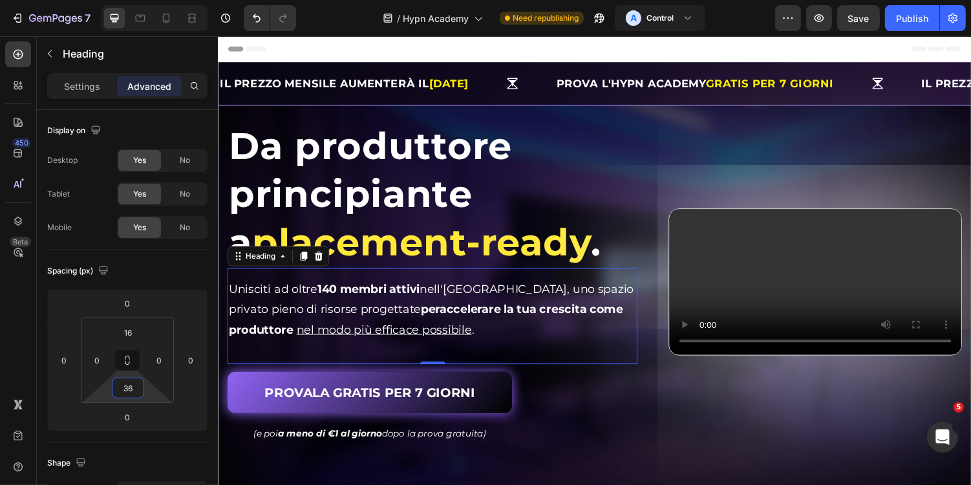
type input "36"
click at [624, 372] on div "Unisciti ad oltre 140 membri attivi nell'Hypn Academy, uno spazio privato pieno…" at bounding box center [438, 323] width 422 height 99
click at [666, 409] on div "⁠⁠⁠⁠⁠⁠⁠ Da produttore principiante a placement-ready . Heading Da produttore pr…" at bounding box center [605, 303] width 776 height 363
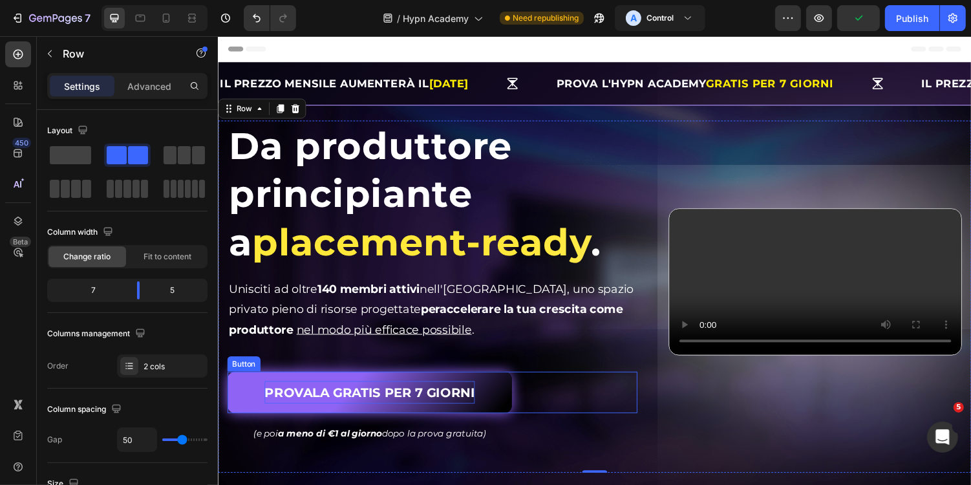
click at [368, 401] on p "PROVALA GRATIS PER 7 GIORNI" at bounding box center [373, 401] width 217 height 23
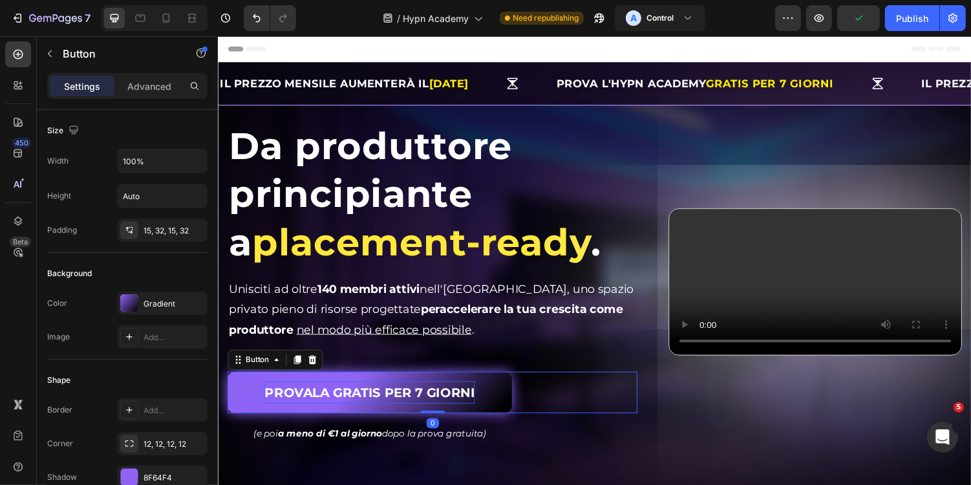
click at [353, 402] on p "PROVALA GRATIS PER 7 GIORNI" at bounding box center [373, 401] width 217 height 23
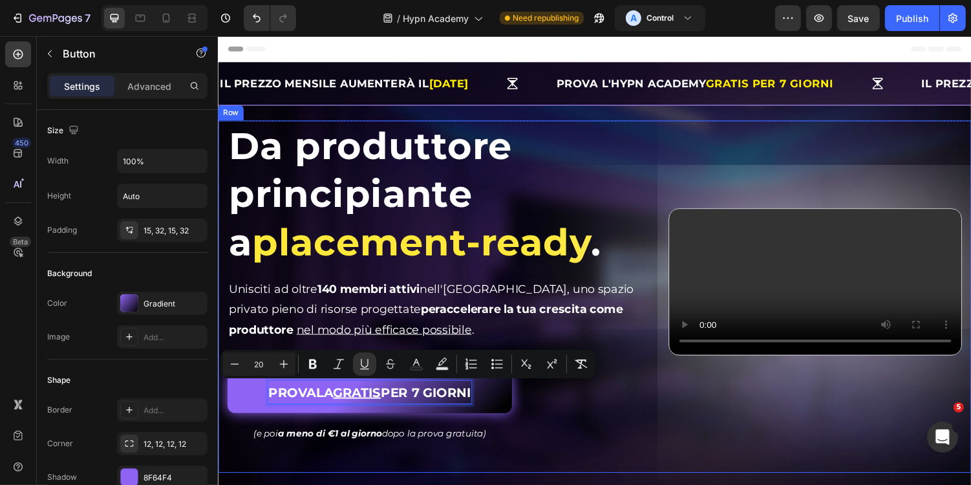
click at [701, 408] on div "Video" at bounding box center [832, 288] width 302 height 332
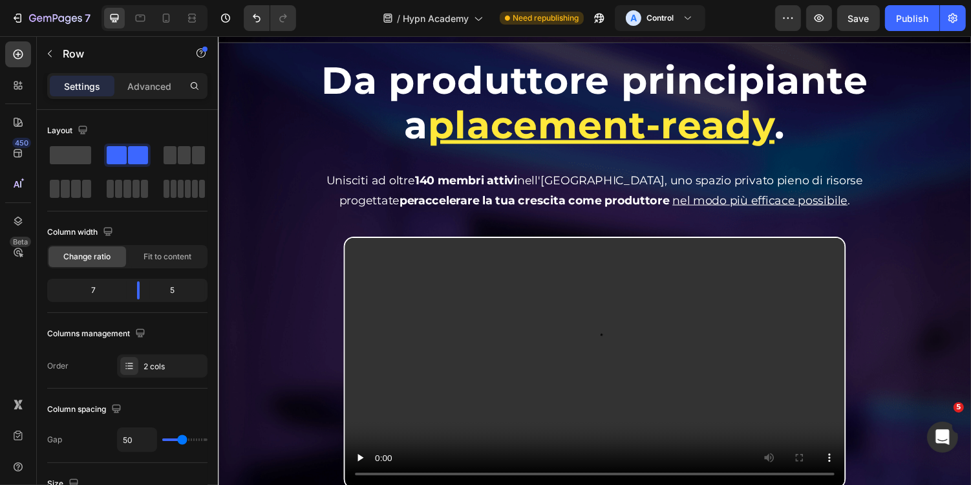
scroll to position [589, 0]
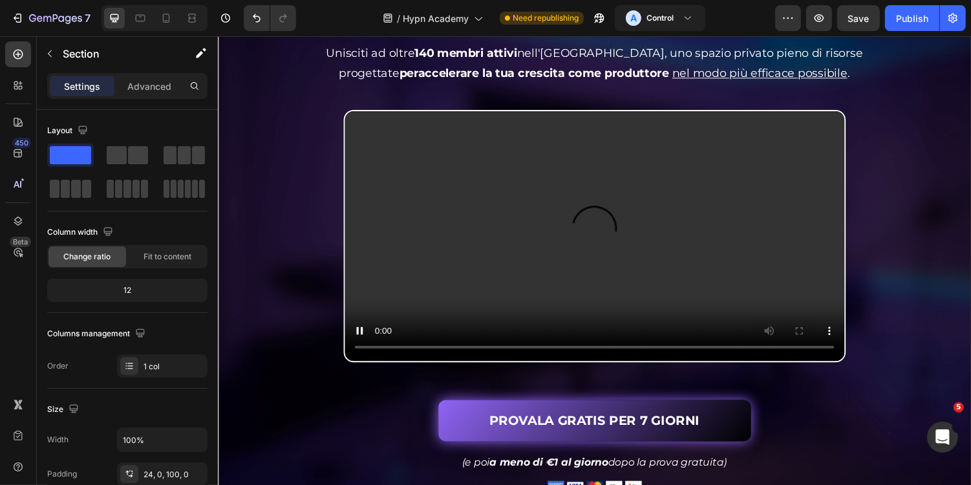
click at [587, 235] on div "Da produttore principiante a placement-ready . Heading Da produttore principian…" at bounding box center [605, 239] width 776 height 657
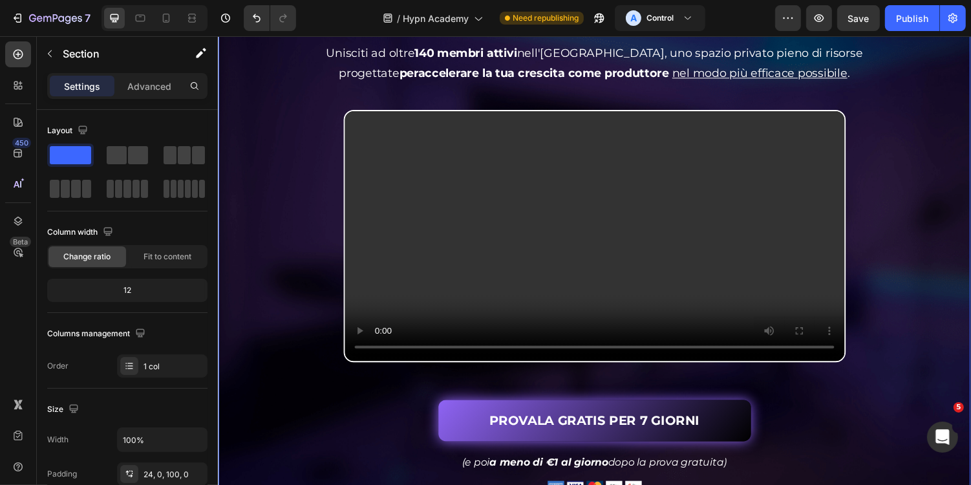
scroll to position [819, 0]
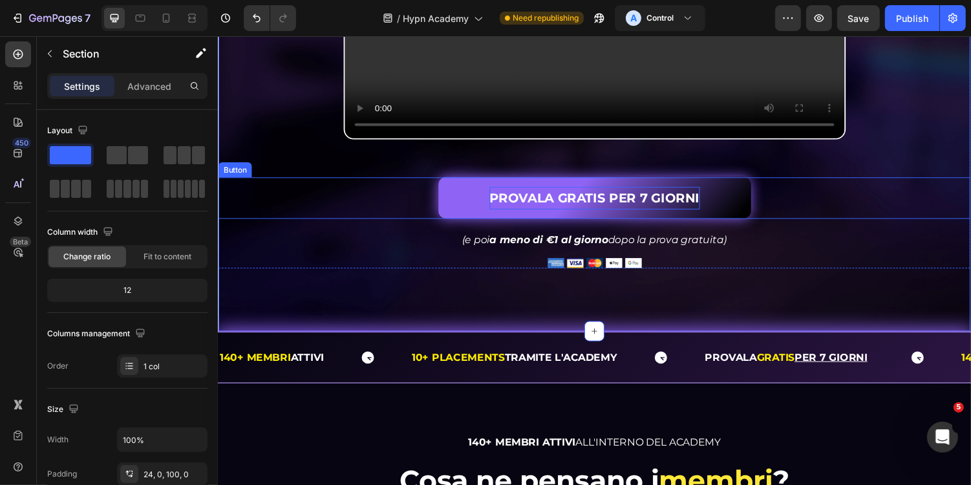
click at [597, 213] on p "PROVALA GRATIS PER 7 GIORNI" at bounding box center [605, 201] width 217 height 23
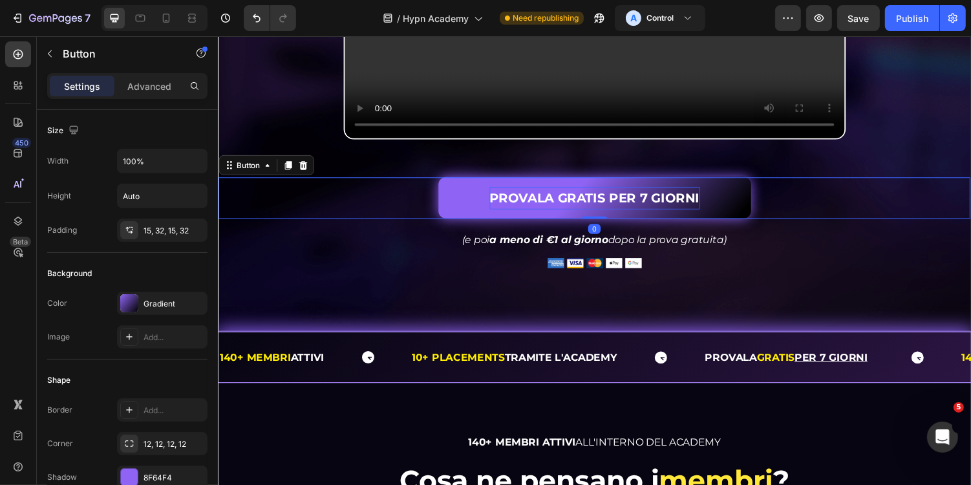
click at [597, 213] on p "PROVALA GRATIS PER 7 GIORNI" at bounding box center [605, 201] width 217 height 23
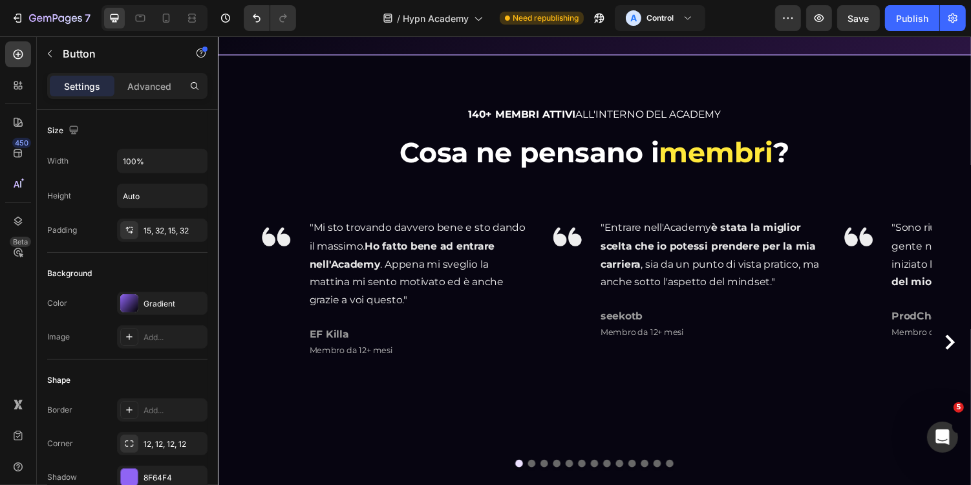
type input "16"
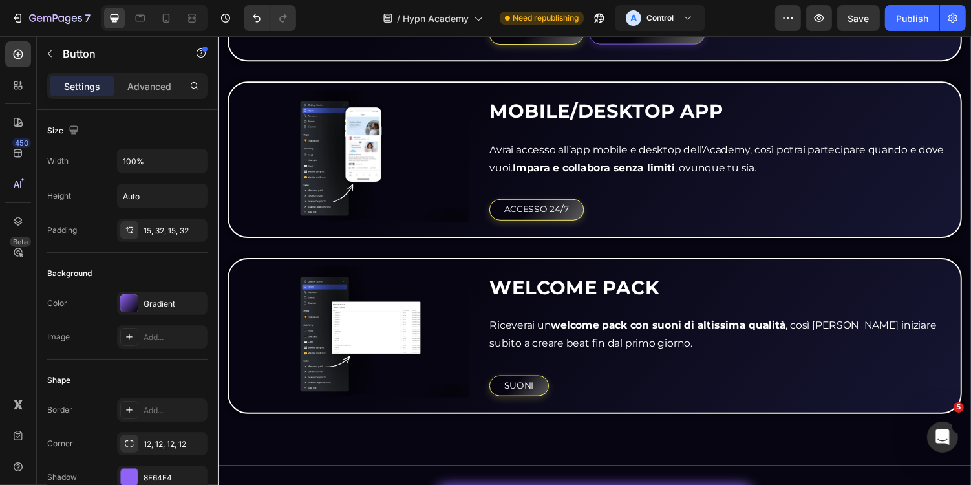
scroll to position [3093, 0]
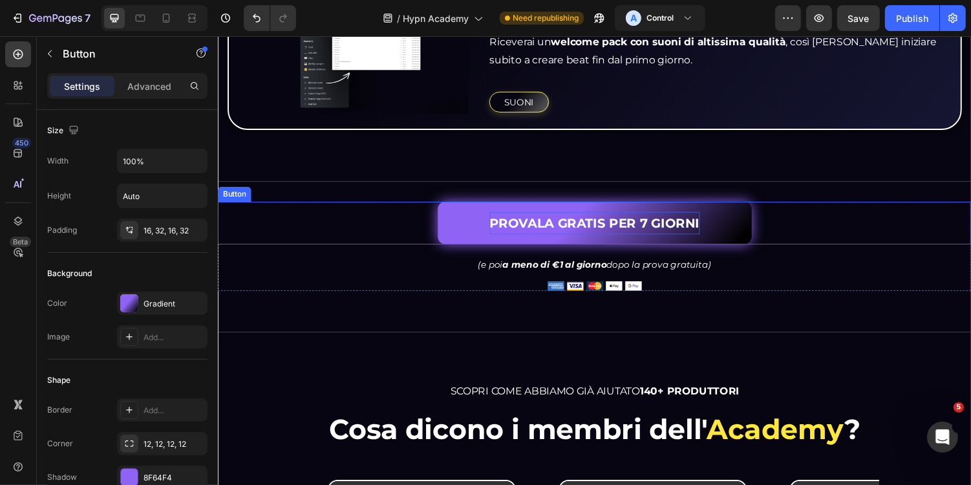
click at [595, 222] on p "PROVALA GRATIS PER 7 GIORNI" at bounding box center [605, 227] width 217 height 23
click at [587, 222] on p "PROVALA GRATIS PER 7 GIORNI" at bounding box center [605, 227] width 217 height 23
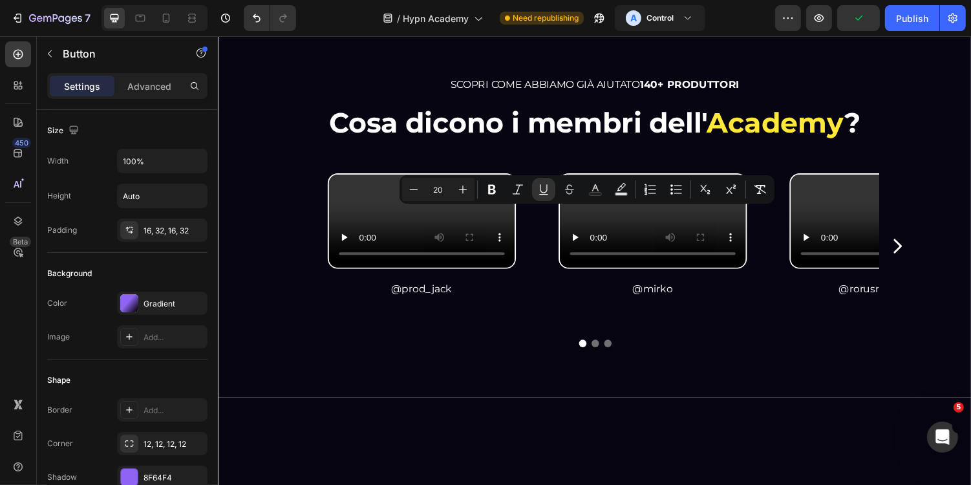
type input "16"
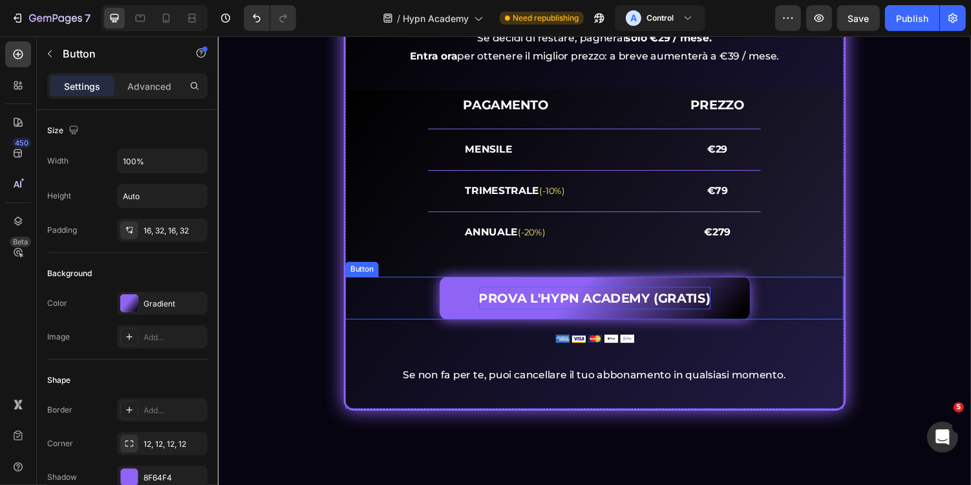
scroll to position [5776, 0]
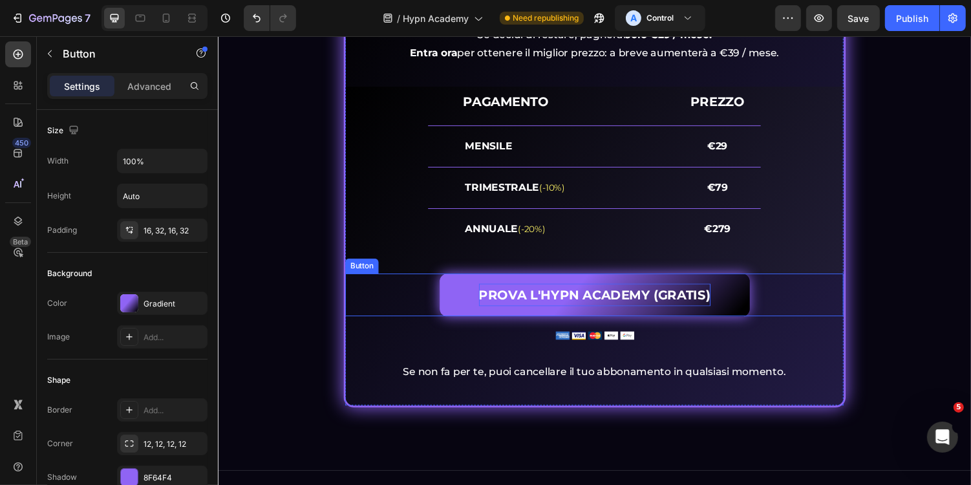
click at [564, 300] on p "PROVA L'HYPN ACADEMY (GRATIS)" at bounding box center [605, 301] width 238 height 23
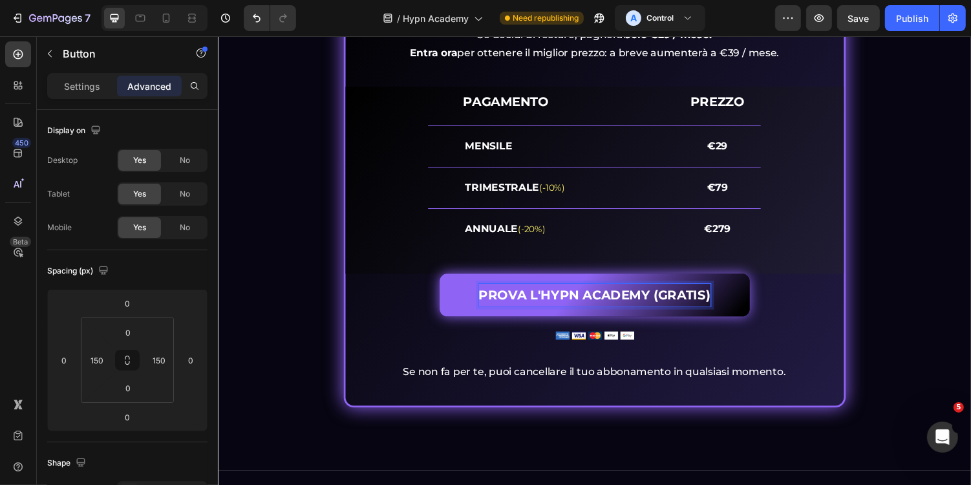
click at [527, 300] on p "PROVA L'HYPN ACADEMY (GRATIS)" at bounding box center [605, 301] width 238 height 23
drag, startPoint x: 535, startPoint y: 300, endPoint x: 658, endPoint y: 297, distance: 123.5
click at [860, 294] on div "PR (GRATIS) Button 0" at bounding box center [604, 302] width 513 height 44
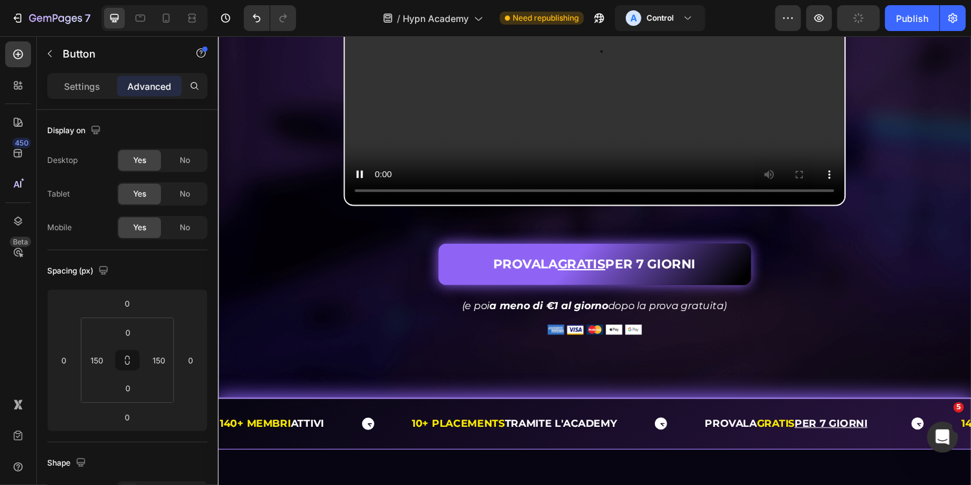
scroll to position [773, 0]
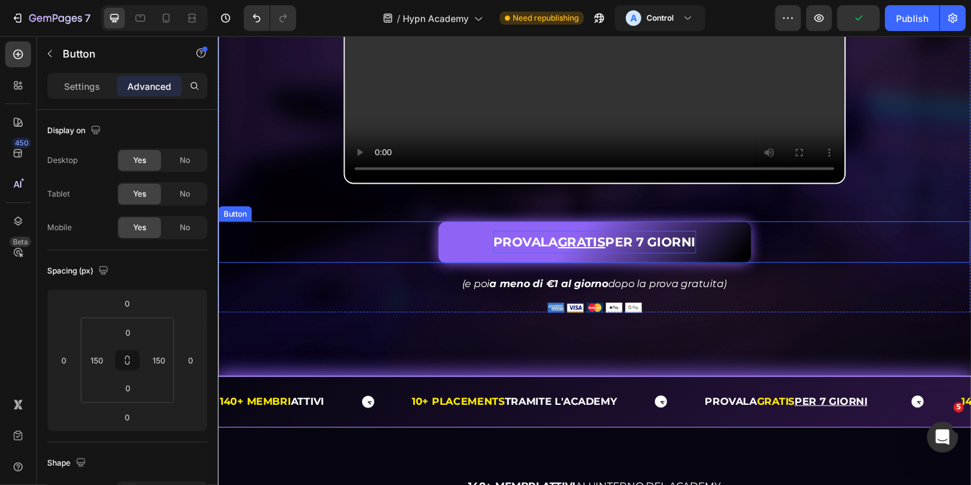
click at [613, 255] on u "GRATIS" at bounding box center [591, 248] width 49 height 16
click at [627, 259] on p "PROVALA GRATIS PER 7 GIORNI" at bounding box center [605, 247] width 209 height 23
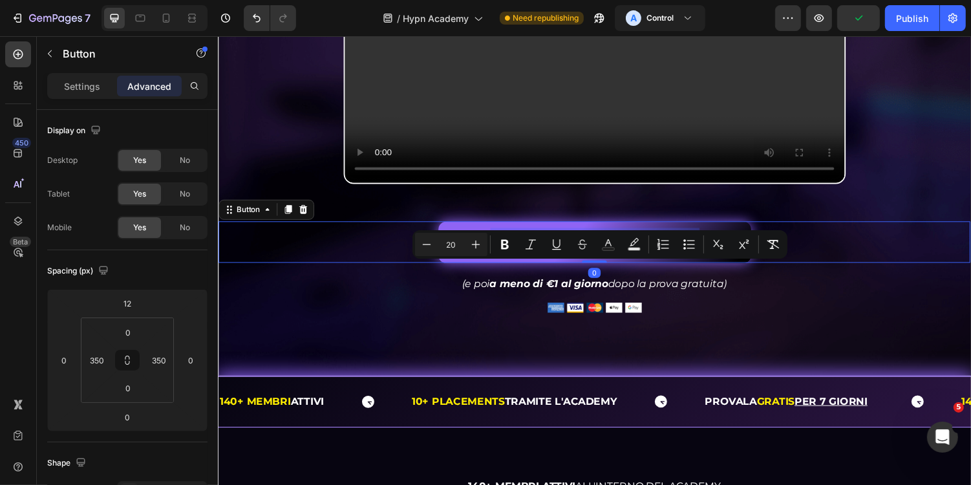
copy p "PROVALA GRATIS PER 7 GIORNI"
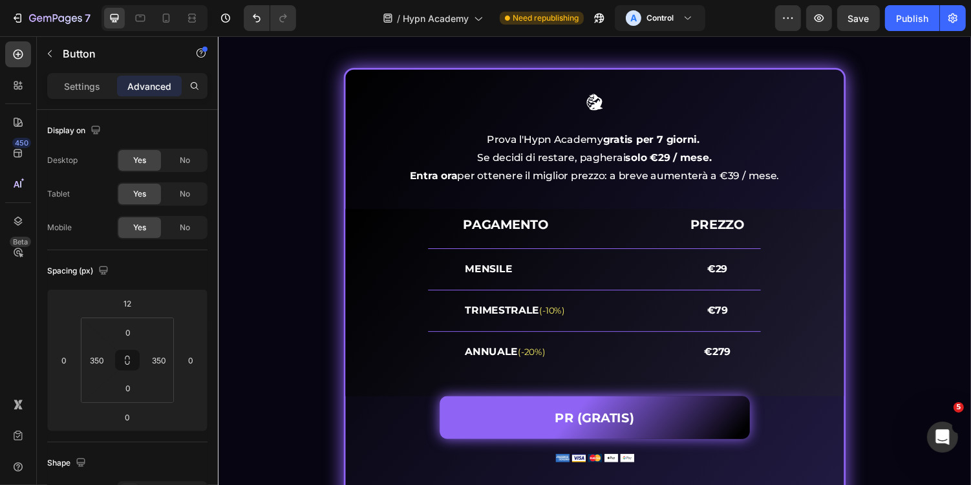
scroll to position [5384, 0]
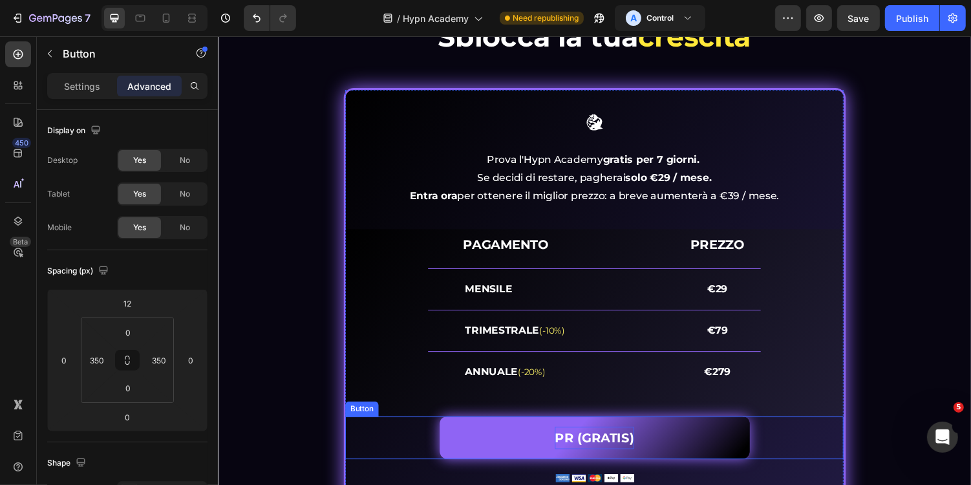
click at [606, 450] on p "PR (GRATIS)" at bounding box center [604, 448] width 81 height 23
click at [613, 448] on p "PR (GRATIS)" at bounding box center [604, 448] width 81 height 23
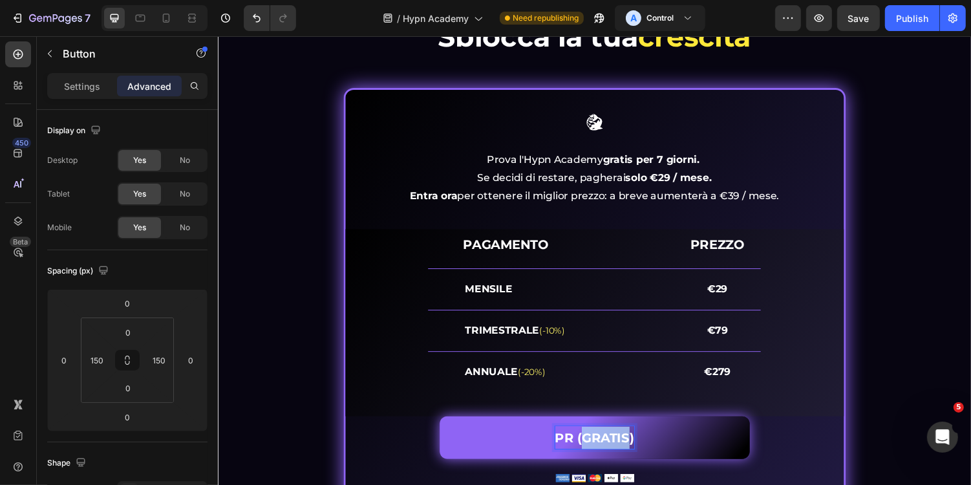
click at [613, 448] on p "PR (GRATIS)" at bounding box center [604, 448] width 81 height 23
click at [834, 427] on div "PROVALA GRATIS PER 7 GIORNI Button 0" at bounding box center [604, 449] width 513 height 44
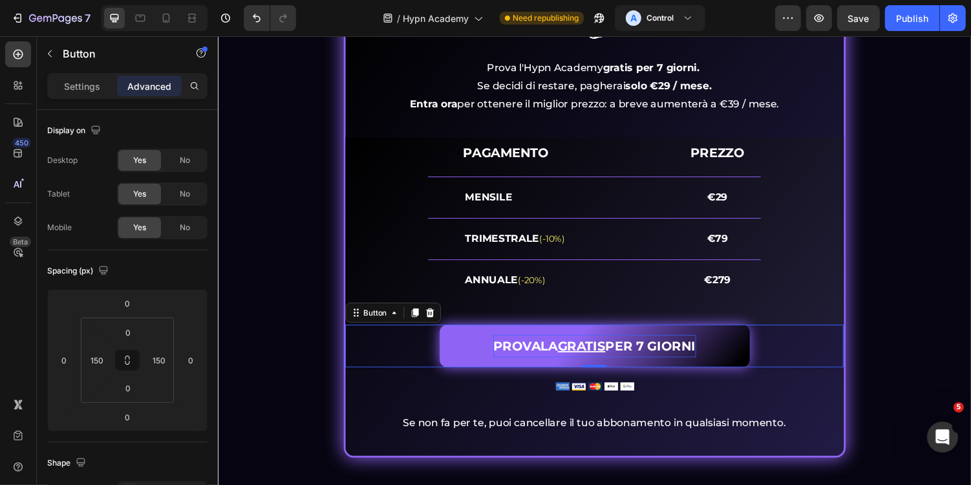
scroll to position [5481, 0]
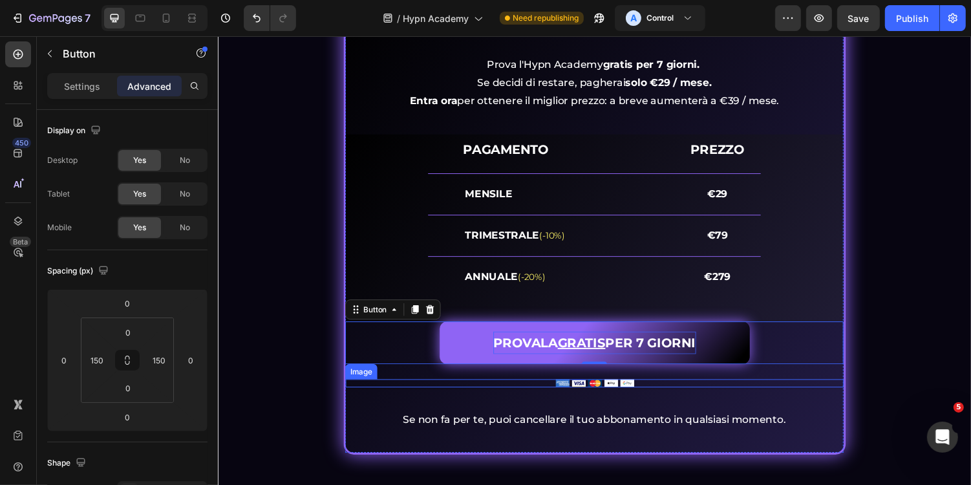
click at [613, 391] on img at bounding box center [605, 392] width 81 height 8
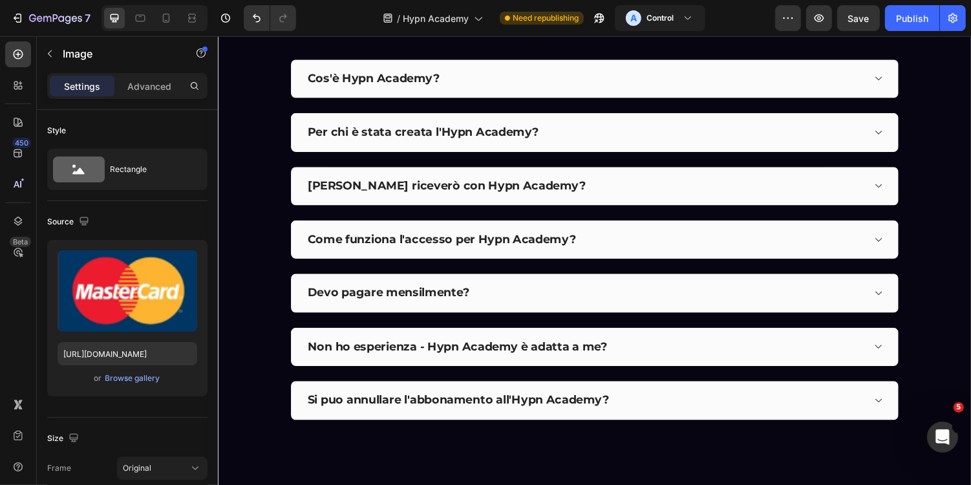
scroll to position [5201, 0]
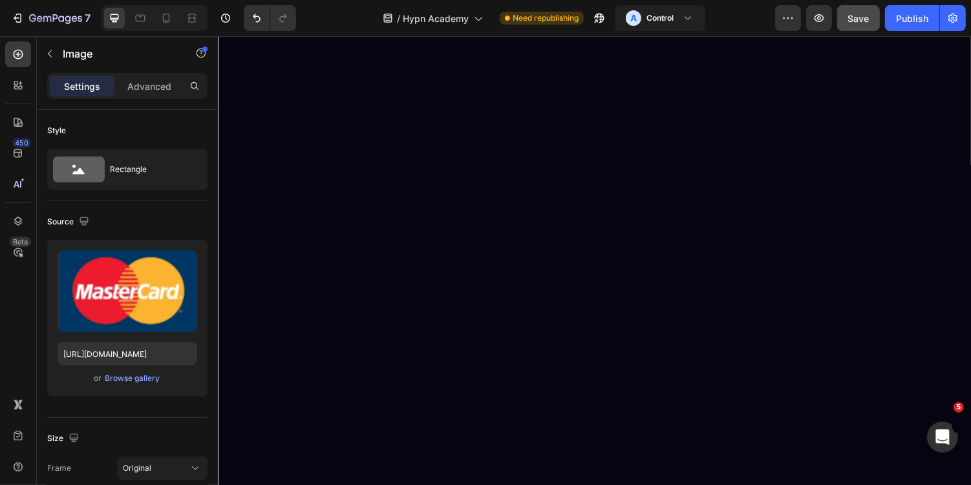
click at [852, 30] on button "Save" at bounding box center [858, 18] width 43 height 26
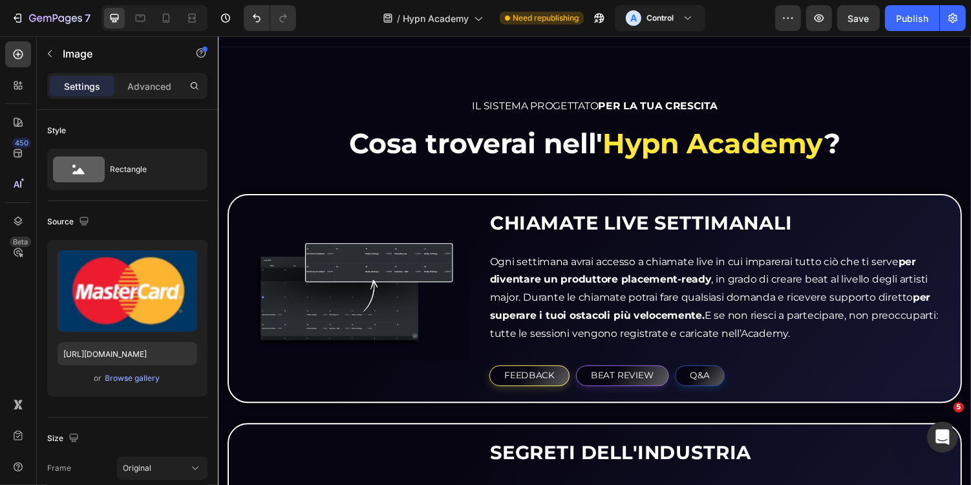
scroll to position [2264, 0]
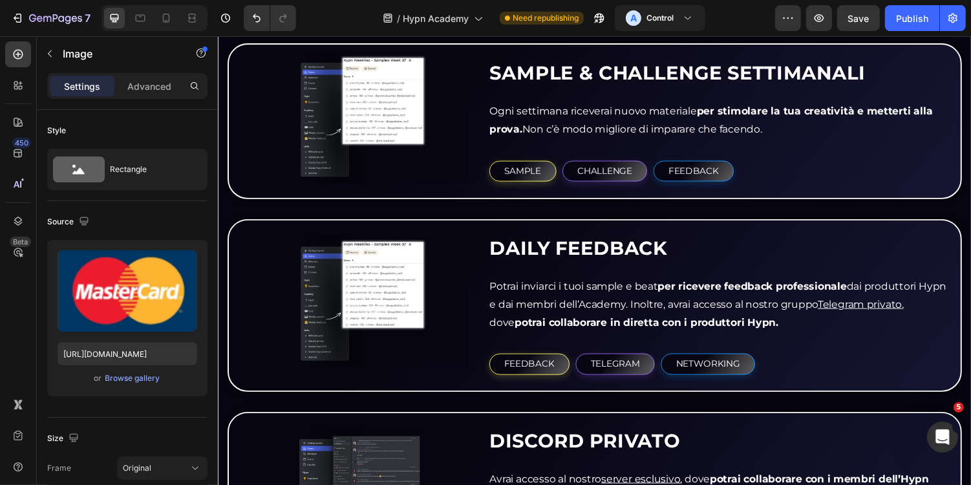
click at [17, 293] on div "450 Beta" at bounding box center [18, 216] width 26 height 350
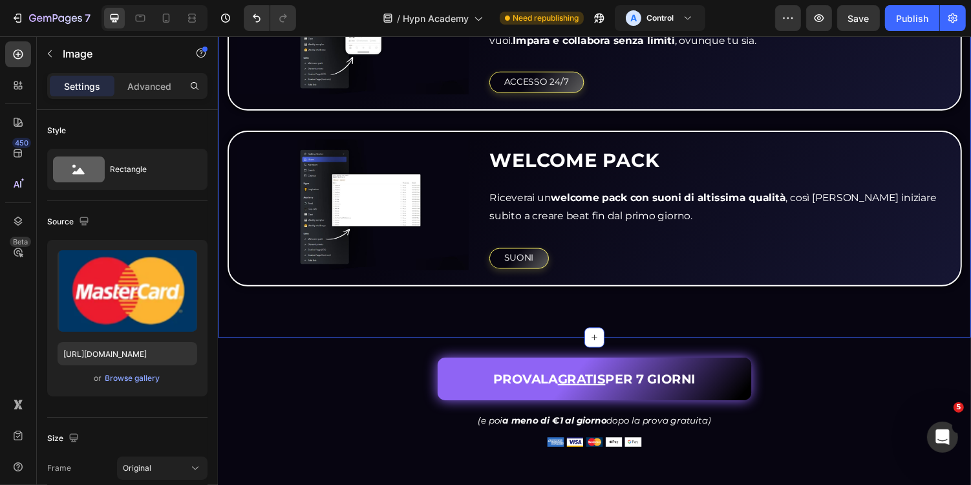
scroll to position [2987, 0]
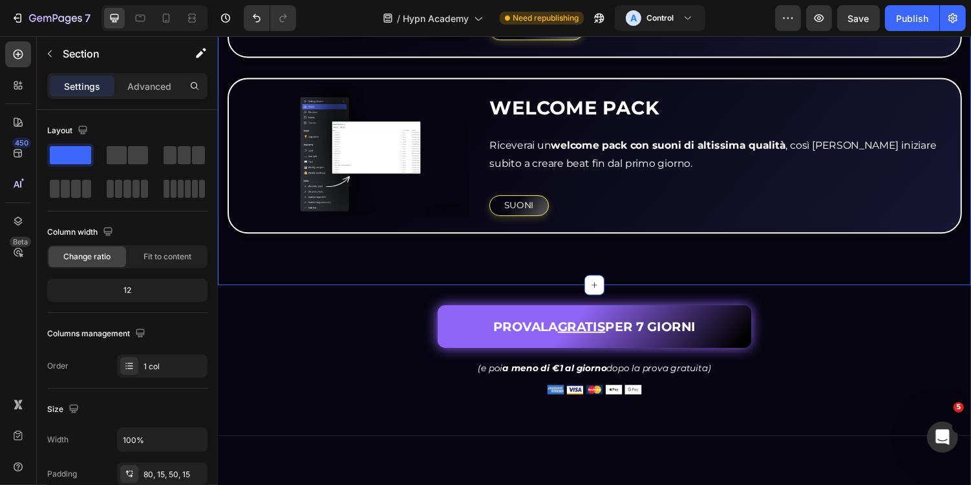
drag, startPoint x: 354, startPoint y: 193, endPoint x: 310, endPoint y: 264, distance: 83.6
click at [56, 64] on div "Section" at bounding box center [104, 54] width 134 height 34
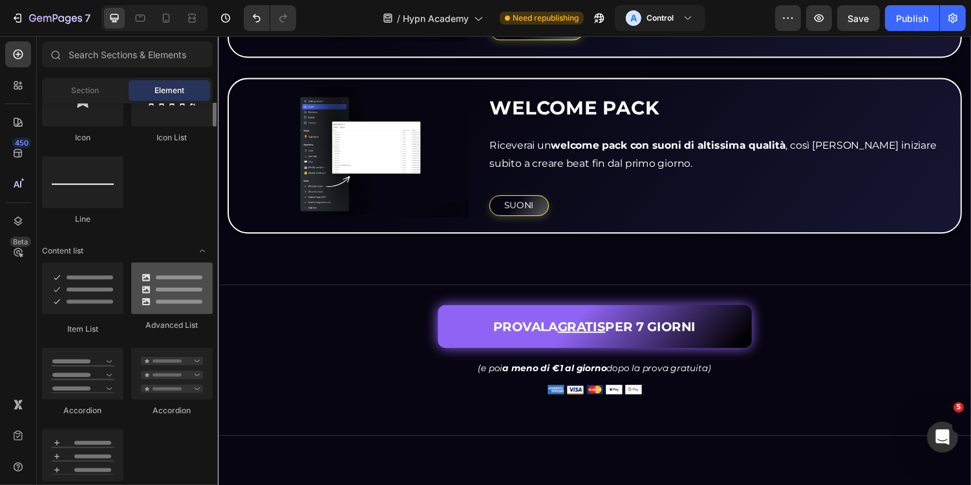
scroll to position [0, 0]
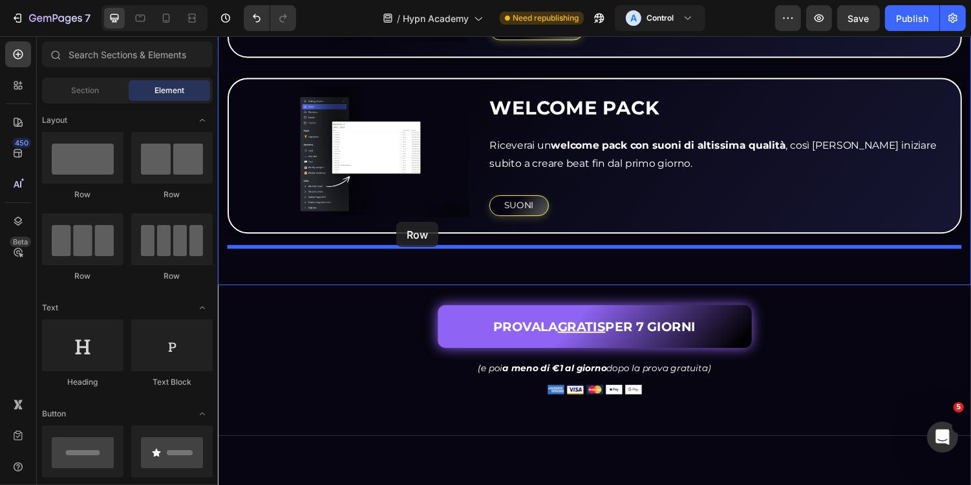
drag, startPoint x: 393, startPoint y: 202, endPoint x: 401, endPoint y: 227, distance: 26.6
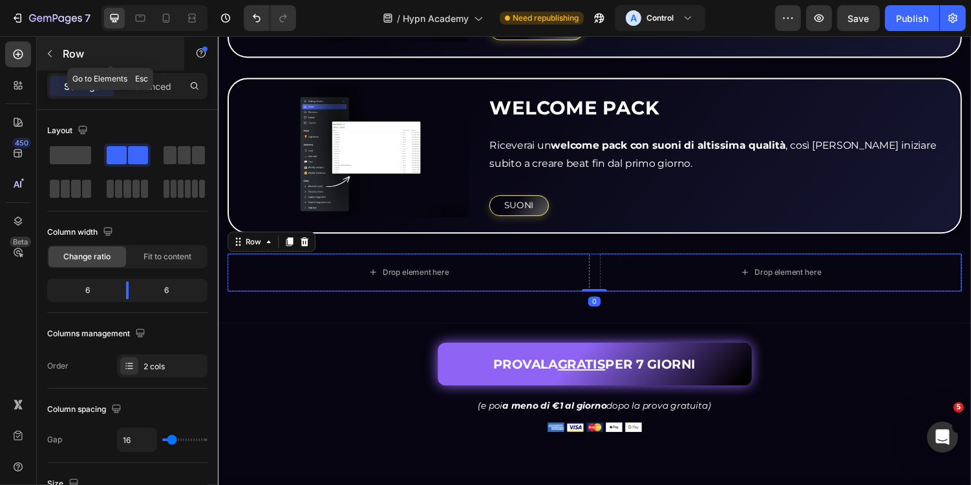
click at [53, 51] on icon "button" at bounding box center [50, 53] width 10 height 10
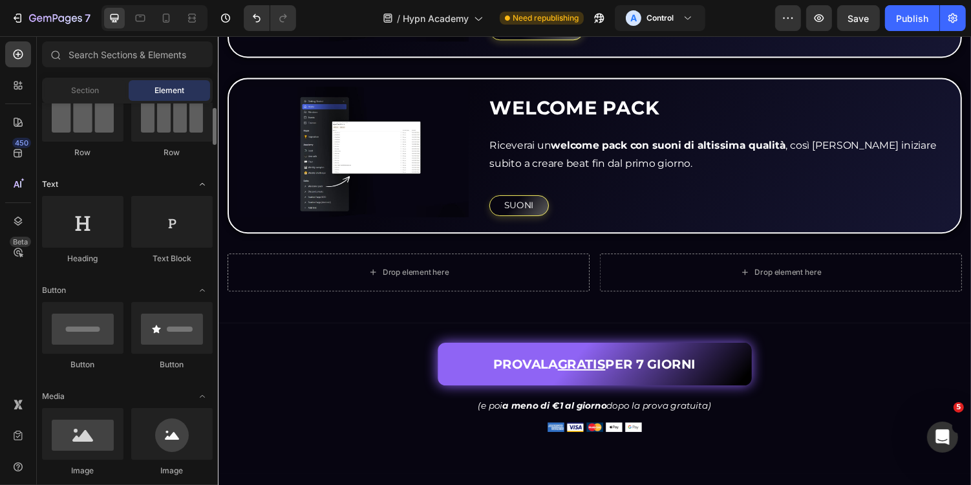
scroll to position [138, 0]
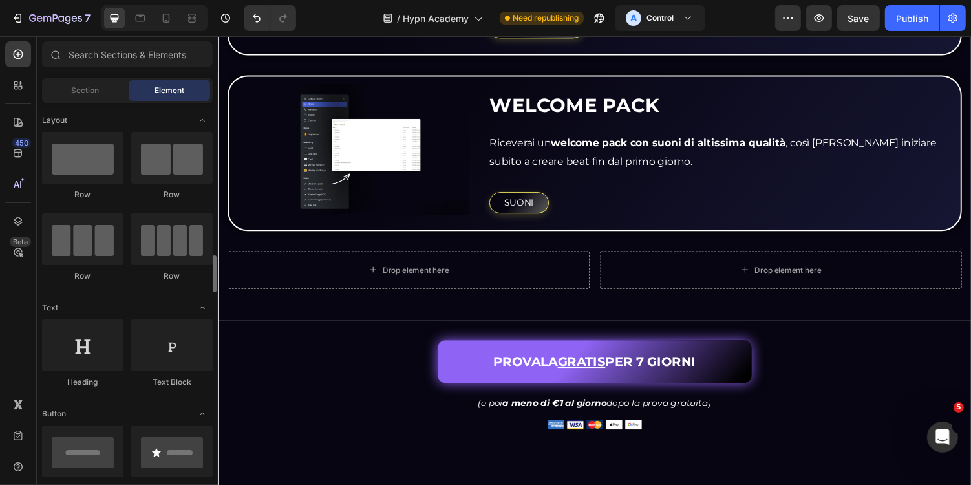
scroll to position [138, 0]
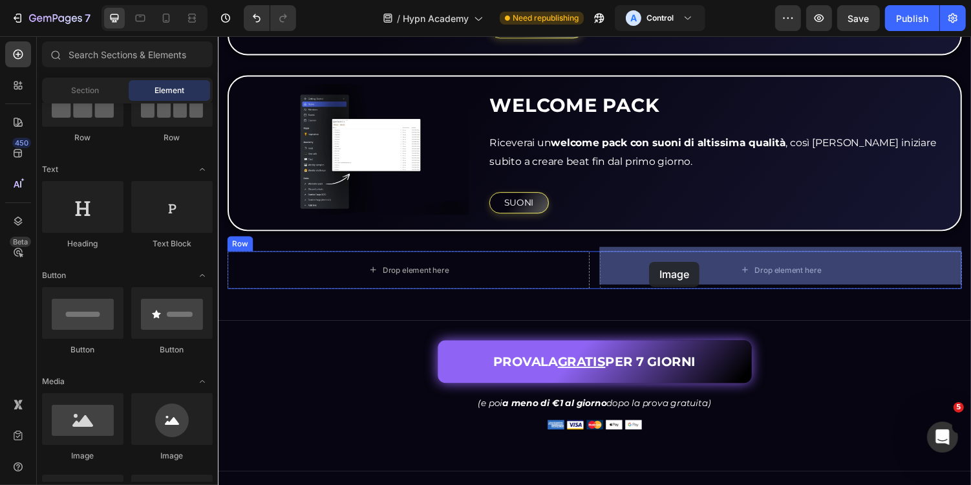
drag, startPoint x: 299, startPoint y: 456, endPoint x: 661, endPoint y: 268, distance: 408.5
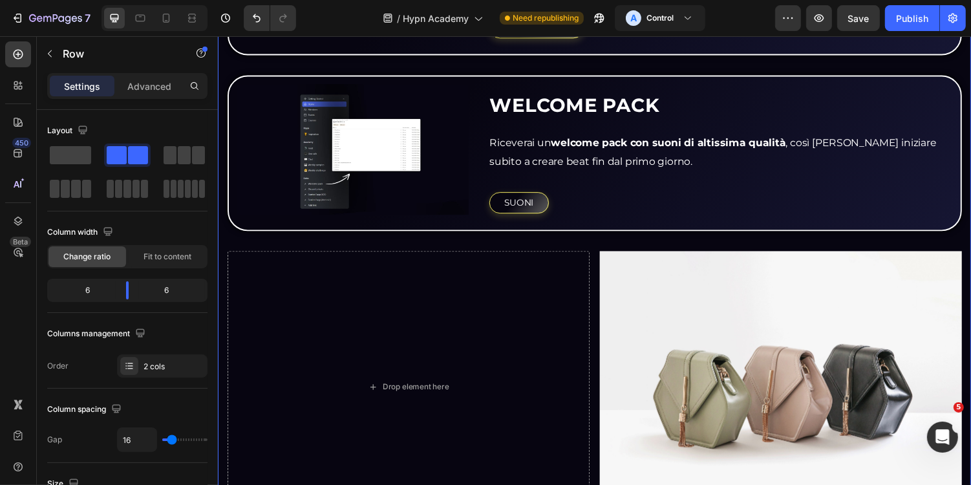
click at [342, 257] on div "Drop element here" at bounding box center [413, 397] width 373 height 280
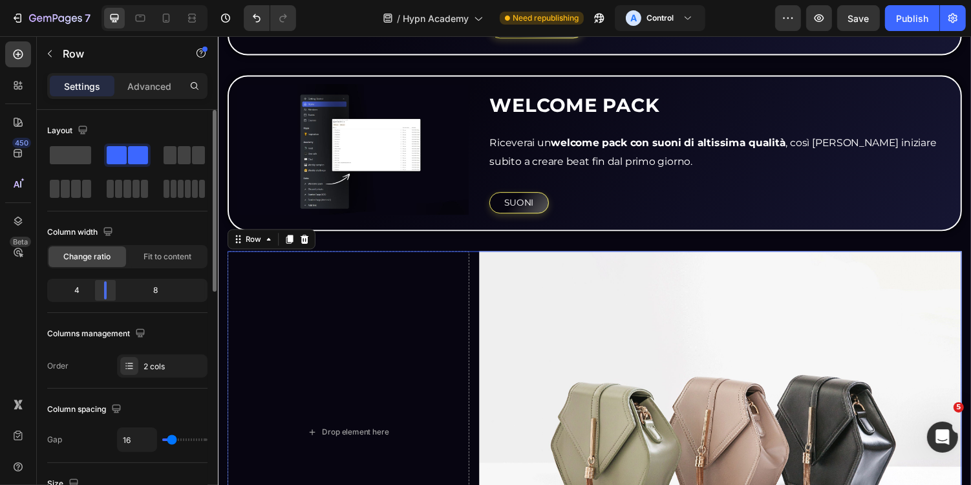
drag, startPoint x: 128, startPoint y: 291, endPoint x: 107, endPoint y: 291, distance: 21.3
click at [107, 291] on div at bounding box center [105, 290] width 23 height 18
click at [681, 320] on img at bounding box center [734, 443] width 497 height 373
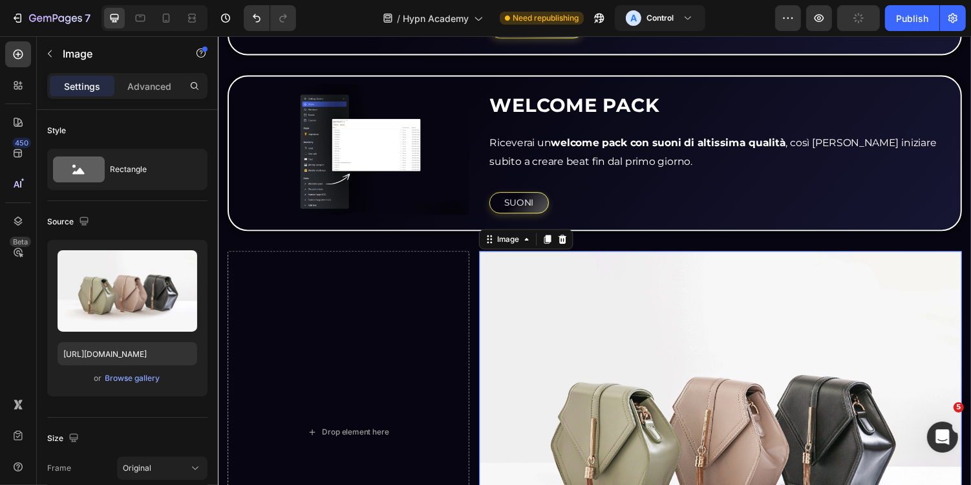
scroll to position [3022, 0]
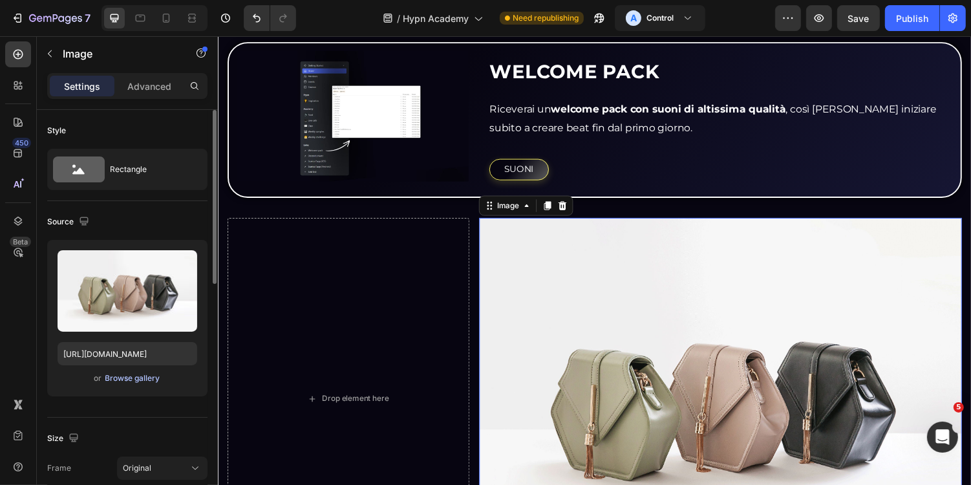
click at [134, 381] on div "Browse gallery" at bounding box center [132, 378] width 55 height 12
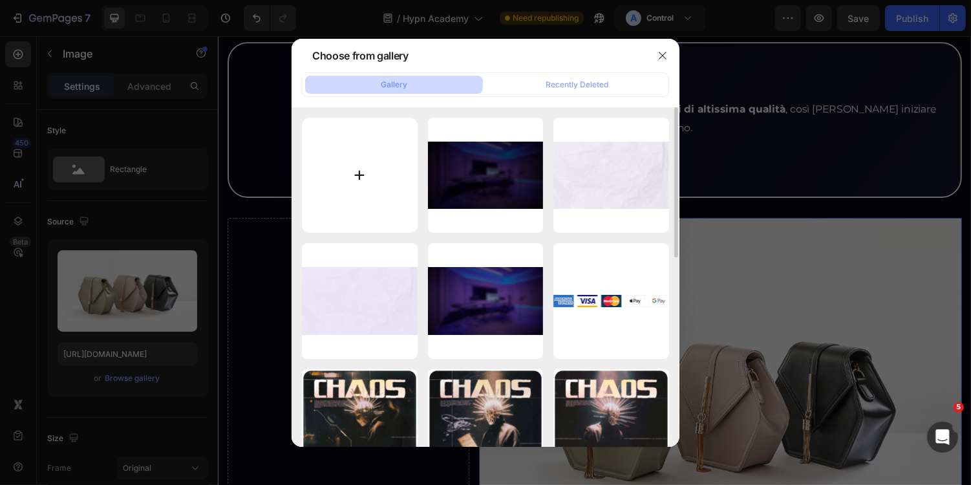
click at [361, 177] on input "file" at bounding box center [360, 176] width 116 height 116
type input "C:\fakepath\Screenshot 2025-08-27 at 15.09.19-min.png"
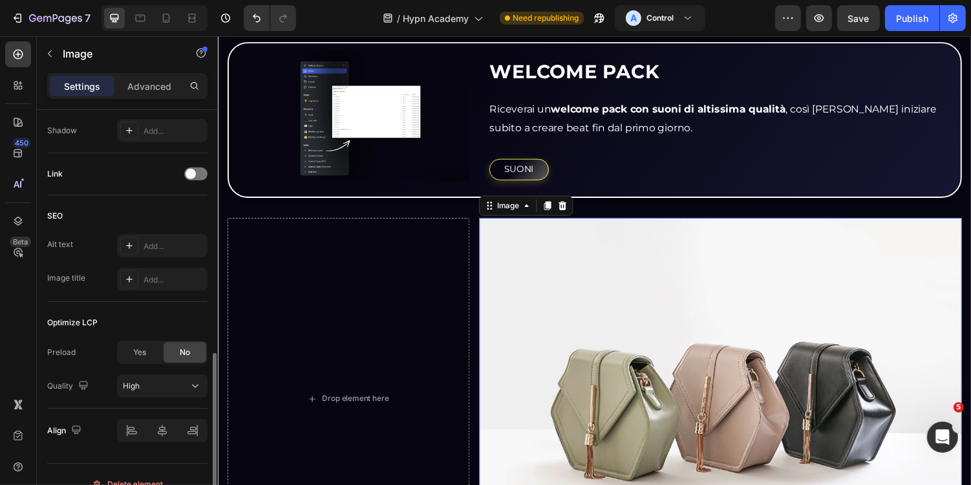
scroll to position [562, 0]
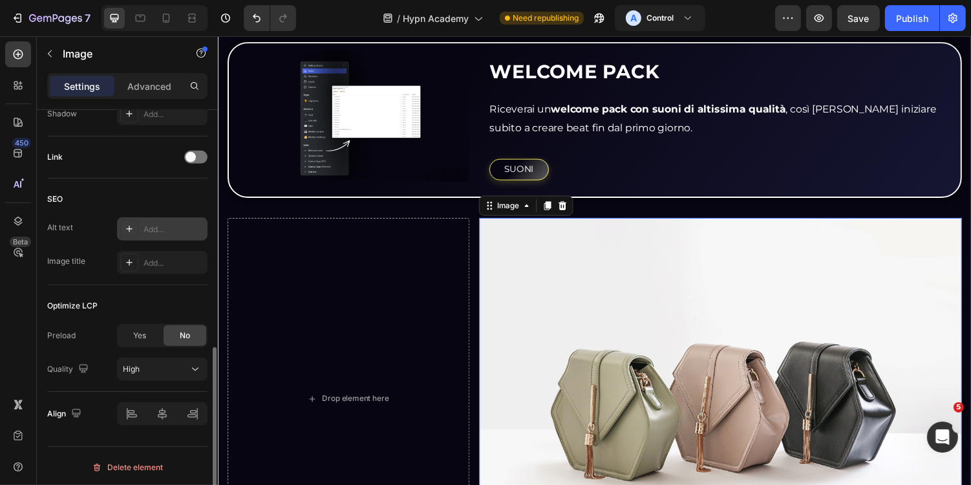
click at [169, 228] on div "Add..." at bounding box center [173, 230] width 61 height 12
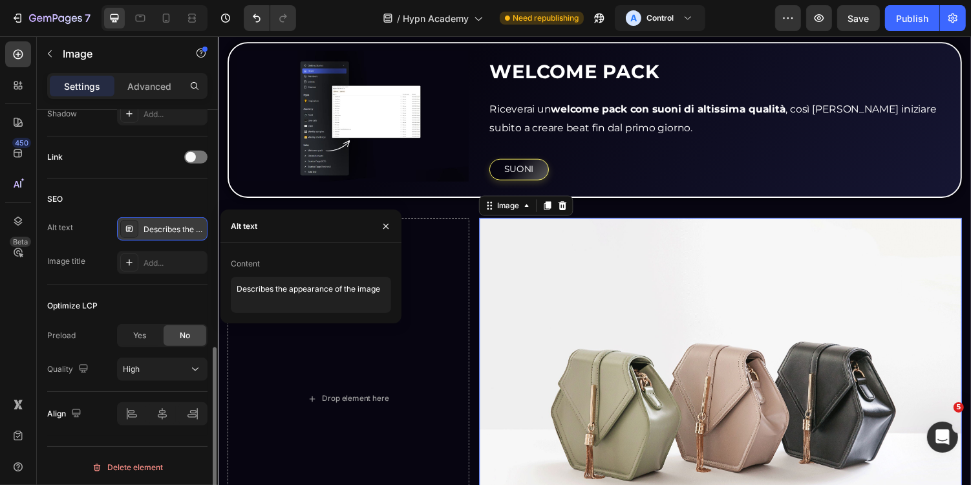
type input "https://cdn.shopify.com/s/files/1/0669/2824/7049/files/gempages_491410533749097…"
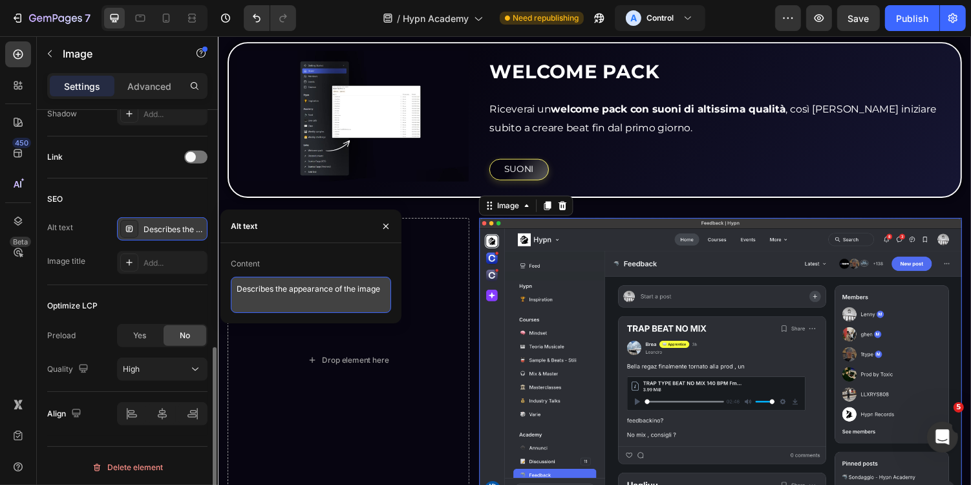
click at [332, 305] on textarea "Describes the appearance of the image" at bounding box center [311, 295] width 160 height 36
type textarea "Hypn Academy - Home Page"
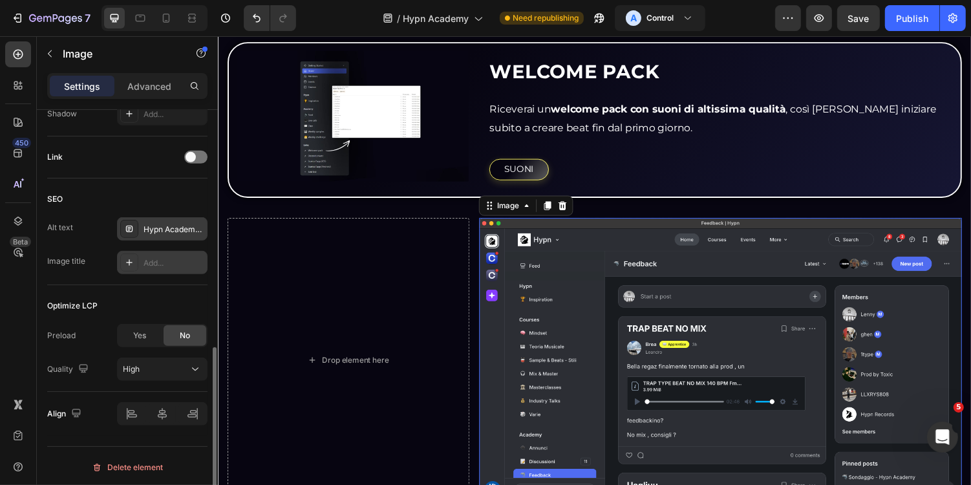
click at [182, 264] on div "Add..." at bounding box center [173, 263] width 61 height 12
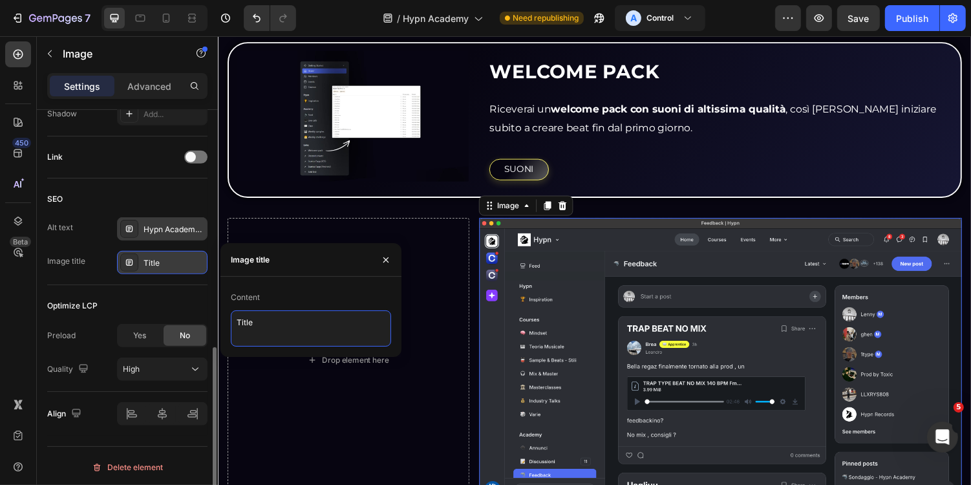
click at [278, 328] on textarea "Title" at bounding box center [311, 328] width 160 height 36
paste textarea "Hypn Academy - Home Pag"
type textarea "Hypn Academy - Home Page"
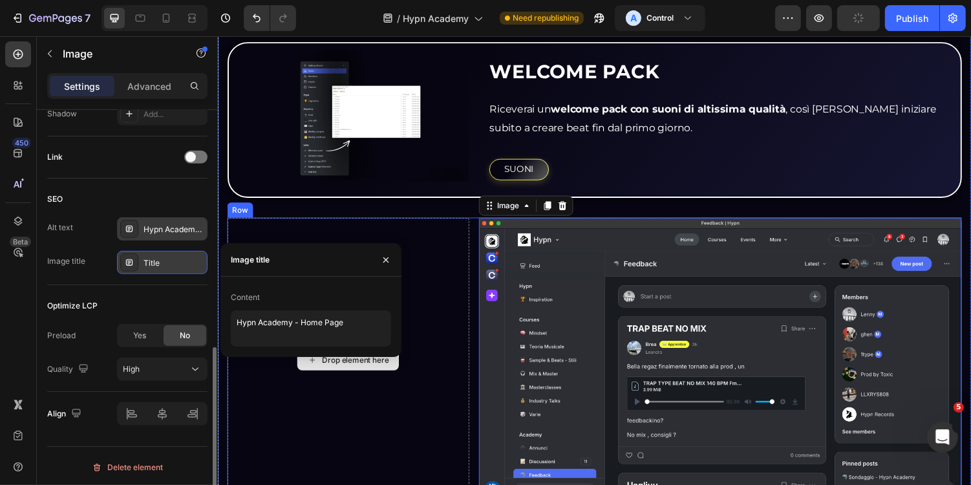
click at [465, 337] on div "Drop element here" at bounding box center [351, 368] width 249 height 293
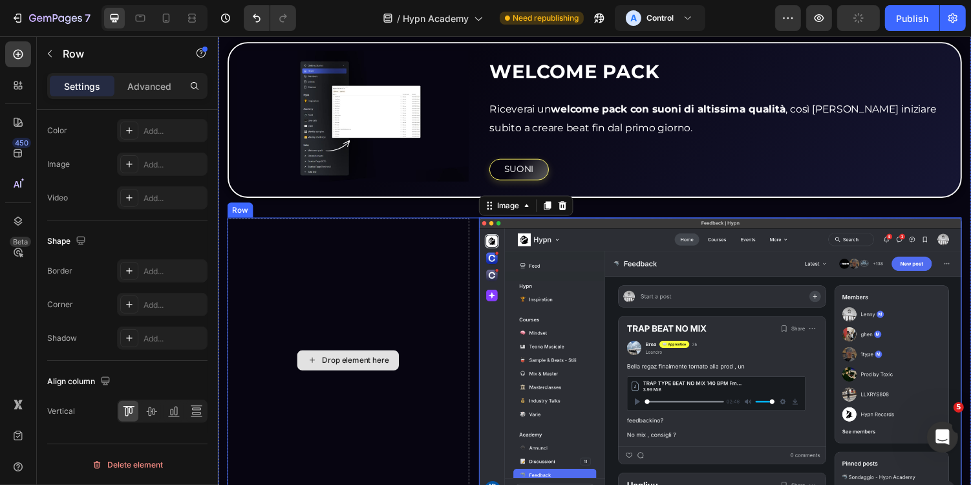
scroll to position [0, 0]
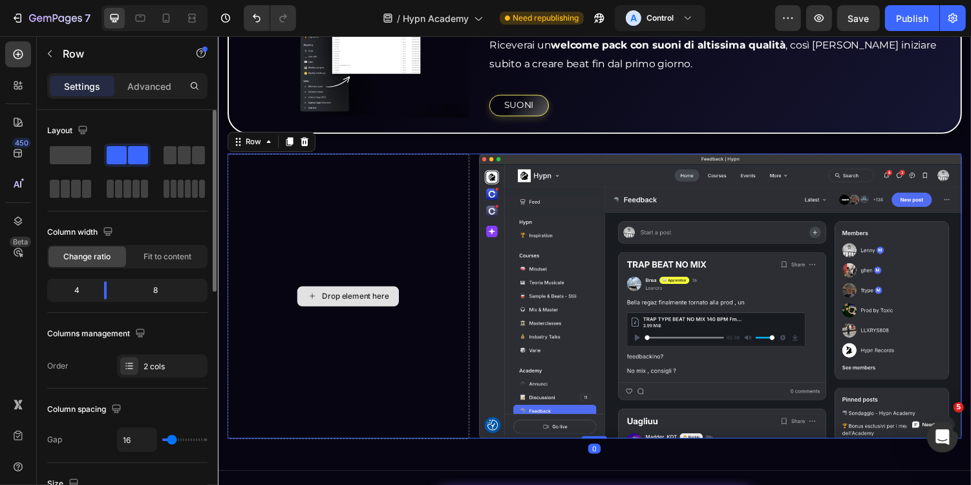
click at [416, 274] on div "Drop element here" at bounding box center [351, 302] width 249 height 293
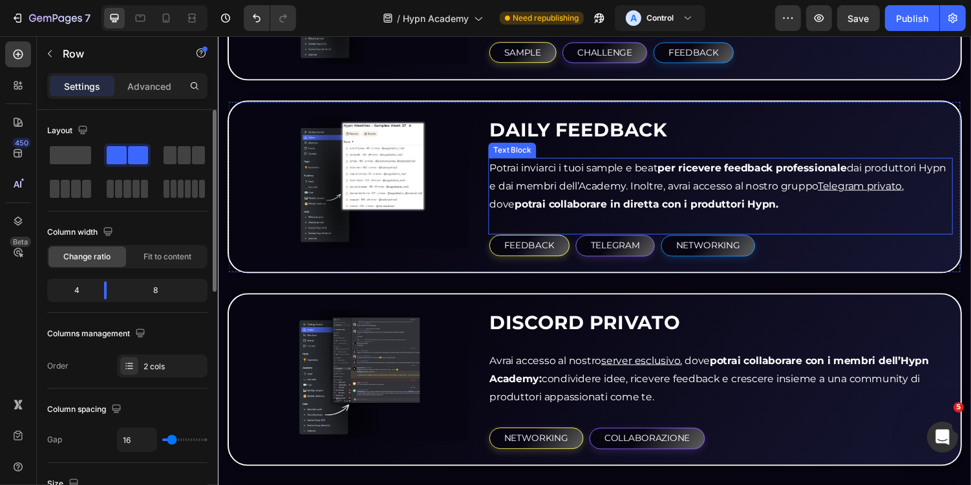
click at [572, 184] on p "Potrai inviarci i tuoi sample e beat per ricevere feedback professionale dai pr…" at bounding box center [735, 190] width 476 height 56
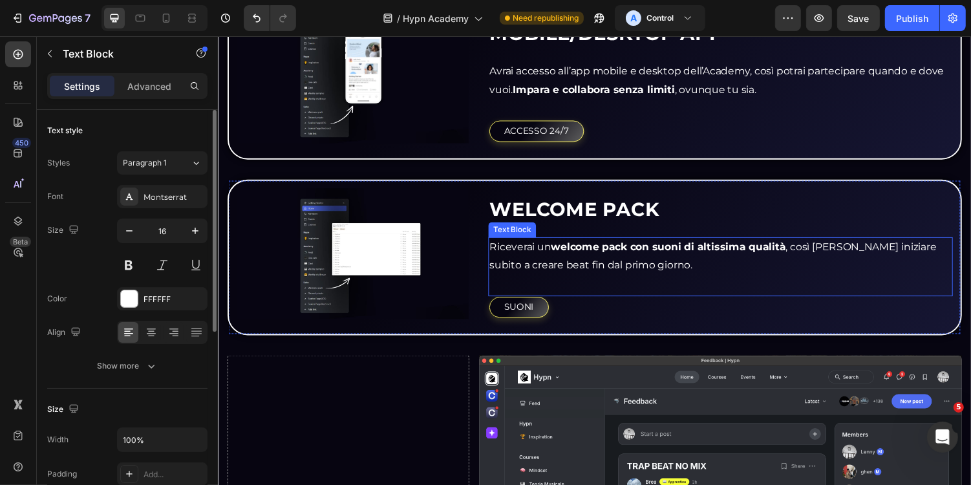
click at [584, 246] on strong "welcome pack con suoni di altissima qualità" at bounding box center [681, 252] width 242 height 12
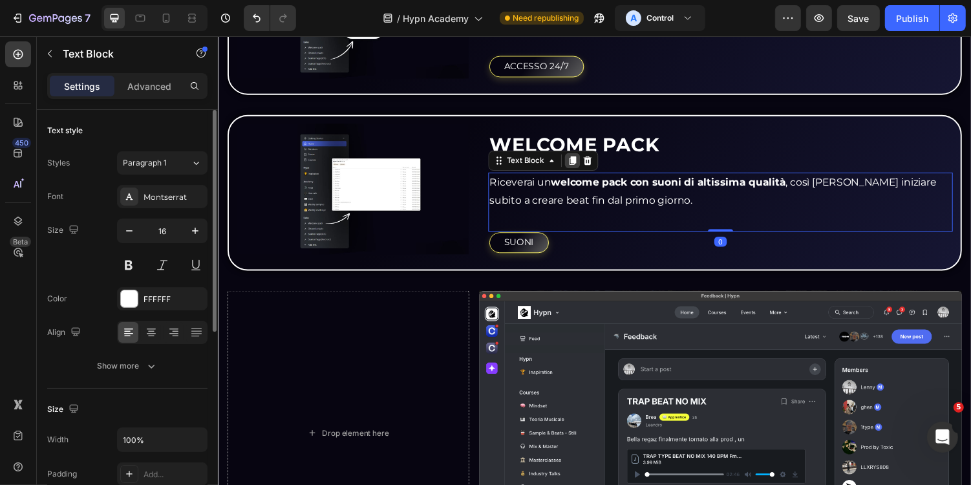
click at [582, 158] on icon at bounding box center [582, 163] width 10 height 10
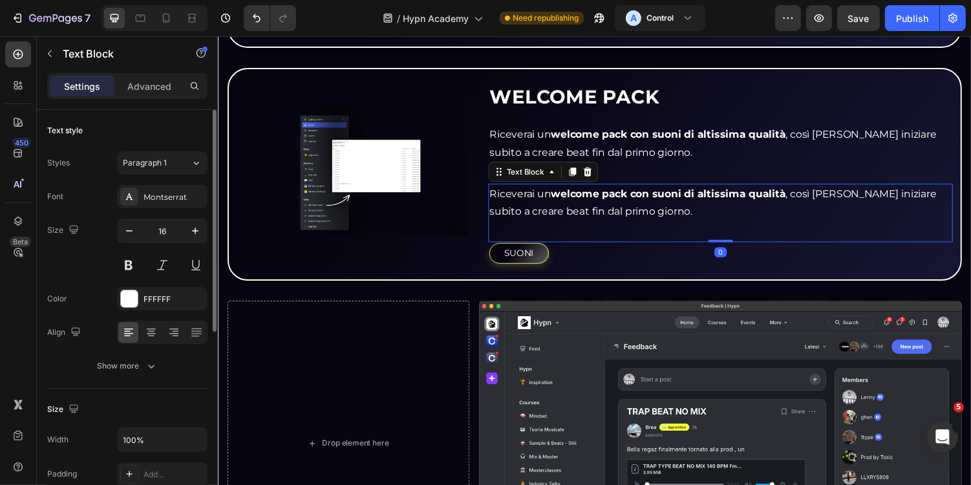
scroll to position [3017, 0]
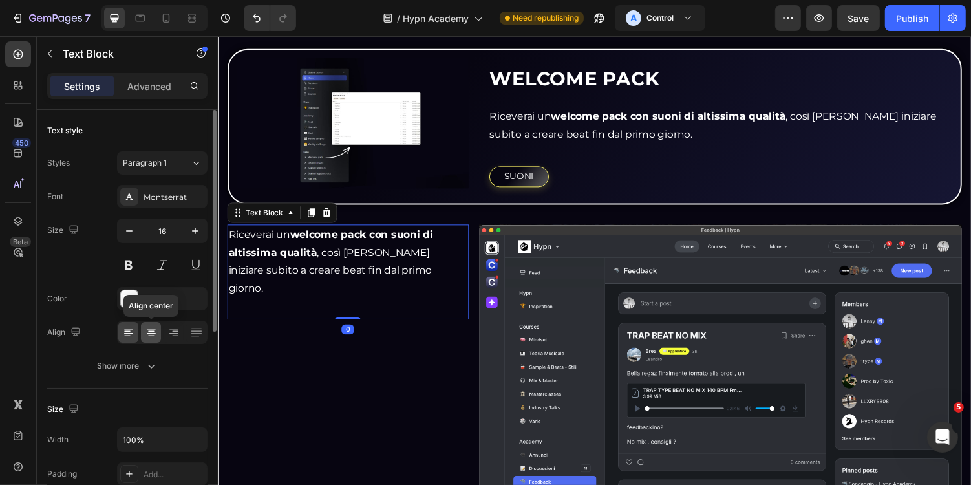
click at [148, 329] on icon at bounding box center [151, 332] width 13 height 13
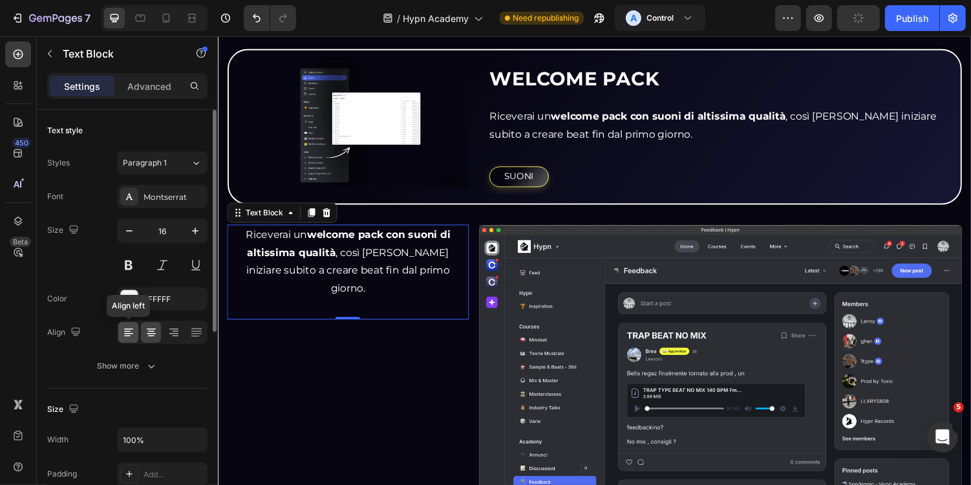
click at [134, 330] on div at bounding box center [128, 332] width 20 height 21
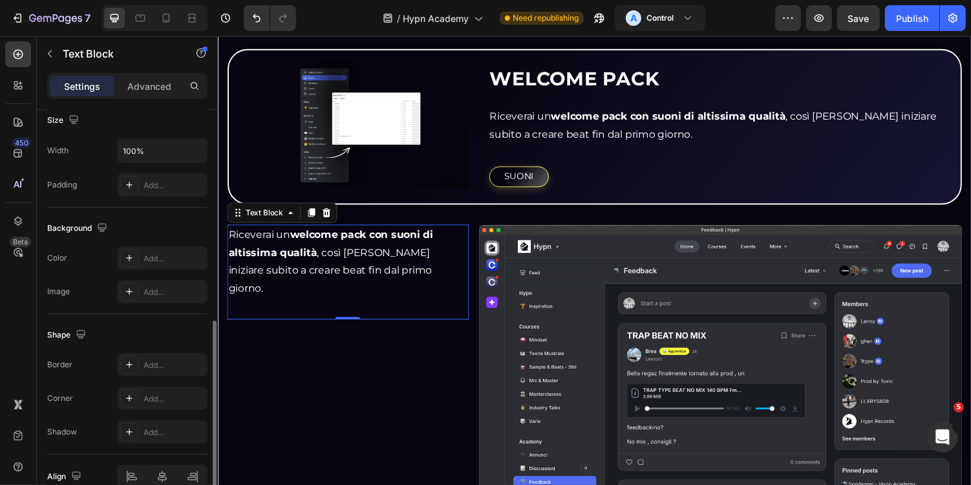
scroll to position [351, 0]
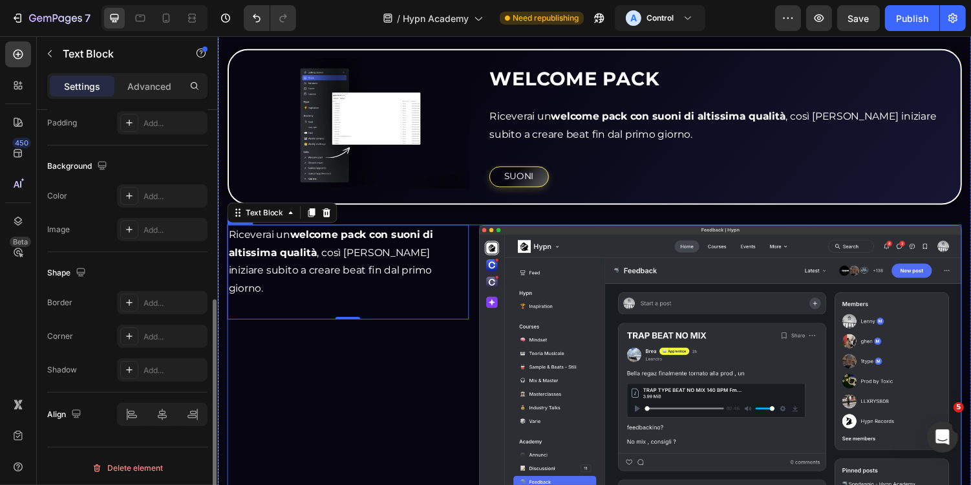
click at [474, 323] on div "Riceverai un welcome pack con suoni di altissima qualità , così potrai iniziare…" at bounding box center [351, 375] width 249 height 293
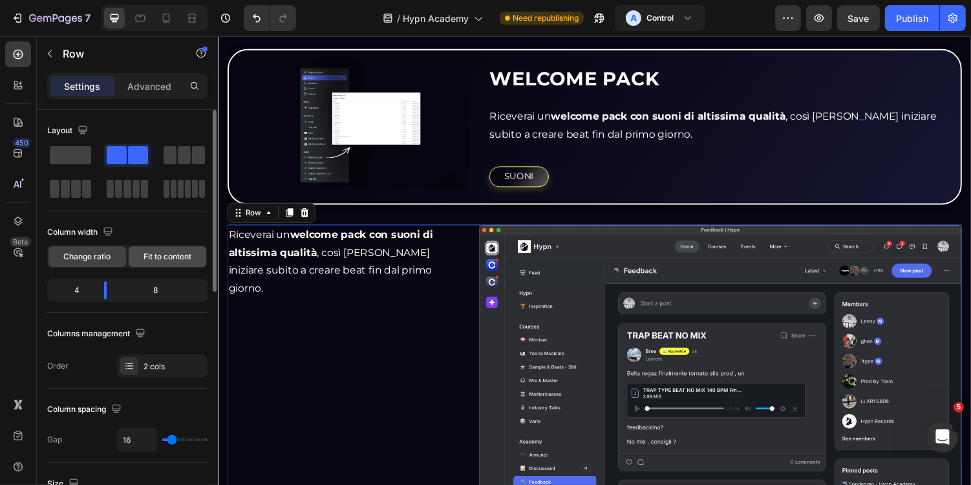
click at [165, 260] on span "Fit to content" at bounding box center [167, 257] width 48 height 12
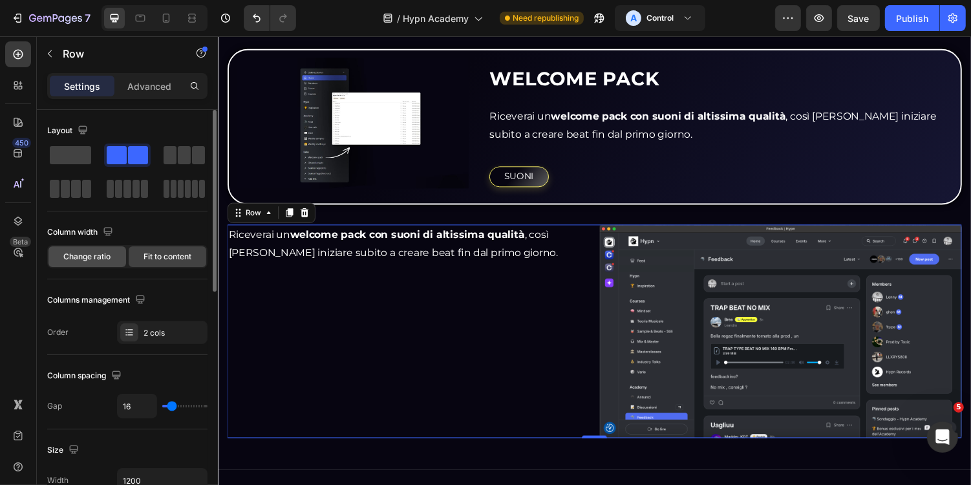
click at [120, 257] on div "Change ratio" at bounding box center [87, 256] width 78 height 21
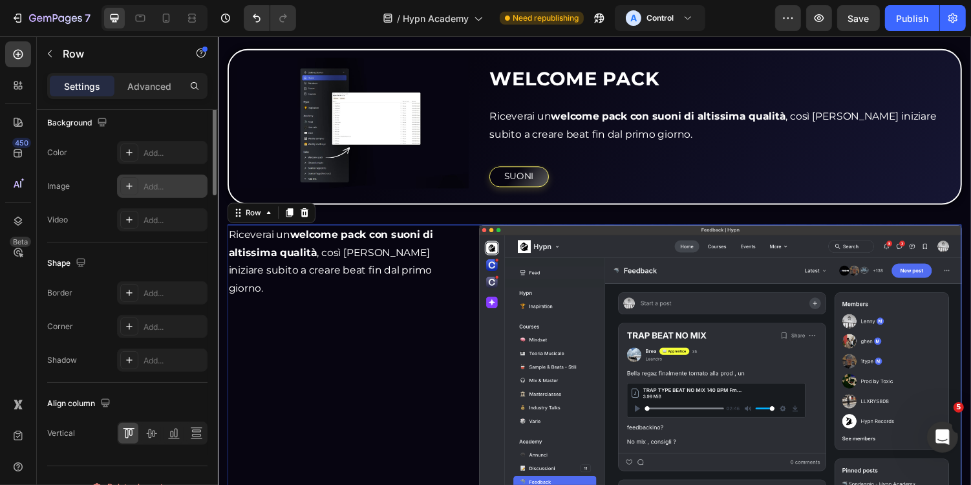
scroll to position [520, 0]
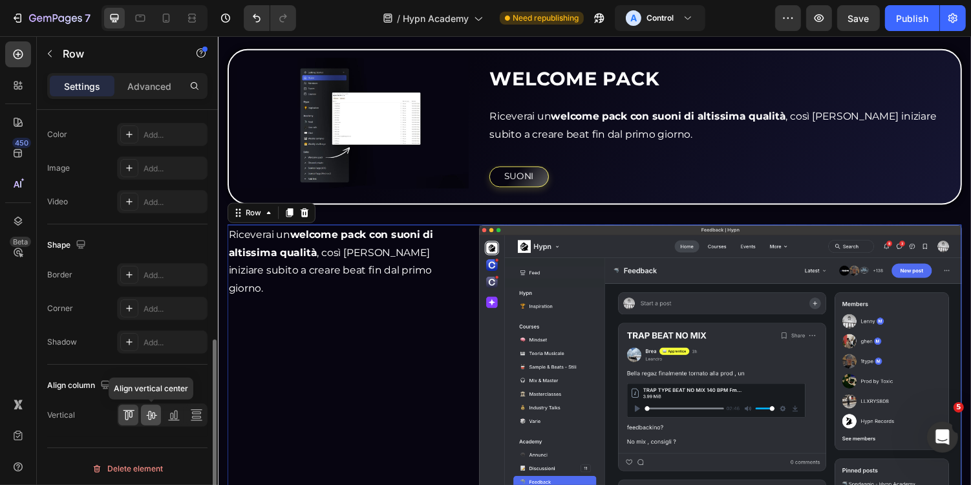
click at [151, 416] on icon at bounding box center [151, 414] width 13 height 13
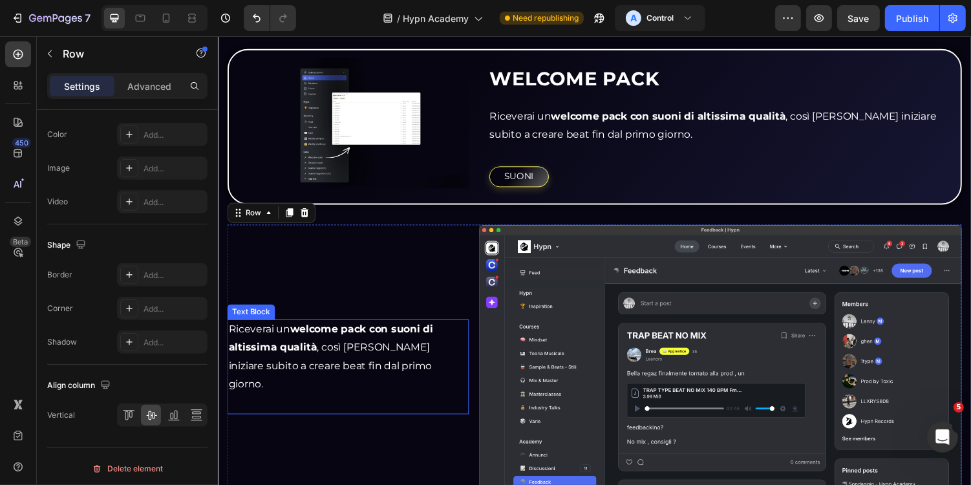
click at [386, 396] on div "Riceverai un welcome pack con suoni di altissima qualità , così potrai iniziare…" at bounding box center [351, 376] width 249 height 98
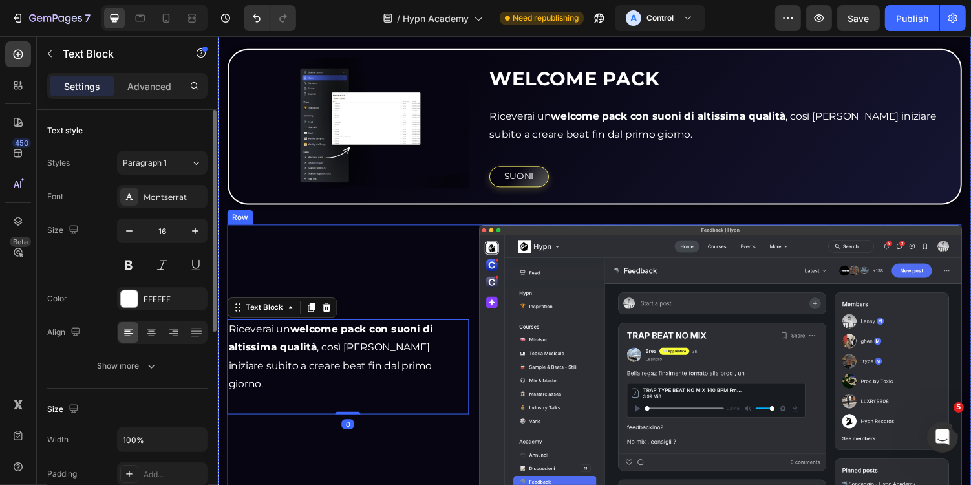
click at [404, 429] on div "Riceverai un welcome pack con suoni di altissima qualità , così potrai iniziare…" at bounding box center [351, 375] width 249 height 293
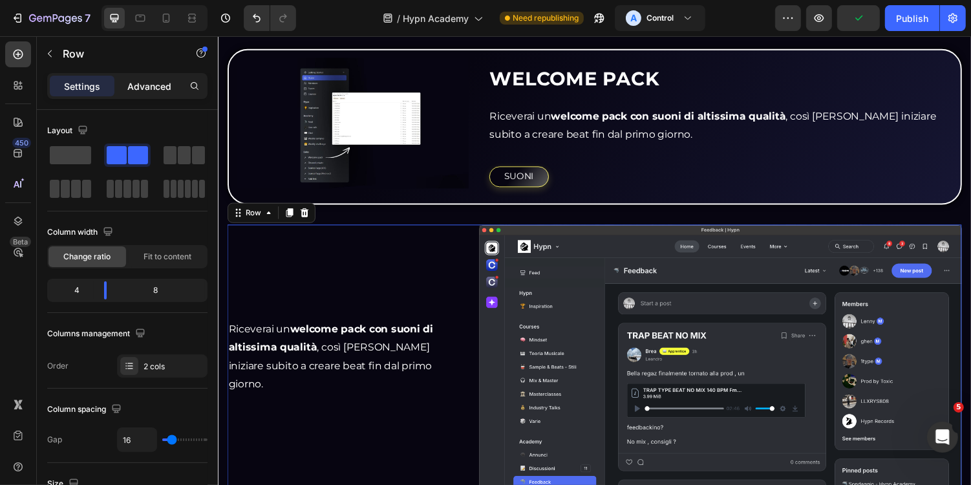
click at [142, 85] on p "Advanced" at bounding box center [149, 86] width 44 height 14
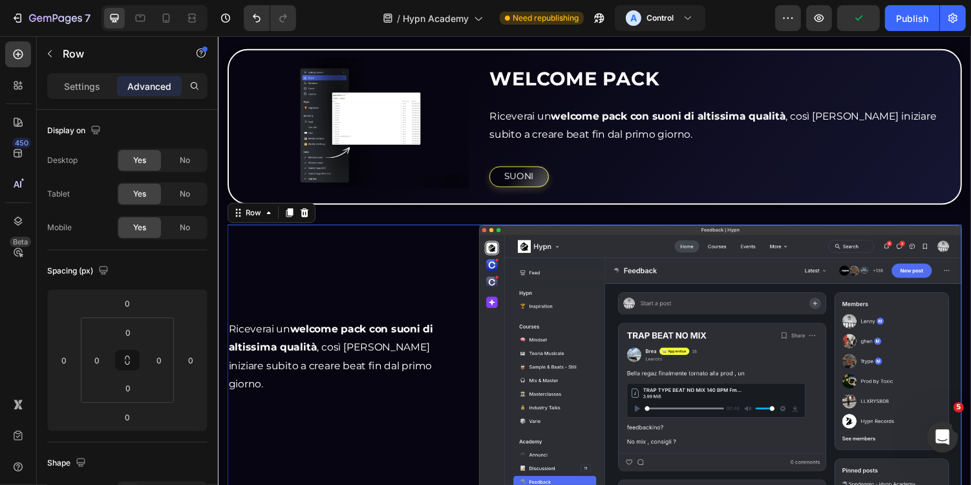
scroll to position [3061, 0]
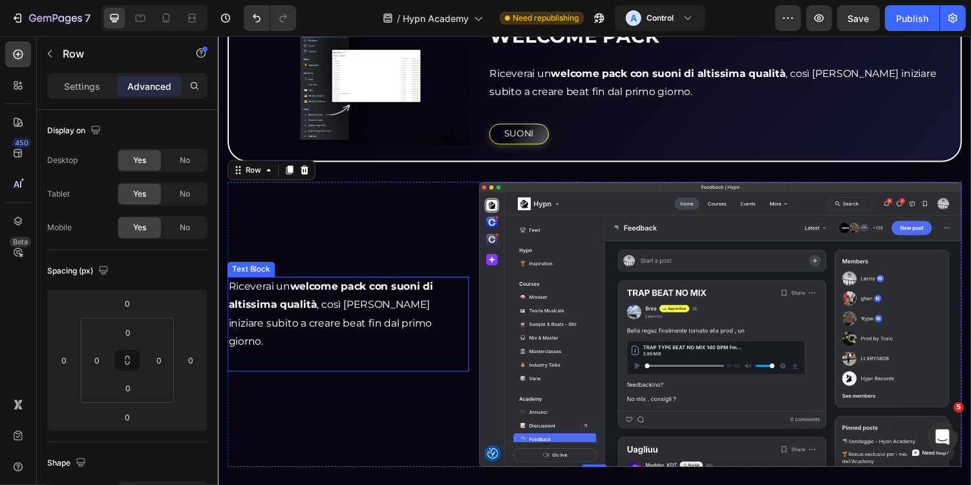
click at [396, 324] on p "Riceverai un welcome pack con suoni di altissima qualità , così potrai iniziare…" at bounding box center [351, 321] width 246 height 74
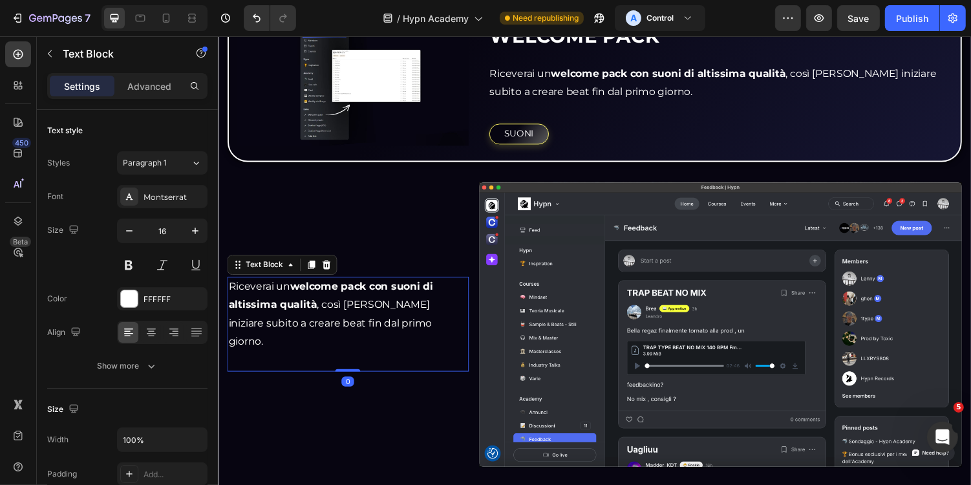
click at [396, 324] on p "Riceverai un welcome pack con suoni di altissima qualità , così potrai iniziare…" at bounding box center [351, 321] width 246 height 74
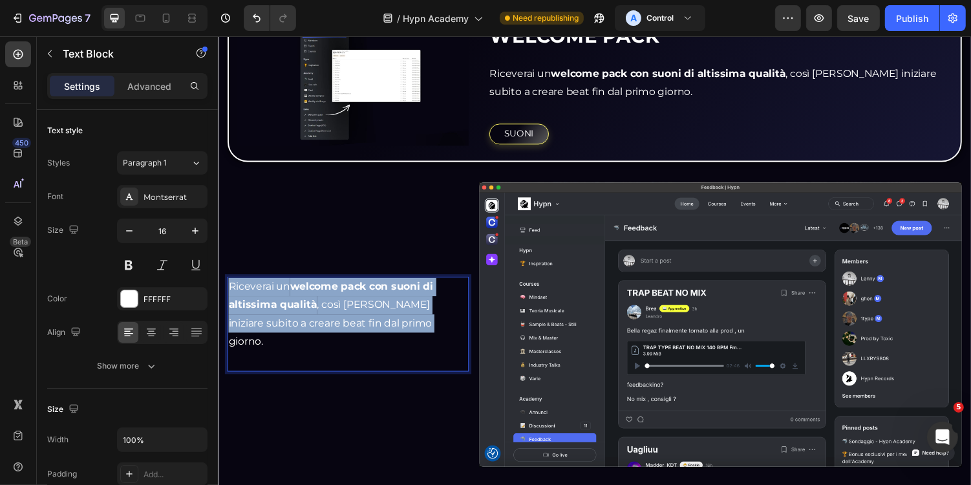
click at [396, 324] on p "Riceverai un welcome pack con suoni di altissima qualità , così potrai iniziare…" at bounding box center [351, 321] width 246 height 74
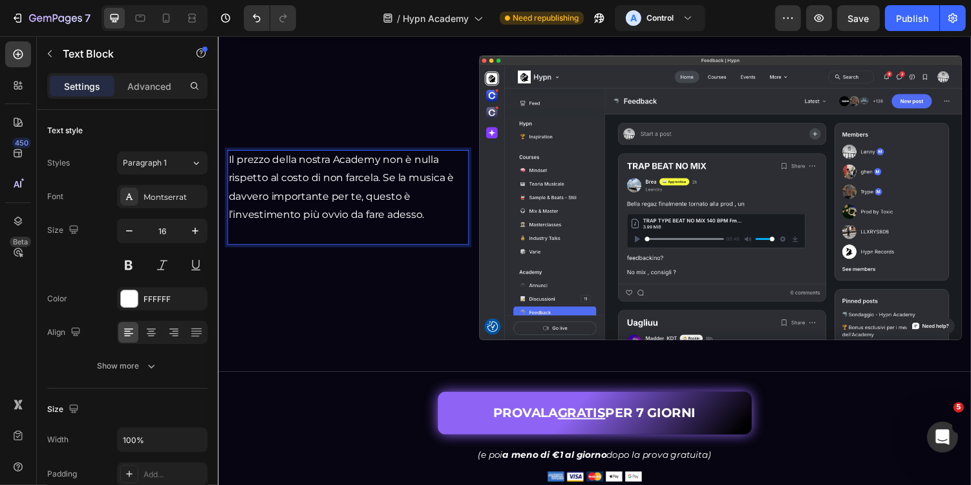
scroll to position [3121, 0]
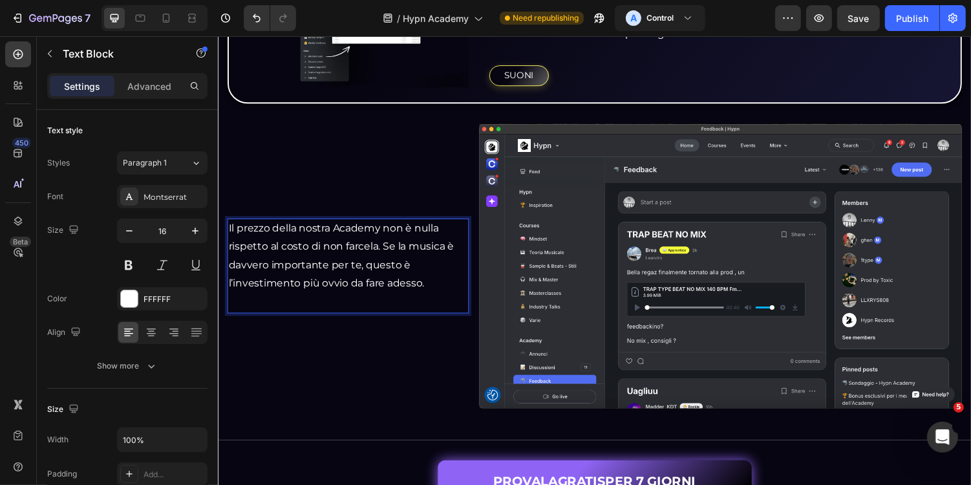
click at [299, 229] on p "Il prezzo della nostra Academy non è nulla rispetto al costo di non farcela. Se…" at bounding box center [351, 261] width 246 height 74
click at [326, 229] on p "Il prezzo della nostra Academy non è nulla rispetto al costo di non farcela. Se…" at bounding box center [351, 261] width 246 height 74
click at [389, 249] on p "Il prezzo dell'Hypn Academy non è nulla rispetto al costo di non farcela. Se la…" at bounding box center [351, 261] width 246 height 74
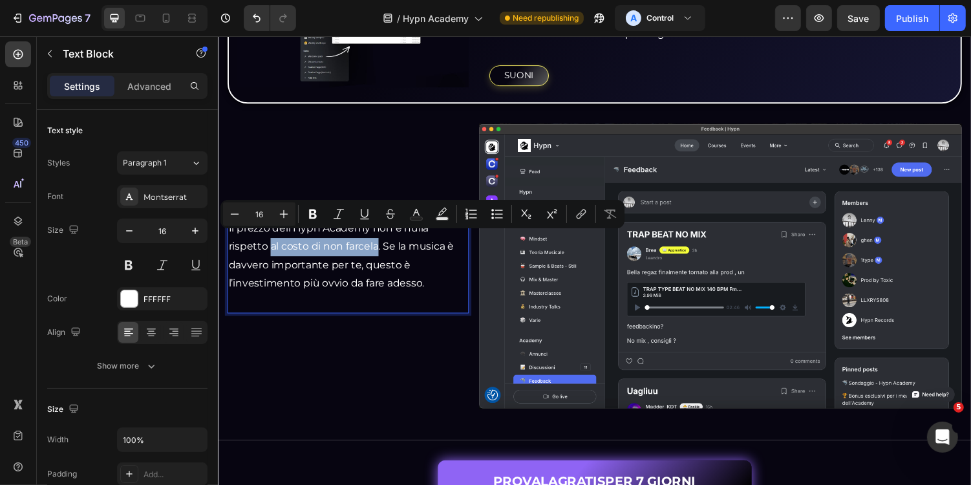
drag, startPoint x: 272, startPoint y: 248, endPoint x: 383, endPoint y: 248, distance: 110.5
click at [383, 248] on p "Il prezzo dell'Hypn Academy non è nulla rispetto al costo di non farcela. Se la…" at bounding box center [351, 261] width 246 height 74
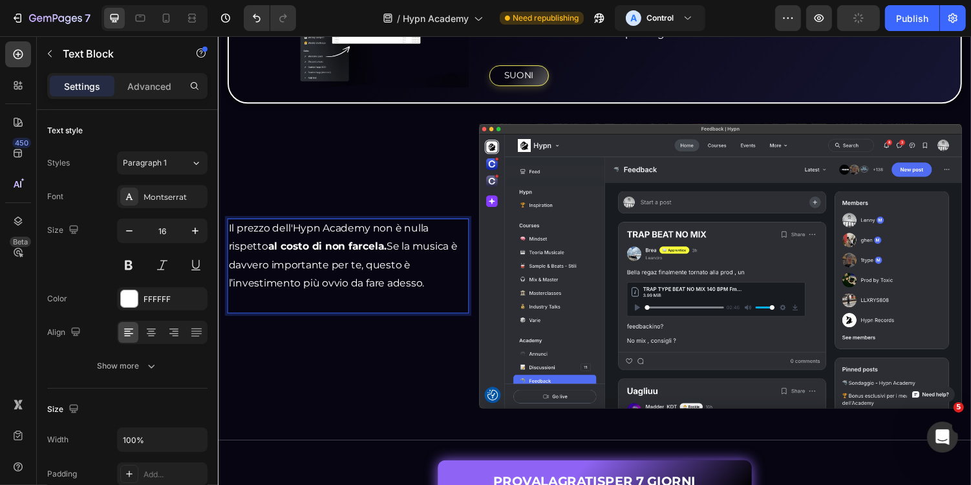
click at [431, 270] on p "Il prezzo dell'Hypn Academy non è nulla rispetto al costo di non farcela. Se la…" at bounding box center [351, 261] width 246 height 74
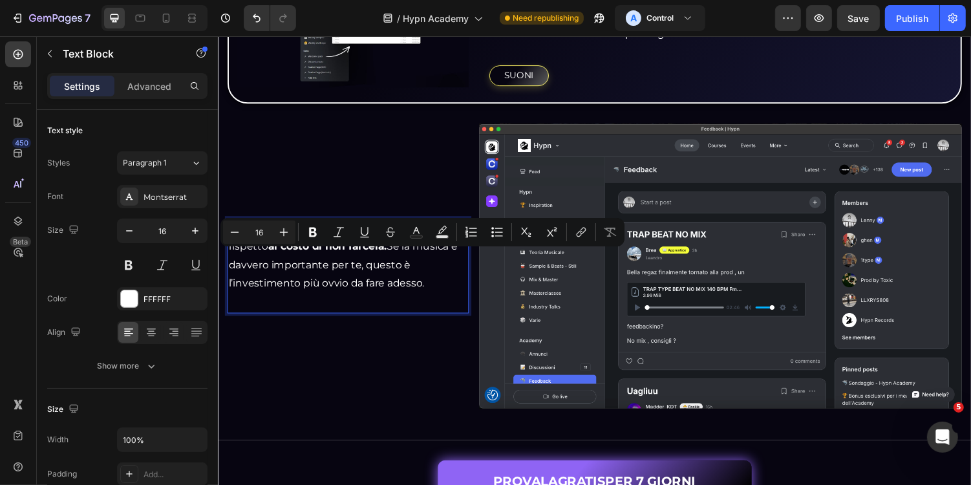
drag, startPoint x: 370, startPoint y: 266, endPoint x: 441, endPoint y: 277, distance: 72.5
click at [441, 277] on p "Il prezzo dell'Hypn Academy non è nulla rispetto al costo di non farcela. Se la…" at bounding box center [351, 261] width 246 height 74
click at [414, 291] on div "Il prezzo dell'Hypn Academy non è nulla rispetto al costo di non farcela. Se la…" at bounding box center [351, 261] width 249 height 77
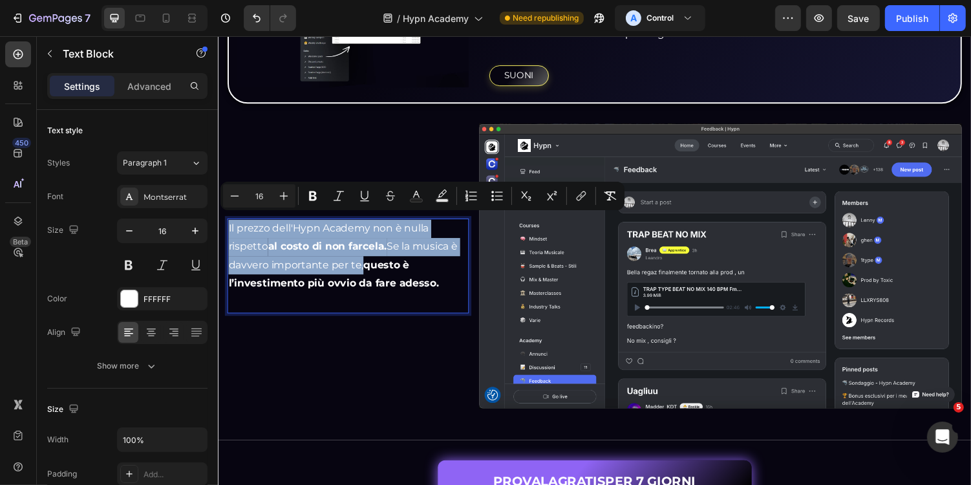
click at [351, 254] on p "Il prezzo dell'Hypn Academy non è nulla rispetto al costo di non farcela. Se la…" at bounding box center [351, 261] width 246 height 74
click at [254, 234] on p "Il prezzo dell'Hypn Academy non è nulla rispetto al costo di non farcela. Se la…" at bounding box center [351, 261] width 246 height 74
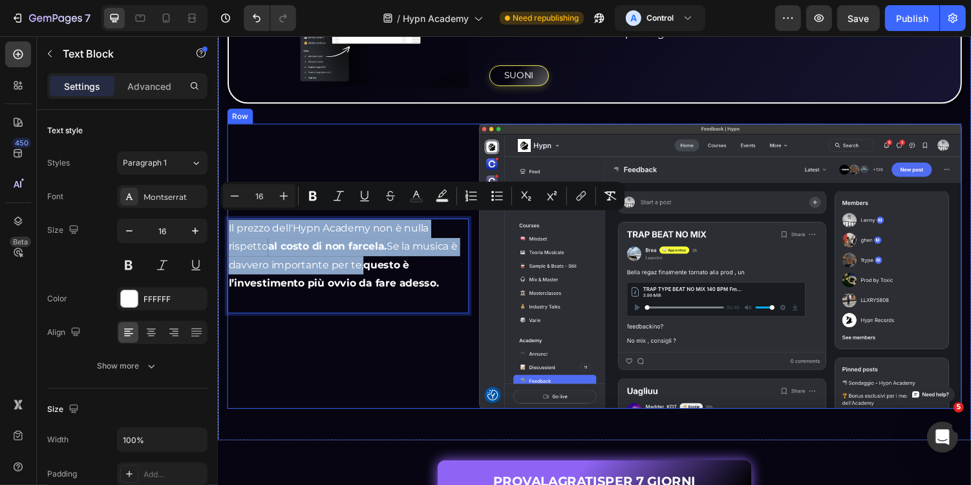
click at [284, 125] on div "Il prezzo dell'Hypn Academy non è nulla rispetto al costo di non farcela. Se la…" at bounding box center [351, 271] width 249 height 293
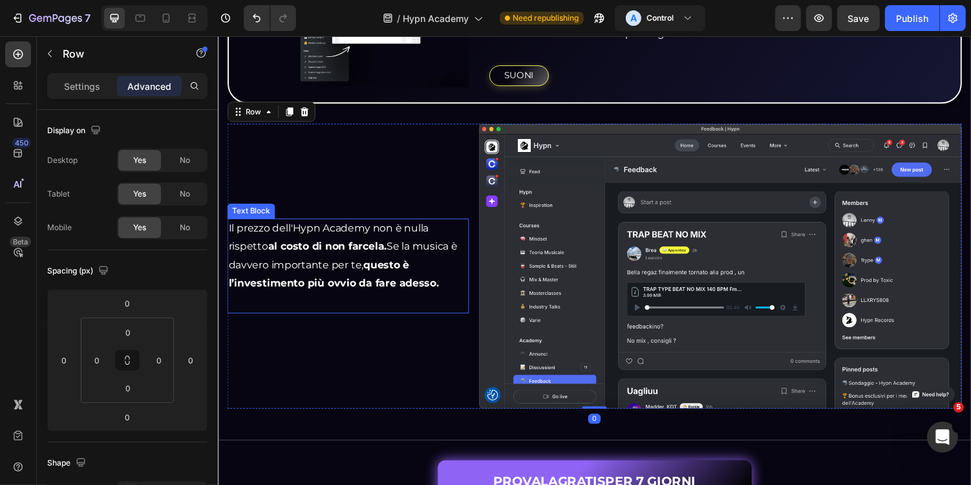
click at [239, 227] on p "Il prezzo dell'Hypn Academy non è nulla rispetto al costo di non farcela. Se la…" at bounding box center [351, 261] width 246 height 74
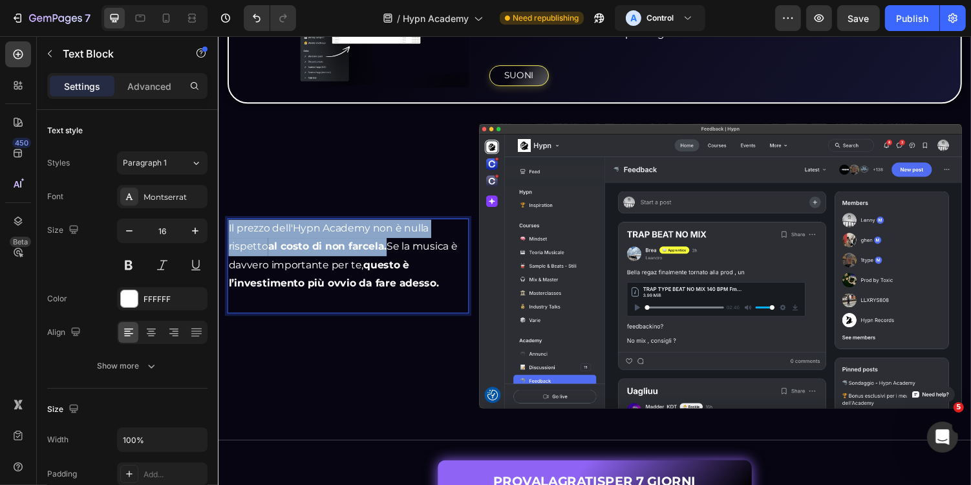
click at [390, 251] on strong "al costo di non farcela." at bounding box center [330, 252] width 122 height 12
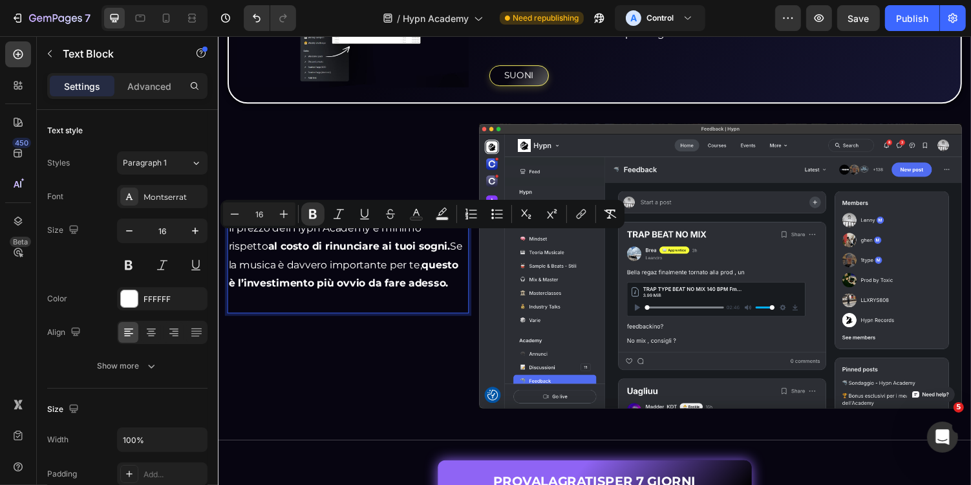
click at [460, 287] on p "Il prezzo dell’Hypn Academy è minimo rispetto al costo di rinunciare ai tuoi so…" at bounding box center [351, 261] width 246 height 74
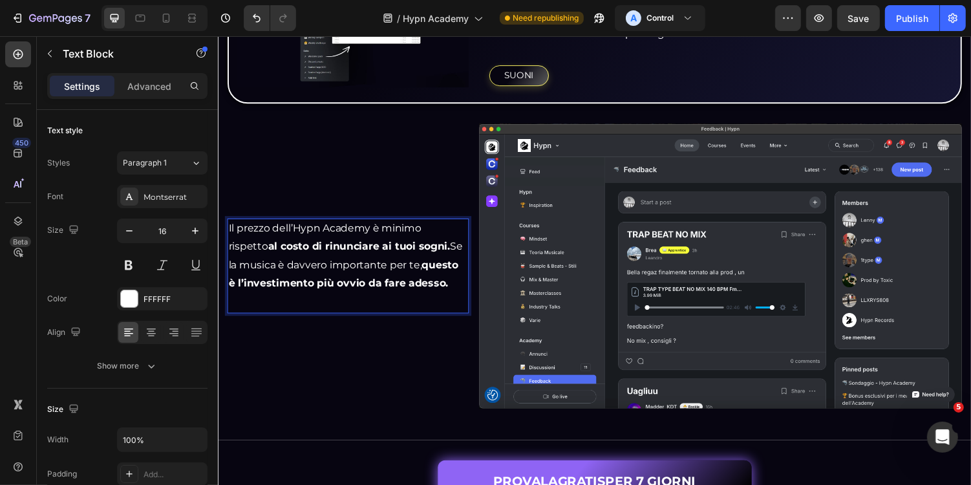
click at [448, 409] on div "Il prezzo dell’Hypn Academy è minimo rispetto al costo di rinunciare ai tuoi so…" at bounding box center [351, 271] width 249 height 293
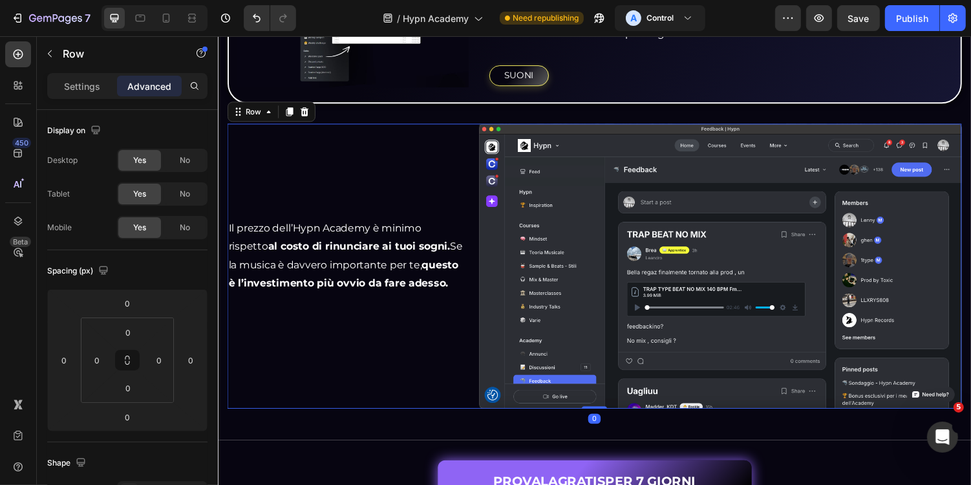
click at [414, 409] on div "Il prezzo dell’Hypn Academy è minimo rispetto al costo di rinunciare ai tuoi so…" at bounding box center [351, 271] width 249 height 293
click at [566, 319] on img at bounding box center [734, 271] width 497 height 293
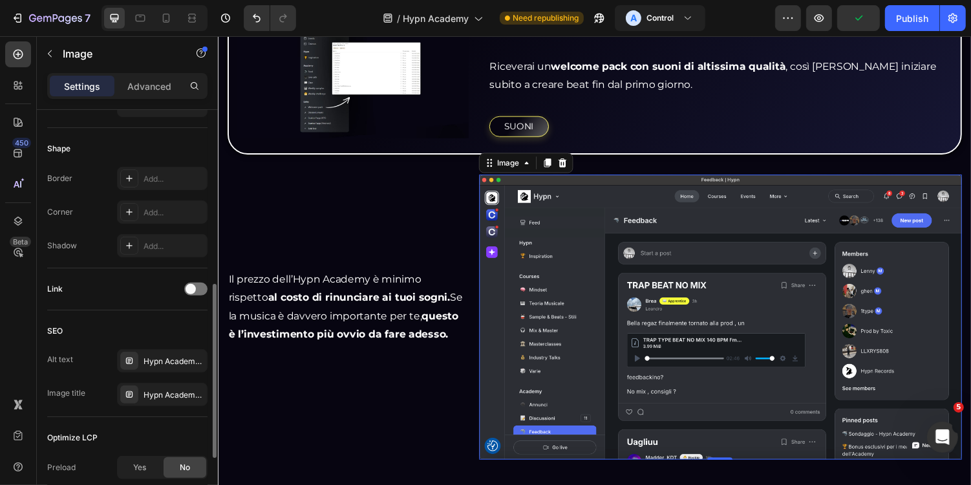
scroll to position [425, 0]
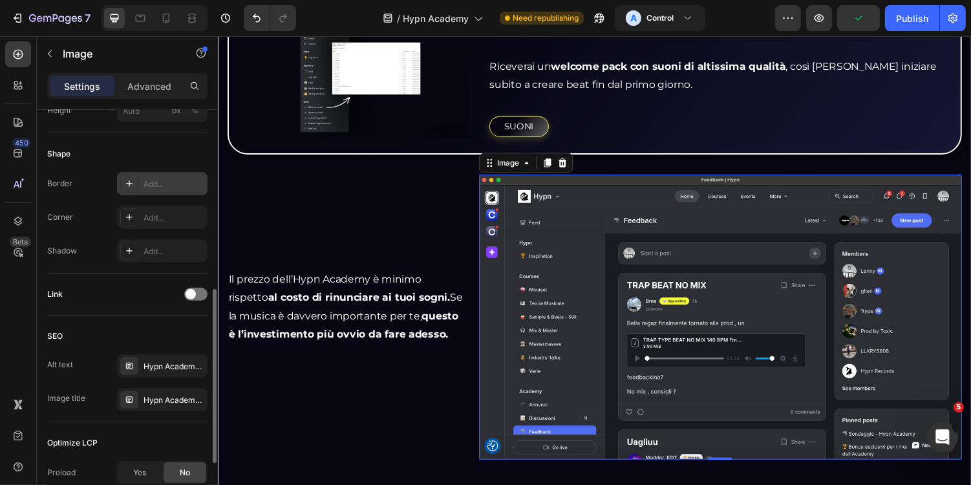
click at [158, 175] on div "Add..." at bounding box center [162, 183] width 90 height 23
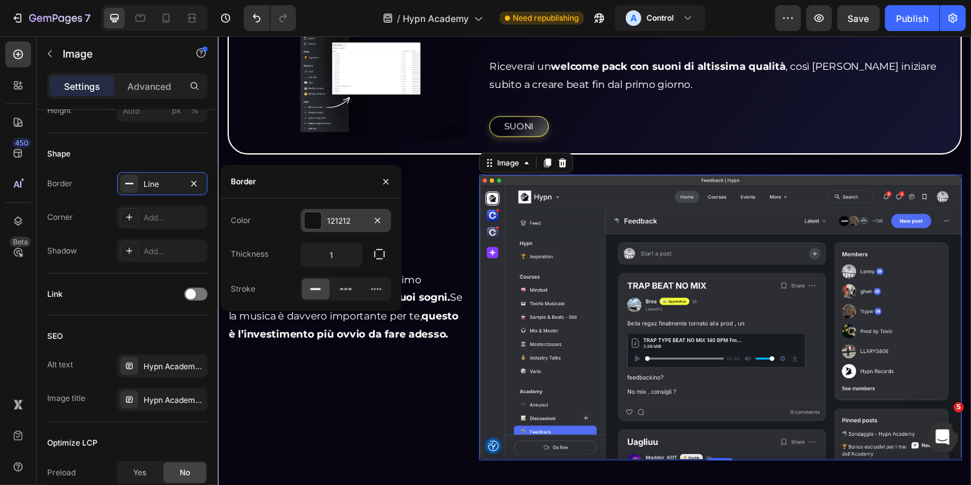
click at [348, 225] on div "121212" at bounding box center [345, 221] width 37 height 12
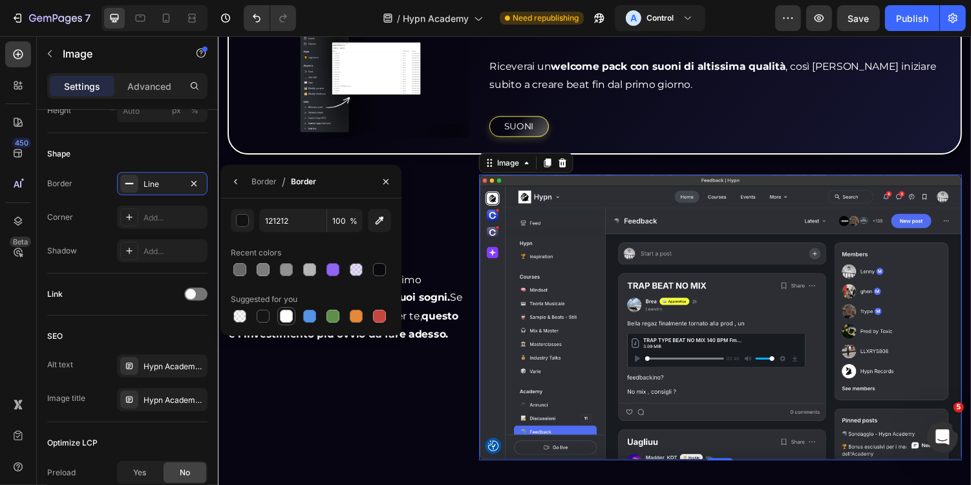
click at [286, 317] on div at bounding box center [286, 316] width 13 height 13
type input "FFFFFF"
click at [338, 195] on div "Border / Border" at bounding box center [310, 182] width 181 height 34
click at [237, 189] on button "button" at bounding box center [236, 181] width 21 height 21
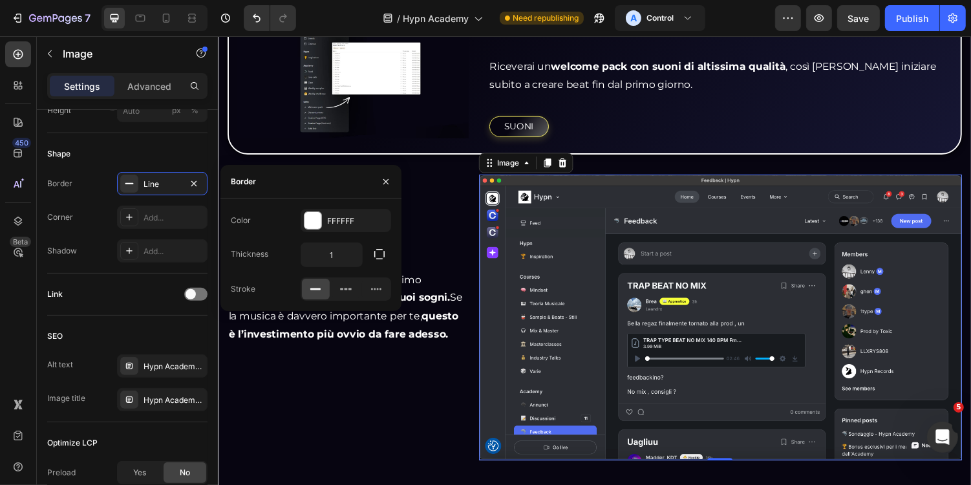
click at [371, 399] on div "Il prezzo dell’Hypn Academy è minimo rispetto al costo di rinunciare ai tuoi so…" at bounding box center [351, 325] width 249 height 294
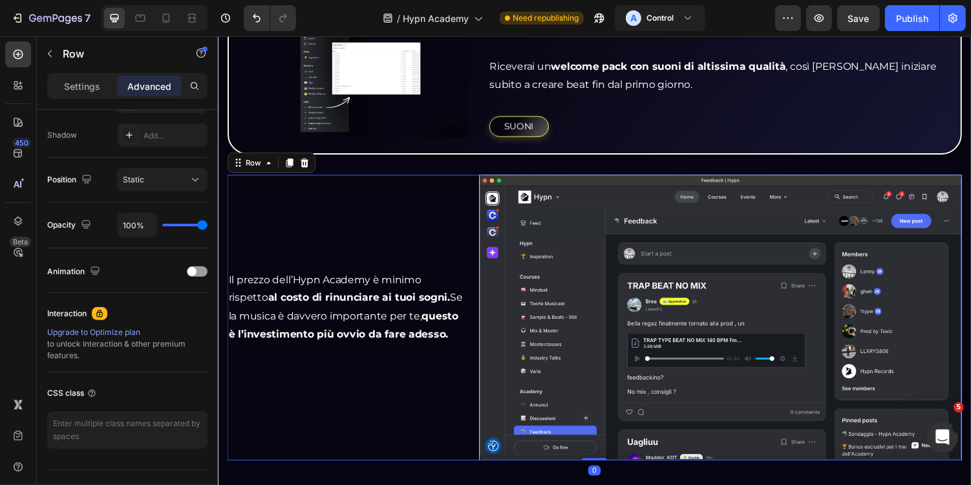
scroll to position [0, 0]
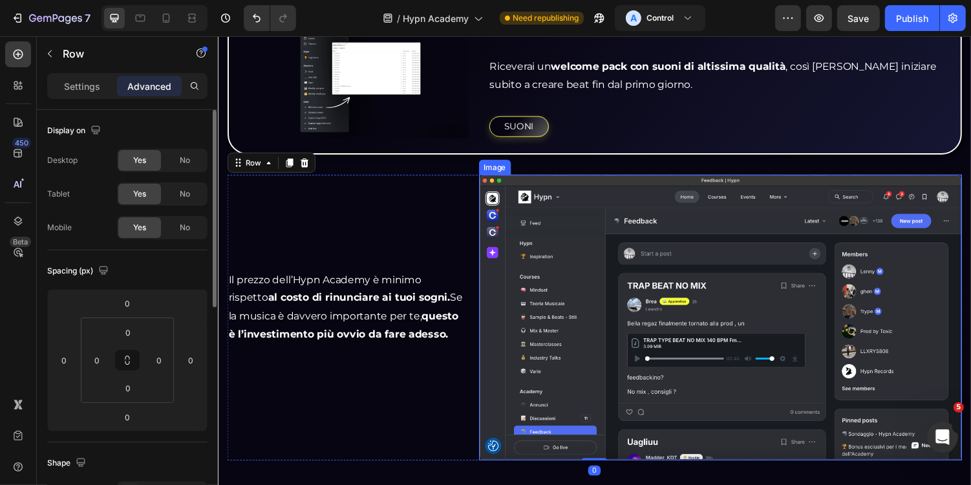
click at [528, 271] on img at bounding box center [734, 325] width 497 height 294
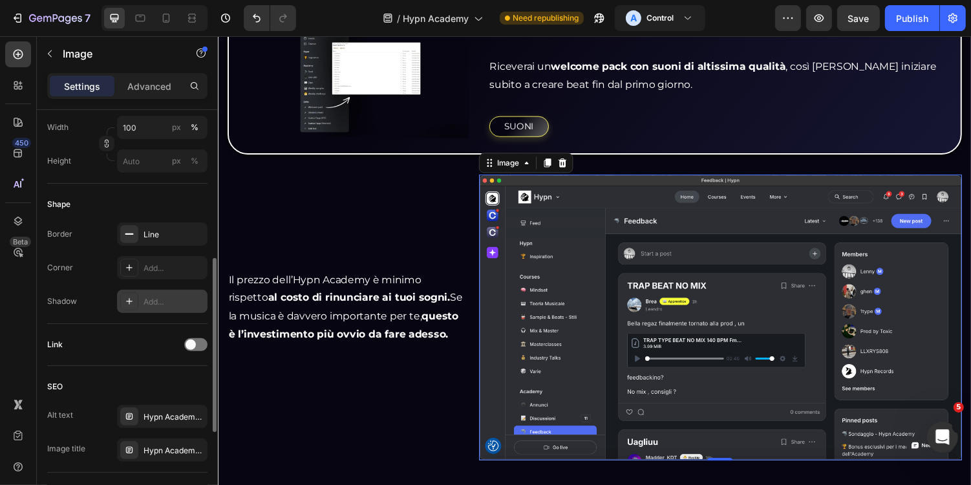
scroll to position [366, 0]
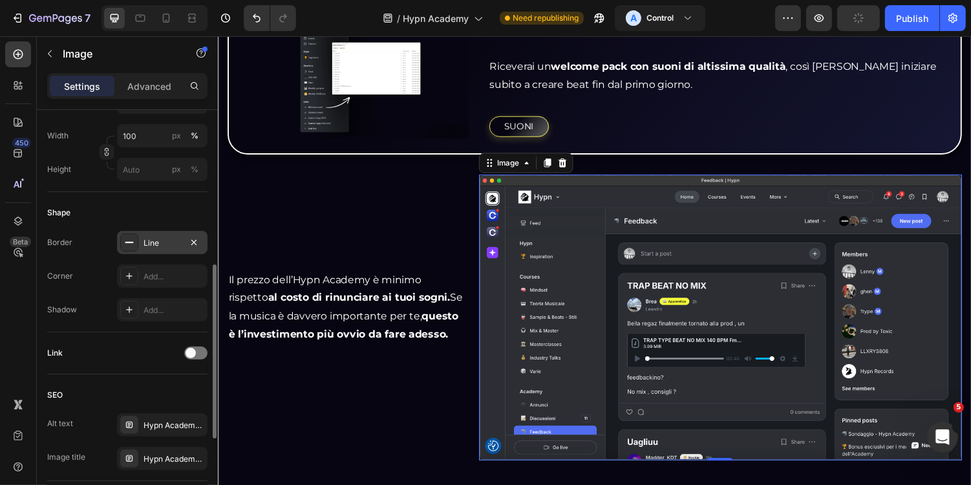
click at [151, 241] on div "Line" at bounding box center [161, 243] width 37 height 12
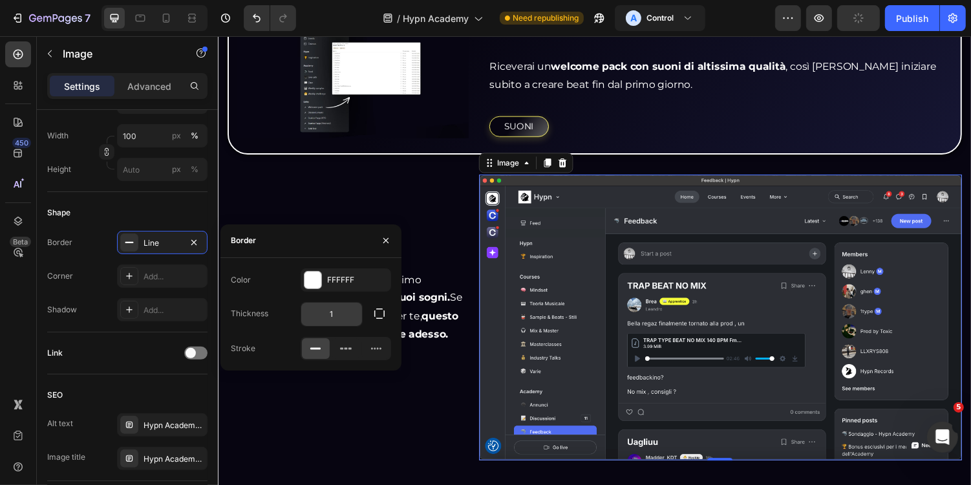
click at [339, 302] on input "1" at bounding box center [331, 313] width 61 height 23
type input "2"
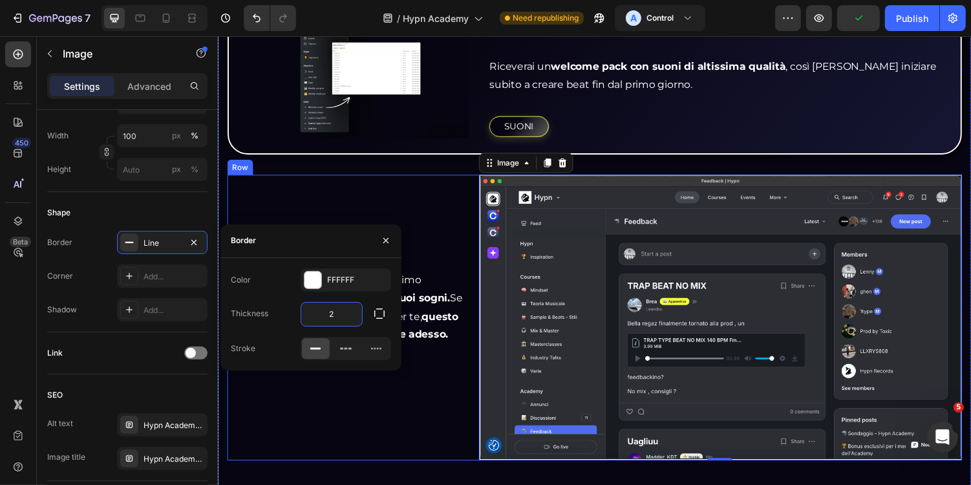
click at [345, 446] on div "Il prezzo dell’Hypn Academy è minimo rispetto al costo di rinunciare ai tuoi so…" at bounding box center [351, 325] width 249 height 295
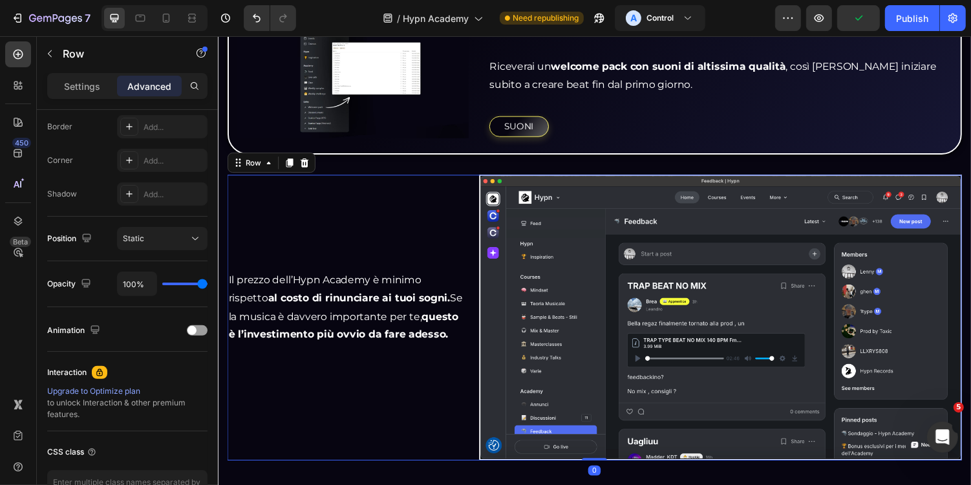
scroll to position [0, 0]
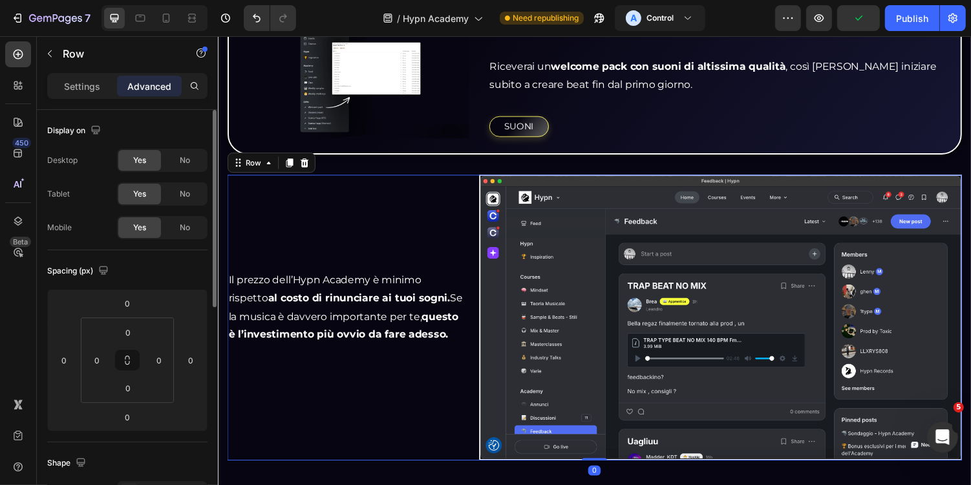
click at [388, 436] on div "Il prezzo dell’Hypn Academy è minimo rispetto al costo di rinunciare ai tuoi so…" at bounding box center [351, 325] width 249 height 295
click at [566, 196] on img at bounding box center [734, 325] width 497 height 295
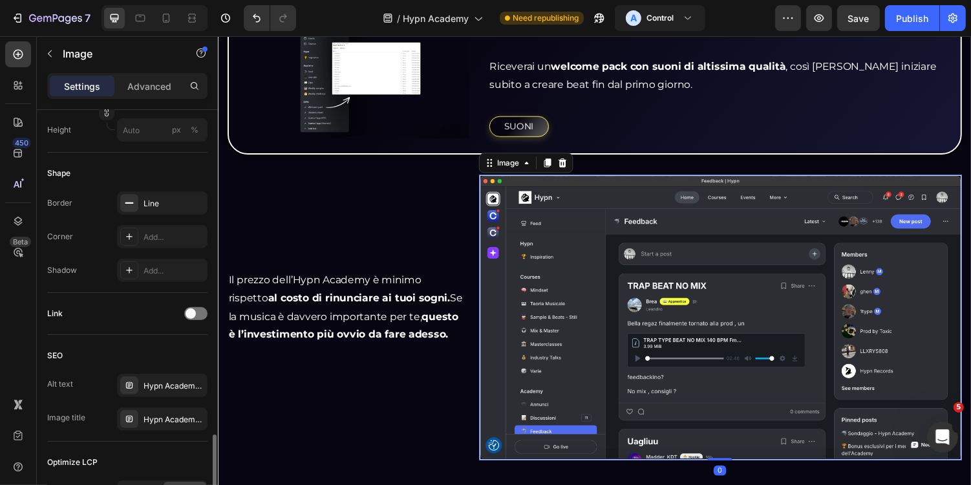
scroll to position [562, 0]
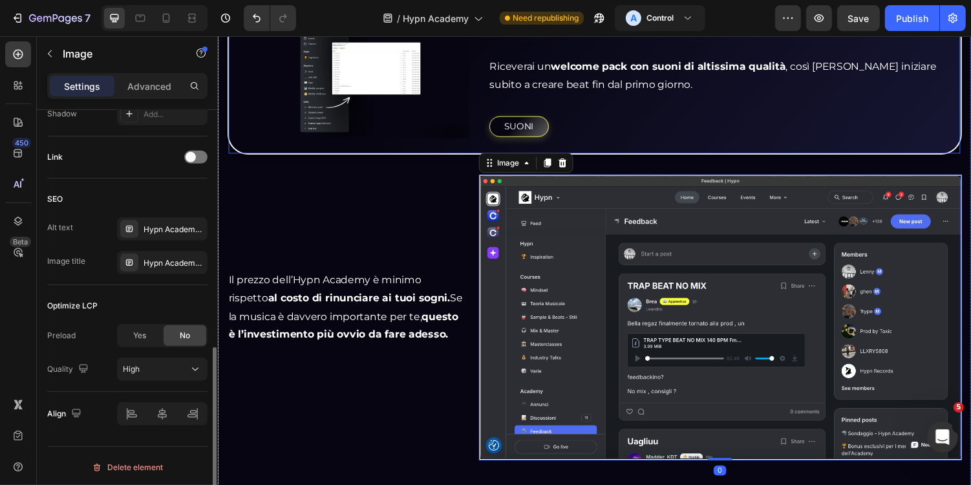
click at [273, 140] on div "Image WELCOME PACK Heading Riceverai un welcome pack con suoni di altissima qua…" at bounding box center [605, 77] width 756 height 160
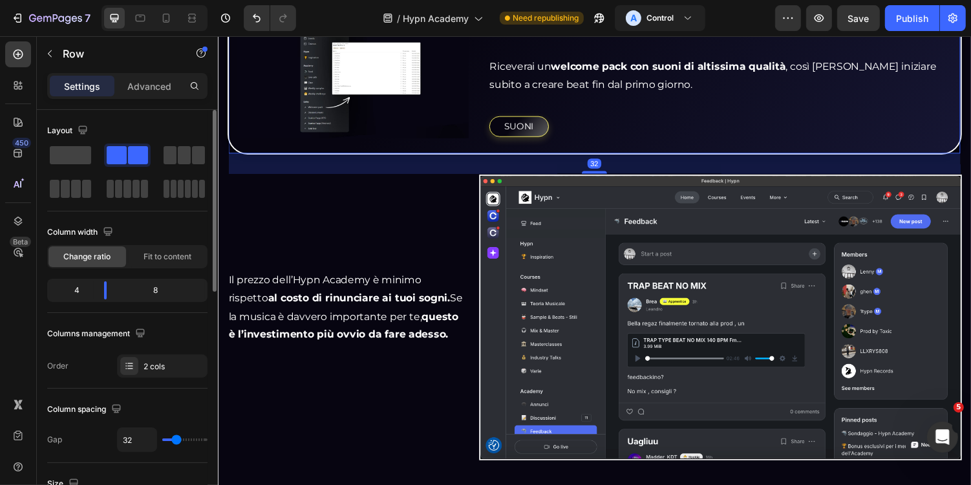
scroll to position [520, 0]
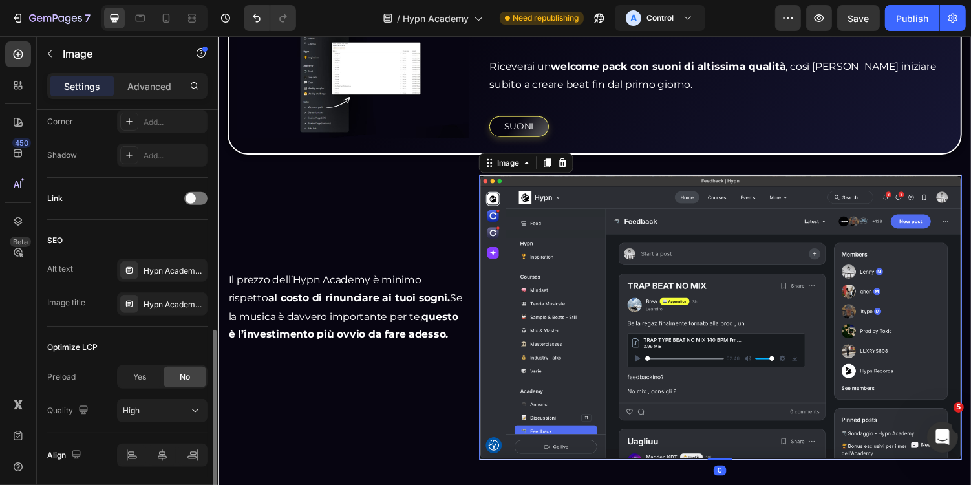
click at [542, 329] on img at bounding box center [734, 325] width 497 height 295
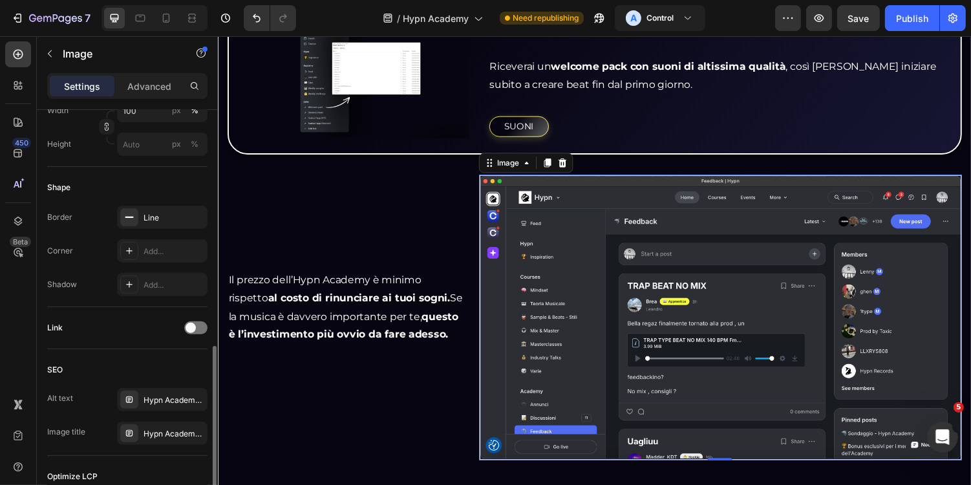
scroll to position [370, 0]
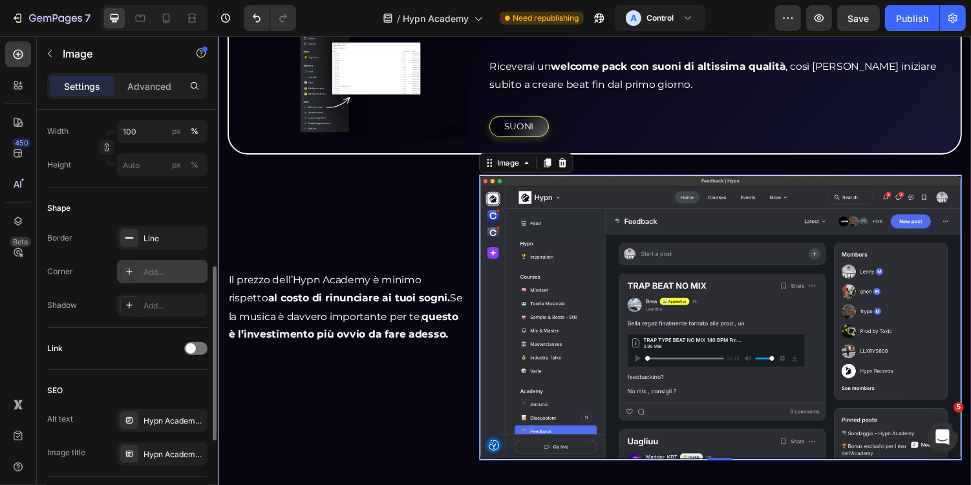
click at [162, 260] on div "Add..." at bounding box center [162, 271] width 90 height 23
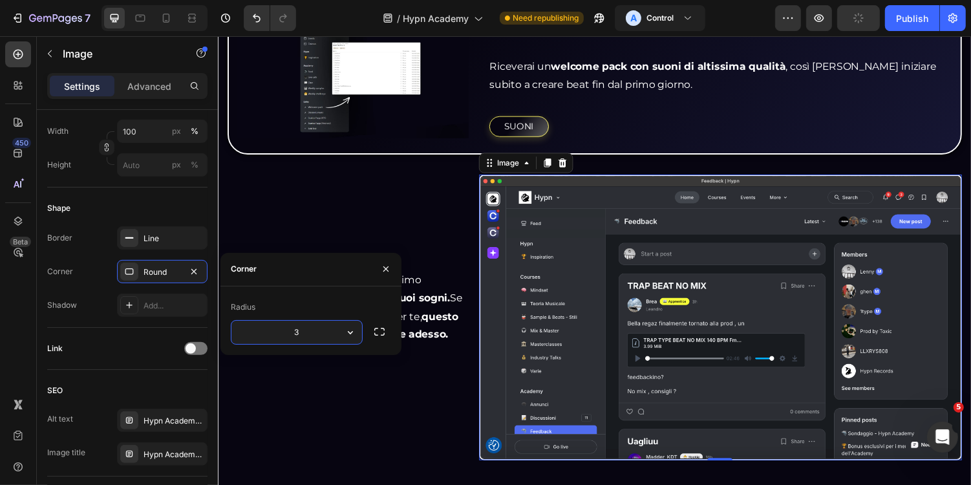
type input "32"
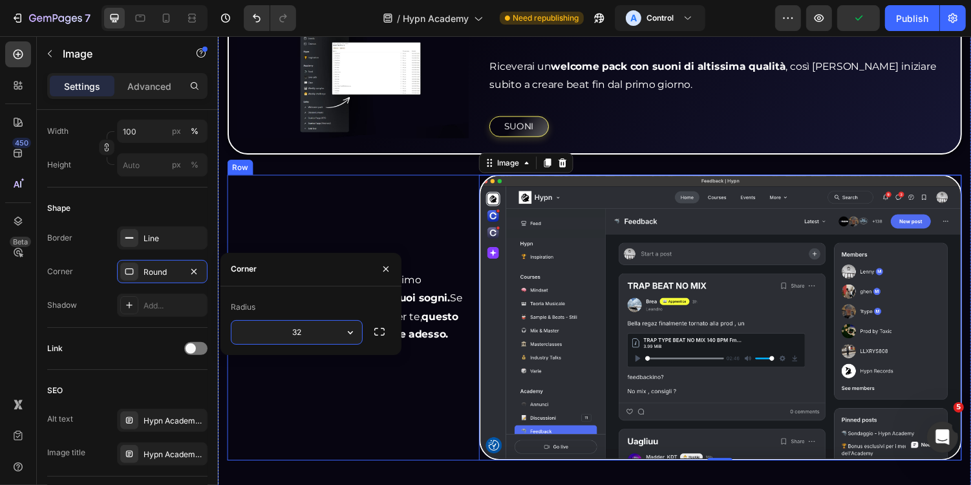
click at [375, 204] on div "Il prezzo dell’Hypn Academy è minimo rispetto al costo di rinunciare ai tuoi so…" at bounding box center [351, 325] width 249 height 295
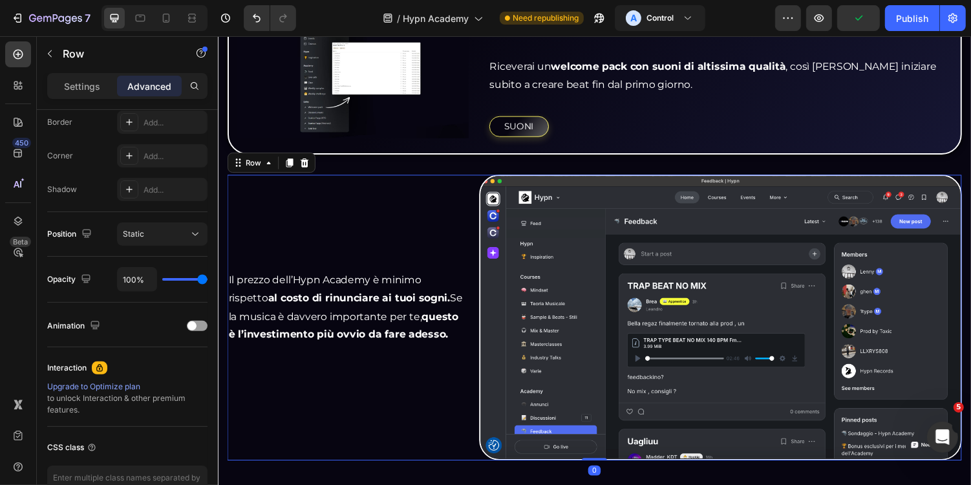
scroll to position [0, 0]
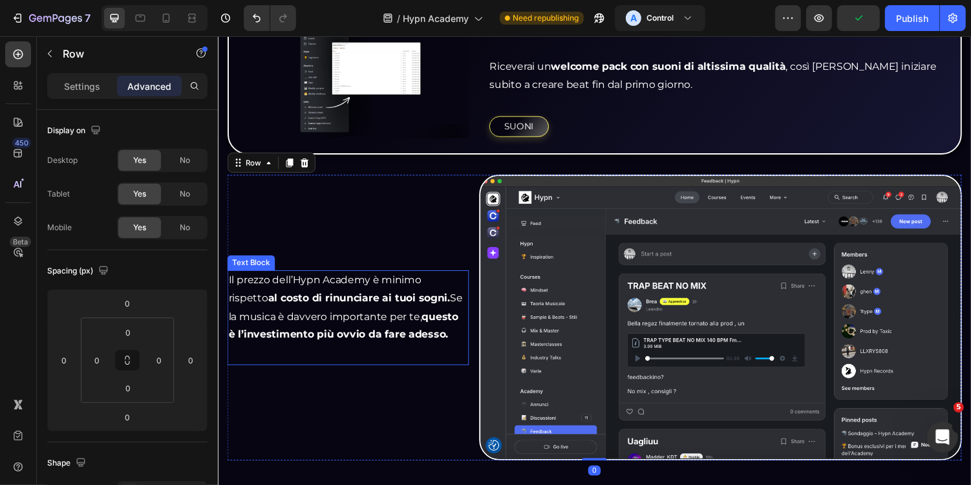
click at [573, 294] on img at bounding box center [734, 325] width 497 height 295
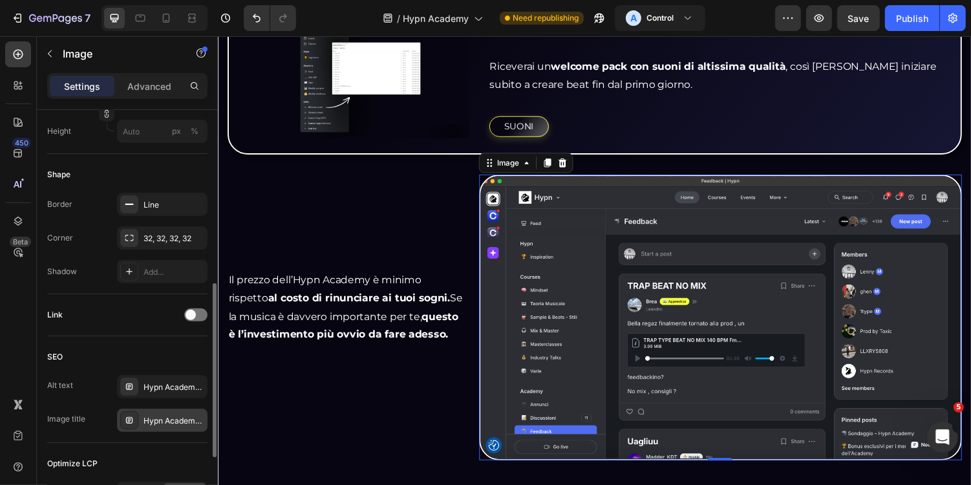
scroll to position [402, 0]
click at [170, 235] on div "32, 32, 32, 32" at bounding box center [161, 241] width 37 height 12
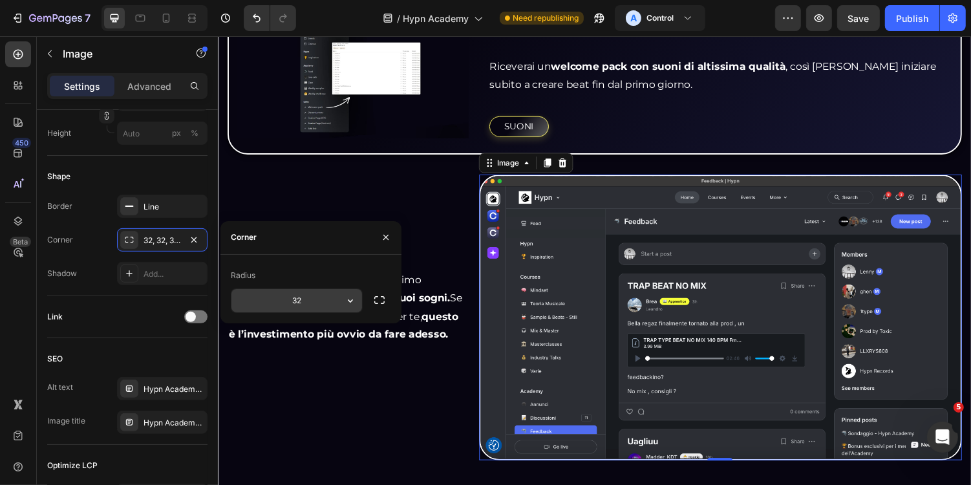
click at [337, 306] on input "32" at bounding box center [296, 300] width 131 height 23
type input "1"
type input "8"
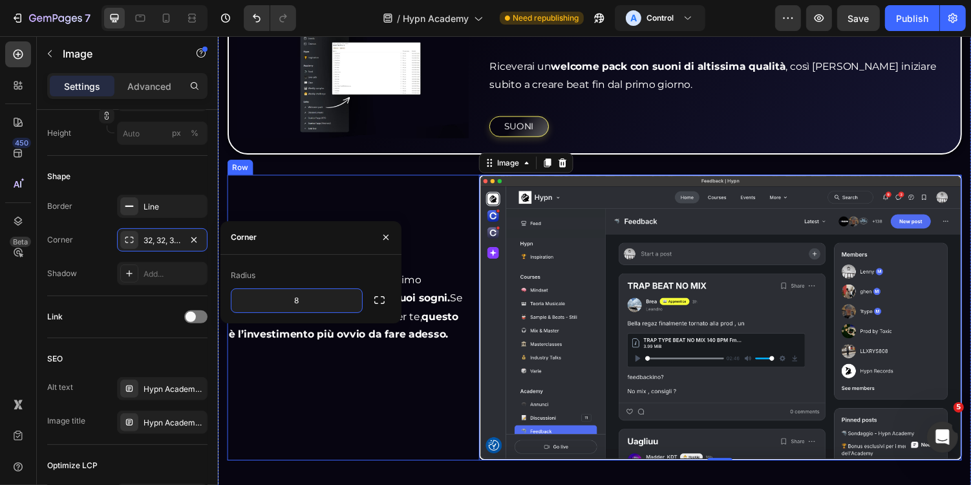
click at [439, 223] on div "Il prezzo dell’Hypn Academy è minimo rispetto al costo di rinunciare ai tuoi so…" at bounding box center [351, 325] width 249 height 295
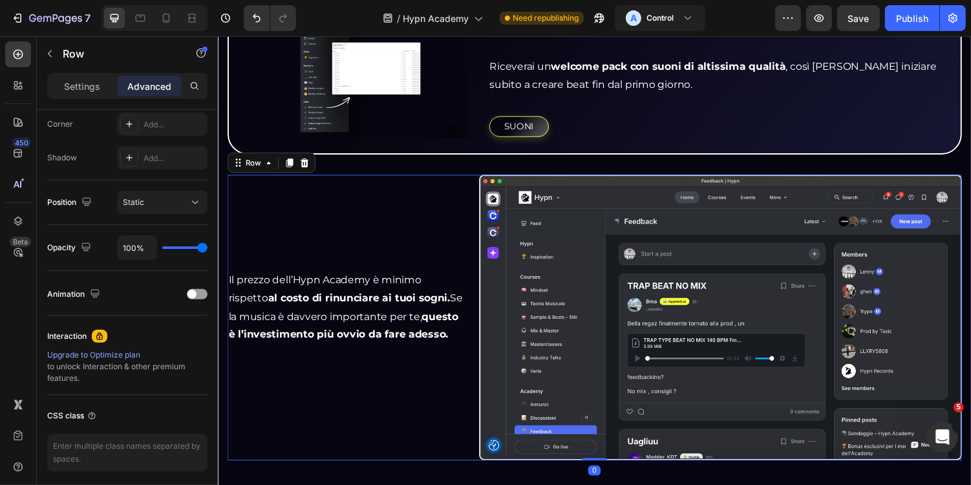
scroll to position [0, 0]
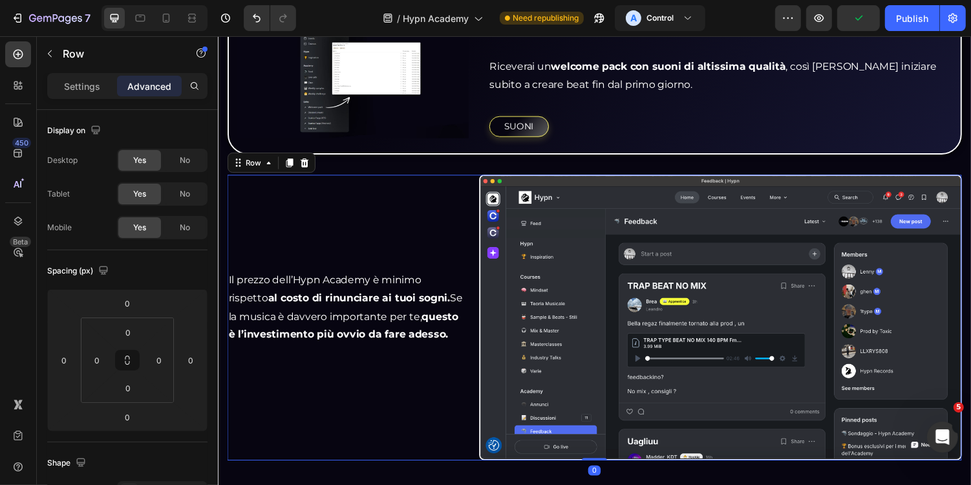
click at [394, 228] on div "Il prezzo dell’Hypn Academy è minimo rispetto al costo di rinunciare ai tuoi so…" at bounding box center [351, 325] width 249 height 295
click at [820, 20] on icon "button" at bounding box center [818, 18] width 13 height 13
click at [140, 333] on input "0" at bounding box center [128, 332] width 26 height 19
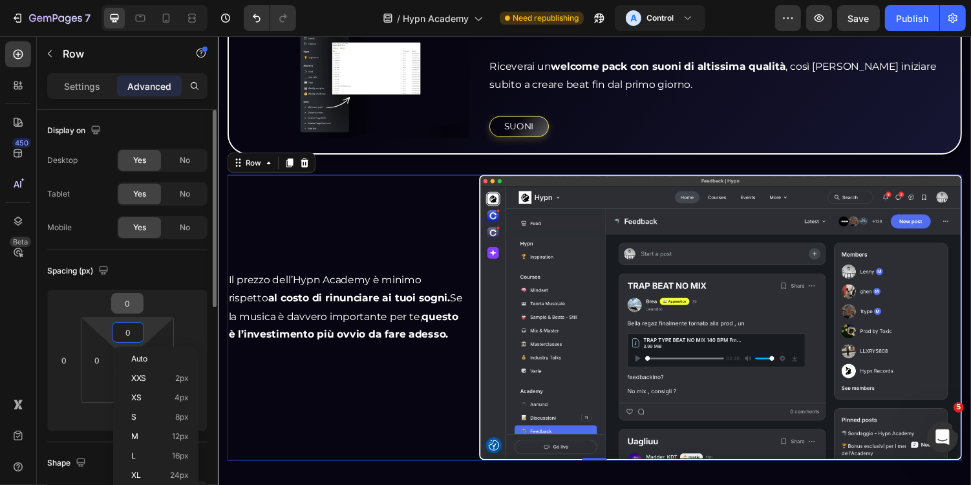
click at [136, 308] on input "0" at bounding box center [127, 302] width 26 height 19
type input "24"
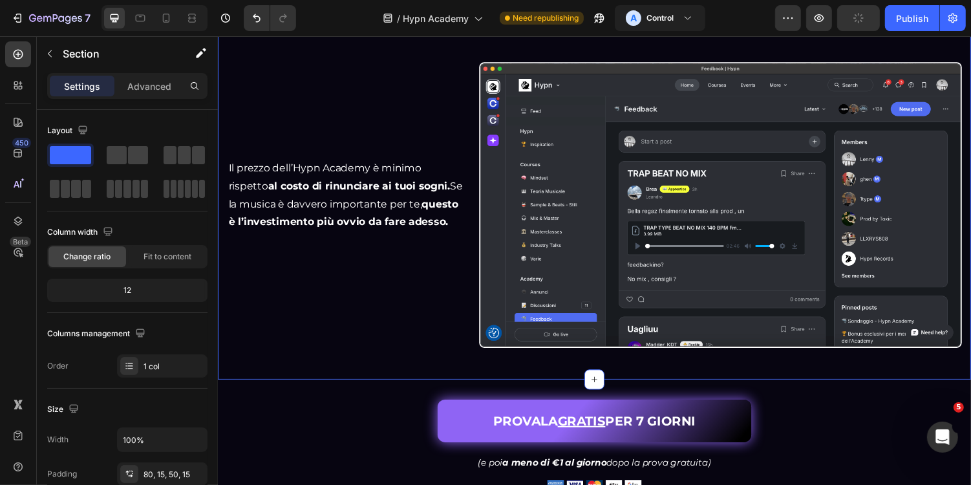
scroll to position [3308, 0]
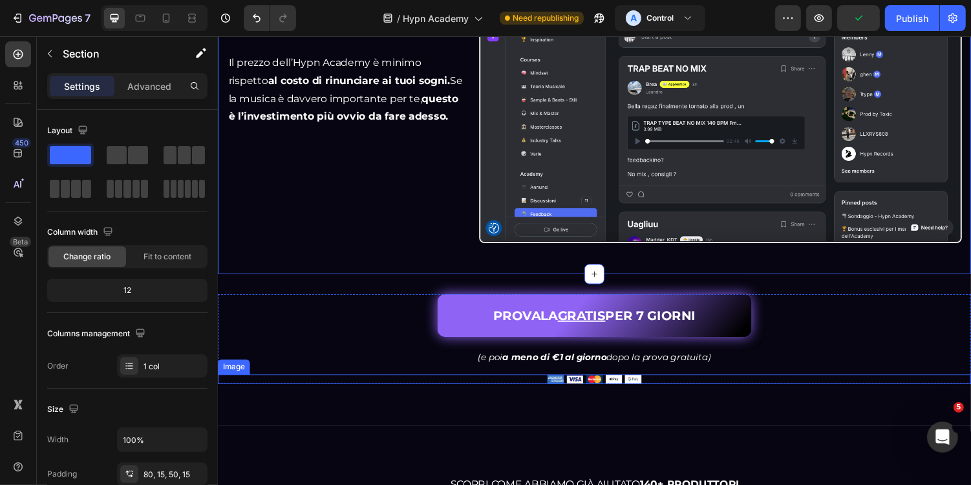
click at [615, 385] on img at bounding box center [604, 389] width 97 height 10
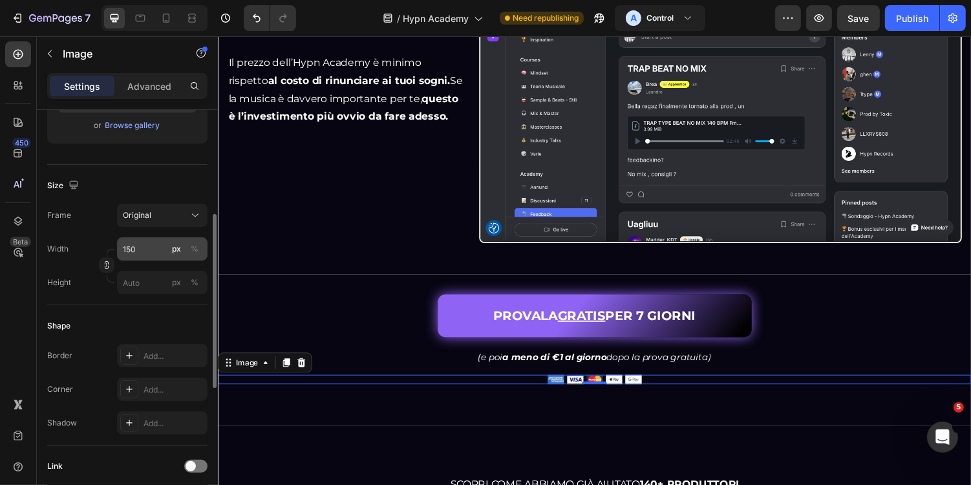
scroll to position [251, 0]
click at [143, 255] on input "150" at bounding box center [162, 250] width 90 height 23
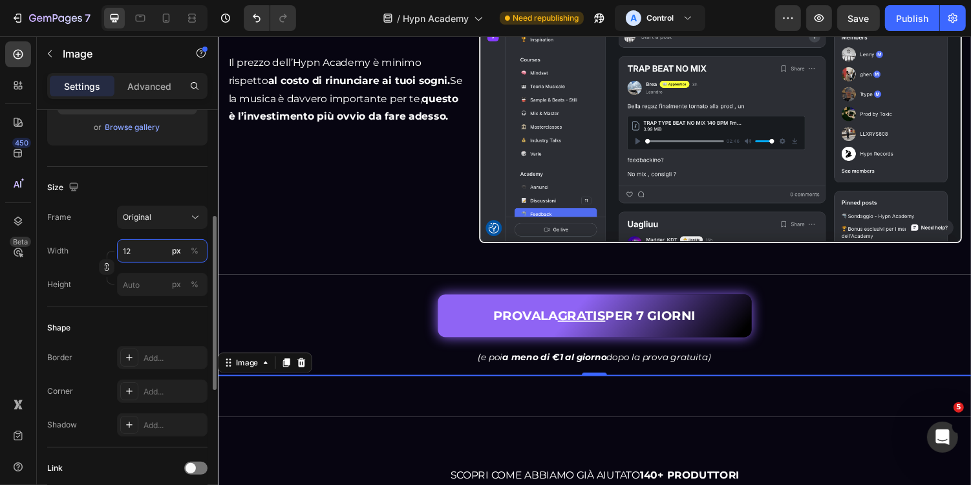
type input "125"
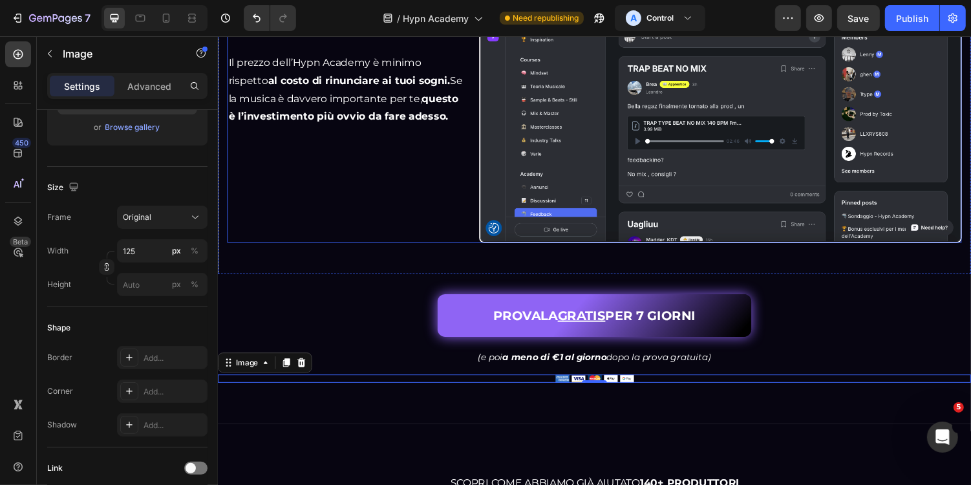
click at [340, 318] on div "PROVALA GRATIS PER 7 GIORNI Button" at bounding box center [605, 323] width 776 height 44
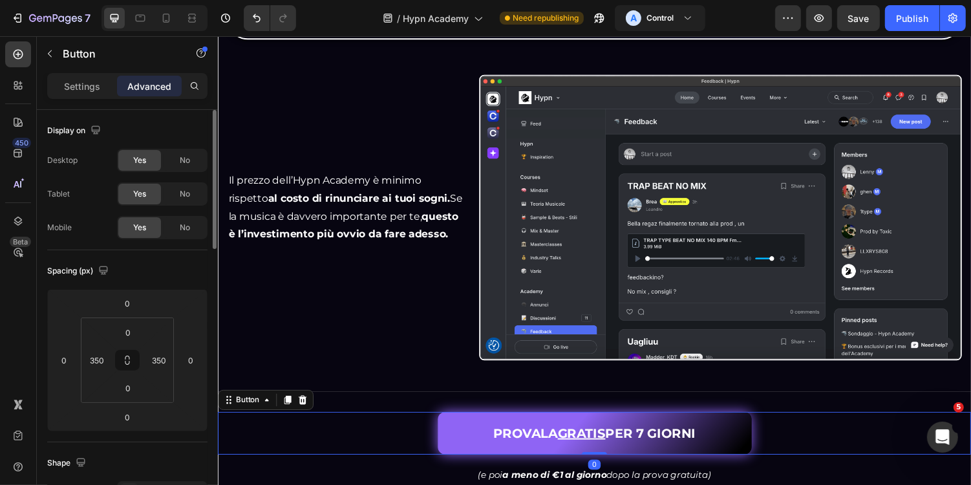
scroll to position [3181, 0]
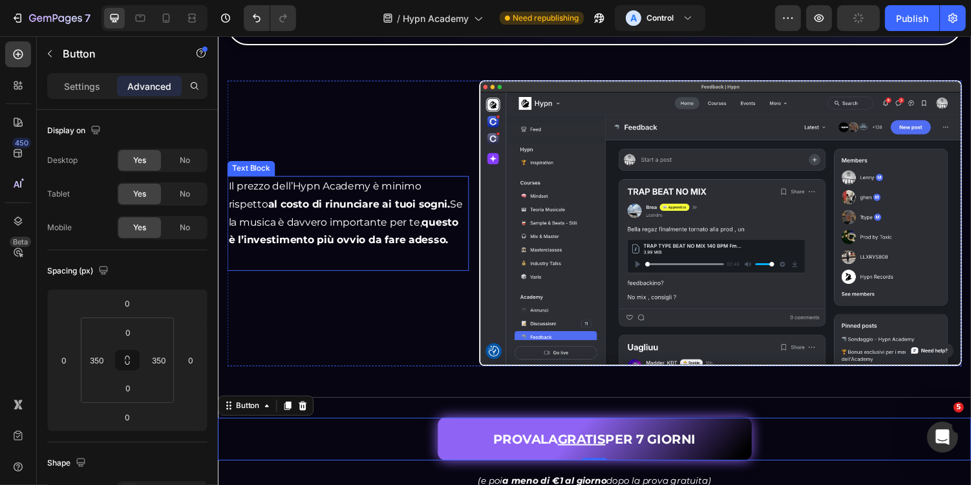
click at [422, 198] on p "Il prezzo dell’Hypn Academy è minimo rispetto al costo di rinunciare ai tuoi so…" at bounding box center [351, 217] width 246 height 74
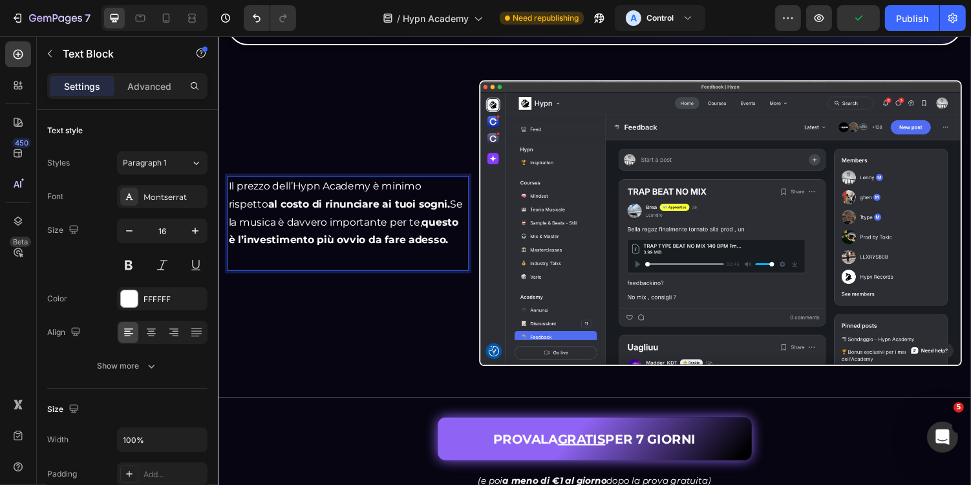
click at [418, 201] on p "Il prezzo dell’Hypn Academy è minimo rispetto al costo di rinunciare ai tuoi so…" at bounding box center [351, 217] width 246 height 74
drag, startPoint x: 281, startPoint y: 222, endPoint x: 382, endPoint y: 223, distance: 101.5
click at [382, 223] on p "Il prezzo dell’Hypn Academy è minimo rispetto al costo di rinunciare ai tuoi so…" at bounding box center [351, 217] width 246 height 74
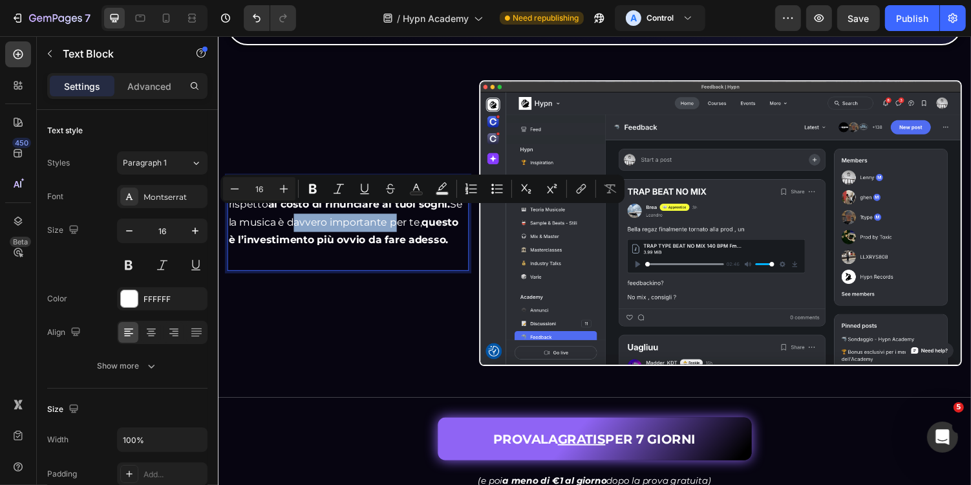
click at [359, 222] on p "Il prezzo dell’Hypn Academy è minimo rispetto al costo di rinunciare ai tuoi so…" at bounding box center [351, 217] width 246 height 74
click at [375, 234] on strong "questo è l’investimento più ovvio da fare adesso." at bounding box center [346, 235] width 237 height 31
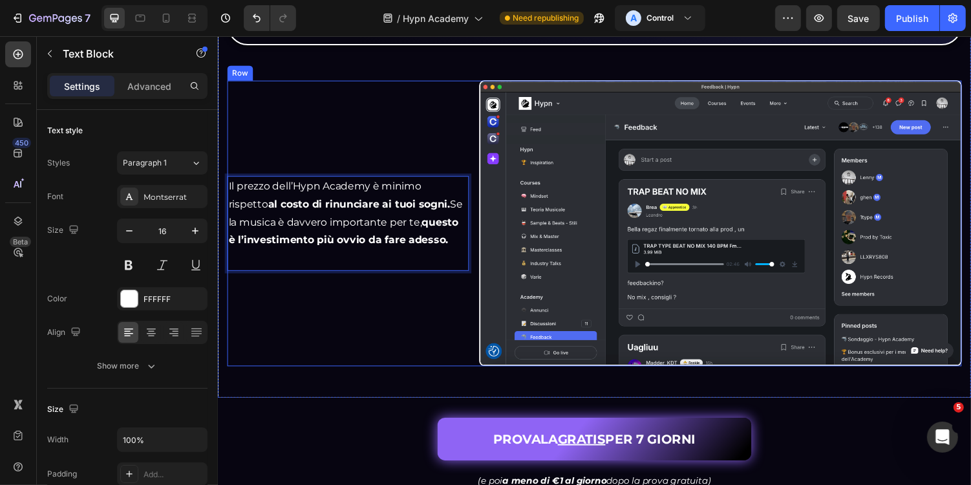
click at [393, 312] on div "Il prezzo dell’Hypn Academy è minimo rispetto al costo di rinunciare ai tuoi so…" at bounding box center [351, 228] width 249 height 295
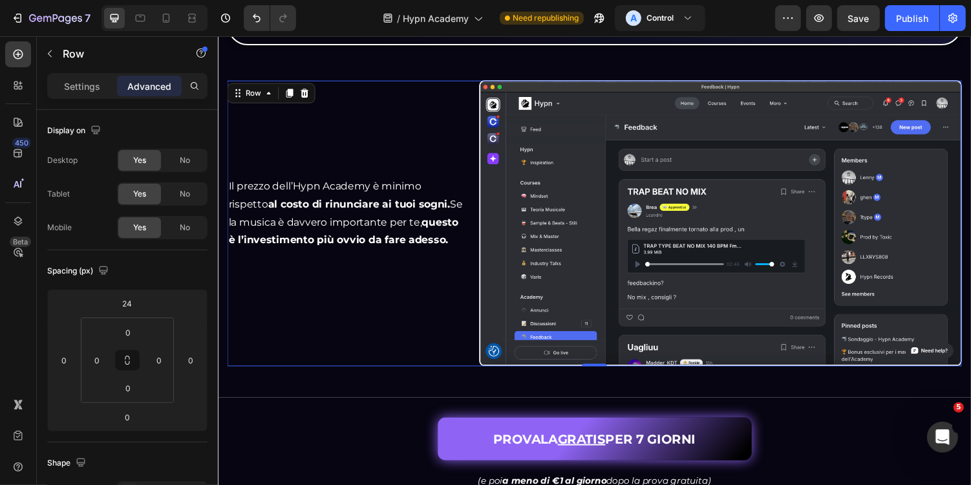
click at [422, 220] on strong "questo è l’investimento più ovvio da fare adesso." at bounding box center [346, 235] width 237 height 31
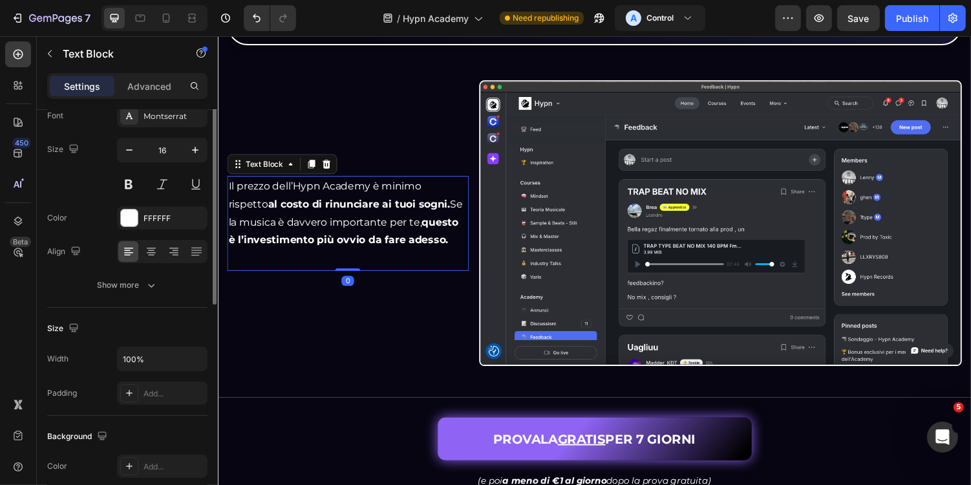
scroll to position [131, 0]
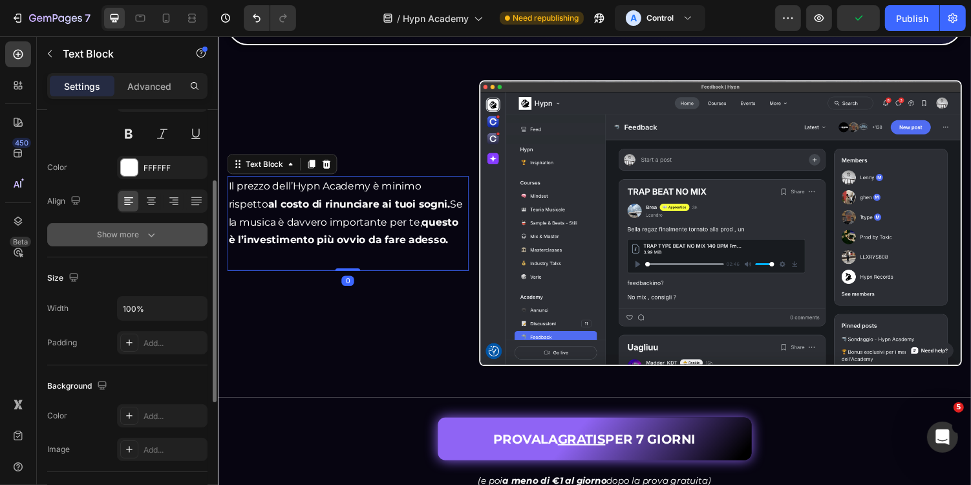
click at [158, 239] on button "Show more" at bounding box center [127, 234] width 160 height 23
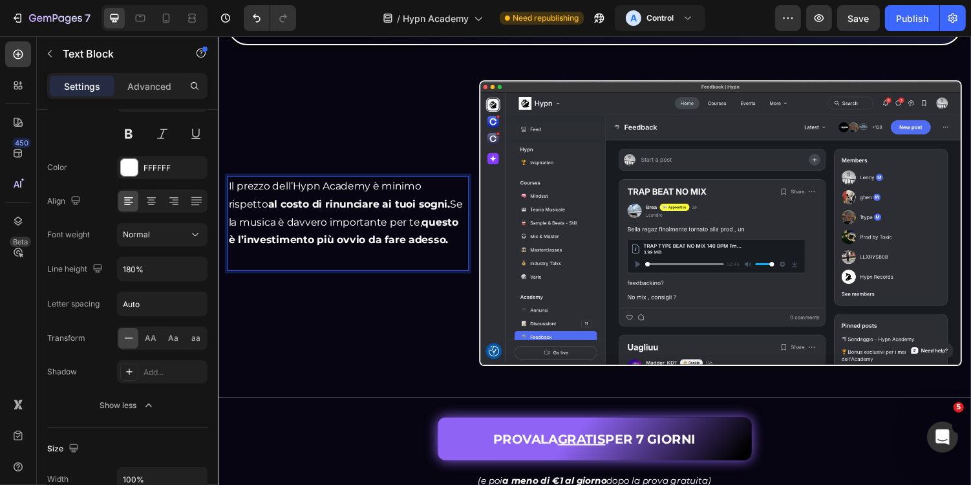
click at [344, 238] on strong "questo è l’investimento più ovvio da fare adesso." at bounding box center [346, 235] width 237 height 31
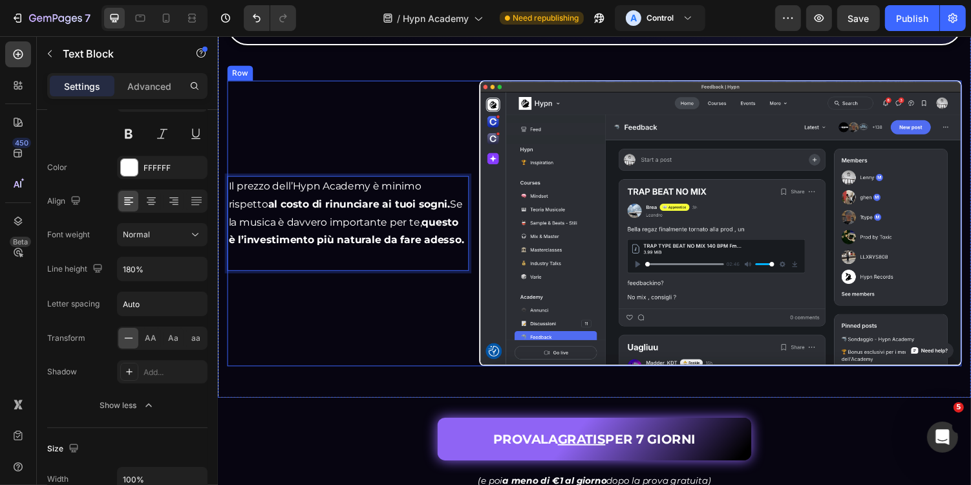
click at [317, 284] on div "Il prezzo dell’Hypn Academy è minimo rispetto al costo di rinunciare ai tuoi so…" at bounding box center [351, 228] width 249 height 295
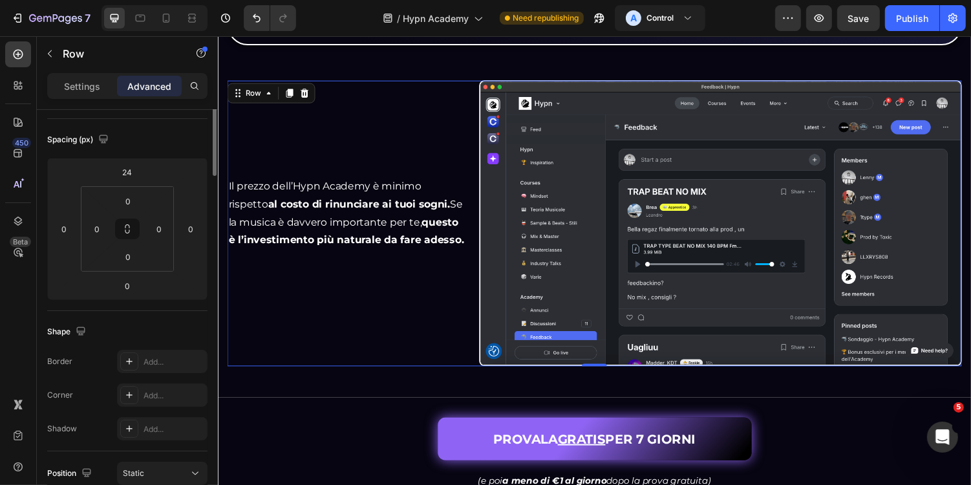
scroll to position [0, 0]
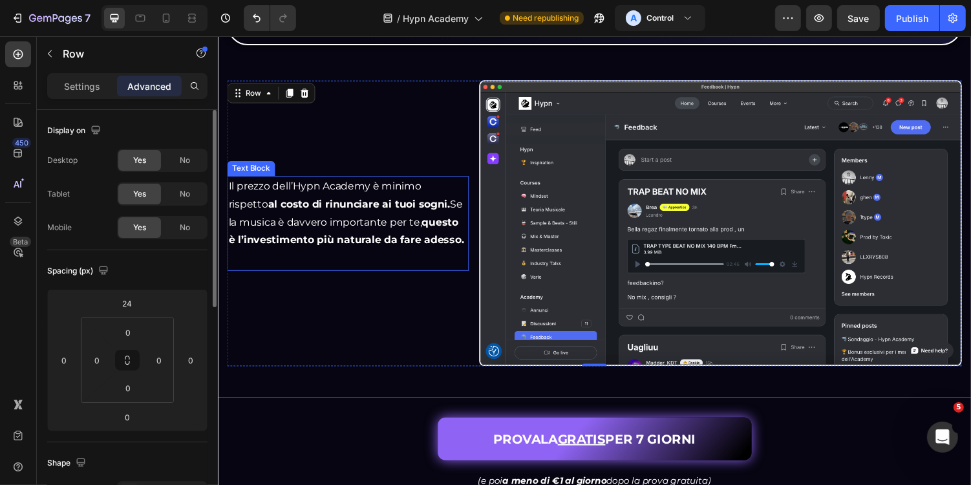
click at [350, 263] on div "Il prezzo dell’Hypn Academy è minimo rispetto al costo di rinunciare ai tuoi so…" at bounding box center [351, 228] width 249 height 98
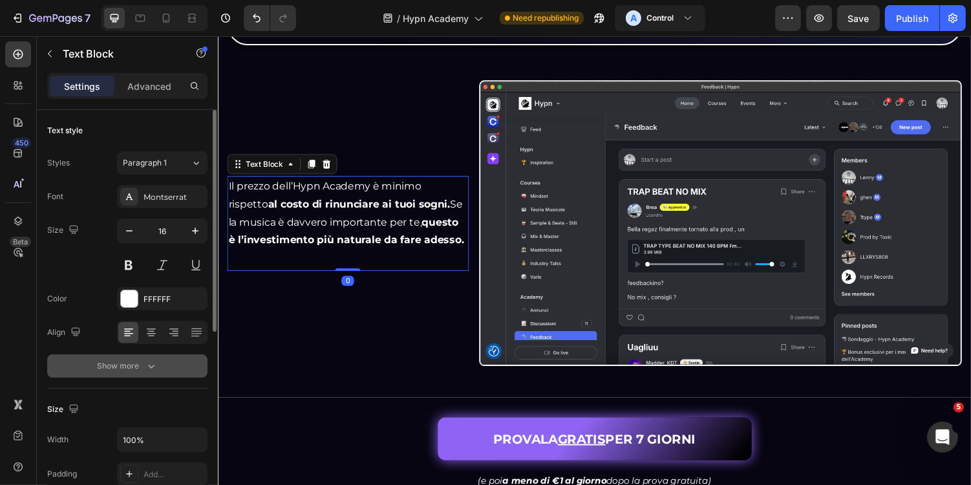
click at [154, 373] on button "Show more" at bounding box center [127, 365] width 160 height 23
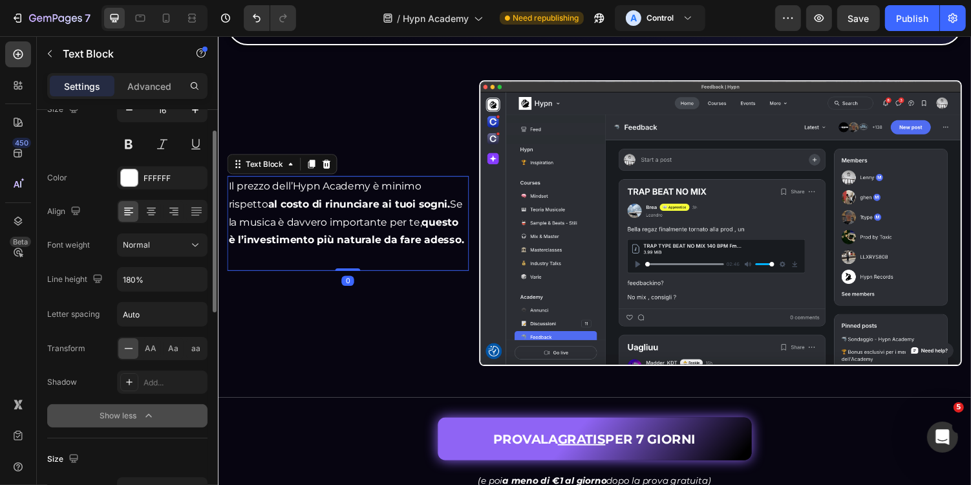
scroll to position [128, 0]
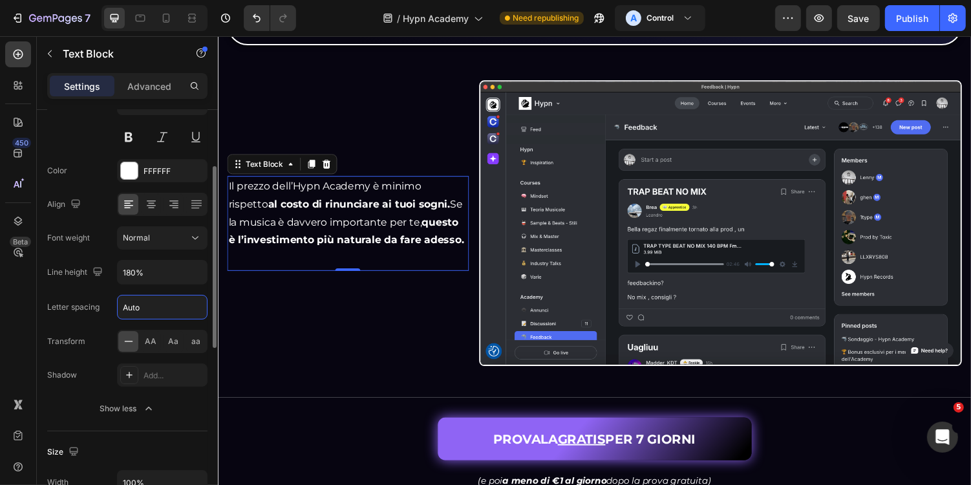
click at [176, 305] on input "Auto" at bounding box center [162, 306] width 89 height 23
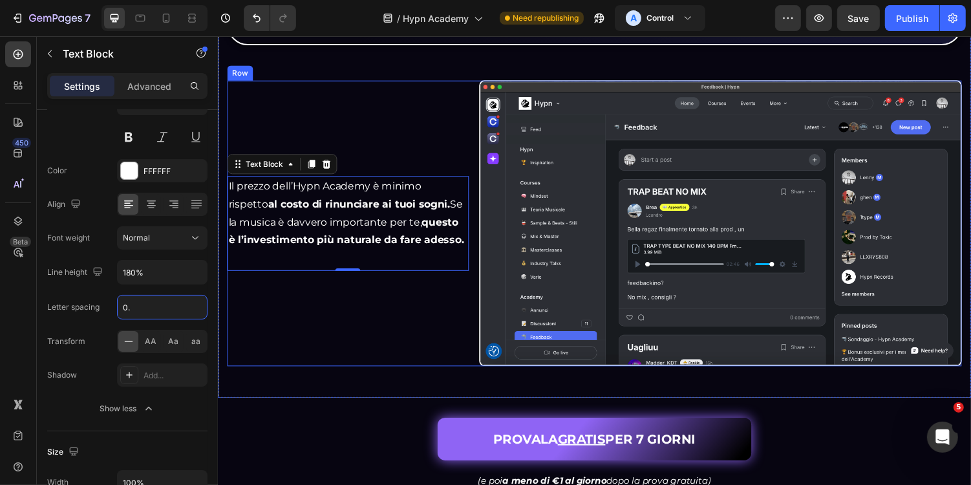
type input "0.2"
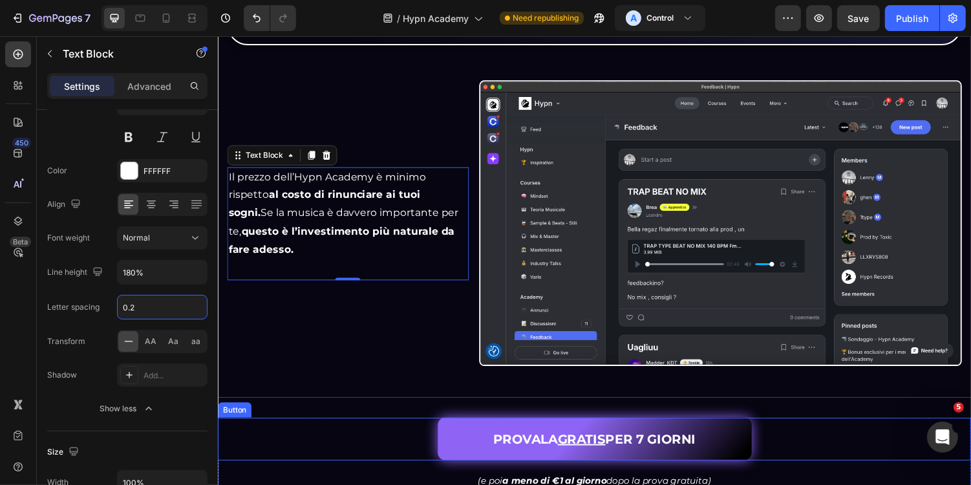
click at [310, 429] on div "PROVALA GRATIS PER 7 GIORNI Button" at bounding box center [605, 450] width 776 height 44
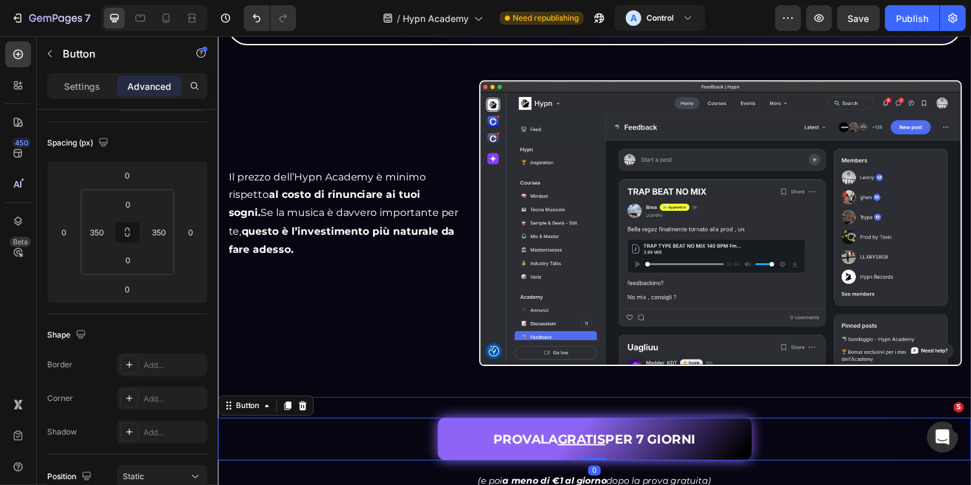
scroll to position [0, 0]
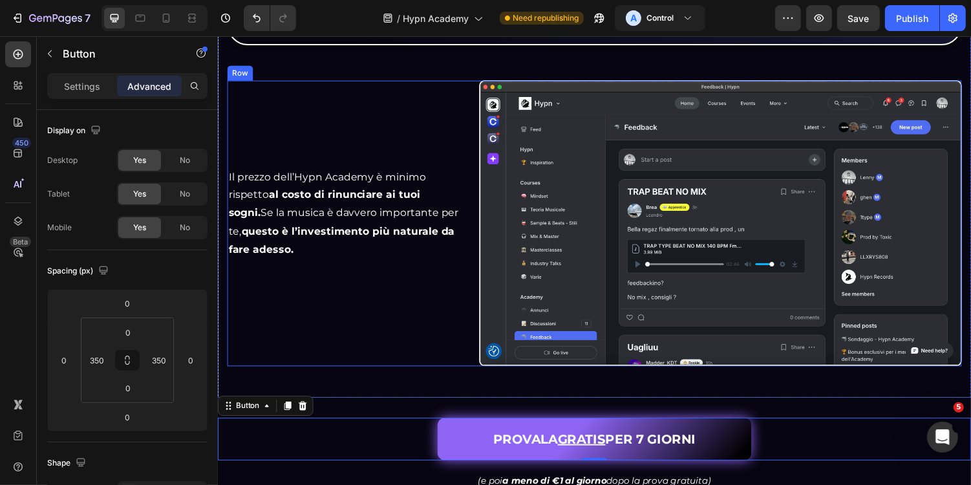
click at [410, 295] on div "Il prezzo dell’Hypn Academy è minimo rispetto al costo di rinunciare ai tuoi so…" at bounding box center [351, 228] width 249 height 295
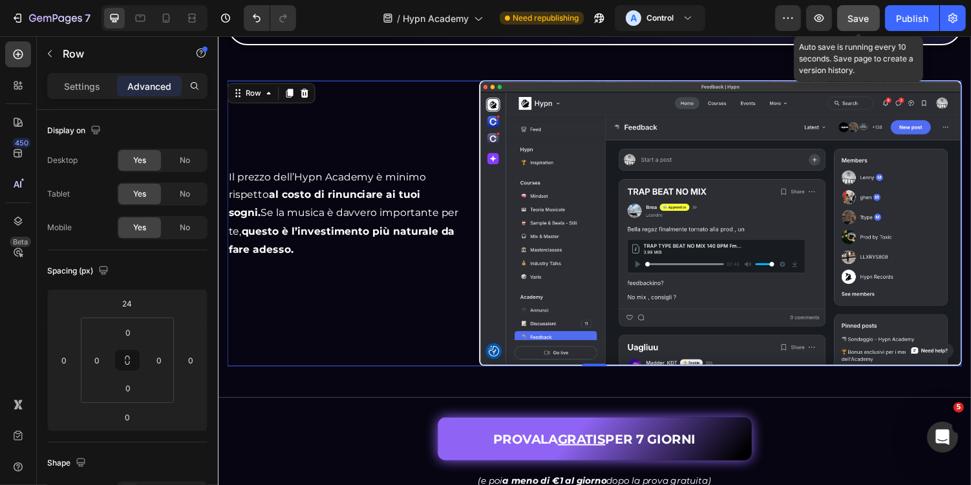
click at [874, 26] on button "Save" at bounding box center [858, 18] width 43 height 26
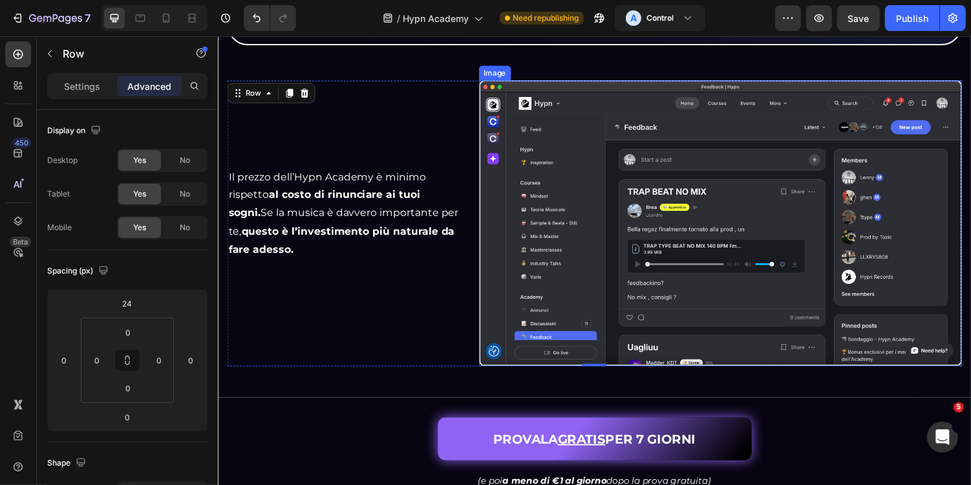
click at [750, 272] on img at bounding box center [734, 228] width 497 height 295
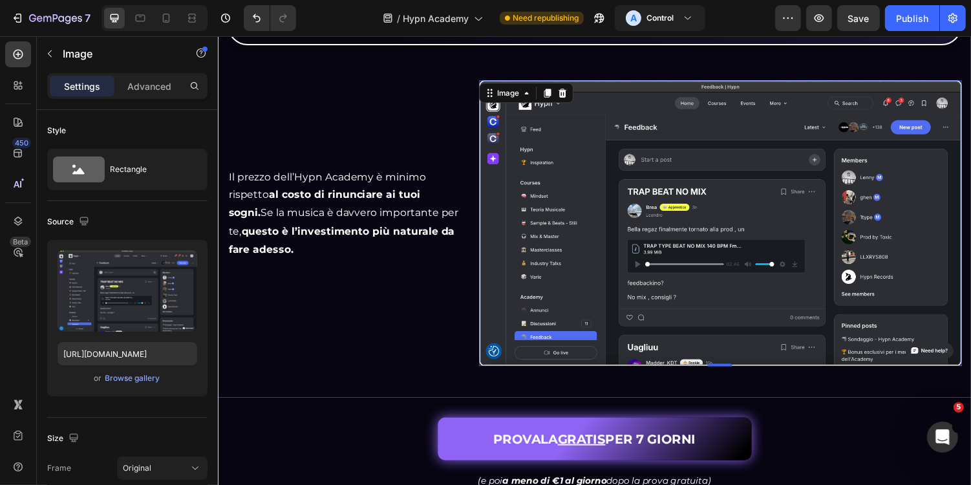
click at [584, 123] on img at bounding box center [734, 228] width 497 height 295
click at [147, 378] on div "Browse gallery" at bounding box center [132, 378] width 55 height 12
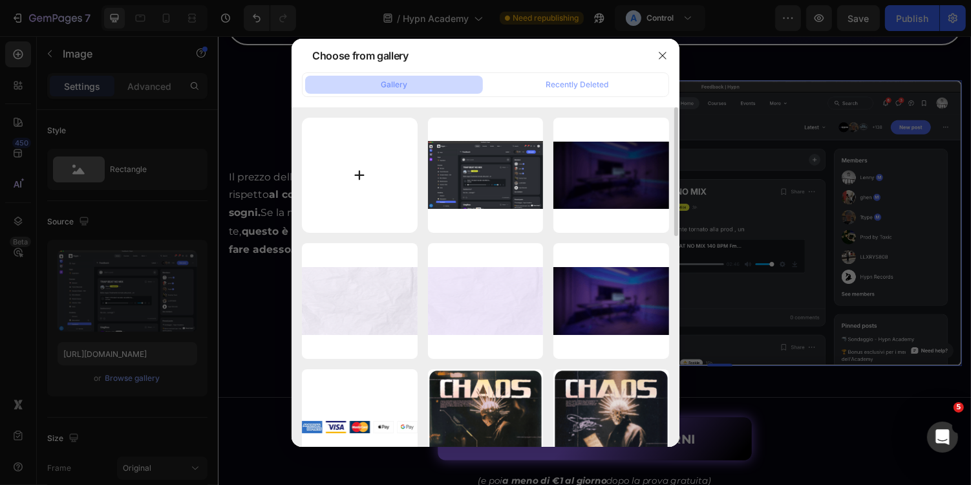
click at [361, 189] on input "file" at bounding box center [360, 176] width 116 height 116
type input "C:\fakepath\Screenshot 2025-08-27 at 15.09.19-min.png"
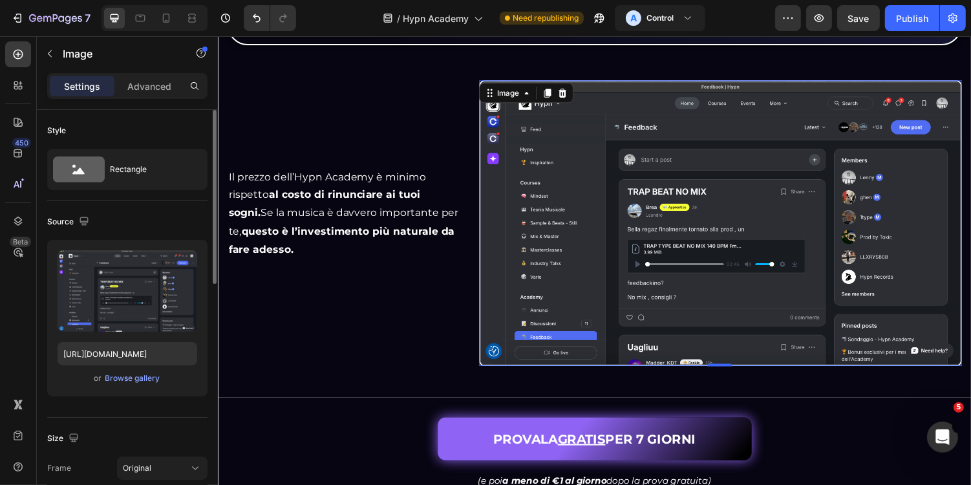
click at [130, 394] on div "Upload Image https://cdn.shopify.com/s/files/1/0669/2824/7049/files/gempages_49…" at bounding box center [127, 318] width 160 height 156
click at [147, 385] on div "Upload Image https://cdn.shopify.com/s/files/1/0669/2824/7049/files/gempages_49…" at bounding box center [127, 318] width 160 height 156
click at [156, 376] on div "Browse gallery" at bounding box center [132, 378] width 55 height 12
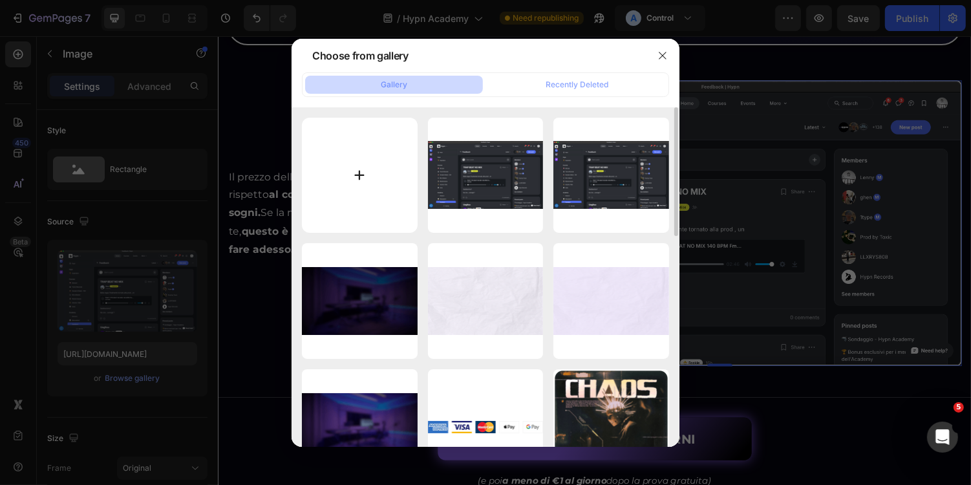
click at [359, 143] on input "file" at bounding box center [360, 176] width 116 height 116
type input "C:\fakepath\Screenshot 2025-08-27 at 15.17.16-min.png"
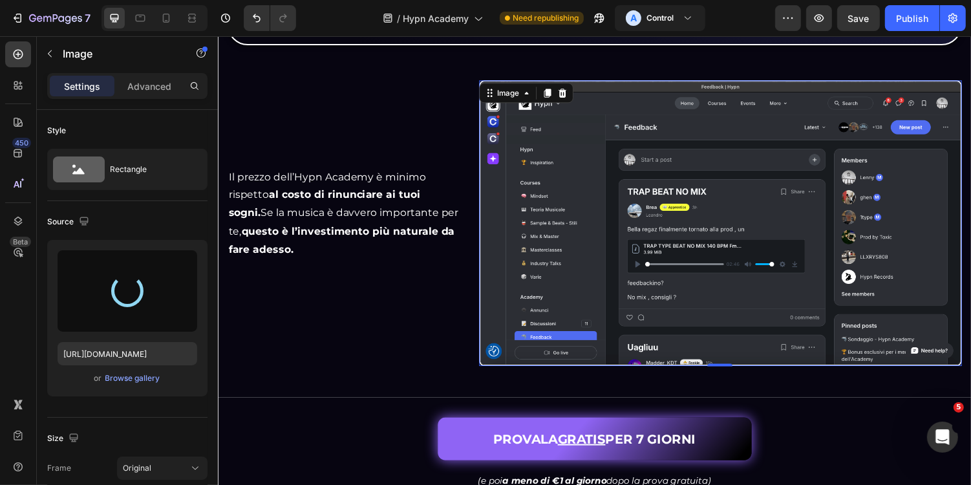
type input "[URL][DOMAIN_NAME]"
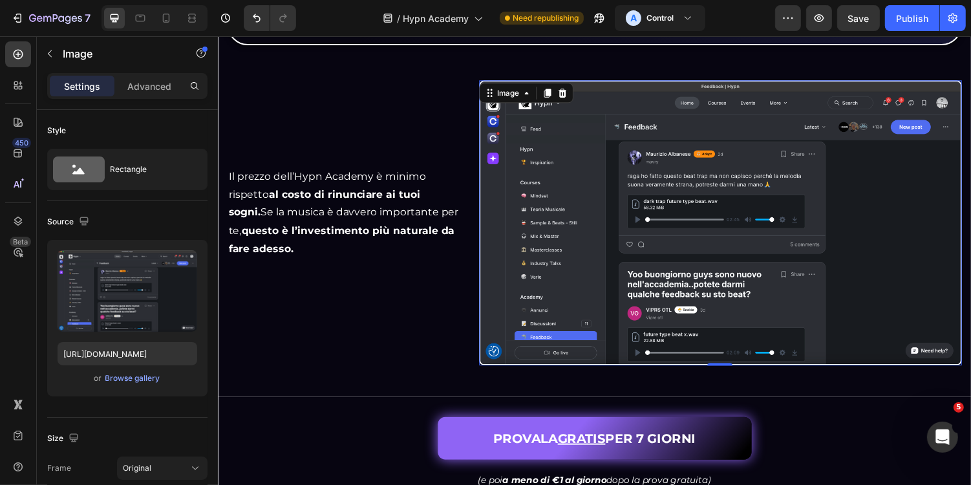
click at [439, 306] on div "Il prezzo dell’Hypn Academy è minimo rispetto al costo di rinunciare ai tuoi so…" at bounding box center [351, 227] width 249 height 293
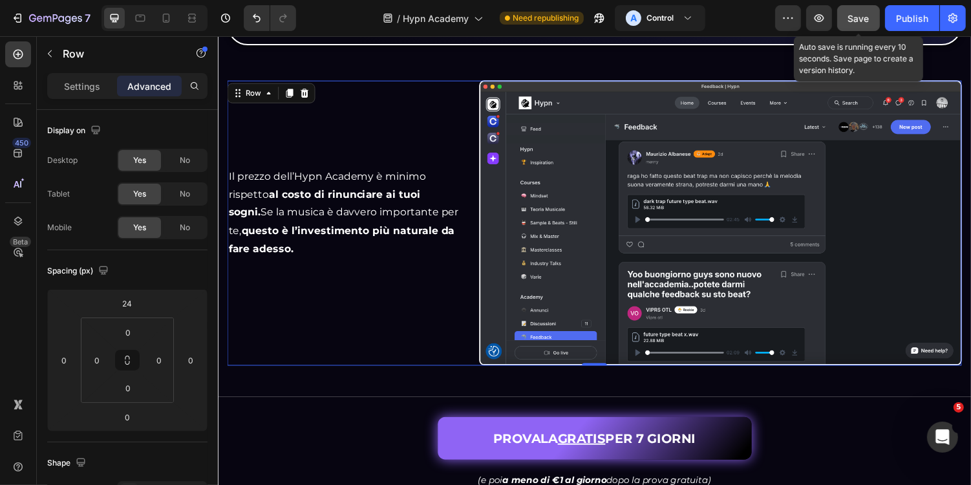
click at [846, 21] on button "Save" at bounding box center [858, 18] width 43 height 26
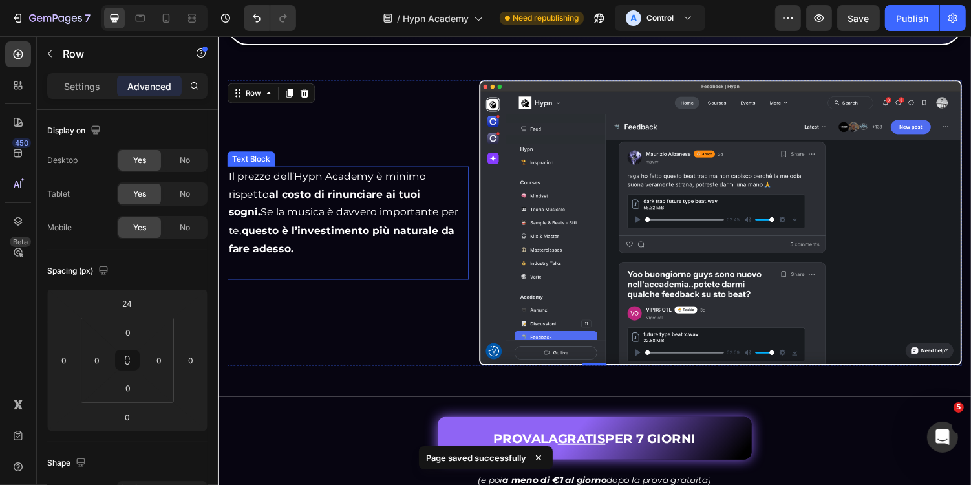
click at [397, 173] on p "Il prezzo dell’Hypn Academy è minimo rispetto al costo di rinunciare ai tuoi so…" at bounding box center [351, 217] width 246 height 93
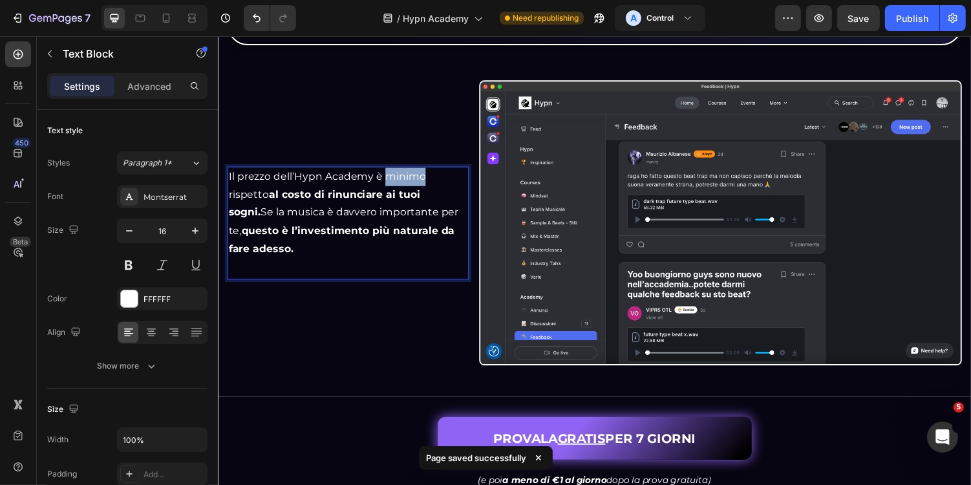
drag, startPoint x: 393, startPoint y: 176, endPoint x: 429, endPoint y: 176, distance: 36.2
click at [429, 176] on p "Il prezzo dell’Hypn Academy è minimo rispetto al costo di rinunciare ai tuoi so…" at bounding box center [351, 217] width 246 height 93
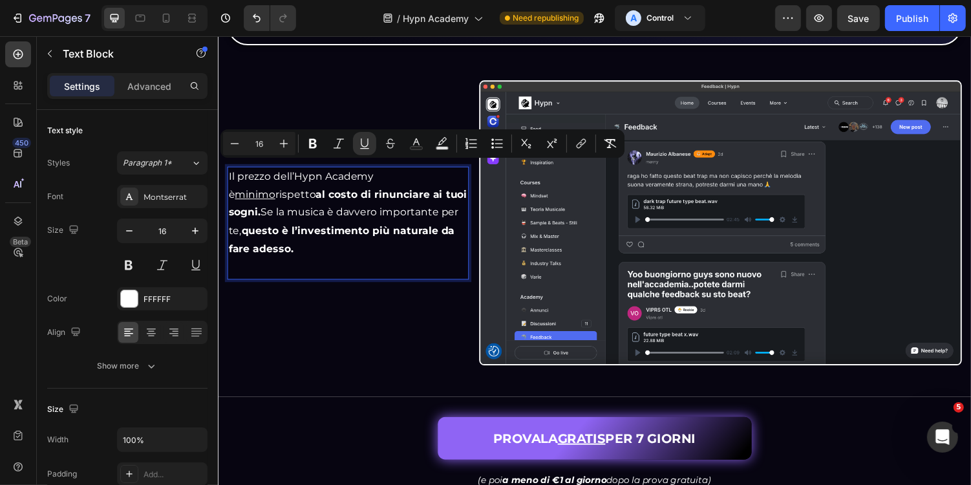
click at [402, 229] on strong "questo è l’investimento più naturale da fare adesso." at bounding box center [344, 244] width 233 height 31
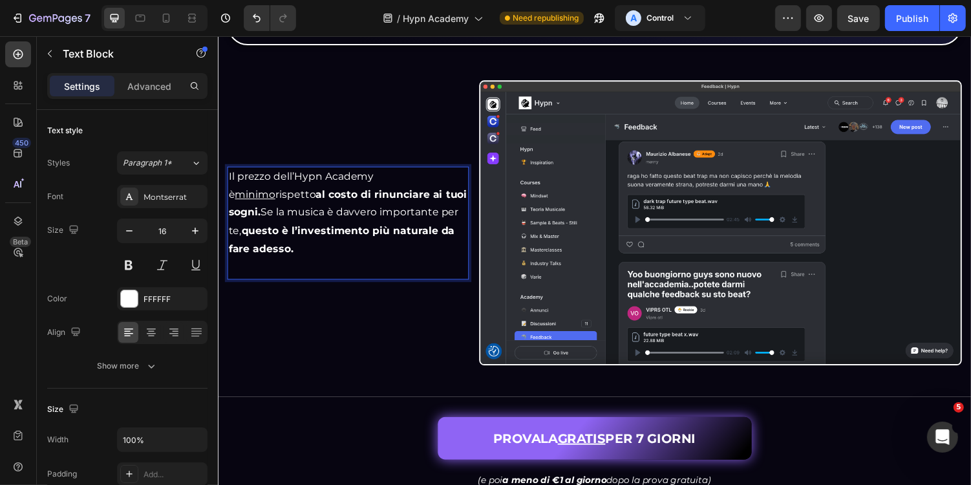
click at [230, 215] on p "Il prezzo dell’Hypn Academy è minimo rispetto al costo di rinunciare ai tuoi so…" at bounding box center [351, 217] width 246 height 93
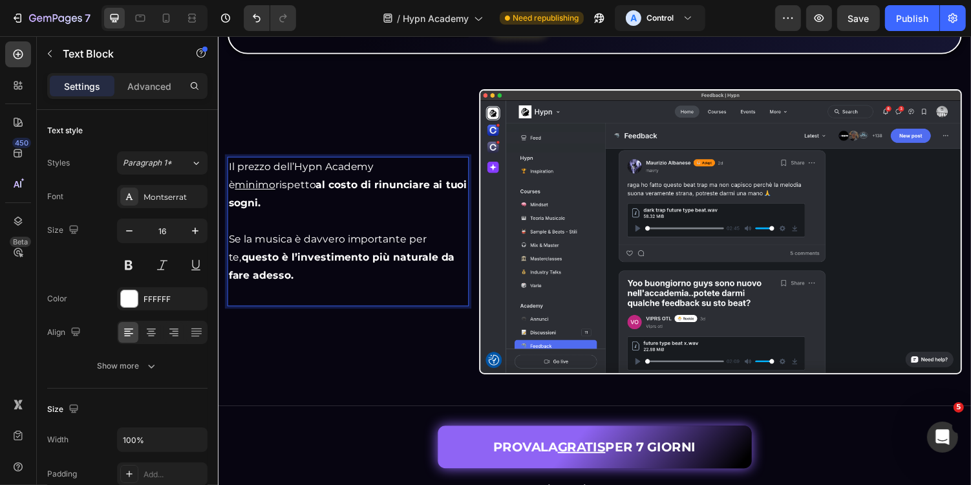
scroll to position [3181, 0]
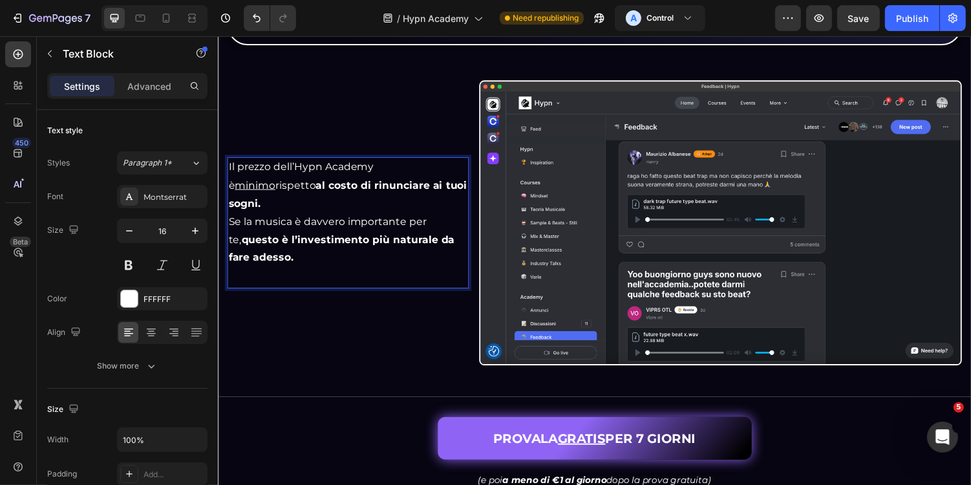
click at [298, 279] on div "Il prezzo dell’Hypn Academy è minimo rispetto al costo di rinunciare ai tuoi so…" at bounding box center [351, 227] width 249 height 293
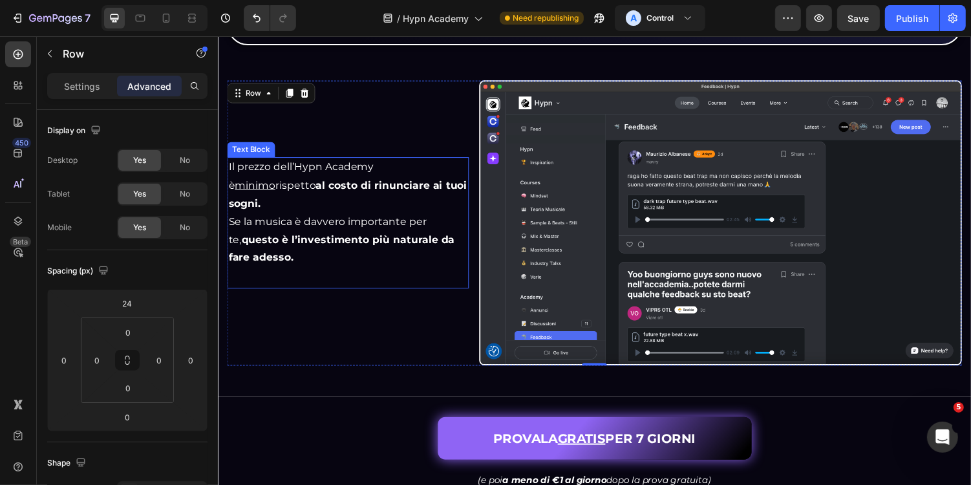
click at [315, 242] on p "Se la musica è davvero importante per te, questo è l’investimento più naturale …" at bounding box center [351, 245] width 246 height 56
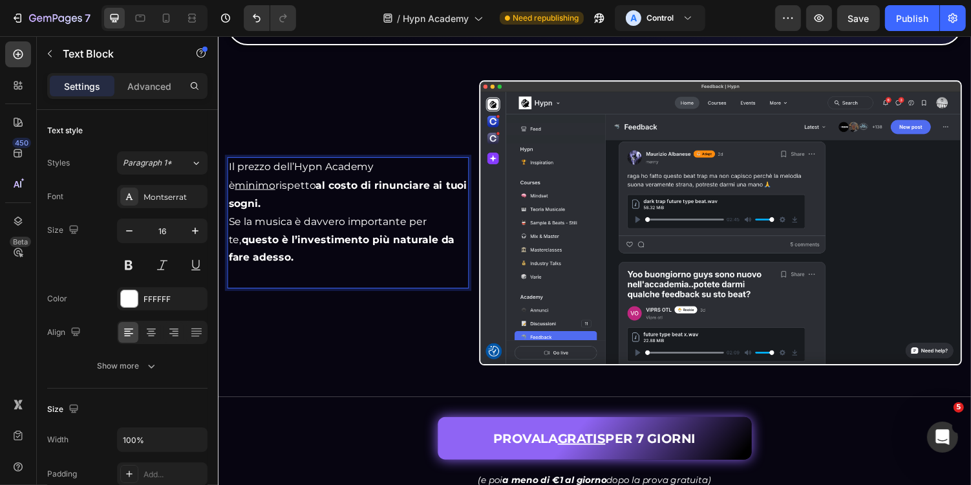
click at [240, 238] on strong "questo è l’investimento più naturale da fare adesso." at bounding box center [344, 253] width 233 height 31
drag, startPoint x: 230, startPoint y: 231, endPoint x: 277, endPoint y: 231, distance: 46.5
click at [278, 238] on strong "questo è l’investimento più naturale da fare adesso." at bounding box center [344, 253] width 233 height 31
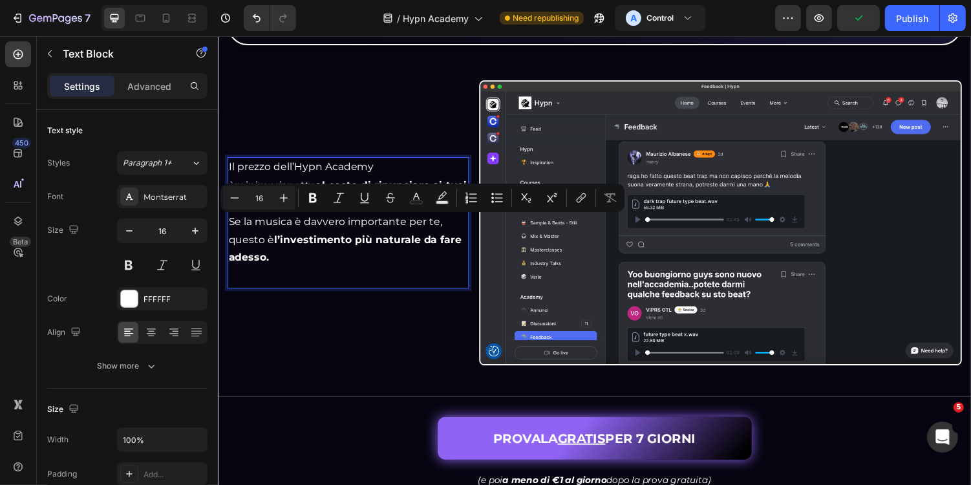
click at [361, 264] on div "Il prezzo dell’Hypn Academy è minimo rispetto al costo di rinunciare ai tuoi so…" at bounding box center [351, 227] width 249 height 135
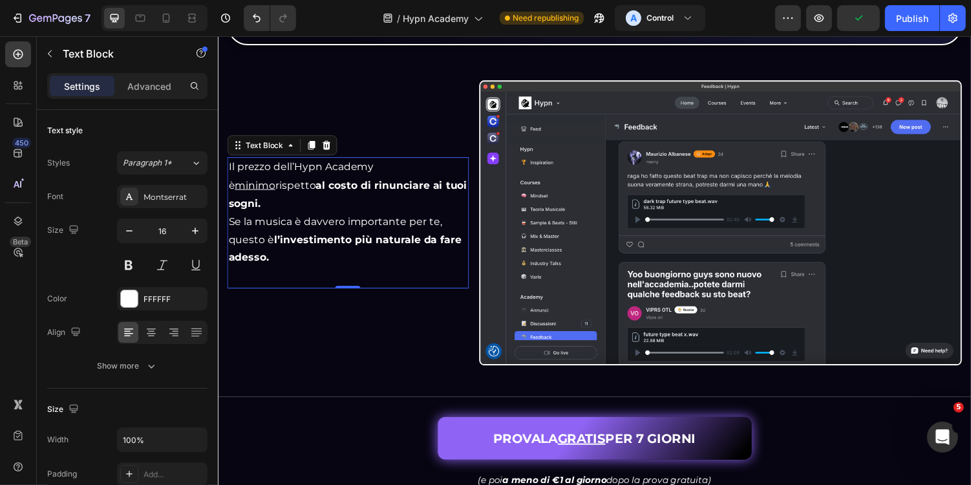
click at [389, 251] on p "Se la musica è davvero importante per te, questo è l’investimento più naturale …" at bounding box center [351, 245] width 246 height 56
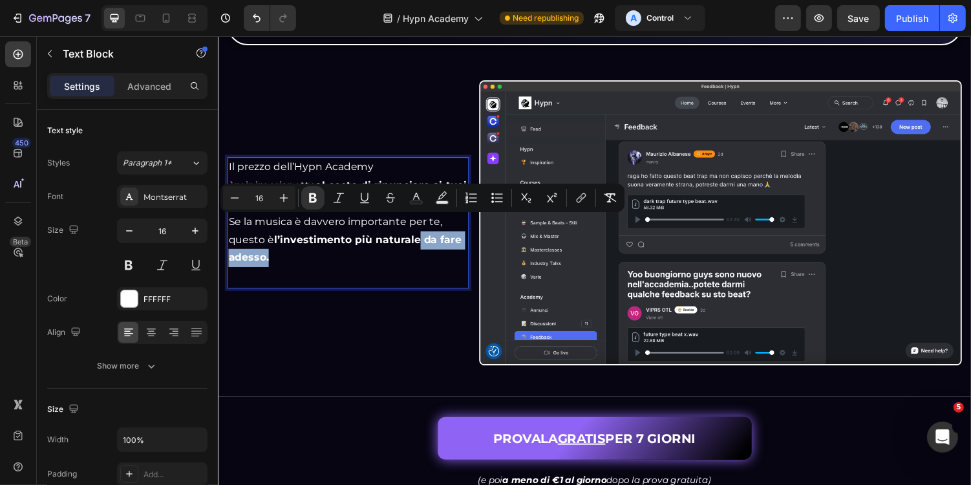
drag, startPoint x: 425, startPoint y: 231, endPoint x: 425, endPoint y: 242, distance: 11.0
click at [425, 243] on p "Se la musica è davvero importante per te, questo è l’investimento più naturale …" at bounding box center [351, 245] width 246 height 56
click at [439, 268] on div "Il prezzo dell’Hypn Academy è minimo rispetto al costo di rinunciare ai tuoi so…" at bounding box center [351, 227] width 249 height 135
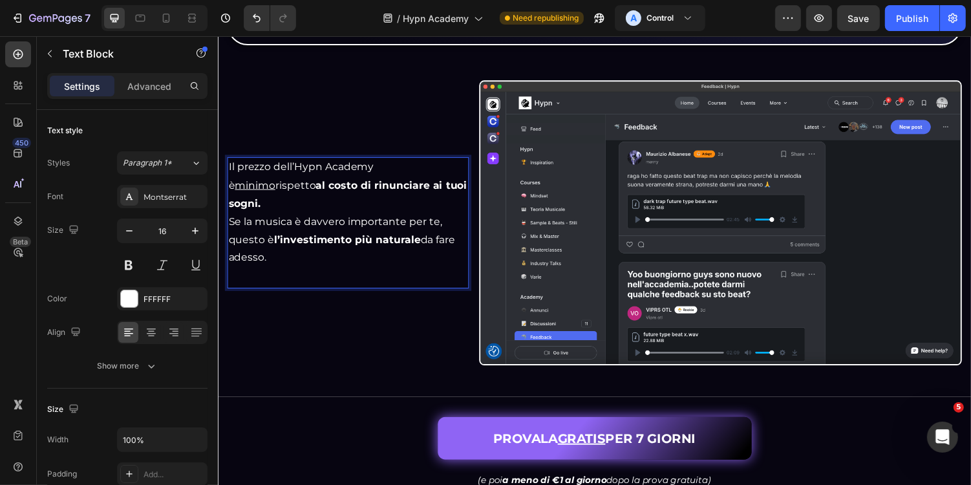
click at [438, 306] on div "Il prezzo dell’Hypn Academy è minimo rispetto al costo di rinunciare ai tuoi so…" at bounding box center [351, 227] width 249 height 293
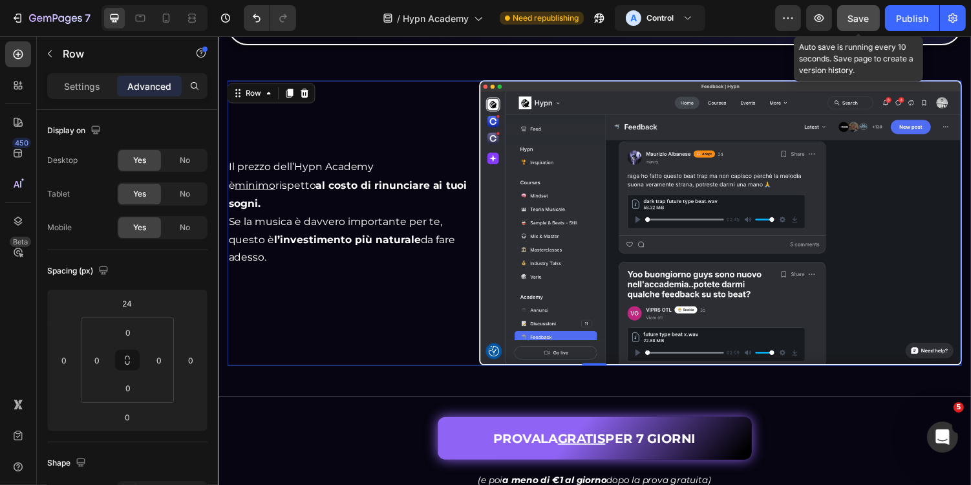
click at [856, 9] on button "Save" at bounding box center [858, 18] width 43 height 26
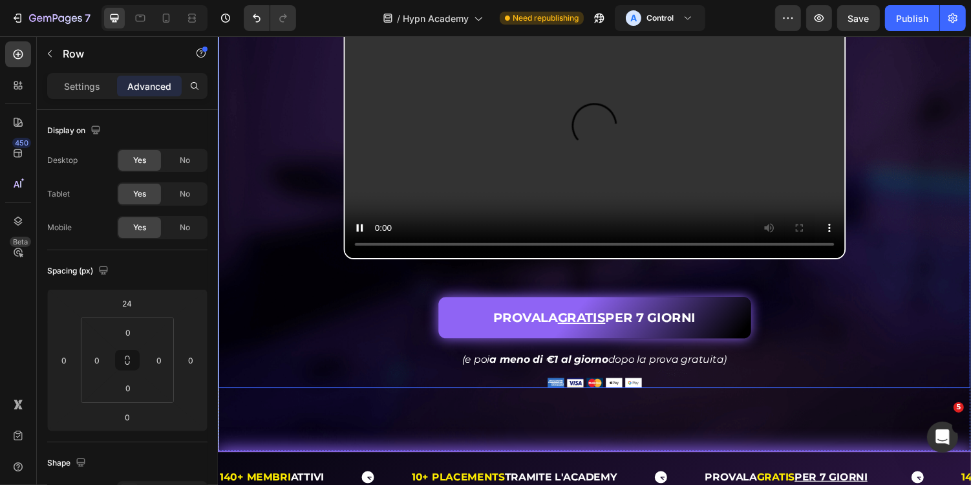
scroll to position [744, 0]
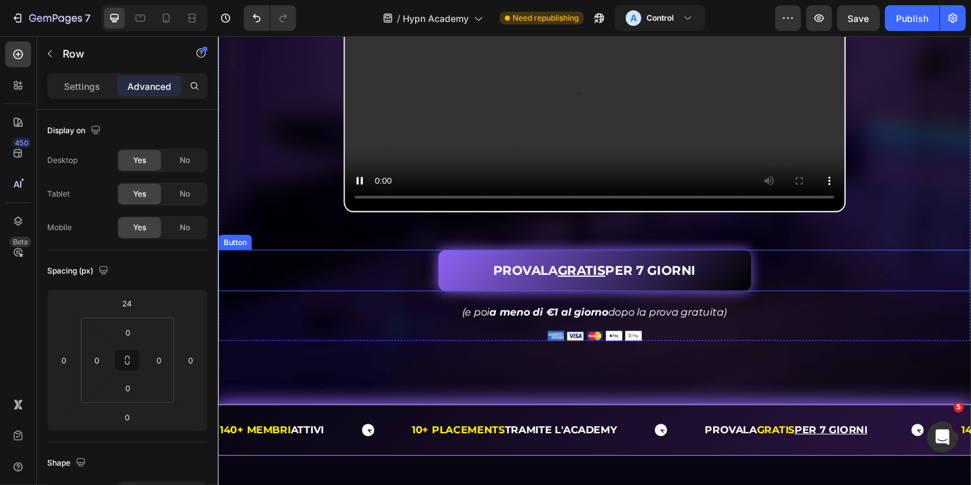
click at [794, 297] on div "PROVALA GRATIS PER 7 GIORNI Button" at bounding box center [605, 276] width 774 height 43
click at [289, 248] on icon at bounding box center [289, 243] width 7 height 9
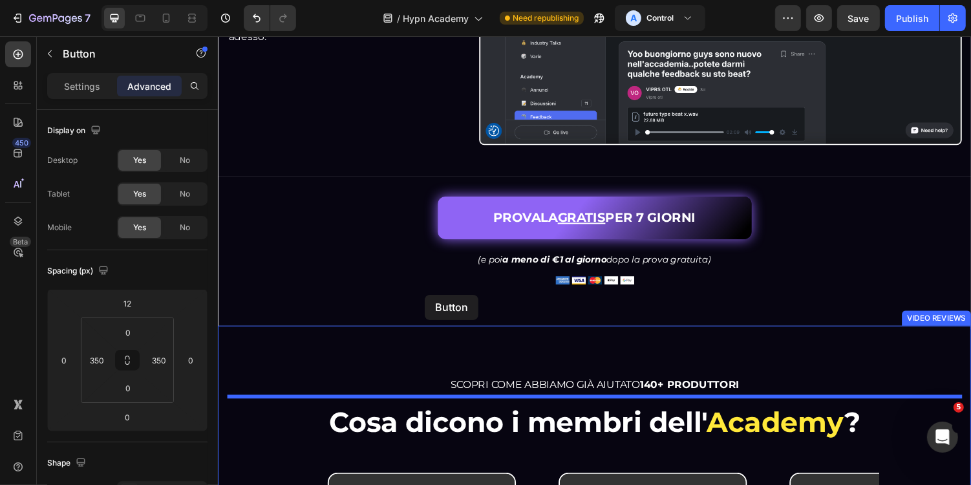
scroll to position [3468, 0]
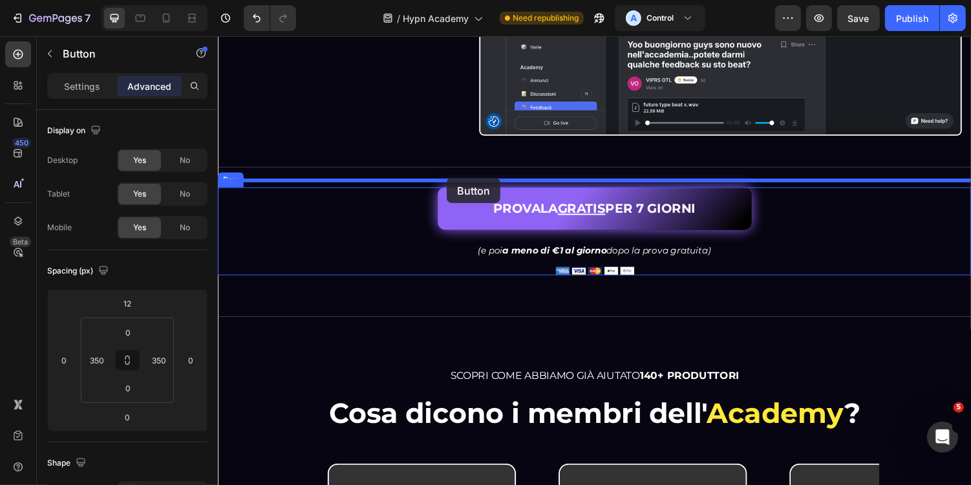
drag, startPoint x: 240, startPoint y: 323, endPoint x: 453, endPoint y: 182, distance: 255.4
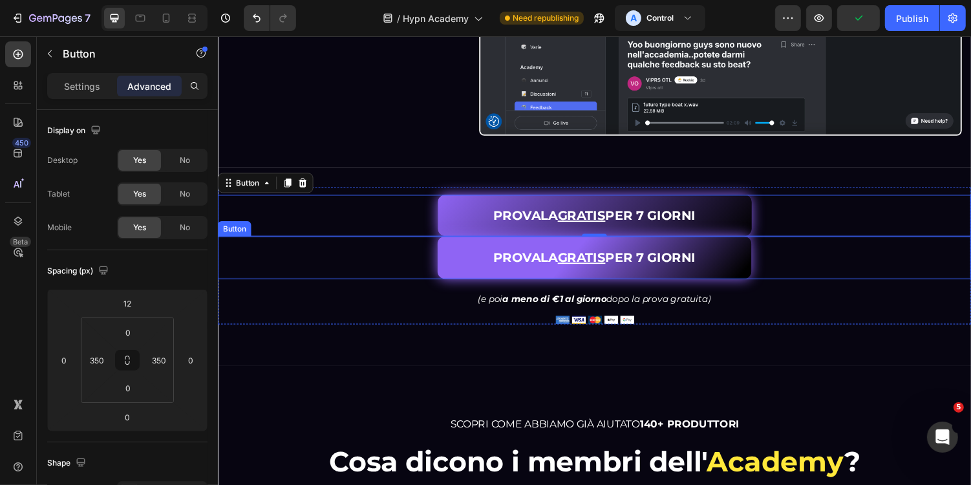
click at [399, 264] on div "PROVALA GRATIS PER 7 GIORNI Button" at bounding box center [605, 263] width 776 height 44
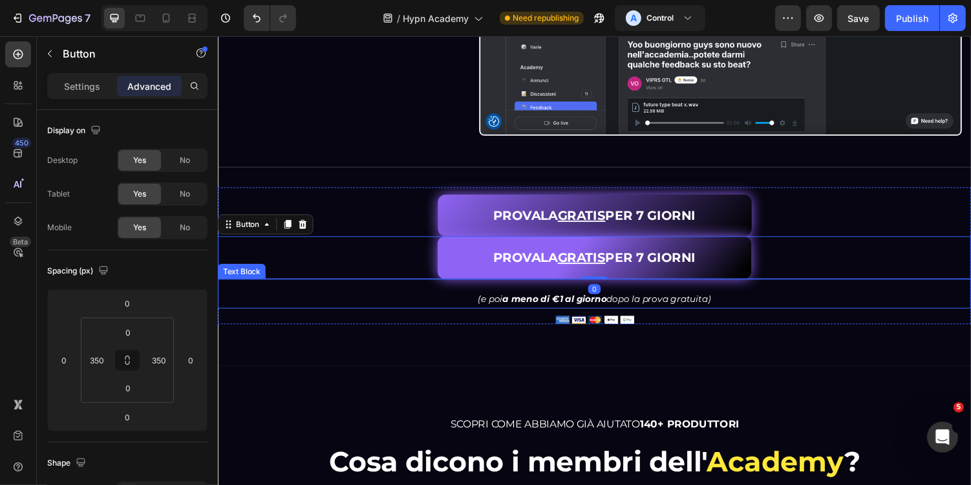
click at [875, 307] on div "(e poi a meno di €1 al giorno dopo la prova gratuita)" at bounding box center [605, 306] width 776 height 19
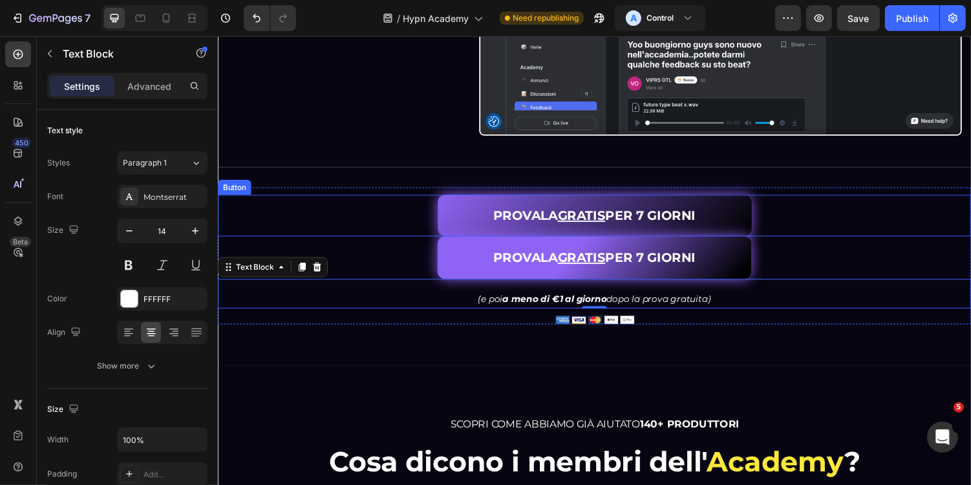
click at [816, 223] on div "PROVALA GRATIS PER 7 GIORNI Button" at bounding box center [605, 219] width 776 height 43
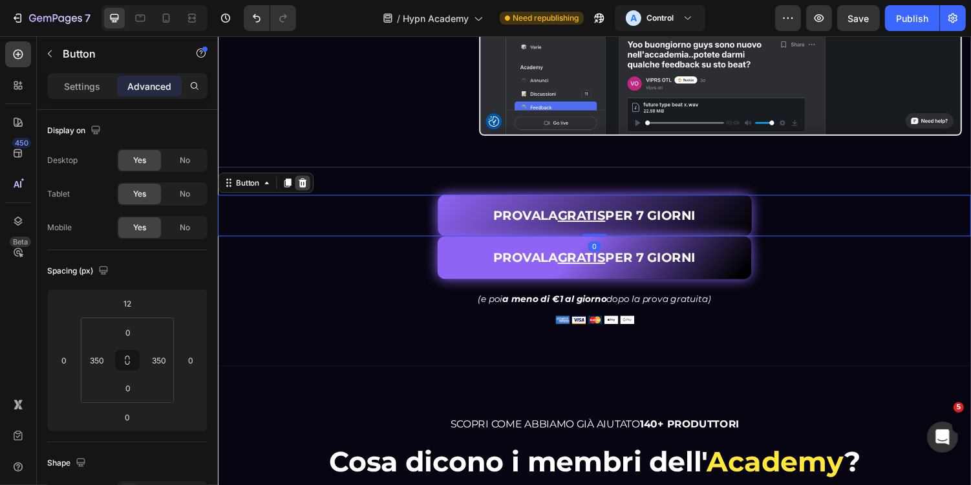
click at [306, 182] on icon at bounding box center [305, 186] width 8 height 9
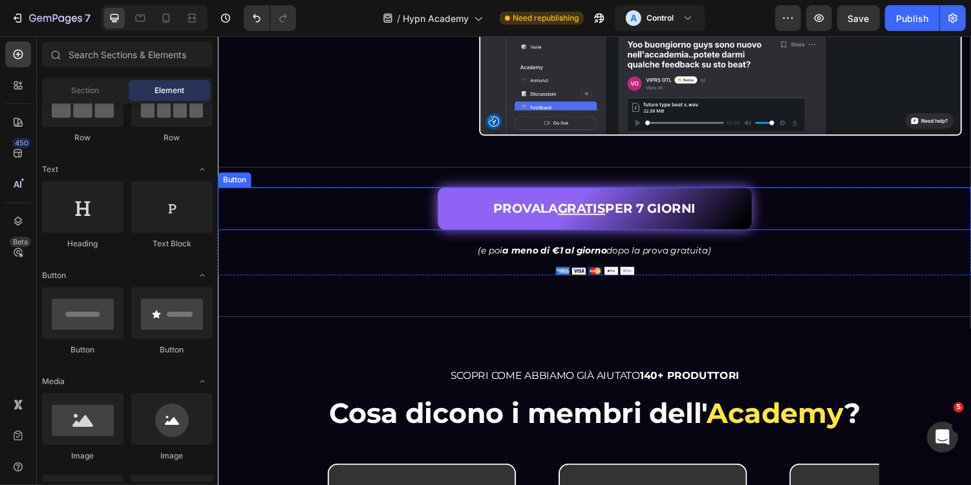
click at [828, 217] on div "PROVALA GRATIS PER 7 GIORNI Button" at bounding box center [605, 213] width 776 height 44
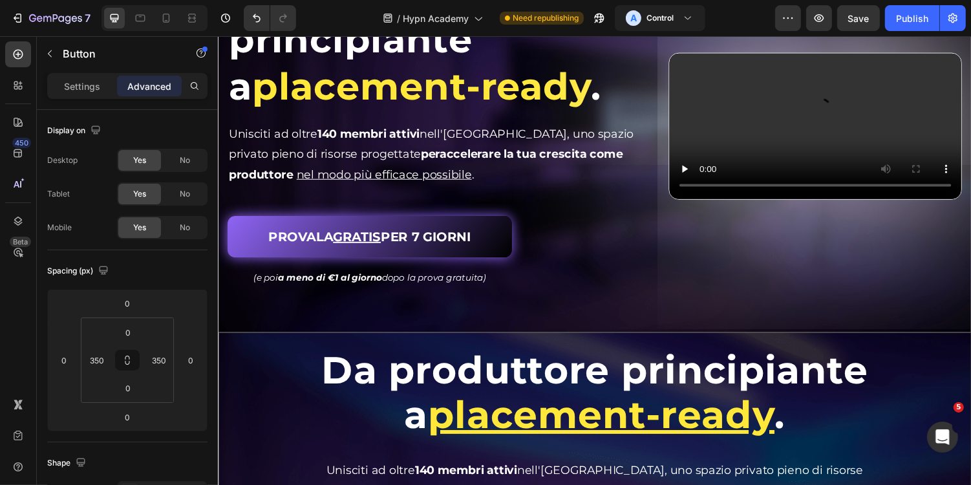
scroll to position [93, 0]
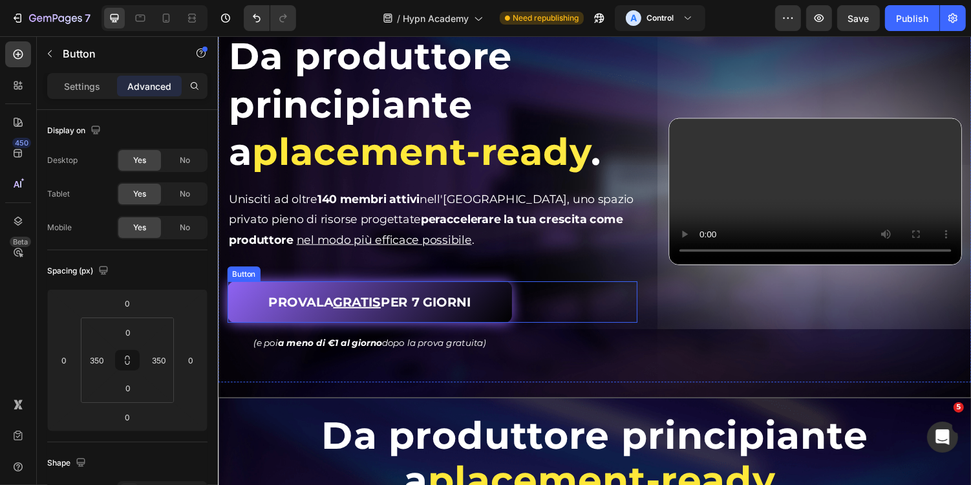
click at [542, 312] on div "PROVALA GRATIS PER 7 GIORNI Button" at bounding box center [438, 309] width 422 height 43
click at [85, 82] on p "Settings" at bounding box center [82, 86] width 36 height 14
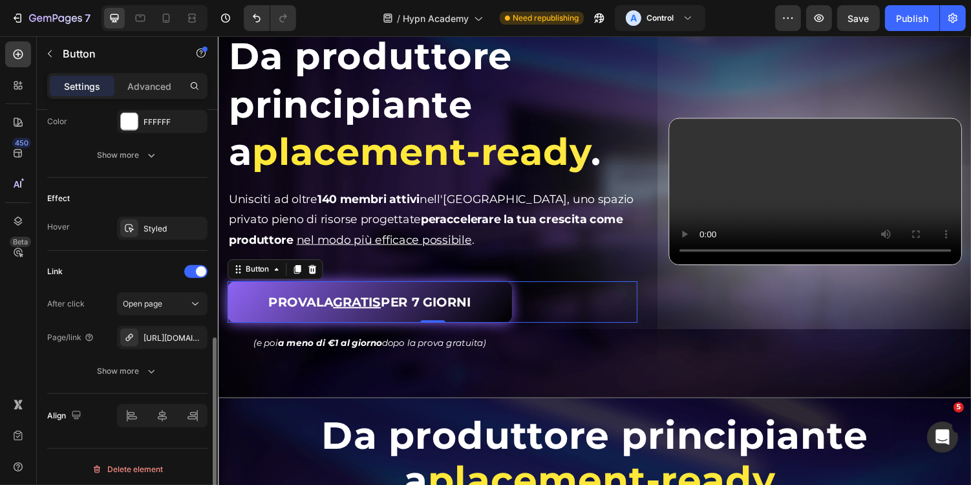
scroll to position [586, 0]
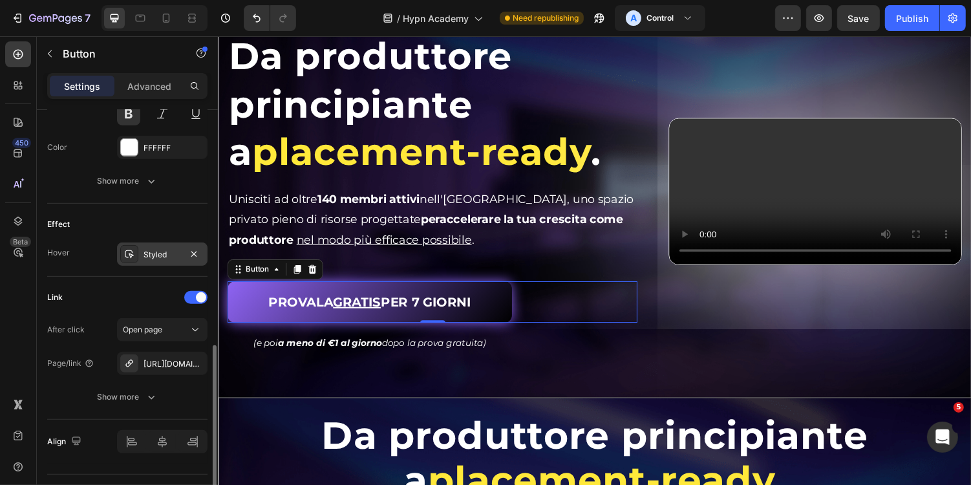
click at [163, 252] on div "Styled" at bounding box center [161, 255] width 37 height 12
click at [170, 297] on div "Link" at bounding box center [127, 297] width 160 height 21
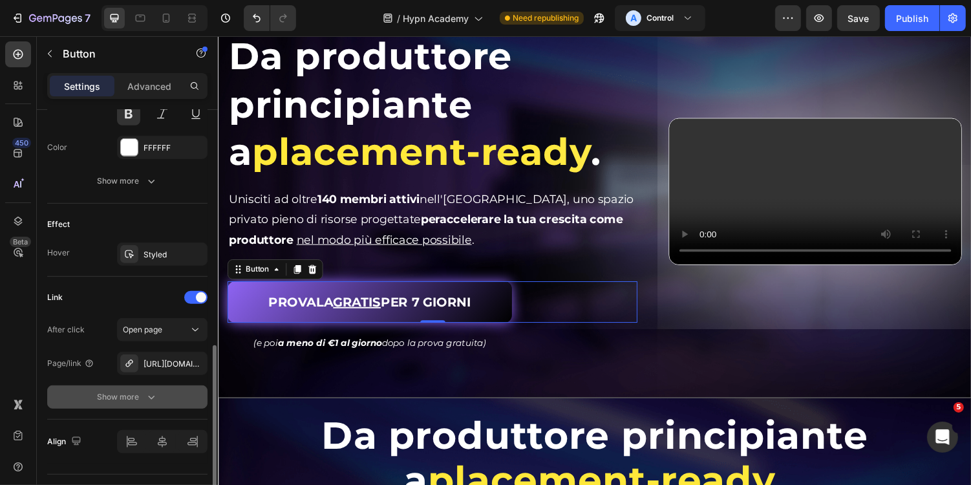
click at [151, 390] on icon "button" at bounding box center [151, 396] width 13 height 13
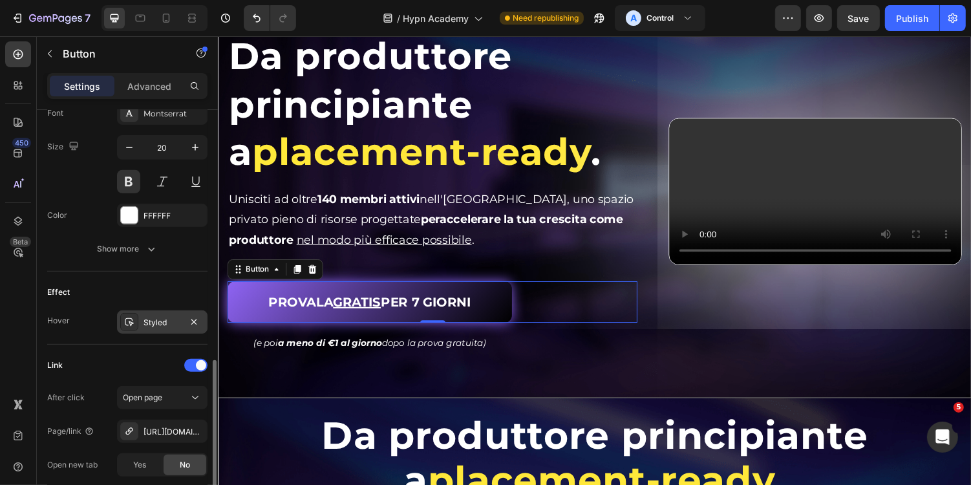
scroll to position [509, 0]
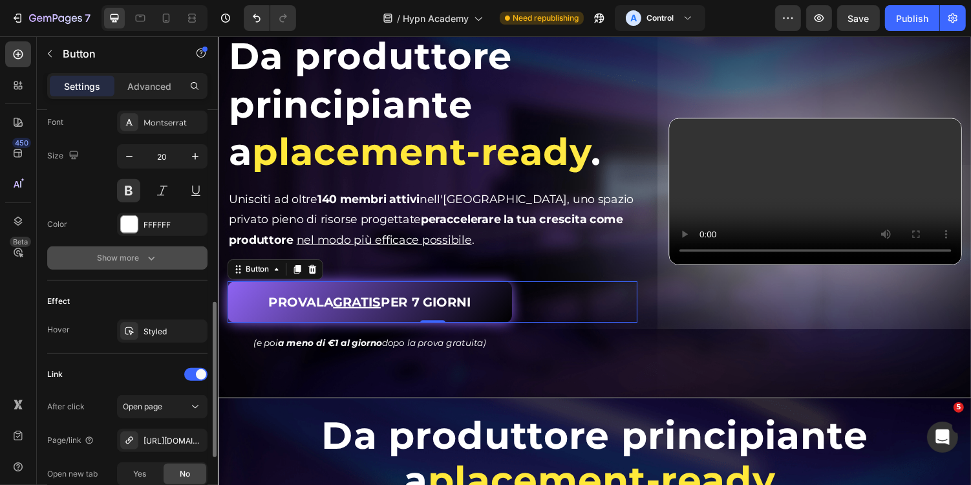
click at [156, 256] on icon "button" at bounding box center [151, 257] width 13 height 13
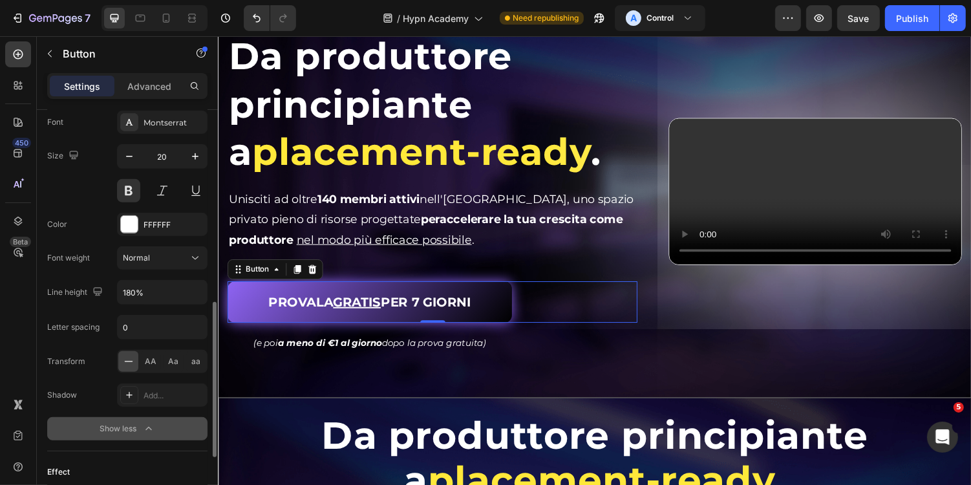
click at [556, 308] on div "PROVALA GRATIS PER 7 GIORNI Button 0" at bounding box center [438, 309] width 422 height 43
click at [158, 91] on p "Advanced" at bounding box center [149, 86] width 44 height 14
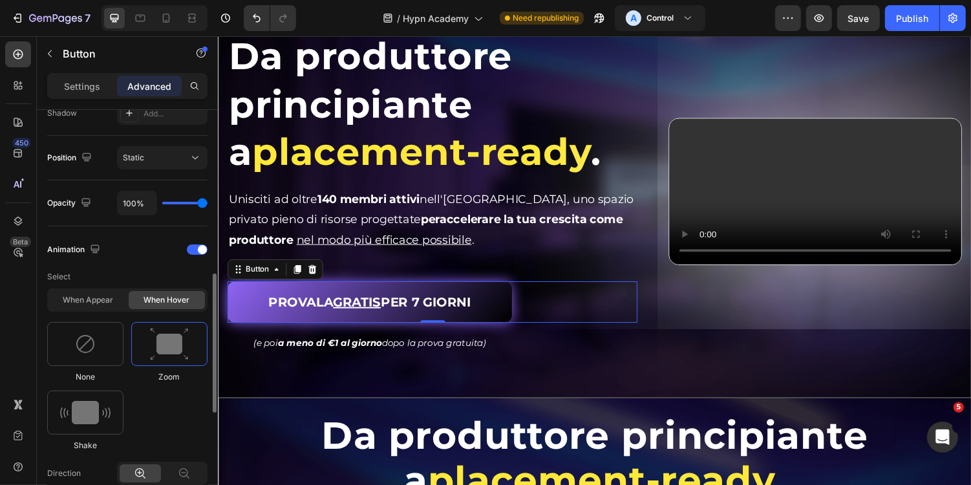
scroll to position [456, 0]
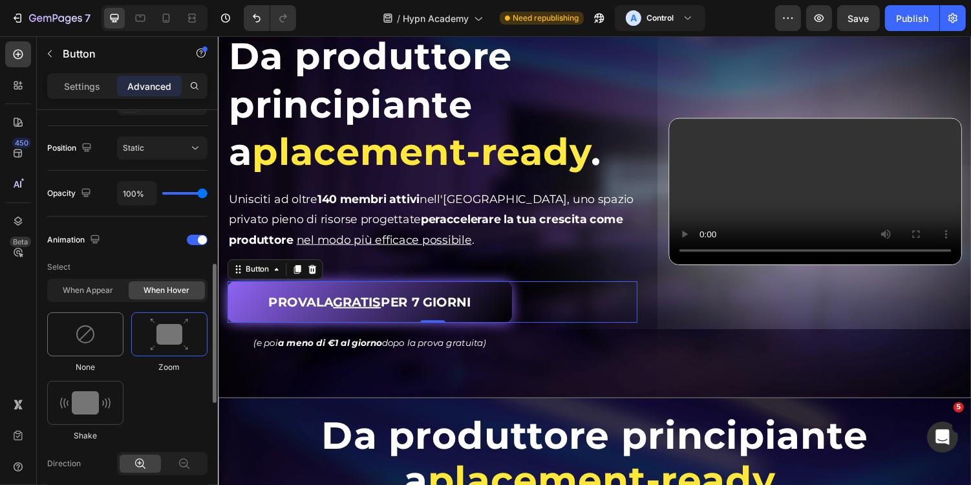
click at [97, 321] on div at bounding box center [85, 334] width 76 height 44
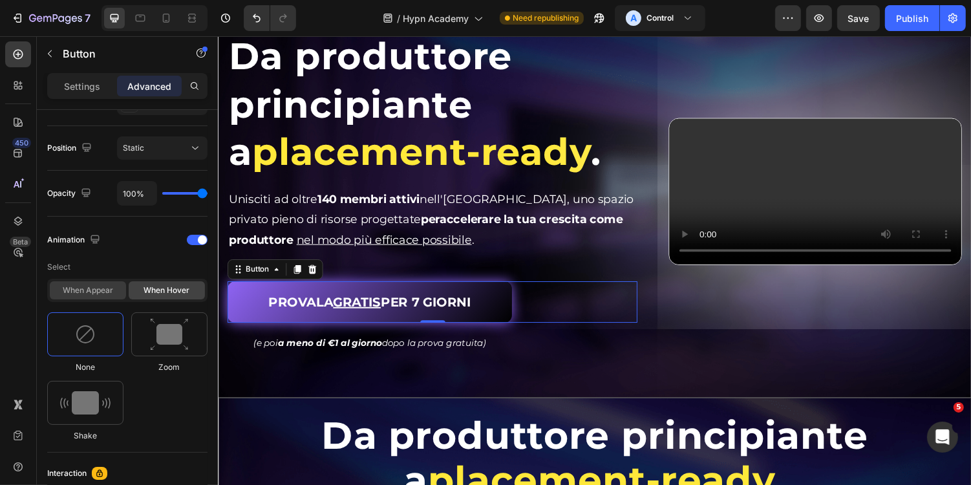
click at [101, 289] on div "When appear" at bounding box center [88, 290] width 76 height 18
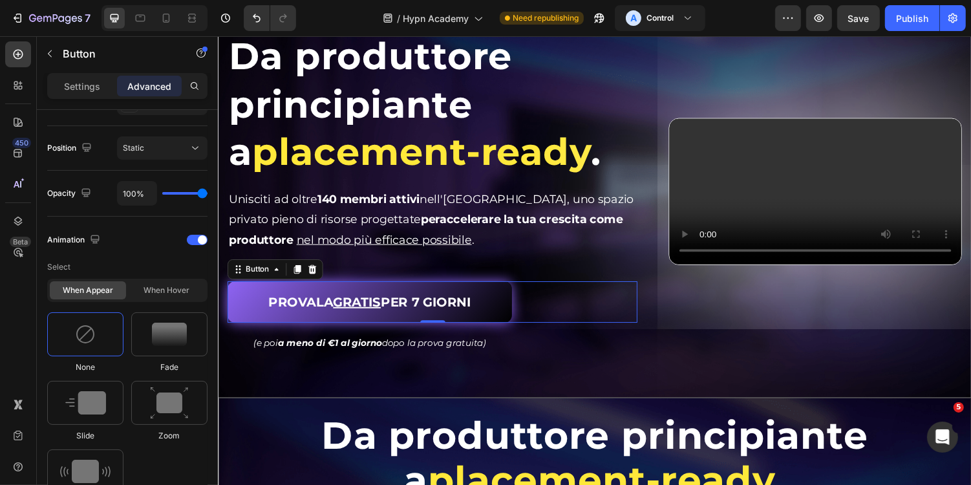
click at [567, 315] on div "PROVALA GRATIS PER 7 GIORNI Button 0" at bounding box center [438, 309] width 422 height 43
click at [301, 279] on icon at bounding box center [298, 275] width 10 height 10
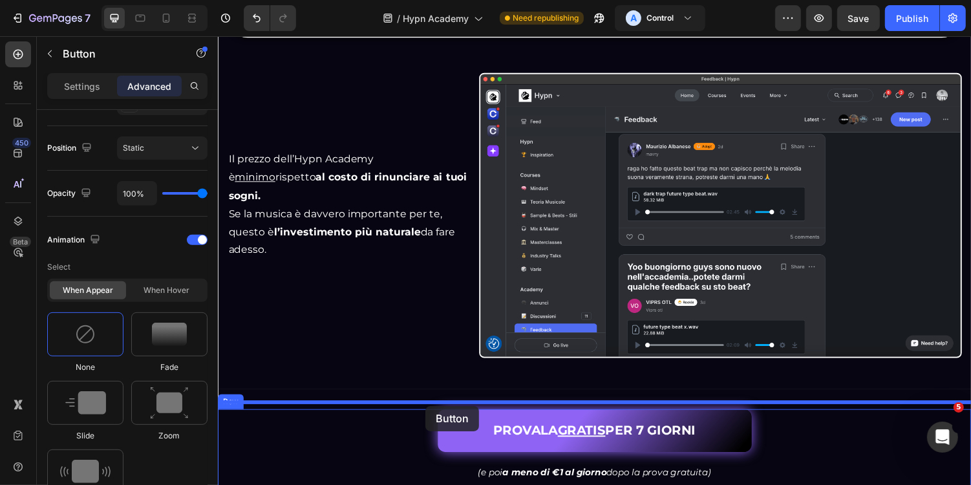
scroll to position [3255, 0]
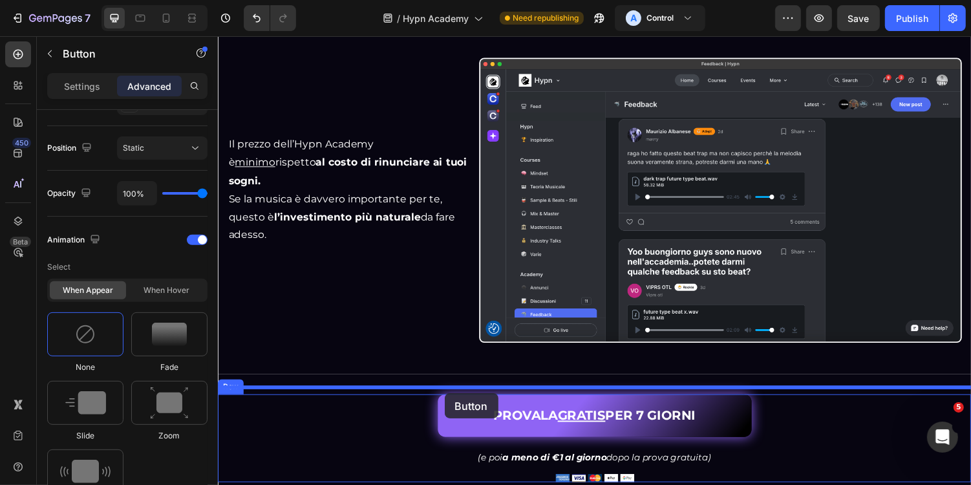
drag, startPoint x: 257, startPoint y: 329, endPoint x: 450, endPoint y: 403, distance: 207.7
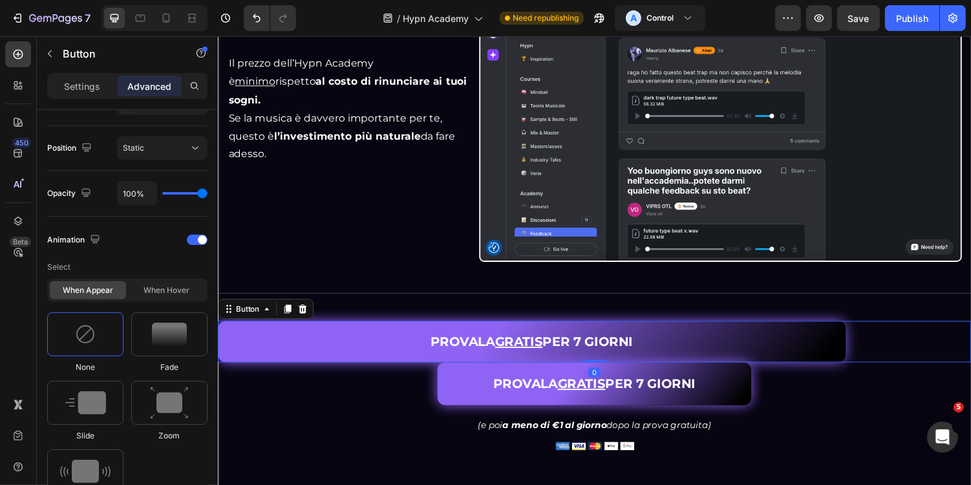
scroll to position [3382, 0]
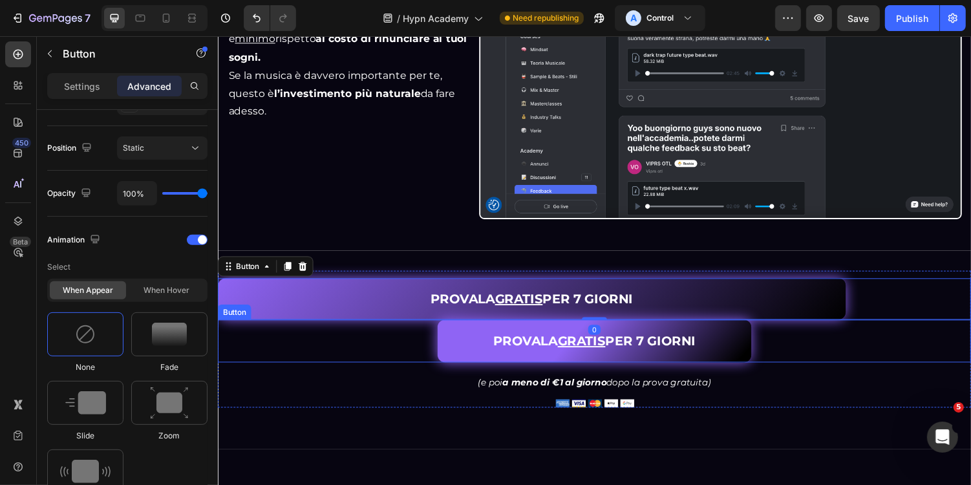
click at [801, 338] on div "PROVALA GRATIS PER 7 GIORNI Button" at bounding box center [605, 349] width 776 height 44
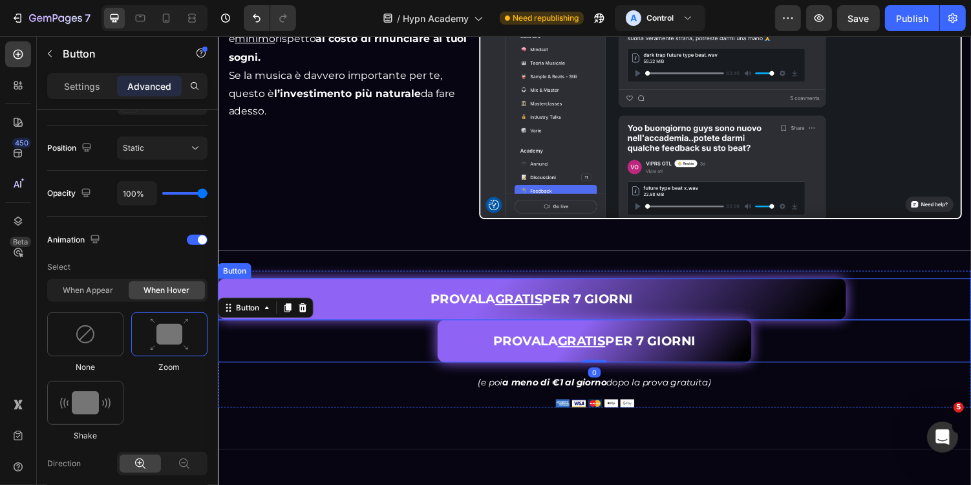
click at [383, 301] on link "PROVALA GRATIS PER 7 GIORNI" at bounding box center [540, 305] width 646 height 43
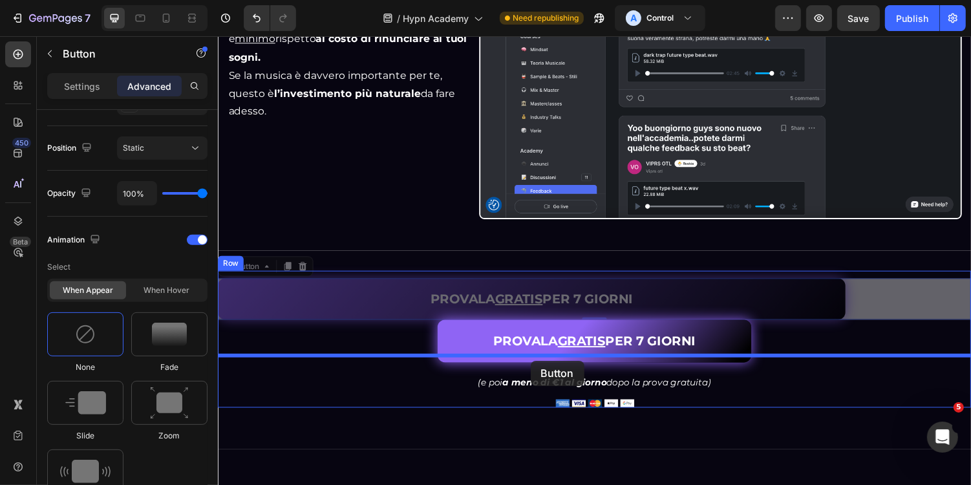
drag, startPoint x: 231, startPoint y: 263, endPoint x: 539, endPoint y: 370, distance: 325.6
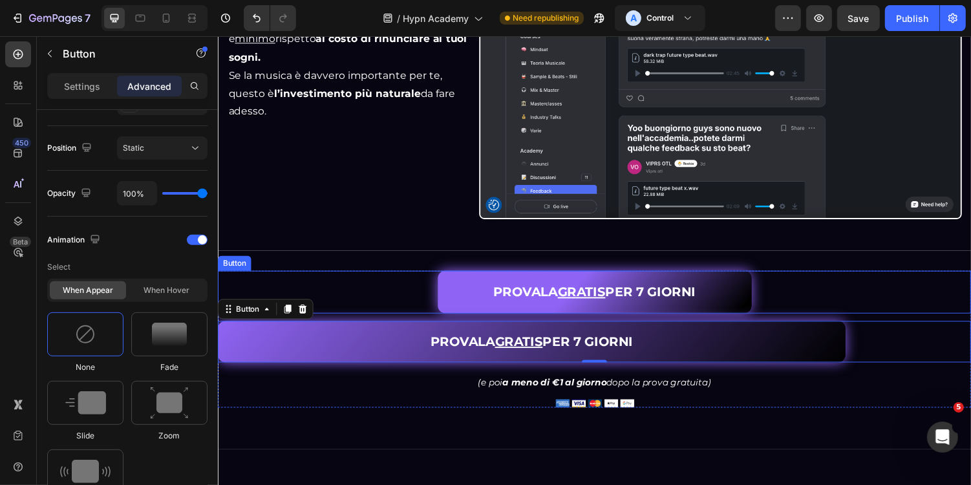
click at [801, 289] on div "PROVALA GRATIS PER 7 GIORNI Button" at bounding box center [605, 299] width 776 height 44
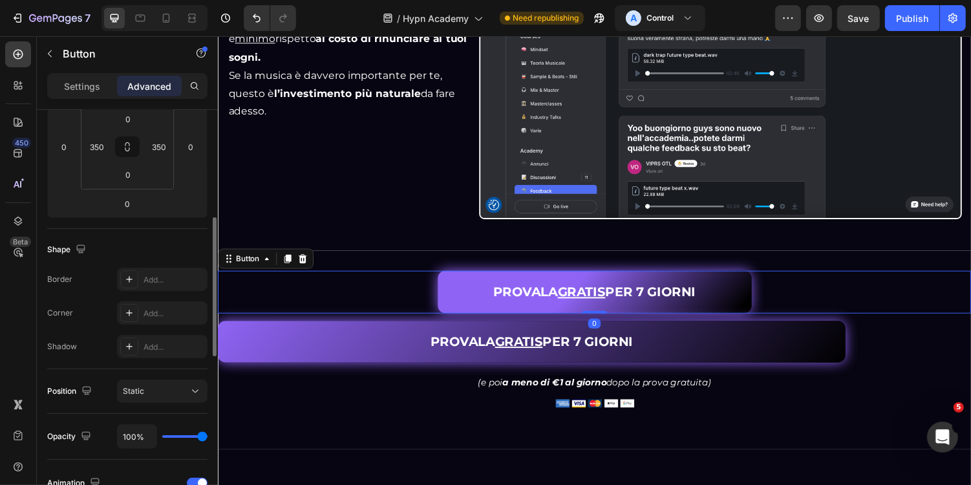
scroll to position [0, 0]
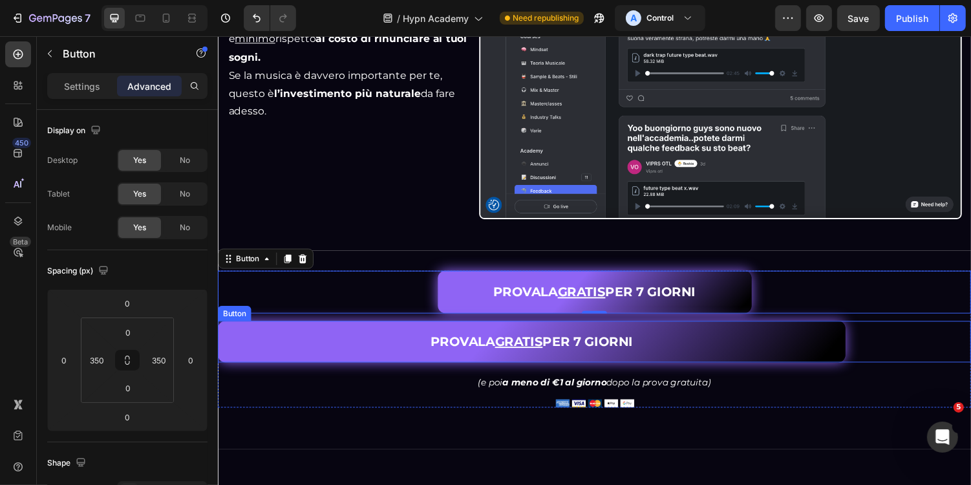
click at [313, 343] on link "PROVALA GRATIS PER 7 GIORNI" at bounding box center [540, 349] width 646 height 43
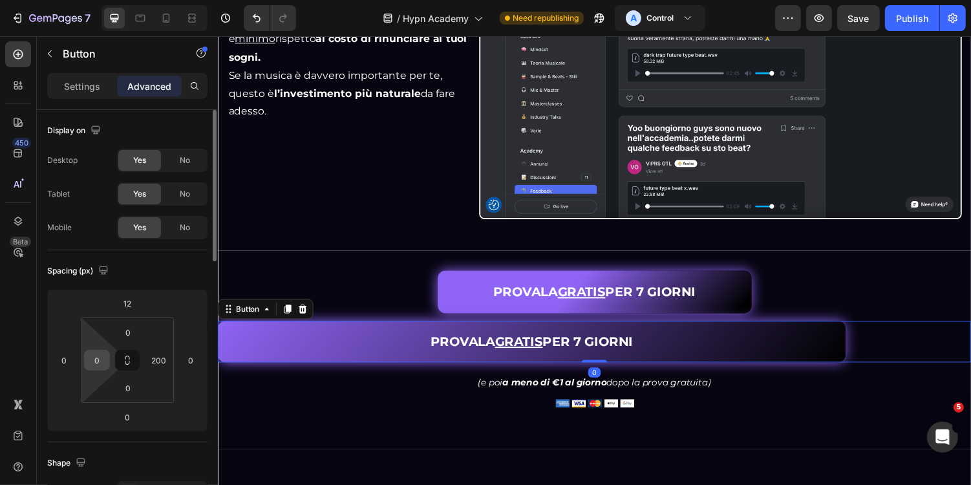
click at [96, 358] on input "0" at bounding box center [96, 359] width 19 height 19
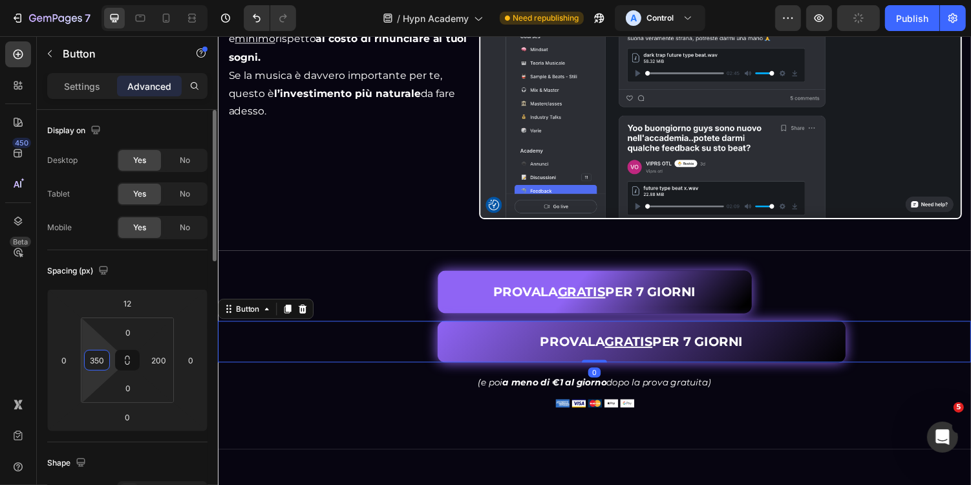
type input "350"
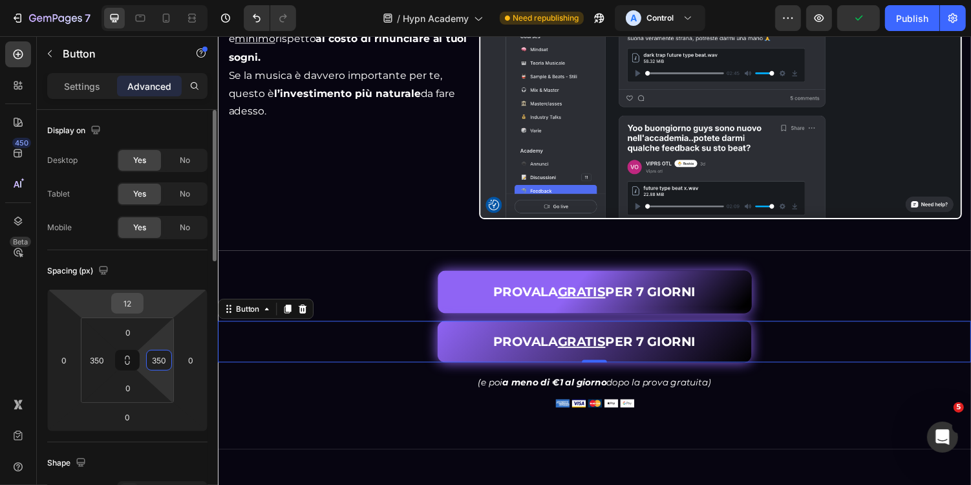
type input "350"
click at [131, 311] on input "12" at bounding box center [127, 302] width 26 height 19
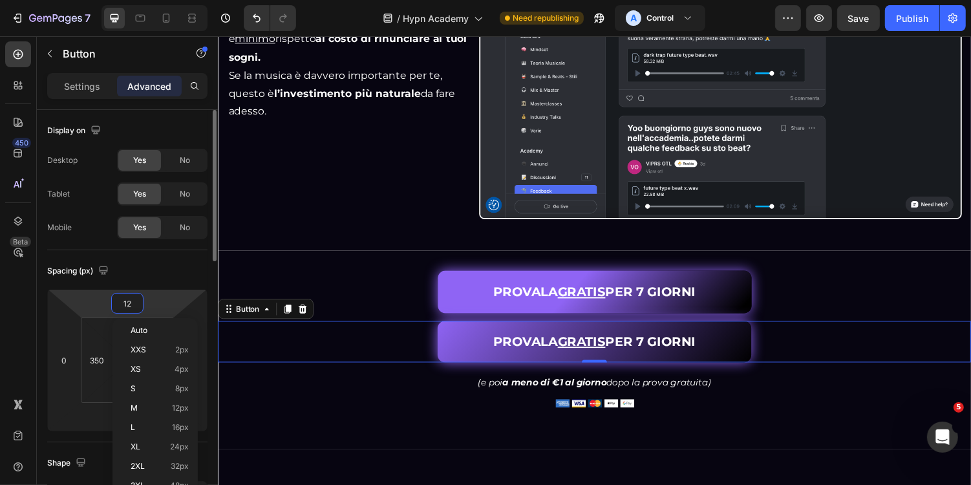
type input "0"
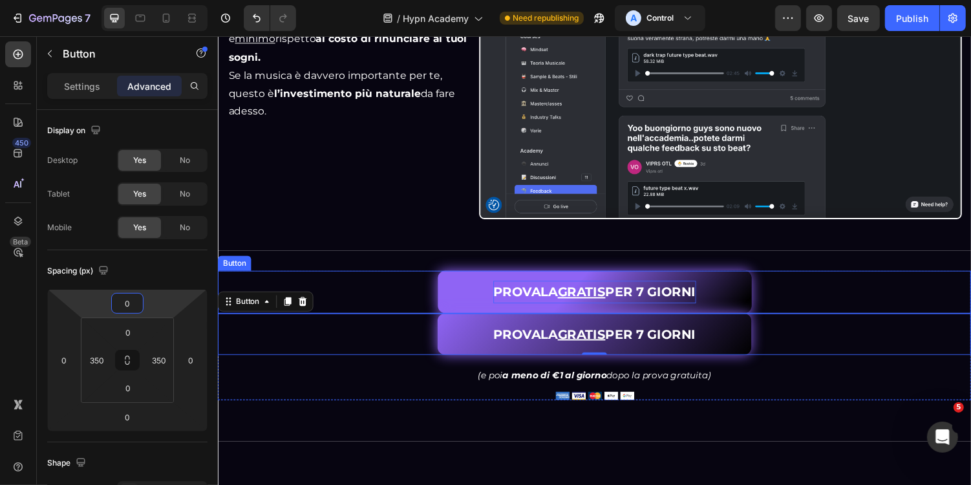
click at [509, 290] on p "PROVALA GRATIS PER 7 GIORNI" at bounding box center [605, 298] width 209 height 23
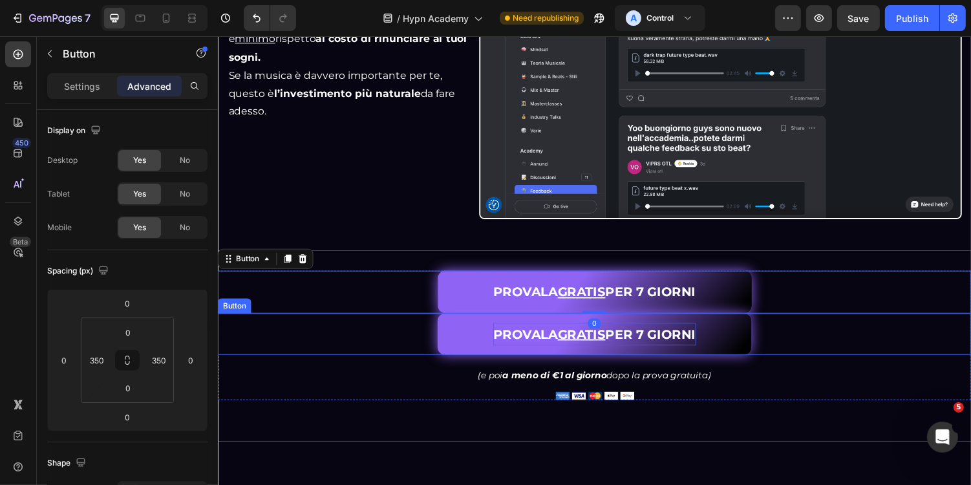
click at [523, 330] on p "PROVALA GRATIS PER 7 GIORNI" at bounding box center [605, 341] width 209 height 23
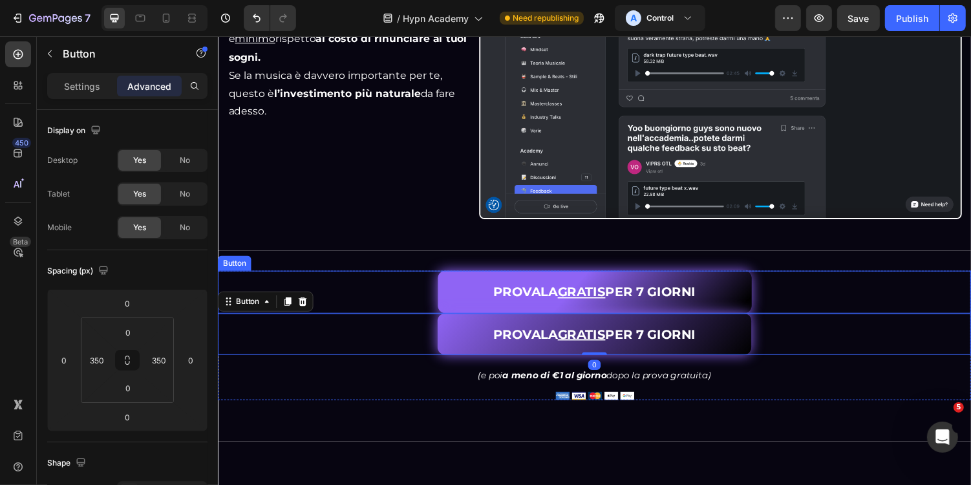
click at [810, 299] on div "PROVALA GRATIS PER 7 GIORNI Button" at bounding box center [605, 299] width 776 height 44
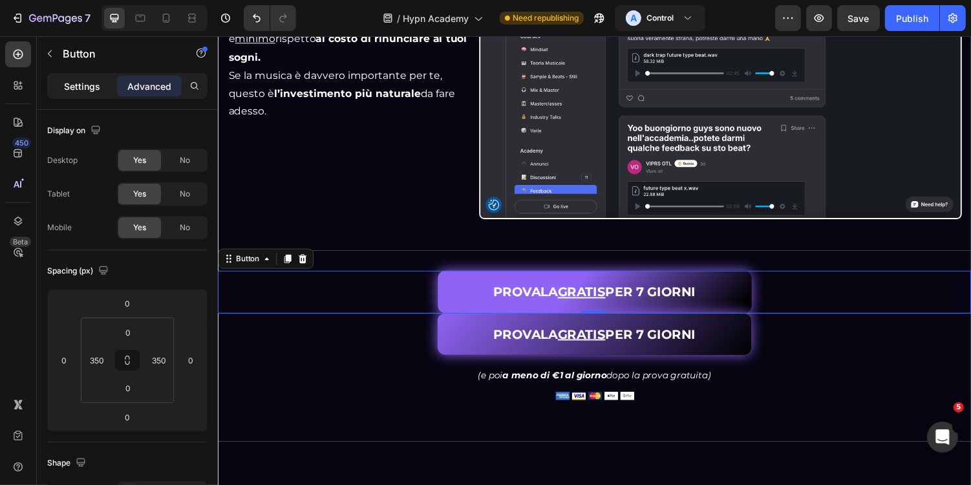
click at [72, 85] on p "Settings" at bounding box center [82, 86] width 36 height 14
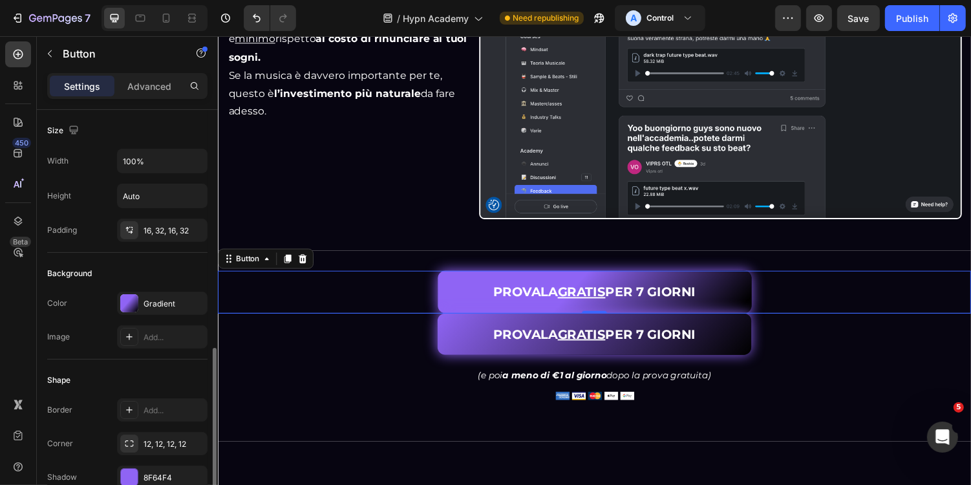
scroll to position [611, 0]
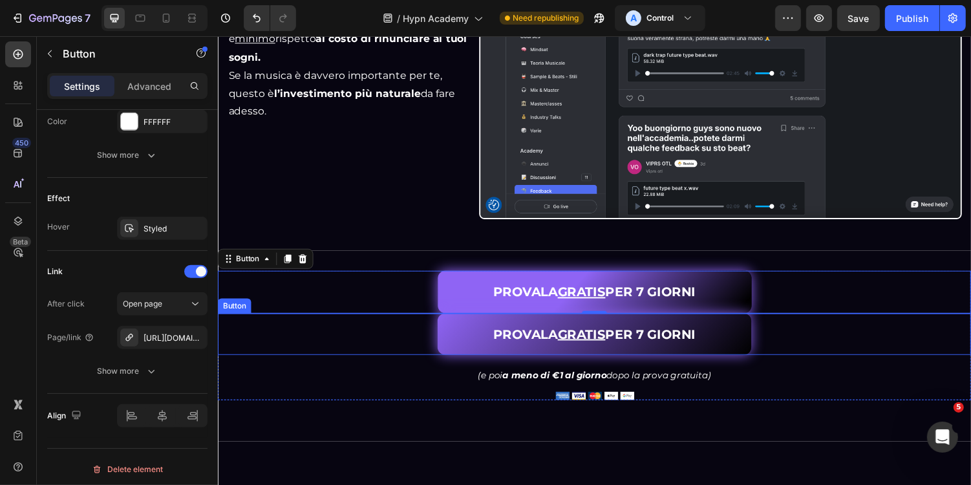
click at [421, 337] on div "PROVALA GRATIS PER 7 GIORNI Button" at bounding box center [605, 342] width 776 height 43
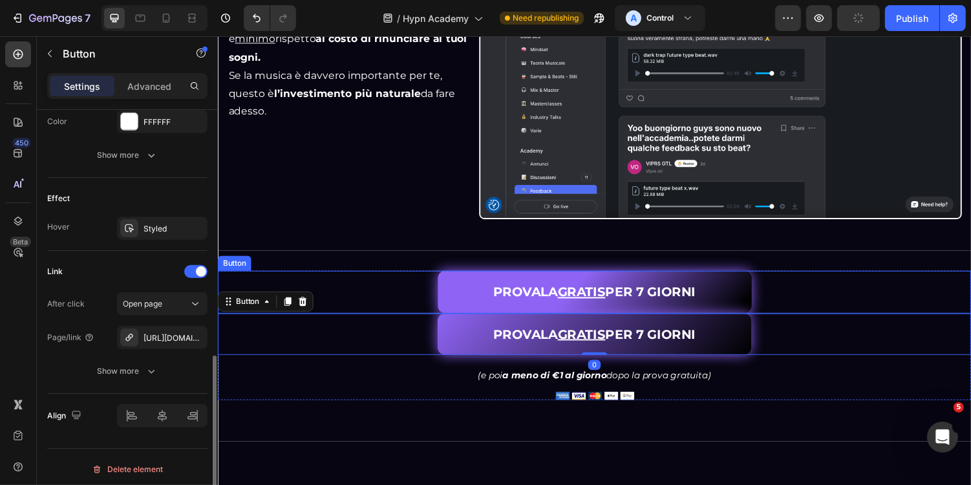
click at [423, 301] on div "PROVALA GRATIS PER 7 GIORNI Button" at bounding box center [605, 299] width 776 height 44
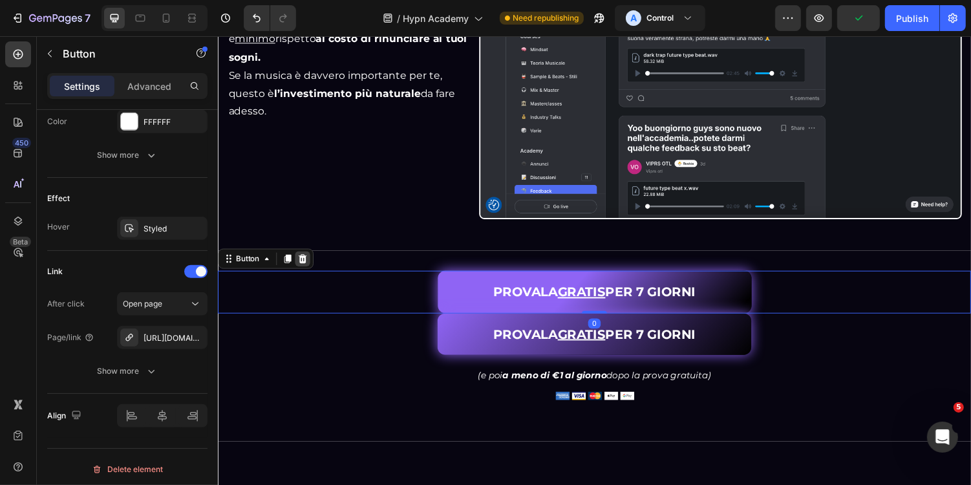
click at [304, 261] on icon at bounding box center [304, 264] width 10 height 10
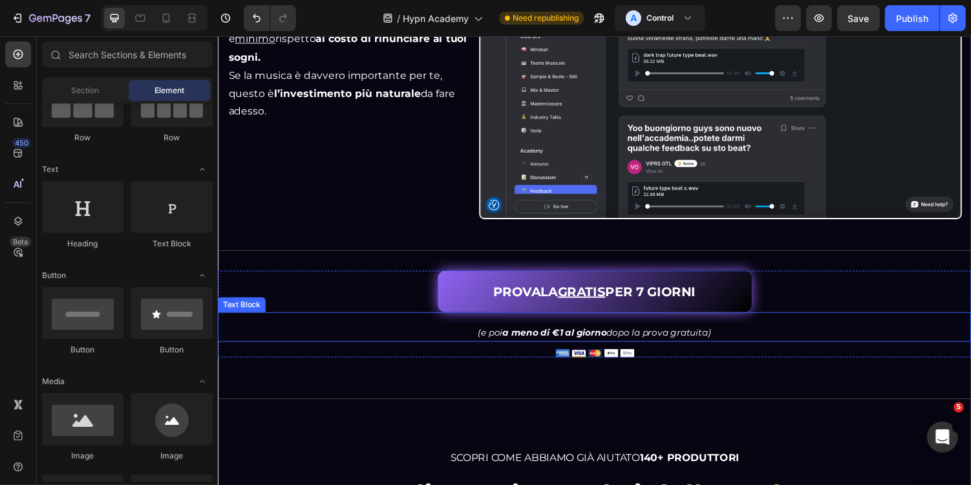
click at [836, 332] on p "(e poi a meno di €1 al giorno dopo la prova gratuita)" at bounding box center [604, 340] width 773 height 16
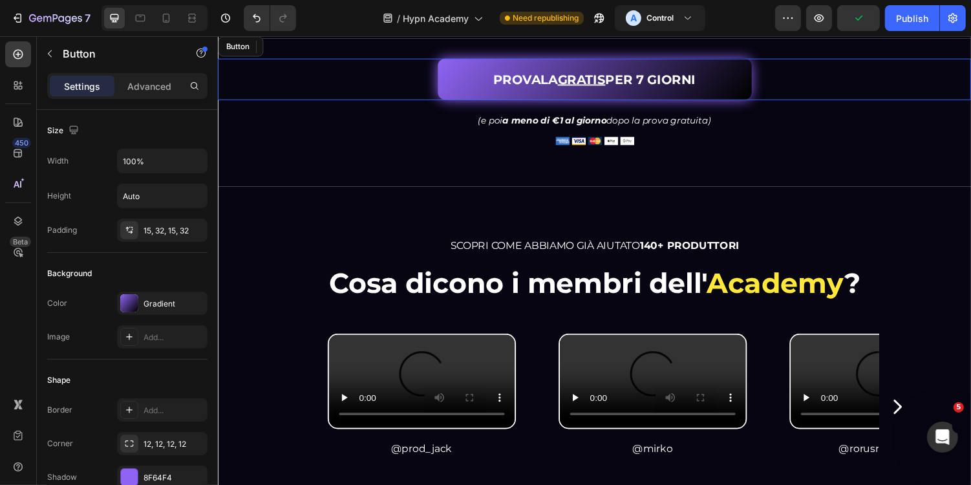
scroll to position [3518, 0]
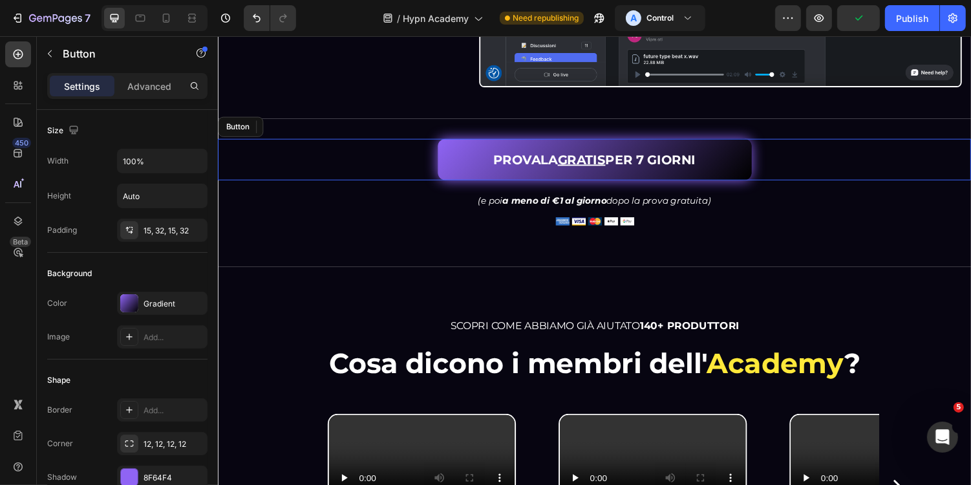
click at [796, 153] on div "PROVALA GRATIS PER 7 GIORNI Button" at bounding box center [605, 162] width 776 height 43
click at [284, 123] on icon at bounding box center [289, 128] width 10 height 10
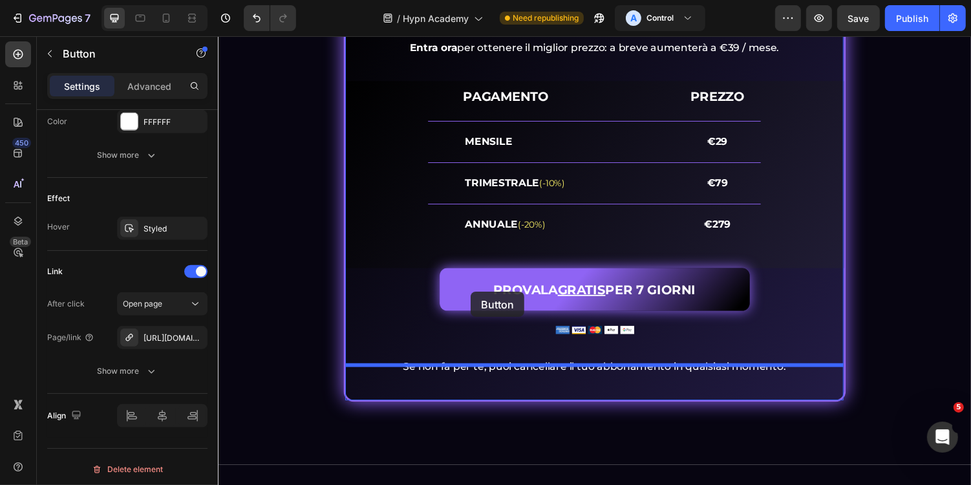
scroll to position [6215, 0]
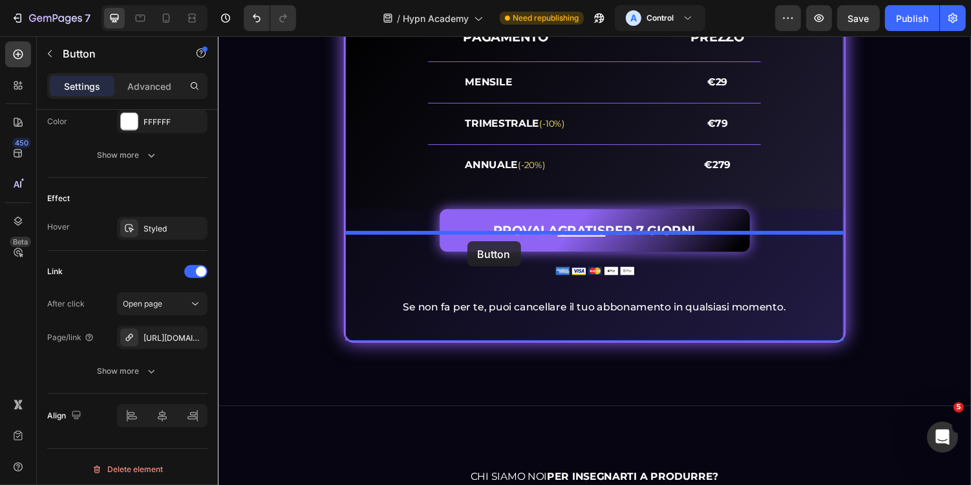
drag, startPoint x: 249, startPoint y: 162, endPoint x: 473, endPoint y: 247, distance: 239.3
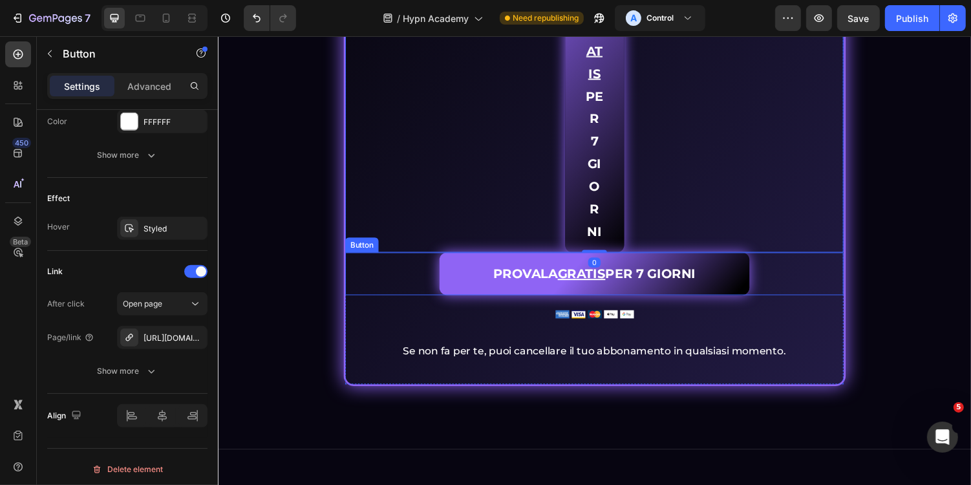
scroll to position [6689, 0]
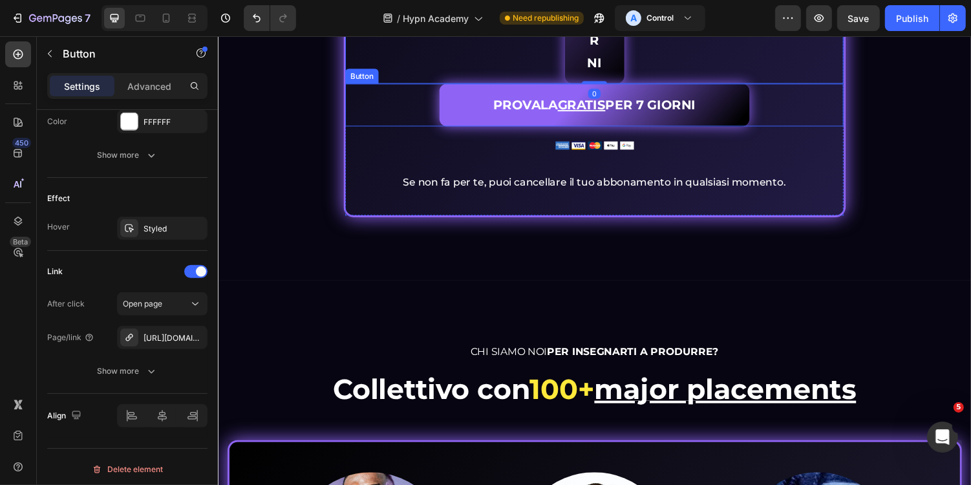
click at [787, 128] on div "PROVALA GRATIS PER 7 GIORNI Button" at bounding box center [604, 106] width 513 height 44
click at [156, 93] on div "Advanced" at bounding box center [149, 86] width 65 height 21
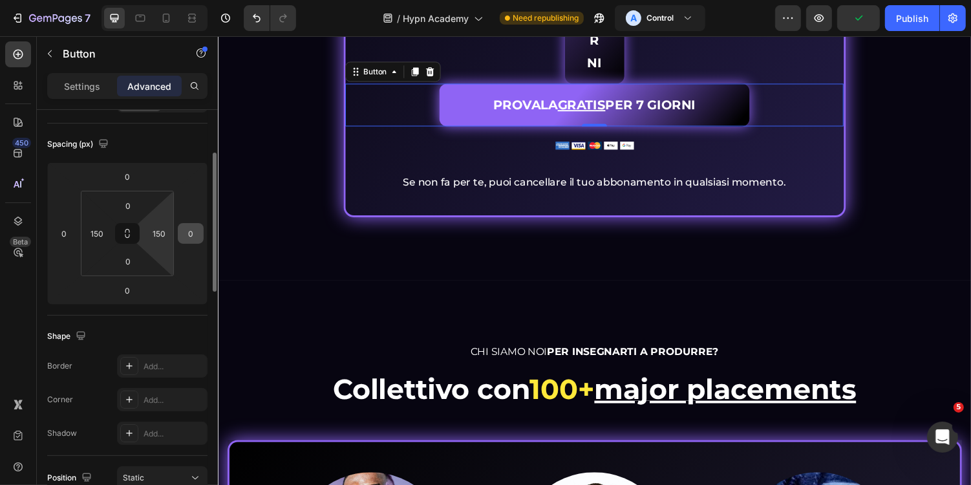
scroll to position [126, 0]
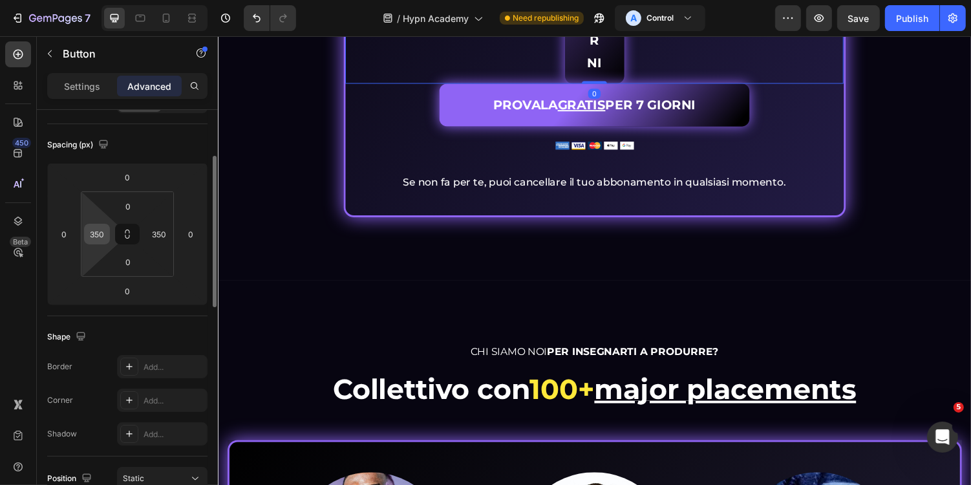
click at [103, 240] on input "350" at bounding box center [96, 233] width 19 height 19
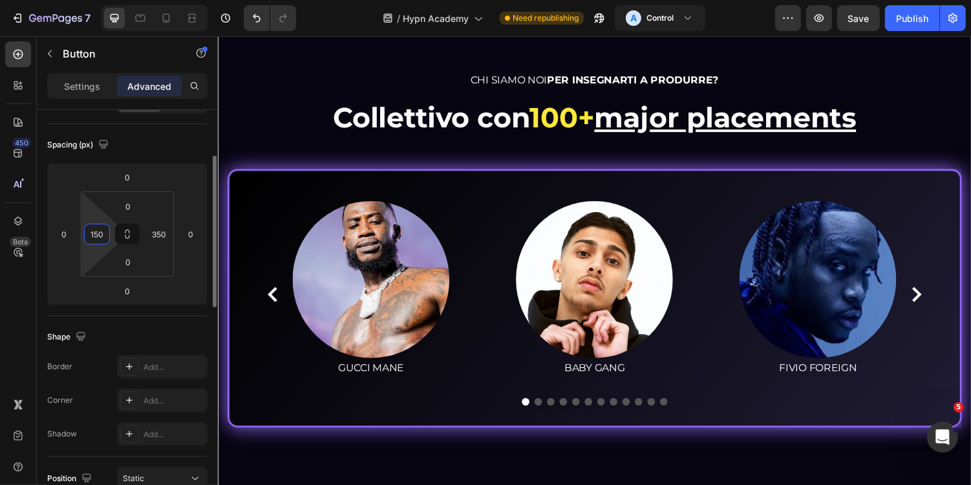
type input "150"
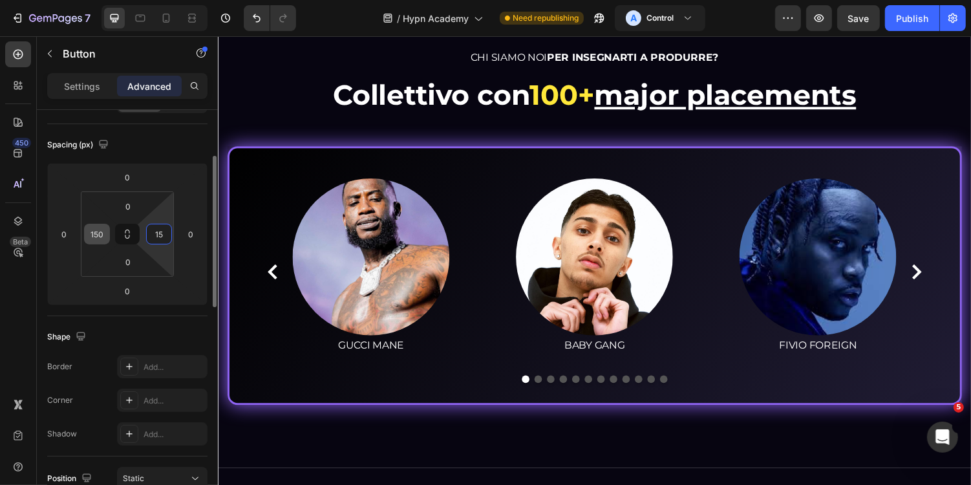
type input "150"
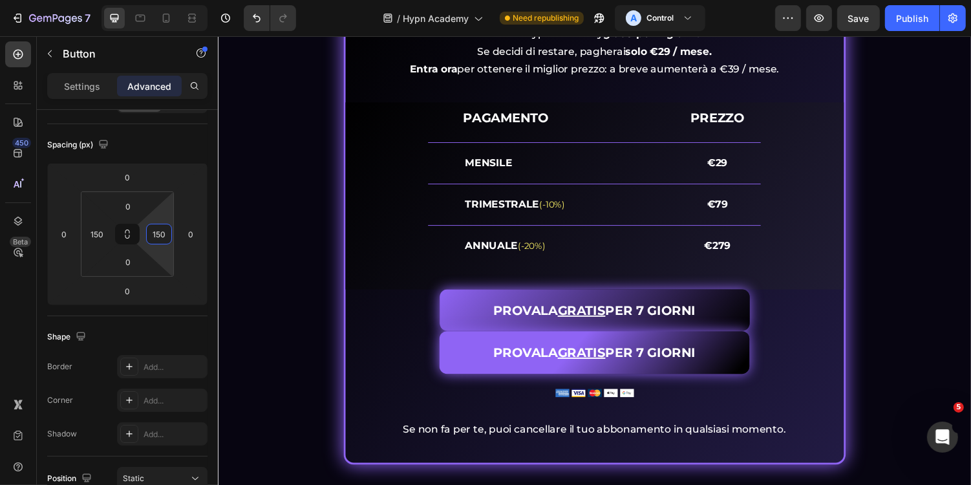
scroll to position [6153, 0]
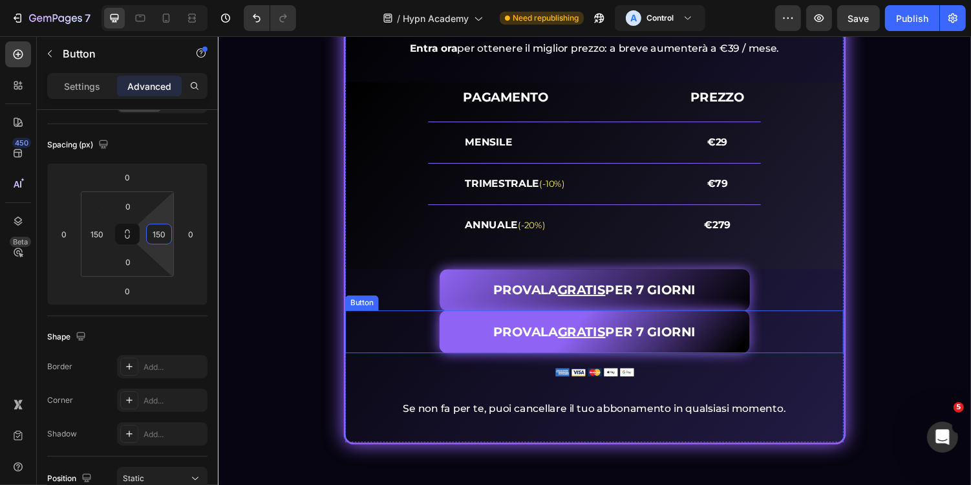
click at [790, 360] on div "PROVALA GRATIS PER 7 GIORNI Button" at bounding box center [604, 340] width 513 height 44
click at [434, 310] on icon at bounding box center [436, 305] width 8 height 9
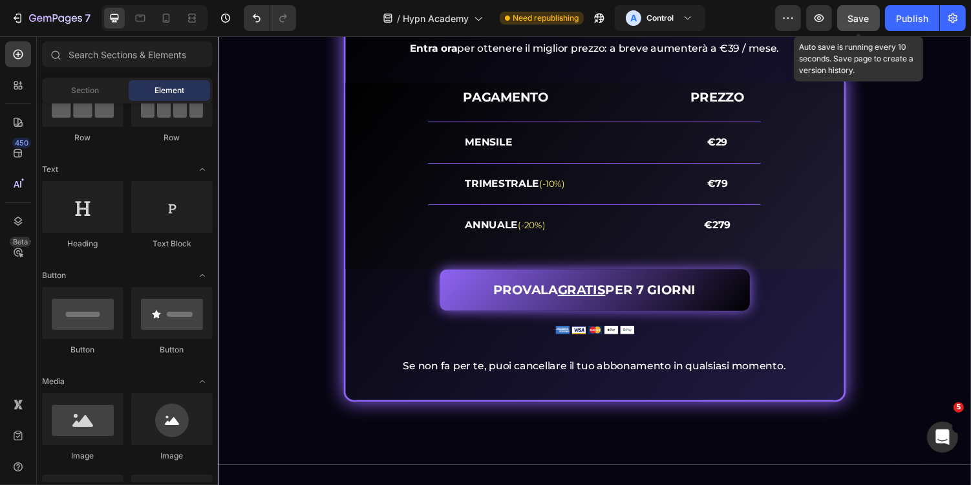
click at [869, 30] on button "Save" at bounding box center [858, 18] width 43 height 26
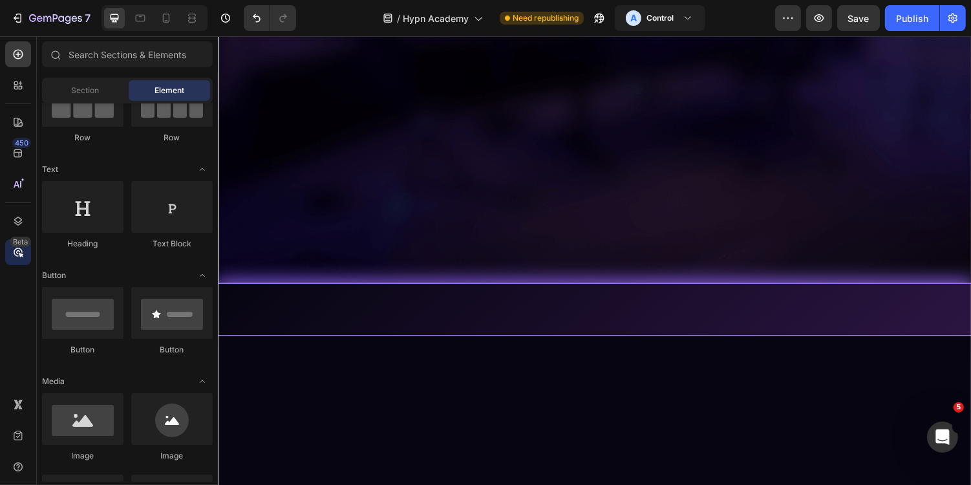
scroll to position [0, 0]
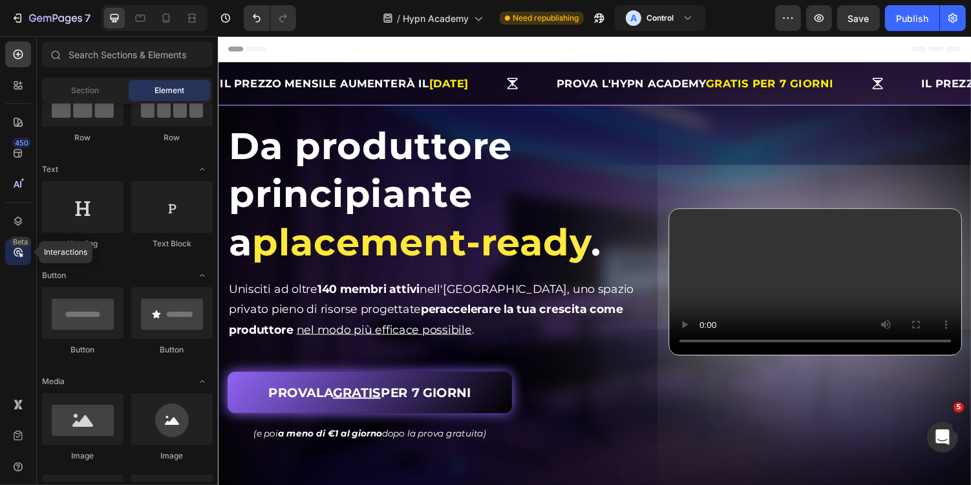
click at [16, 246] on div "Beta" at bounding box center [20, 242] width 21 height 10
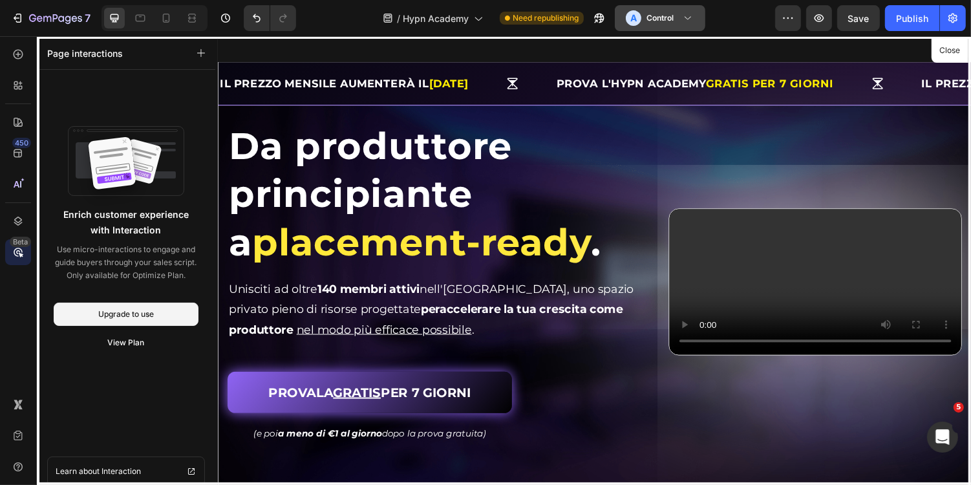
click at [667, 19] on h3 "Control" at bounding box center [659, 18] width 27 height 13
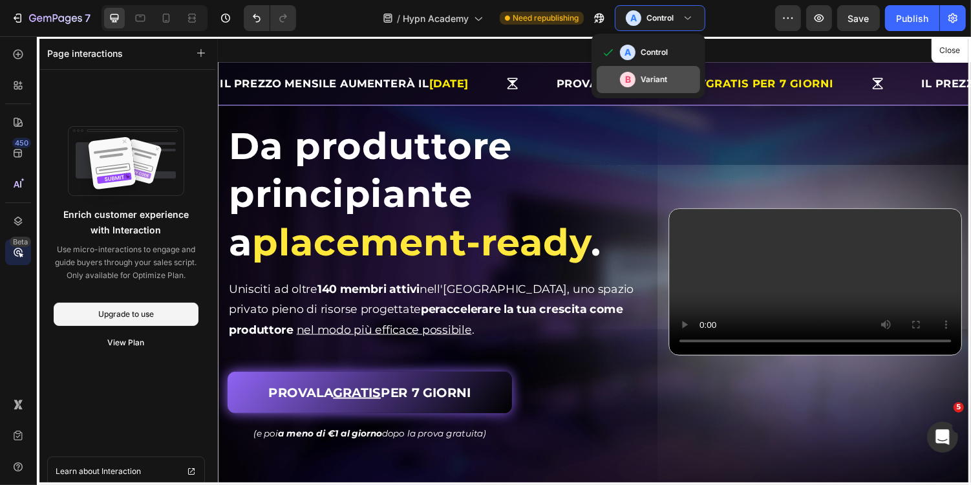
click at [650, 78] on h3 "Variant" at bounding box center [654, 79] width 26 height 13
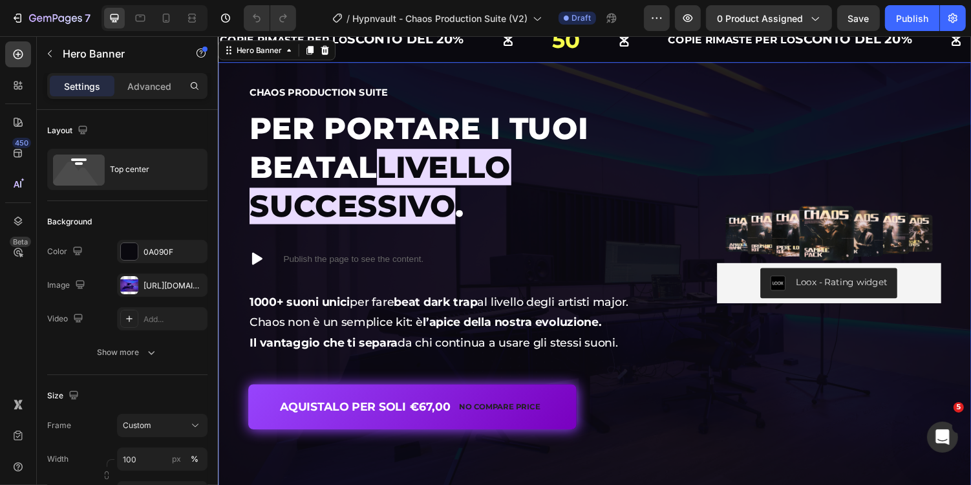
scroll to position [1, 0]
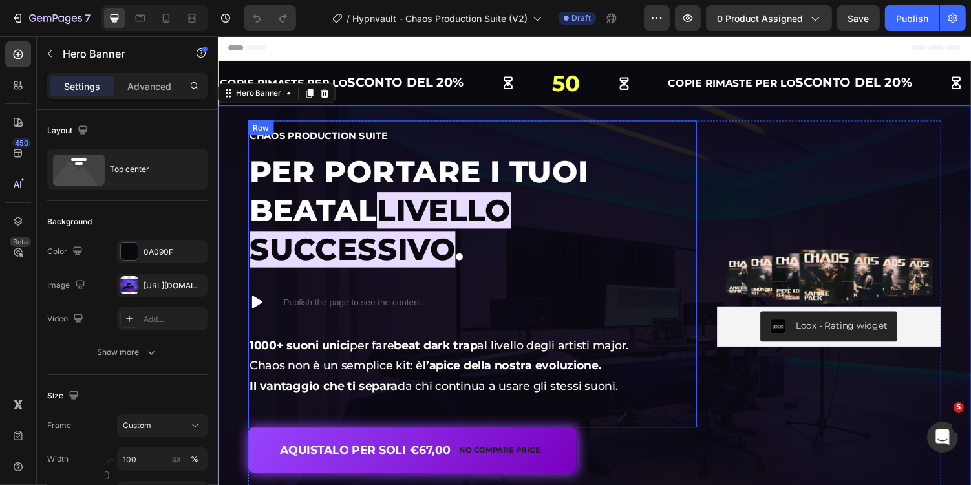
click at [461, 123] on div "Chaos Production Suite Heading Per portare i tuoi beat al livello successivo . …" at bounding box center [479, 280] width 462 height 316
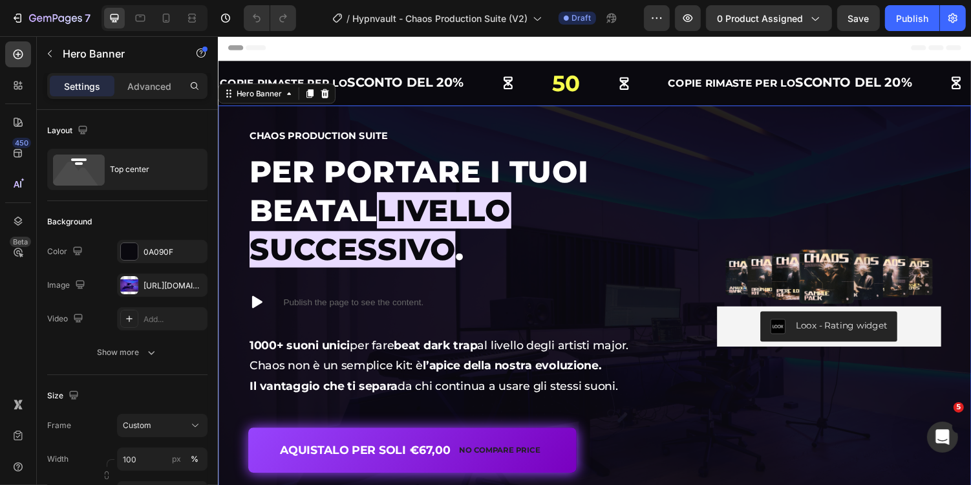
click at [469, 112] on div "Image Loox - Rating widget Loox Chaos Production Suite Heading Per portare i tu…" at bounding box center [605, 320] width 776 height 426
click at [194, 281] on icon "button" at bounding box center [194, 285] width 10 height 10
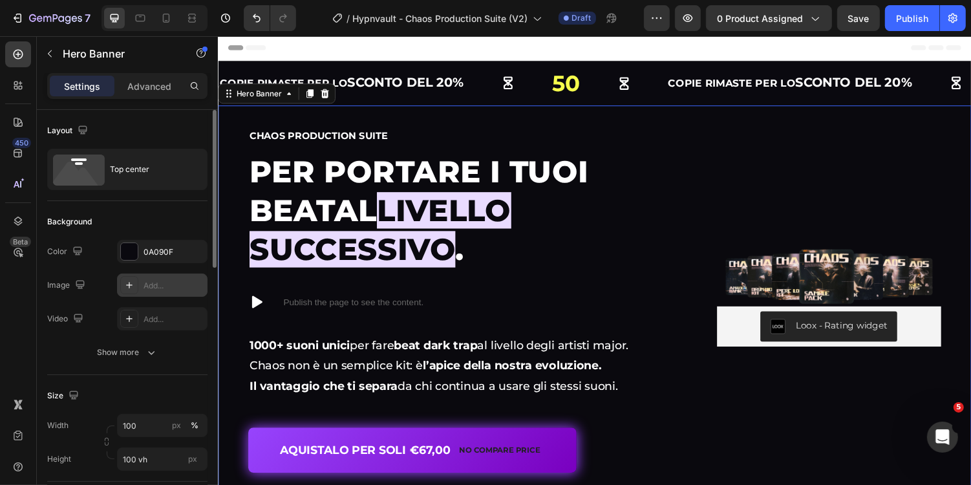
click at [169, 284] on div "Add..." at bounding box center [173, 286] width 61 height 12
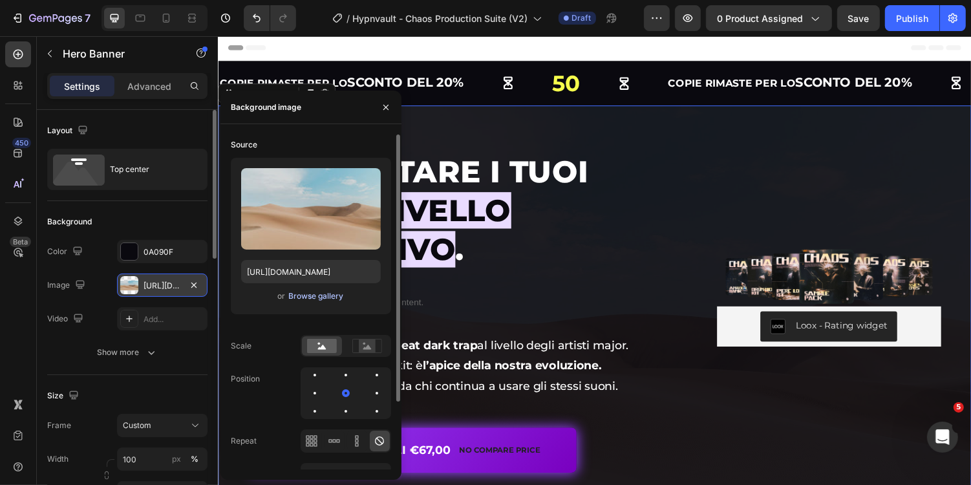
click at [317, 296] on div "Browse gallery" at bounding box center [315, 296] width 55 height 12
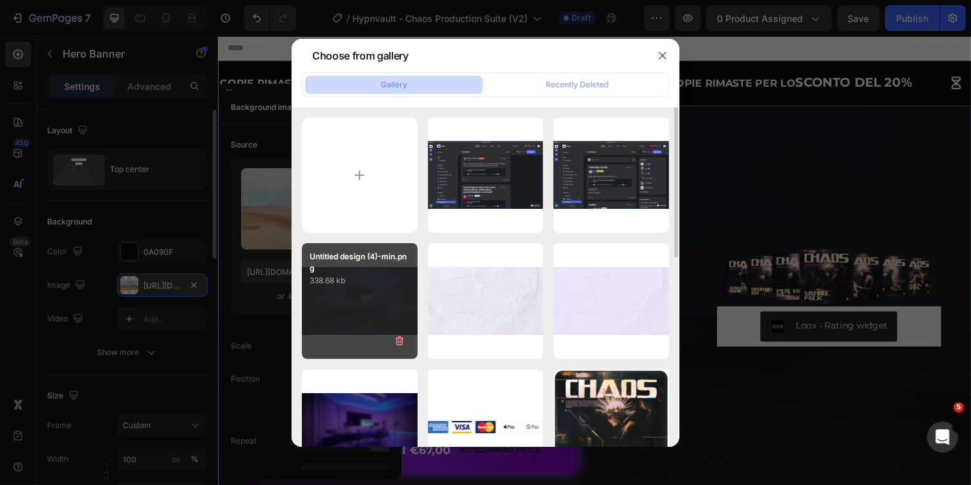
click at [358, 268] on p "Untitled design (4)-min.png" at bounding box center [360, 262] width 100 height 23
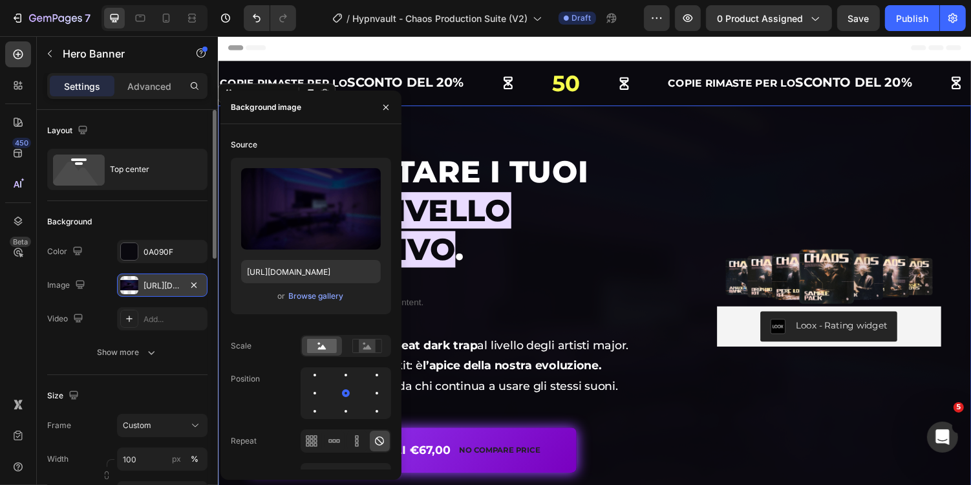
click at [799, 118] on div "Image Loox - Rating widget Loox Chaos Production Suite Heading Per portare i tu…" at bounding box center [605, 320] width 776 height 426
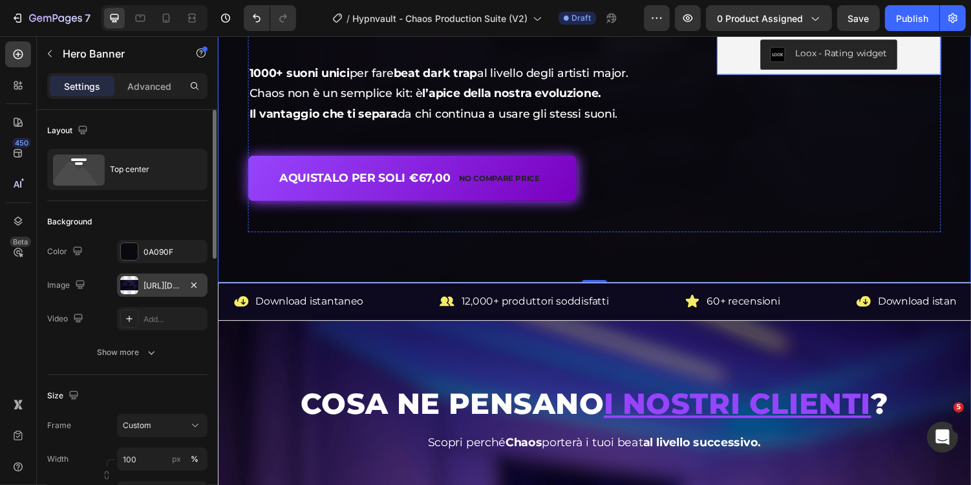
scroll to position [285, 0]
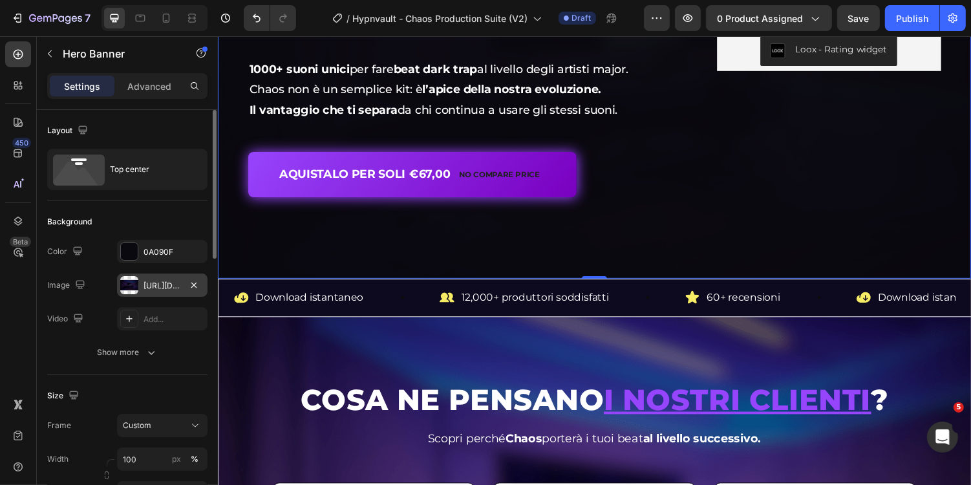
click at [700, 274] on div "Overlay" at bounding box center [605, 54] width 776 height 462
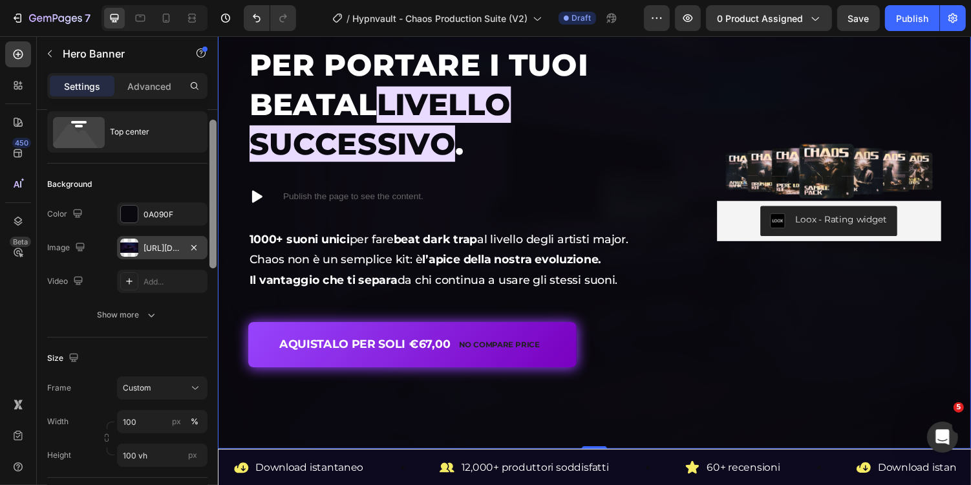
scroll to position [40, 0]
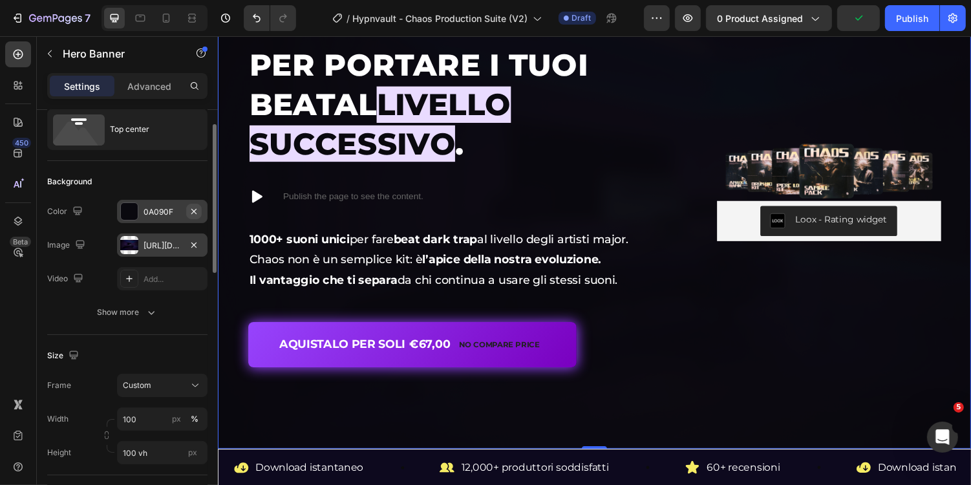
click at [194, 214] on icon "button" at bounding box center [194, 211] width 10 height 10
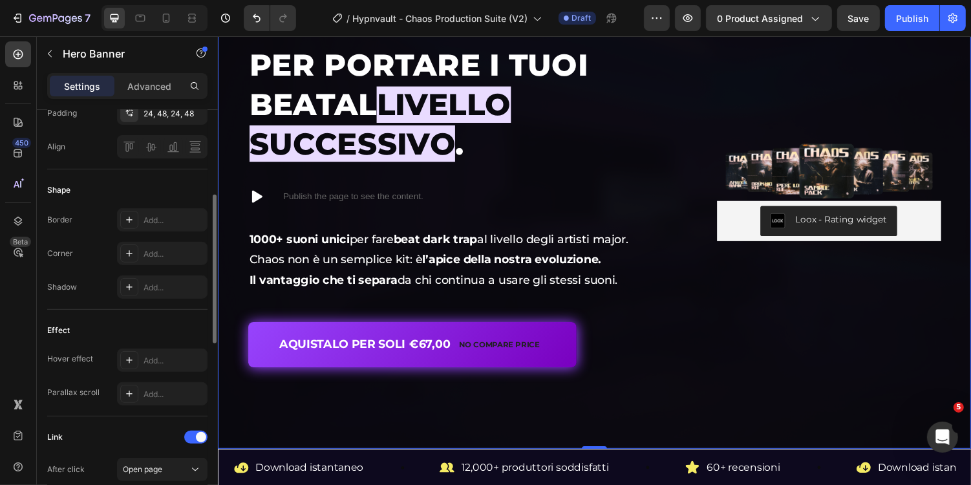
scroll to position [727, 0]
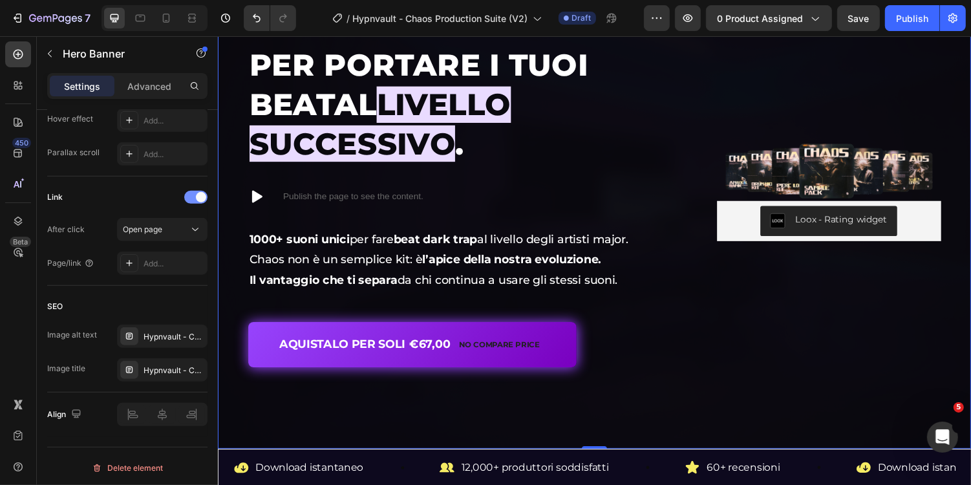
click at [200, 195] on span at bounding box center [201, 197] width 10 height 10
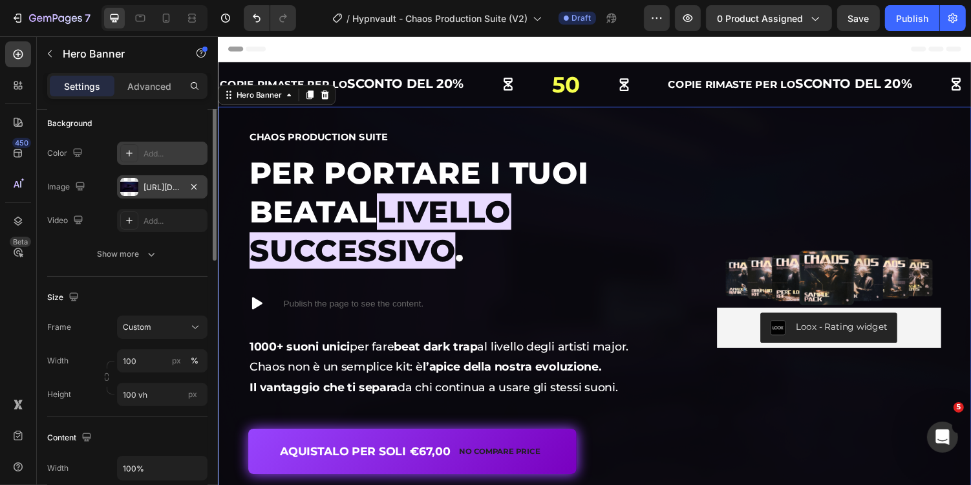
scroll to position [66, 0]
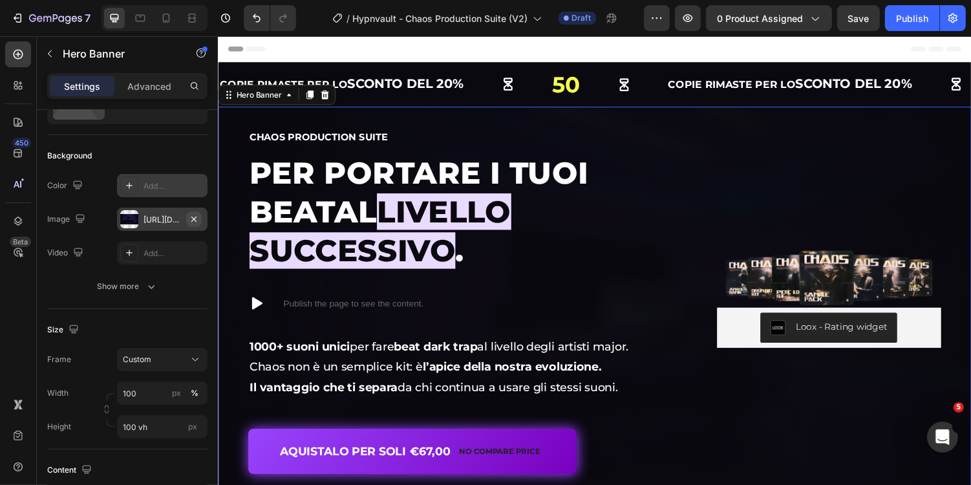
click at [191, 220] on icon "button" at bounding box center [194, 219] width 10 height 10
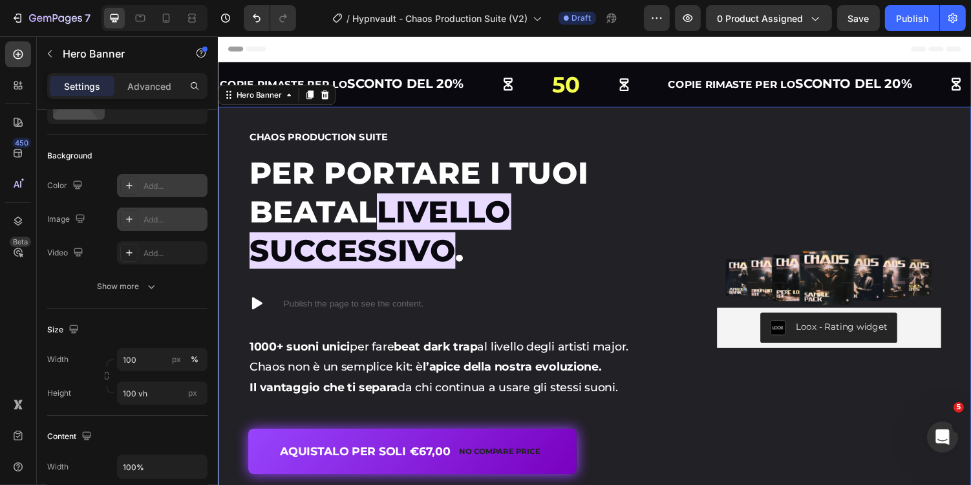
click at [173, 220] on div "Add..." at bounding box center [173, 220] width 61 height 12
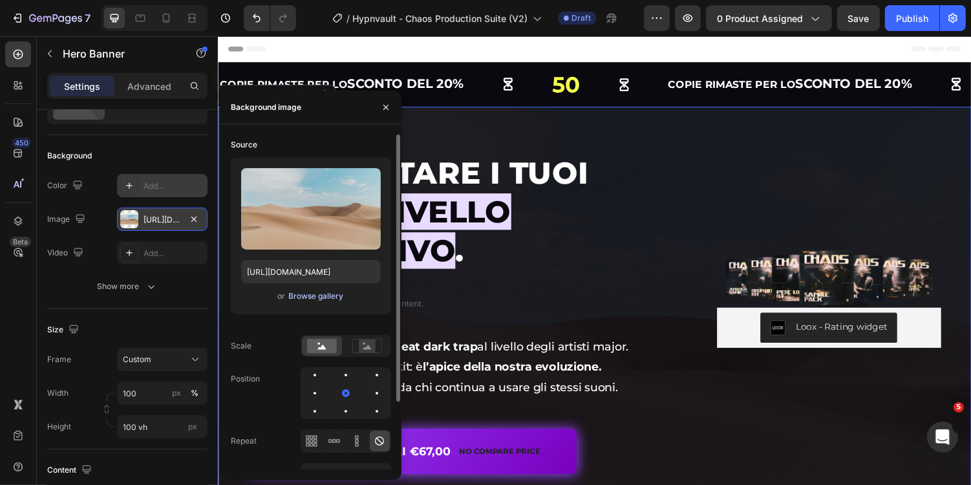
click at [319, 295] on div "Browse gallery" at bounding box center [315, 296] width 55 height 12
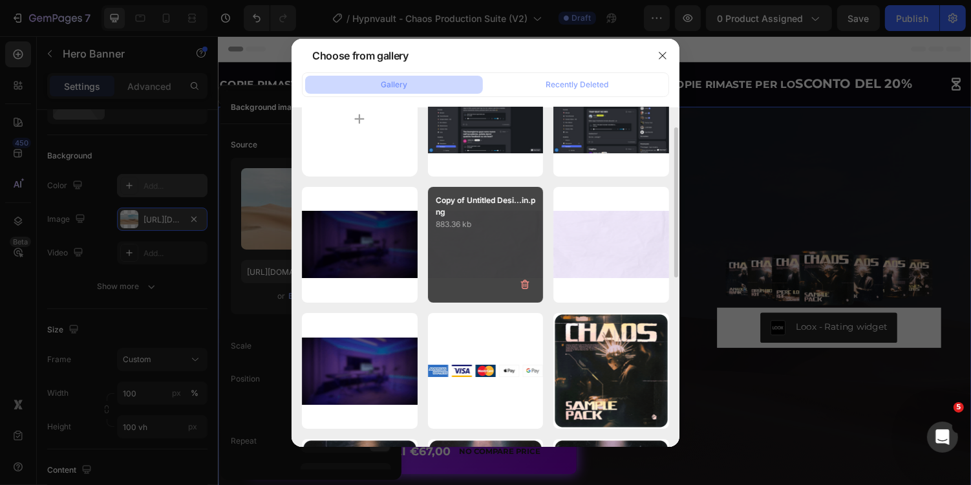
scroll to position [61, 0]
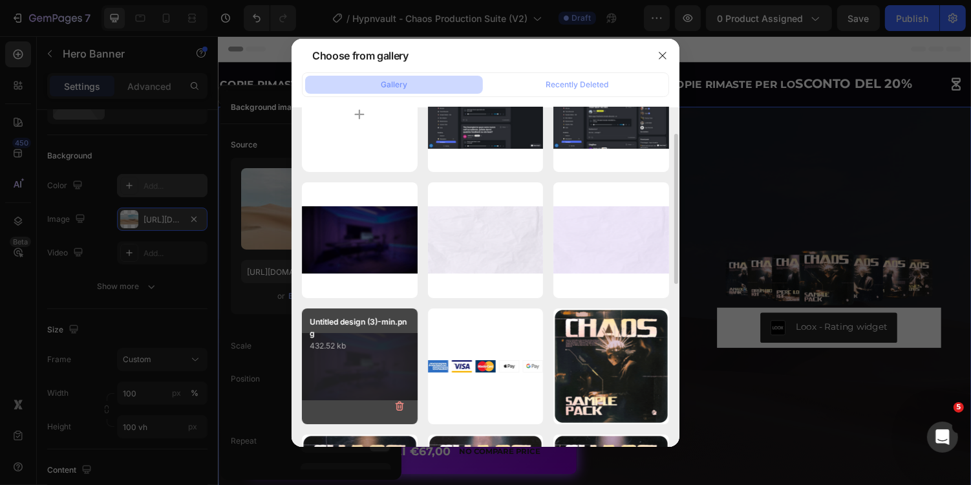
click at [370, 348] on p "432.52 kb" at bounding box center [360, 345] width 100 height 13
type input "[URL][DOMAIN_NAME]"
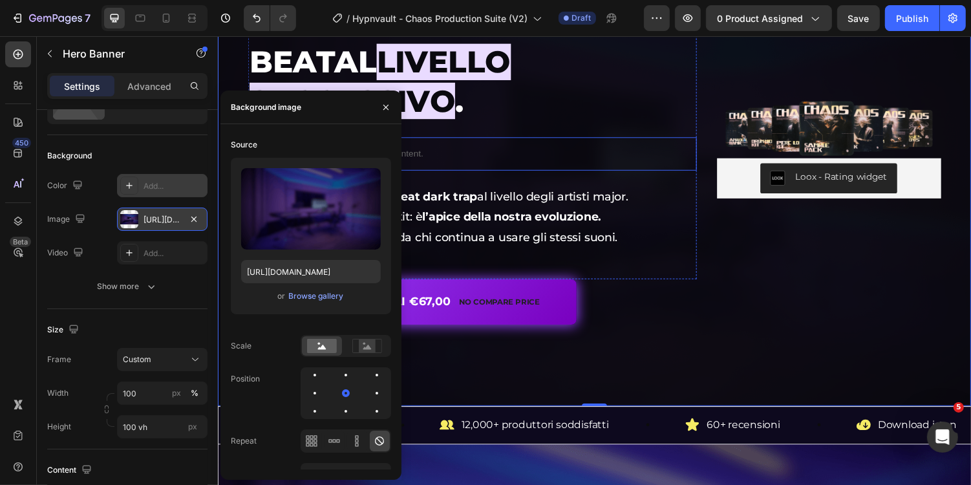
scroll to position [159, 0]
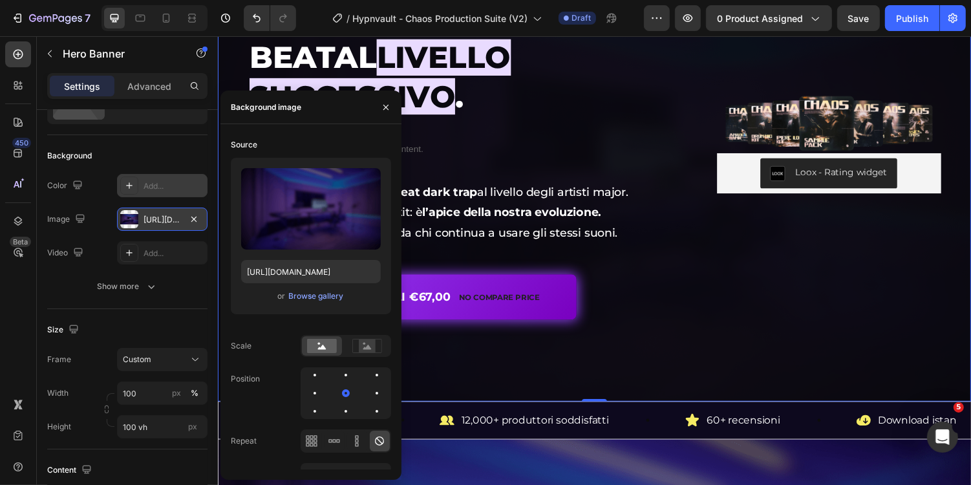
click at [655, 354] on div "Overlay" at bounding box center [605, 180] width 776 height 462
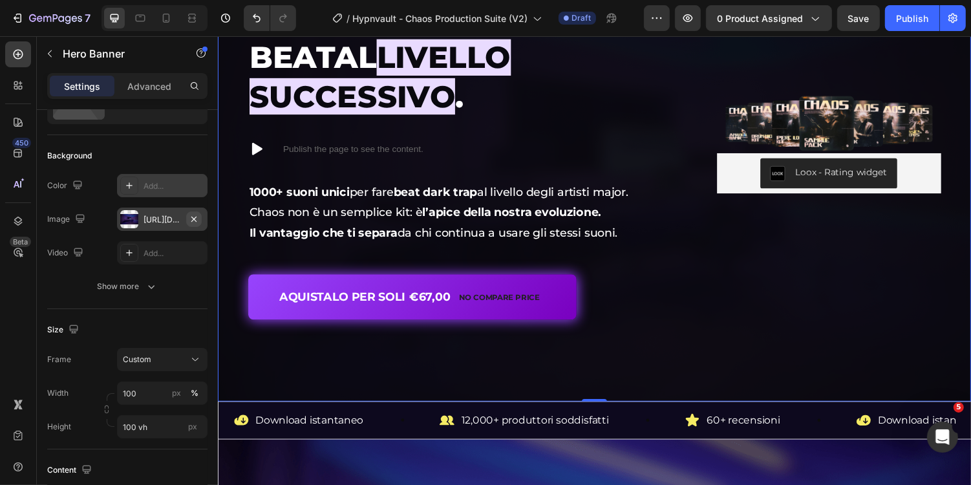
click at [198, 222] on button "button" at bounding box center [194, 219] width 16 height 16
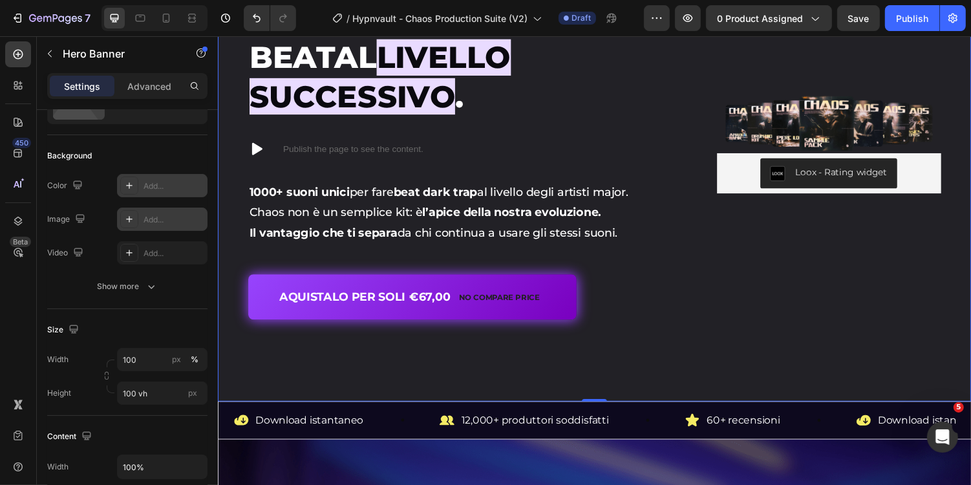
click at [173, 222] on div "Add..." at bounding box center [173, 220] width 61 height 12
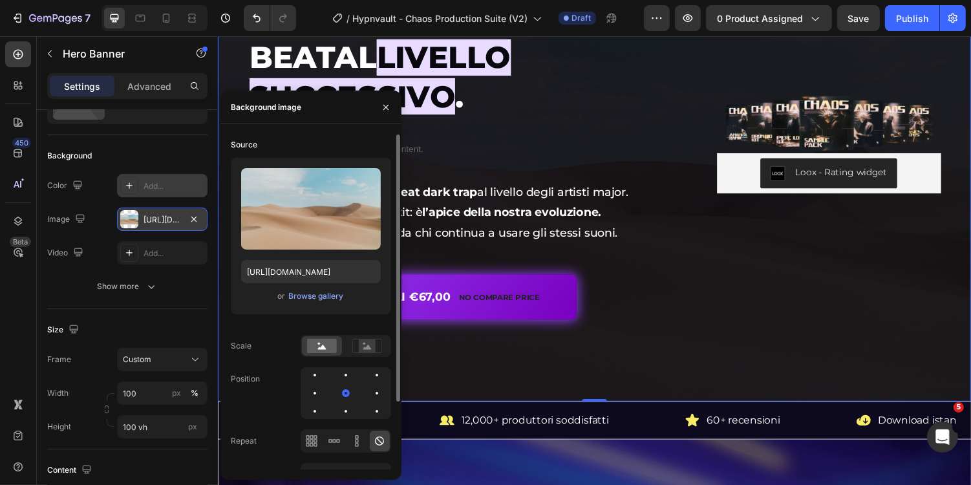
click at [302, 285] on div "Upload Image [URL][DOMAIN_NAME] or Browse gallery" at bounding box center [311, 236] width 160 height 156
click at [321, 295] on div "Browse gallery" at bounding box center [315, 296] width 55 height 12
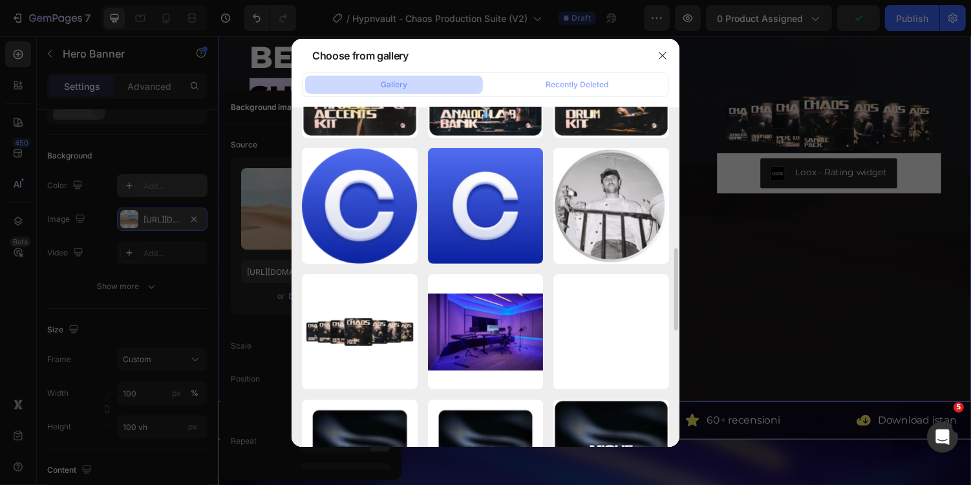
scroll to position [604, 0]
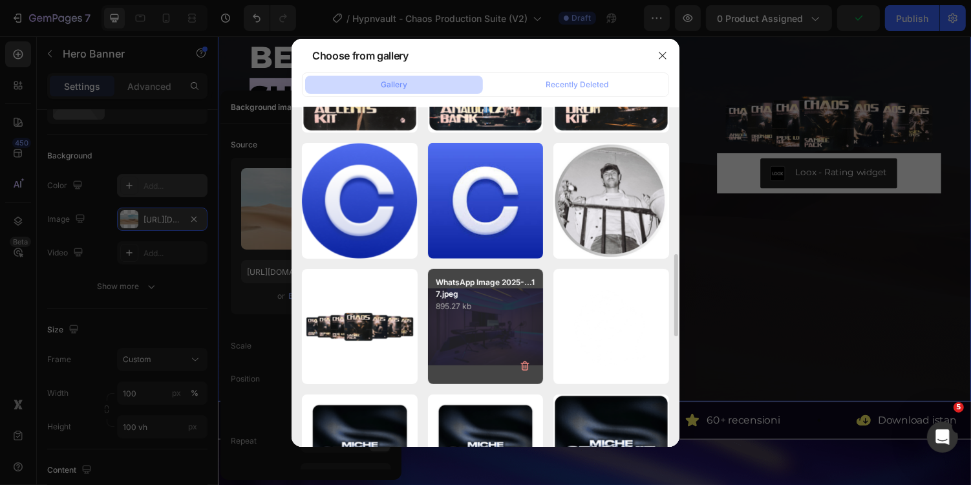
click at [464, 337] on div "WhatsApp Image 2025-...17.jpeg 895.27 kb" at bounding box center [486, 327] width 116 height 116
type input "[URL][DOMAIN_NAME]"
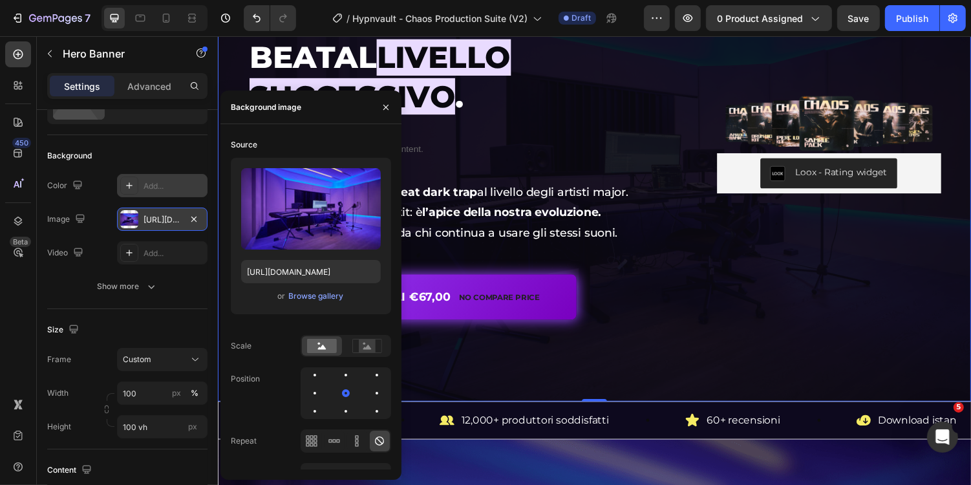
click at [548, 350] on div "Overlay" at bounding box center [605, 180] width 776 height 462
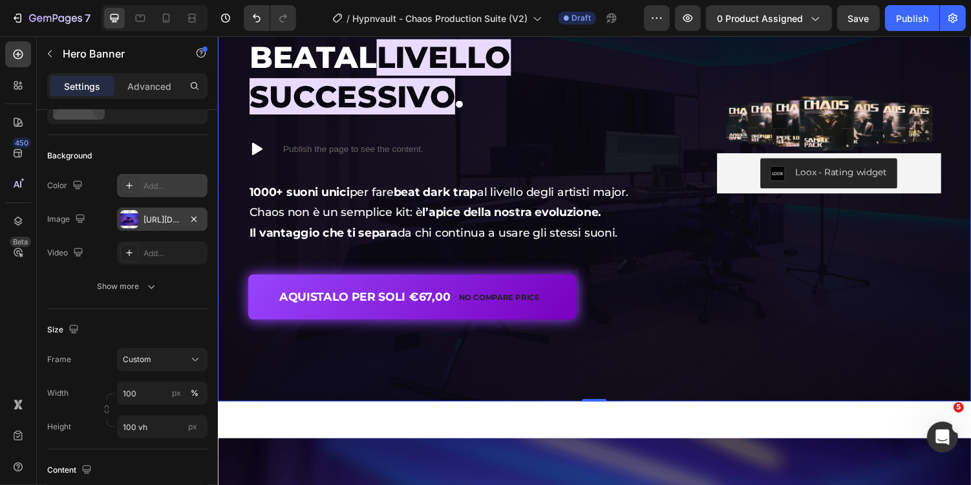
scroll to position [28, 0]
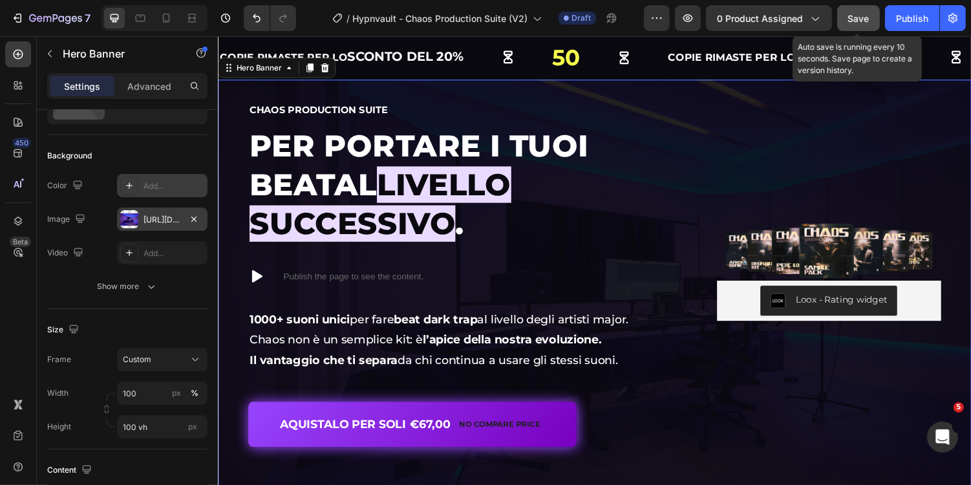
click at [858, 16] on span "Save" at bounding box center [858, 18] width 21 height 11
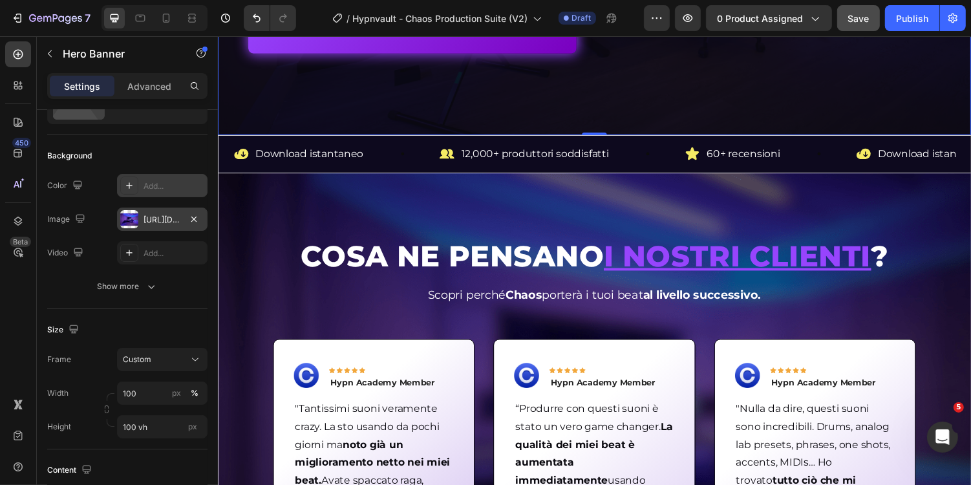
scroll to position [443, 0]
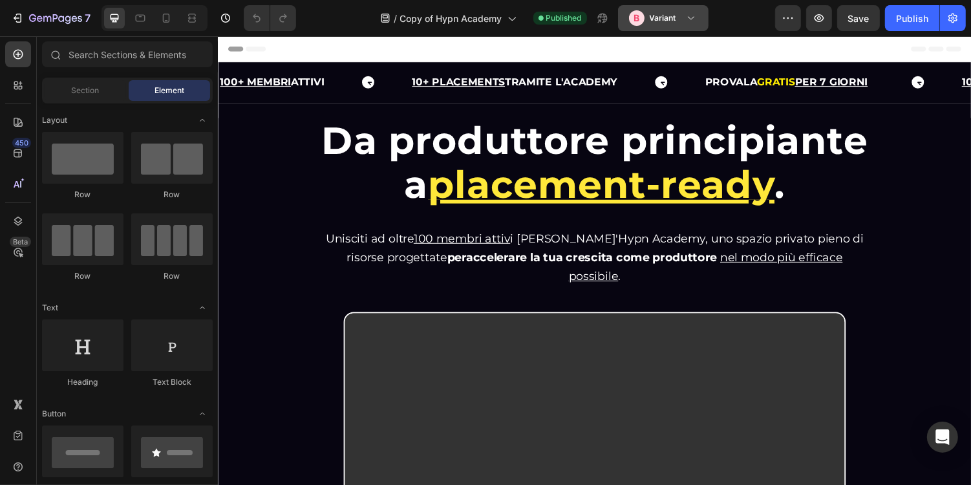
click at [669, 17] on h3 "Variant" at bounding box center [663, 18] width 26 height 13
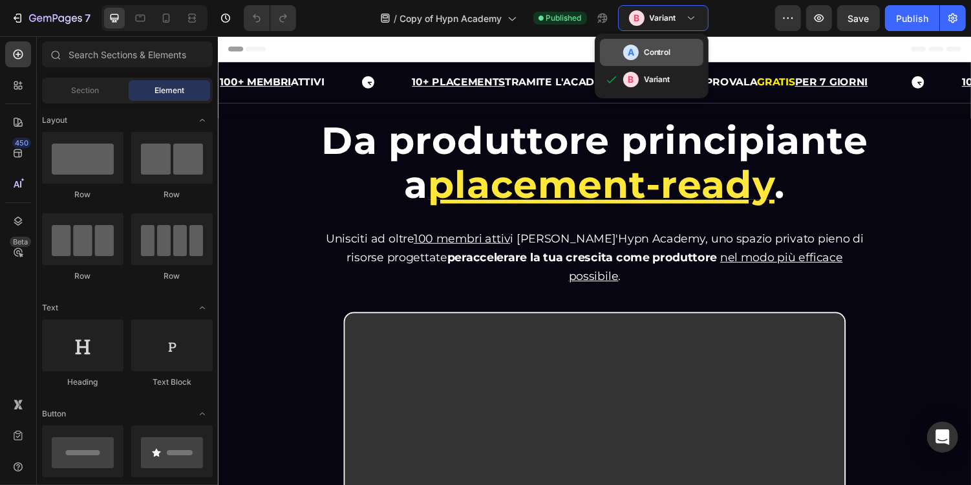
click at [661, 48] on h3 "Control" at bounding box center [657, 52] width 27 height 13
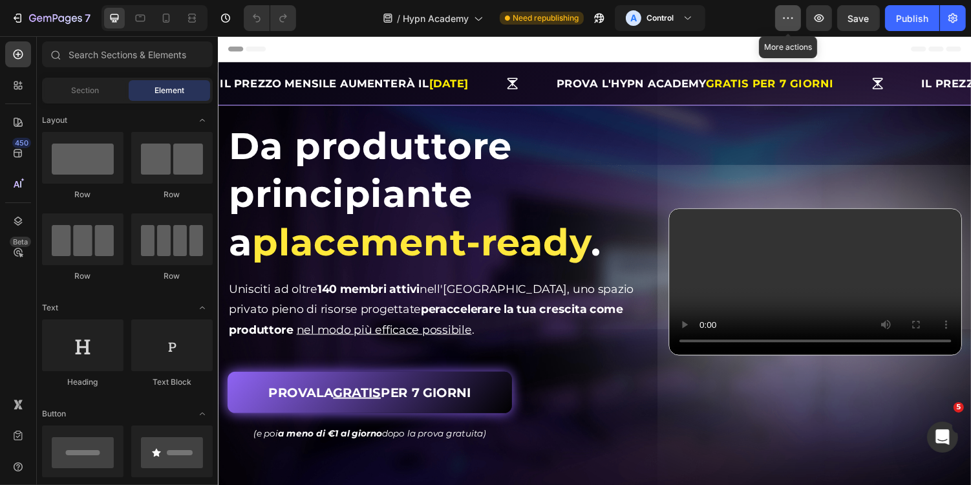
click at [796, 20] on button "button" at bounding box center [788, 18] width 26 height 26
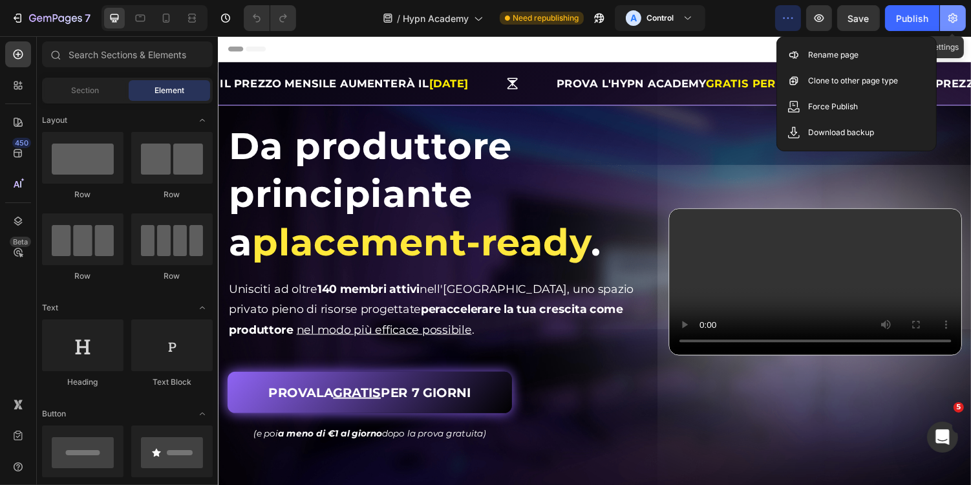
click at [952, 10] on button "button" at bounding box center [953, 18] width 26 height 26
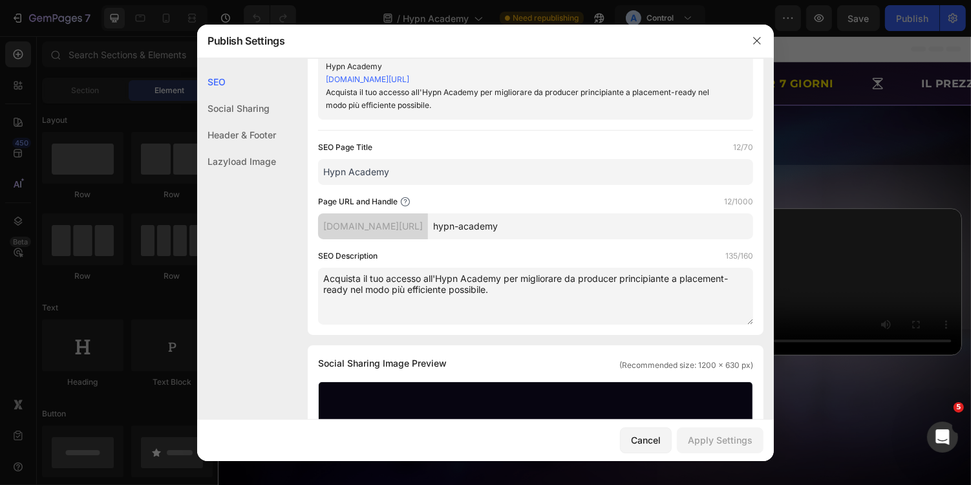
scroll to position [50, 0]
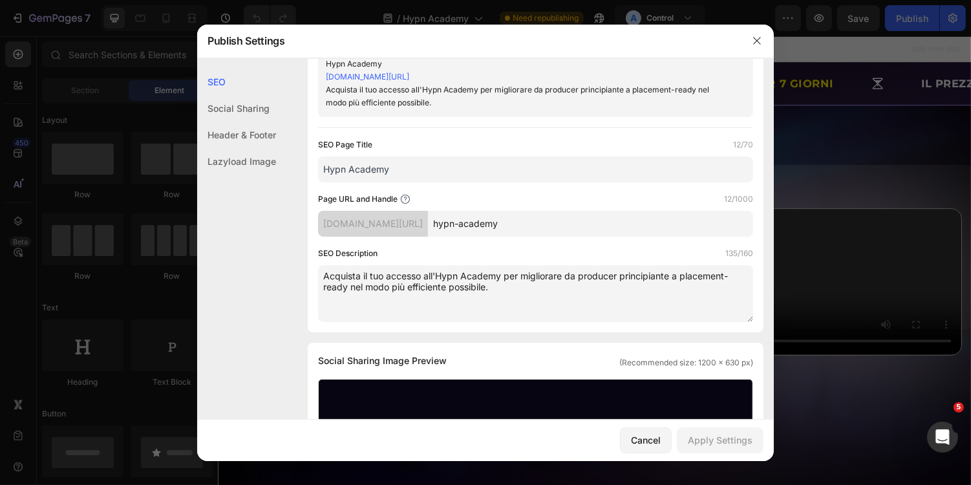
drag, startPoint x: 430, startPoint y: 277, endPoint x: 307, endPoint y: 275, distance: 123.5
click at [308, 275] on div "Search Result Preview Hypn Academy [DOMAIN_NAME][URL] Acquista il tuo accesso a…" at bounding box center [536, 175] width 456 height 313
drag, startPoint x: 497, startPoint y: 274, endPoint x: 535, endPoint y: 273, distance: 38.1
click at [536, 274] on textarea "Entra nell'Hypn Academy per migliorare da producer principiante a placement-rea…" at bounding box center [535, 293] width 435 height 57
click at [505, 284] on textarea "Entra nell'Hypn Academy per migliorare da producer principiante a placement-rea…" at bounding box center [535, 293] width 435 height 57
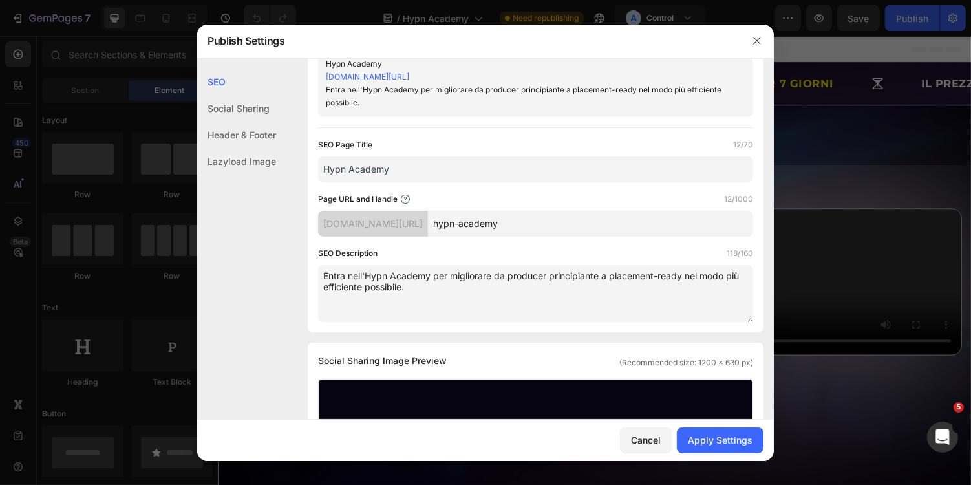
click at [494, 276] on textarea "Entra nell'Hypn Academy per migliorare da producer principiante a placement-rea…" at bounding box center [535, 293] width 435 height 57
type textarea "Entra nell'Hypn Academy per migliorare da producer principiante a placement-rea…"
click at [761, 44] on icon "button" at bounding box center [757, 41] width 10 height 10
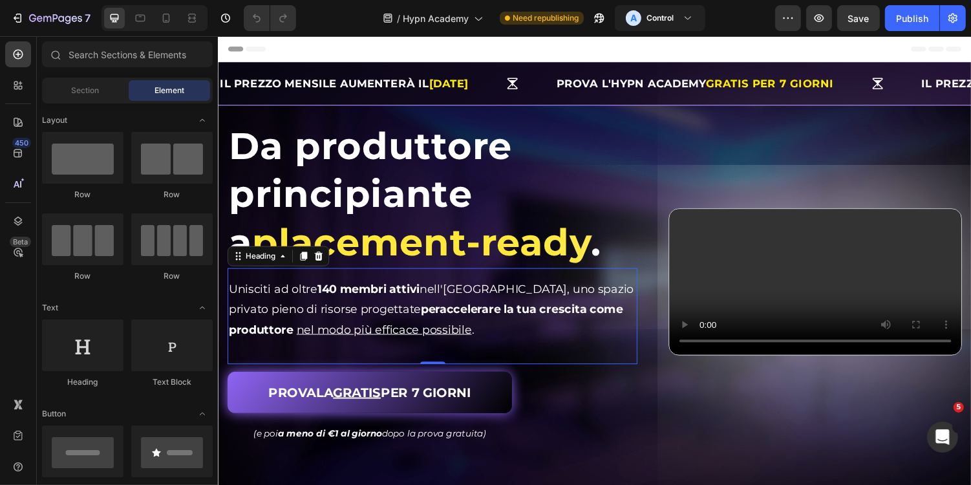
click at [409, 302] on h2 "Unisciti ad oltre 140 membri attivi nell'[GEOGRAPHIC_DATA], uno spazio privato …" at bounding box center [438, 316] width 422 height 65
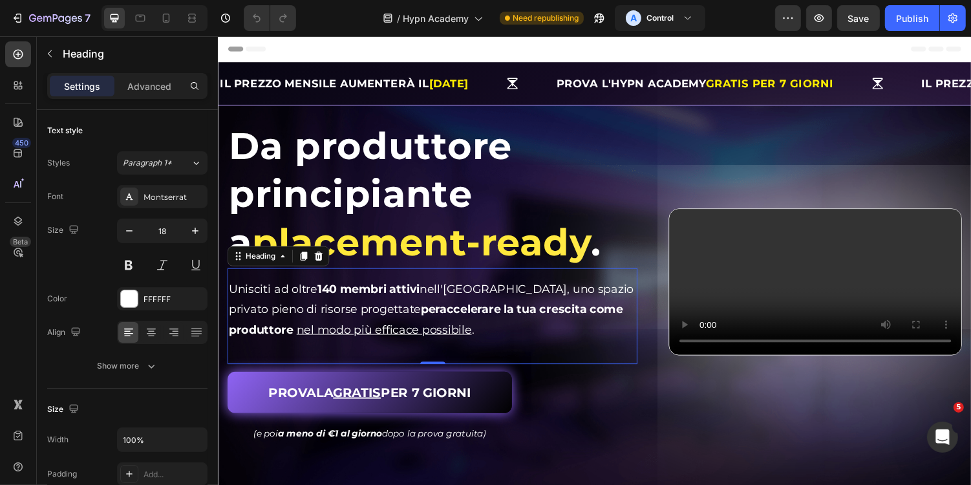
click at [409, 302] on h2 "Unisciti ad oltre 140 membri attivi nell'[GEOGRAPHIC_DATA], uno spazio privato …" at bounding box center [438, 316] width 422 height 65
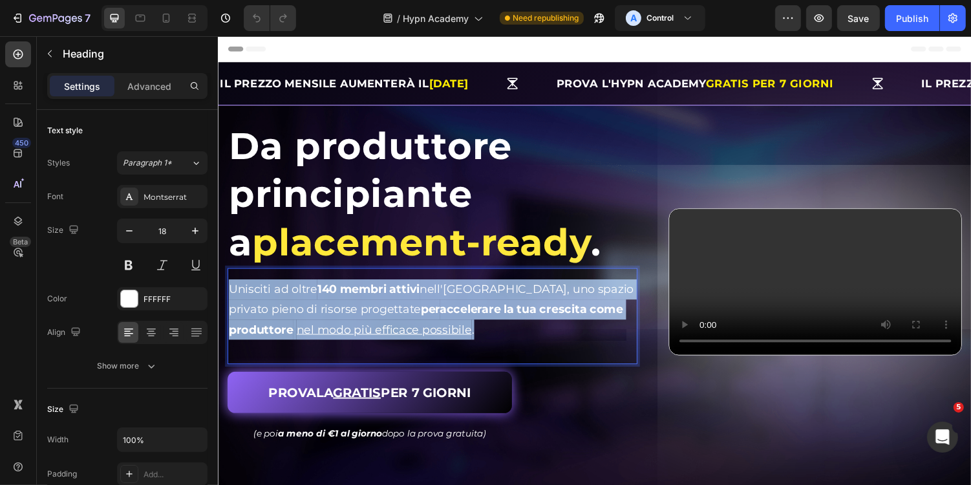
click at [409, 302] on p "Unisciti ad oltre 140 membri attivi nell'[GEOGRAPHIC_DATA], uno spazio privato …" at bounding box center [437, 317] width 419 height 63
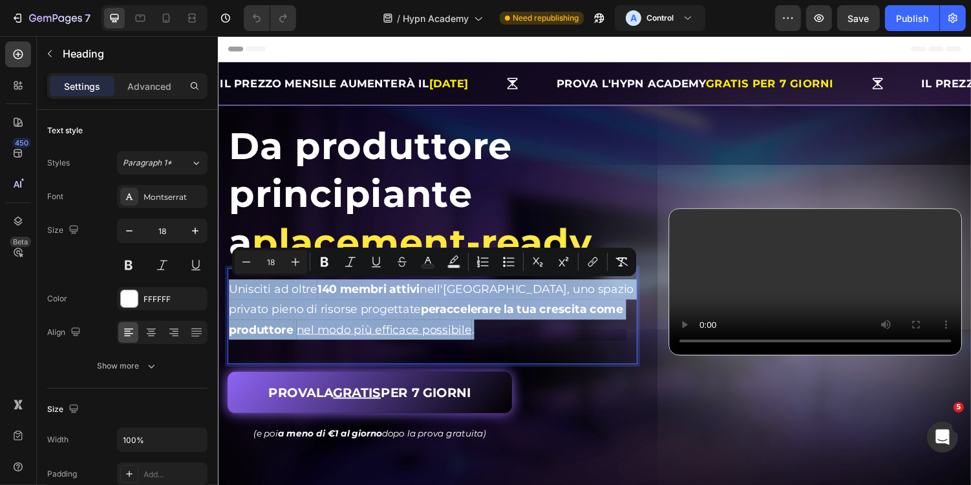
copy p "Unisciti ad oltre 140 membri attivi nell'[GEOGRAPHIC_DATA], uno spazio privato …"
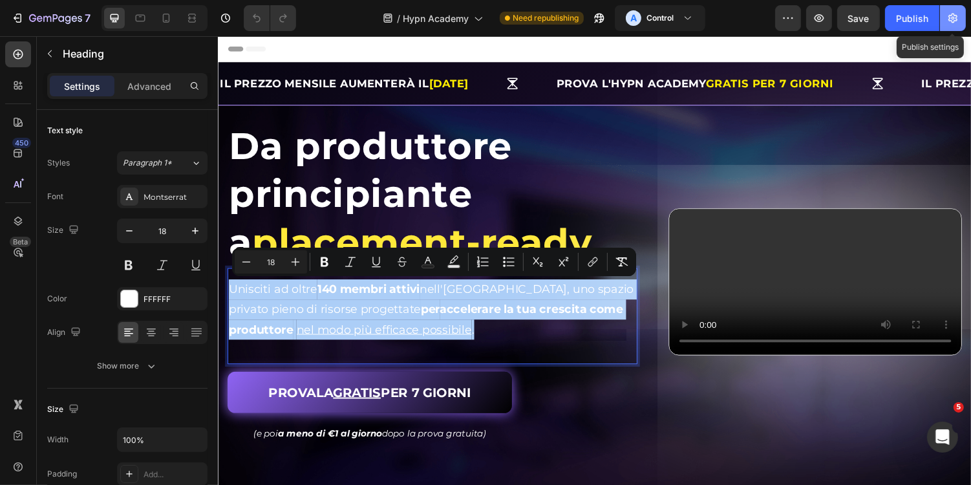
click at [953, 20] on icon "button" at bounding box center [952, 18] width 13 height 13
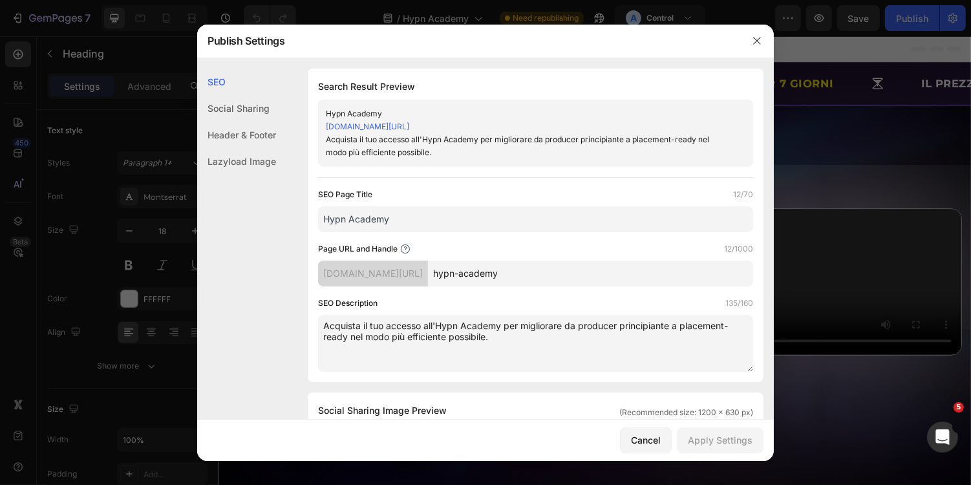
click at [531, 330] on textarea "Acquista il tuo accesso all'Hypn Academy per migliorare da producer principiant…" at bounding box center [535, 343] width 435 height 57
paste textarea "Unisciti ad oltre 140 membri attivi nell'[GEOGRAPHIC_DATA], uno spazio privato …"
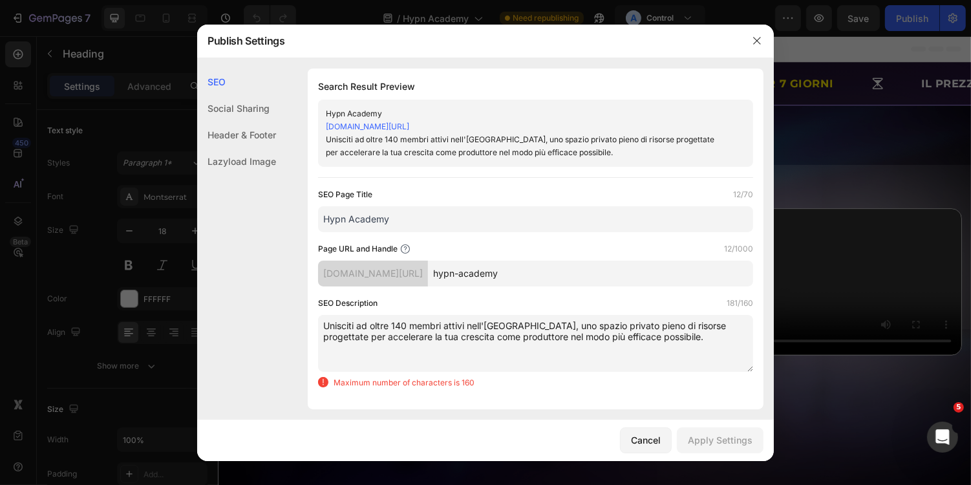
click at [378, 324] on textarea "Unisciti ad oltre 140 membri attivi nell'[GEOGRAPHIC_DATA], uno spazio privato …" at bounding box center [535, 343] width 435 height 57
click at [521, 329] on textarea "Unisciti ad oltre 140 membri attivi nell'[GEOGRAPHIC_DATA], uno spazio privato …" at bounding box center [535, 343] width 435 height 57
drag, startPoint x: 463, startPoint y: 326, endPoint x: 255, endPoint y: 323, distance: 208.8
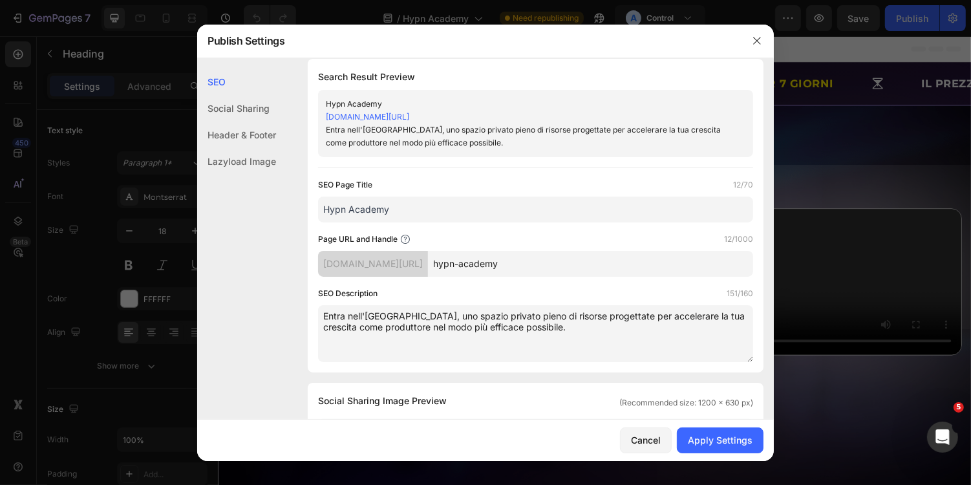
scroll to position [0, 0]
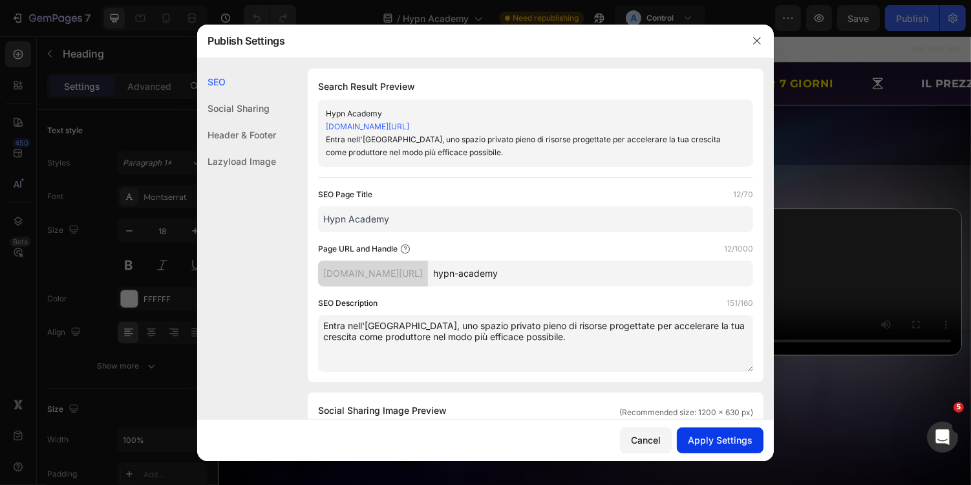
type textarea "Entra nell'[GEOGRAPHIC_DATA], uno spazio privato pieno di risorse progettate pe…"
click at [717, 436] on div "Apply Settings" at bounding box center [720, 440] width 65 height 14
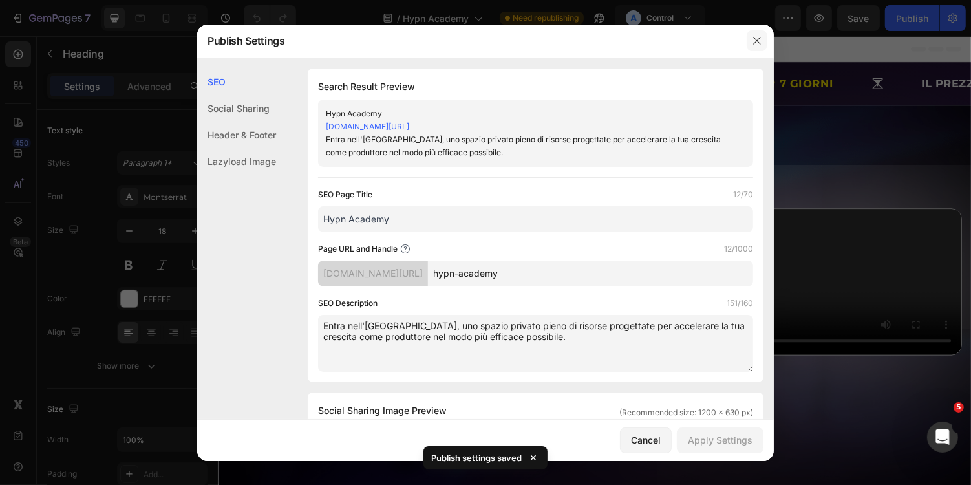
click at [755, 40] on icon "button" at bounding box center [757, 41] width 10 height 10
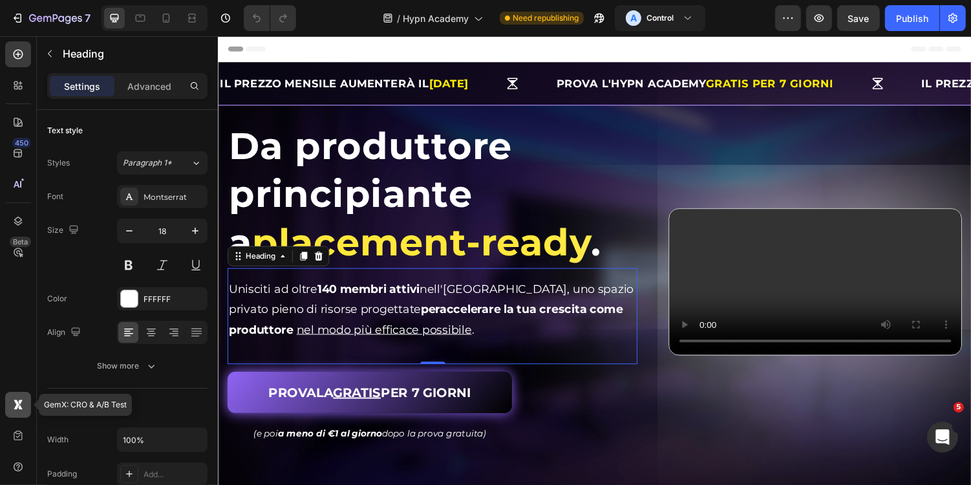
click at [15, 406] on icon at bounding box center [17, 404] width 6 height 10
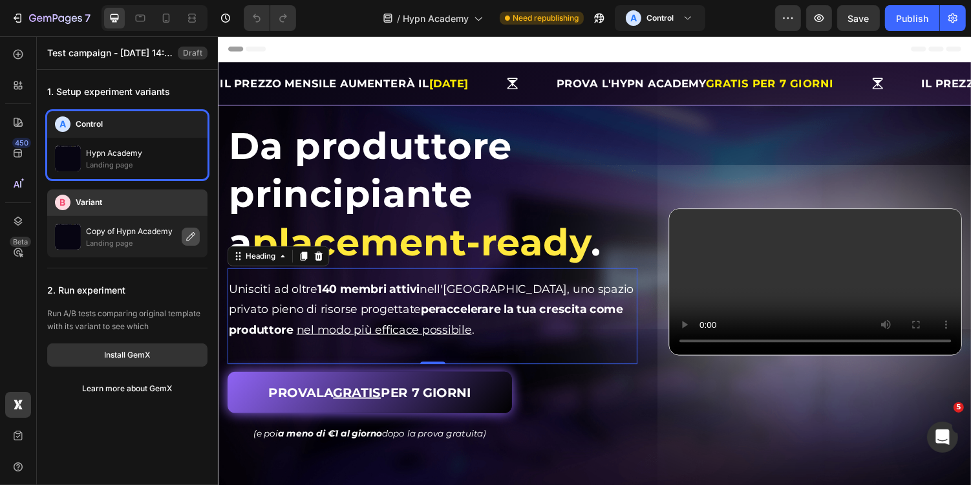
click at [195, 234] on icon "button" at bounding box center [190, 236] width 10 height 10
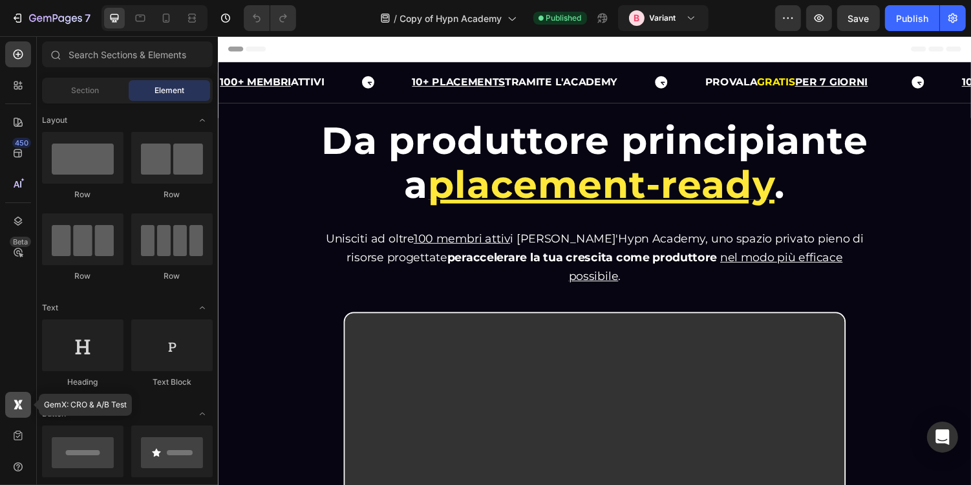
click at [16, 406] on icon at bounding box center [17, 404] width 6 height 10
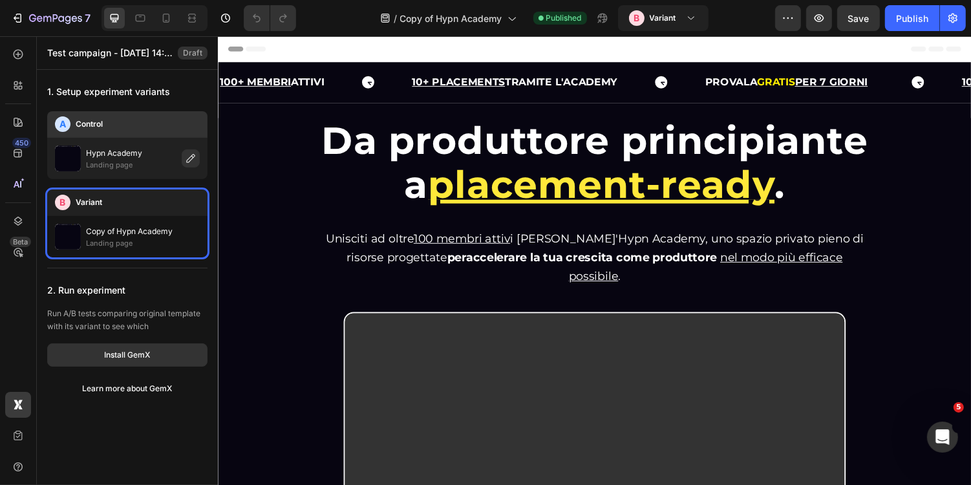
click at [136, 141] on div "Hypn Academy Landing page" at bounding box center [127, 158] width 160 height 41
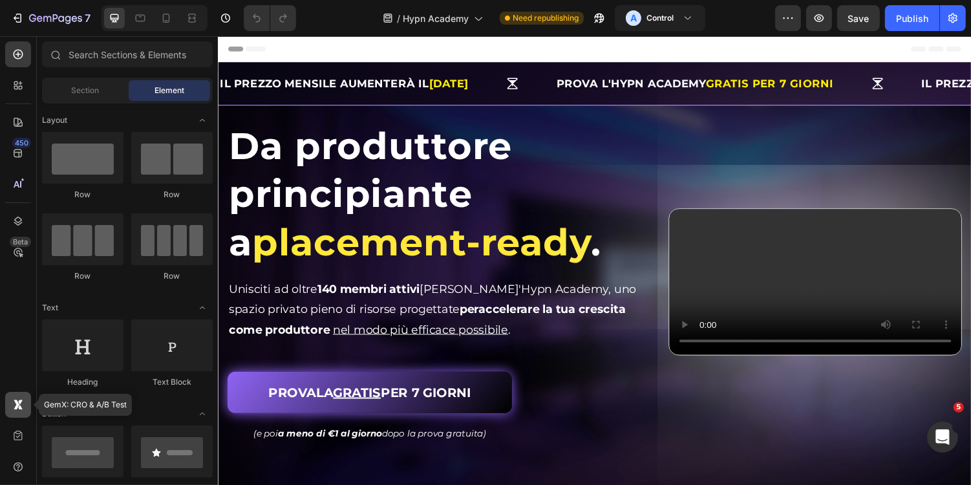
click at [17, 410] on icon at bounding box center [18, 404] width 13 height 13
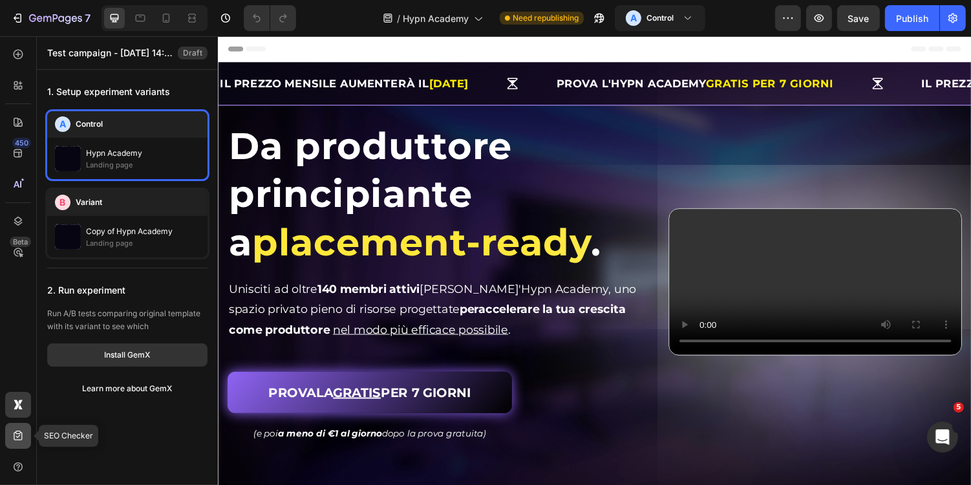
click at [19, 436] on icon at bounding box center [18, 435] width 13 height 13
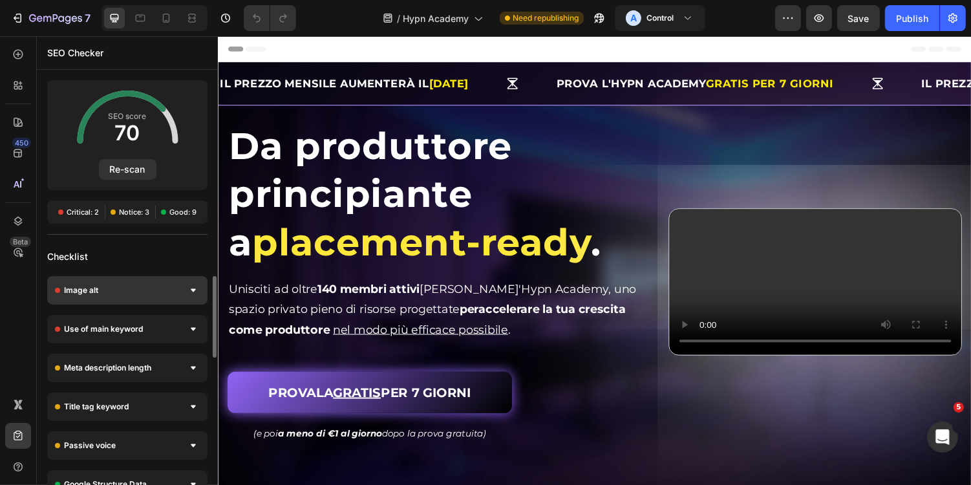
click at [149, 282] on div "Image alt" at bounding box center [127, 290] width 160 height 28
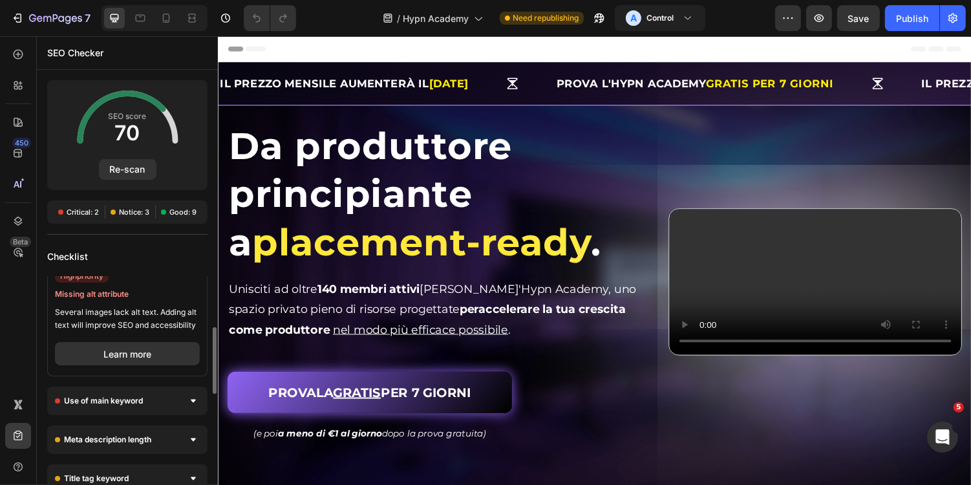
scroll to position [43, 0]
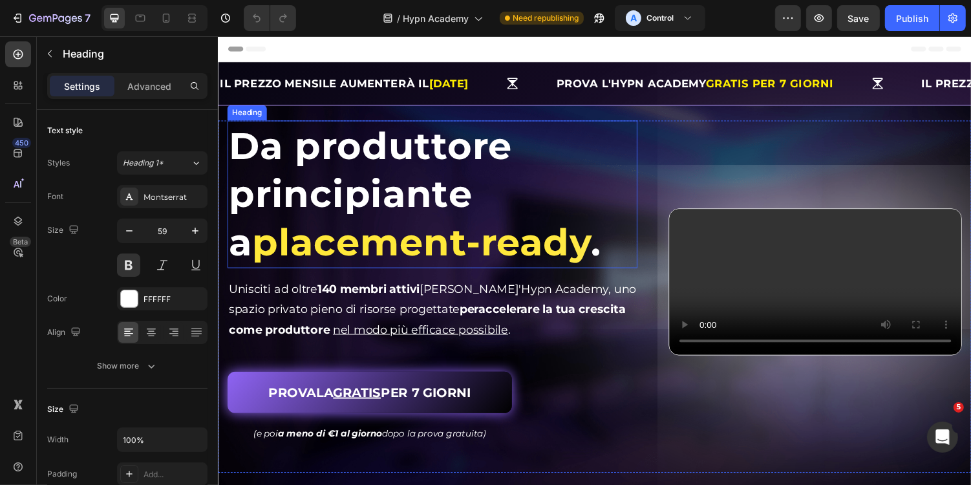
click at [601, 238] on span "." at bounding box center [606, 247] width 10 height 47
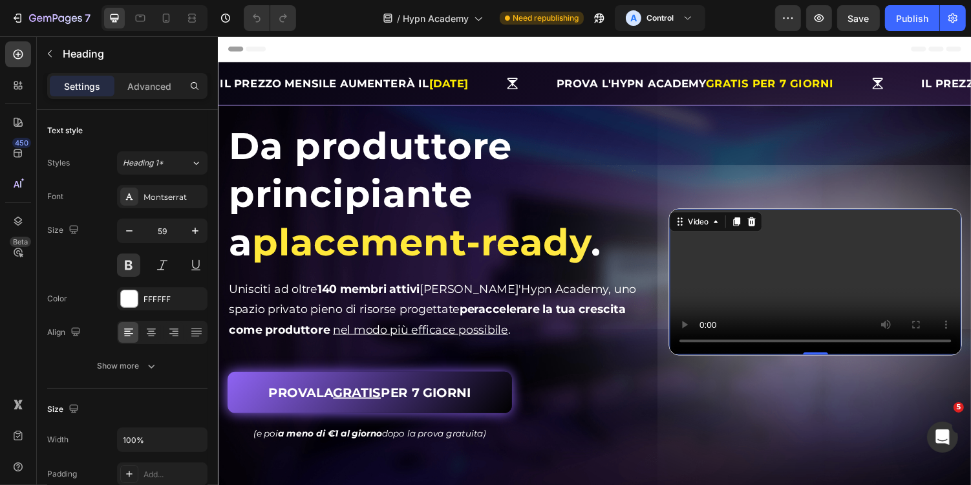
click at [757, 313] on video at bounding box center [832, 288] width 301 height 150
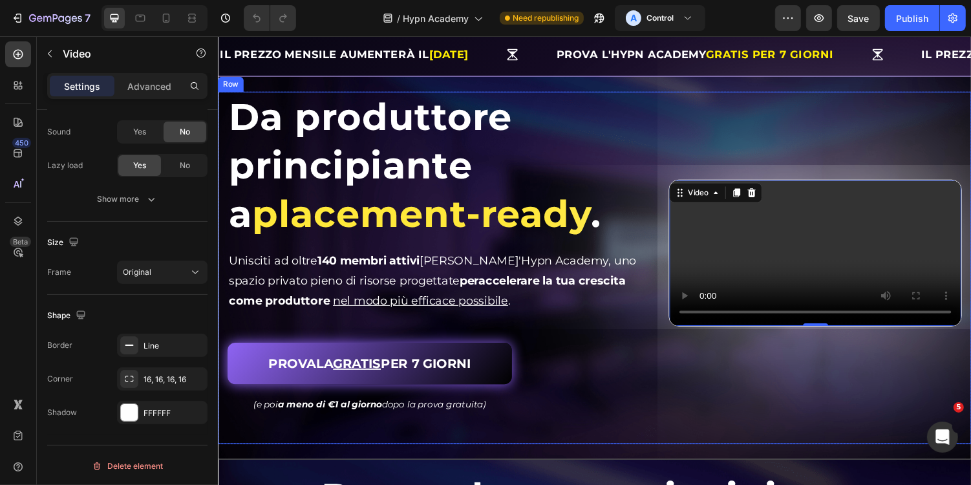
scroll to position [36, 0]
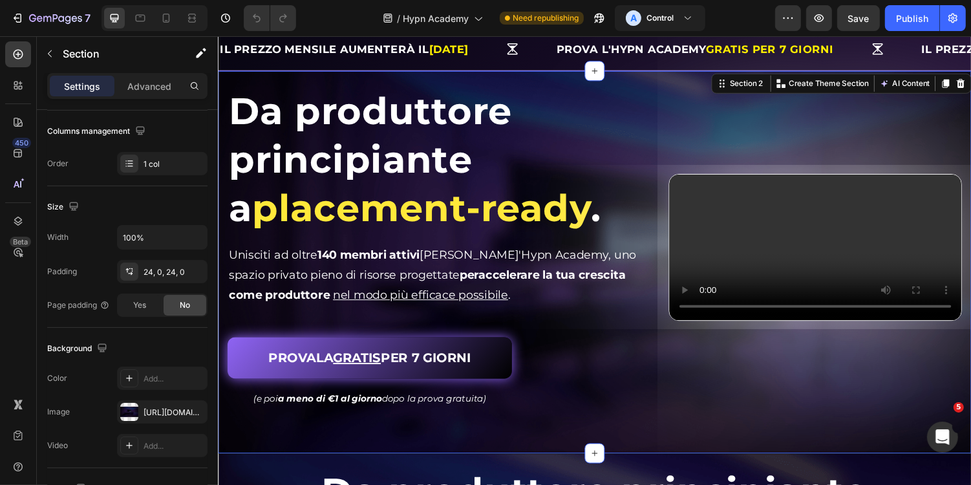
click at [586, 458] on div "Da produttore principiante a placement-ready . Heading Da produttore principian…" at bounding box center [605, 268] width 776 height 394
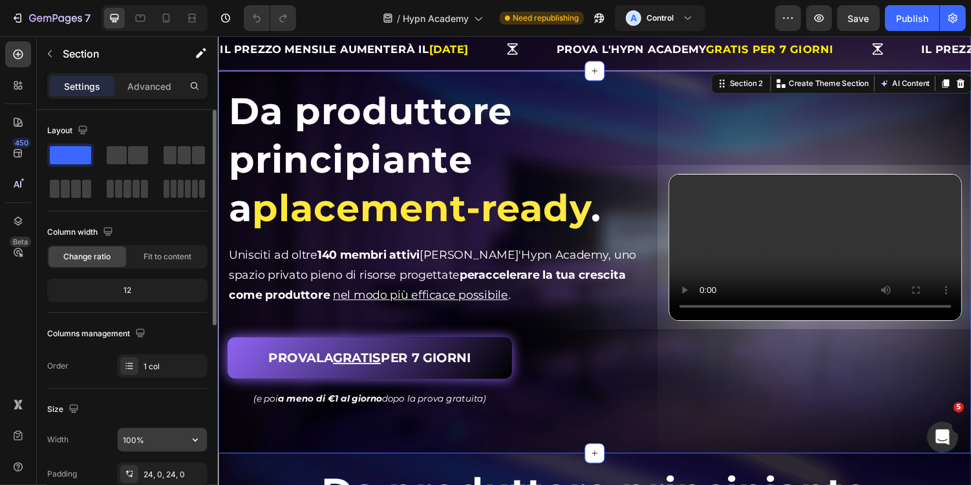
scroll to position [374, 0]
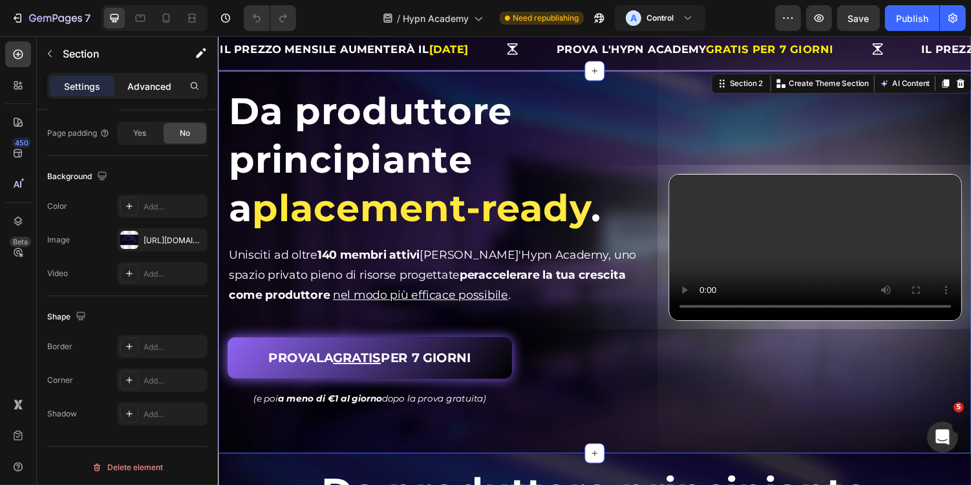
click at [142, 86] on p "Advanced" at bounding box center [149, 86] width 44 height 14
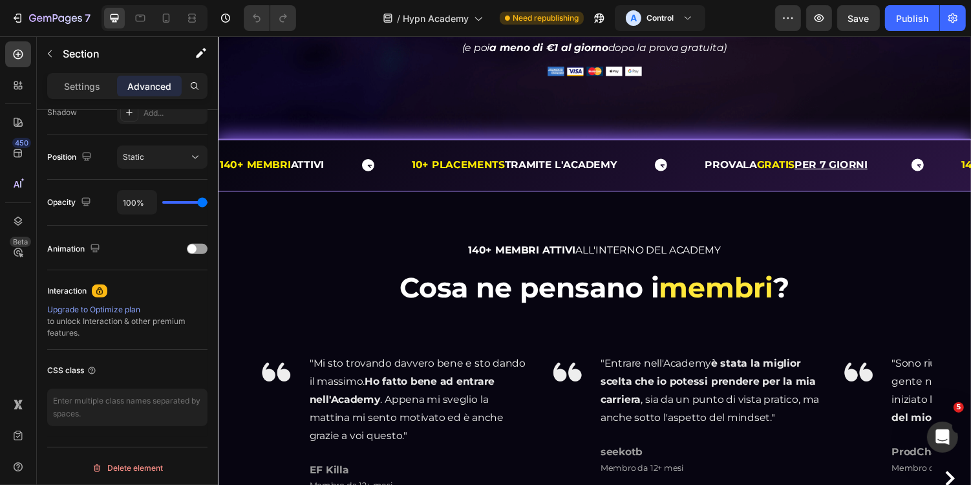
scroll to position [1041, 0]
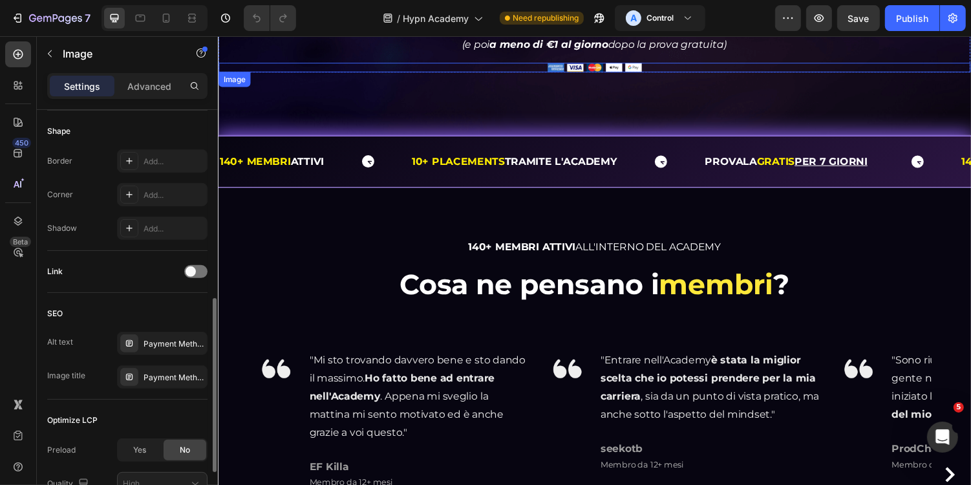
click at [599, 72] on img at bounding box center [604, 68] width 97 height 10
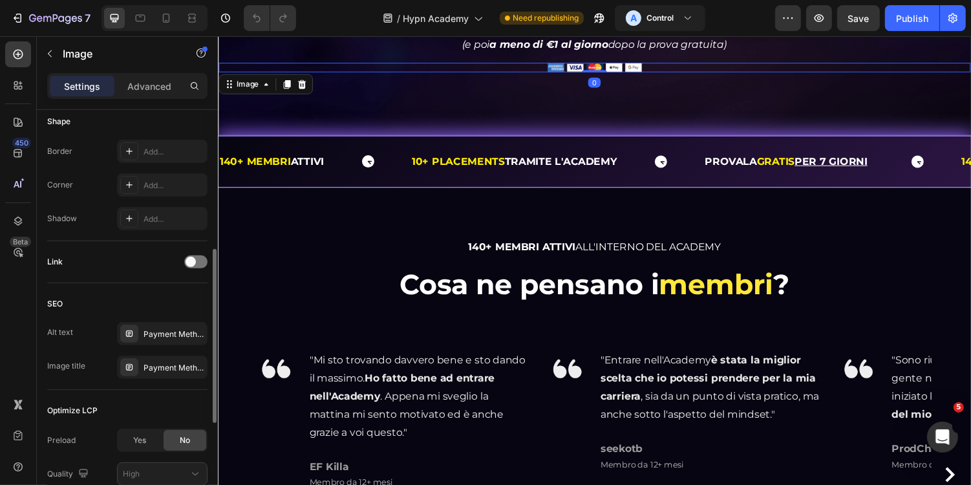
scroll to position [562, 0]
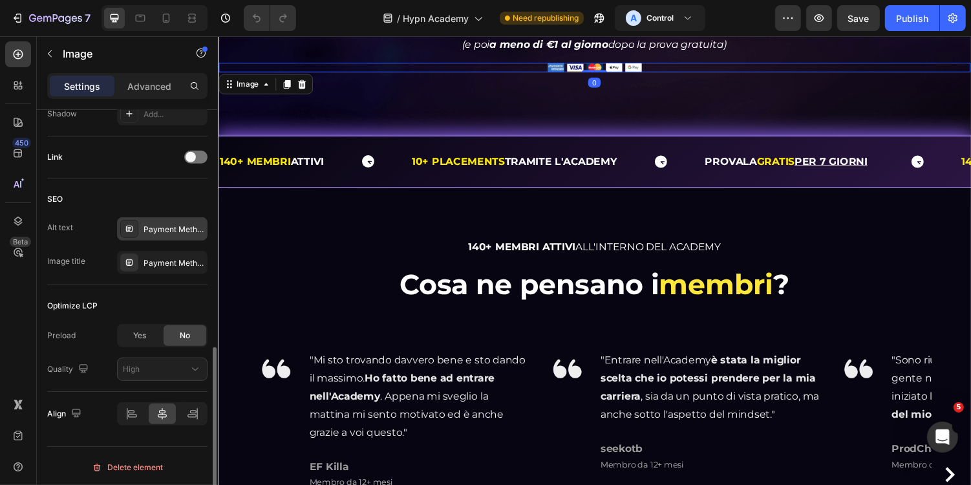
click at [164, 232] on div "Payment Methods" at bounding box center [162, 228] width 90 height 23
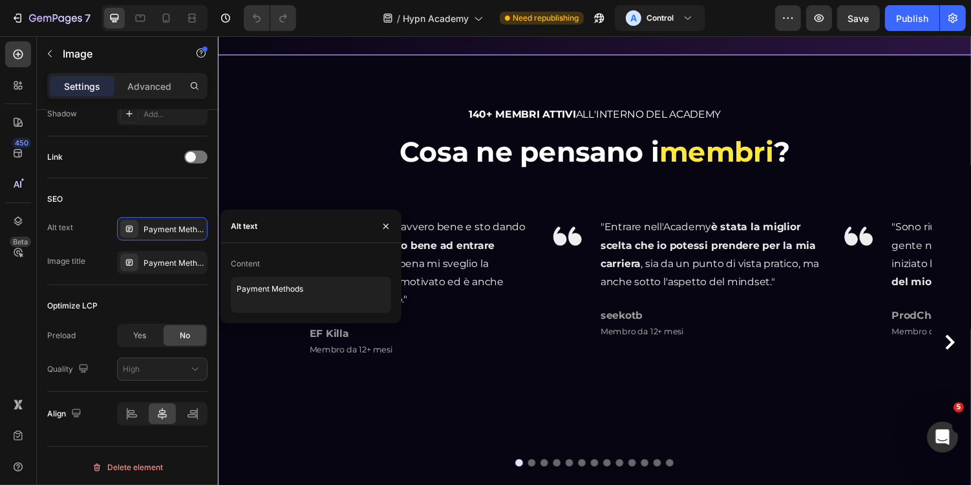
scroll to position [1158, 0]
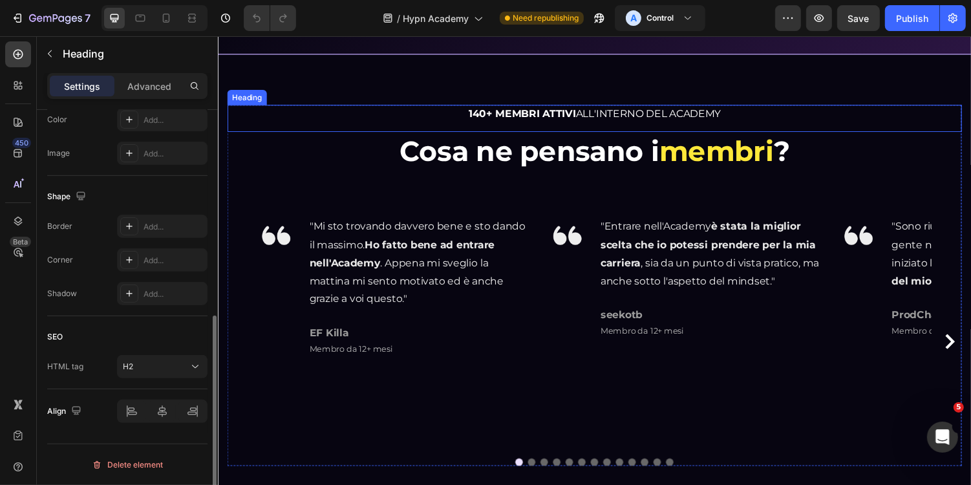
click at [448, 116] on h2 "140+ MEMBRI ATTIVI ALL'INTERNO DEL ACADEMY" at bounding box center [605, 114] width 756 height 17
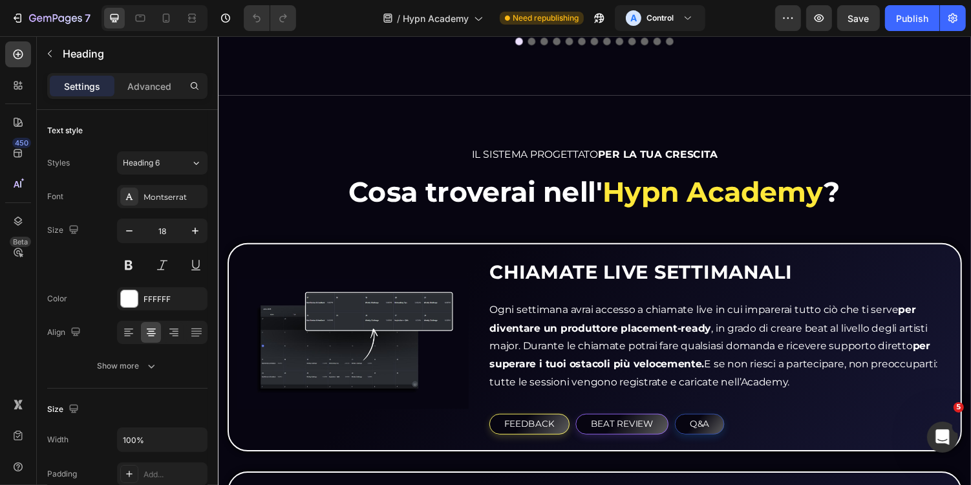
scroll to position [1627, 0]
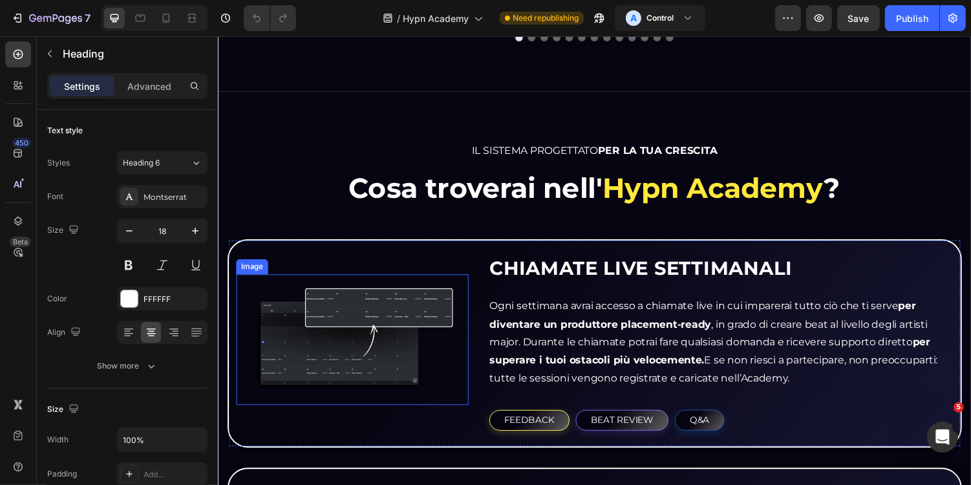
click at [372, 329] on img at bounding box center [355, 348] width 239 height 134
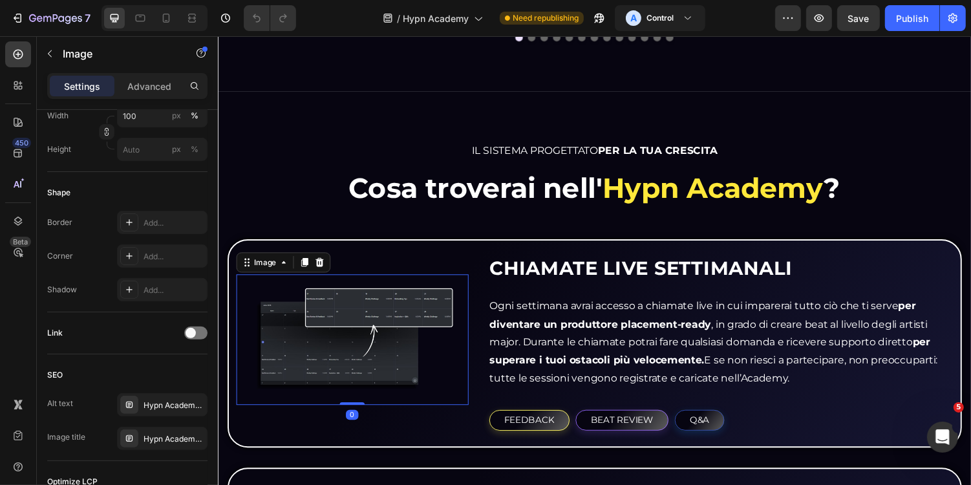
scroll to position [562, 0]
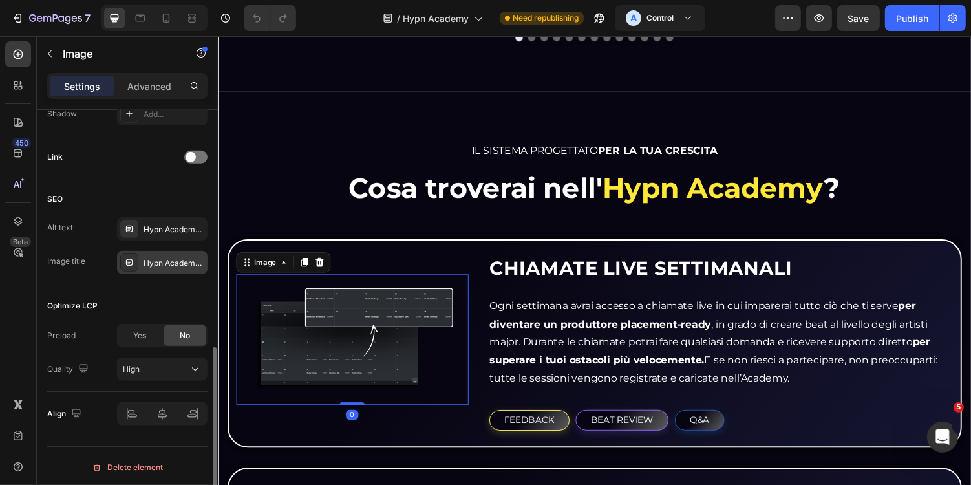
click at [167, 260] on div "Hypn Academy - Chiamate Live Settimanali" at bounding box center [173, 263] width 61 height 12
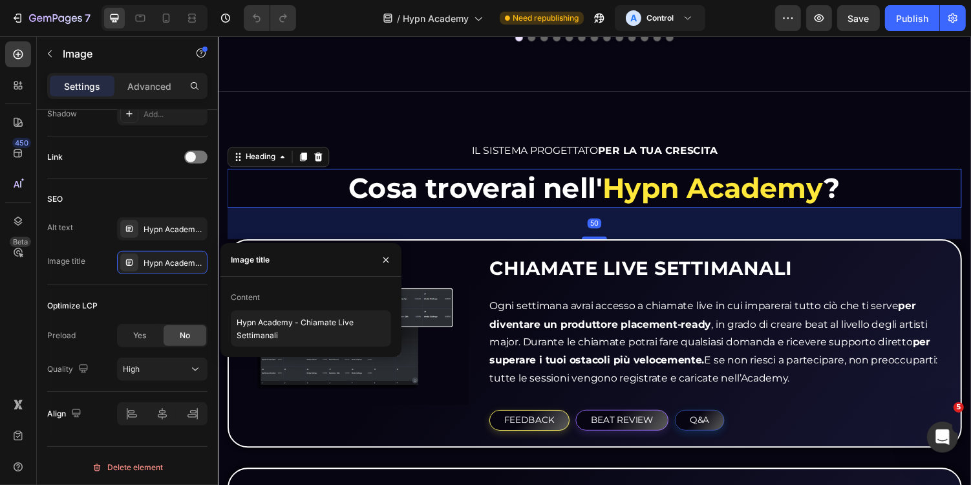
click at [308, 188] on h2 "Cosa troverai [PERSON_NAME]' [GEOGRAPHIC_DATA] ?" at bounding box center [605, 191] width 756 height 39
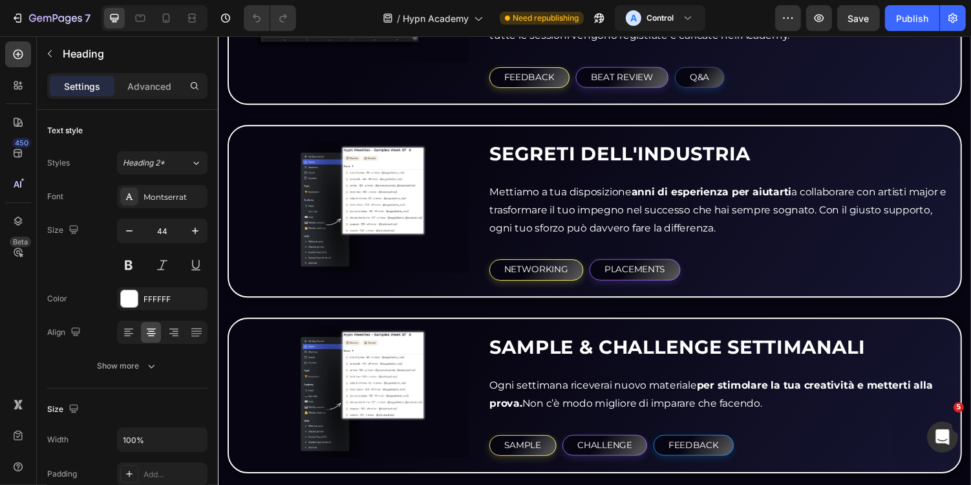
scroll to position [1982, 0]
click at [334, 191] on img at bounding box center [355, 210] width 239 height 134
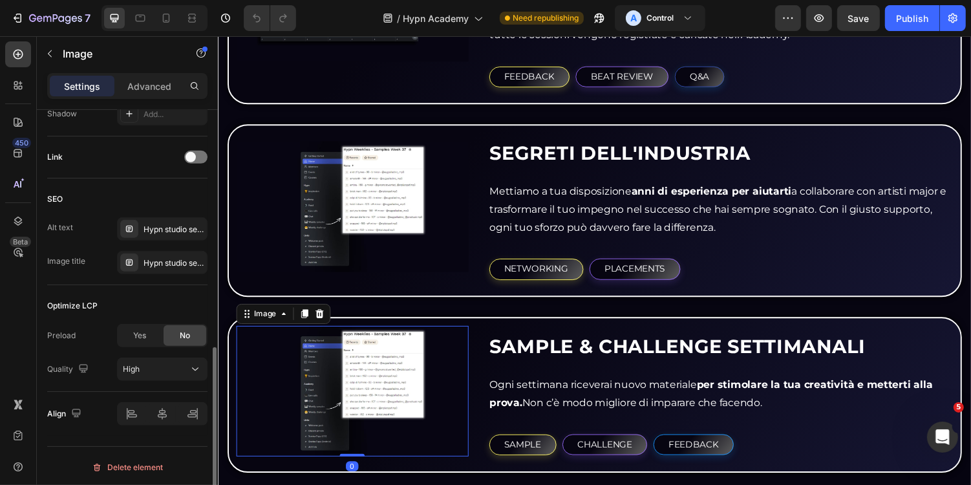
click at [366, 370] on img at bounding box center [355, 401] width 239 height 134
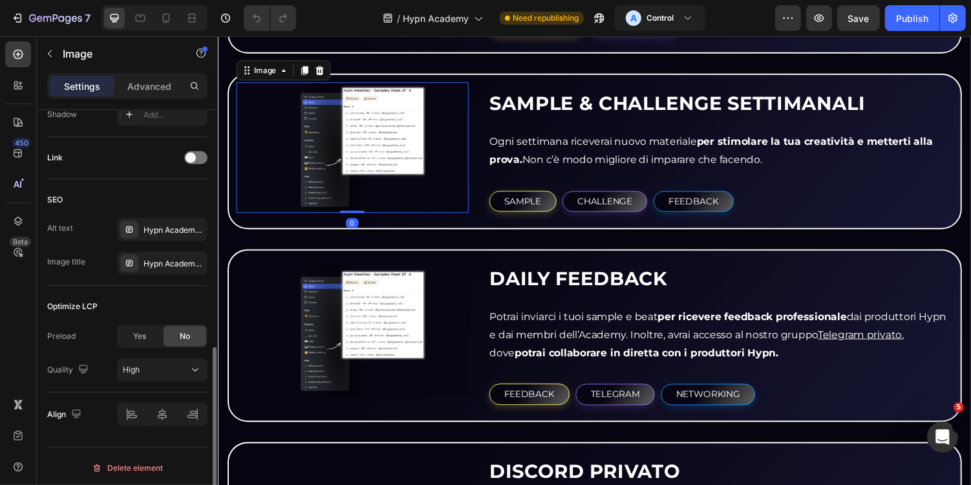
scroll to position [2385, 0]
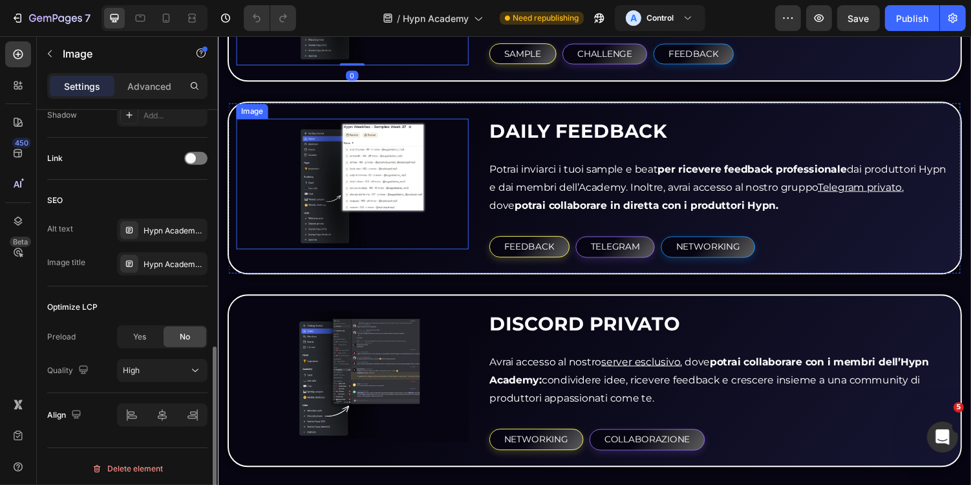
click at [367, 196] on img at bounding box center [355, 187] width 239 height 134
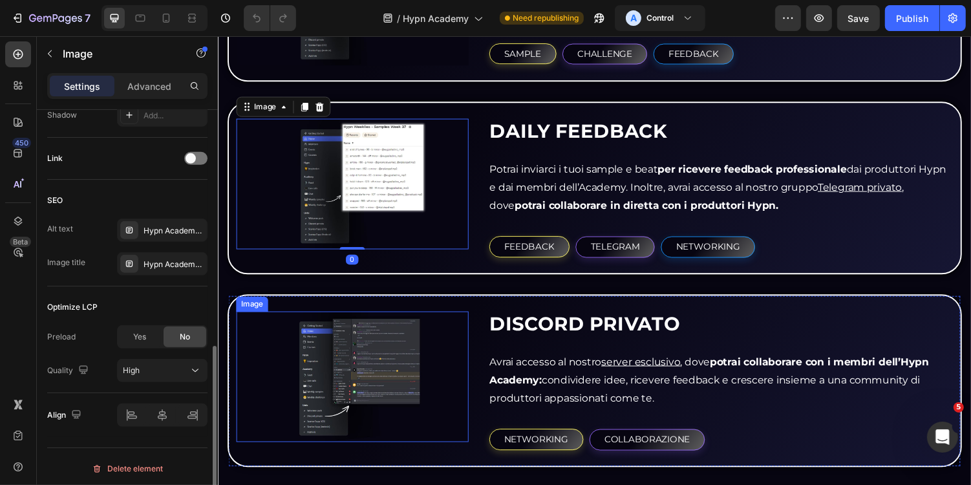
click at [369, 346] on img at bounding box center [355, 386] width 239 height 134
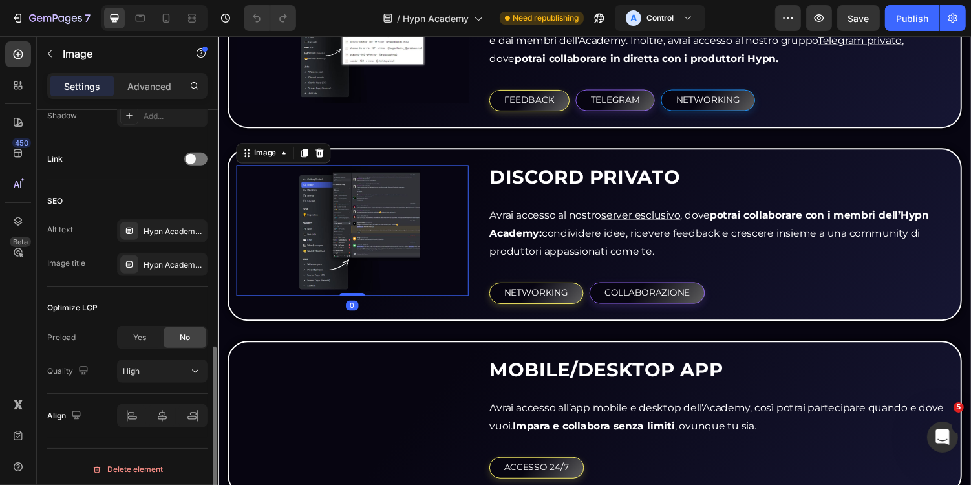
scroll to position [2725, 0]
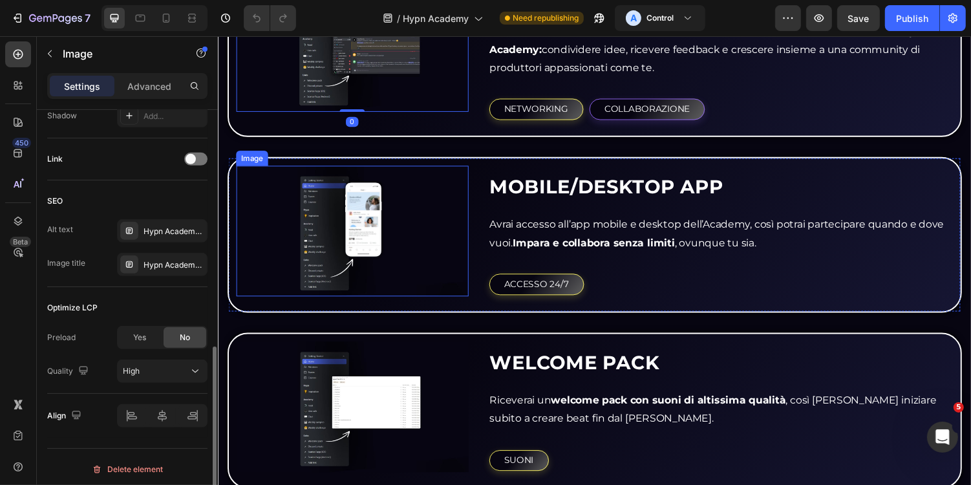
click at [386, 218] on img at bounding box center [355, 236] width 239 height 134
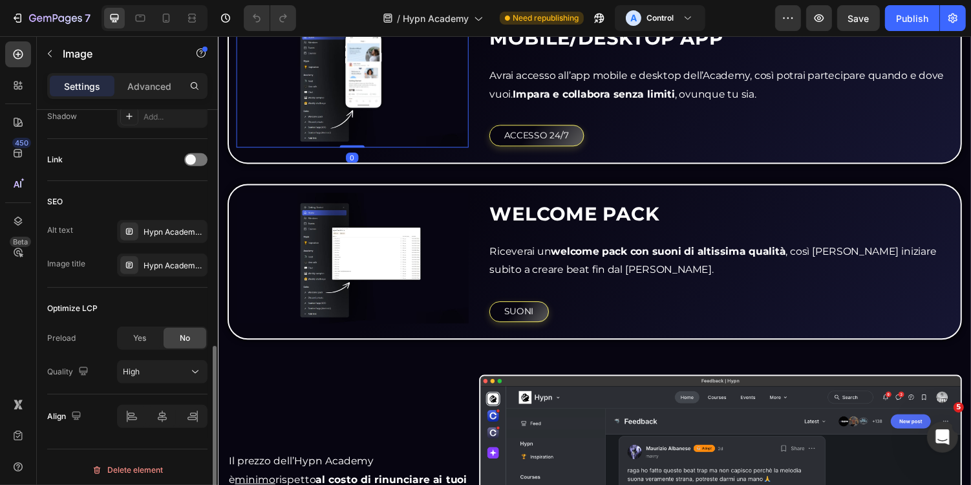
scroll to position [2947, 0]
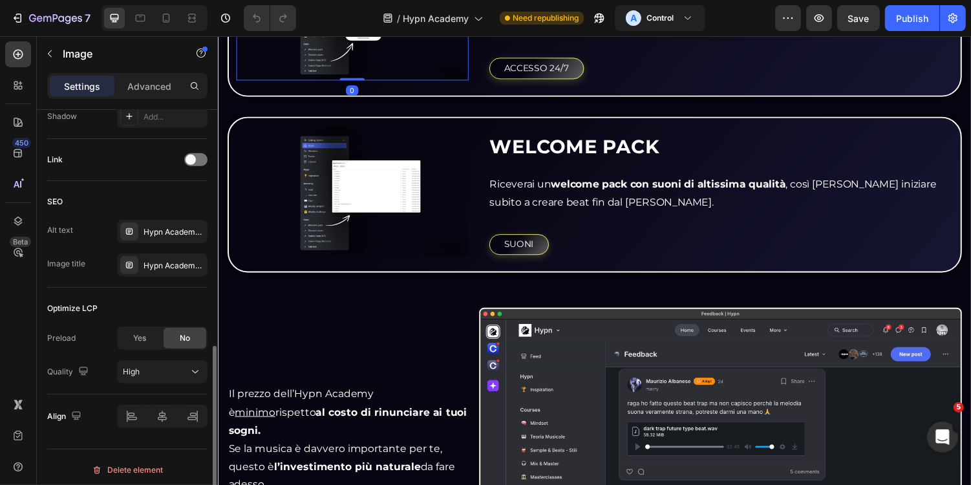
click at [386, 218] on img at bounding box center [355, 194] width 239 height 134
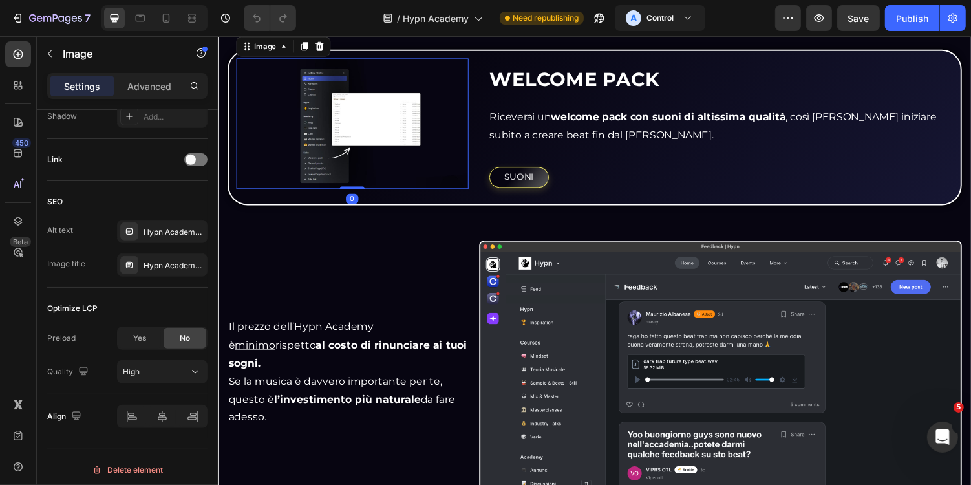
scroll to position [3062, 0]
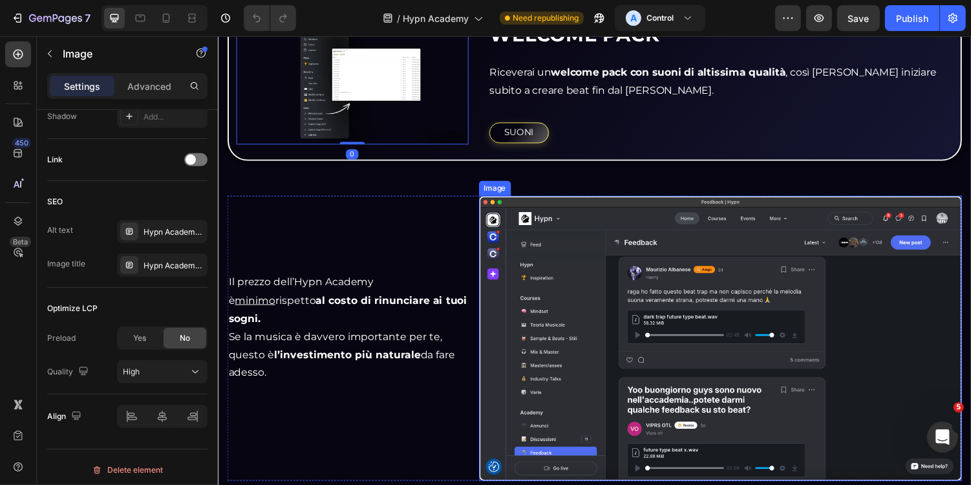
click at [566, 259] on img at bounding box center [734, 346] width 497 height 293
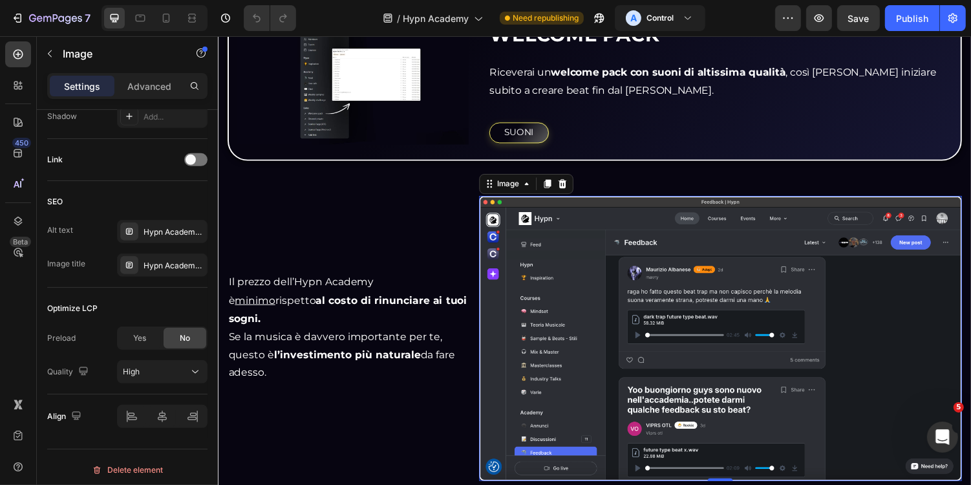
click at [566, 259] on img at bounding box center [734, 346] width 497 height 293
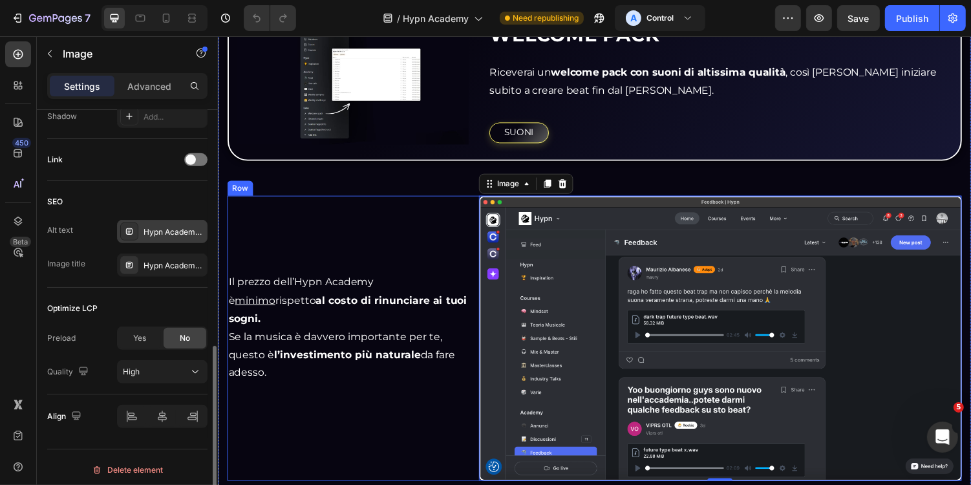
click at [181, 229] on div "Hypn Academy - Home Page" at bounding box center [173, 232] width 61 height 12
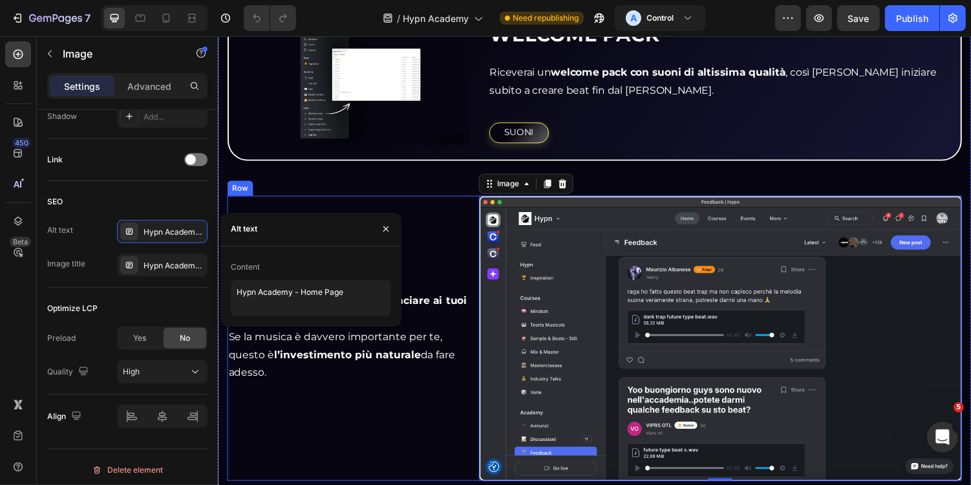
click at [394, 200] on div "Il prezzo dell’Hypn Academy è minimo rispetto al costo di rinunciare ai tuoi so…" at bounding box center [351, 346] width 249 height 293
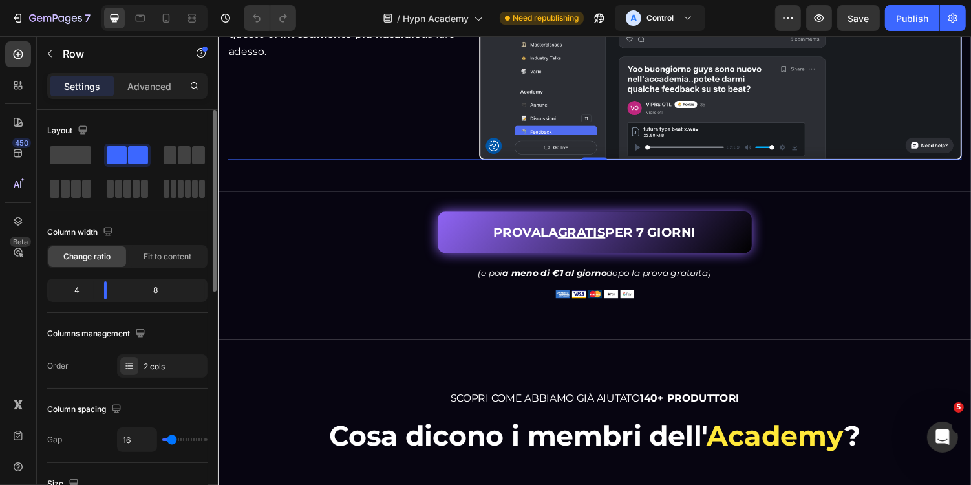
scroll to position [3418, 0]
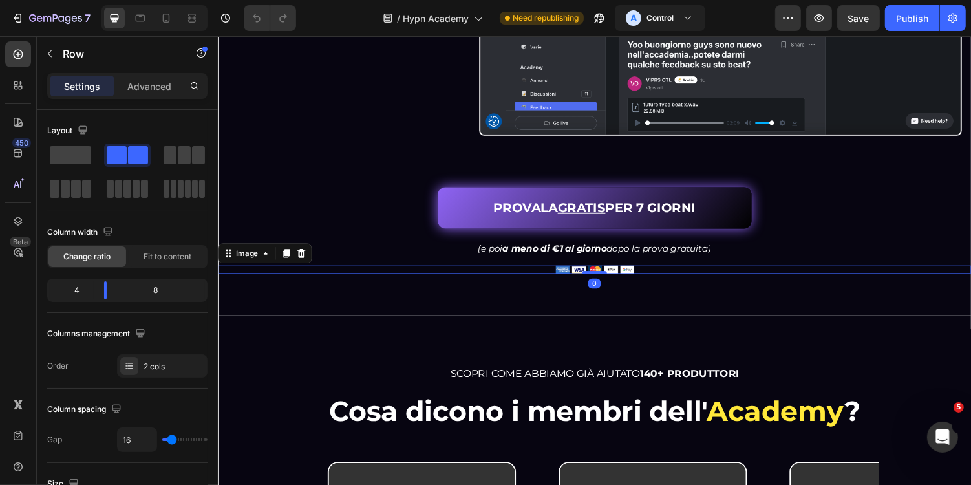
click at [609, 271] on img at bounding box center [605, 275] width 81 height 8
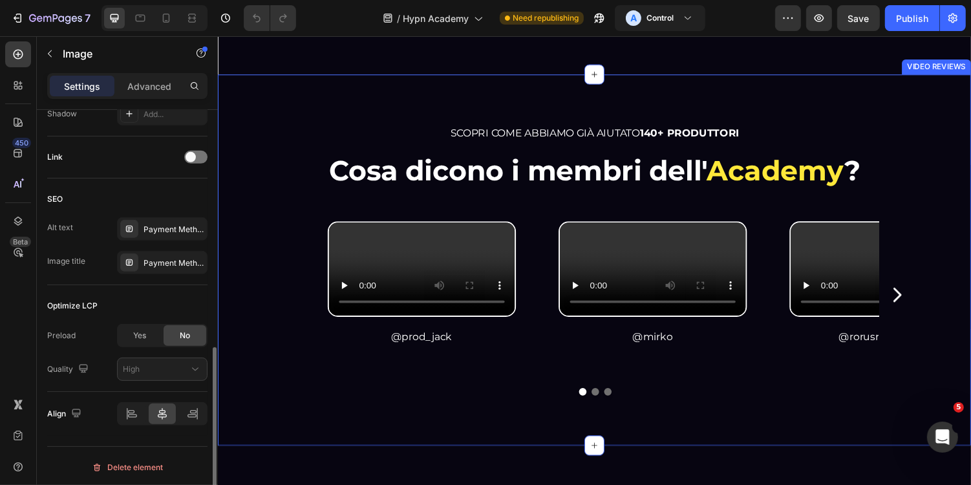
scroll to position [3701, 0]
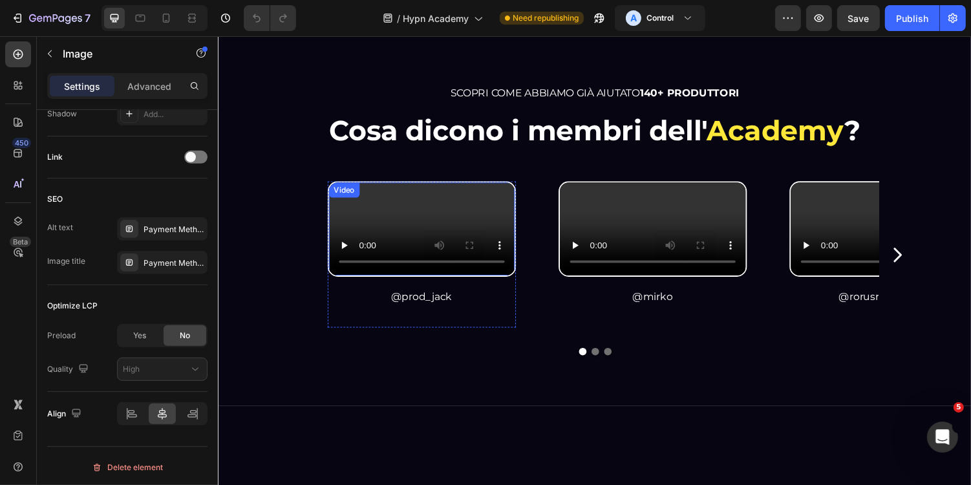
click at [478, 282] on video at bounding box center [427, 234] width 191 height 96
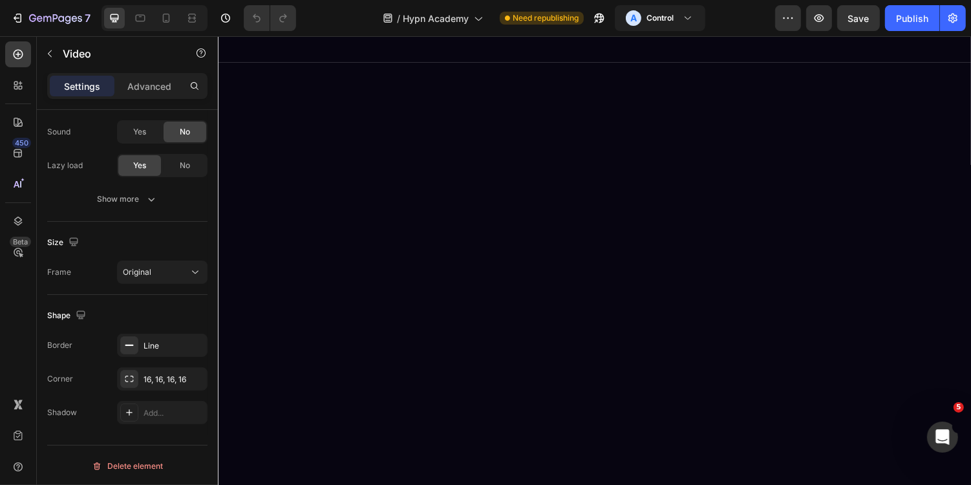
scroll to position [0, 0]
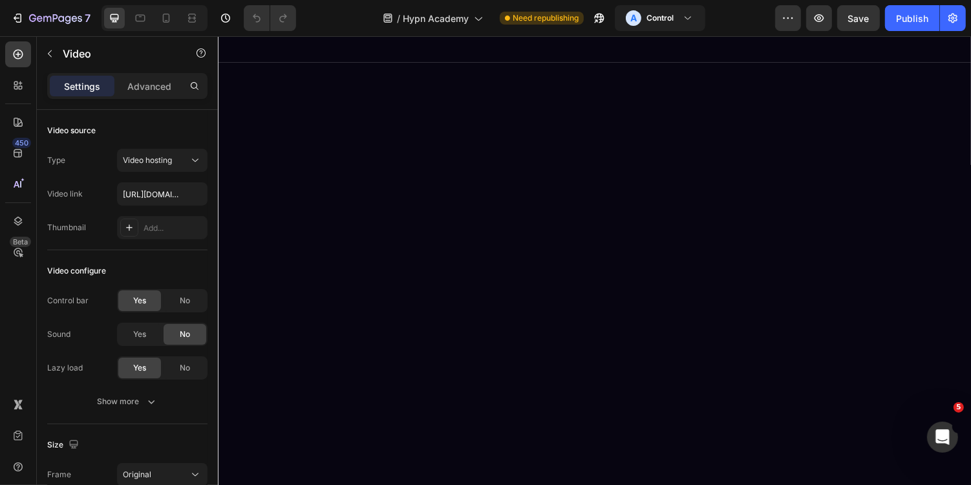
click at [455, 4] on img at bounding box center [605, 4] width 681 height 0
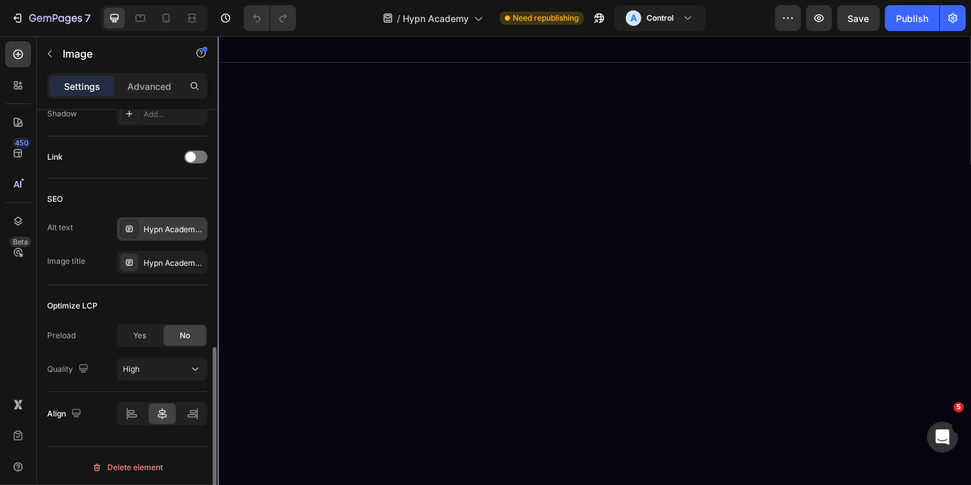
click at [185, 235] on div "Hypn Academy Recensioni" at bounding box center [162, 228] width 90 height 23
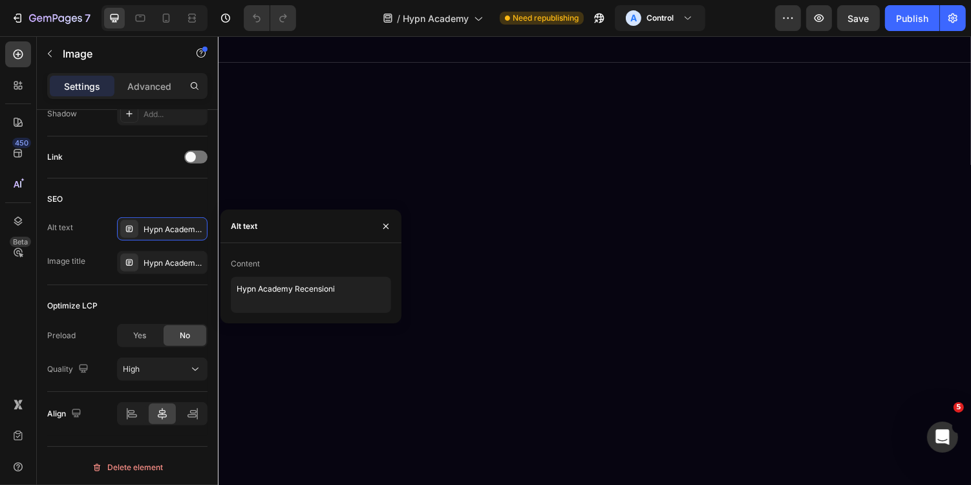
click at [480, 4] on img at bounding box center [605, 4] width 681 height 0
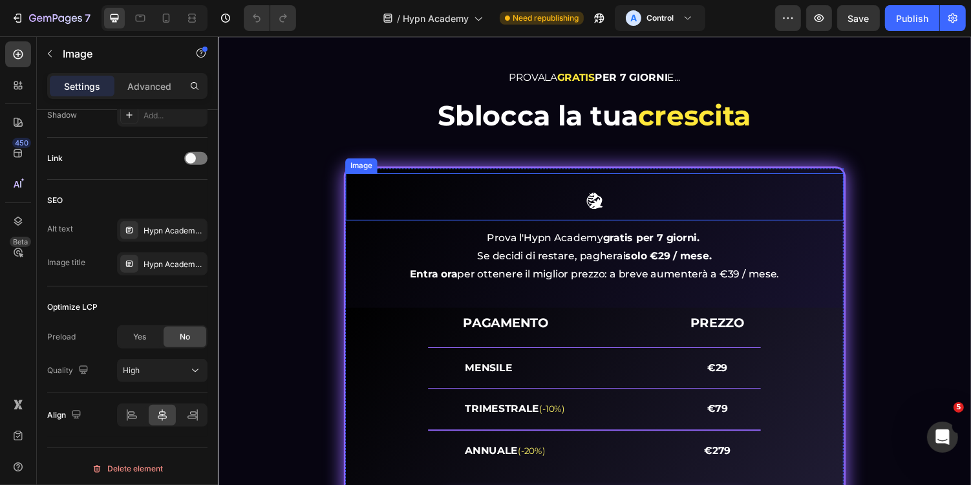
click at [604, 207] on img at bounding box center [605, 205] width 26 height 26
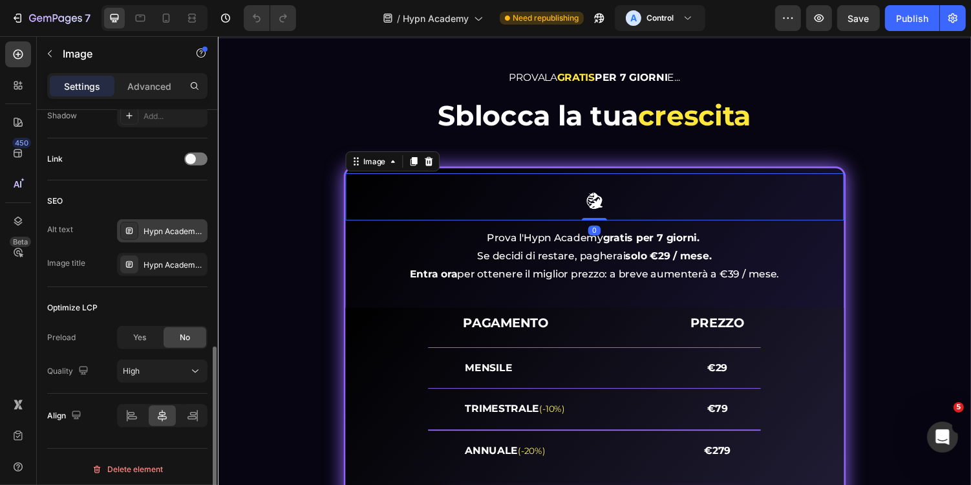
click at [176, 231] on div "Hypn Academy Logo" at bounding box center [173, 232] width 61 height 12
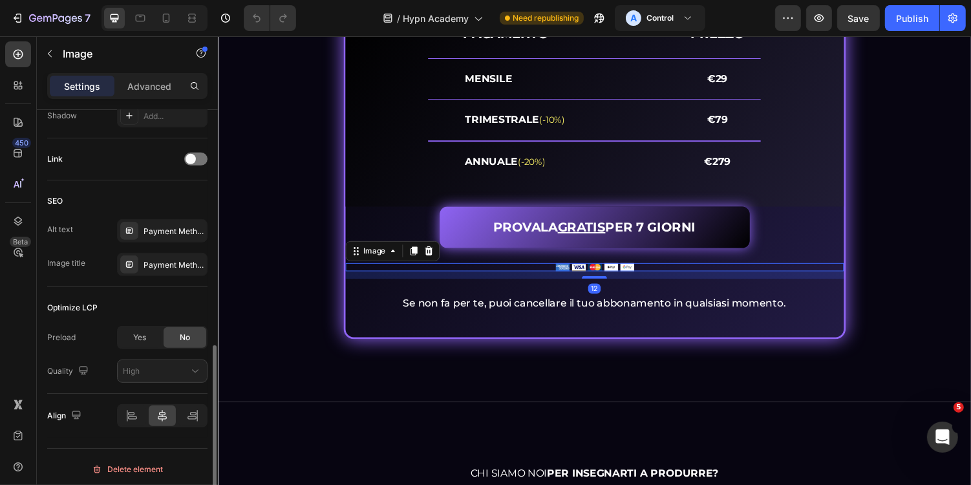
click at [586, 271] on img at bounding box center [605, 273] width 81 height 8
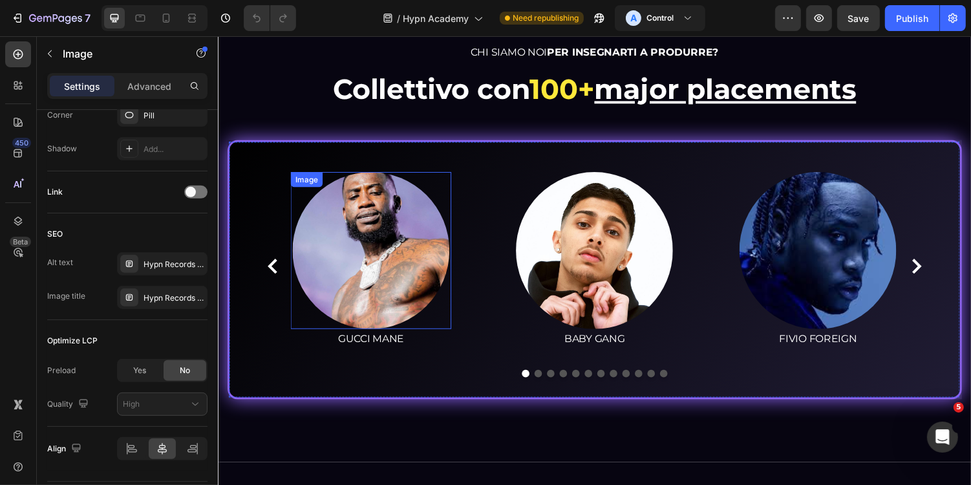
click at [377, 269] on img at bounding box center [375, 256] width 162 height 162
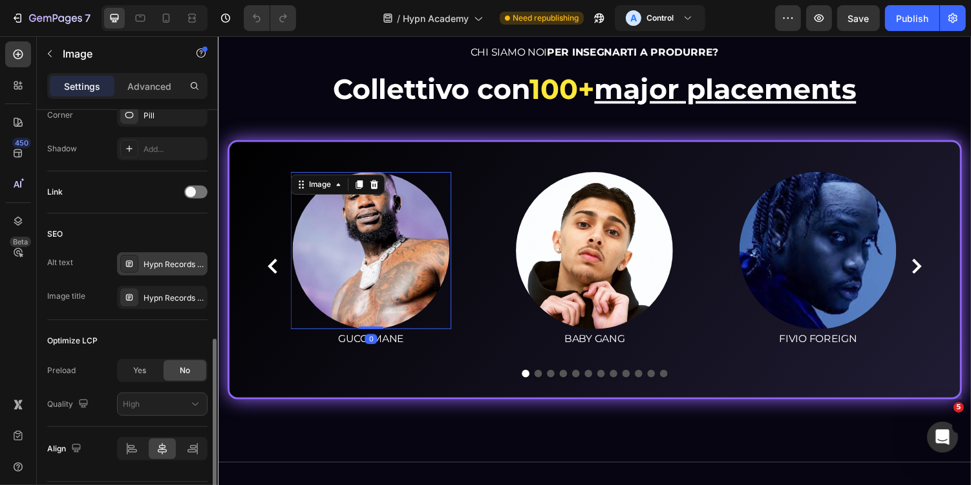
click at [179, 264] on div "Hypn Records - [PERSON_NAME]" at bounding box center [173, 265] width 61 height 12
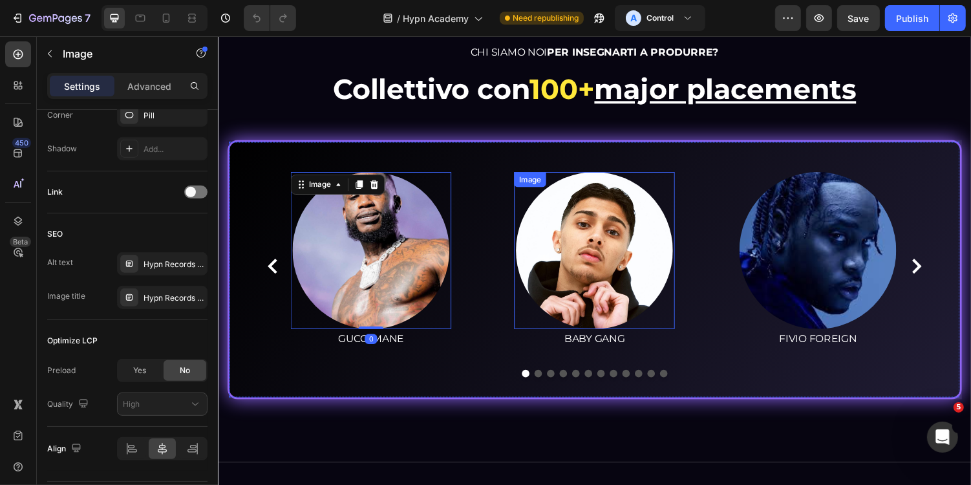
click at [595, 260] on img at bounding box center [605, 256] width 162 height 162
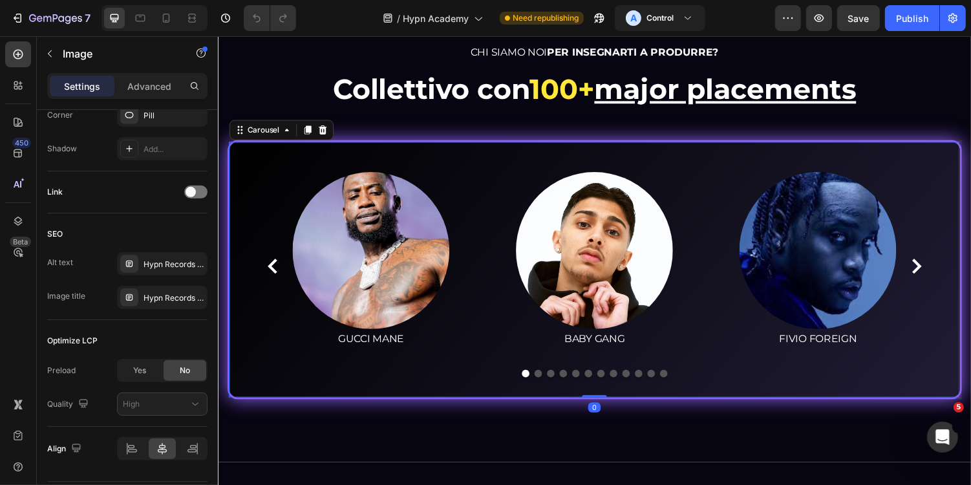
click at [944, 270] on icon "Carousel Next Arrow" at bounding box center [937, 272] width 16 height 16
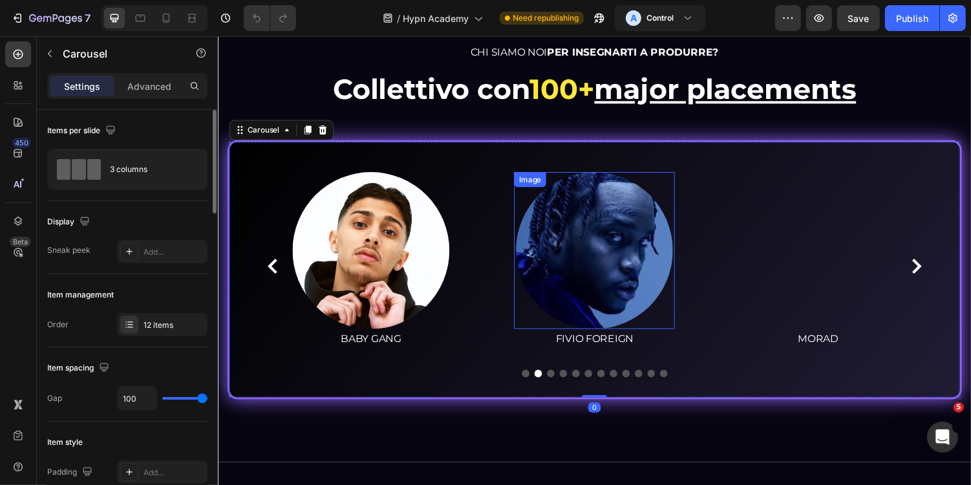
click at [566, 262] on img at bounding box center [605, 256] width 162 height 162
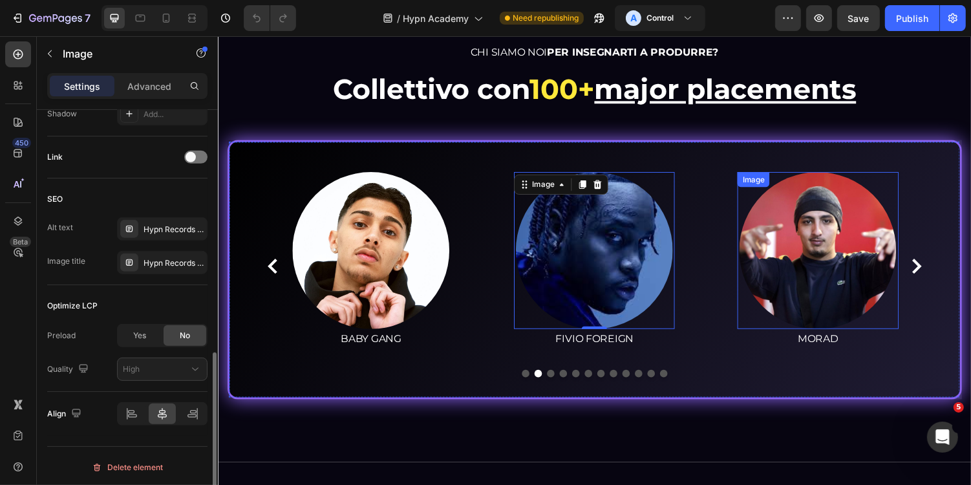
click at [792, 242] on img at bounding box center [835, 256] width 162 height 162
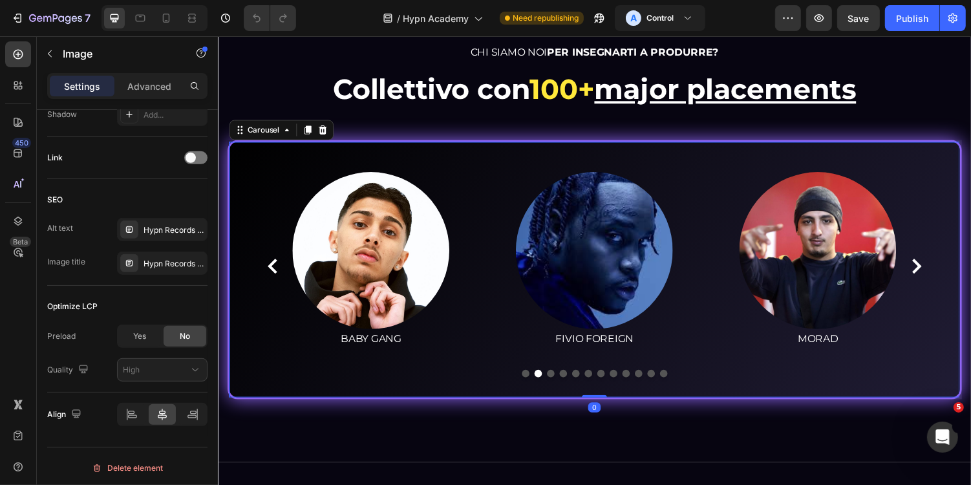
click at [943, 272] on icon "Carousel Next Arrow" at bounding box center [937, 272] width 16 height 16
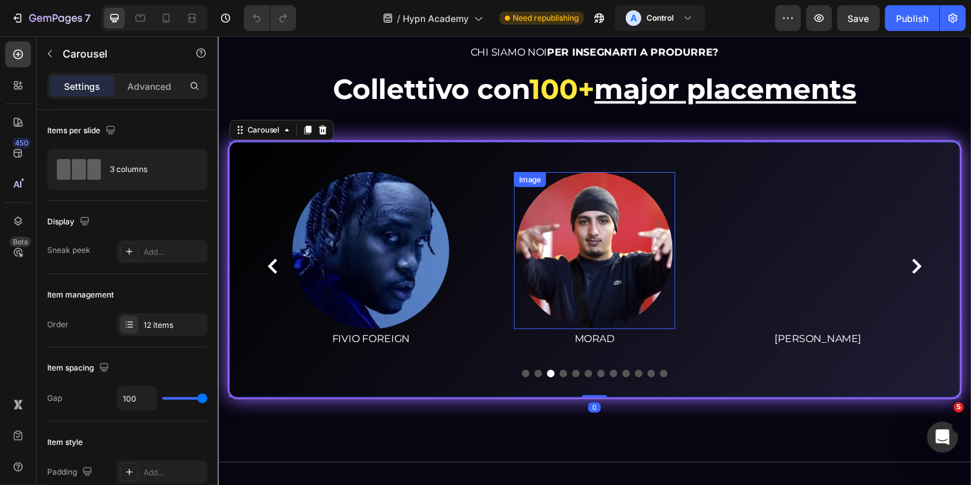
click at [632, 277] on img at bounding box center [605, 256] width 162 height 162
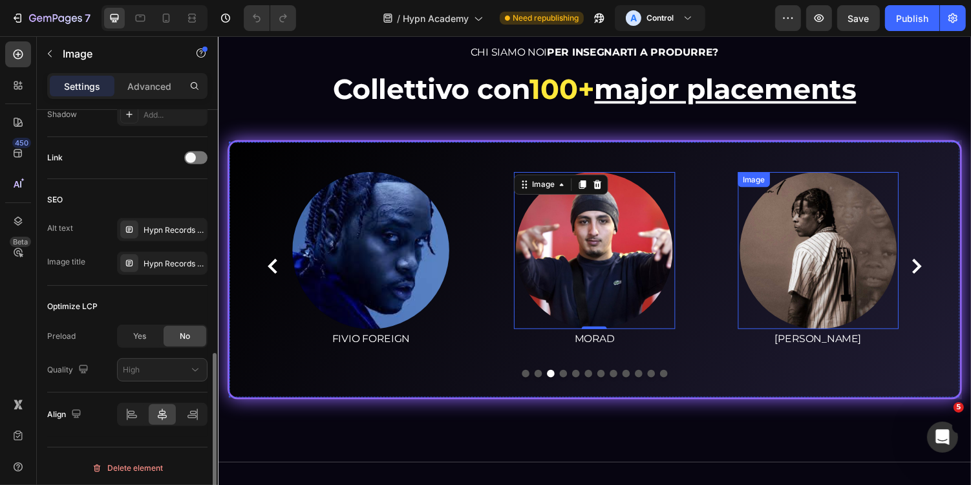
click at [811, 277] on img at bounding box center [835, 256] width 162 height 162
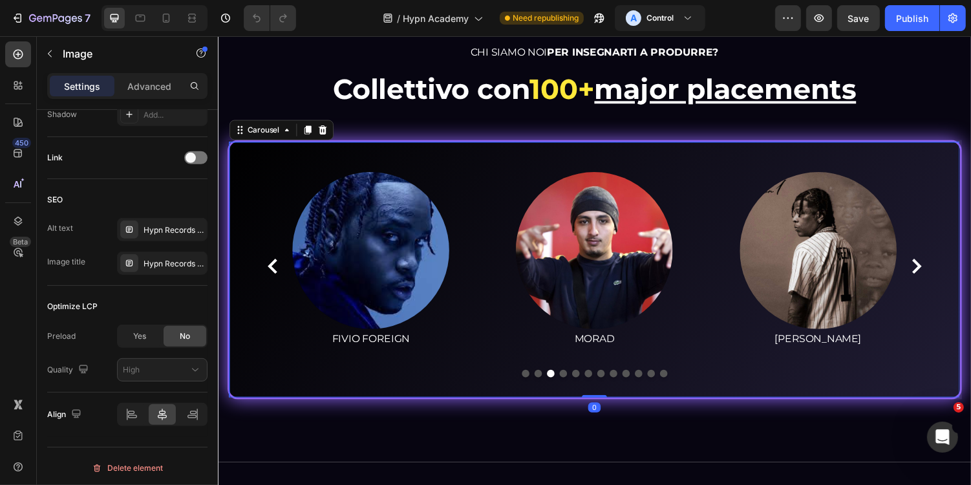
click at [934, 270] on icon "Carousel Next Arrow" at bounding box center [937, 272] width 16 height 16
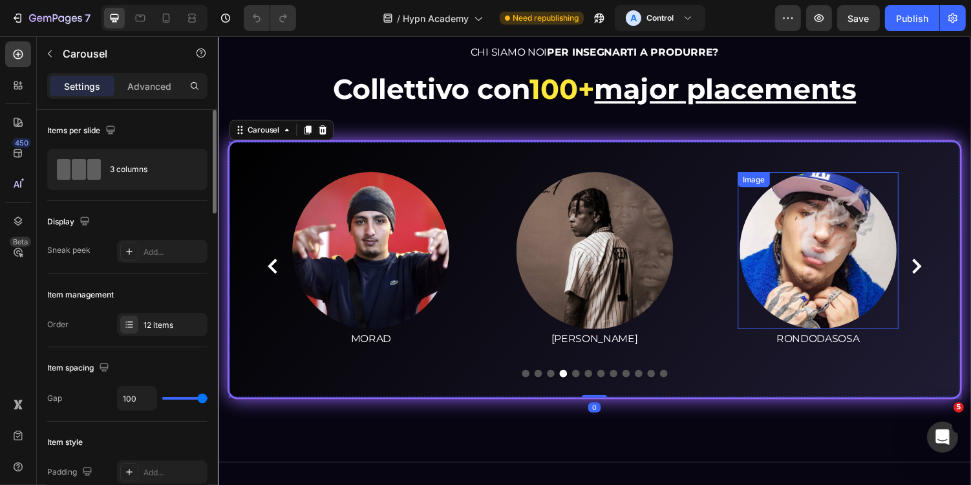
click at [800, 237] on img at bounding box center [835, 256] width 162 height 162
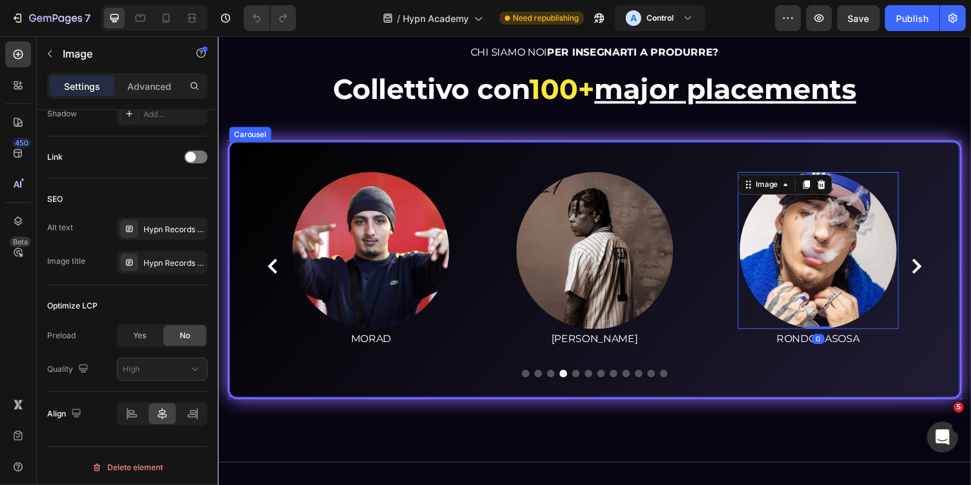
click at [935, 271] on icon "Carousel Next Arrow" at bounding box center [937, 272] width 16 height 16
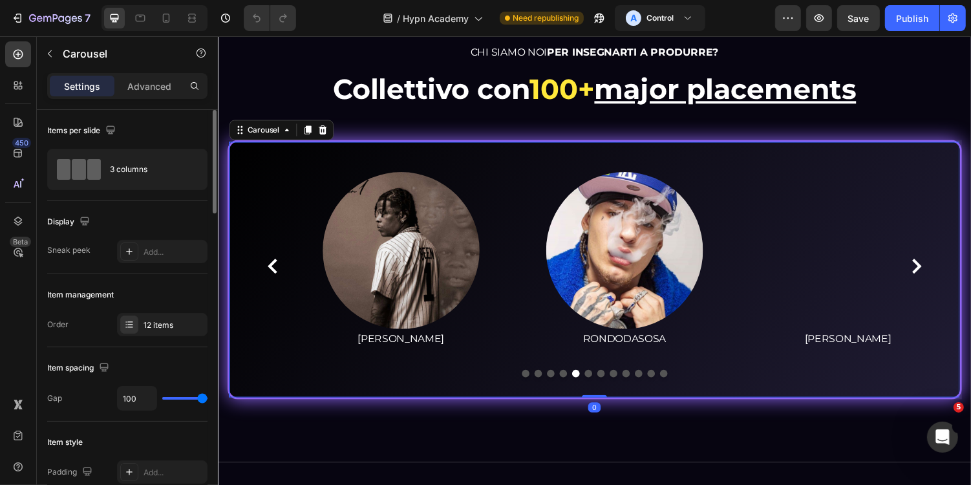
click at [935, 271] on icon "Carousel Next Arrow" at bounding box center [937, 272] width 16 height 16
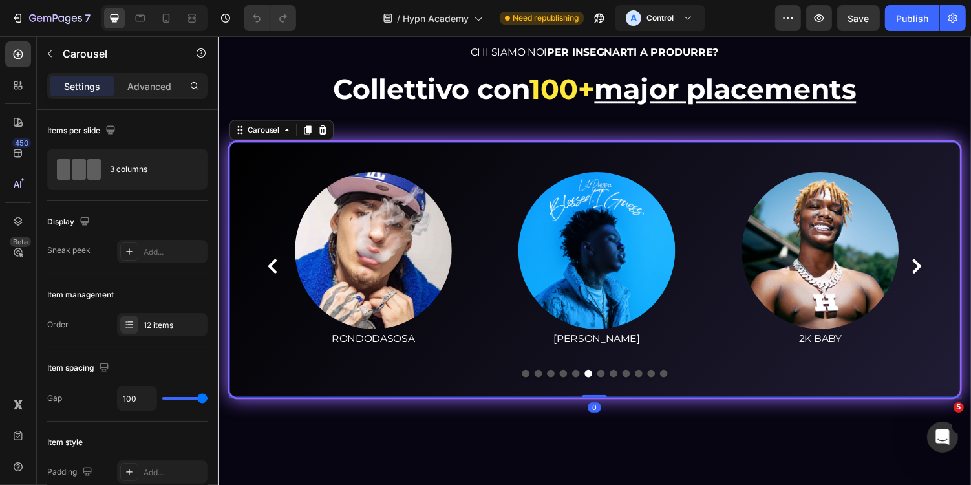
click at [935, 271] on icon "Carousel Next Arrow" at bounding box center [937, 272] width 16 height 16
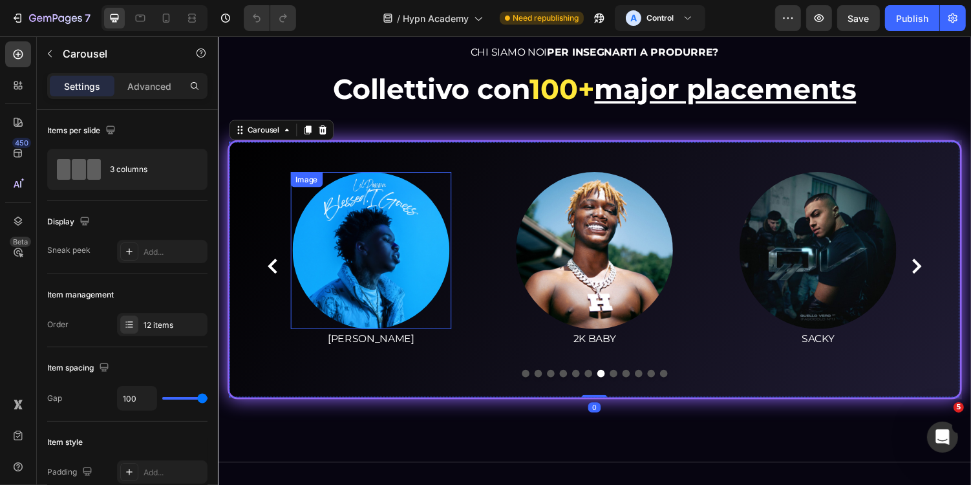
click at [374, 284] on img at bounding box center [375, 256] width 162 height 162
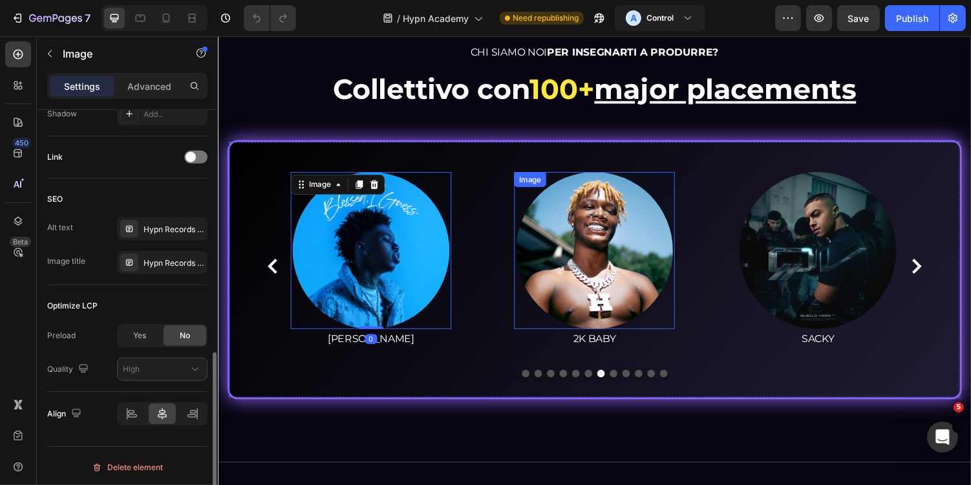
click at [676, 240] on img at bounding box center [605, 256] width 162 height 162
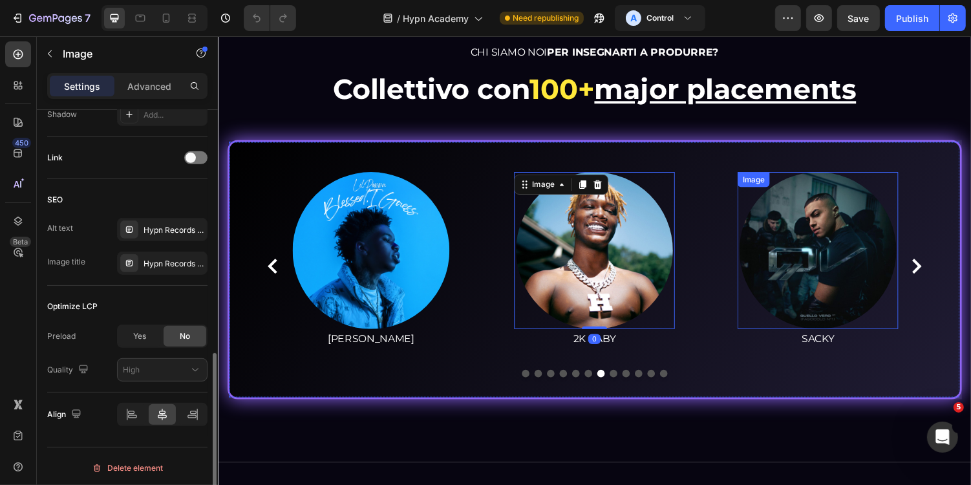
click at [832, 237] on img at bounding box center [835, 256] width 162 height 162
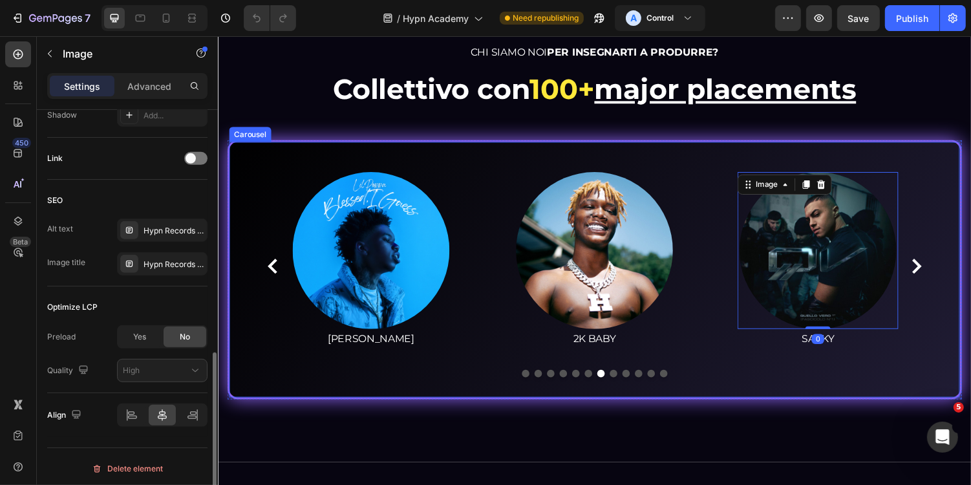
click at [940, 270] on icon "Carousel Next Arrow" at bounding box center [937, 272] width 10 height 16
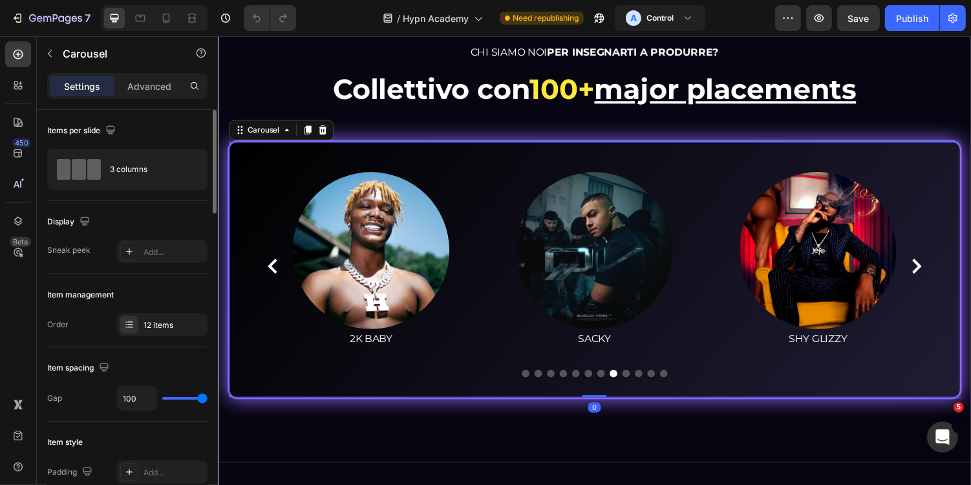
click at [940, 270] on icon "Carousel Next Arrow" at bounding box center [937, 272] width 10 height 16
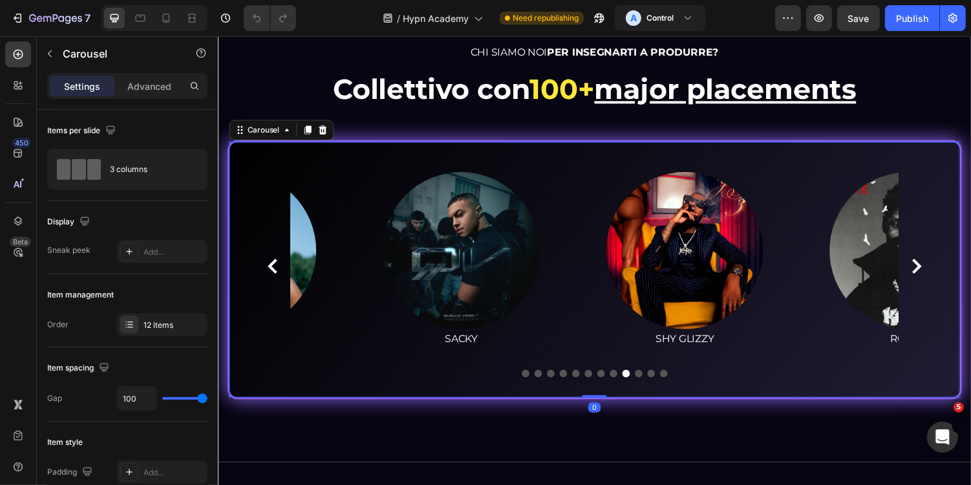
click at [940, 270] on icon "Carousel Next Arrow" at bounding box center [937, 272] width 10 height 16
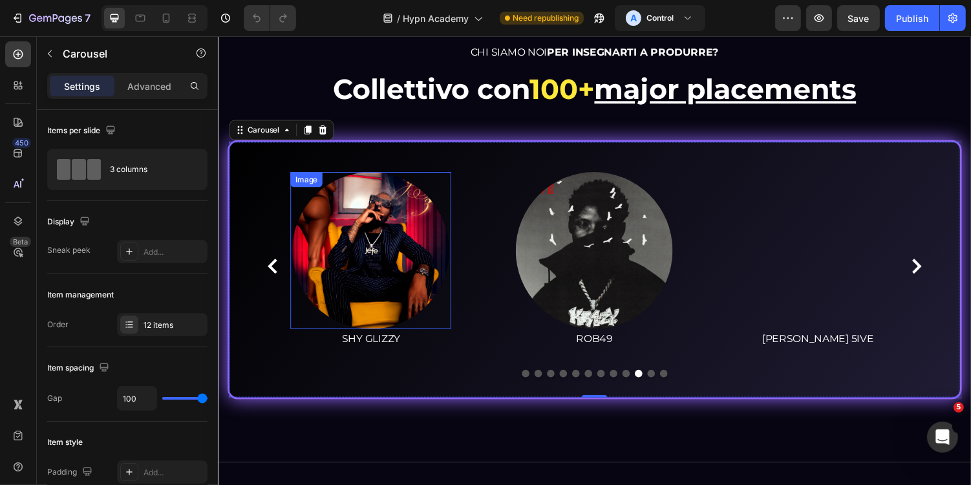
click at [421, 254] on img at bounding box center [375, 256] width 162 height 162
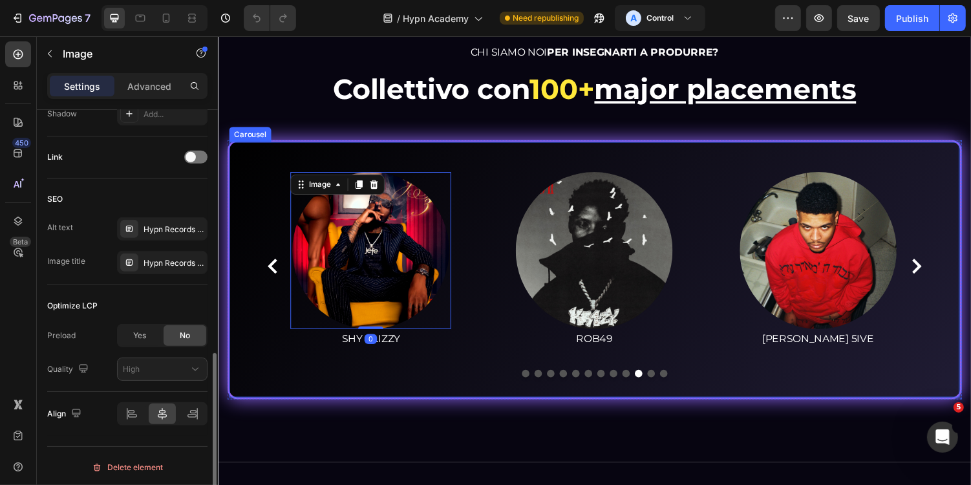
click at [636, 271] on img at bounding box center [605, 256] width 162 height 162
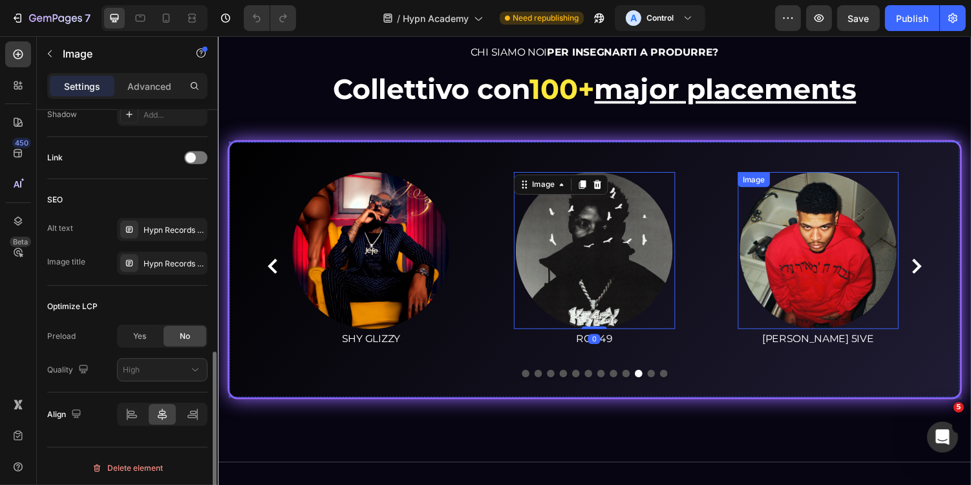
click at [849, 248] on img at bounding box center [835, 256] width 162 height 162
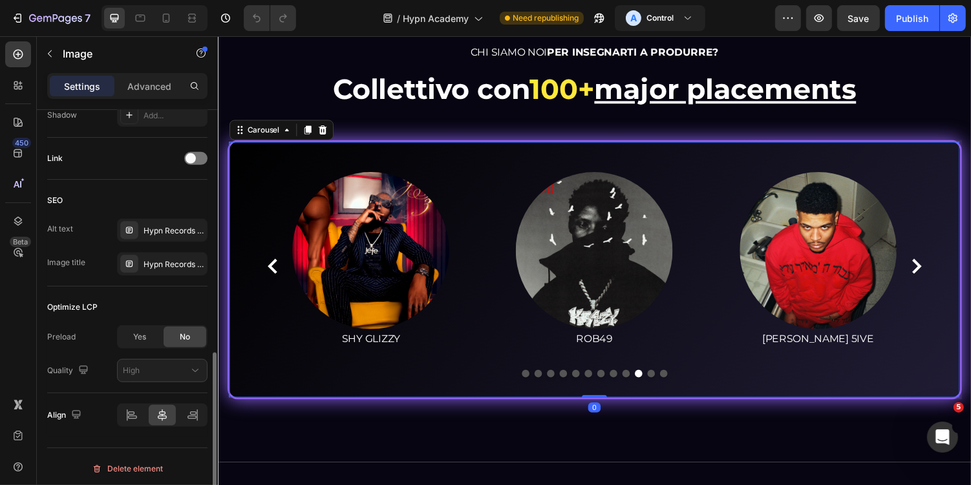
click at [928, 267] on button "Carousel Next Arrow" at bounding box center [936, 272] width 21 height 21
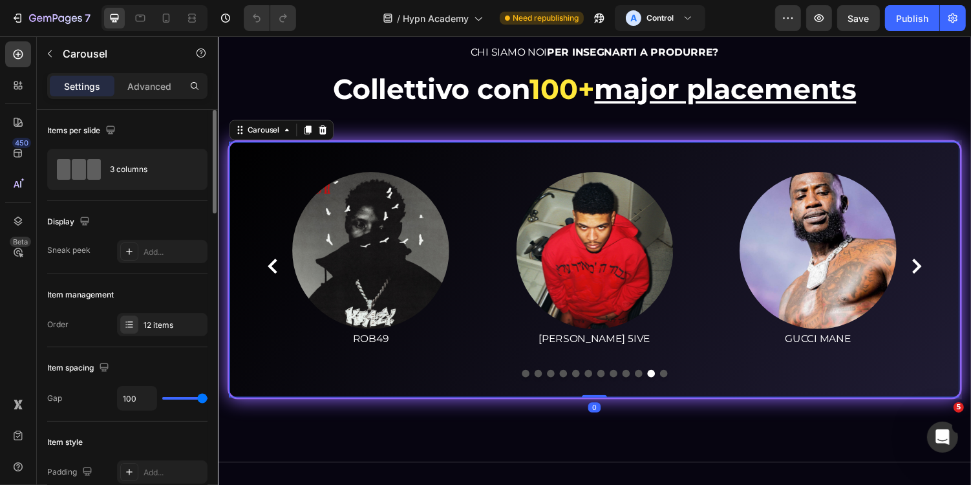
click at [940, 268] on icon "Carousel Next Arrow" at bounding box center [937, 272] width 16 height 16
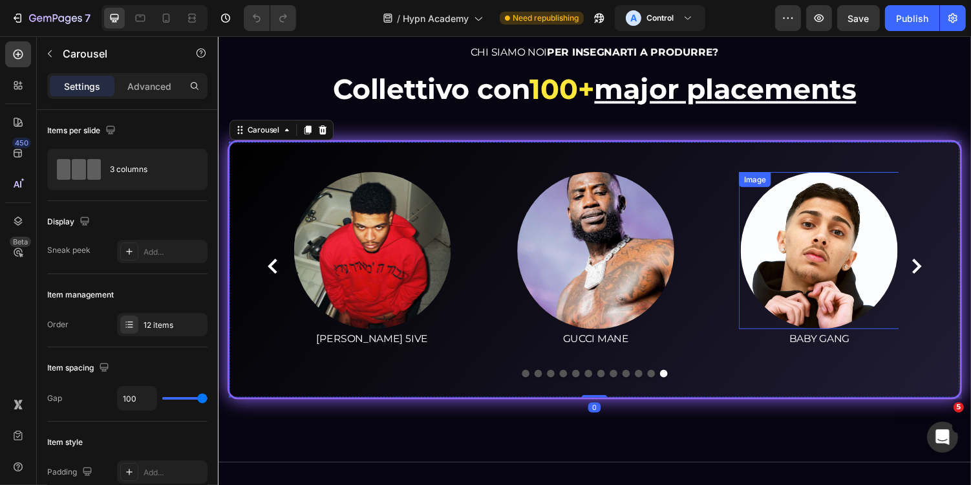
click at [713, 255] on div "Image [PERSON_NAME] Text block Image BABY GANG Text block Image FIVIO FOREIGN T…" at bounding box center [605, 271] width 626 height 193
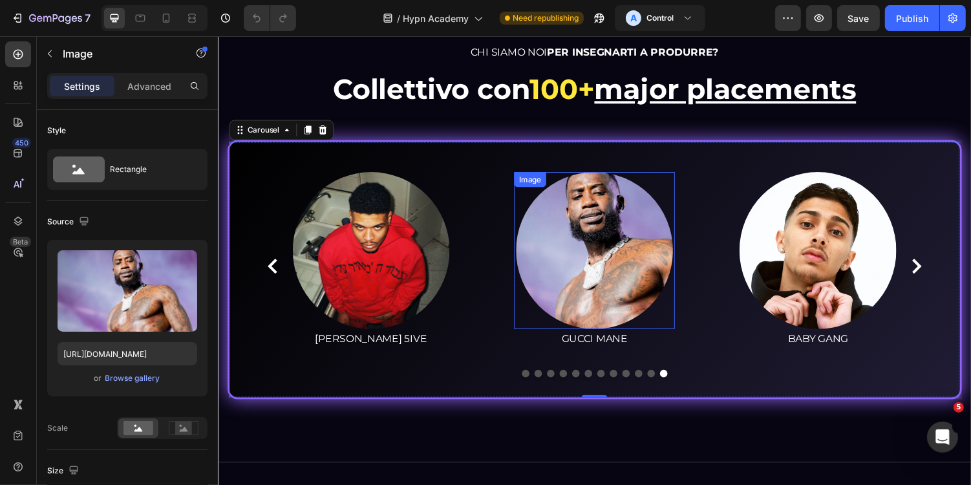
click at [629, 256] on img at bounding box center [605, 256] width 162 height 162
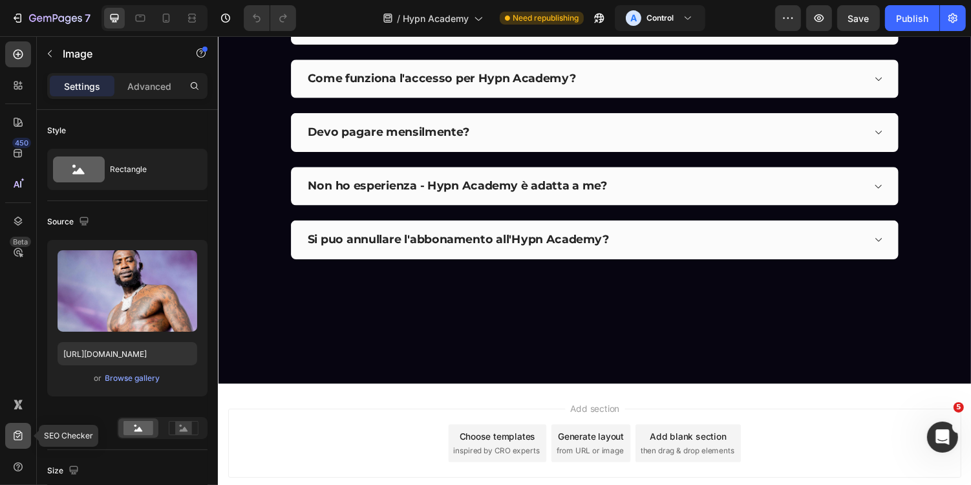
click at [14, 429] on icon at bounding box center [18, 435] width 13 height 13
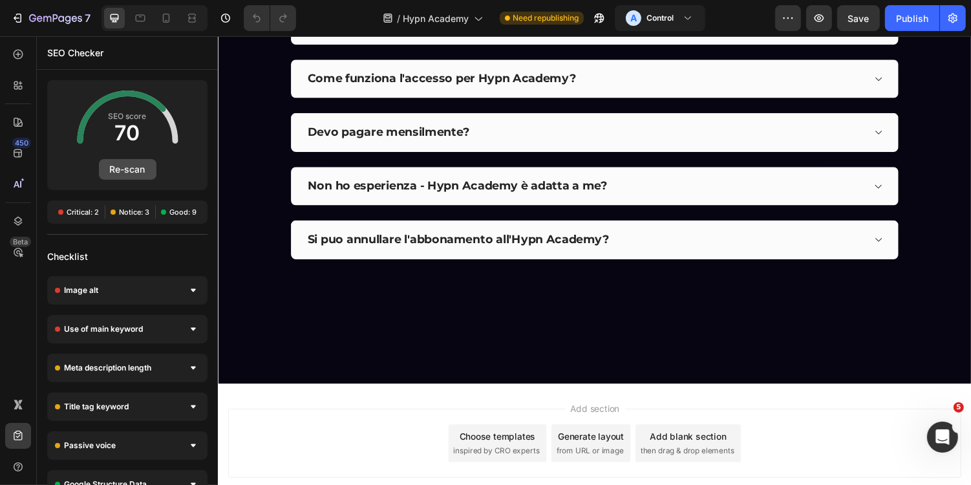
click at [123, 176] on button "Re-scan" at bounding box center [128, 169] width 58 height 21
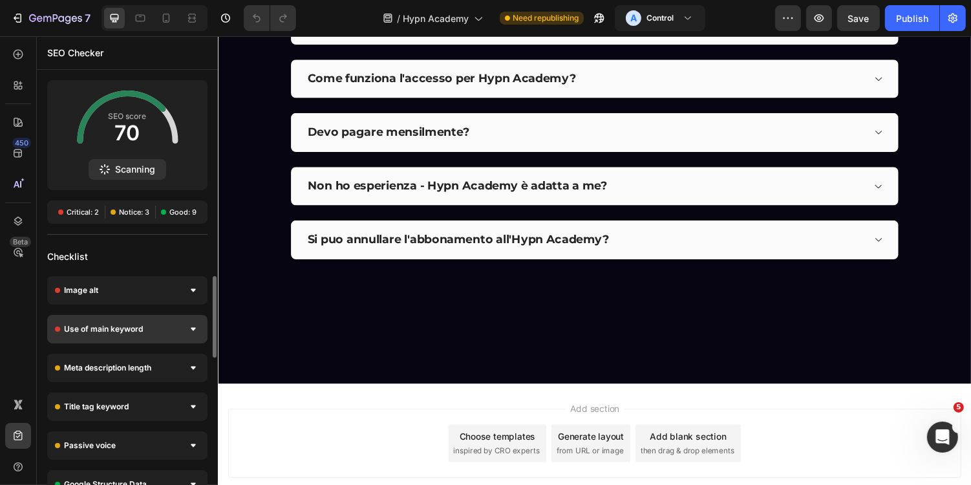
click at [137, 326] on span "Use of main keyword" at bounding box center [103, 329] width 79 height 13
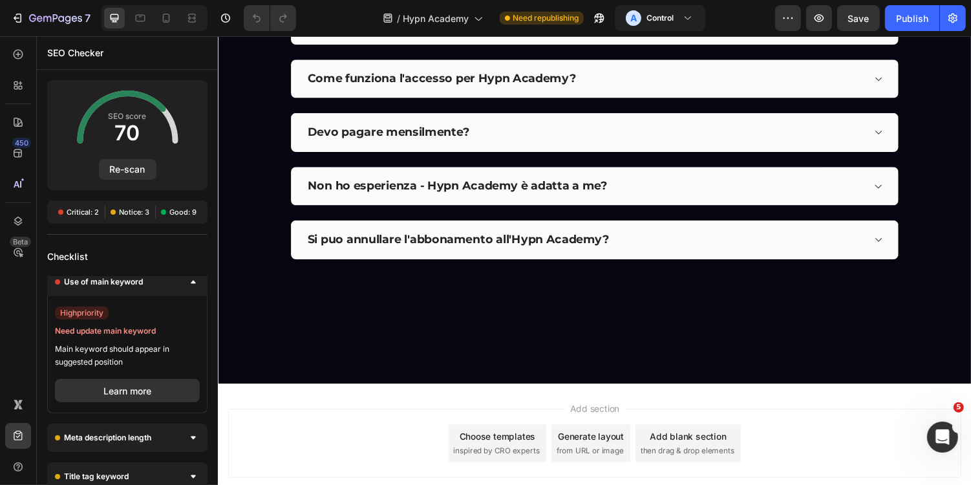
click at [120, 256] on div "Checklist" at bounding box center [127, 256] width 181 height 23
click at [182, 237] on div "SEO score 70 Re-scan Critical: 2 Notice: 3 Good: 9 Checklist Image alt high pri…" at bounding box center [127, 282] width 181 height 405
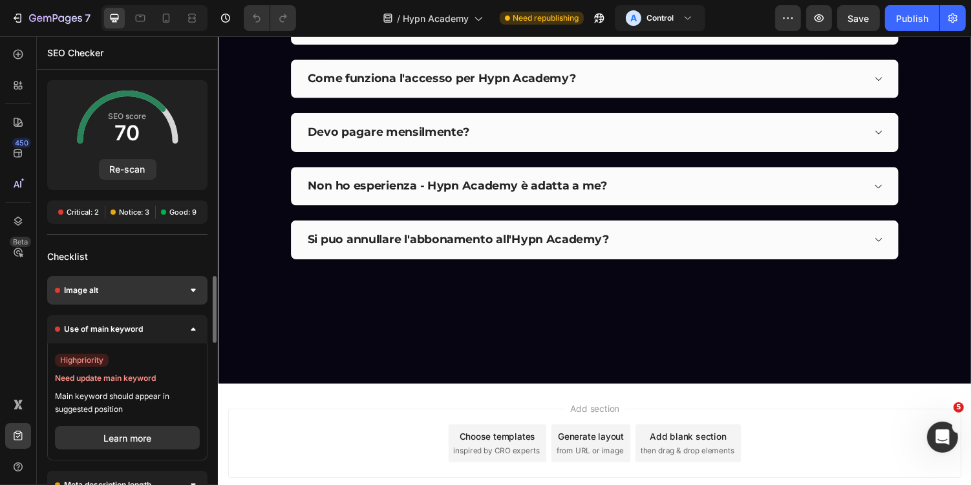
click at [160, 290] on div "Image alt" at bounding box center [127, 290] width 160 height 28
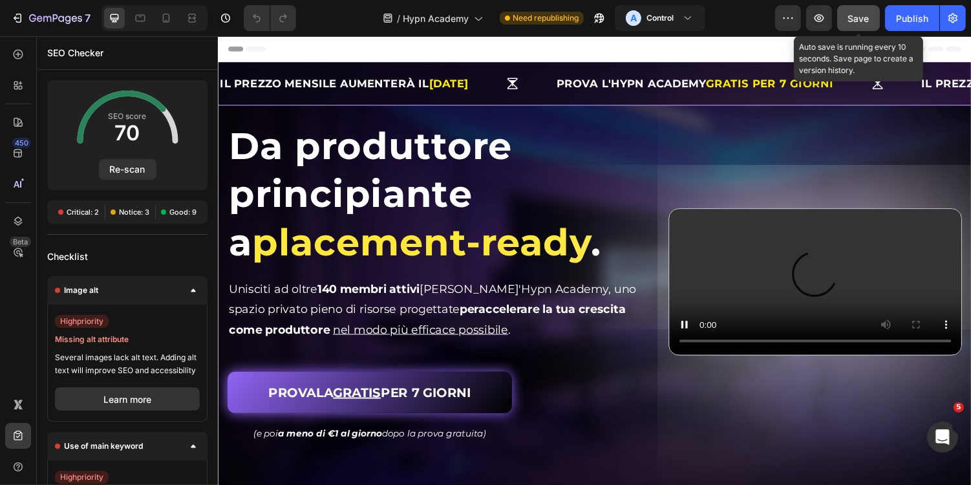
click at [869, 11] on button "Save" at bounding box center [858, 18] width 43 height 26
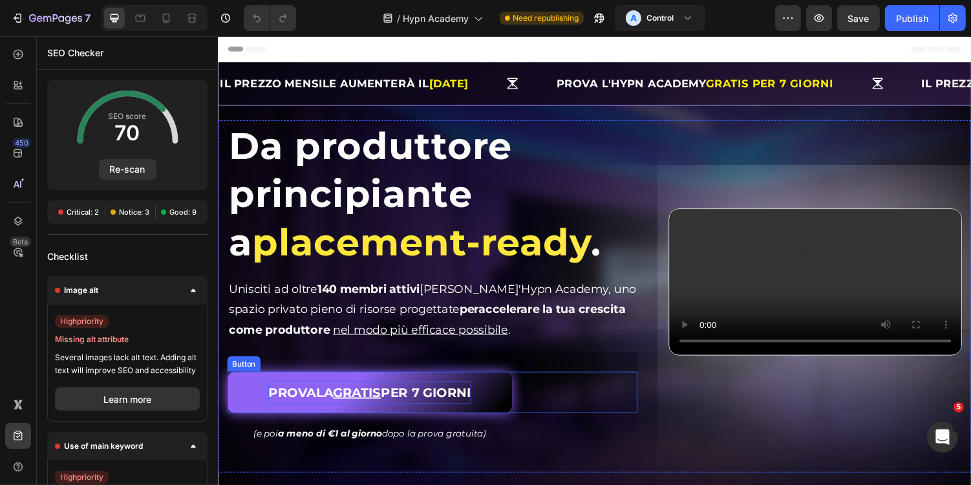
click at [424, 397] on p "PROVALA GRATIS PER 7 GIORNI" at bounding box center [373, 401] width 209 height 23
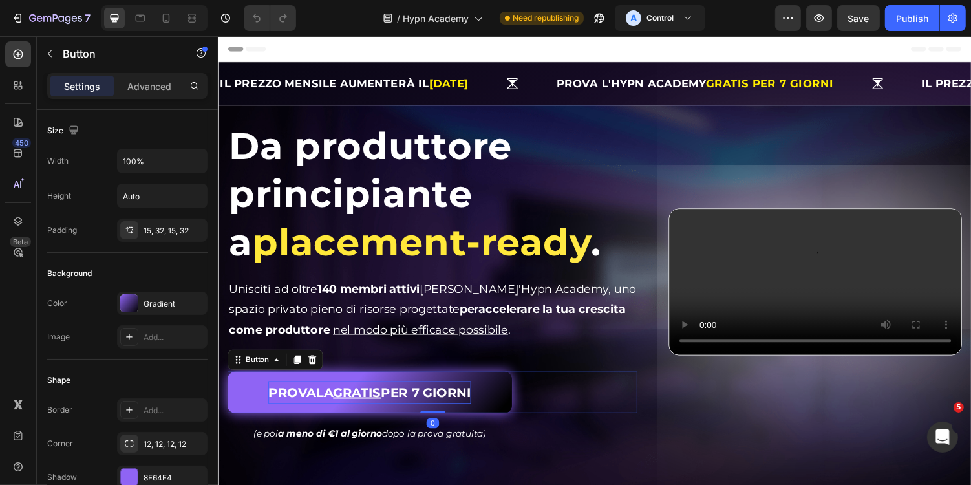
click at [397, 402] on p "PROVALA GRATIS PER 7 GIORNI" at bounding box center [373, 401] width 209 height 23
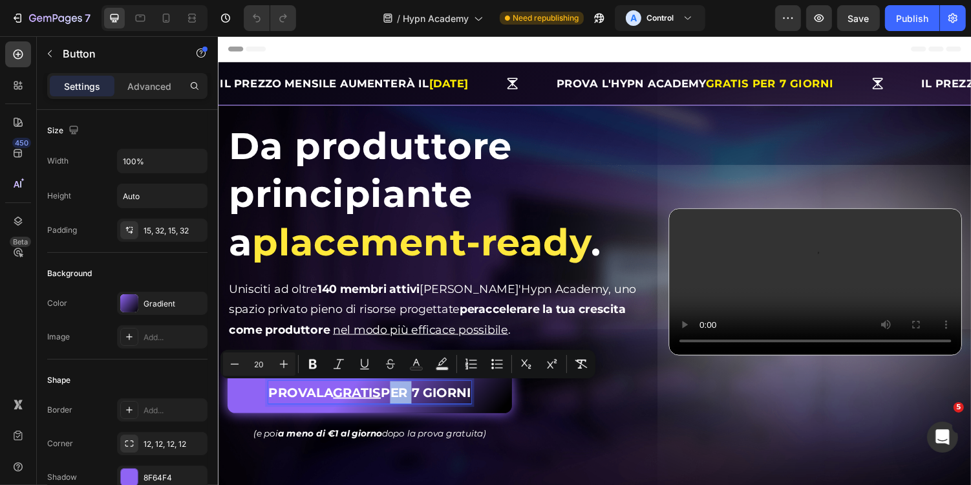
copy p "PROVALA GRATIS PER 7 GIORNI"
